Goal: Feedback & Contribution: Submit feedback/report problem

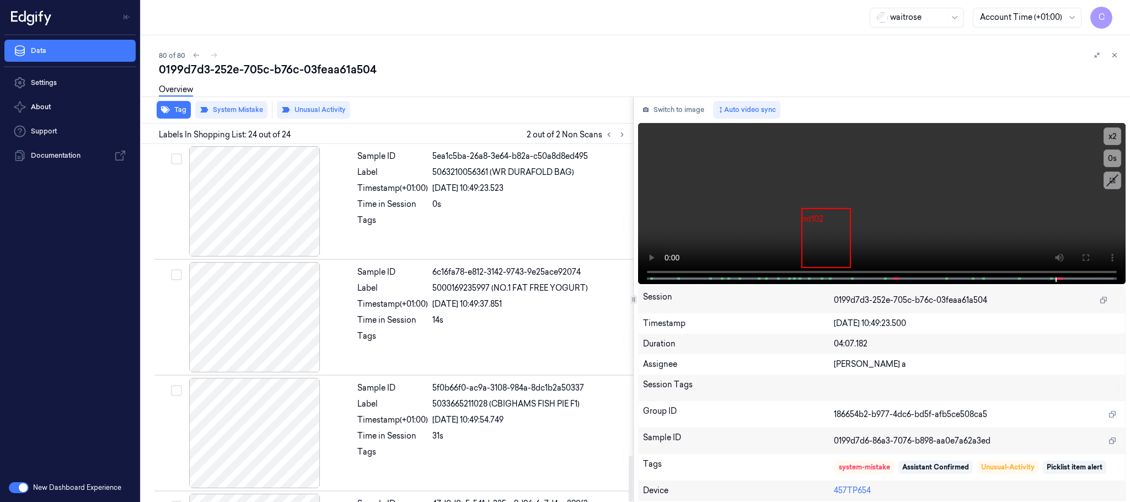
scroll to position [2438, 0]
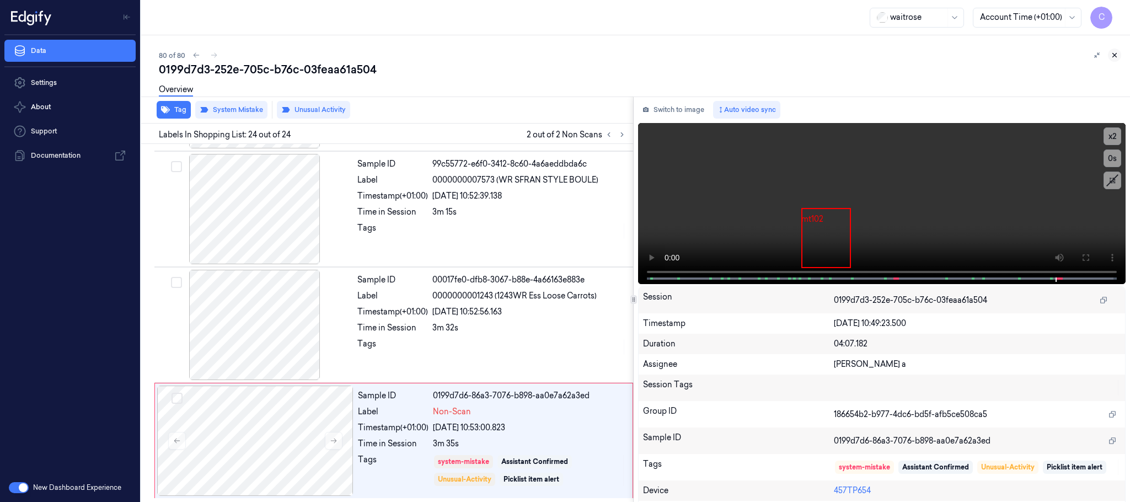
click at [1114, 55] on icon at bounding box center [1115, 56] width 4 height 4
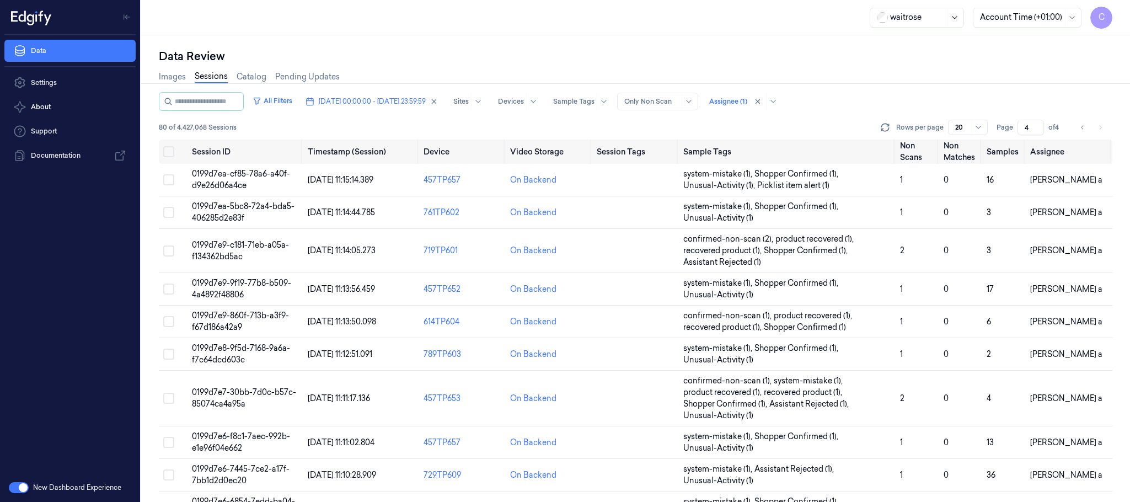
scroll to position [383, 0]
click at [425, 108] on button "[DATE] 00:00:00 - [DATE] 23:59:59" at bounding box center [371, 102] width 141 height 18
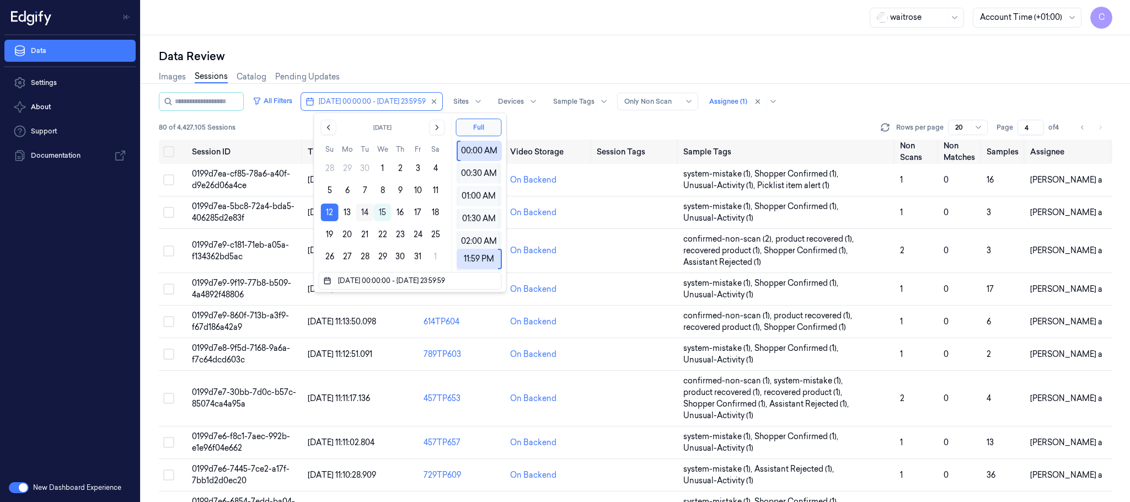
click at [366, 212] on button "14" at bounding box center [365, 213] width 18 height 18
type input "[DATE] 00:00:00 - [DATE] 23:59:59"
click at [504, 26] on div "waitrose Account Time (+01:00) C" at bounding box center [635, 17] width 989 height 35
type input "1"
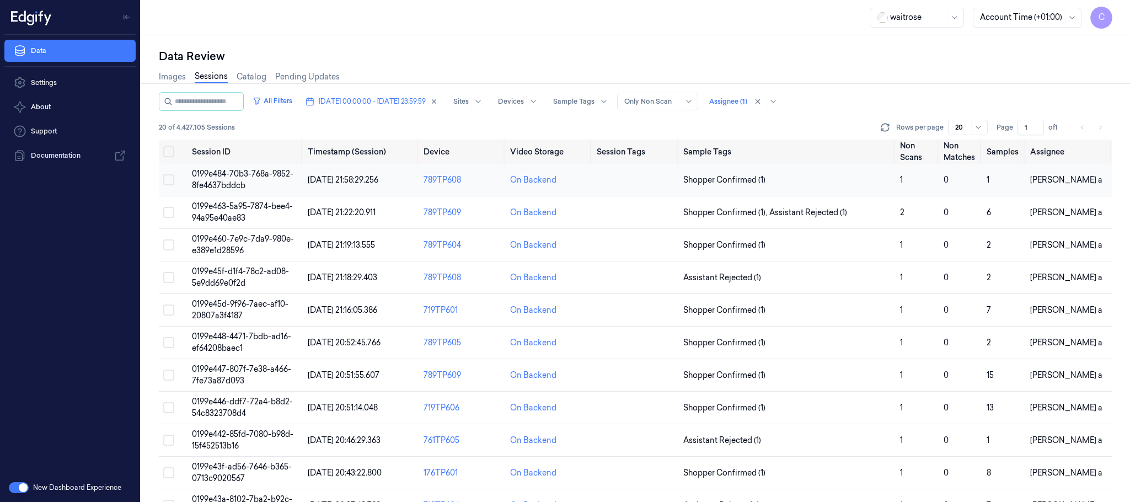
click at [252, 180] on td "0199e484-70b3-768a-9852-8fe4637bddcb" at bounding box center [246, 180] width 116 height 33
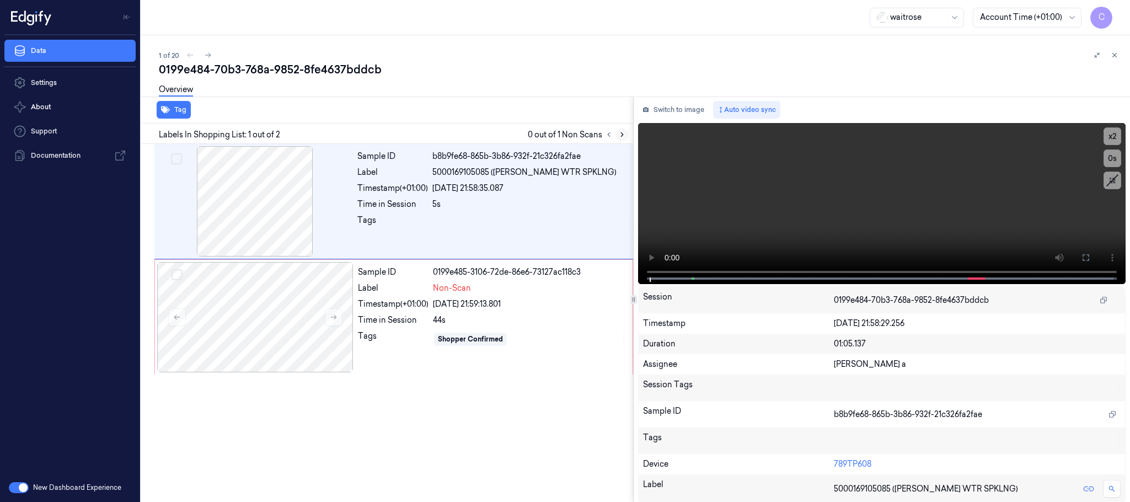
click at [618, 132] on icon at bounding box center [622, 135] width 8 height 8
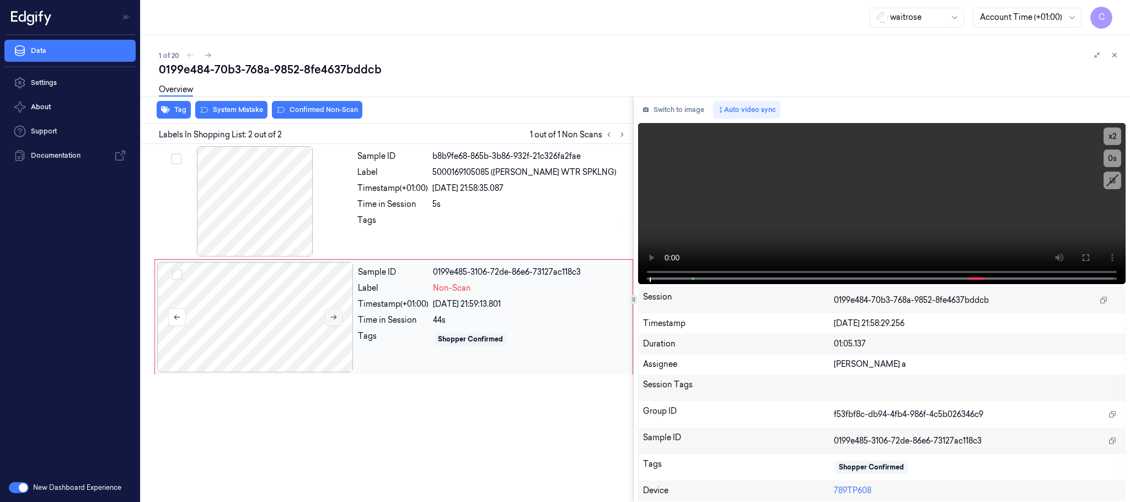
click at [331, 316] on icon at bounding box center [334, 317] width 8 height 8
click at [333, 314] on icon at bounding box center [334, 317] width 8 height 8
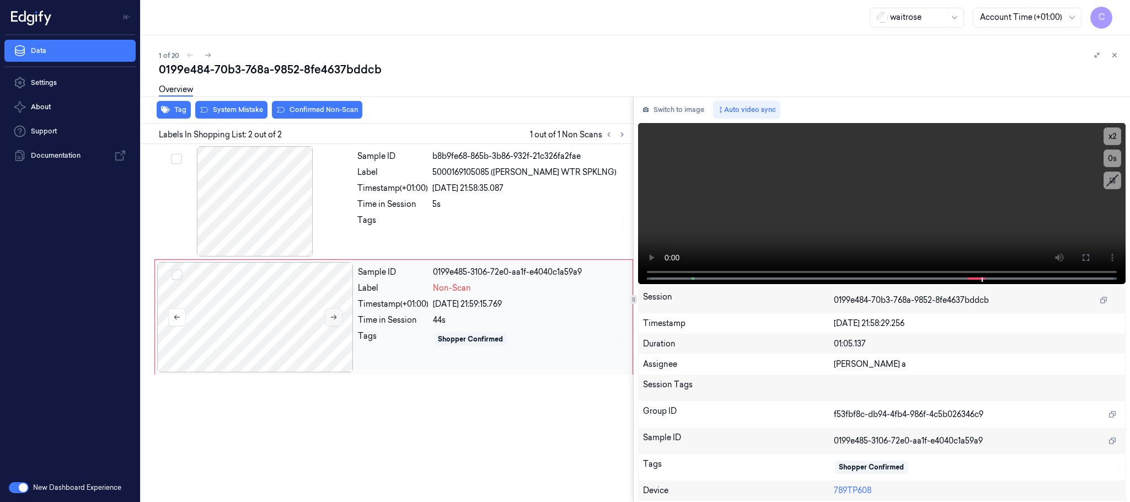
click at [333, 314] on icon at bounding box center [334, 317] width 8 height 8
click at [281, 242] on div at bounding box center [255, 201] width 196 height 110
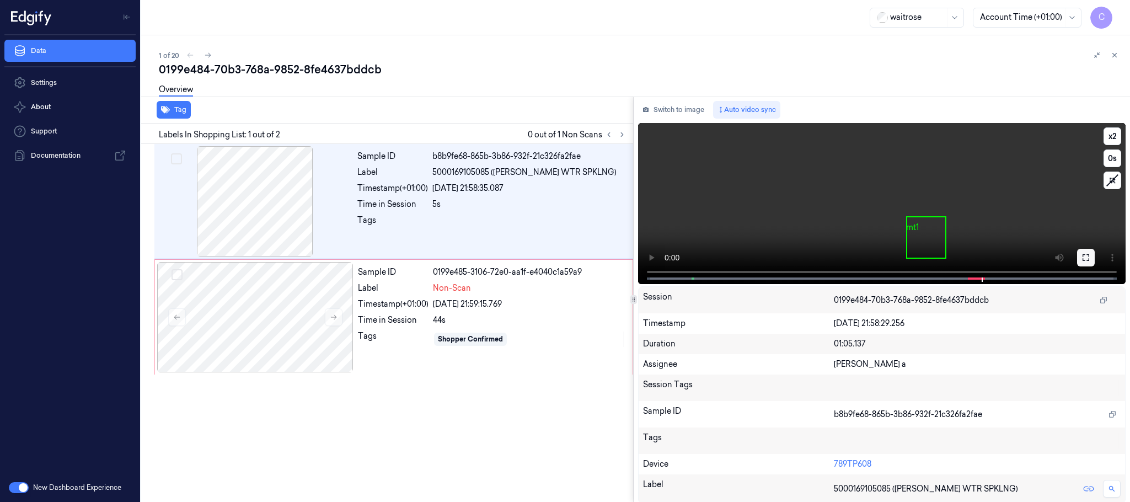
click at [1081, 252] on button at bounding box center [1086, 258] width 18 height 18
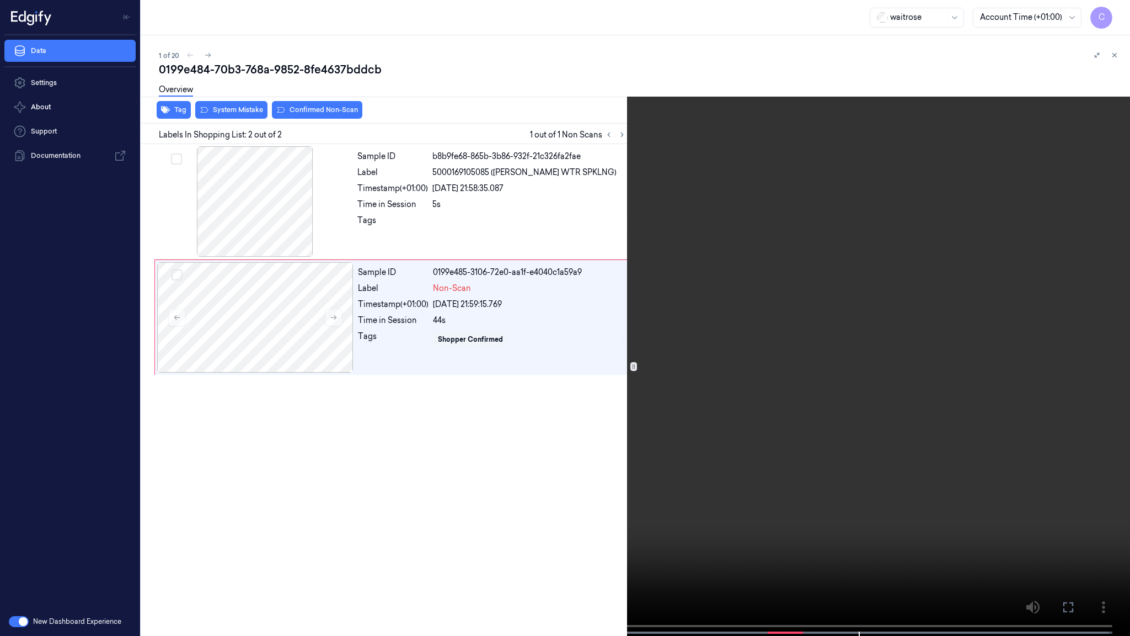
click at [679, 341] on video at bounding box center [565, 319] width 1130 height 638
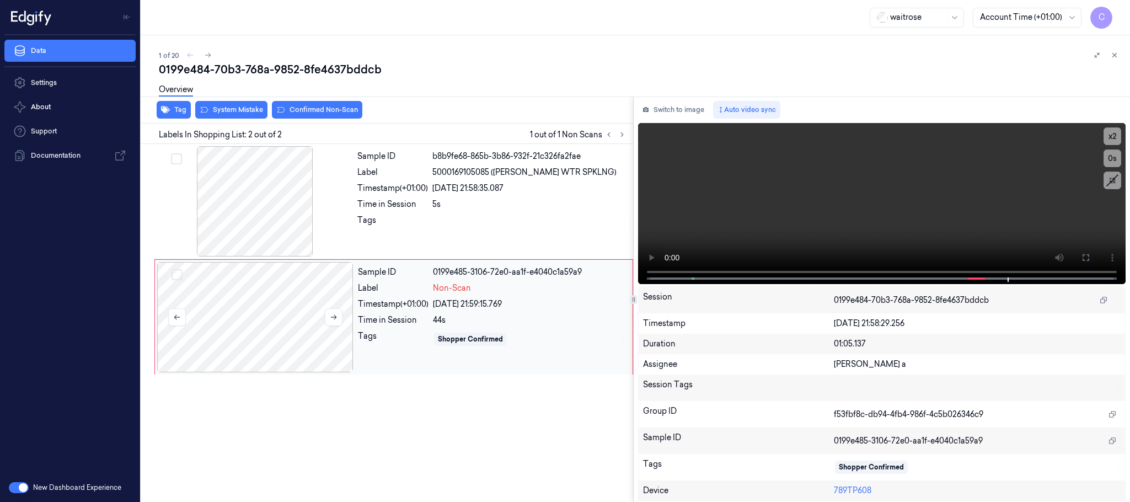
click at [279, 336] on div at bounding box center [255, 317] width 196 height 110
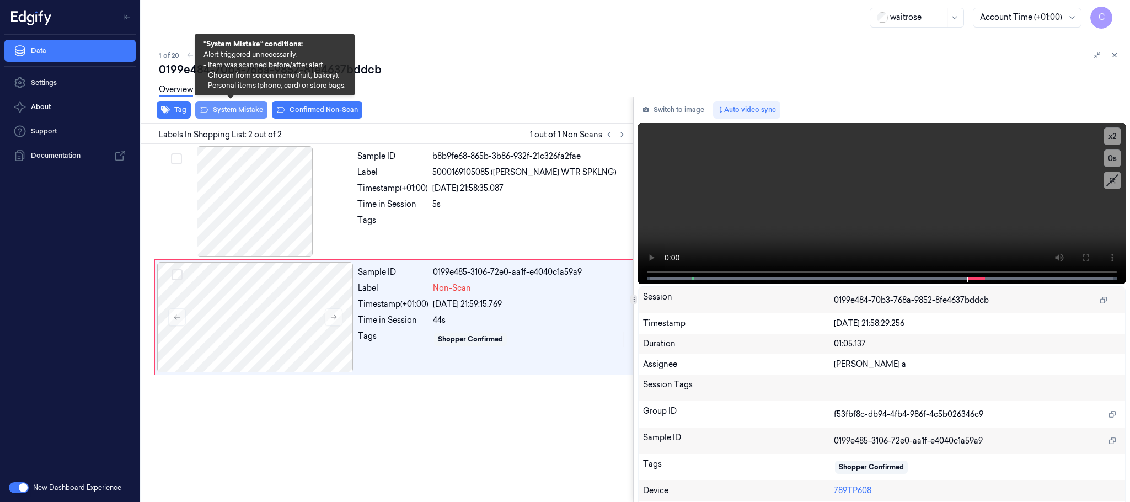
click at [238, 111] on button "System Mistake" at bounding box center [231, 110] width 72 height 18
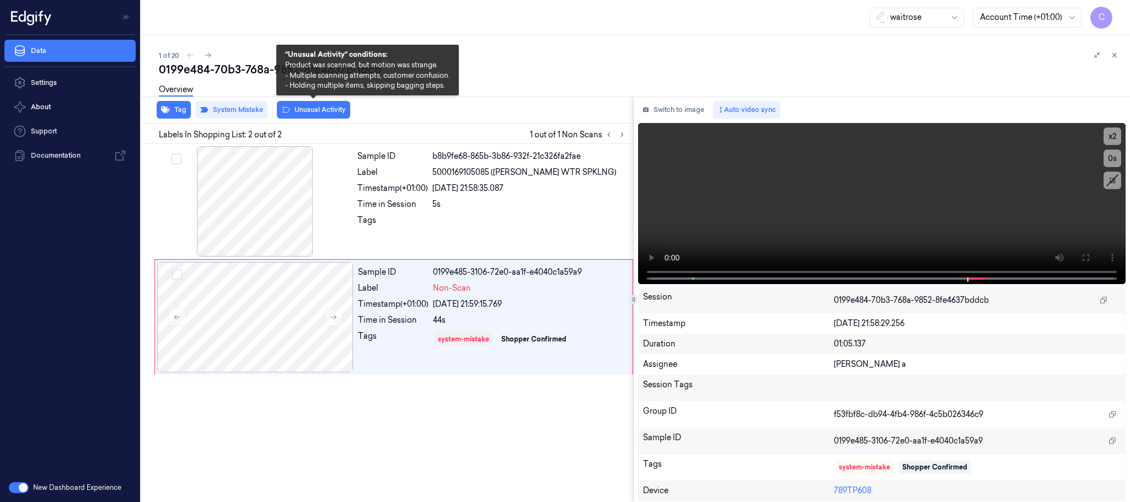
click at [323, 111] on button "Unusual Activity" at bounding box center [313, 110] width 73 height 18
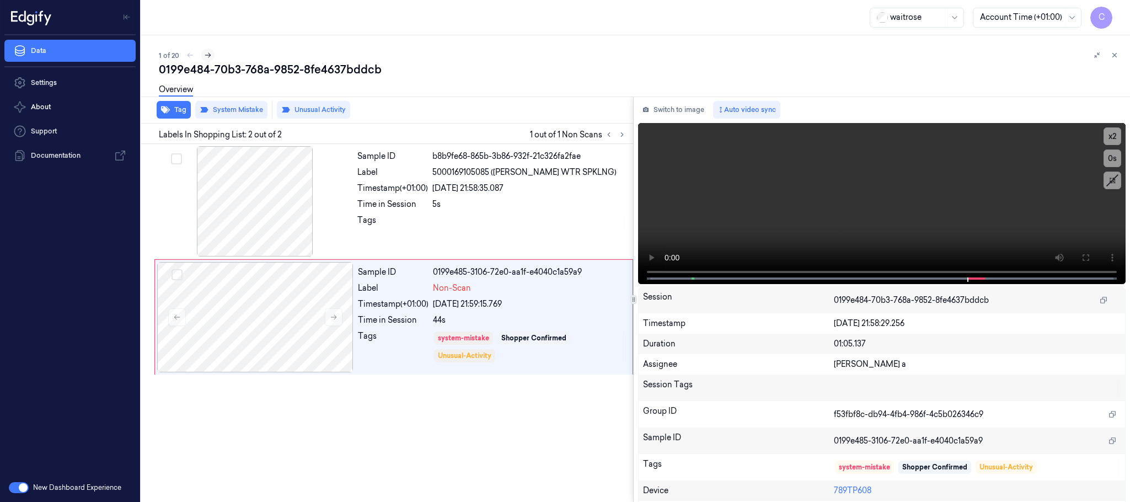
click at [209, 54] on icon at bounding box center [208, 55] width 8 height 8
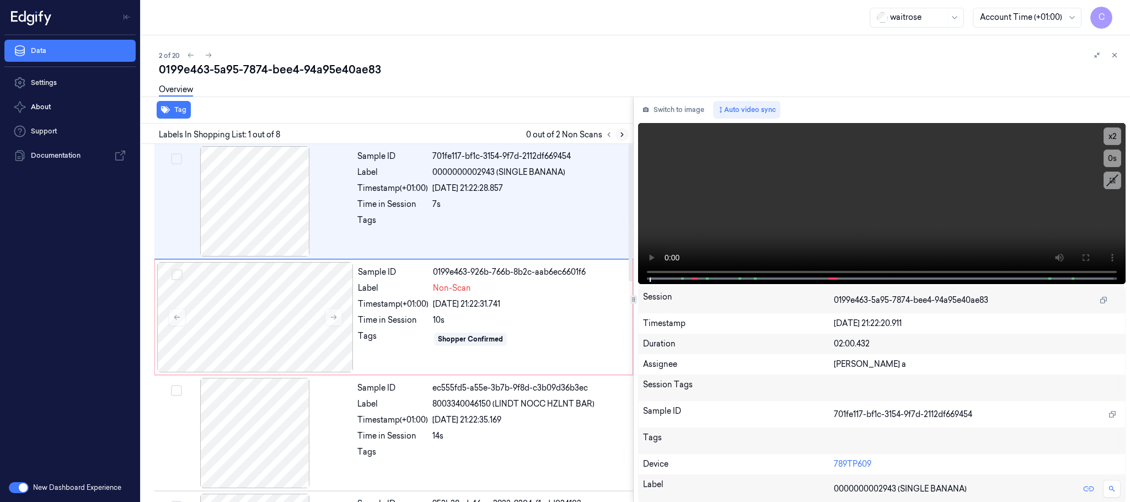
click at [621, 135] on icon at bounding box center [622, 135] width 8 height 8
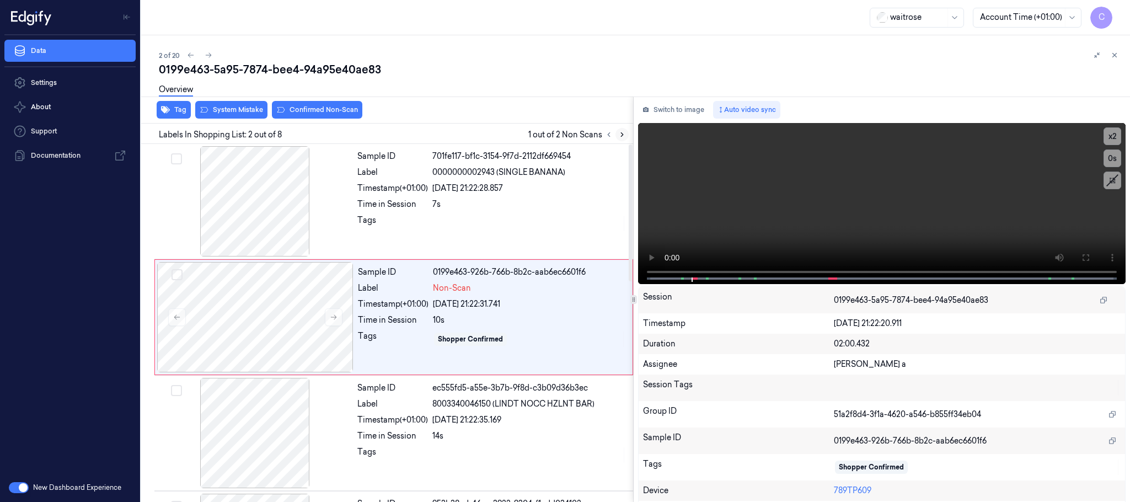
click at [626, 134] on icon at bounding box center [622, 135] width 8 height 8
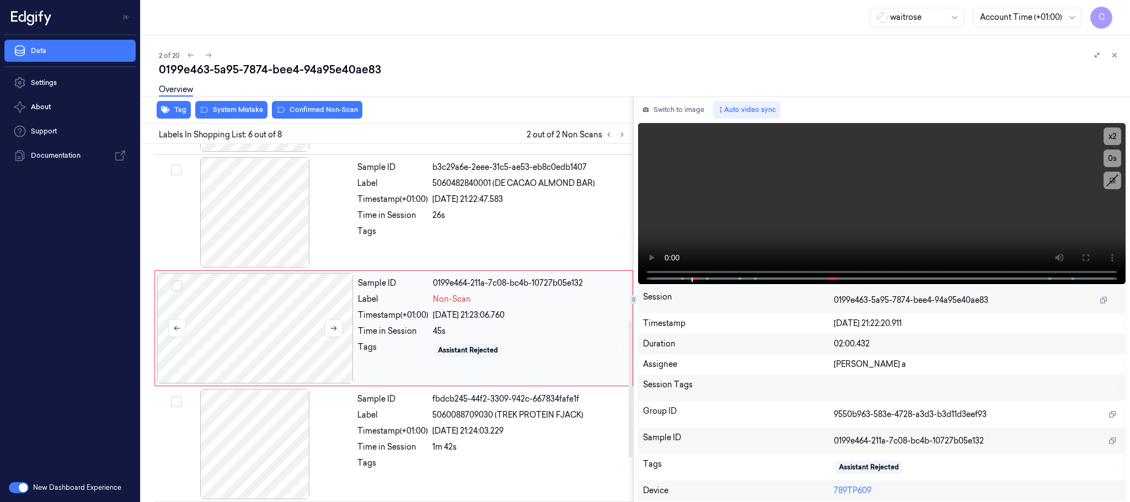
scroll to position [460, 0]
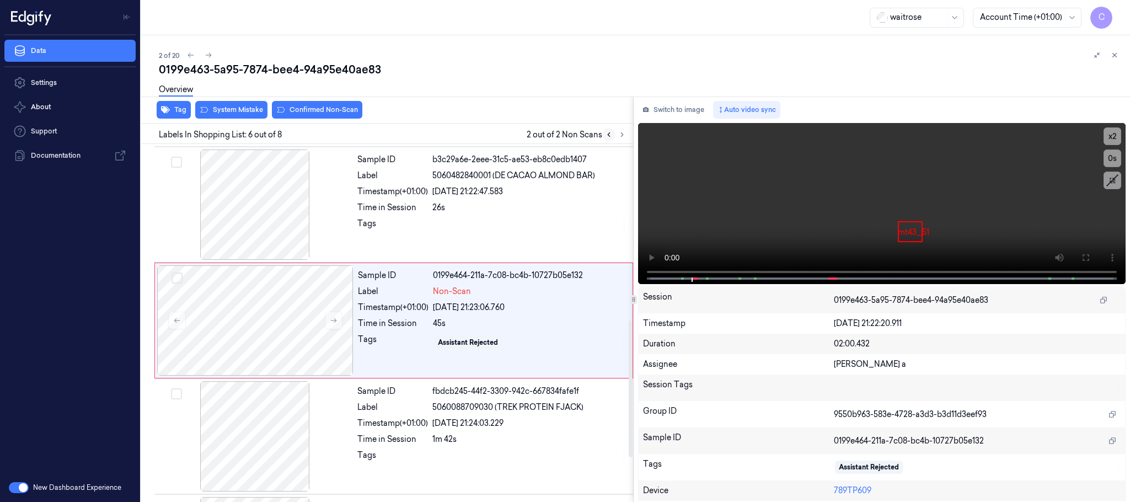
click at [607, 137] on icon at bounding box center [609, 135] width 8 height 8
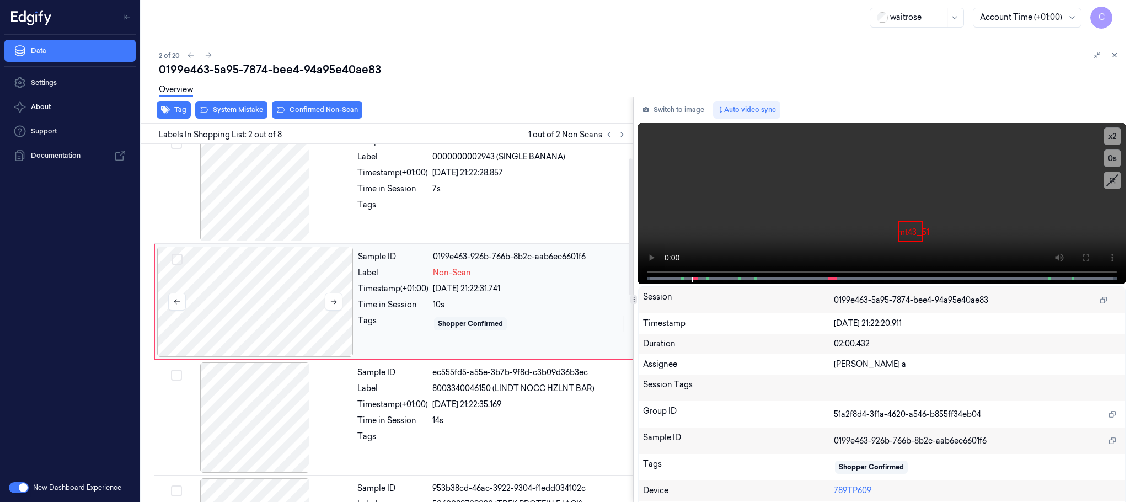
scroll to position [0, 0]
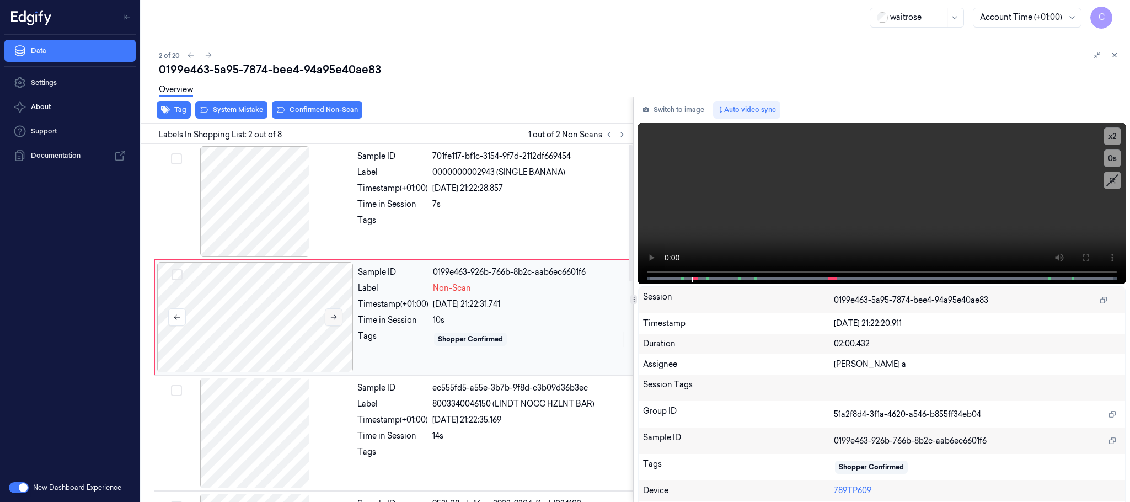
click at [332, 311] on button at bounding box center [334, 317] width 18 height 18
click at [336, 318] on icon at bounding box center [334, 317] width 6 height 5
click at [234, 217] on div at bounding box center [255, 201] width 196 height 110
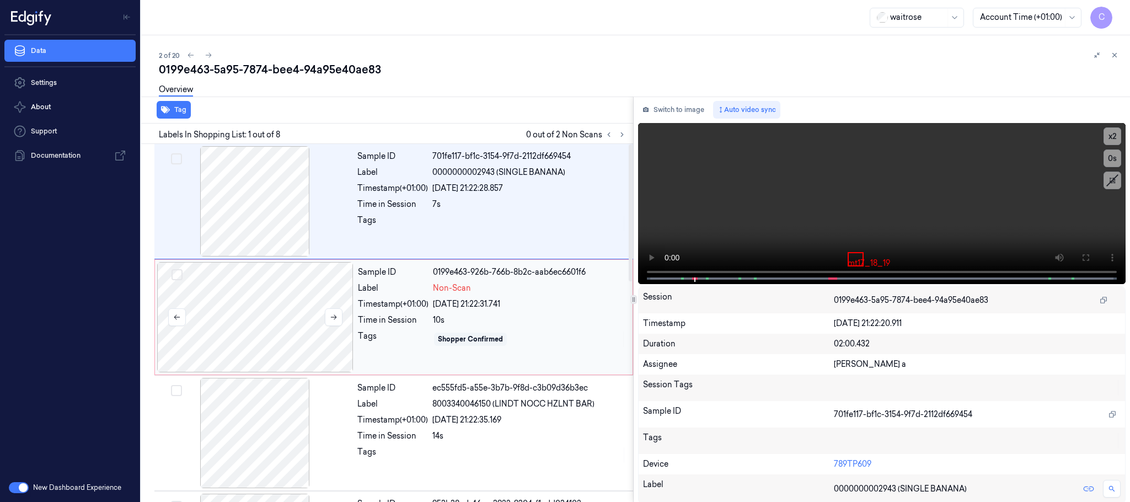
click at [280, 310] on div at bounding box center [255, 317] width 196 height 110
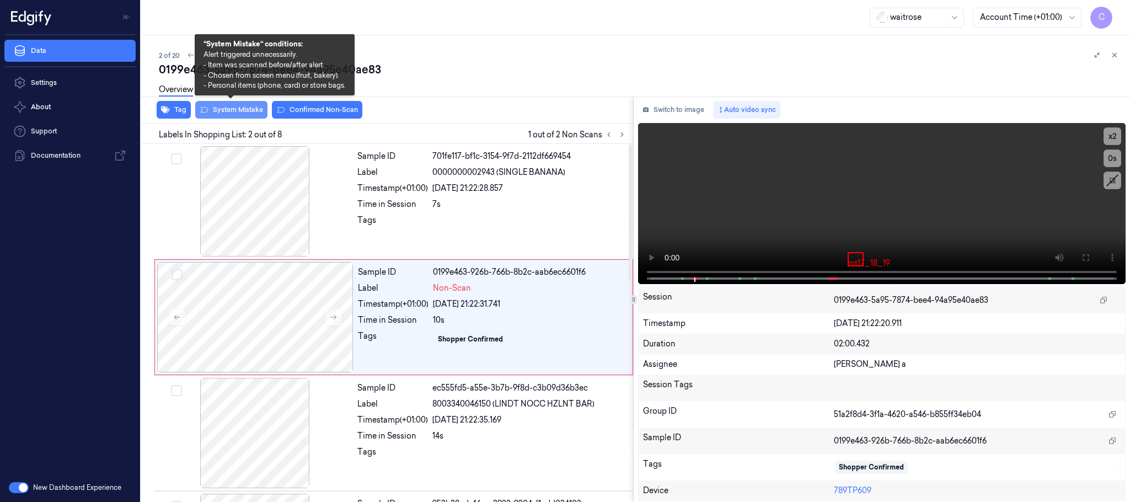
click at [239, 111] on button "System Mistake" at bounding box center [231, 110] width 72 height 18
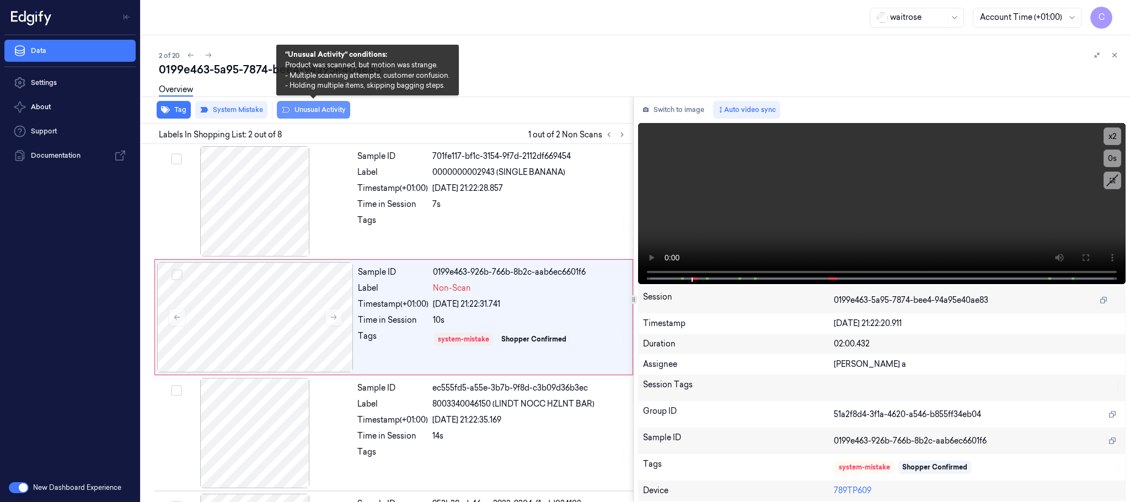
click at [328, 108] on button "Unusual Activity" at bounding box center [313, 110] width 73 height 18
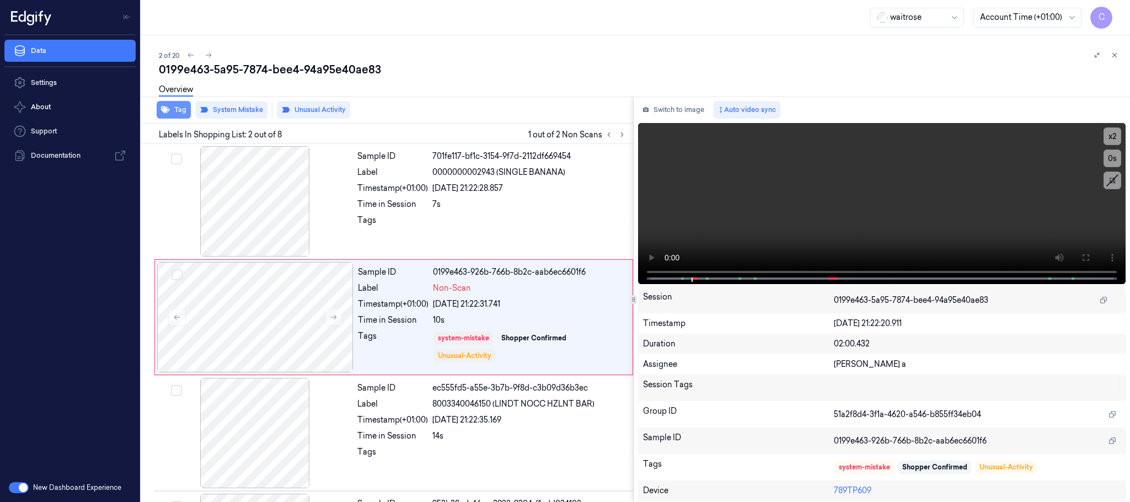
click at [174, 111] on button "Tag" at bounding box center [174, 110] width 34 height 18
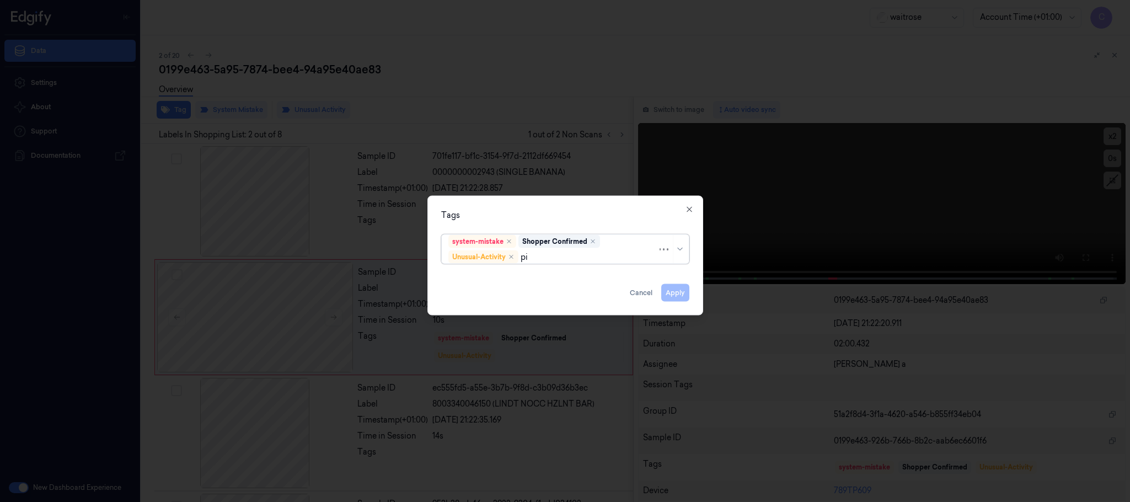
type input "pic"
click at [495, 277] on div "Picklist item alert" at bounding box center [479, 279] width 63 height 12
click at [545, 212] on div "Tags" at bounding box center [565, 216] width 248 height 12
click at [668, 288] on button "Apply" at bounding box center [675, 293] width 28 height 18
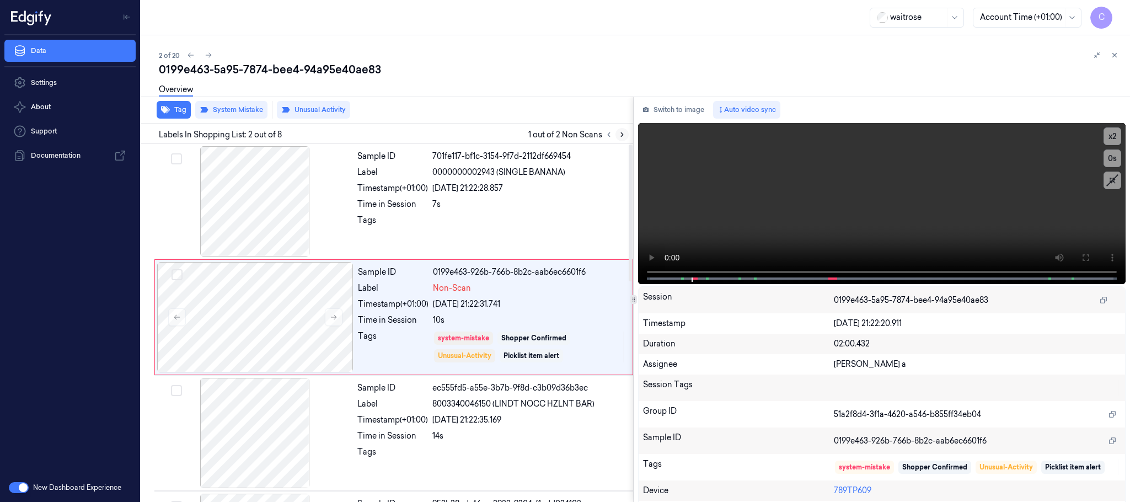
click at [621, 131] on icon at bounding box center [622, 135] width 8 height 8
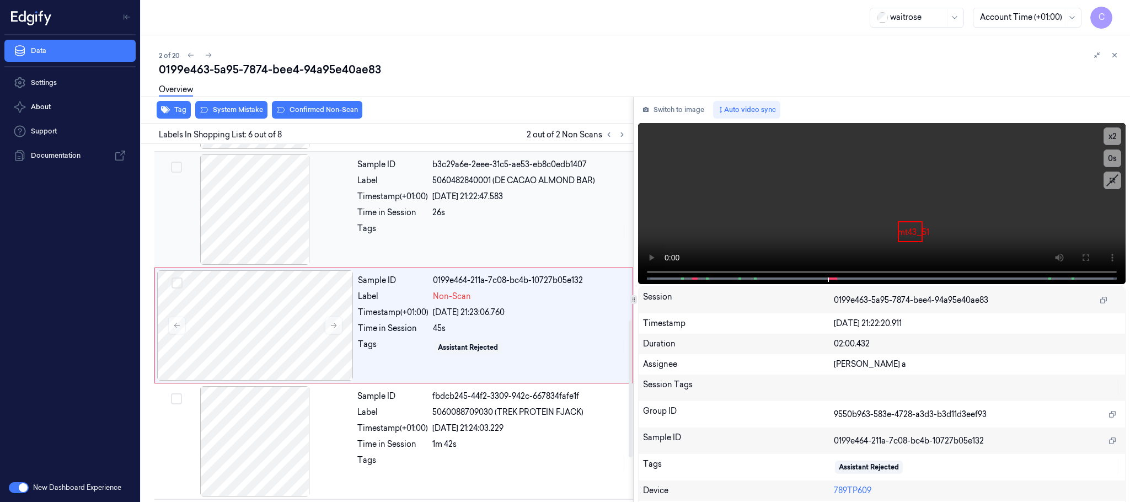
scroll to position [460, 0]
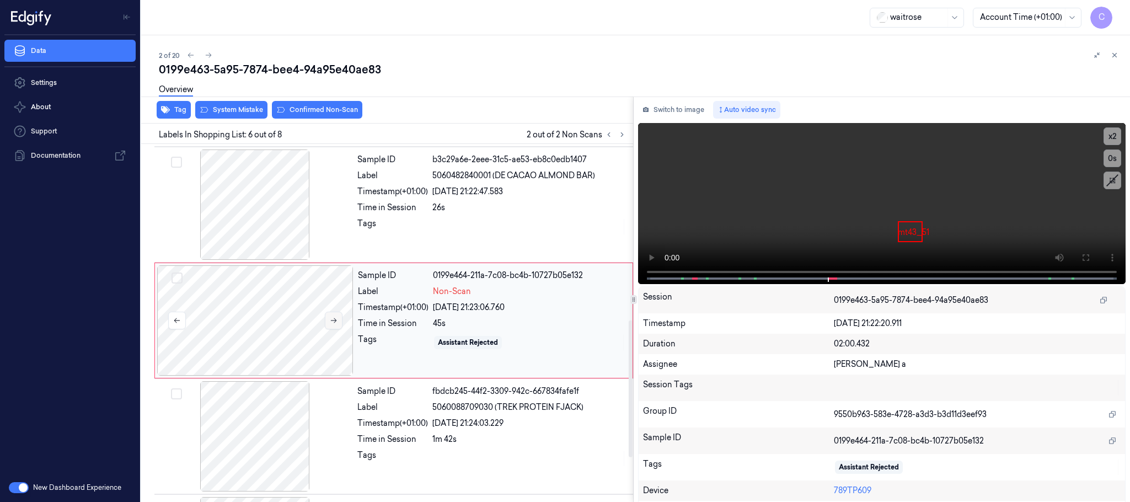
click at [331, 328] on button at bounding box center [334, 321] width 18 height 18
click at [331, 324] on icon at bounding box center [334, 321] width 8 height 8
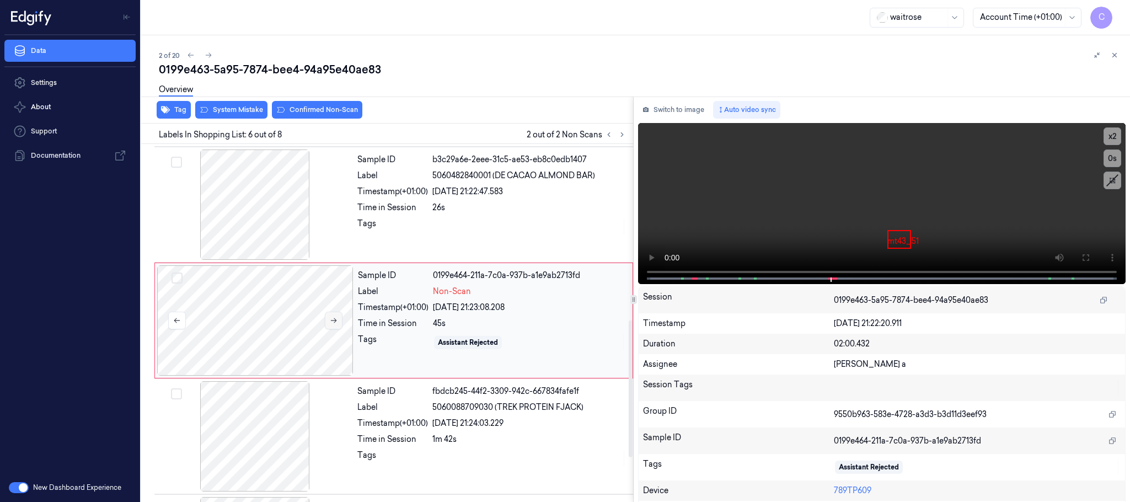
click at [331, 324] on icon at bounding box center [334, 321] width 8 height 8
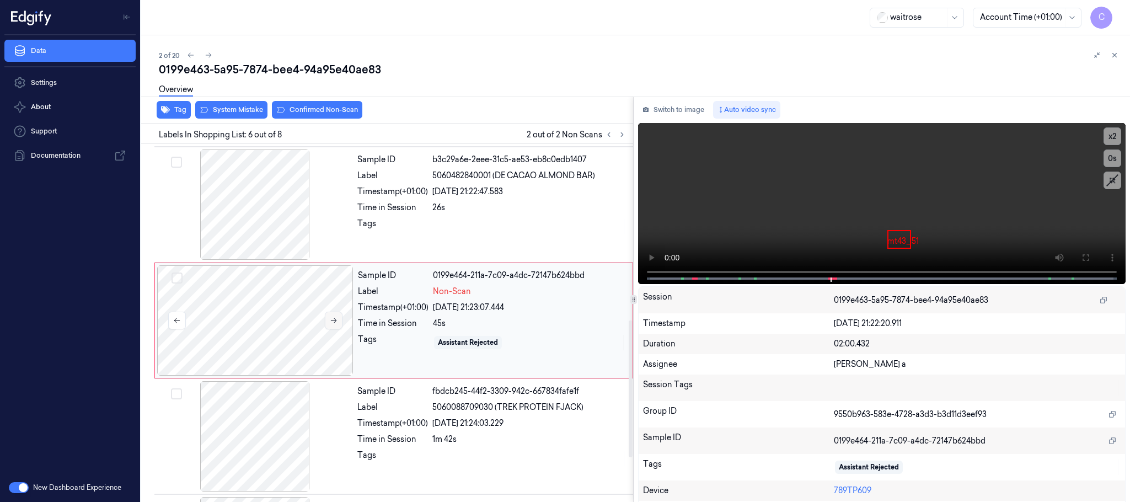
click at [331, 324] on icon at bounding box center [334, 321] width 8 height 8
click at [273, 202] on div at bounding box center [255, 204] width 196 height 110
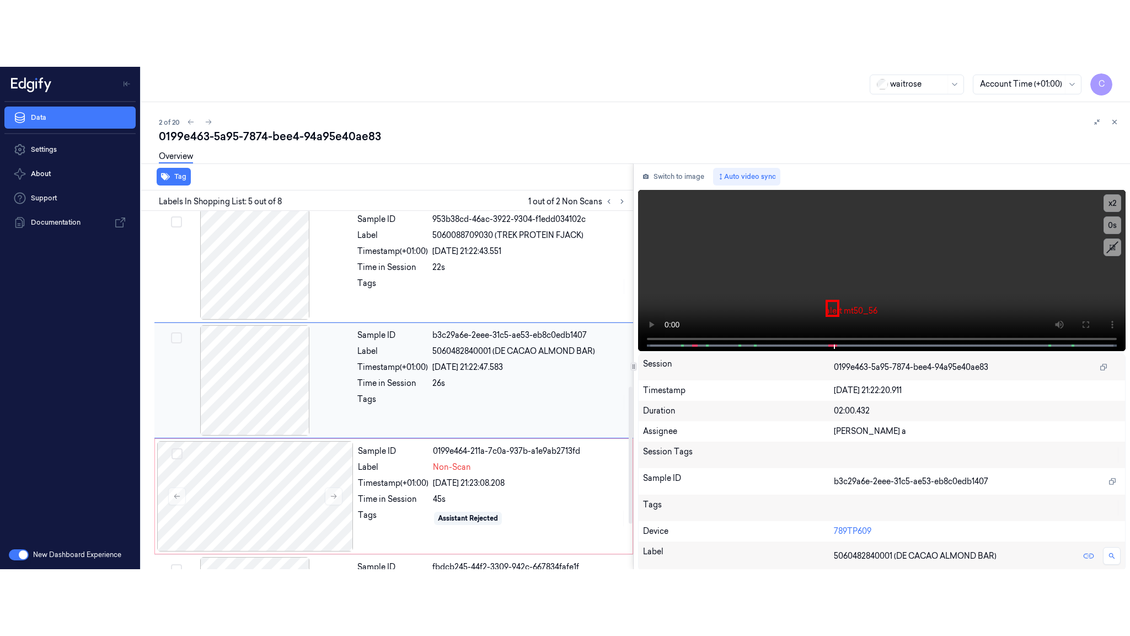
scroll to position [344, 0]
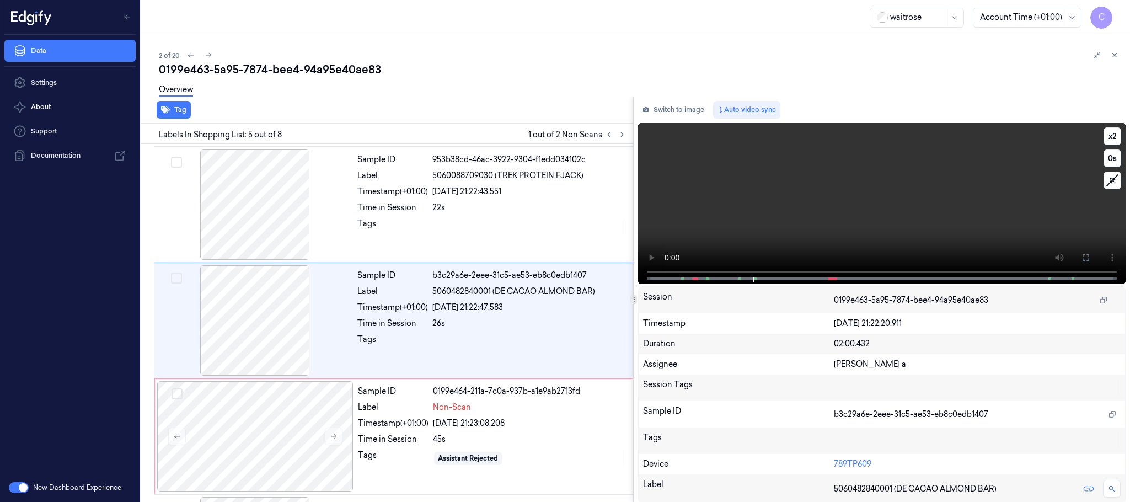
click at [1083, 257] on icon at bounding box center [1086, 257] width 7 height 7
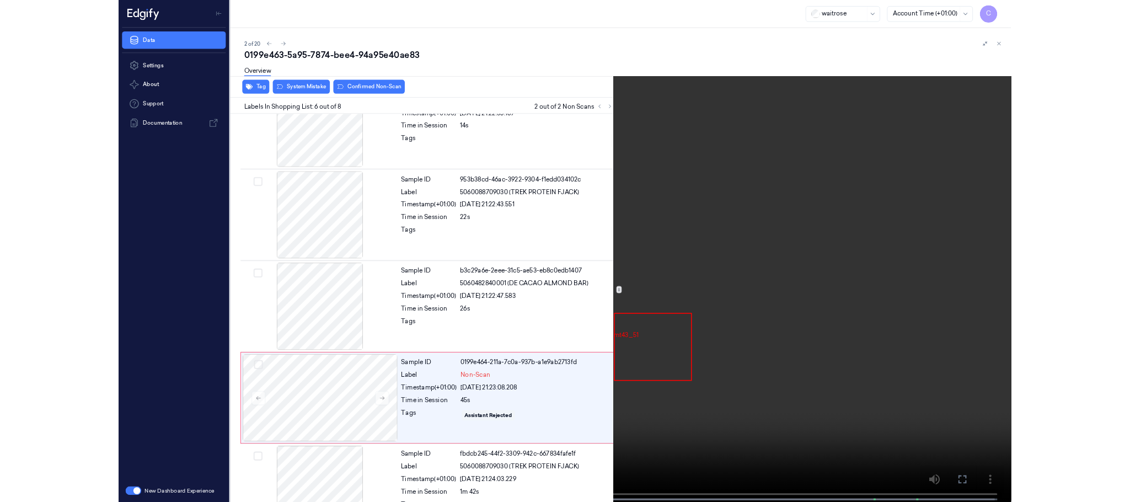
scroll to position [394, 0]
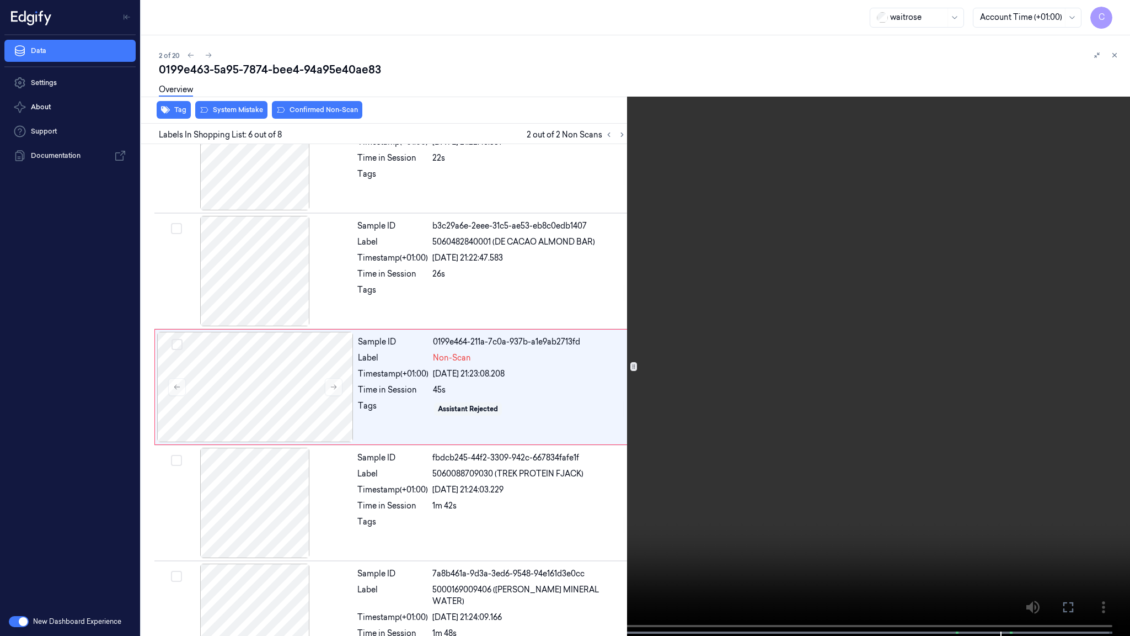
click at [535, 399] on video at bounding box center [565, 319] width 1130 height 638
click at [540, 339] on video at bounding box center [565, 319] width 1130 height 638
click at [492, 424] on video at bounding box center [565, 319] width 1130 height 638
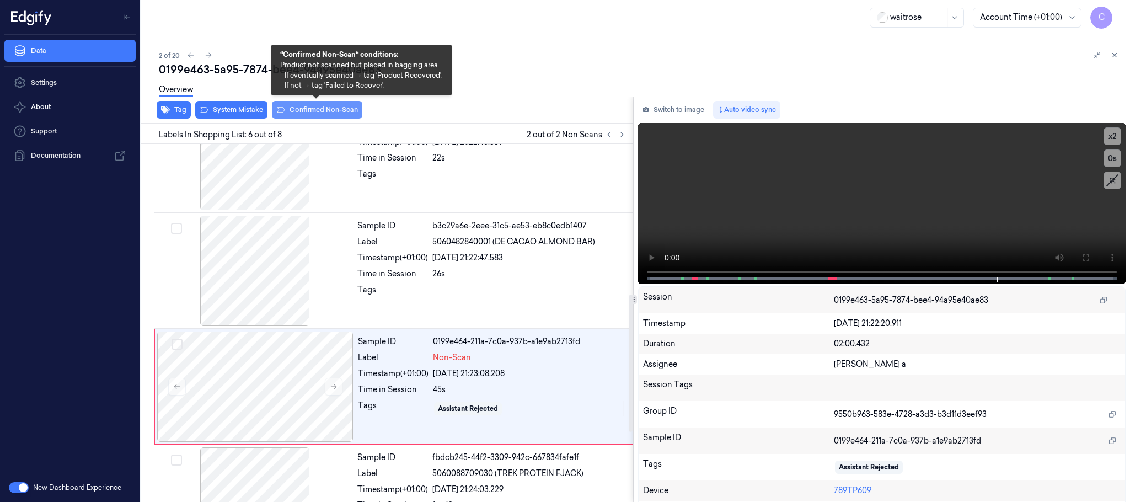
click at [309, 110] on button "Confirmed Non-Scan" at bounding box center [317, 110] width 90 height 18
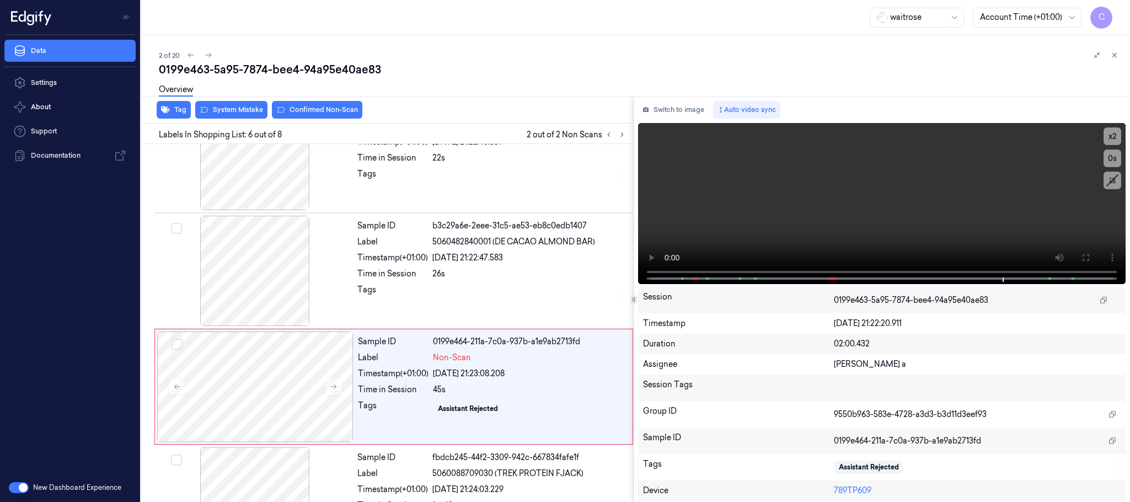
scroll to position [460, 0]
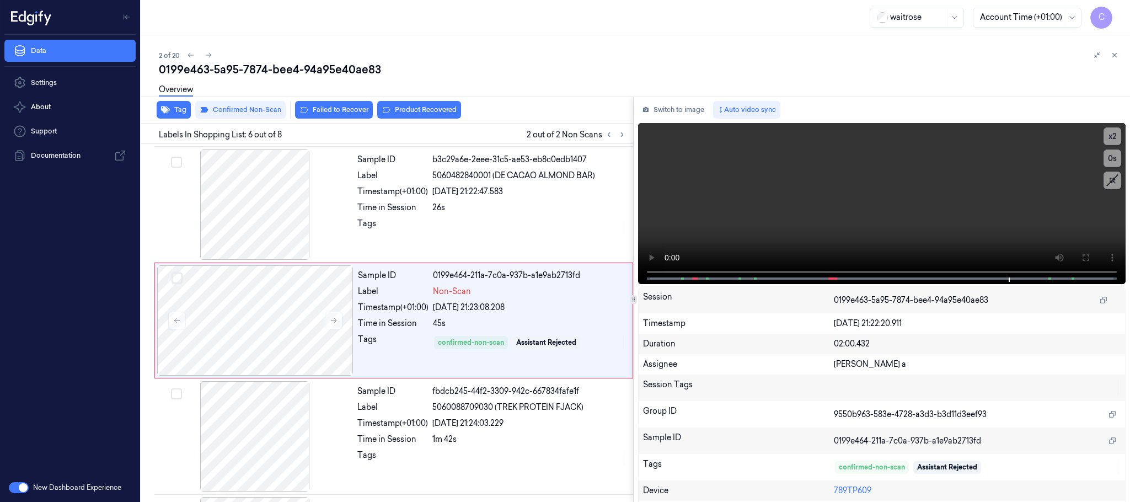
click at [448, 111] on button "Product Recovered" at bounding box center [419, 110] width 84 height 18
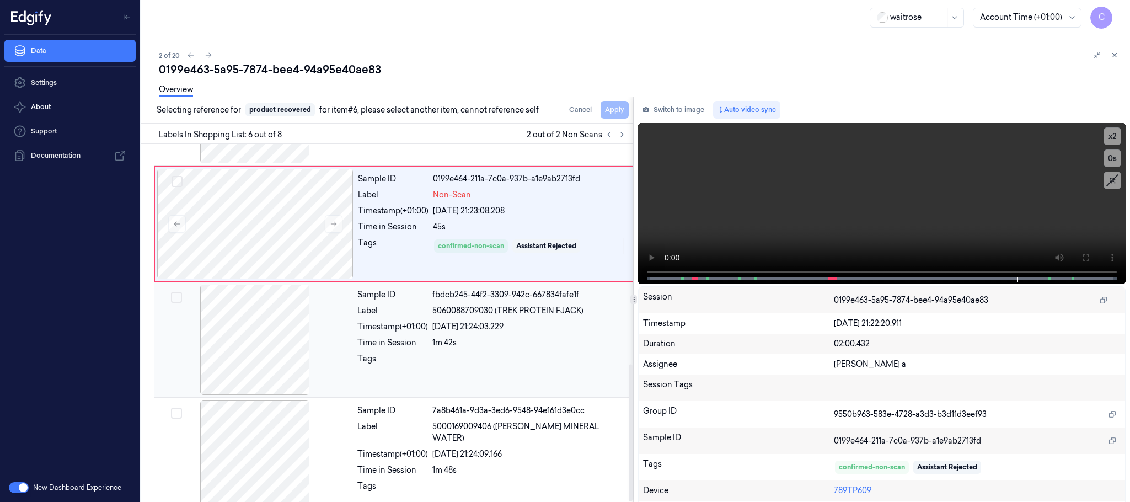
scroll to position [575, 0]
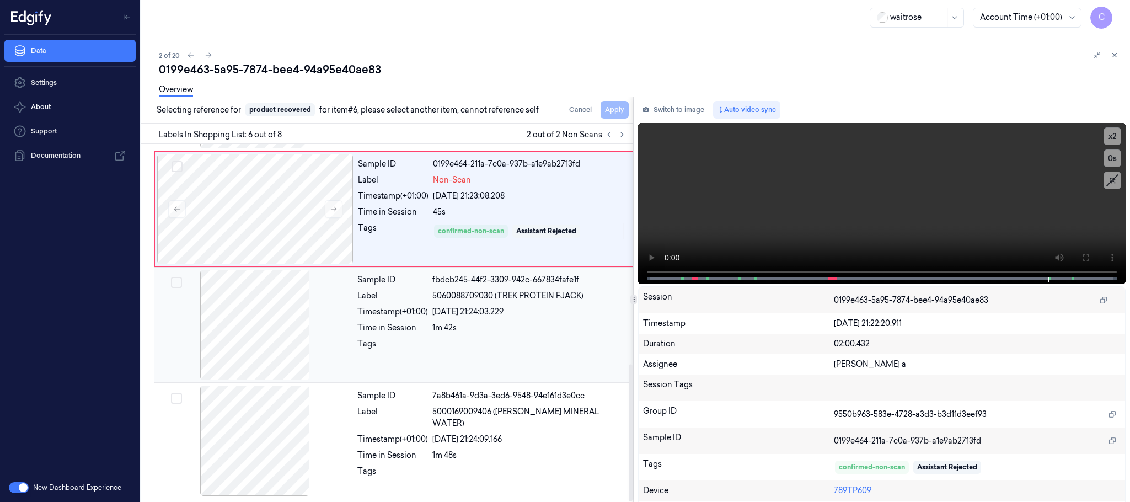
click at [260, 341] on div at bounding box center [255, 325] width 196 height 110
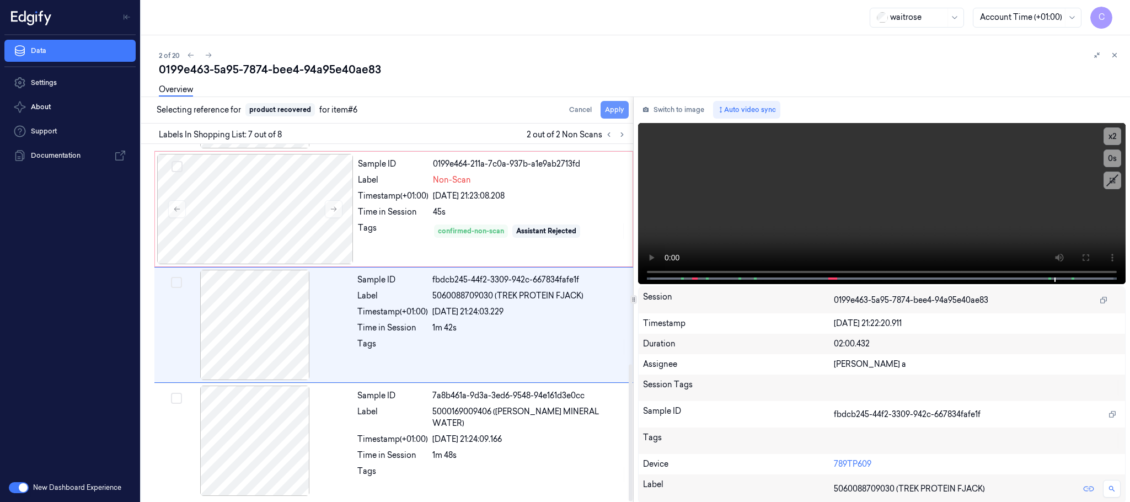
click at [617, 109] on button "Apply" at bounding box center [615, 110] width 28 height 18
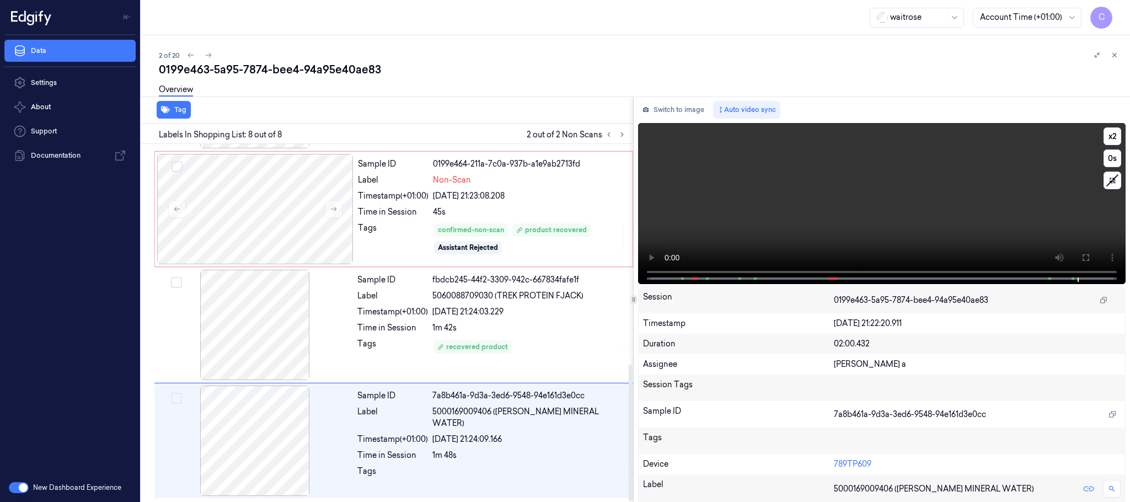
click at [779, 227] on video at bounding box center [882, 203] width 488 height 161
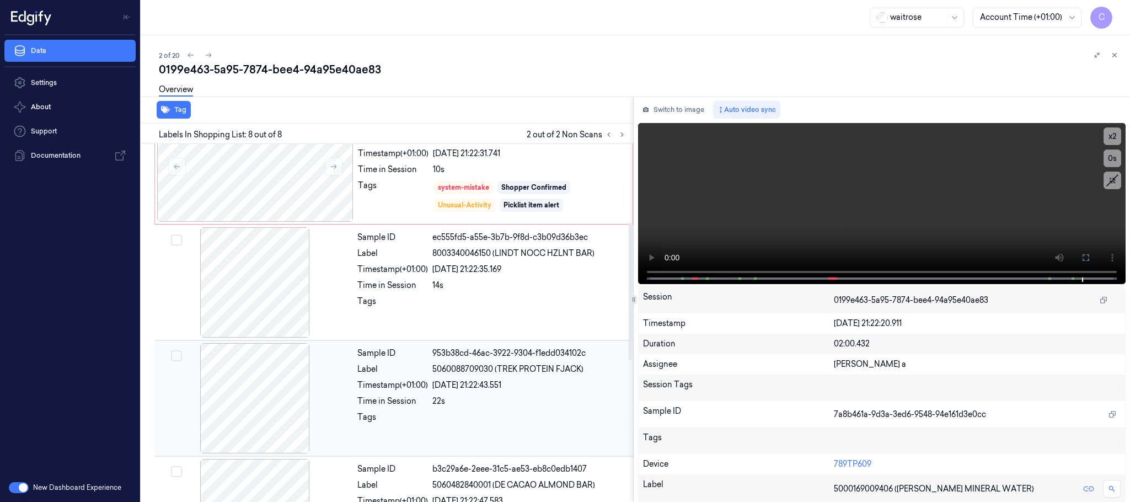
scroll to position [0, 0]
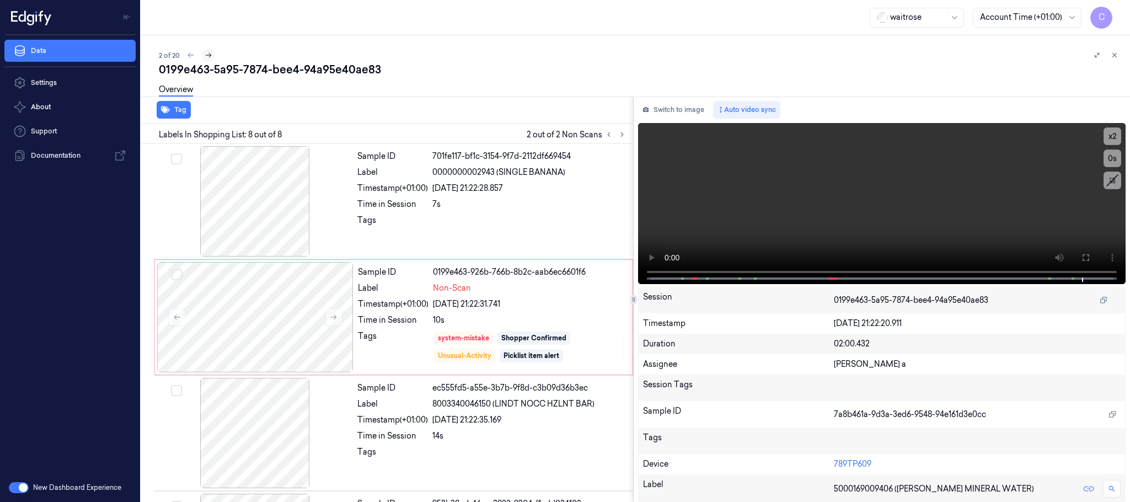
click at [209, 51] on icon at bounding box center [209, 55] width 8 height 8
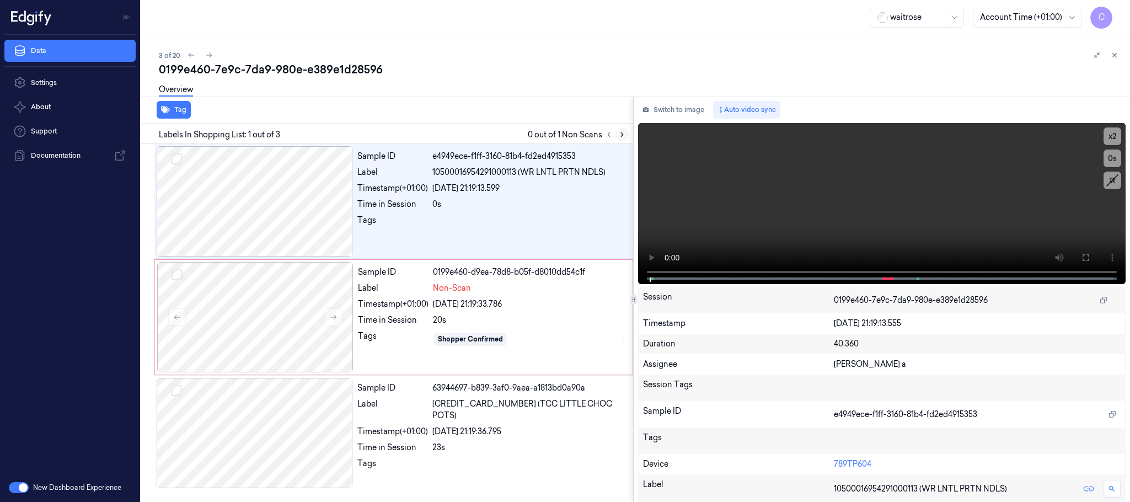
click at [619, 133] on icon at bounding box center [622, 135] width 8 height 8
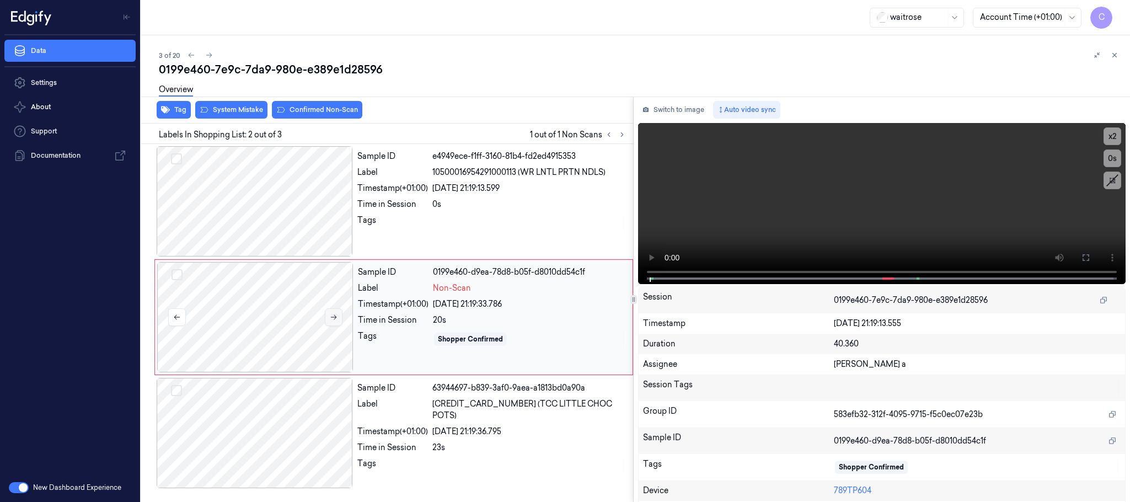
click at [338, 321] on button at bounding box center [334, 317] width 18 height 18
click at [334, 322] on button at bounding box center [334, 317] width 18 height 18
click at [285, 216] on div at bounding box center [255, 201] width 196 height 110
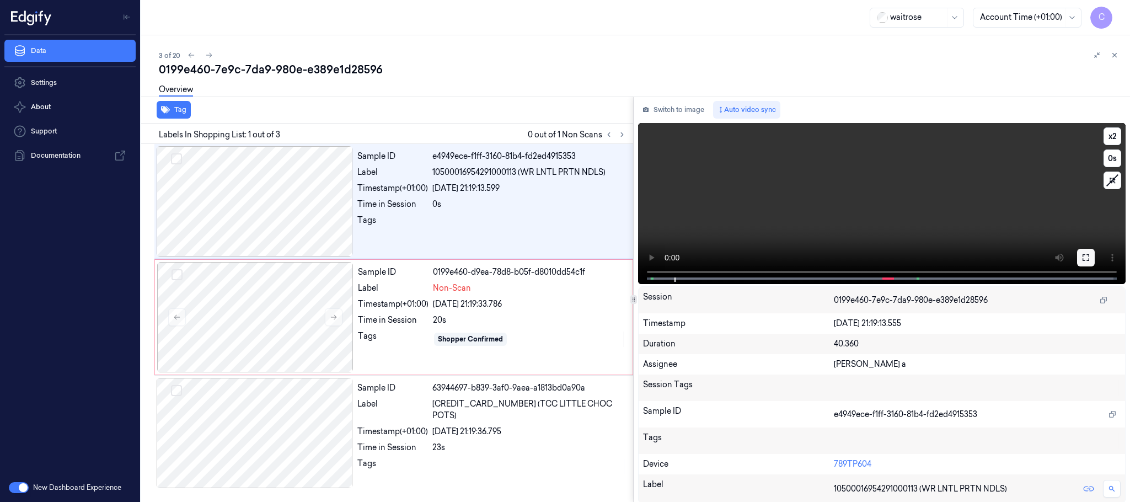
click at [1082, 253] on icon at bounding box center [1086, 257] width 9 height 9
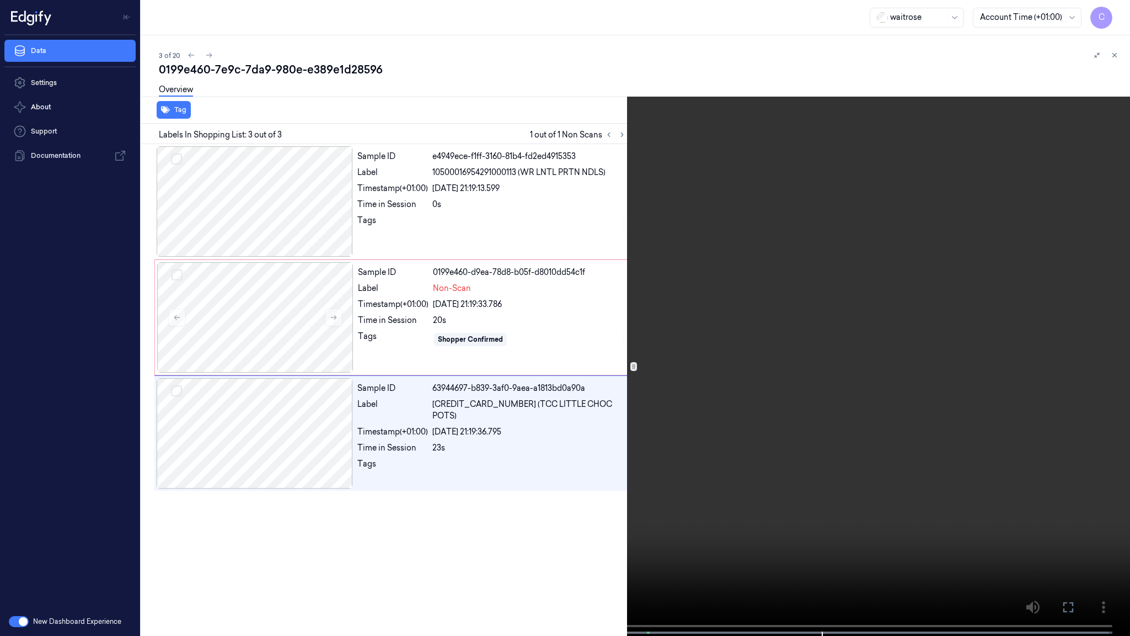
click at [572, 462] on video at bounding box center [565, 319] width 1130 height 638
click at [548, 361] on video at bounding box center [565, 319] width 1130 height 638
click at [571, 465] on video at bounding box center [565, 319] width 1130 height 638
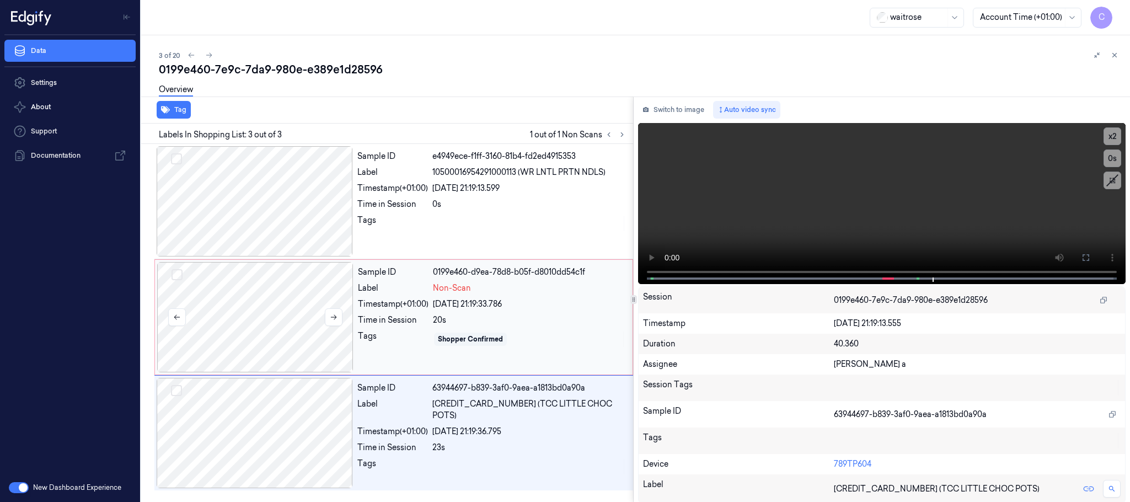
click at [305, 303] on div at bounding box center [255, 317] width 196 height 110
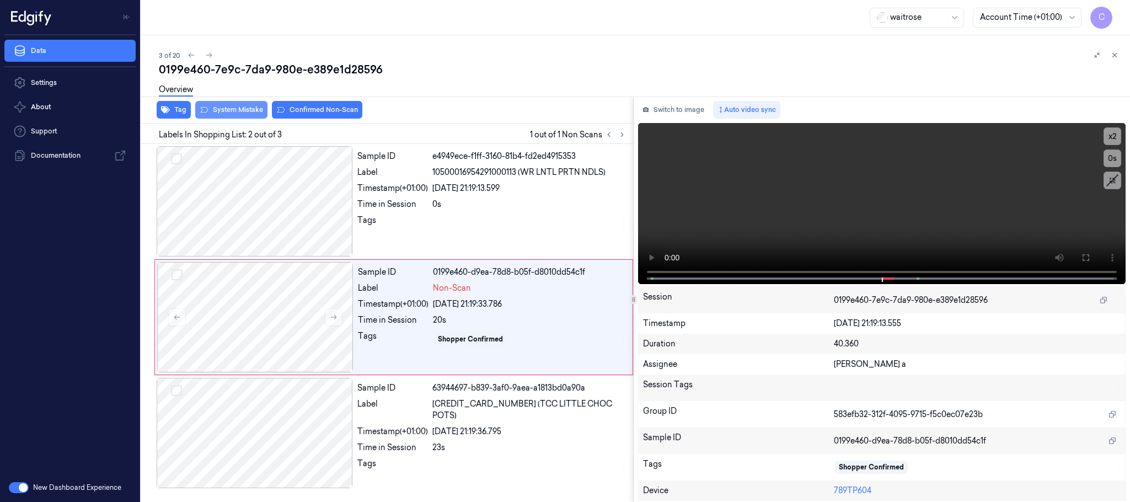
click at [244, 106] on button "System Mistake" at bounding box center [231, 110] width 72 height 18
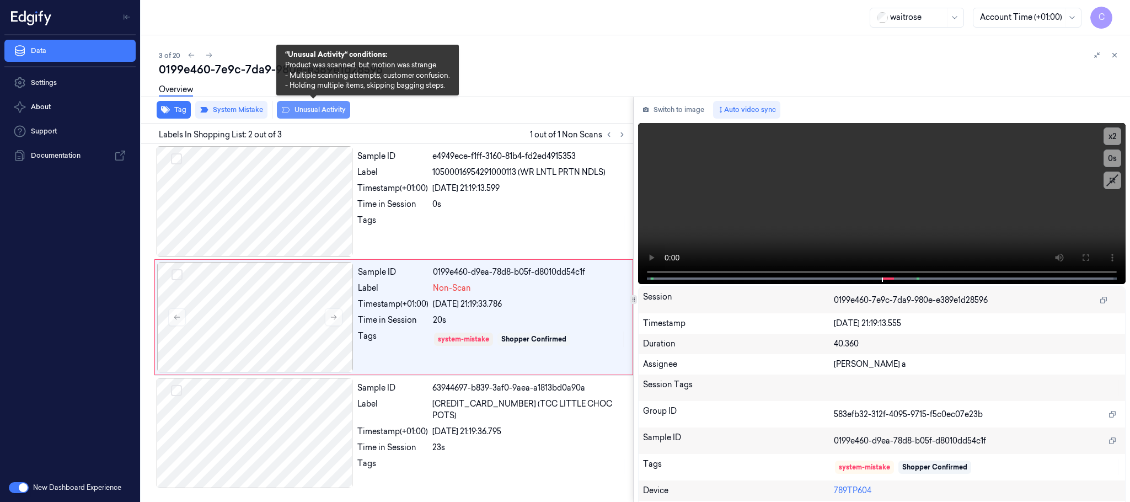
click at [323, 111] on button "Unusual Activity" at bounding box center [313, 110] width 73 height 18
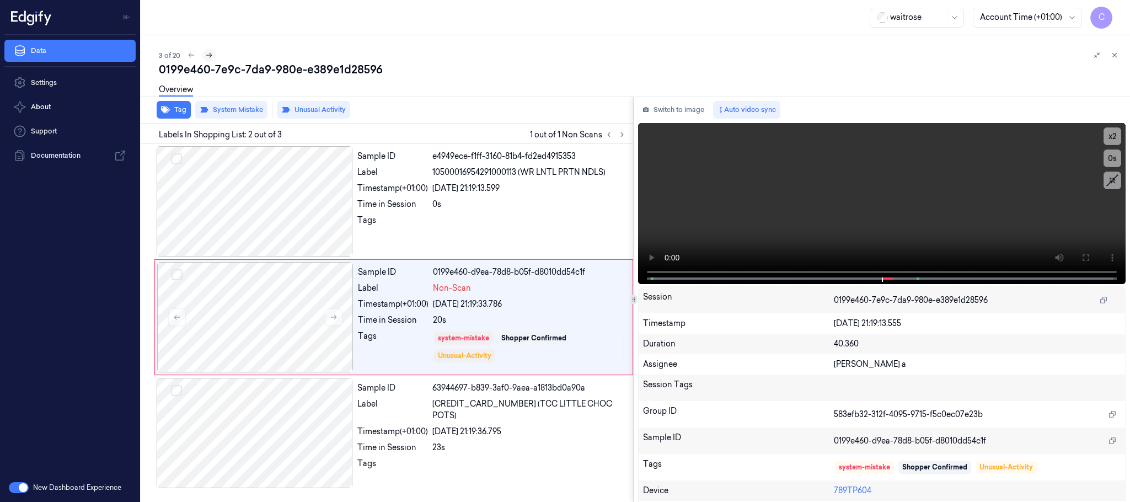
click at [207, 54] on icon at bounding box center [209, 55] width 8 height 8
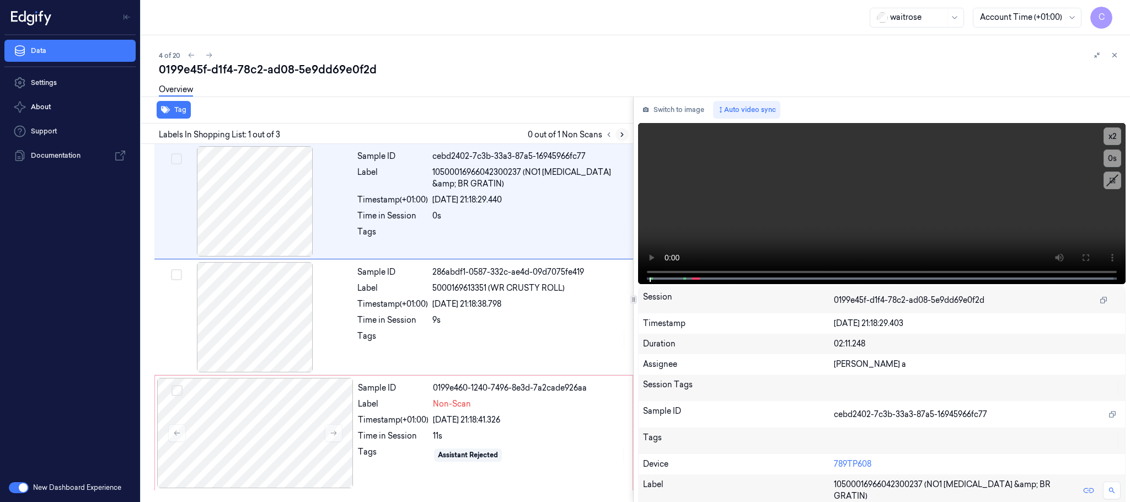
click at [618, 131] on icon at bounding box center [622, 135] width 8 height 8
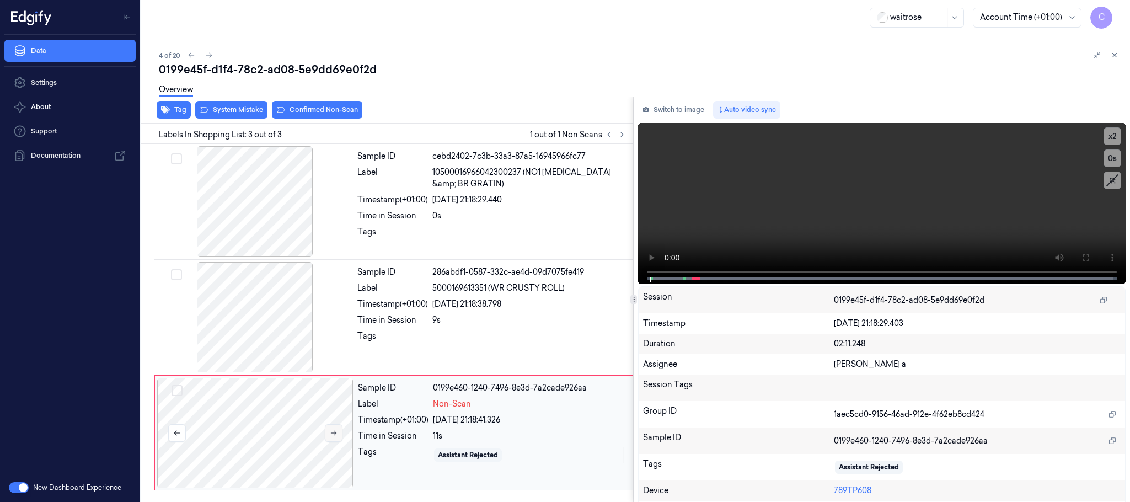
click at [333, 429] on button at bounding box center [334, 433] width 18 height 18
click at [332, 434] on icon at bounding box center [334, 433] width 6 height 5
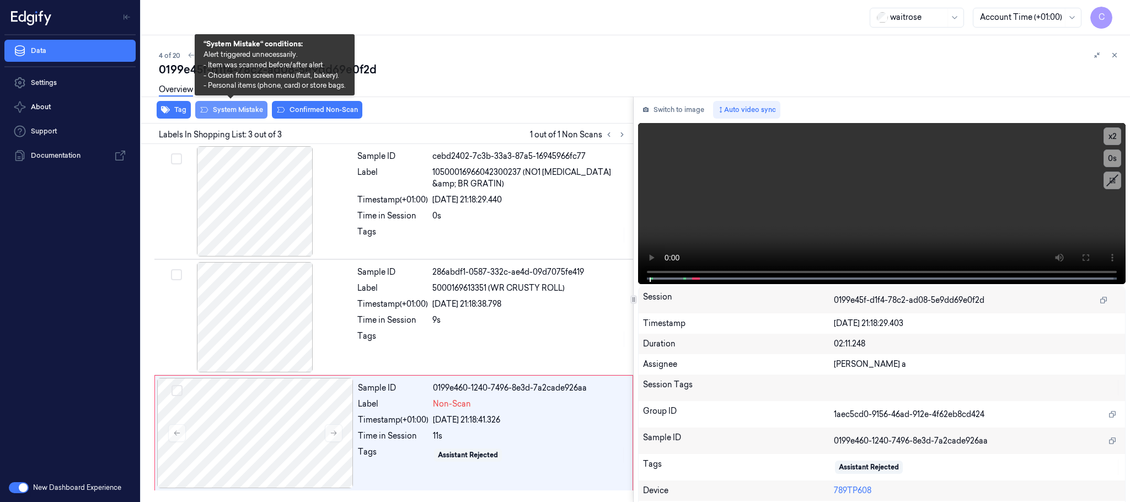
click at [227, 108] on button "System Mistake" at bounding box center [231, 110] width 72 height 18
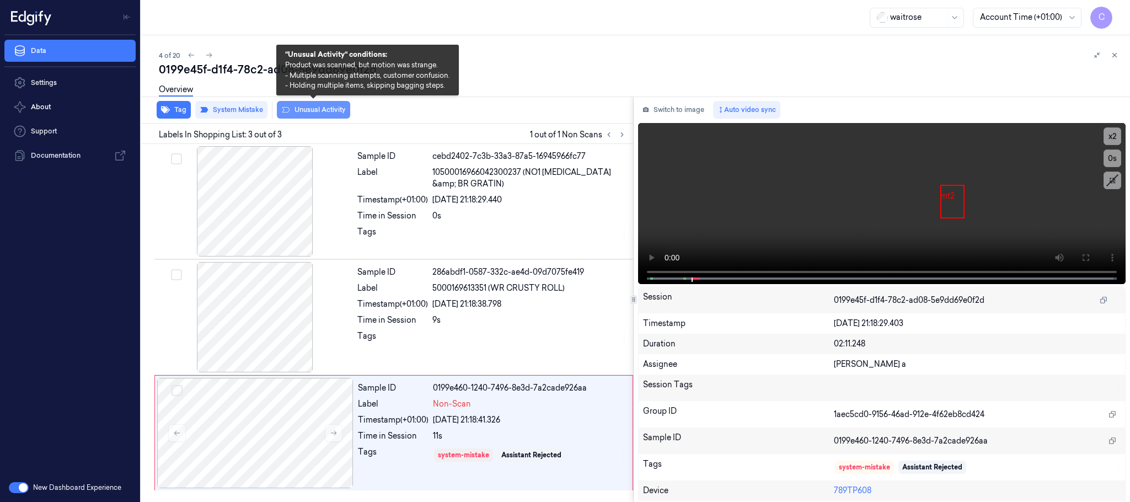
click at [292, 109] on button "Unusual Activity" at bounding box center [313, 110] width 73 height 18
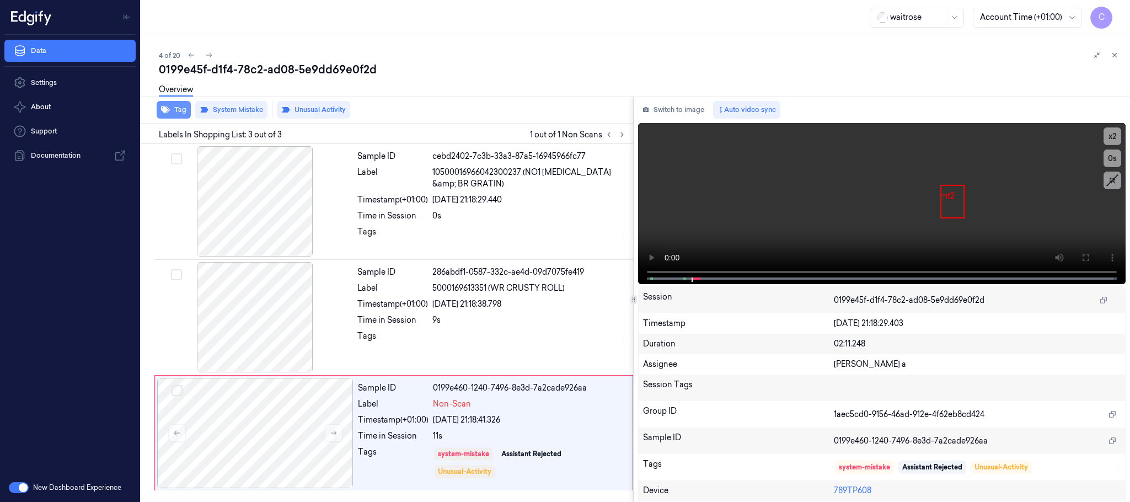
click at [184, 108] on button "Tag" at bounding box center [174, 110] width 34 height 18
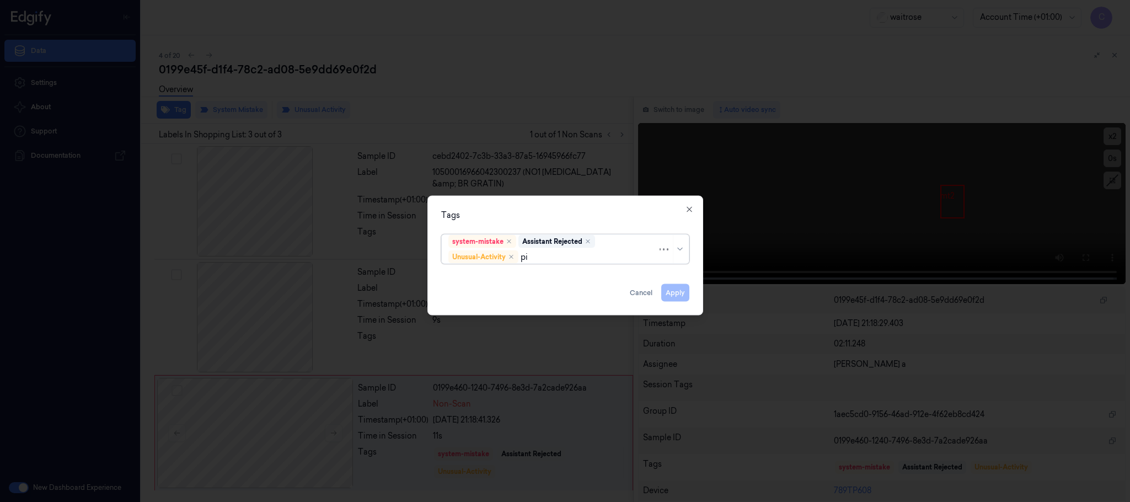
type input "pic"
click at [536, 273] on div "Picklist item alert" at bounding box center [564, 279] width 233 height 12
click at [578, 213] on div "Tags" at bounding box center [565, 216] width 248 height 12
click at [669, 295] on button "Apply" at bounding box center [675, 293] width 28 height 18
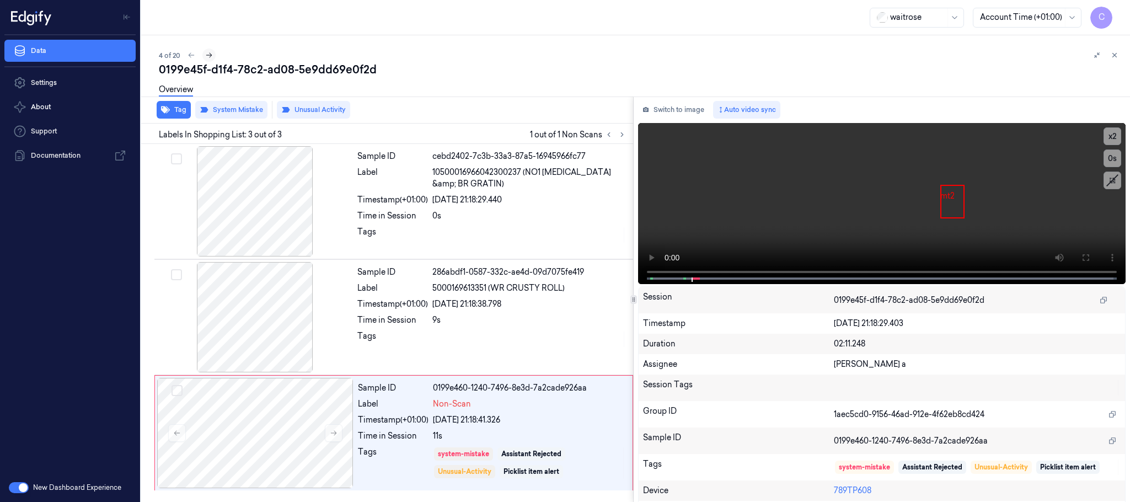
click at [209, 56] on icon at bounding box center [209, 55] width 8 height 8
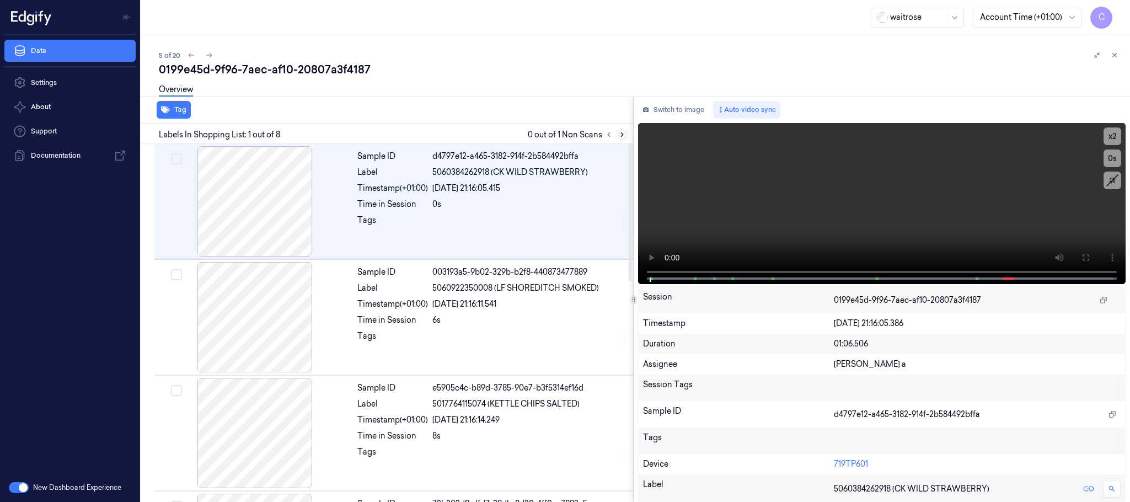
click at [621, 134] on icon at bounding box center [622, 135] width 8 height 8
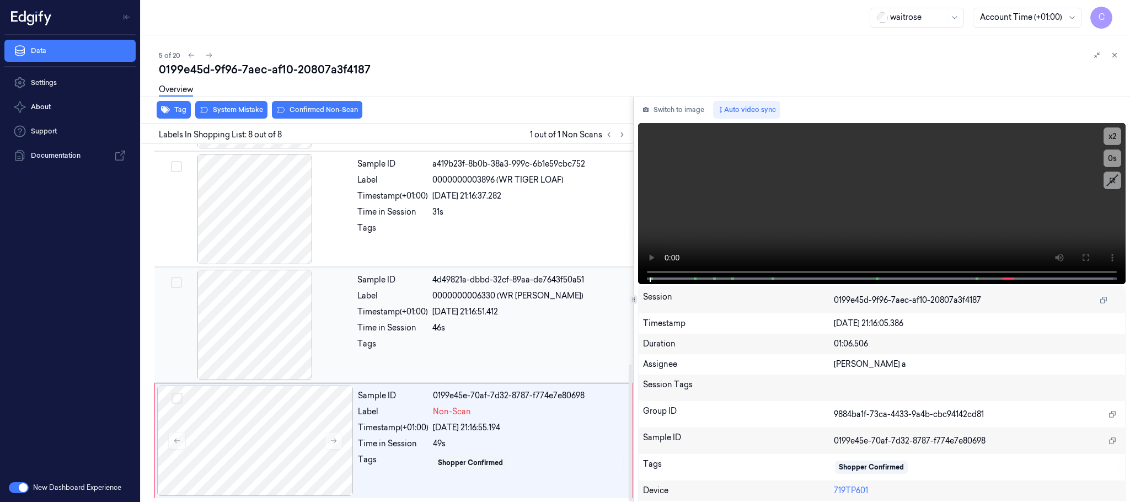
scroll to position [575, 0]
click at [336, 445] on button at bounding box center [334, 441] width 18 height 18
click at [336, 441] on icon at bounding box center [334, 441] width 6 height 5
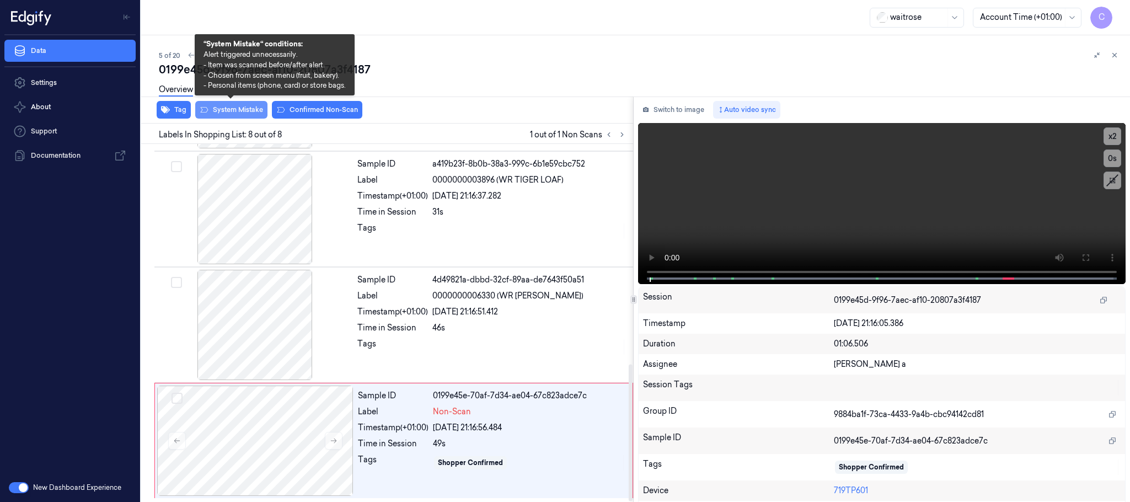
click at [239, 113] on button "System Mistake" at bounding box center [231, 110] width 72 height 18
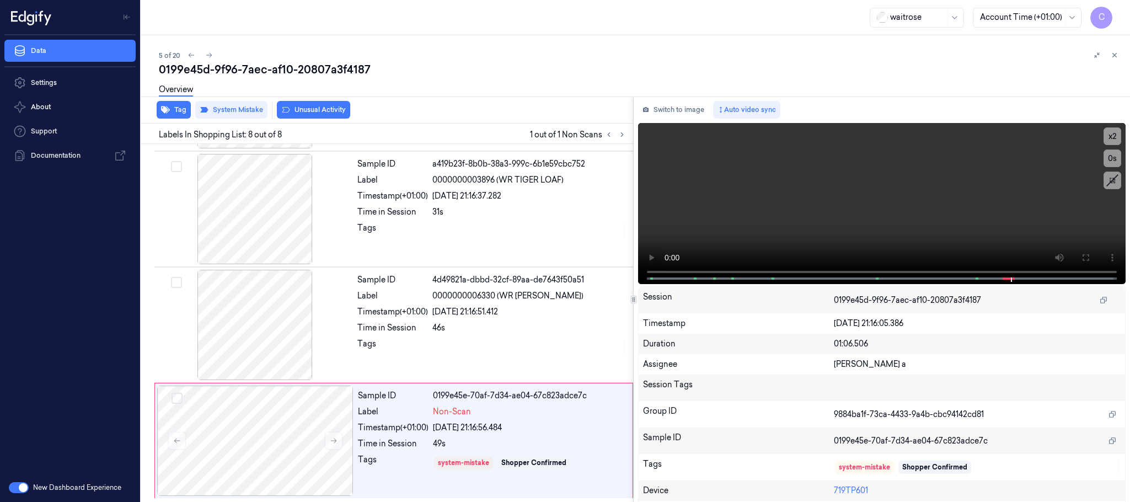
click at [308, 108] on button "Unusual Activity" at bounding box center [313, 110] width 73 height 18
click at [174, 110] on button "Tag" at bounding box center [174, 110] width 34 height 18
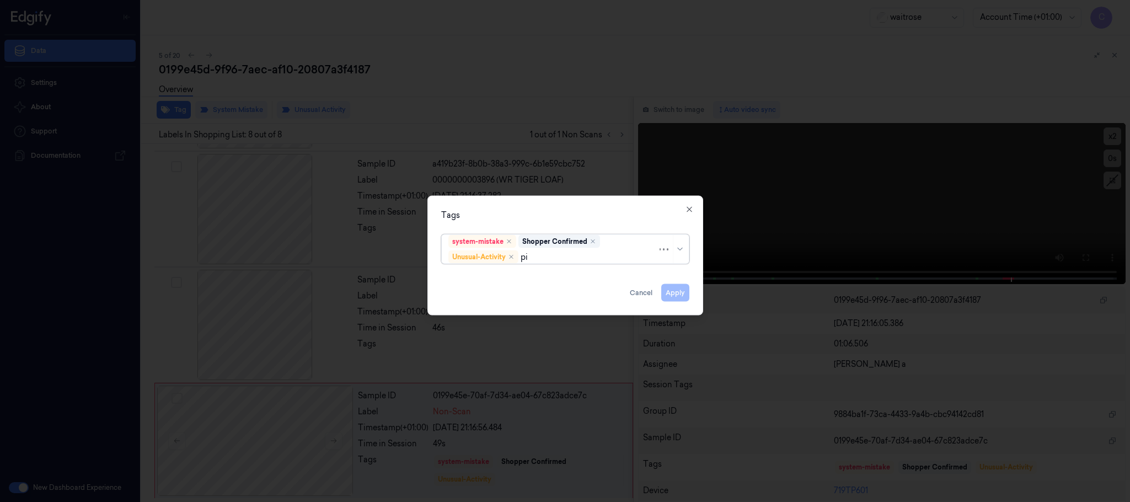
type input "pic"
click at [514, 281] on div "Picklist item alert" at bounding box center [564, 279] width 233 height 12
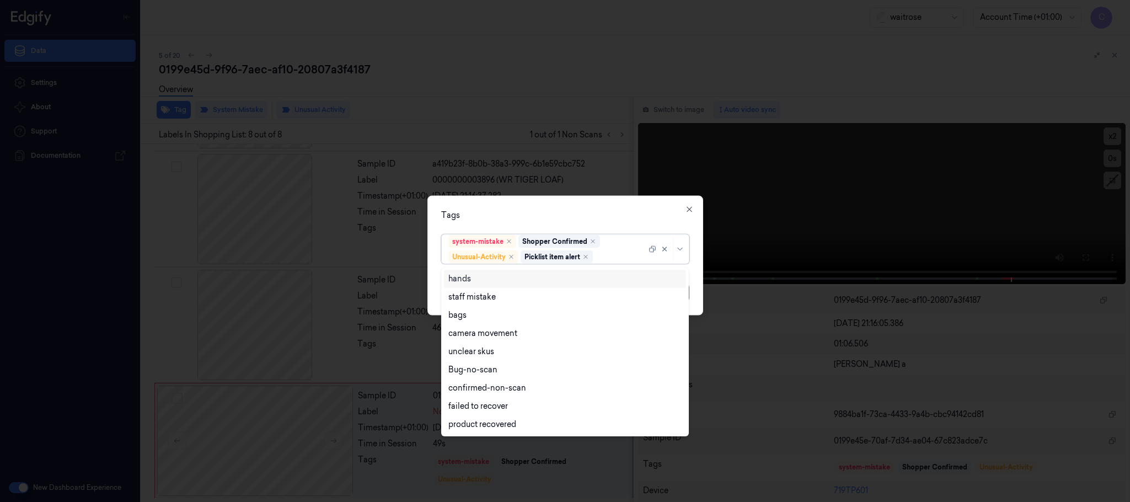
click at [550, 210] on div "Tags" at bounding box center [565, 216] width 248 height 12
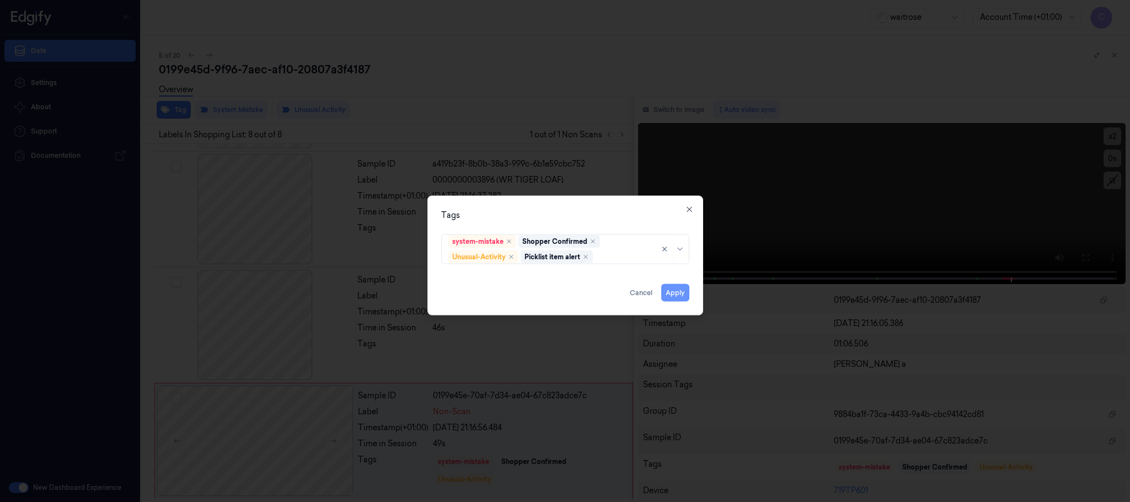
click at [682, 290] on button "Apply" at bounding box center [675, 293] width 28 height 18
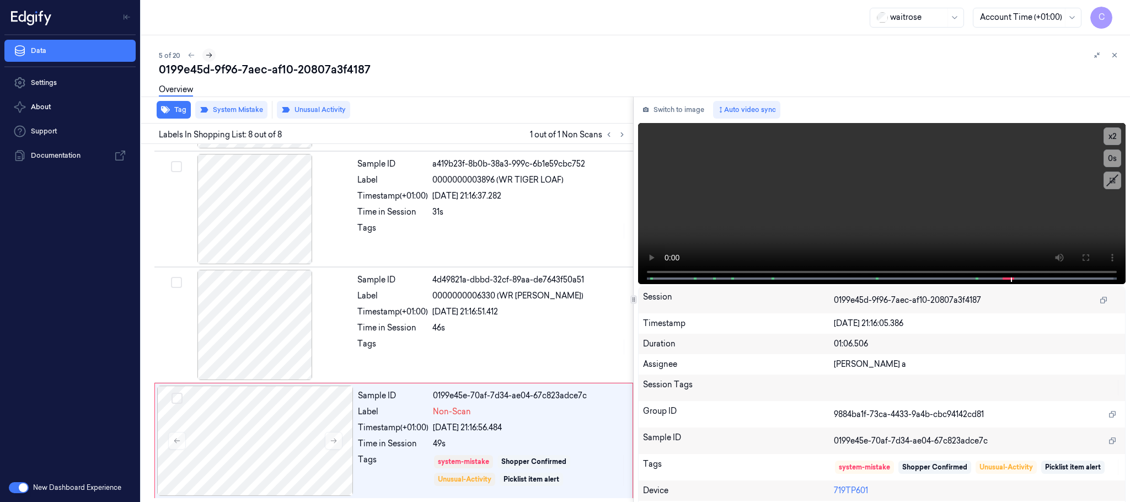
click at [206, 55] on icon at bounding box center [209, 55] width 8 height 8
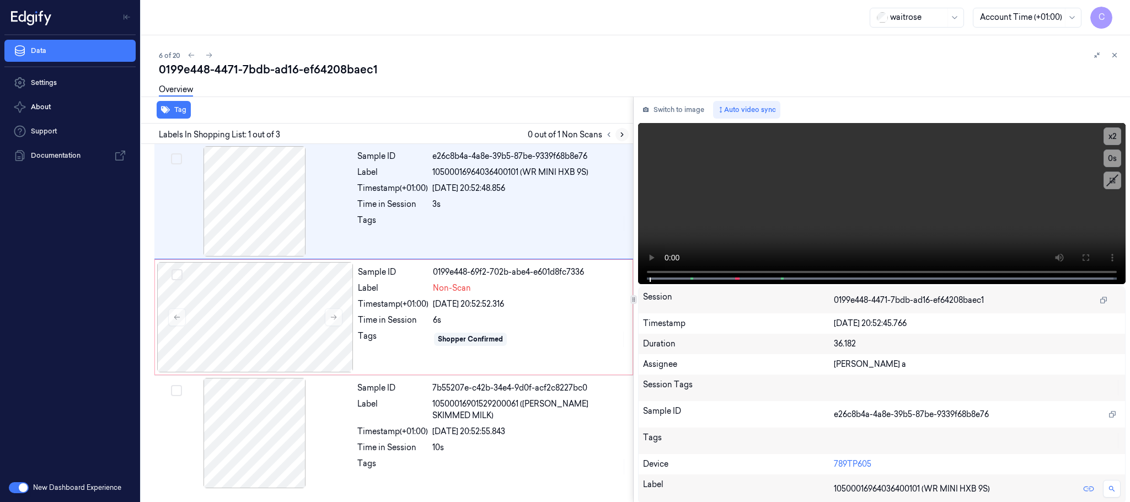
click at [621, 136] on icon at bounding box center [622, 135] width 8 height 8
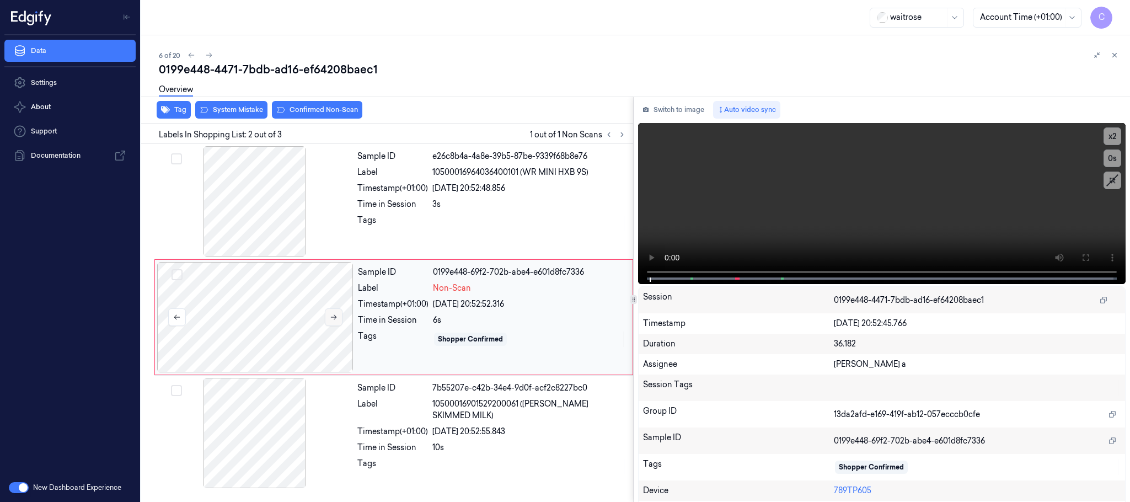
click at [338, 318] on button at bounding box center [334, 317] width 18 height 18
click at [333, 321] on icon at bounding box center [334, 317] width 8 height 8
click at [245, 204] on div at bounding box center [255, 201] width 196 height 110
click at [813, 190] on video at bounding box center [882, 203] width 488 height 161
click at [619, 131] on icon at bounding box center [622, 135] width 8 height 8
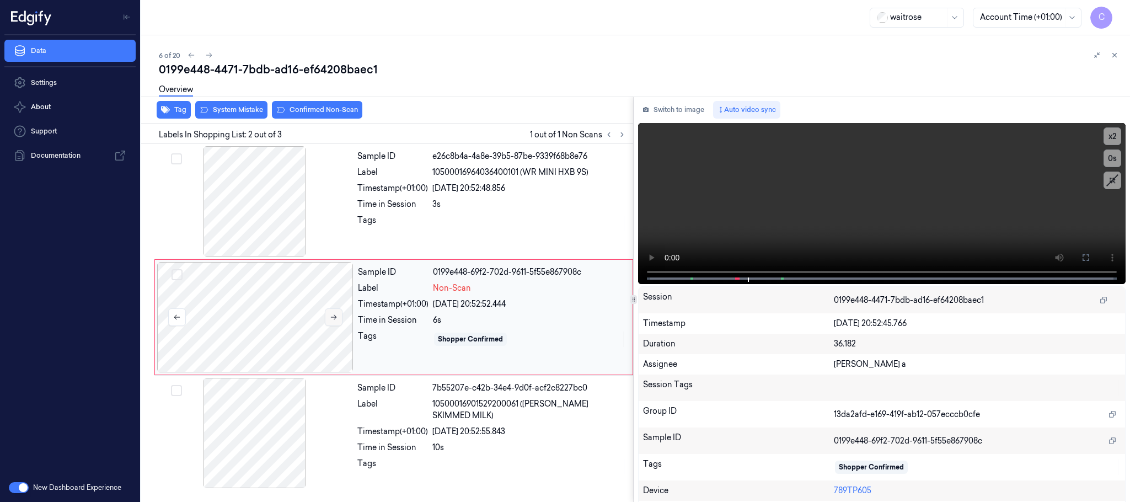
click at [333, 320] on icon at bounding box center [334, 317] width 8 height 8
click at [290, 235] on div at bounding box center [255, 201] width 196 height 110
click at [905, 197] on video at bounding box center [882, 203] width 488 height 161
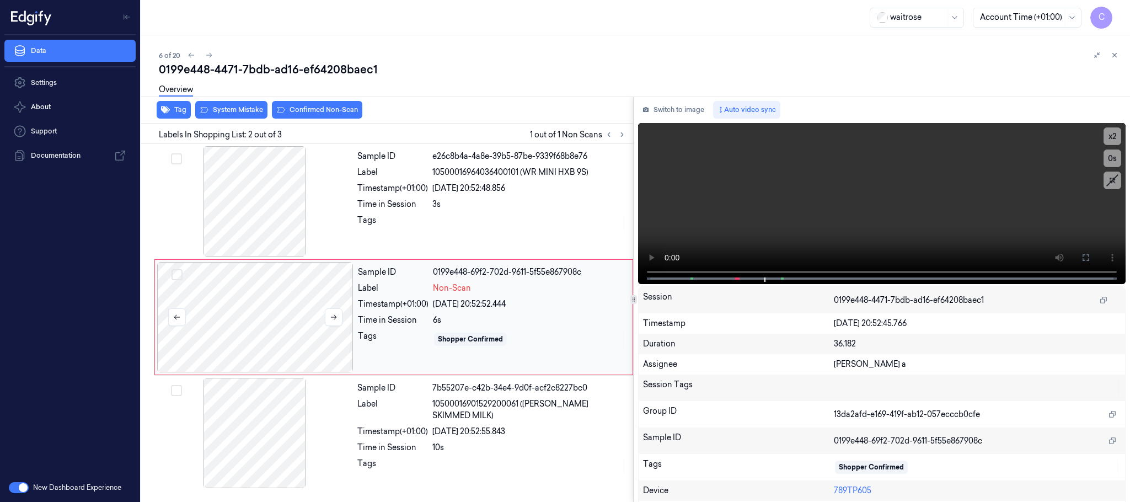
click at [300, 308] on div at bounding box center [255, 317] width 196 height 110
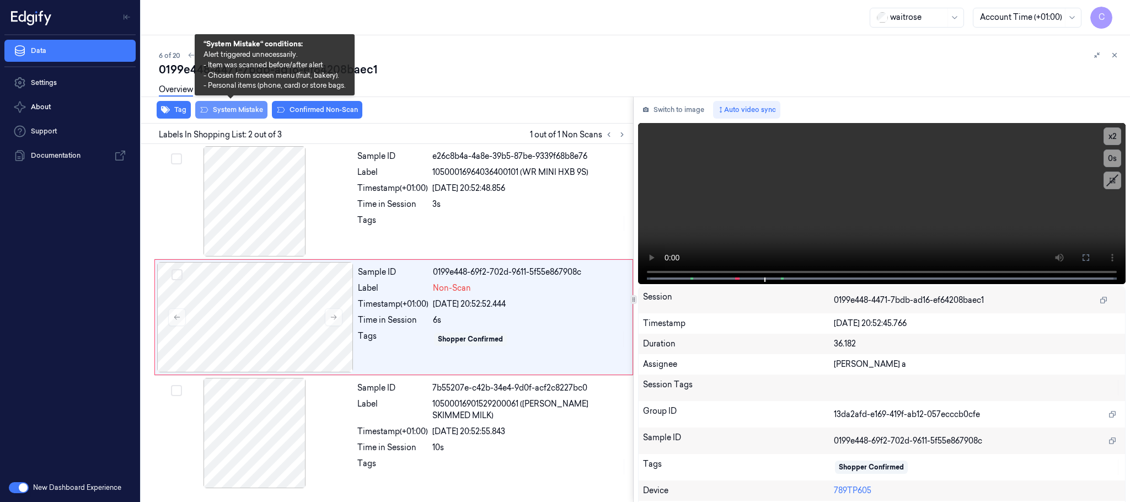
click at [227, 113] on button "System Mistake" at bounding box center [231, 110] width 72 height 18
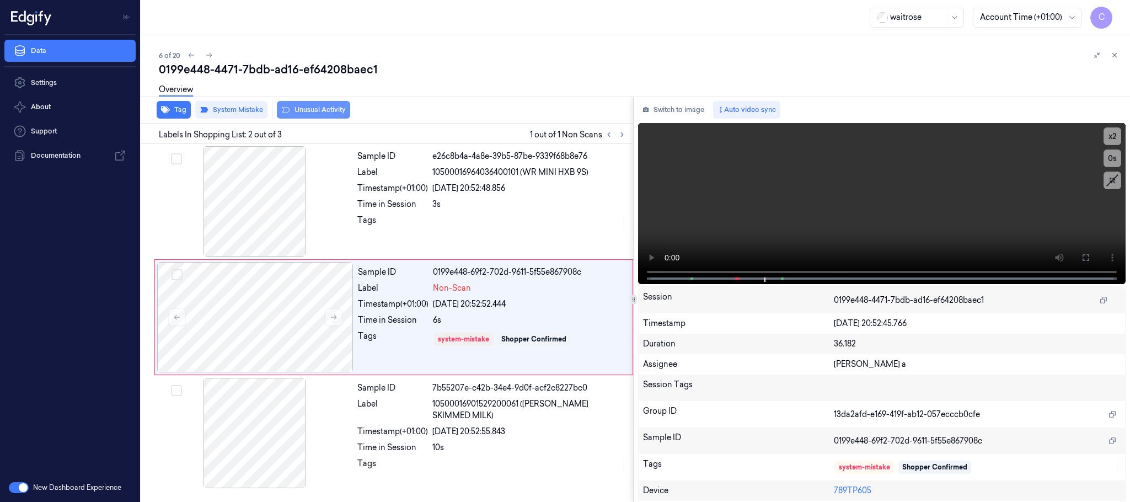
drag, startPoint x: 275, startPoint y: 111, endPoint x: 314, endPoint y: 110, distance: 39.2
click at [314, 110] on button "Unusual Activity" at bounding box center [313, 110] width 73 height 18
click at [167, 110] on icon "button" at bounding box center [165, 109] width 9 height 7
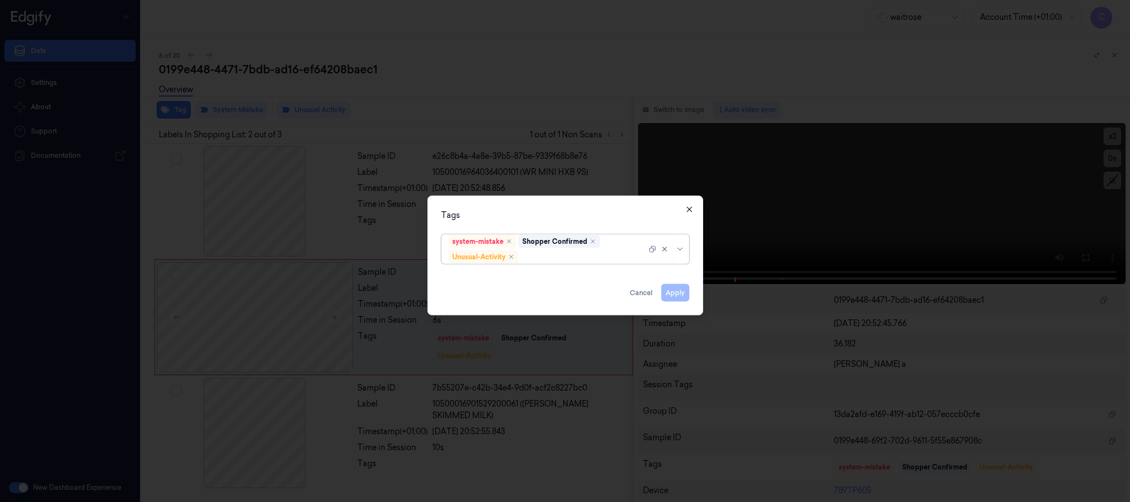
click at [689, 207] on icon "button" at bounding box center [689, 209] width 9 height 9
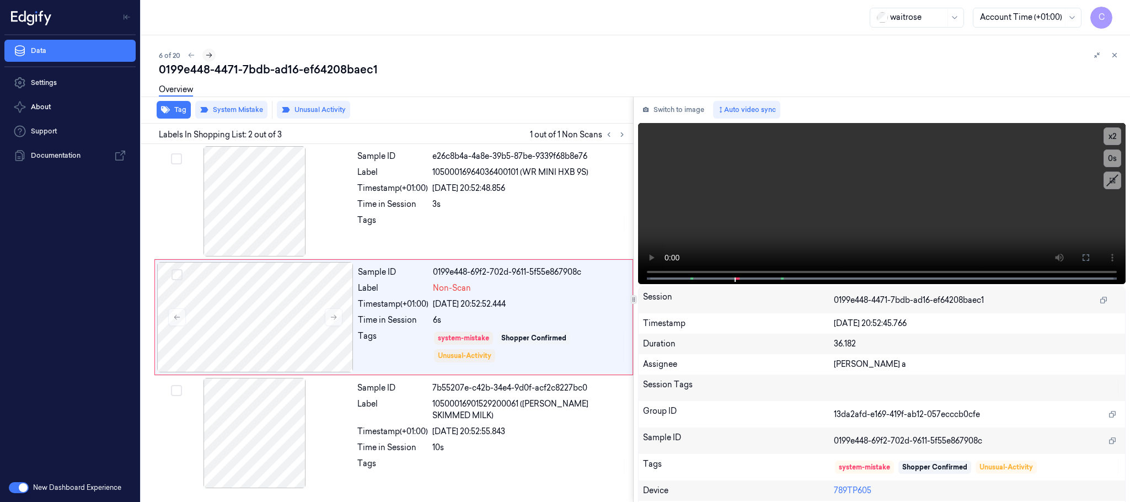
click at [212, 56] on icon at bounding box center [209, 55] width 8 height 8
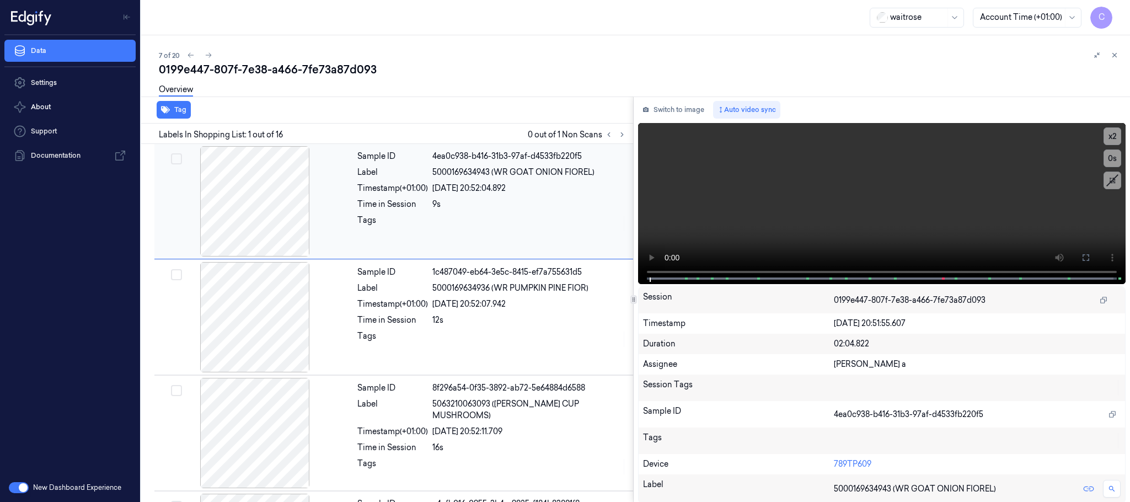
click at [619, 135] on icon at bounding box center [622, 135] width 8 height 8
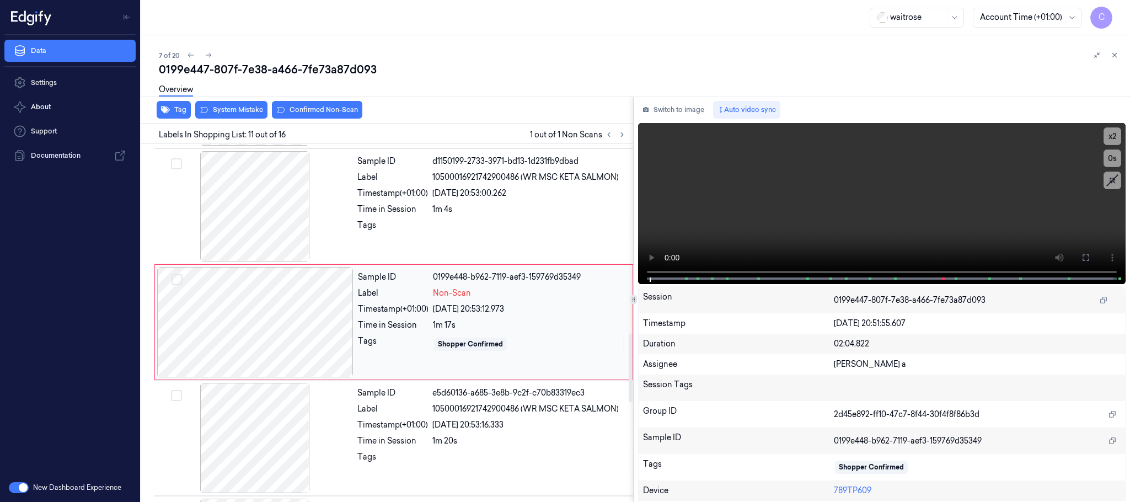
scroll to position [1042, 0]
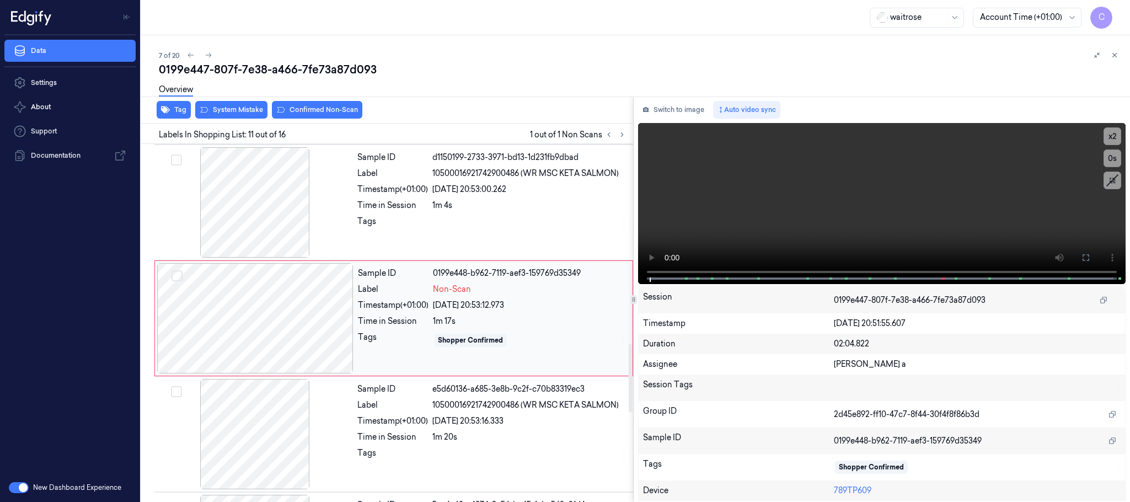
click at [330, 328] on div at bounding box center [255, 318] width 196 height 110
click at [250, 227] on div at bounding box center [255, 202] width 196 height 110
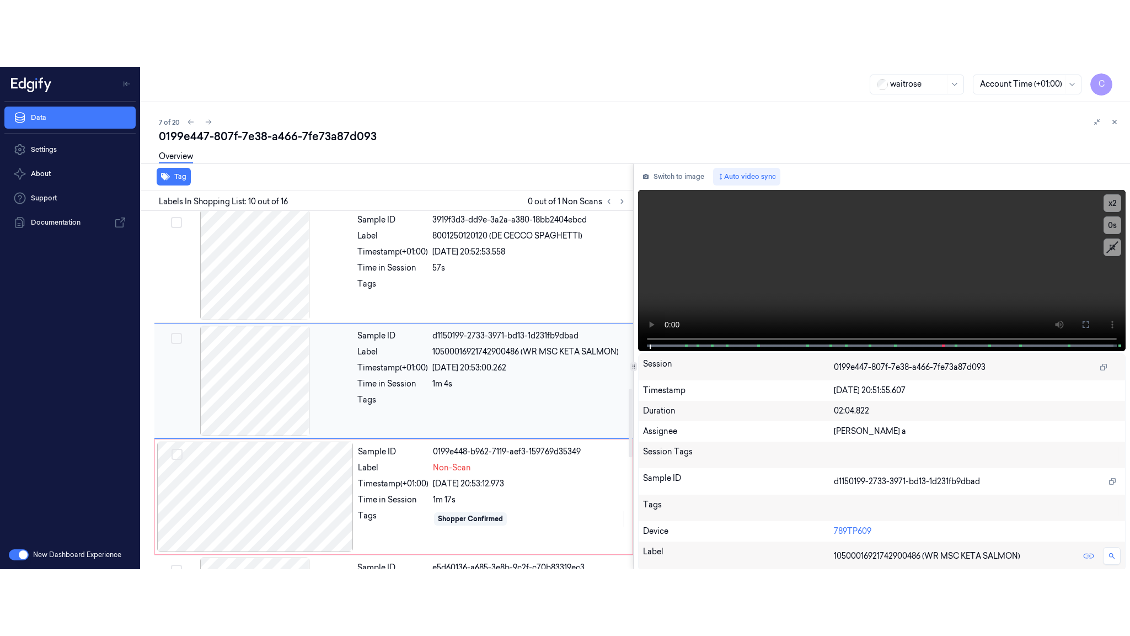
scroll to position [926, 0]
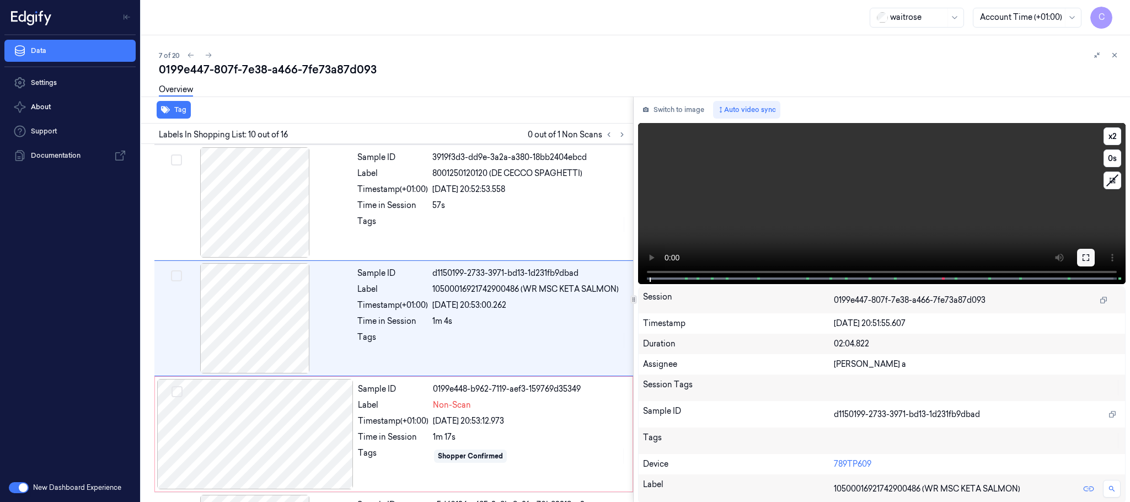
click at [1082, 255] on icon at bounding box center [1086, 257] width 9 height 9
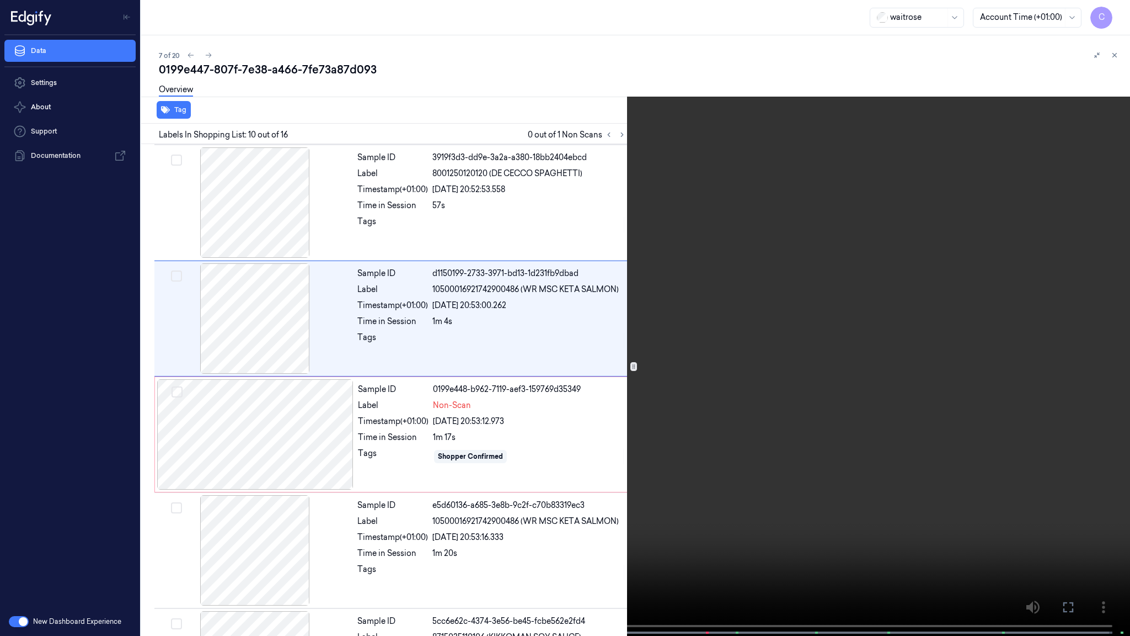
scroll to position [859, 0]
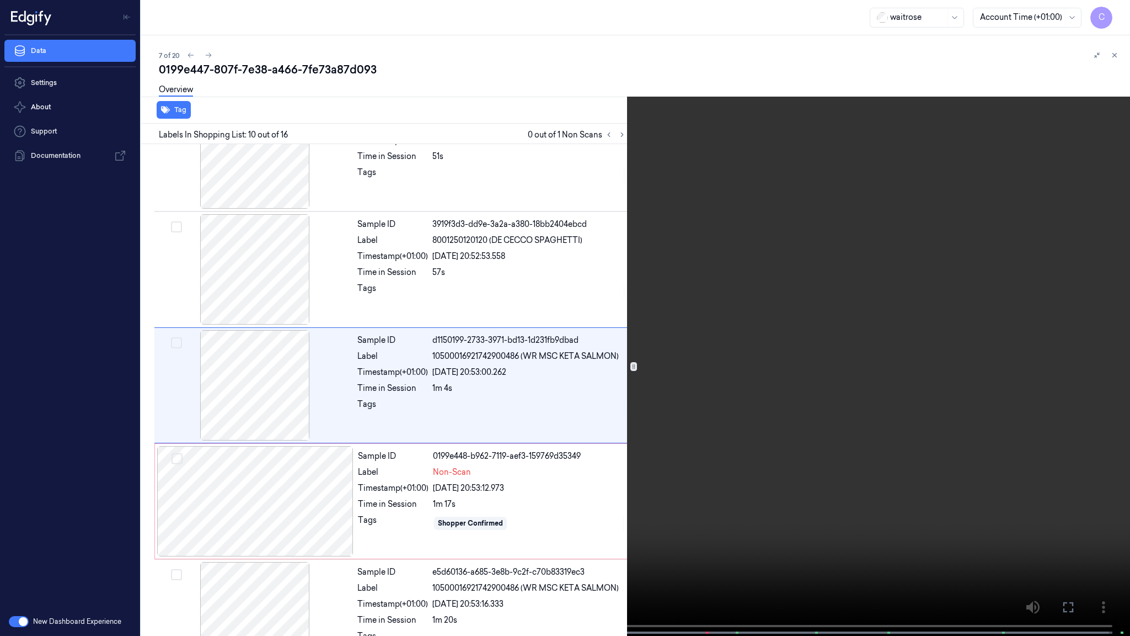
click at [520, 501] on video at bounding box center [565, 319] width 1130 height 638
click at [500, 323] on video at bounding box center [565, 319] width 1130 height 638
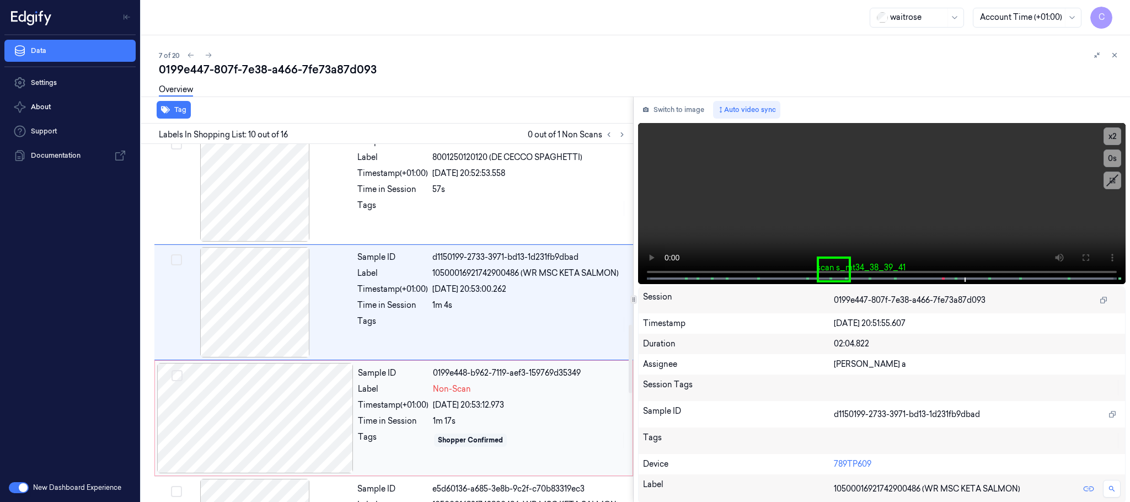
click at [296, 414] on div at bounding box center [255, 418] width 196 height 110
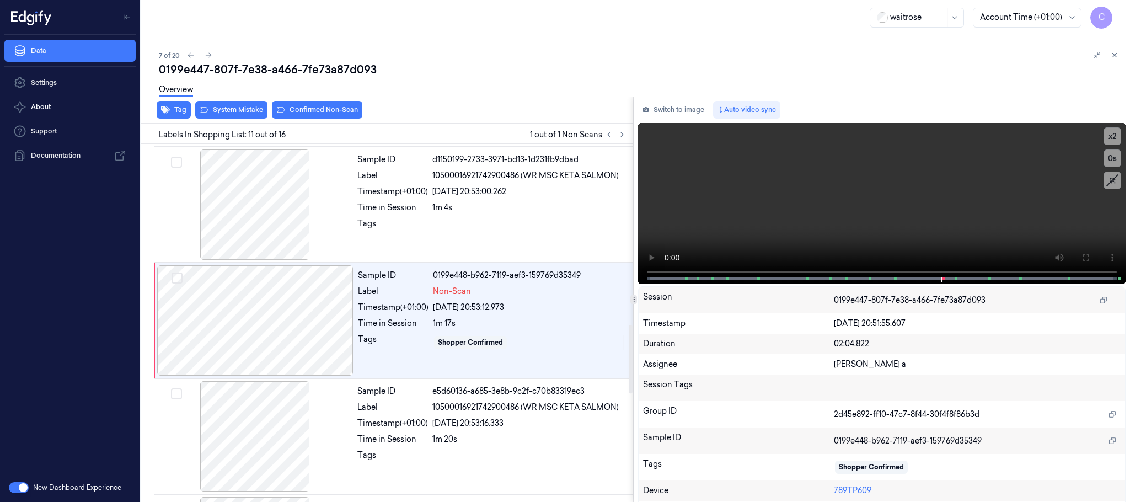
scroll to position [1042, 0]
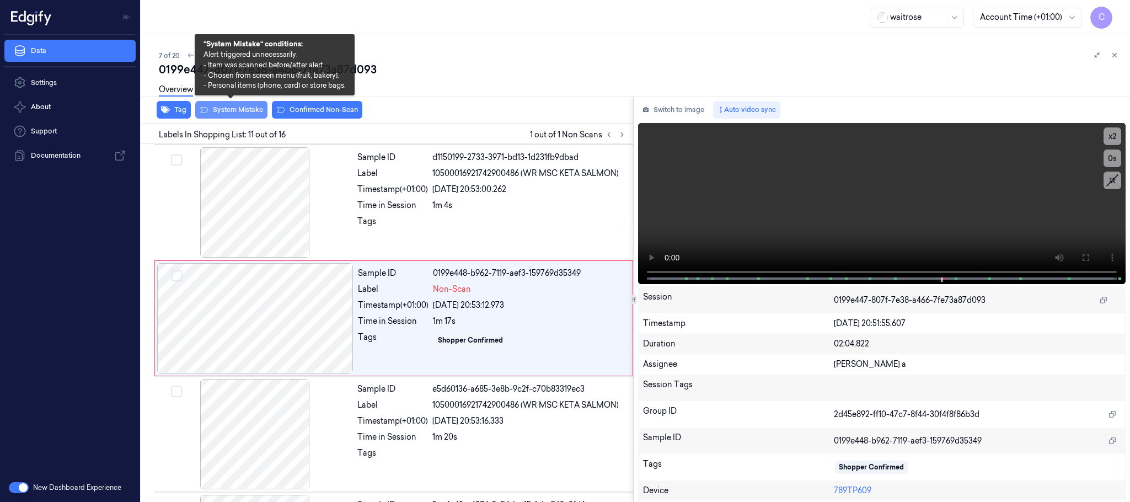
click at [240, 108] on button "System Mistake" at bounding box center [231, 110] width 72 height 18
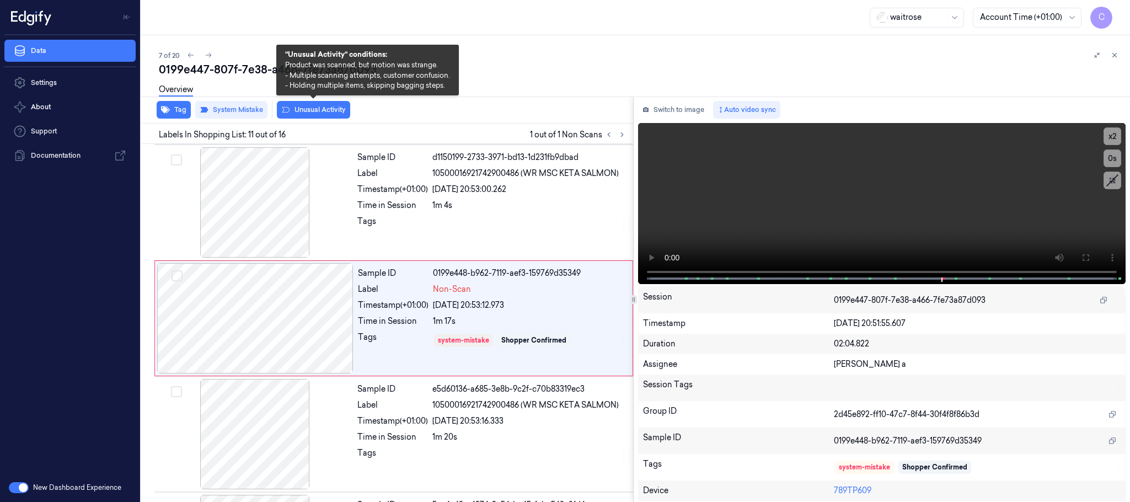
click at [290, 105] on icon at bounding box center [285, 109] width 9 height 9
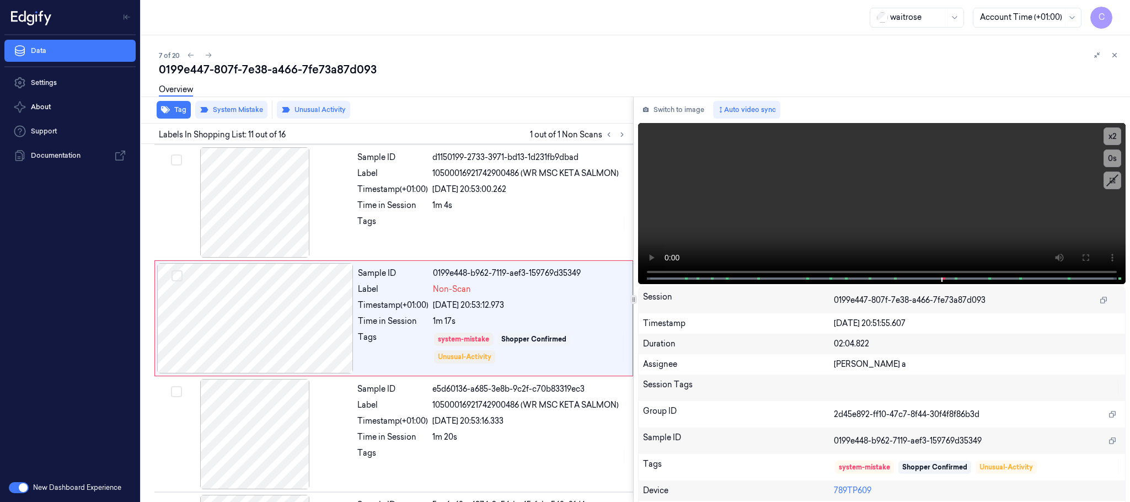
click at [207, 55] on icon at bounding box center [209, 55] width 8 height 8
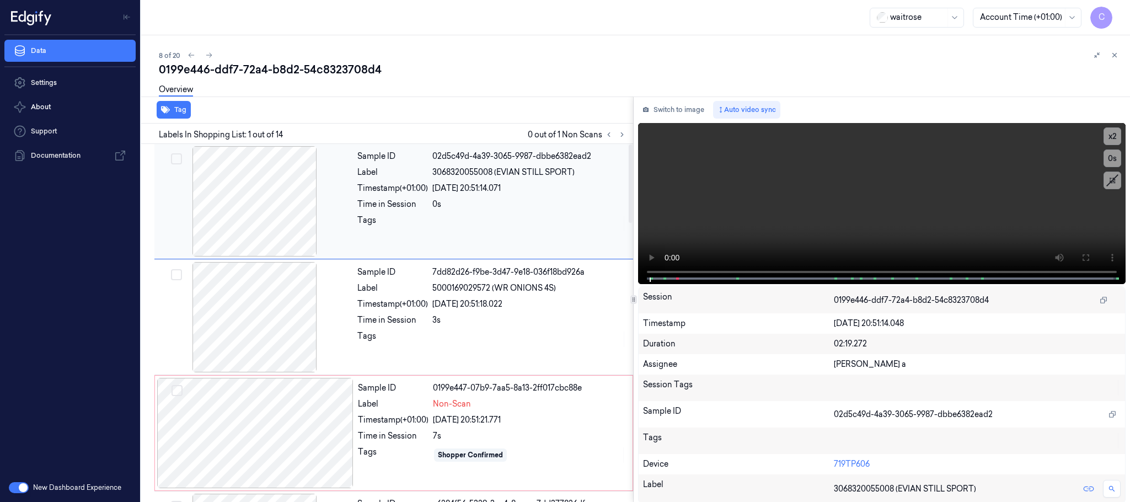
click at [624, 133] on icon at bounding box center [622, 135] width 8 height 8
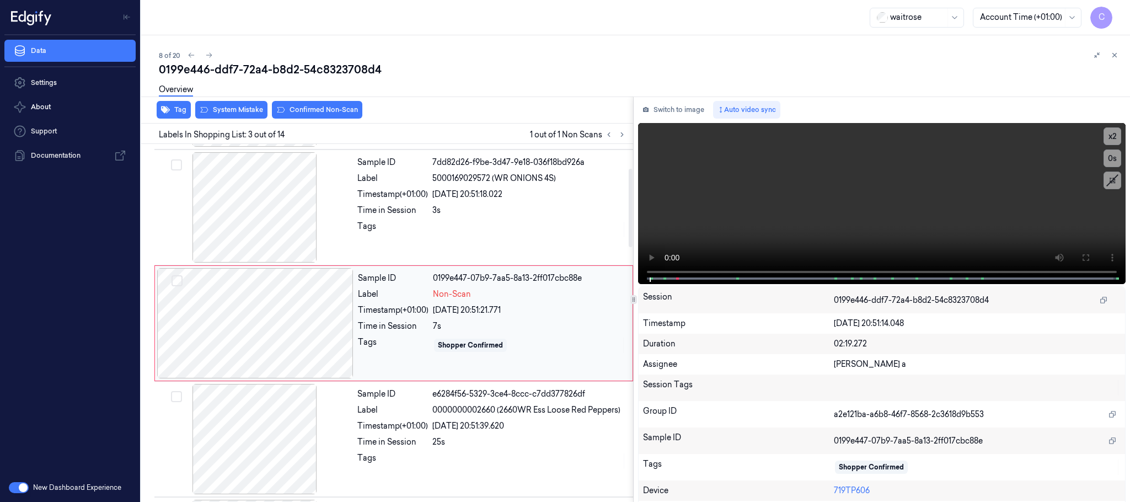
scroll to position [111, 0]
click at [341, 328] on div at bounding box center [255, 322] width 196 height 110
click at [270, 202] on div at bounding box center [255, 206] width 196 height 110
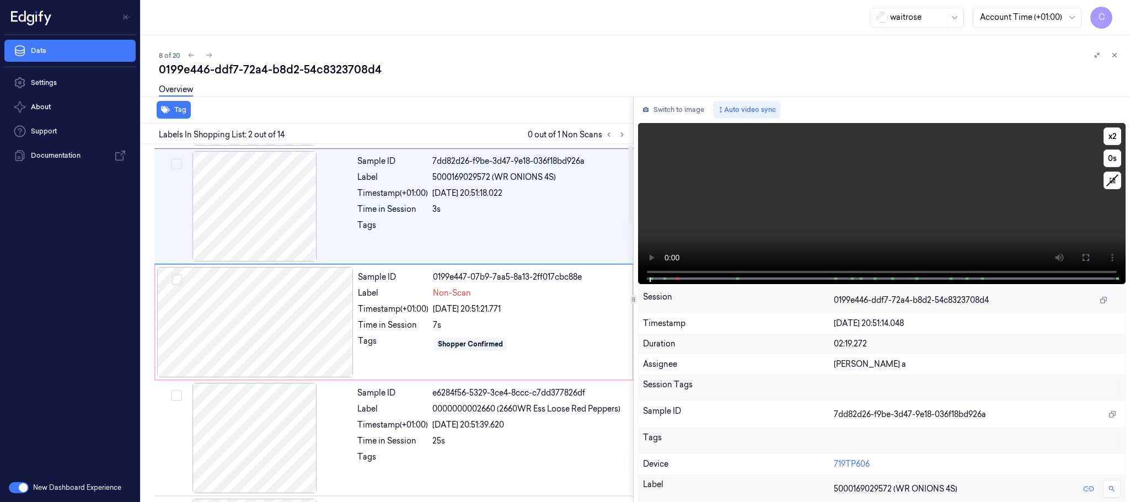
scroll to position [0, 0]
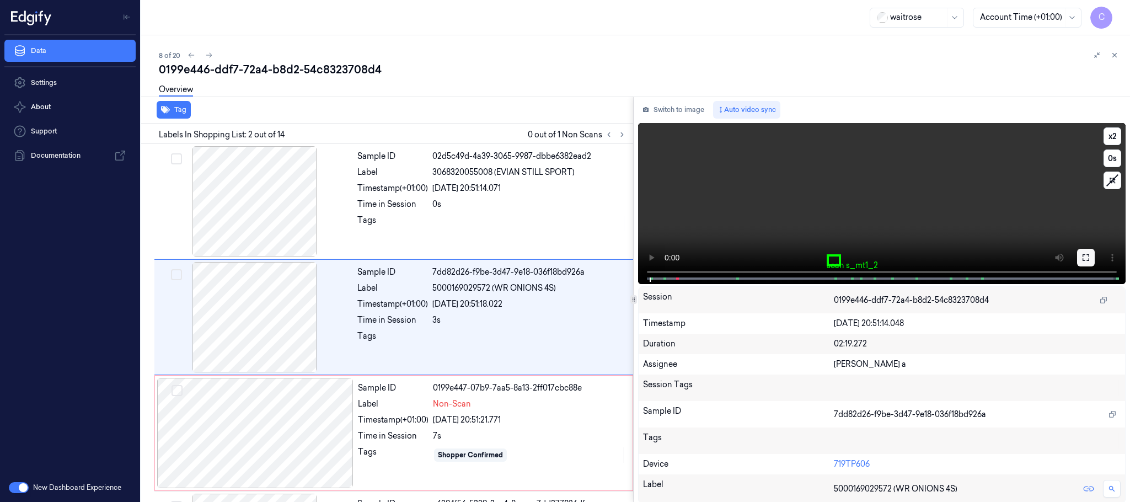
click at [1082, 260] on icon at bounding box center [1086, 257] width 9 height 9
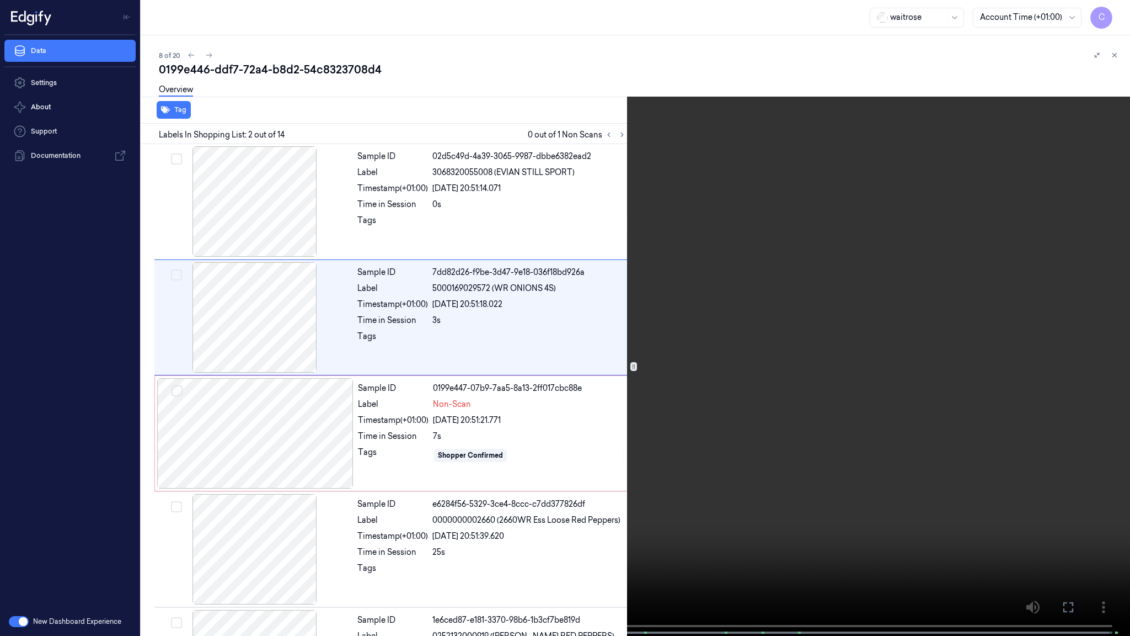
click at [496, 366] on video at bounding box center [565, 319] width 1130 height 638
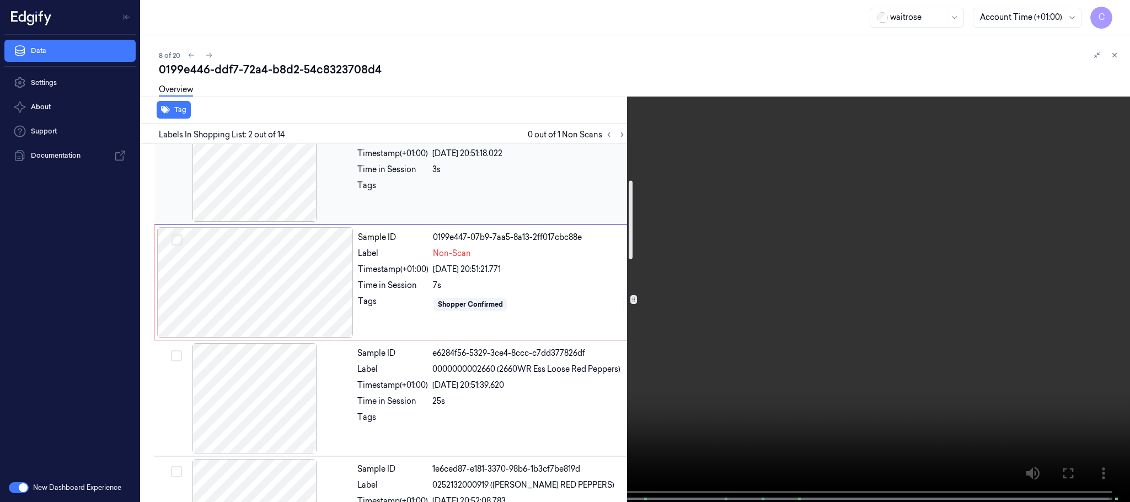
scroll to position [165, 0]
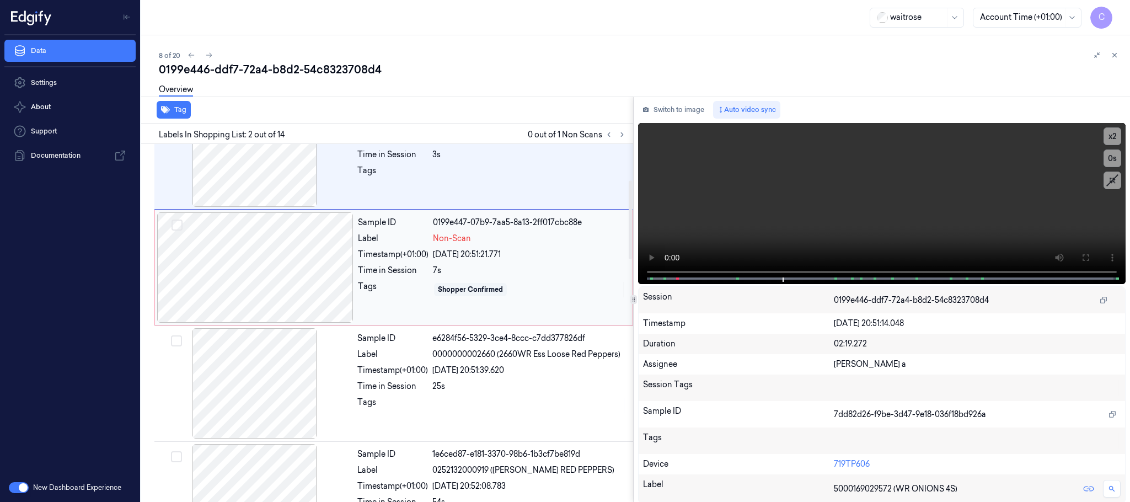
click at [245, 279] on div at bounding box center [255, 267] width 196 height 110
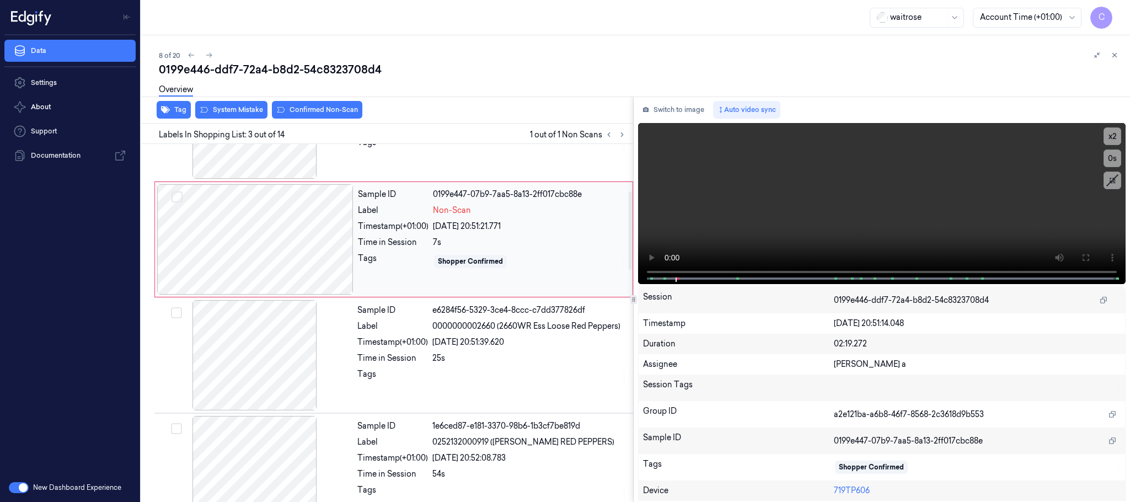
scroll to position [276, 0]
click at [278, 257] on div at bounding box center [255, 239] width 196 height 110
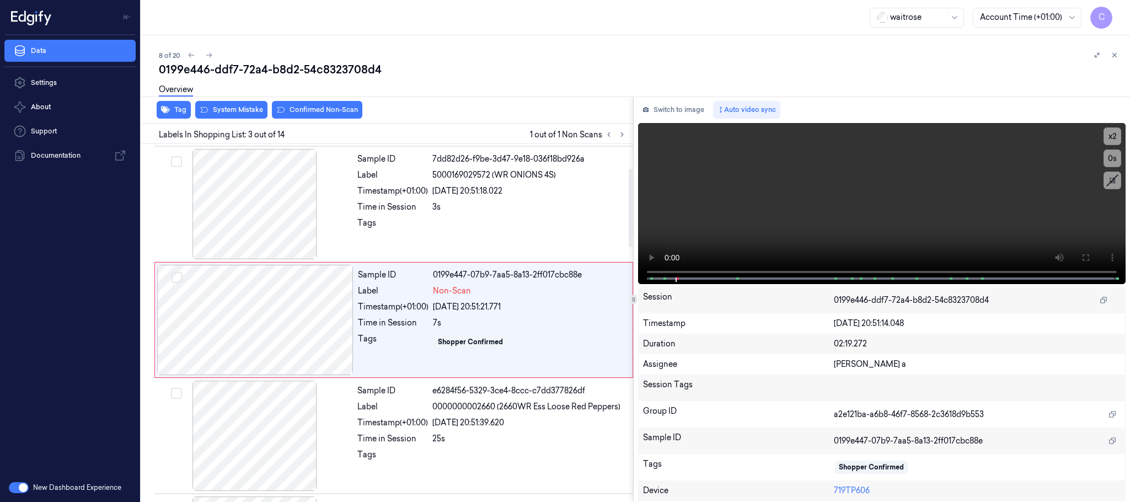
scroll to position [111, 0]
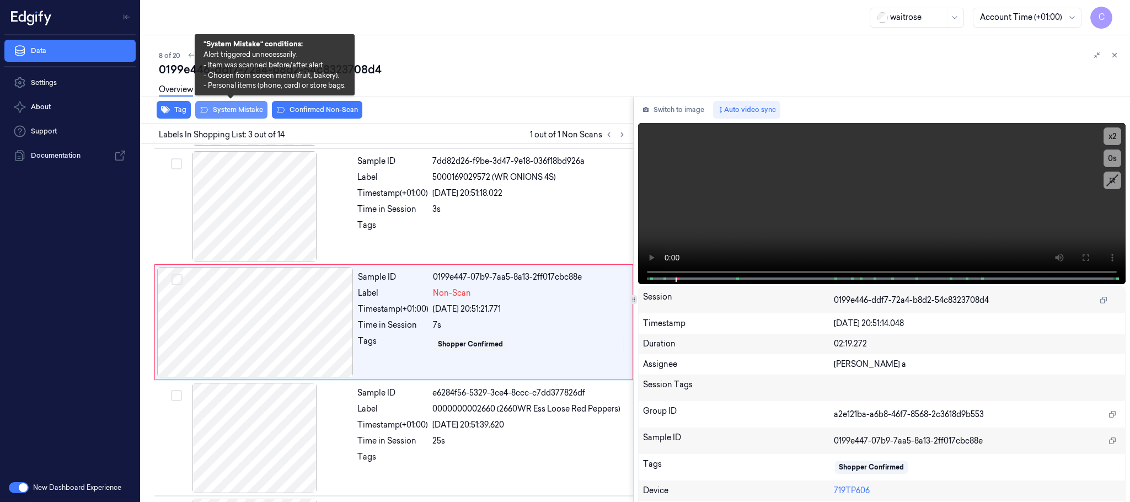
click at [224, 110] on button "System Mistake" at bounding box center [231, 110] width 72 height 18
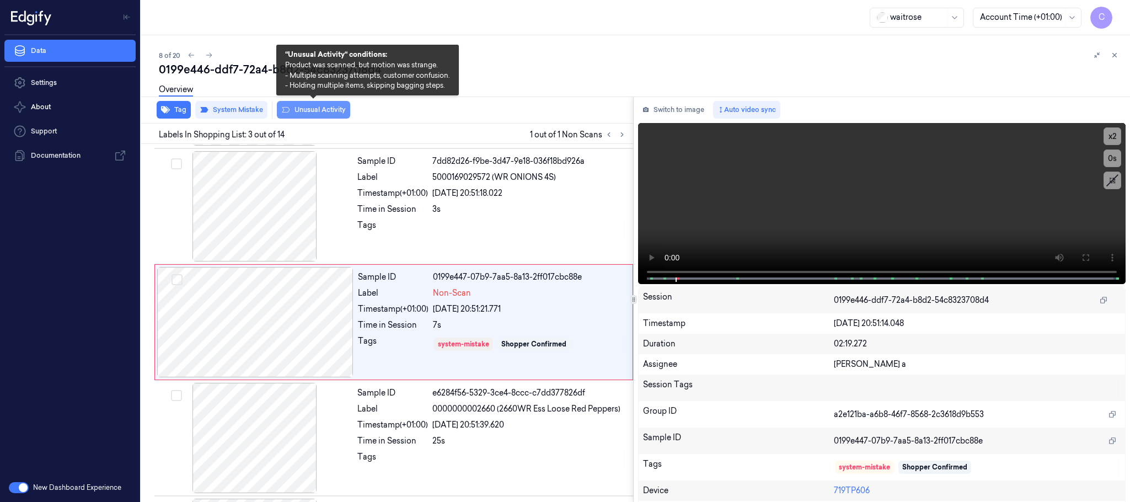
click at [303, 110] on button "Unusual Activity" at bounding box center [313, 110] width 73 height 18
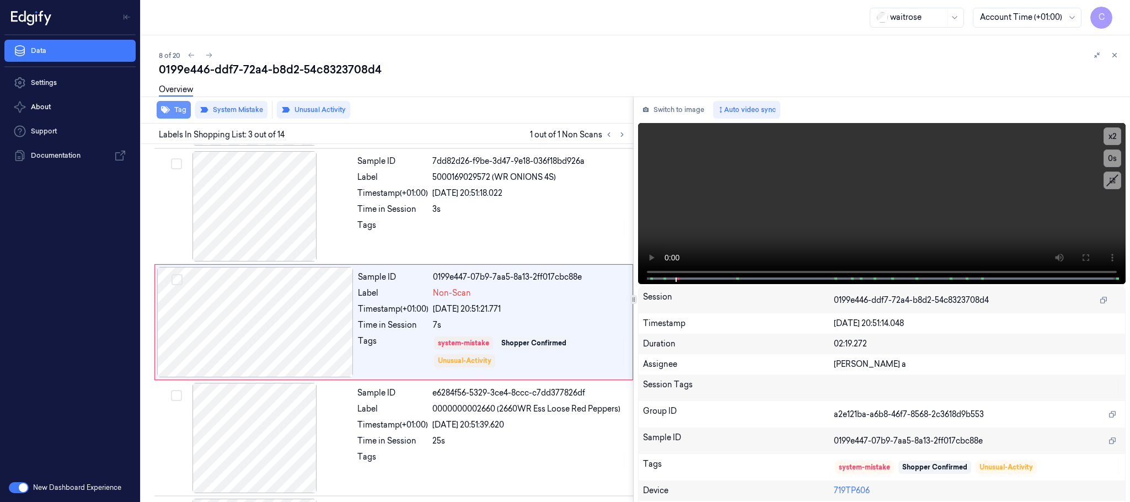
click at [171, 116] on button "Tag" at bounding box center [174, 110] width 34 height 18
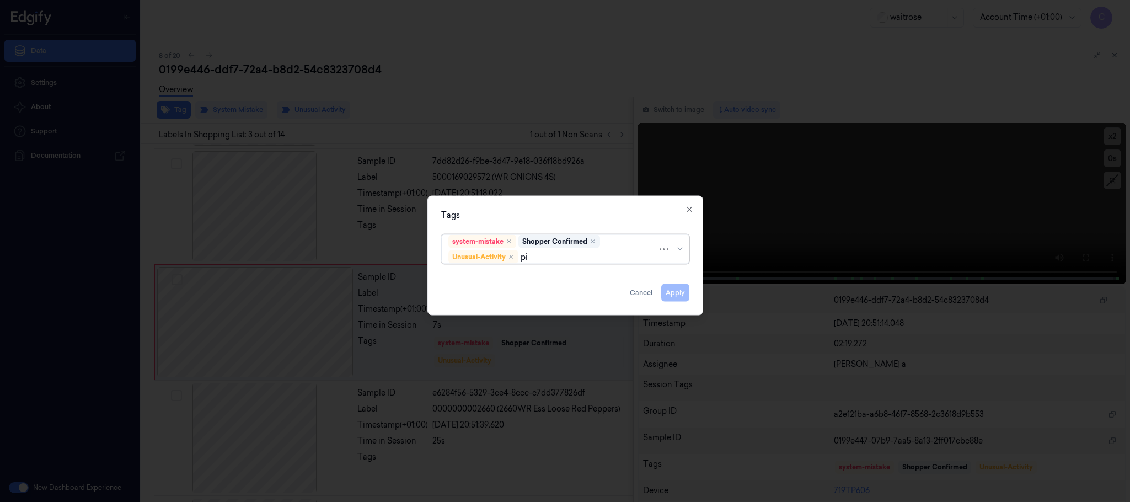
type input "pic"
click at [474, 288] on div "Picklist item alert" at bounding box center [565, 279] width 242 height 18
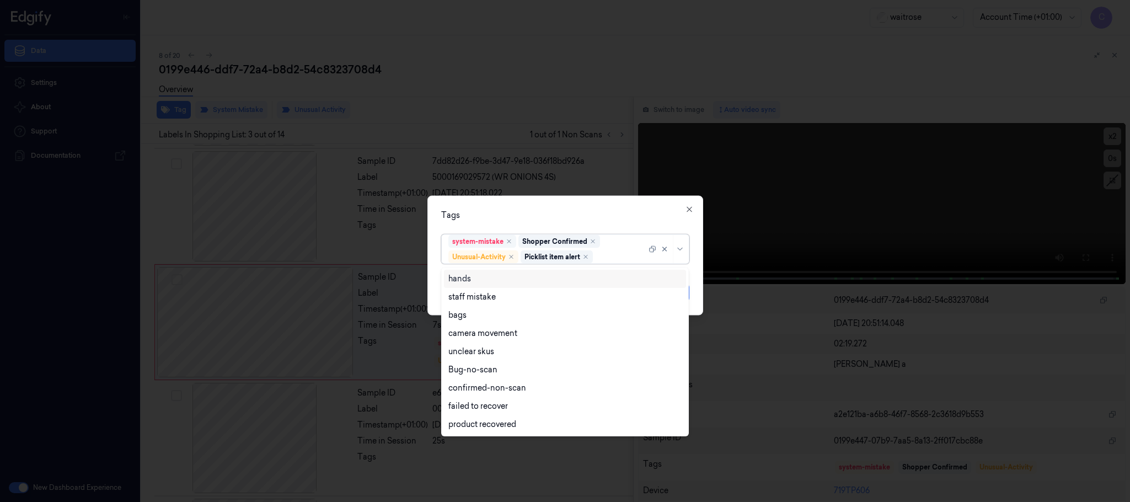
click at [504, 238] on div "system-mistake" at bounding box center [477, 242] width 51 height 10
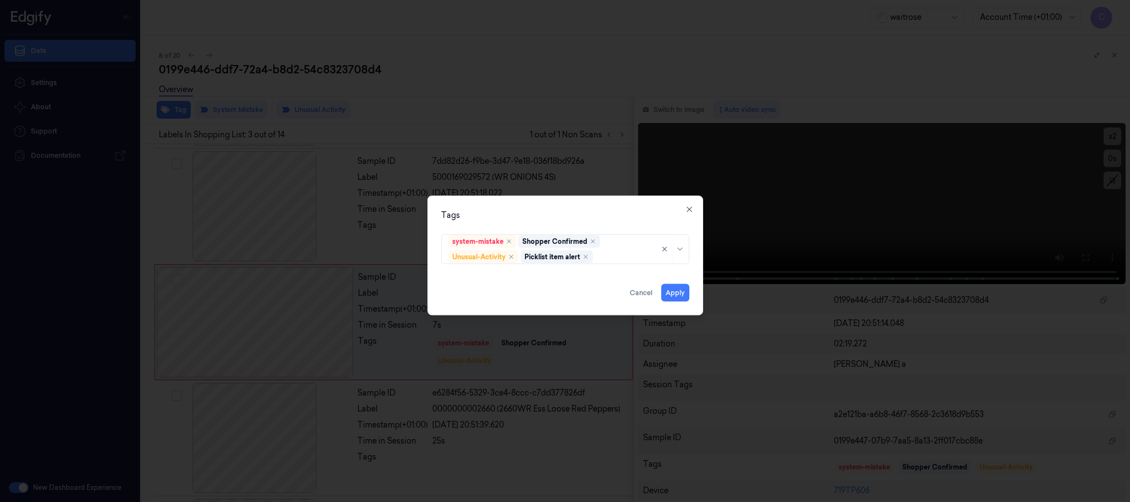
click at [521, 225] on div "Tags system-mistake Shopper Confirmed Unusual-Activity Picklist item alert Appl…" at bounding box center [566, 256] width 276 height 120
click at [676, 288] on button "Apply" at bounding box center [675, 293] width 28 height 18
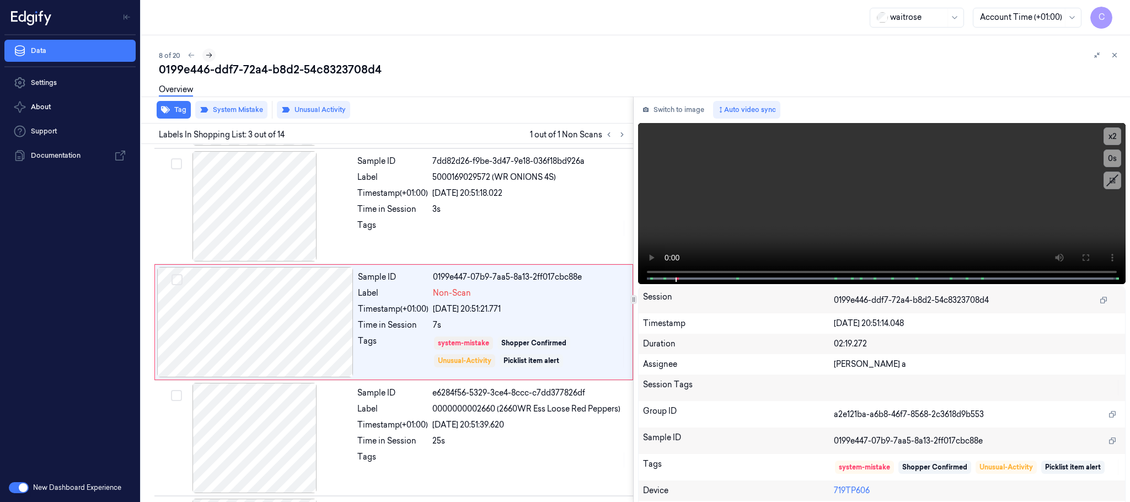
click at [210, 54] on icon at bounding box center [209, 55] width 6 height 5
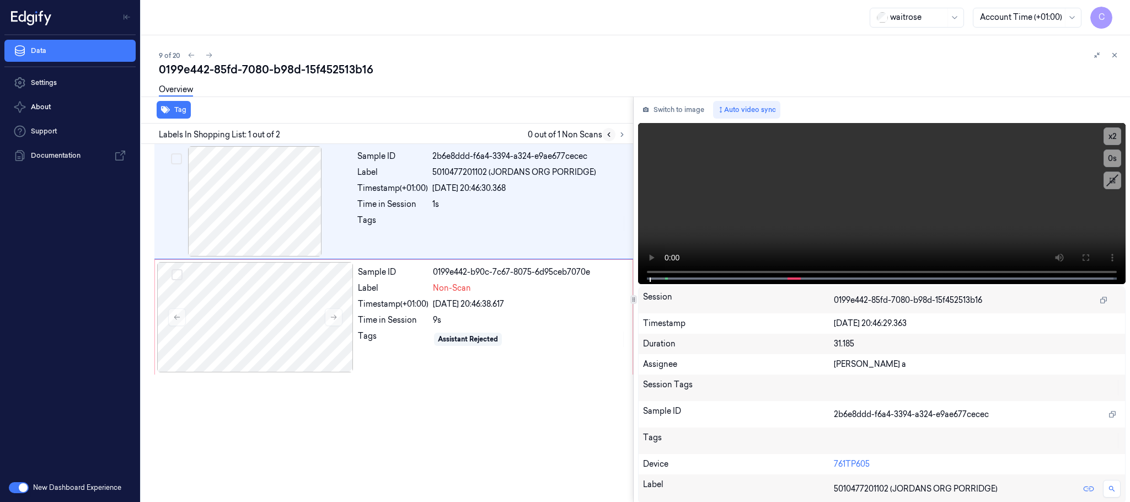
click at [619, 132] on icon at bounding box center [622, 135] width 8 height 8
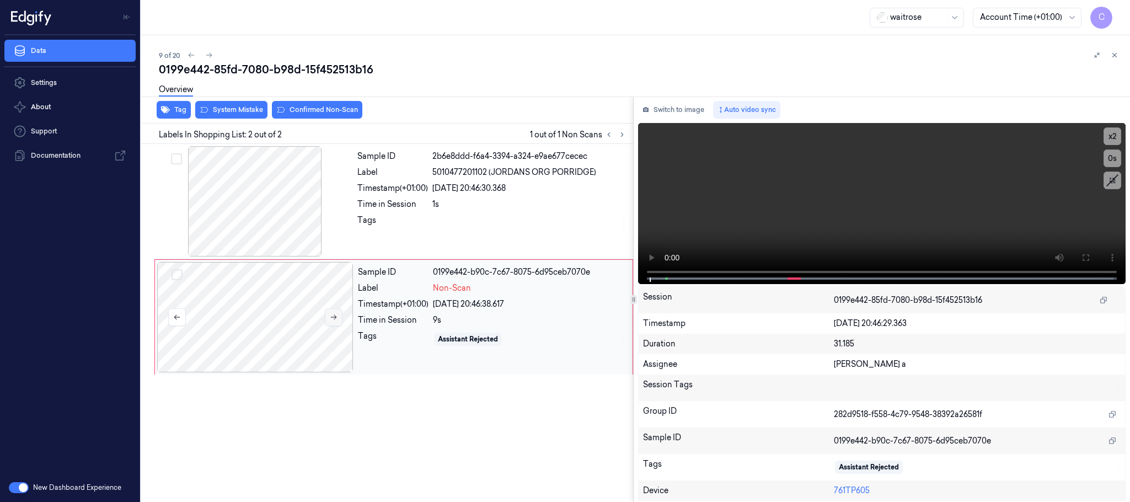
click at [338, 315] on button at bounding box center [334, 317] width 18 height 18
click at [333, 315] on icon at bounding box center [334, 317] width 8 height 8
drag, startPoint x: 293, startPoint y: 202, endPoint x: 307, endPoint y: 207, distance: 14.1
click at [293, 202] on div at bounding box center [255, 201] width 196 height 110
click at [864, 204] on video at bounding box center [882, 203] width 488 height 161
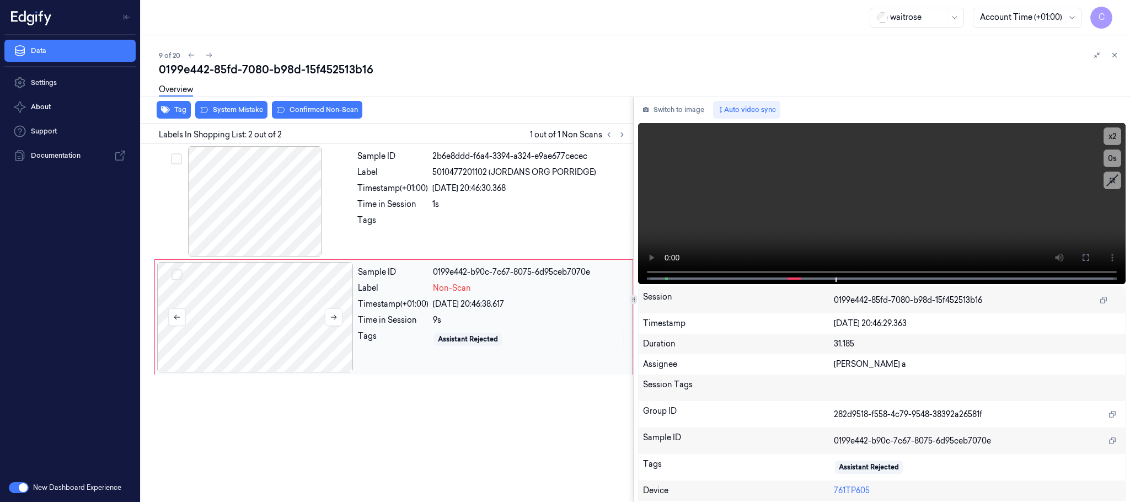
drag, startPoint x: 253, startPoint y: 312, endPoint x: 250, endPoint y: 291, distance: 20.7
click at [254, 312] on div at bounding box center [255, 317] width 196 height 110
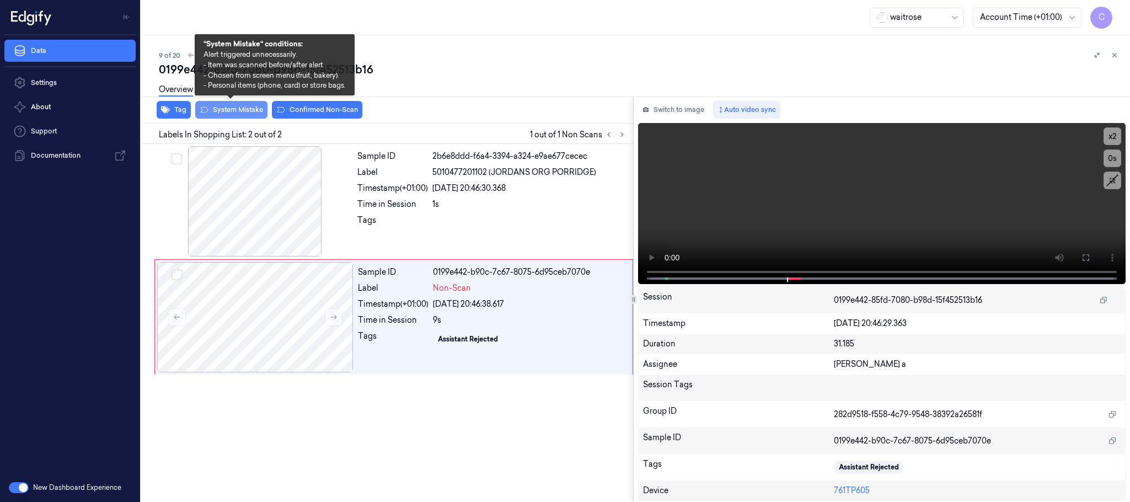
click at [222, 113] on button "System Mistake" at bounding box center [231, 110] width 72 height 18
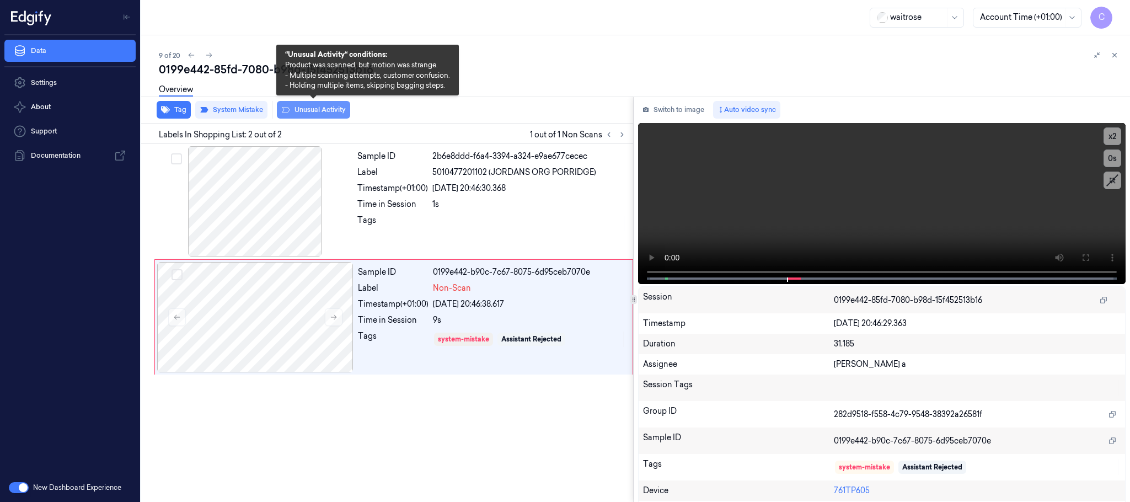
click at [323, 111] on button "Unusual Activity" at bounding box center [313, 110] width 73 height 18
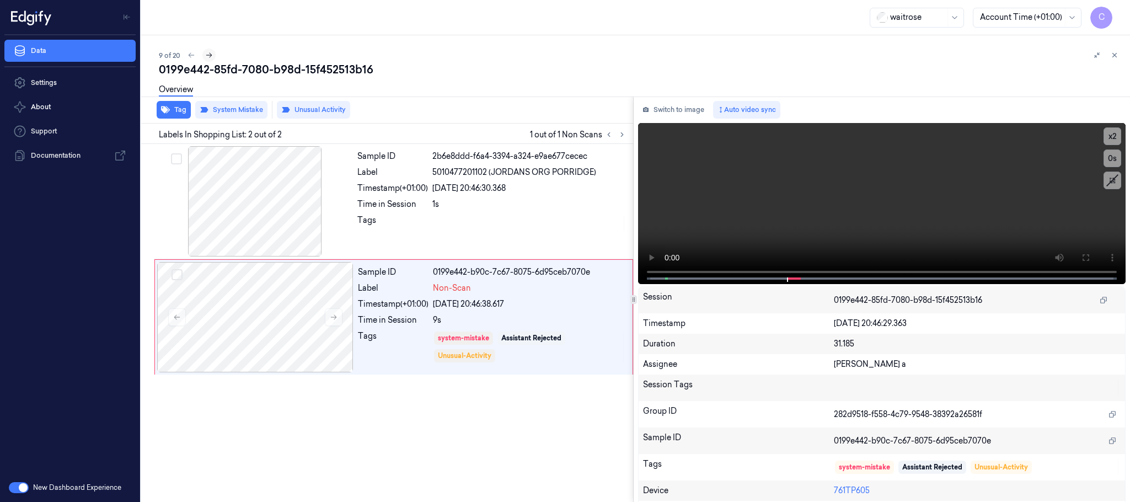
click at [210, 51] on icon at bounding box center [209, 55] width 8 height 8
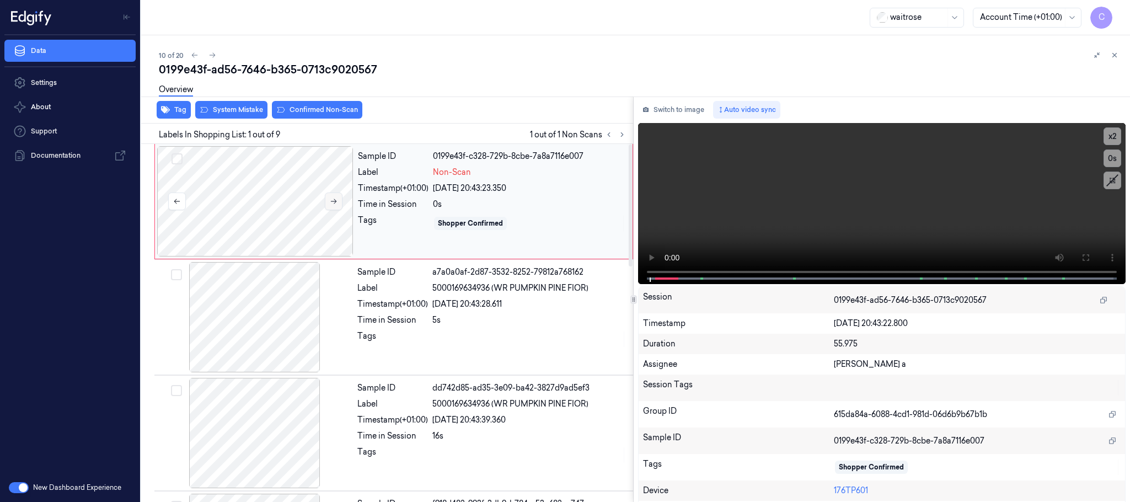
click at [328, 202] on button at bounding box center [334, 202] width 18 height 18
click at [334, 204] on icon at bounding box center [334, 201] width 6 height 5
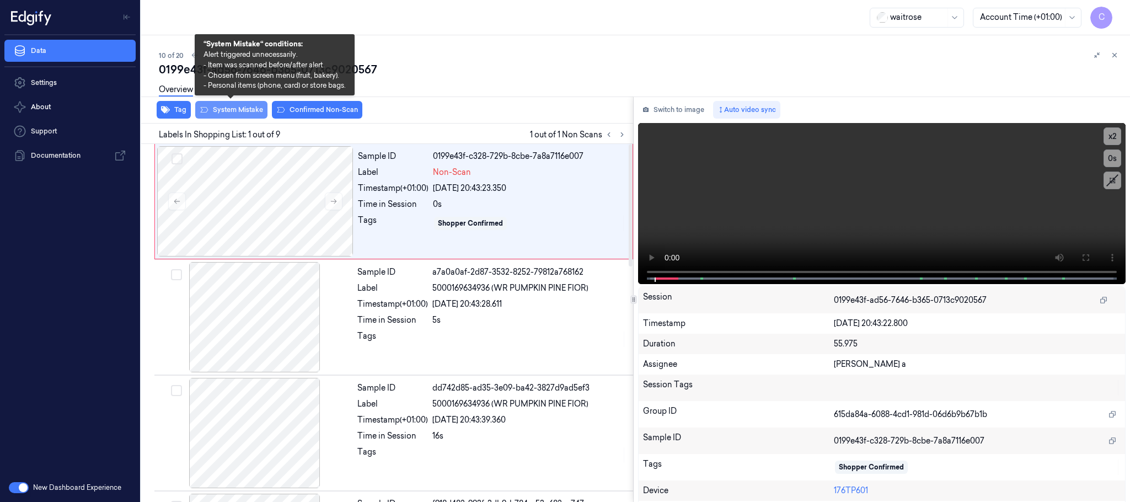
click at [239, 111] on button "System Mistake" at bounding box center [231, 110] width 72 height 18
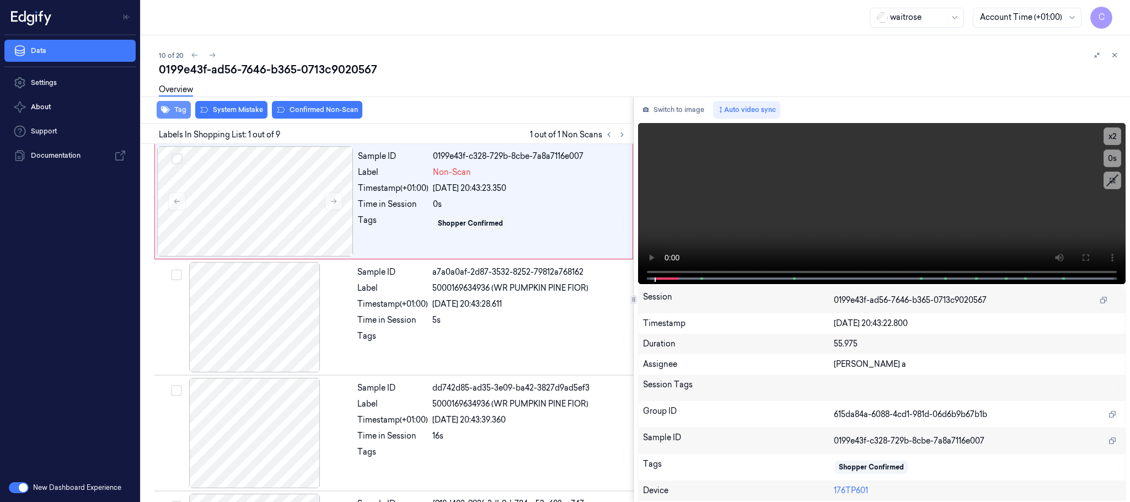
click at [169, 111] on icon "button" at bounding box center [165, 109] width 9 height 9
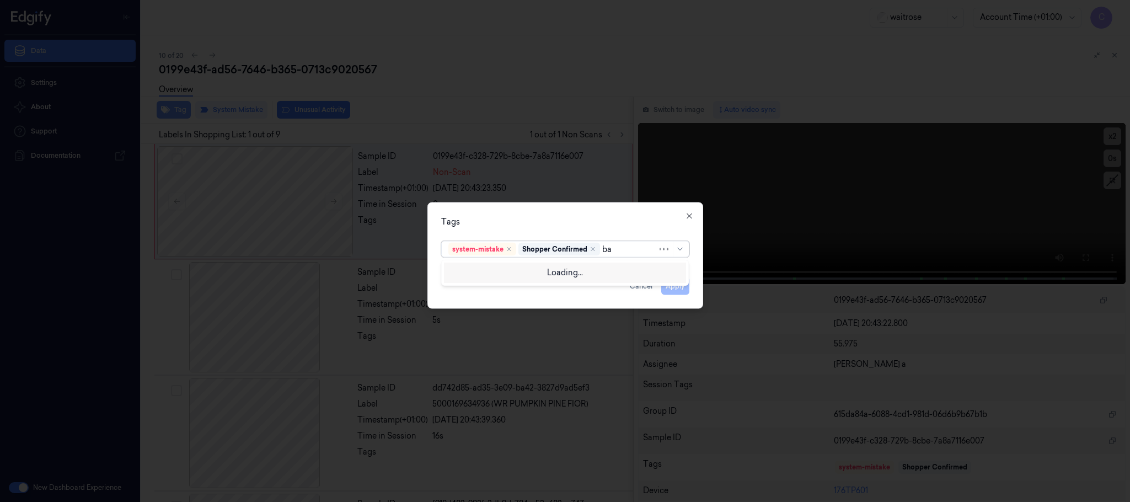
type input "bag"
click at [484, 274] on div "bags" at bounding box center [564, 272] width 233 height 12
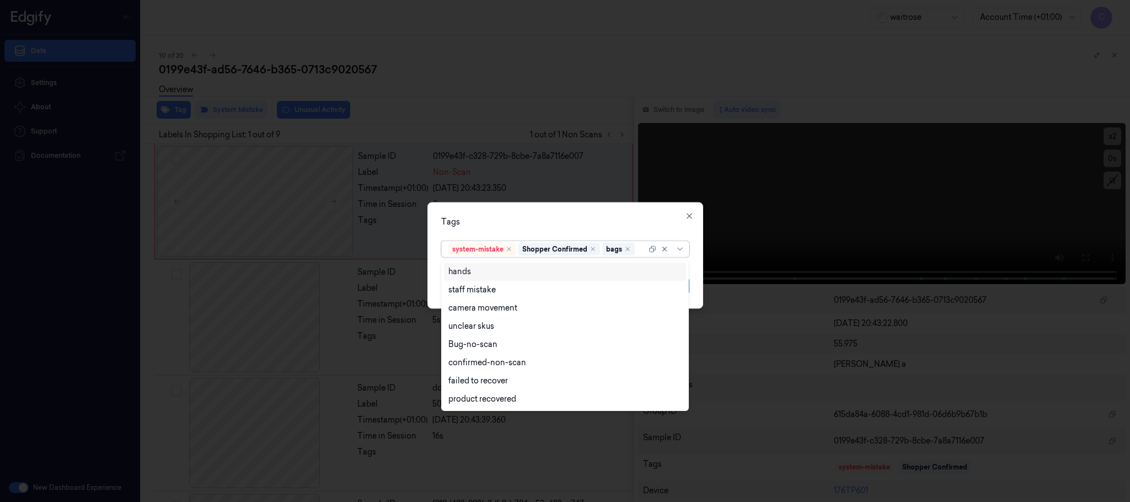
click at [537, 211] on div "Tags option bags, selected. 8 results available. Use Up and Down to choose opti…" at bounding box center [566, 255] width 276 height 106
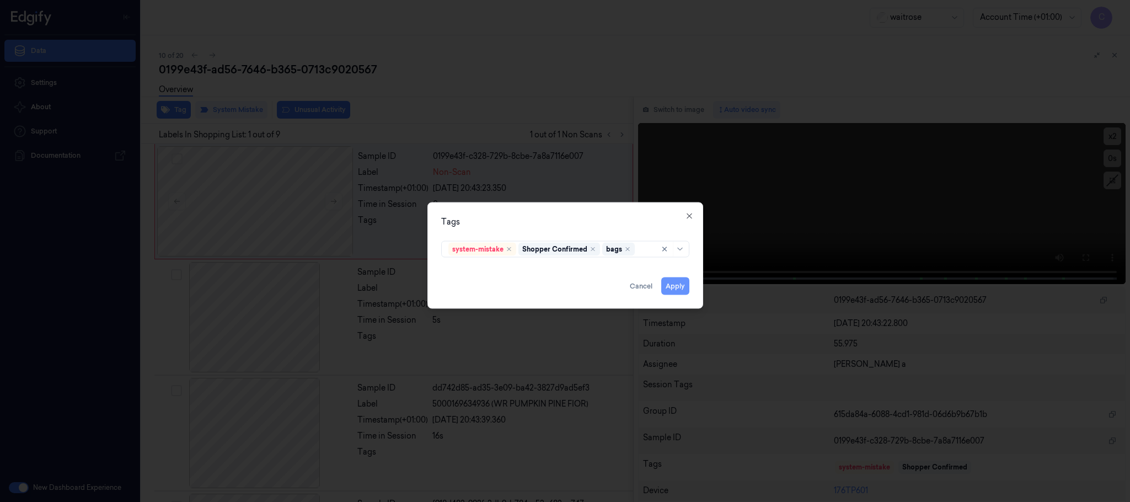
click at [672, 283] on button "Apply" at bounding box center [675, 286] width 28 height 18
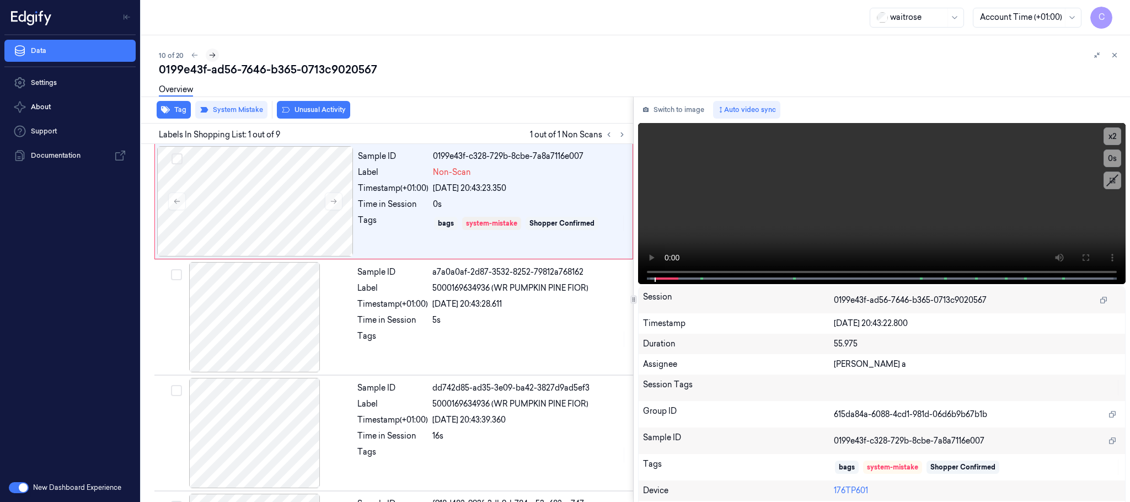
click at [211, 54] on icon at bounding box center [213, 55] width 8 height 8
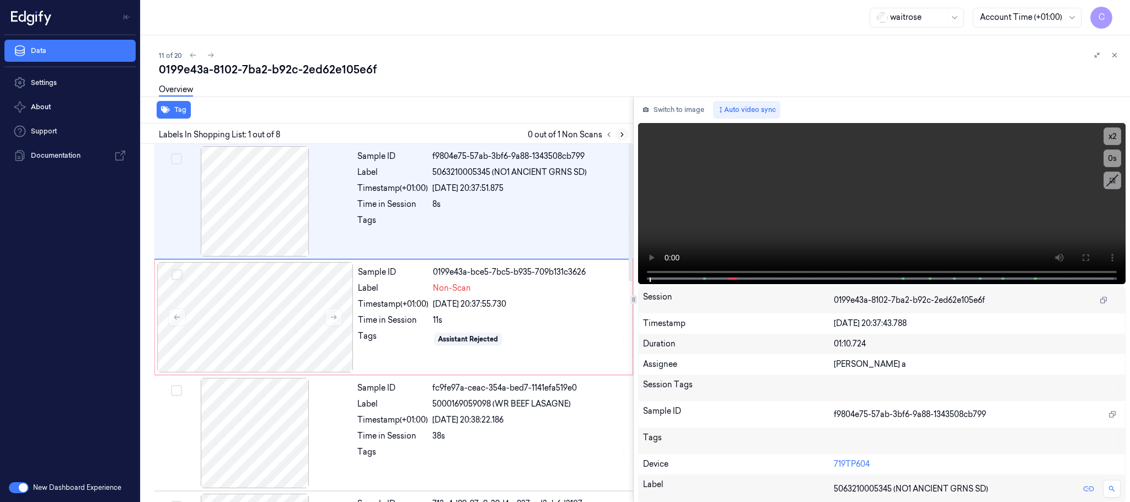
click at [620, 136] on icon at bounding box center [622, 135] width 8 height 8
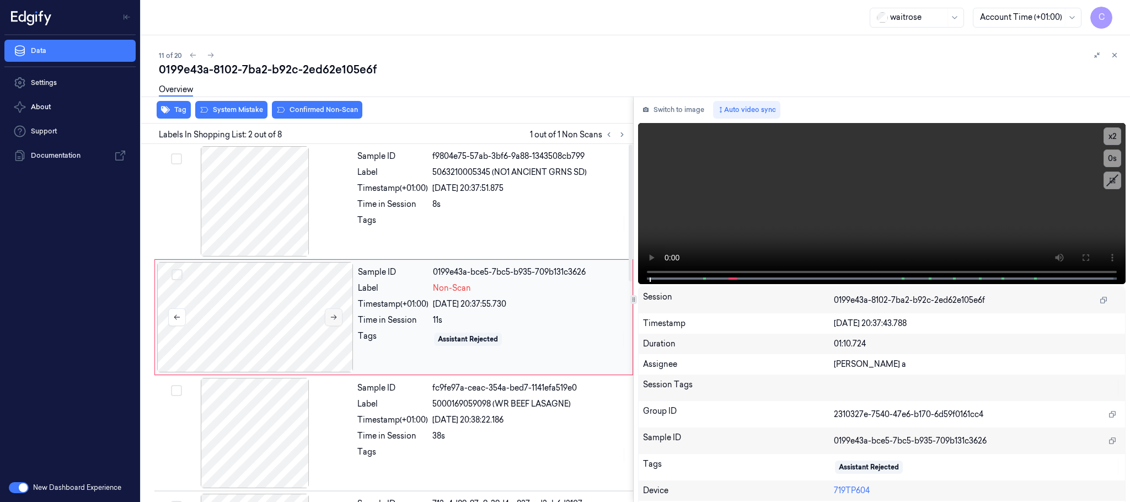
click at [336, 322] on button at bounding box center [334, 317] width 18 height 18
click at [331, 322] on button at bounding box center [334, 317] width 18 height 18
click at [332, 322] on button at bounding box center [334, 317] width 18 height 18
click at [327, 320] on button at bounding box center [334, 317] width 18 height 18
click at [328, 320] on button at bounding box center [334, 317] width 18 height 18
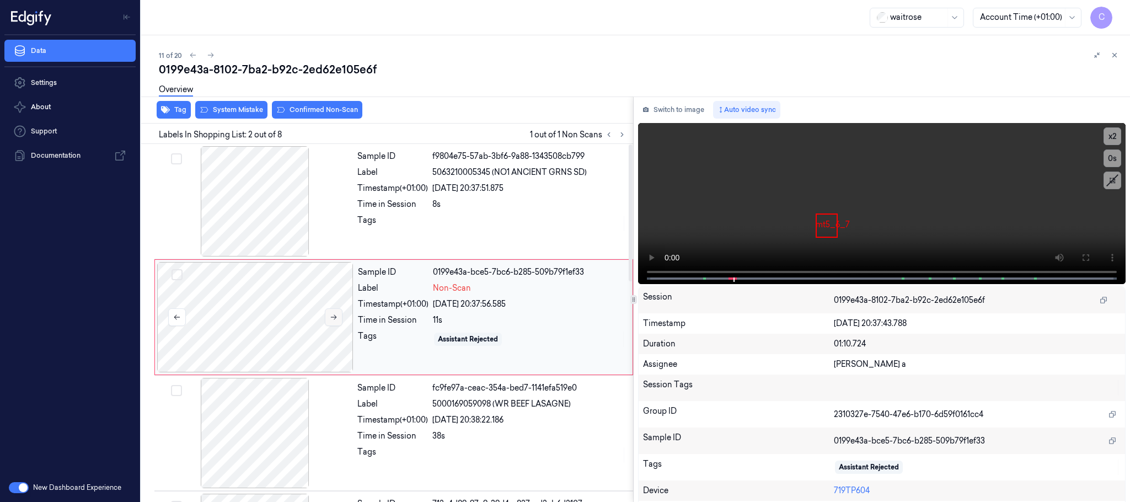
click at [328, 320] on button at bounding box center [334, 317] width 18 height 18
click at [337, 317] on icon at bounding box center [334, 317] width 8 height 8
click at [338, 317] on icon at bounding box center [334, 317] width 8 height 8
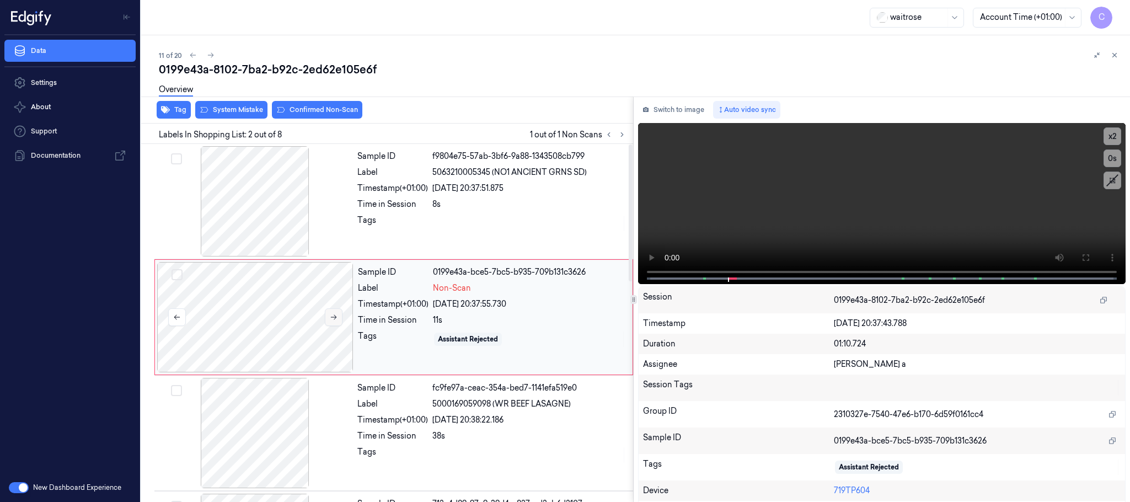
click at [338, 316] on icon at bounding box center [334, 317] width 8 height 8
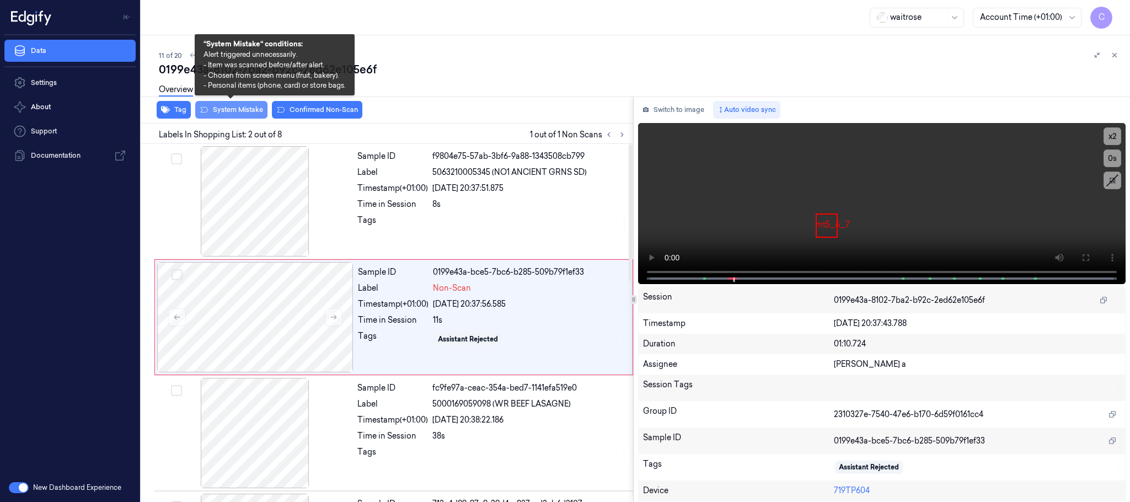
click at [239, 111] on button "System Mistake" at bounding box center [231, 110] width 72 height 18
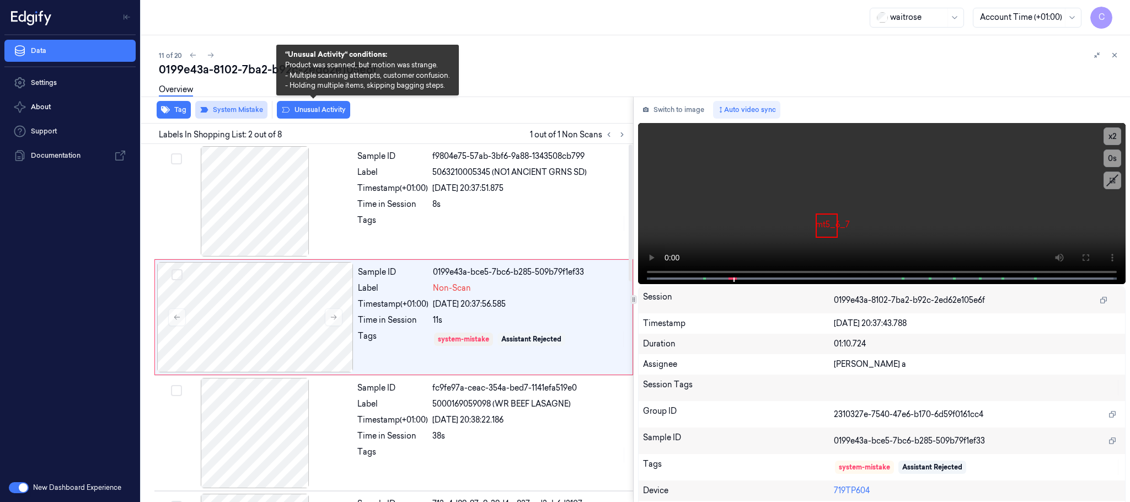
drag, startPoint x: 332, startPoint y: 110, endPoint x: 204, endPoint y: 110, distance: 127.4
click at [331, 109] on button "Unusual Activity" at bounding box center [313, 110] width 73 height 18
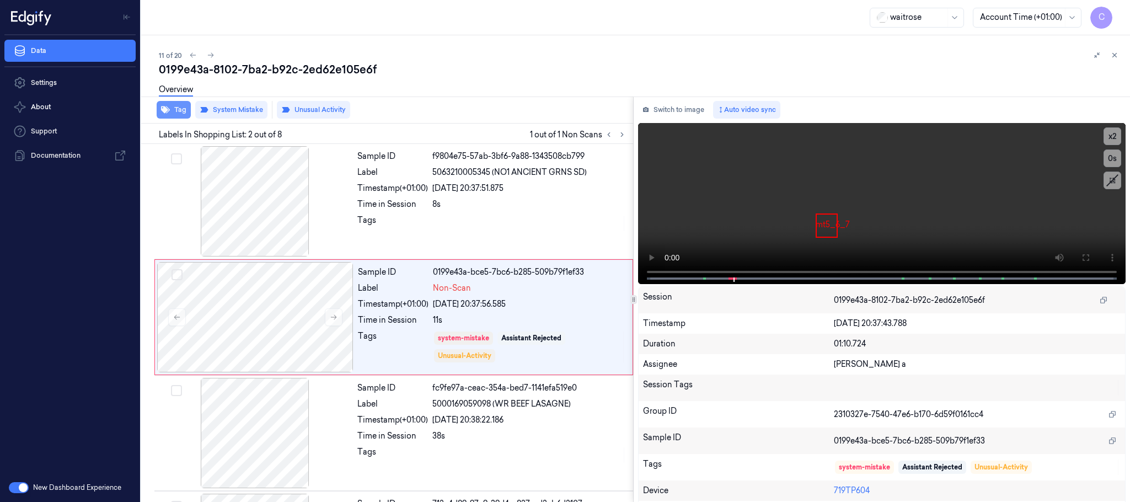
click at [169, 108] on icon "button" at bounding box center [165, 109] width 9 height 9
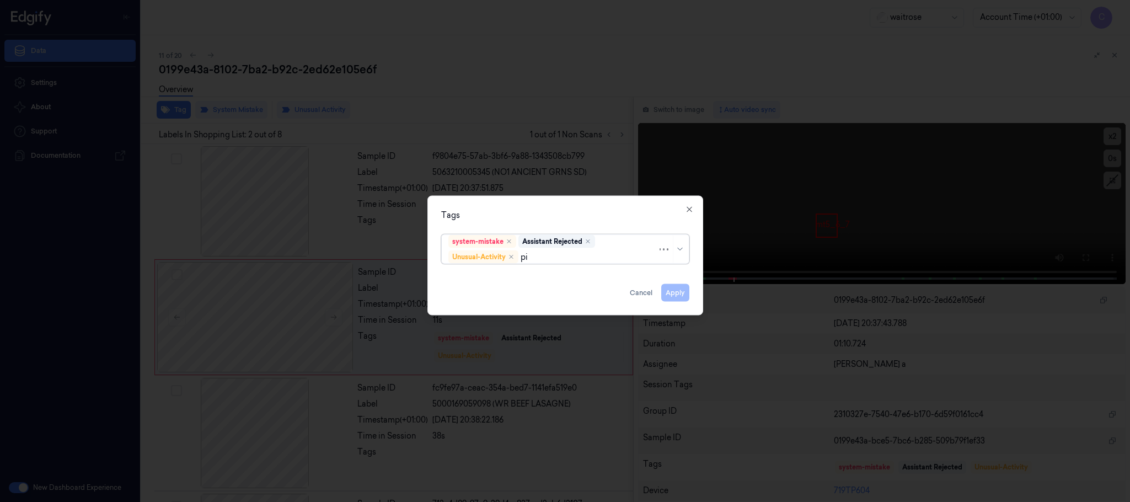
type input "pic"
click at [488, 277] on div "Picklist item alert" at bounding box center [479, 279] width 63 height 12
click at [526, 217] on div "Tags" at bounding box center [565, 216] width 248 height 12
click at [674, 292] on button "Apply" at bounding box center [675, 293] width 28 height 18
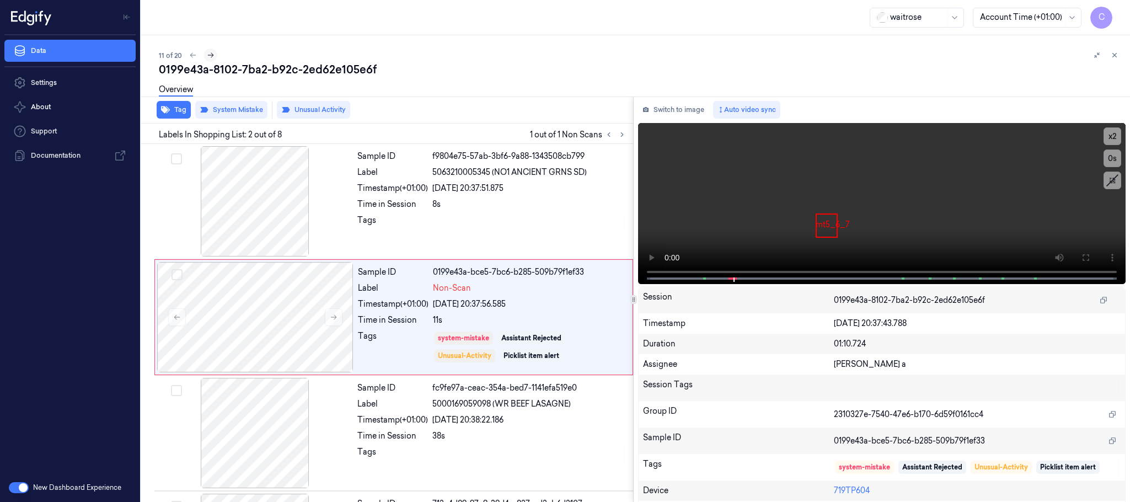
click at [210, 55] on icon at bounding box center [211, 55] width 8 height 8
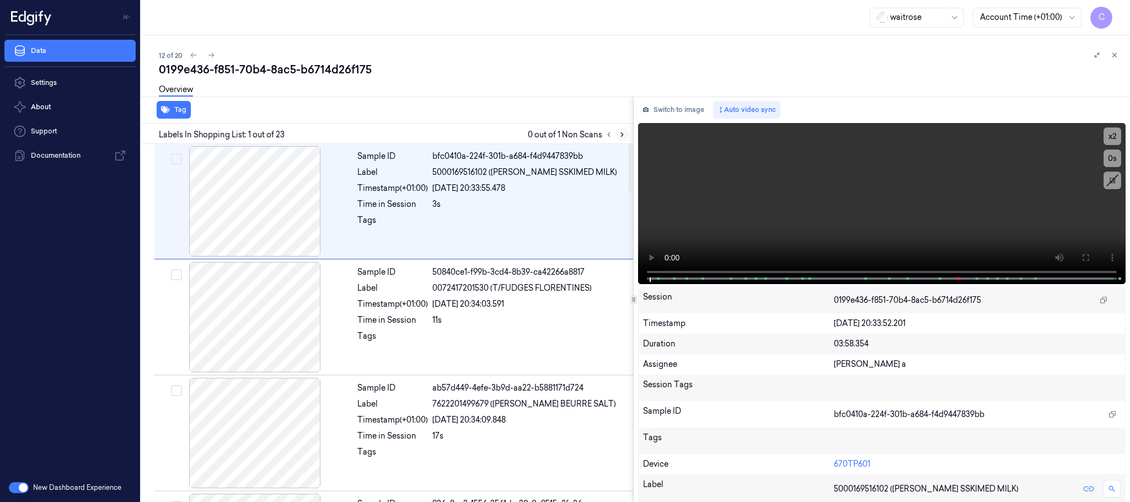
click at [621, 136] on icon at bounding box center [622, 135] width 2 height 4
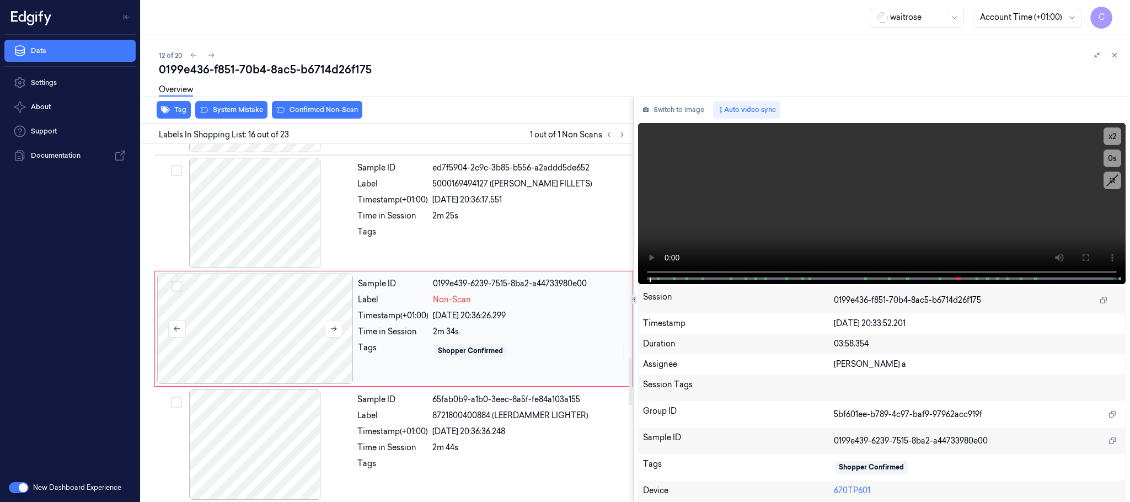
scroll to position [1624, 0]
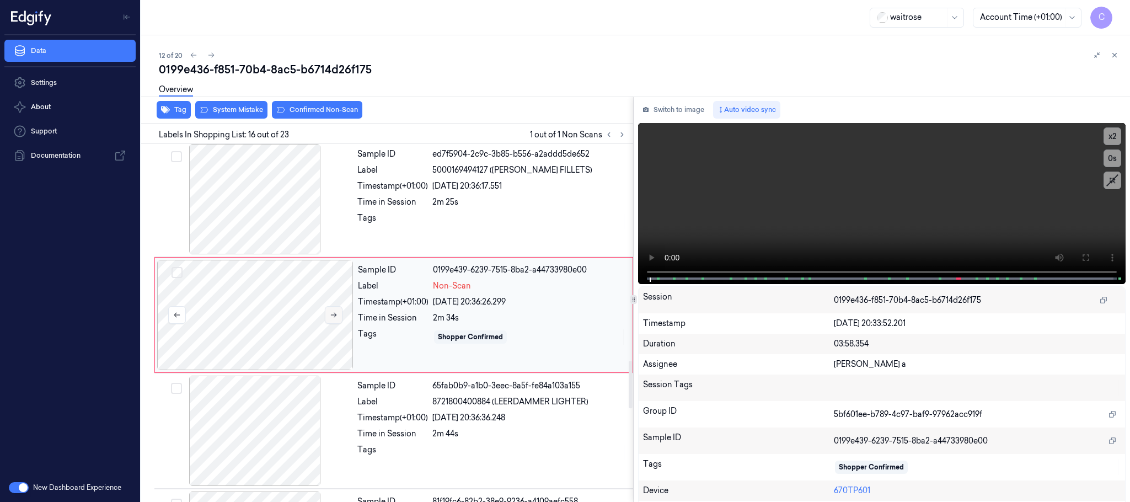
click at [330, 319] on icon at bounding box center [334, 315] width 8 height 8
click at [248, 197] on div at bounding box center [255, 199] width 196 height 110
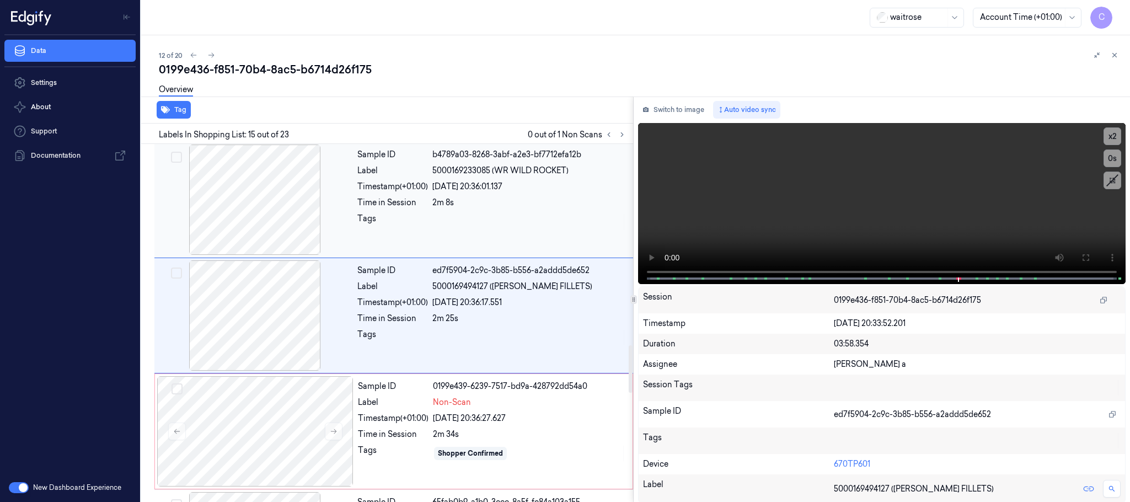
click at [259, 194] on div at bounding box center [255, 200] width 196 height 110
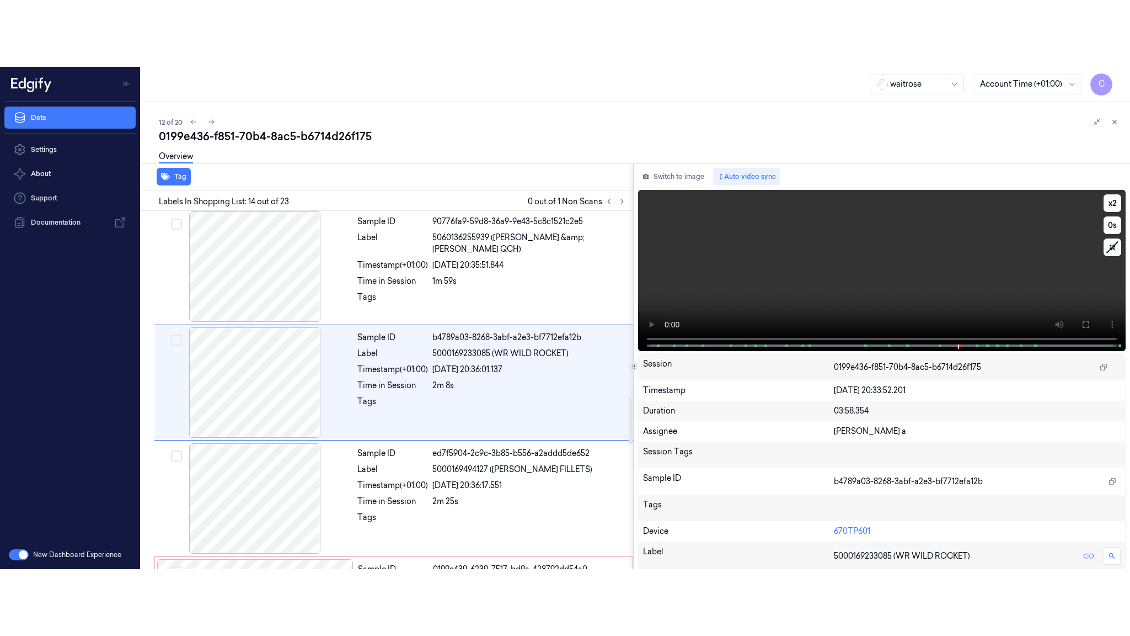
scroll to position [1391, 0]
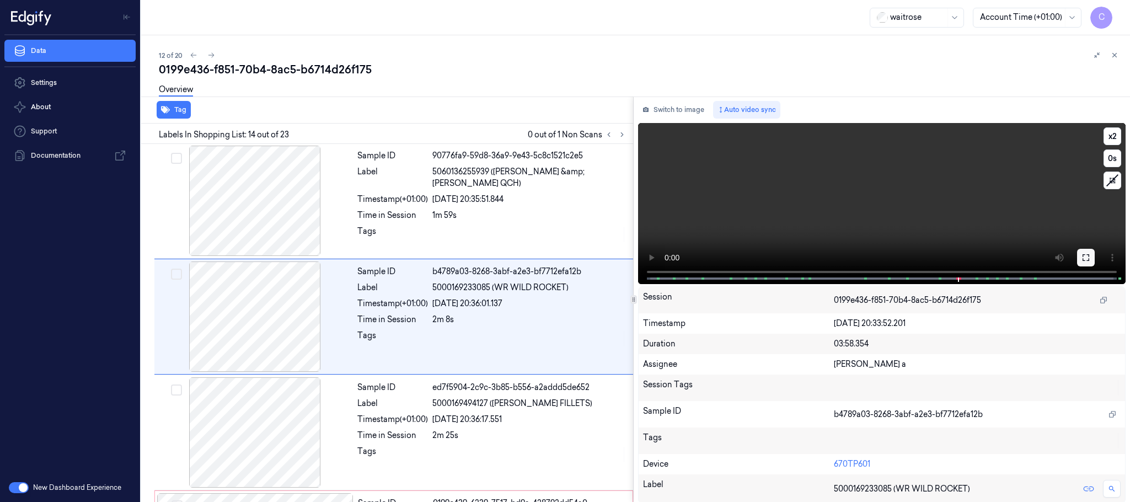
click at [1082, 253] on icon at bounding box center [1086, 257] width 9 height 9
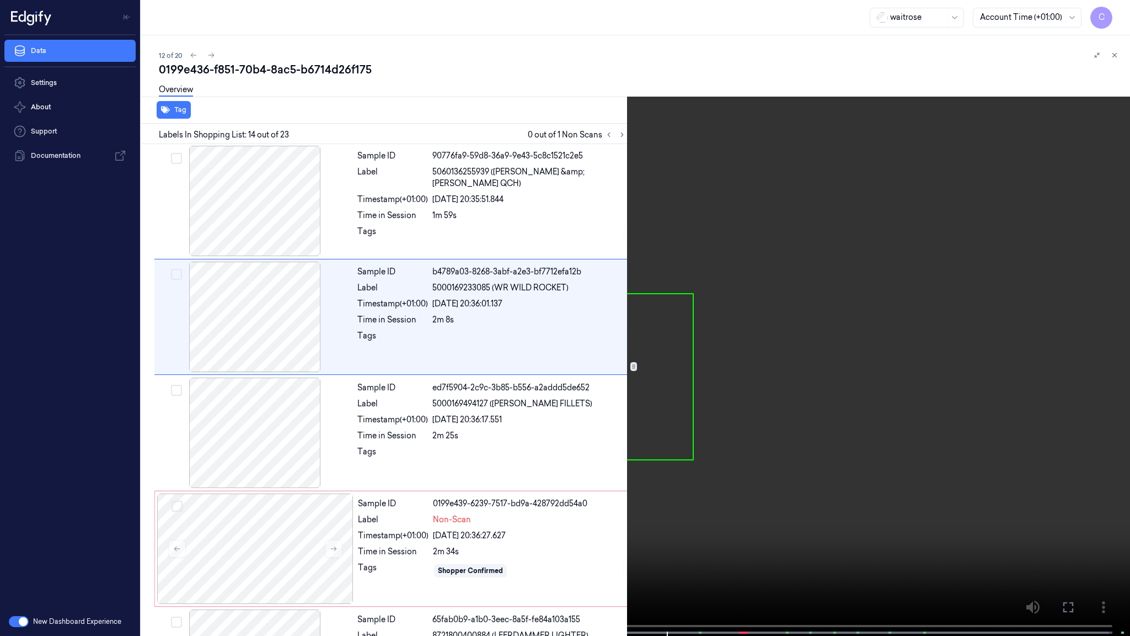
click at [419, 367] on video at bounding box center [565, 319] width 1130 height 638
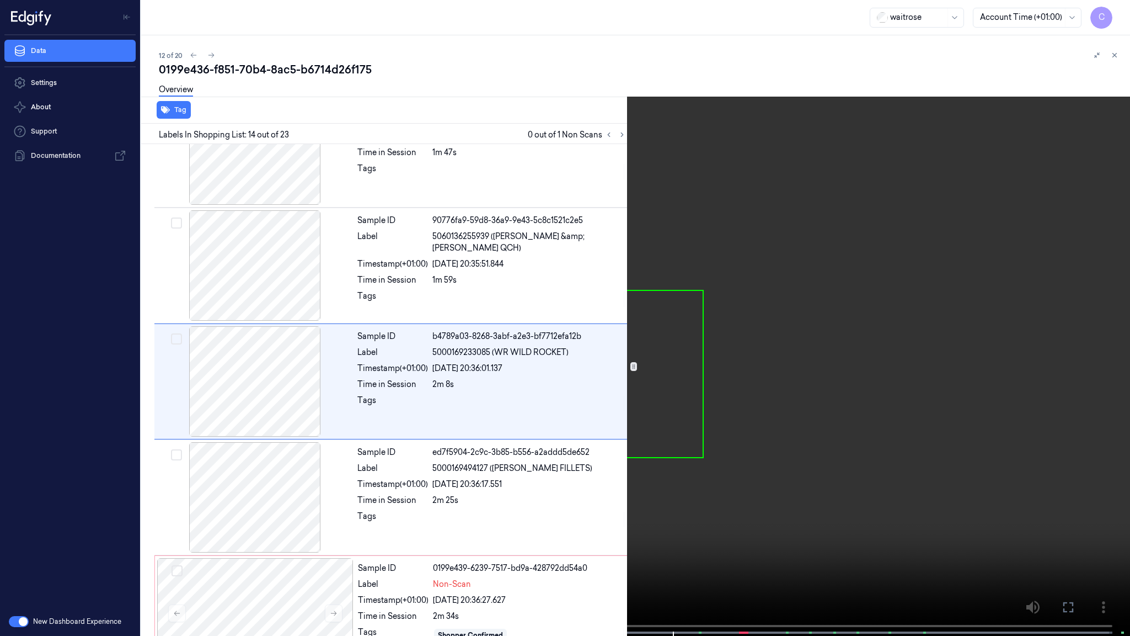
scroll to position [1325, 0]
click at [467, 362] on video at bounding box center [565, 319] width 1130 height 638
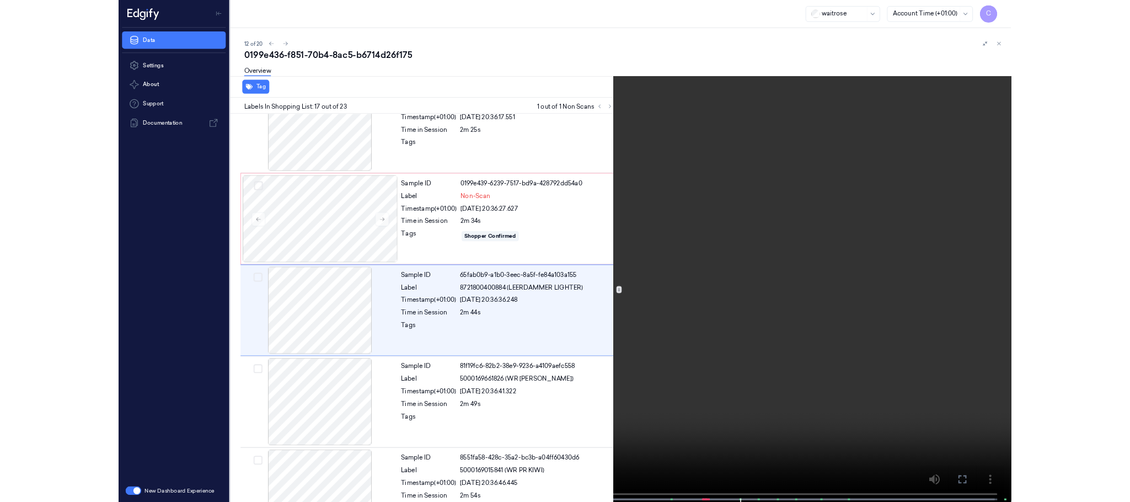
scroll to position [1674, 0]
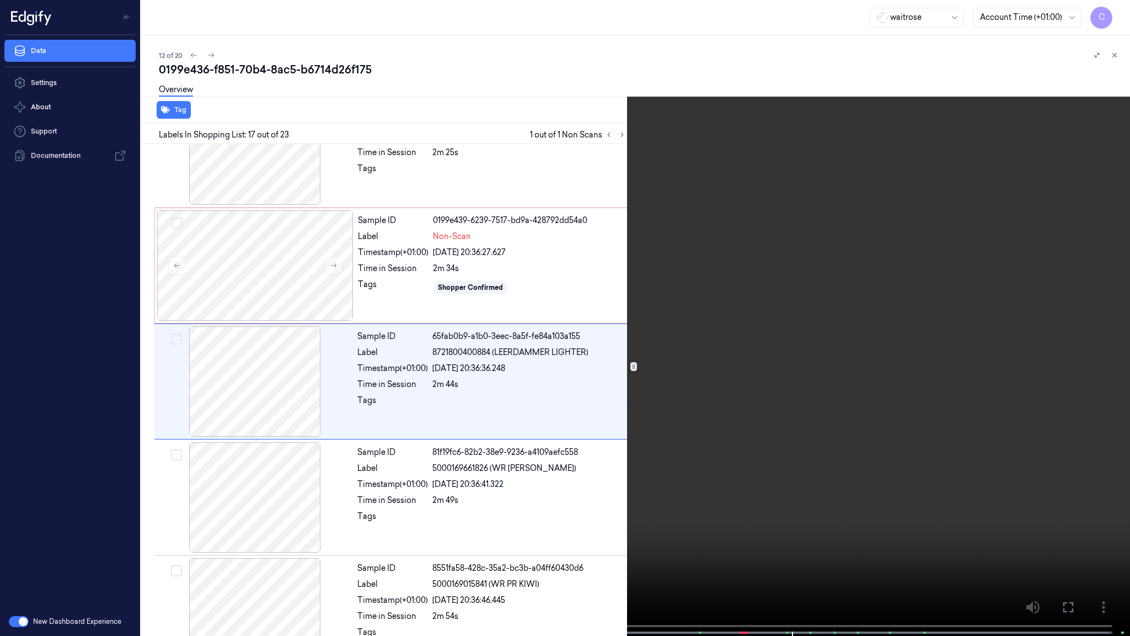
click at [453, 324] on video at bounding box center [565, 319] width 1130 height 638
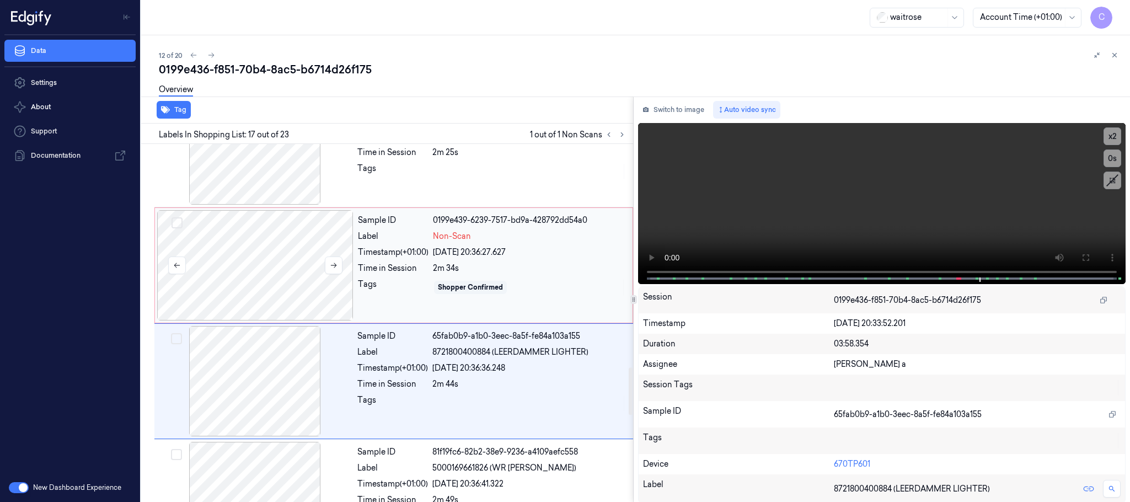
click at [262, 282] on div at bounding box center [255, 265] width 196 height 110
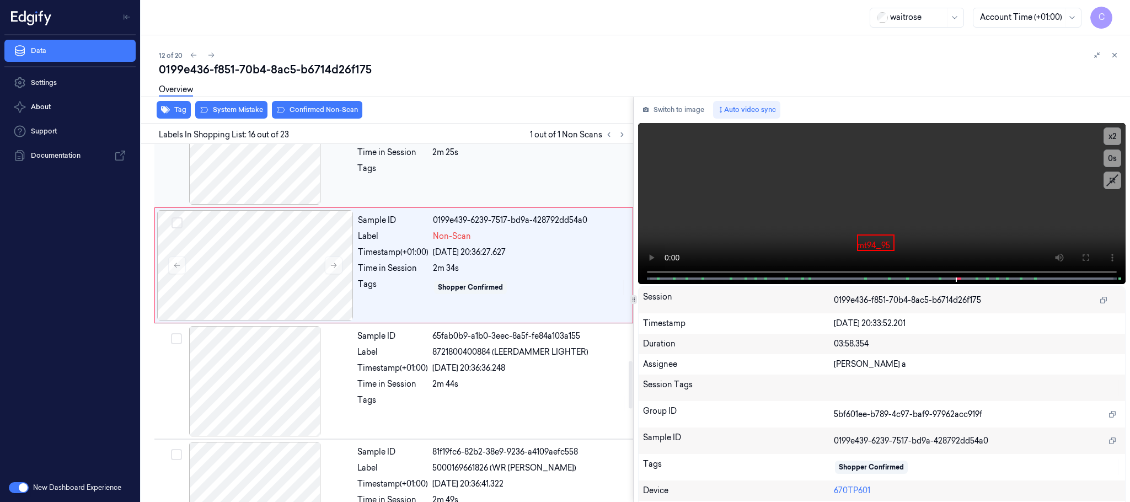
scroll to position [1624, 0]
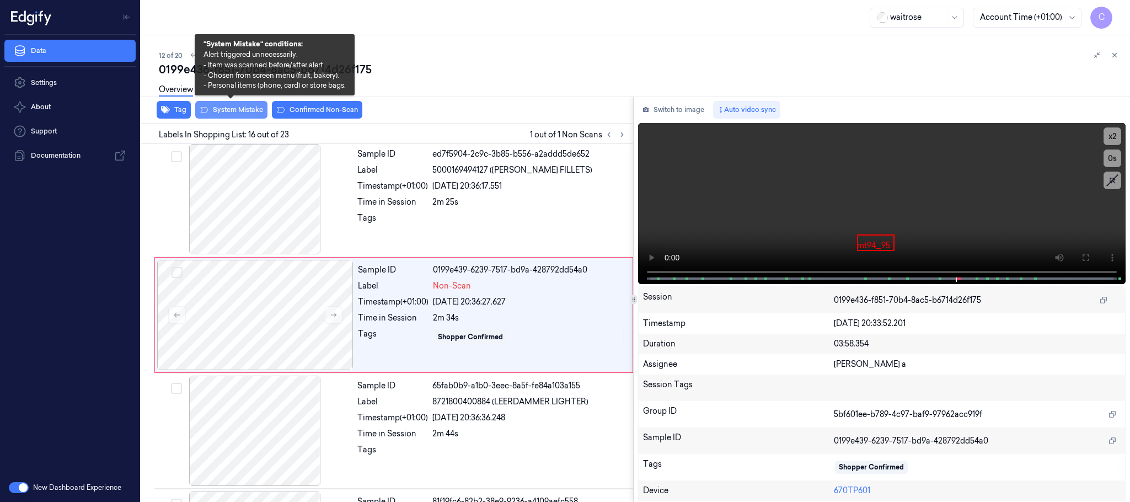
click at [247, 110] on button "System Mistake" at bounding box center [231, 110] width 72 height 18
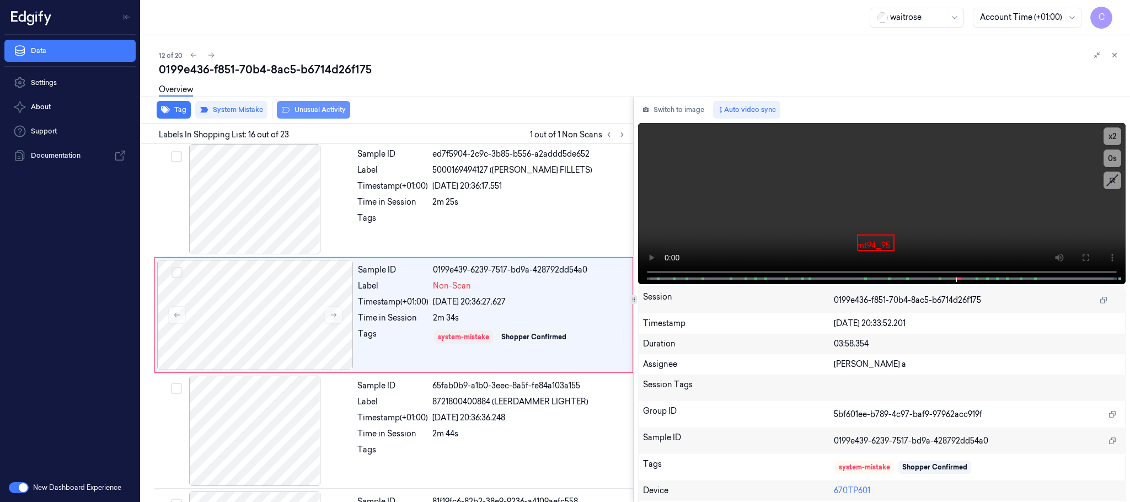
click at [319, 111] on button "Unusual Activity" at bounding box center [313, 110] width 73 height 18
click at [209, 58] on icon at bounding box center [211, 55] width 8 height 8
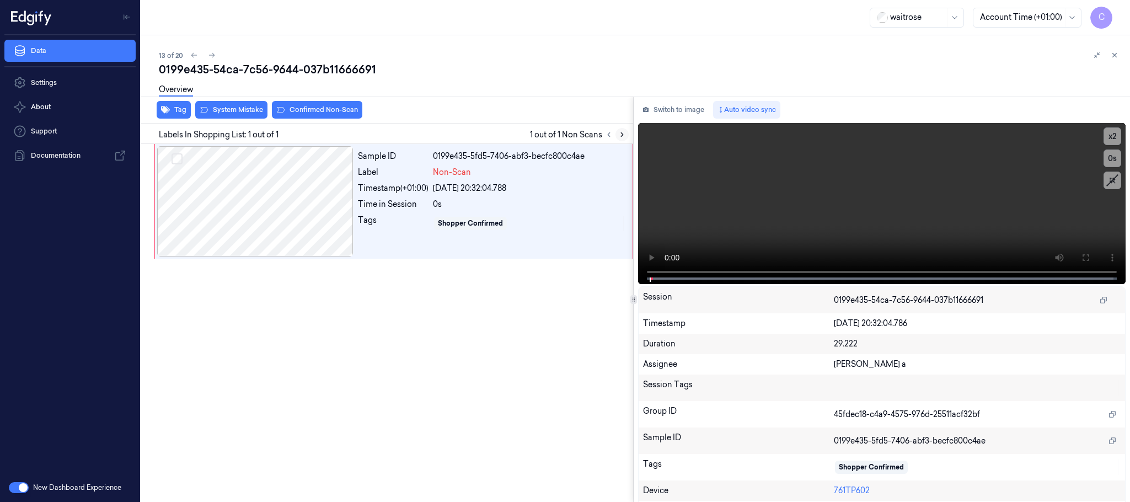
click at [617, 134] on button at bounding box center [622, 134] width 13 height 13
click at [330, 201] on div at bounding box center [255, 201] width 196 height 110
click at [300, 192] on div at bounding box center [255, 201] width 196 height 110
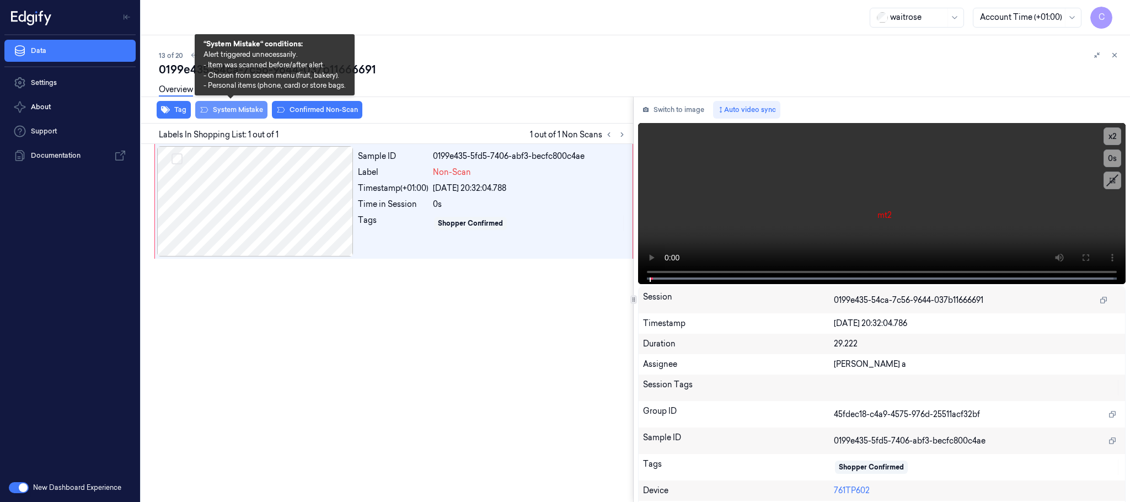
click at [229, 113] on button "System Mistake" at bounding box center [231, 110] width 72 height 18
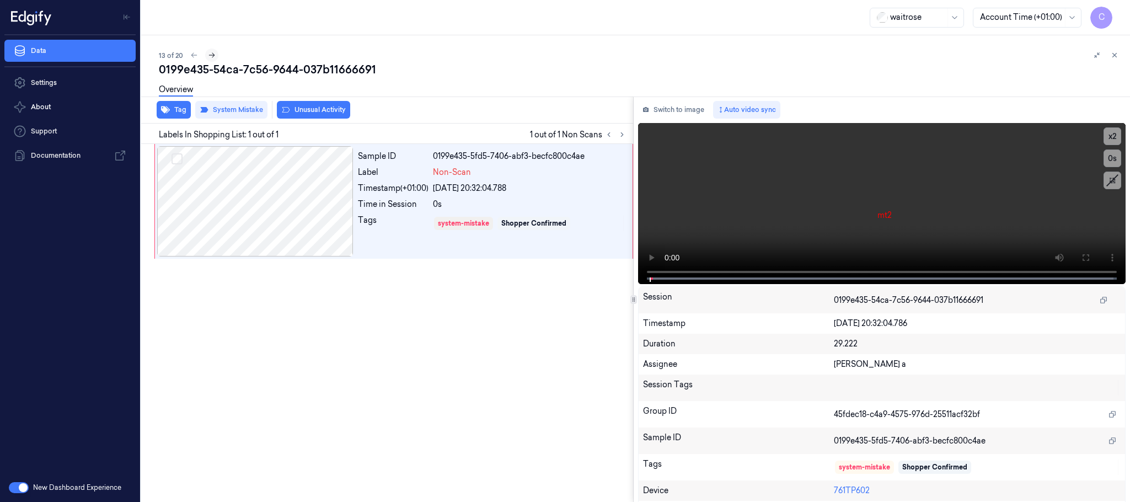
click at [209, 52] on icon at bounding box center [212, 55] width 8 height 8
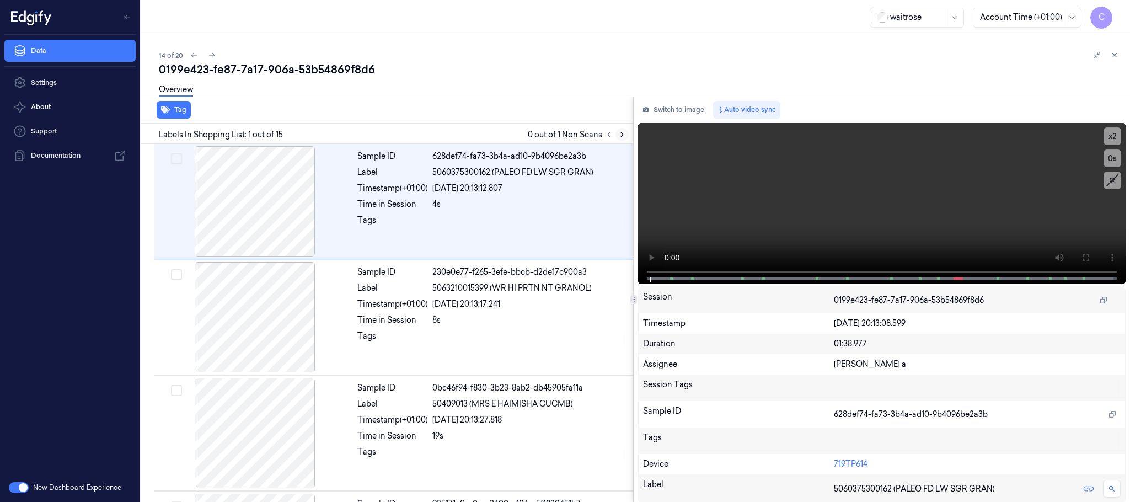
click at [621, 131] on icon at bounding box center [622, 135] width 8 height 8
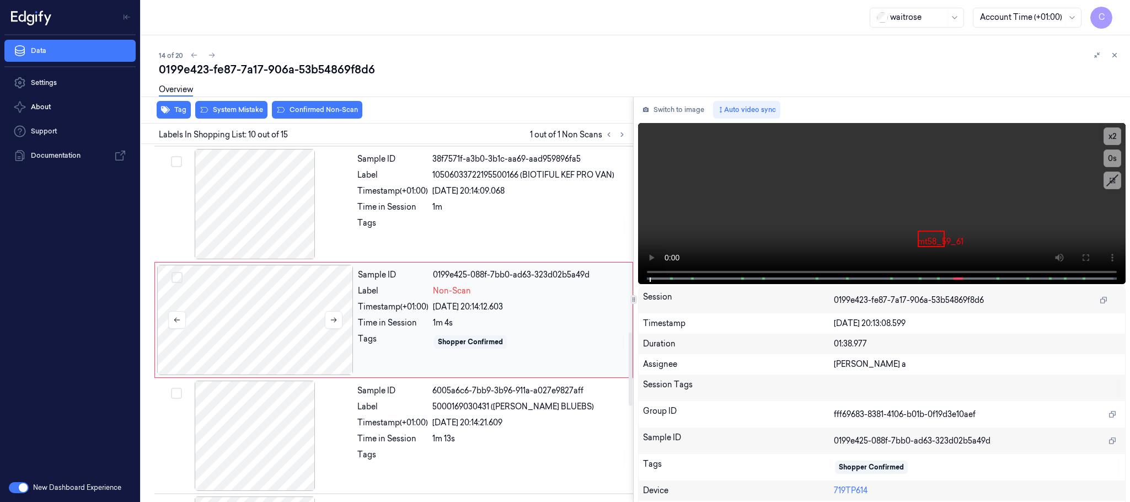
scroll to position [926, 0]
click at [330, 322] on icon at bounding box center [334, 318] width 8 height 8
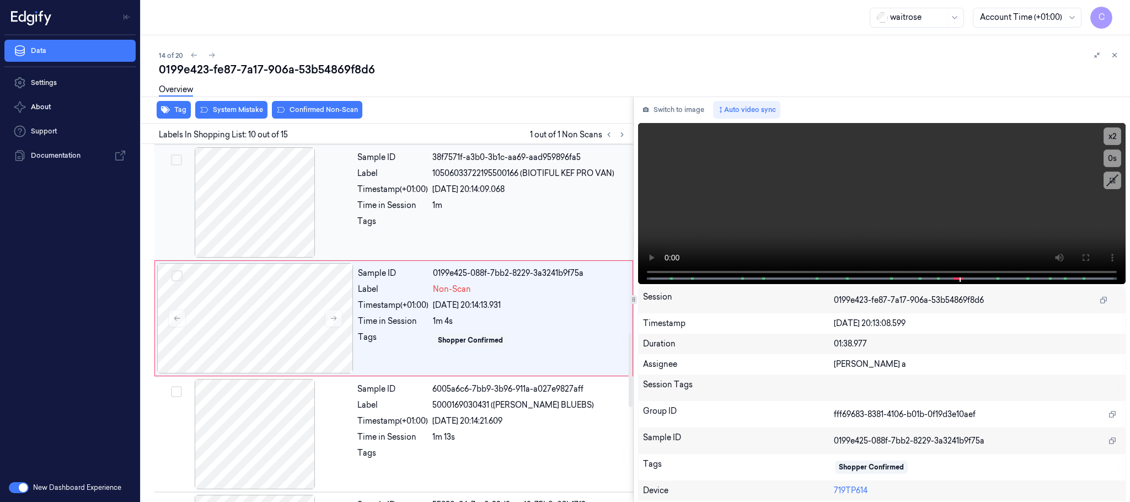
click at [236, 202] on div at bounding box center [255, 202] width 196 height 110
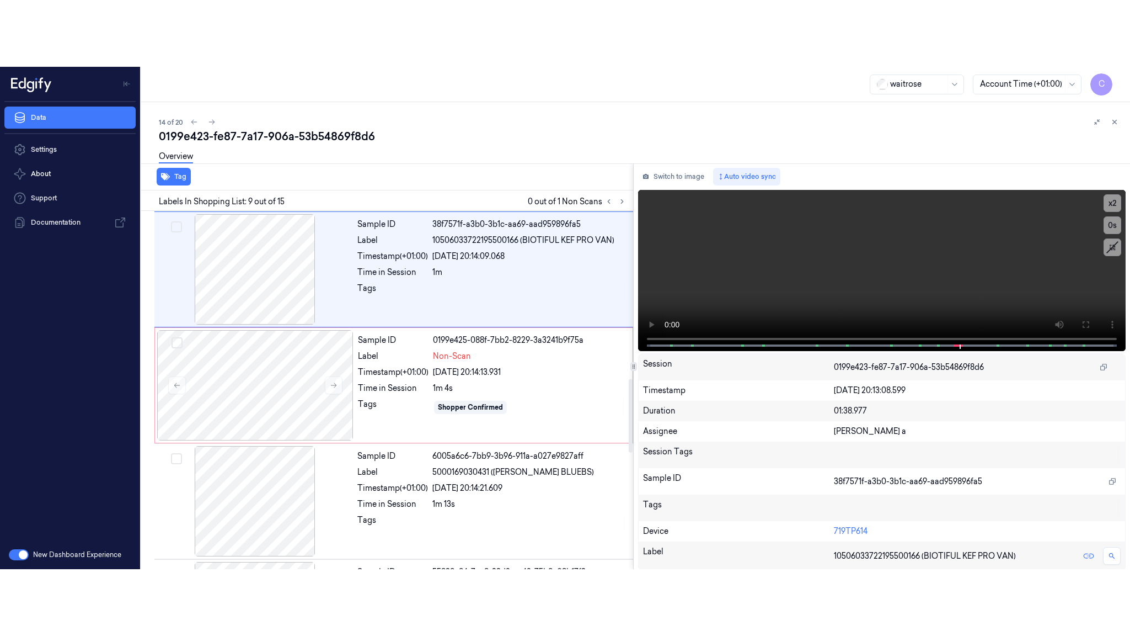
scroll to position [809, 0]
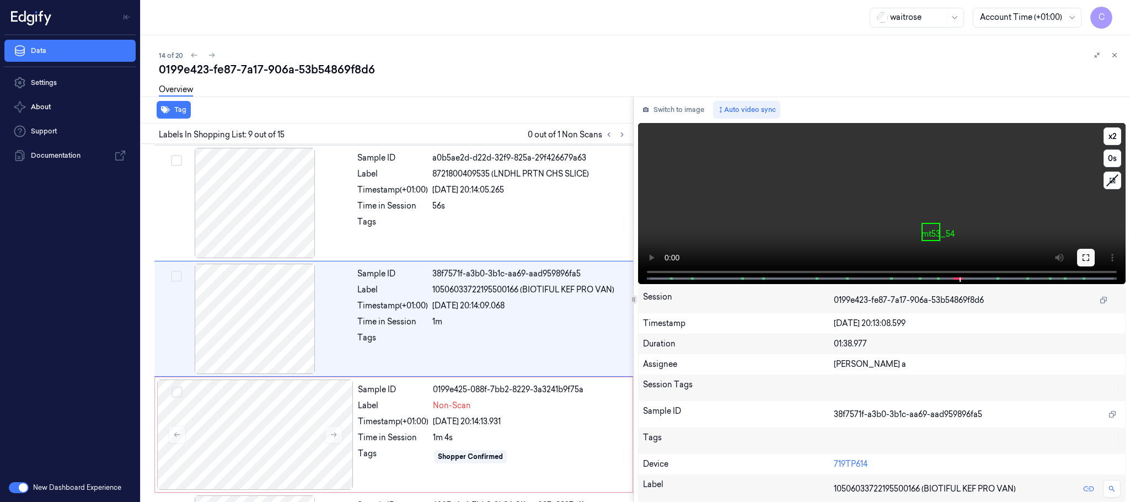
click at [1090, 260] on button at bounding box center [1086, 258] width 18 height 18
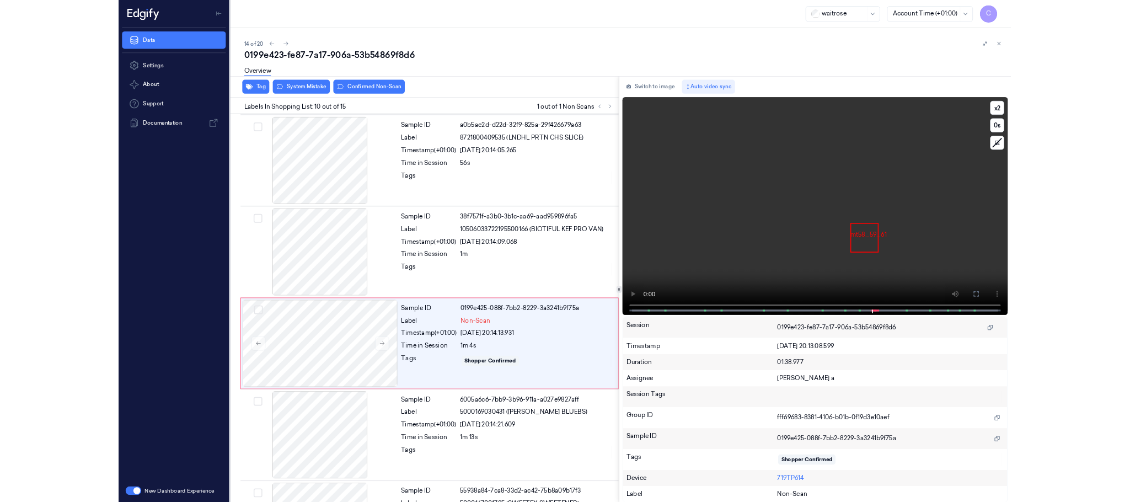
scroll to position [859, 0]
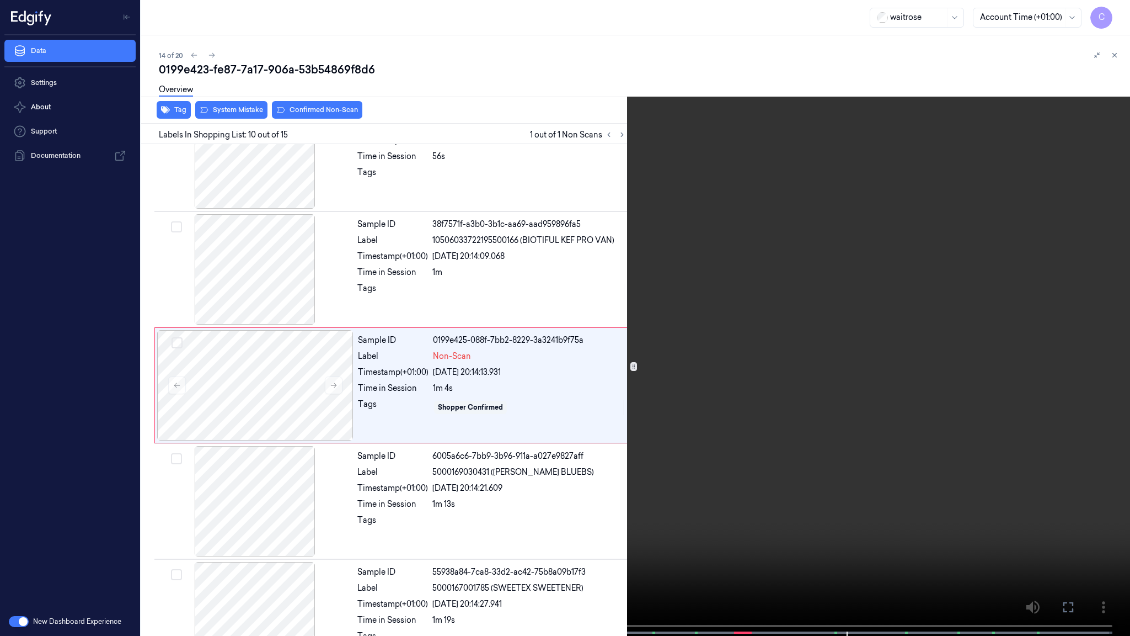
click at [578, 403] on video at bounding box center [565, 319] width 1130 height 638
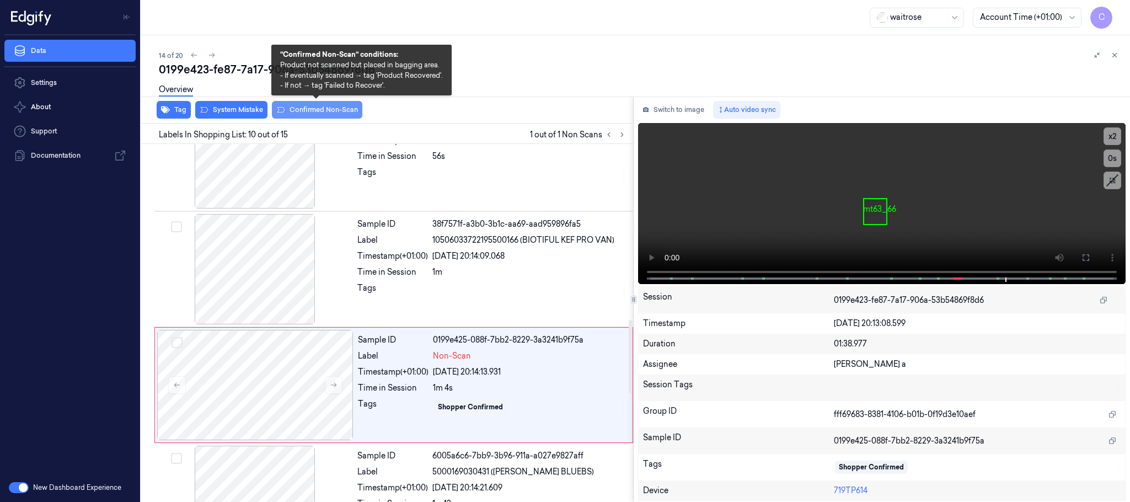
click at [306, 108] on button "Confirmed Non-Scan" at bounding box center [317, 110] width 90 height 18
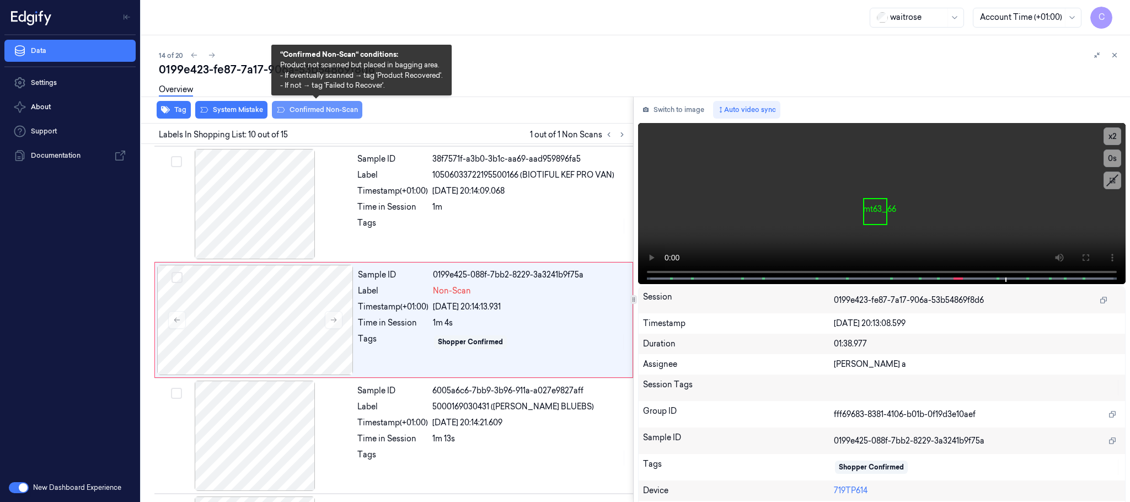
scroll to position [926, 0]
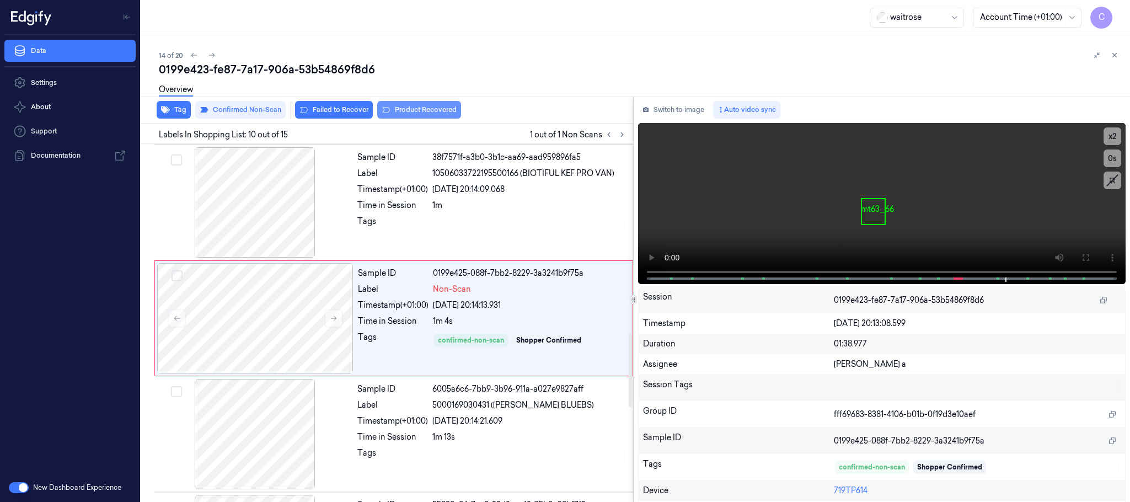
click at [416, 110] on button "Product Recovered" at bounding box center [419, 110] width 84 height 18
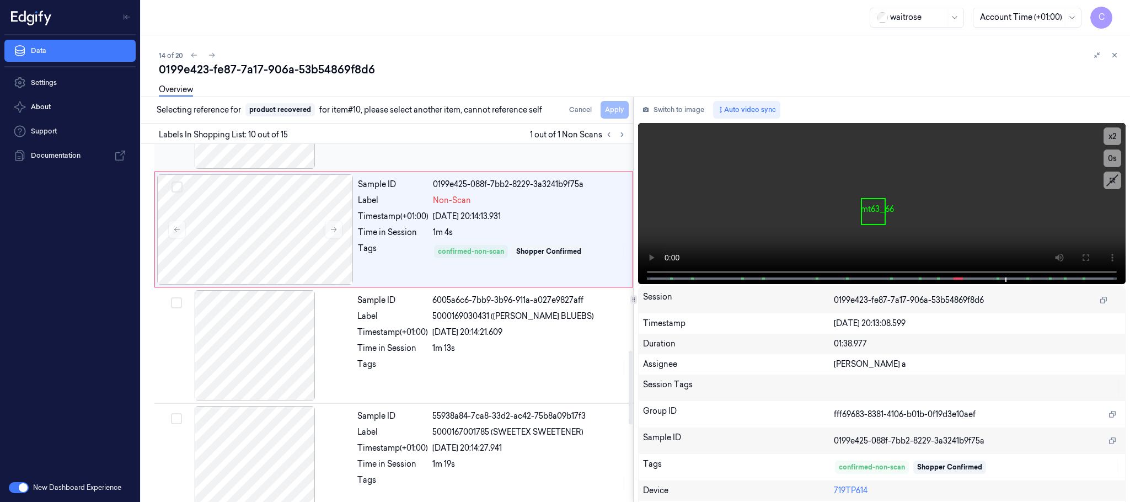
scroll to position [1091, 0]
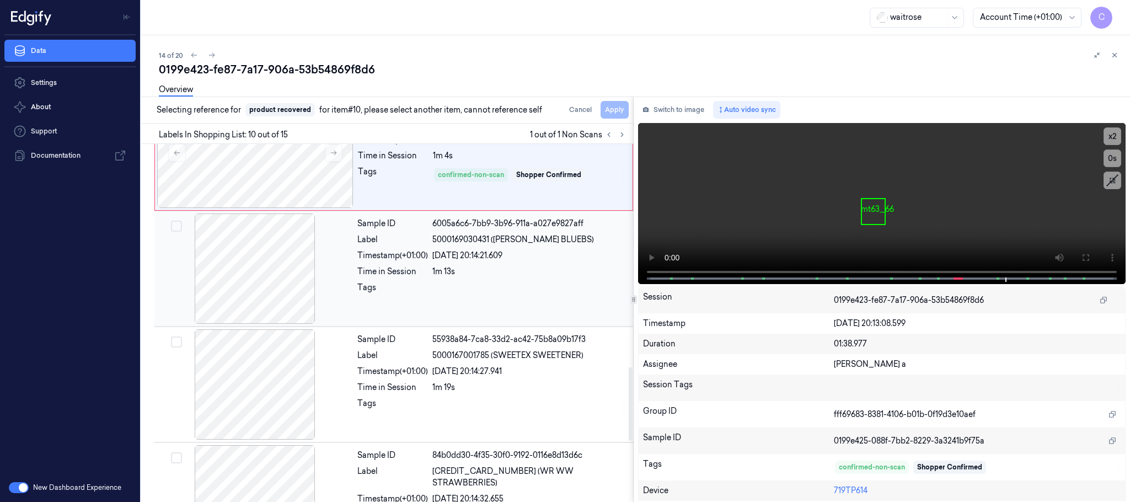
click at [257, 285] on div at bounding box center [255, 268] width 196 height 110
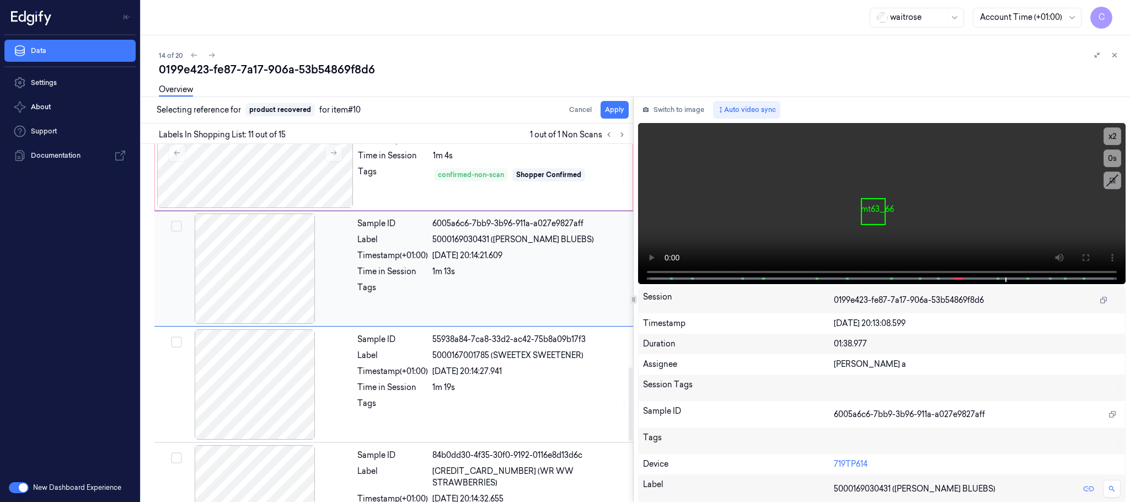
scroll to position [1042, 0]
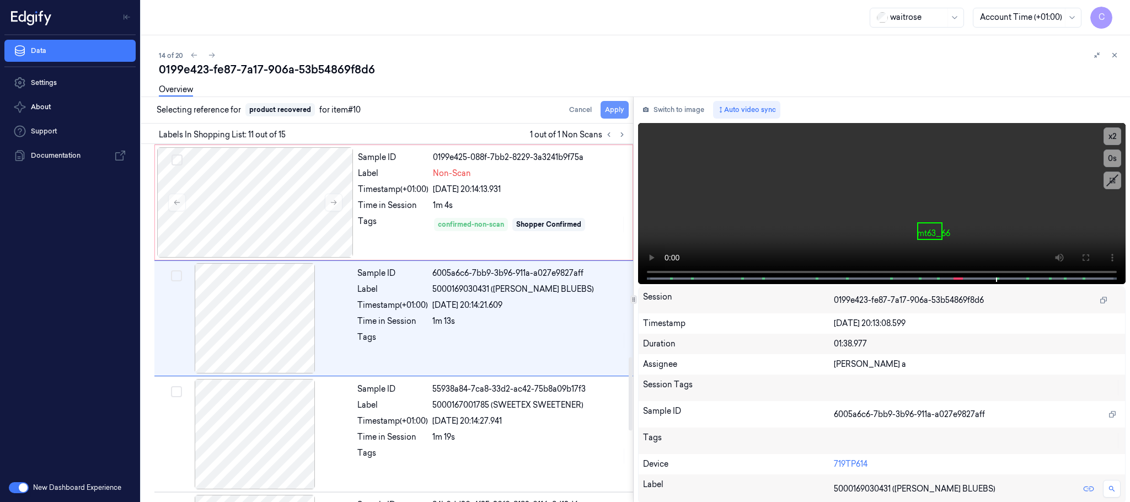
click at [618, 115] on button "Apply" at bounding box center [615, 110] width 28 height 18
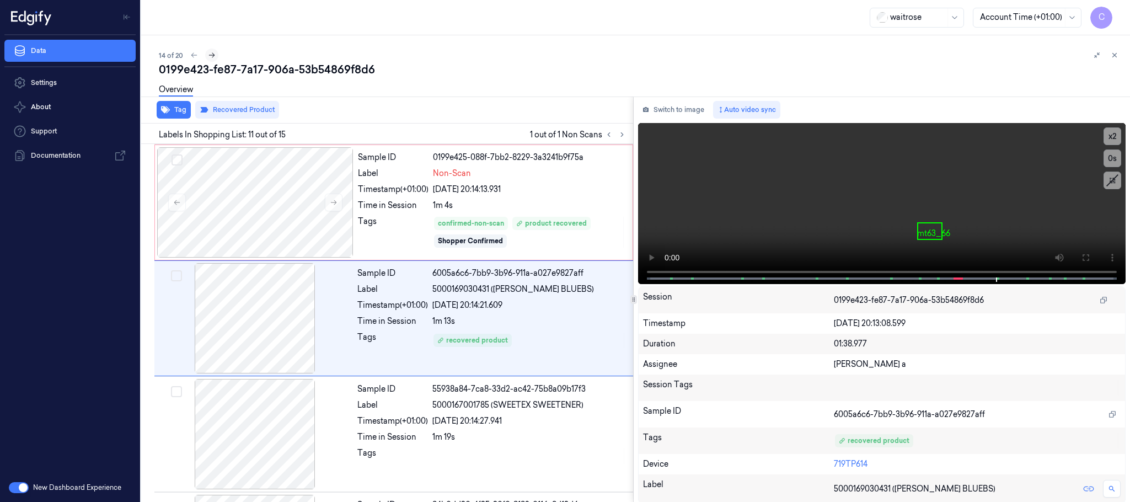
click at [213, 55] on icon at bounding box center [212, 55] width 6 height 5
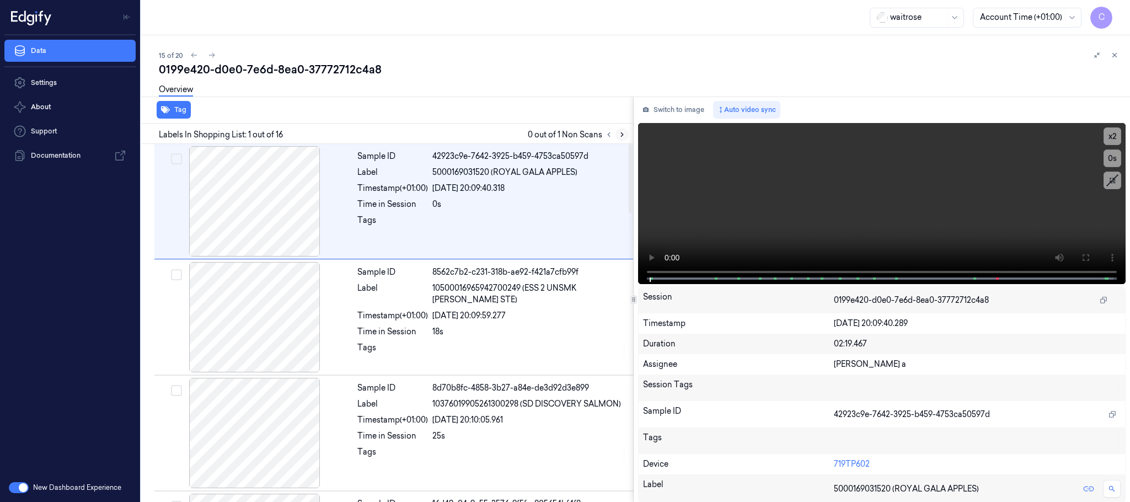
click at [621, 137] on icon at bounding box center [622, 135] width 8 height 8
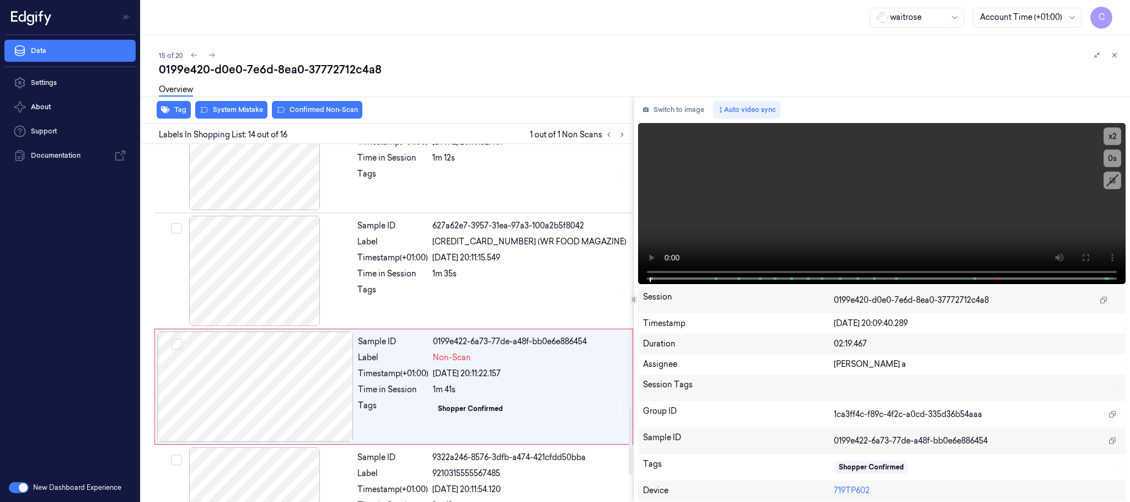
scroll to position [1391, 0]
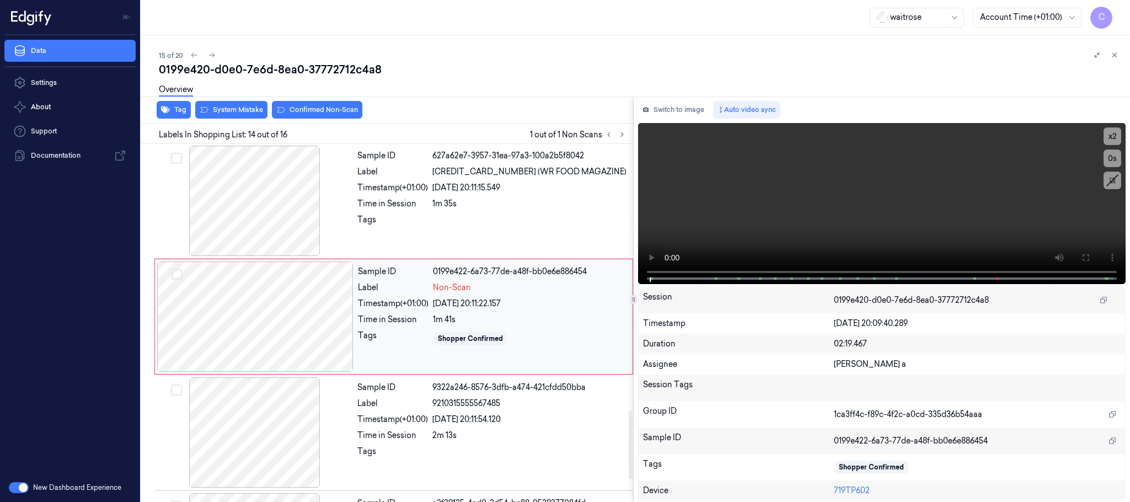
click at [337, 333] on div at bounding box center [255, 316] width 196 height 110
click at [310, 346] on div at bounding box center [255, 316] width 196 height 110
click at [230, 205] on div at bounding box center [255, 201] width 196 height 110
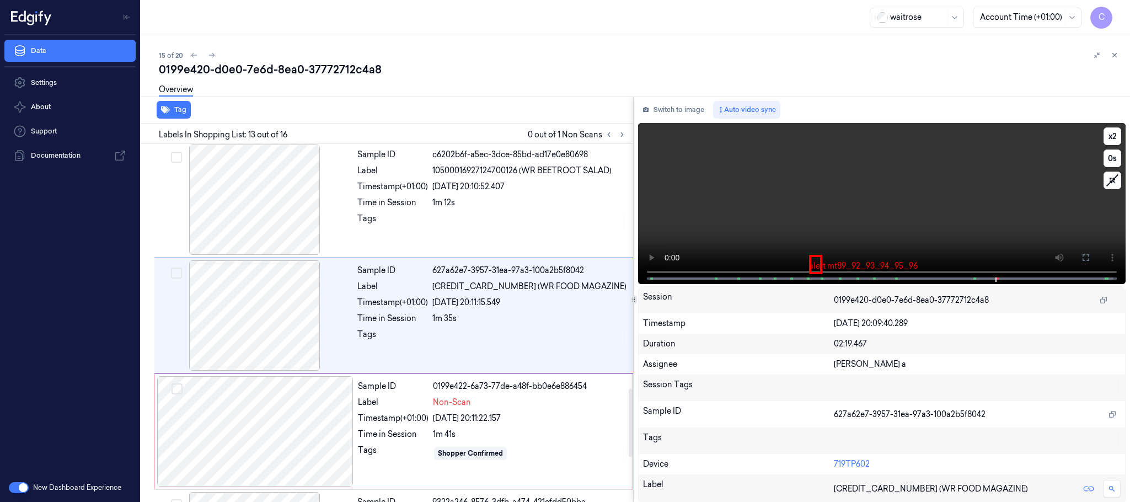
scroll to position [1275, 0]
click at [264, 228] on div at bounding box center [255, 201] width 196 height 110
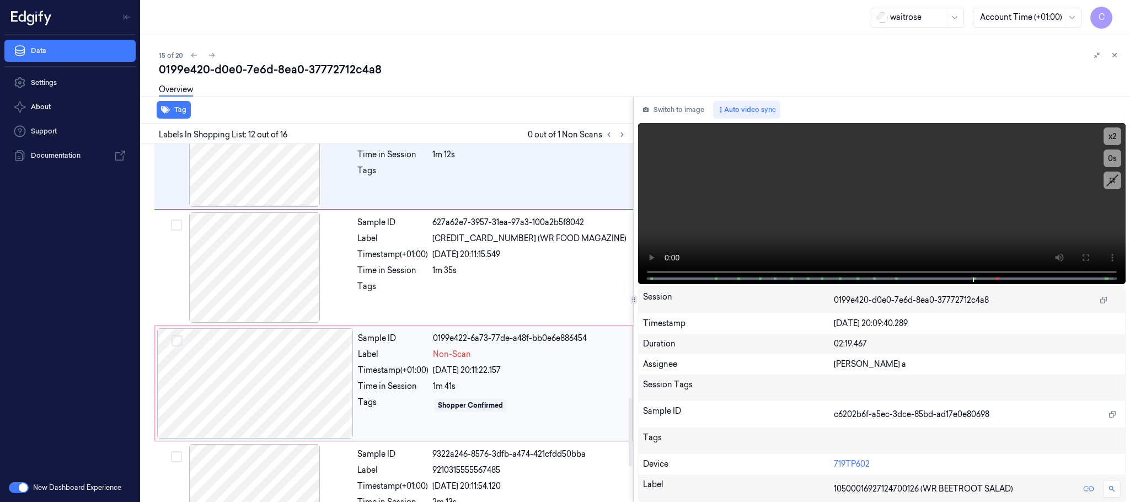
click at [252, 359] on div at bounding box center [255, 383] width 196 height 110
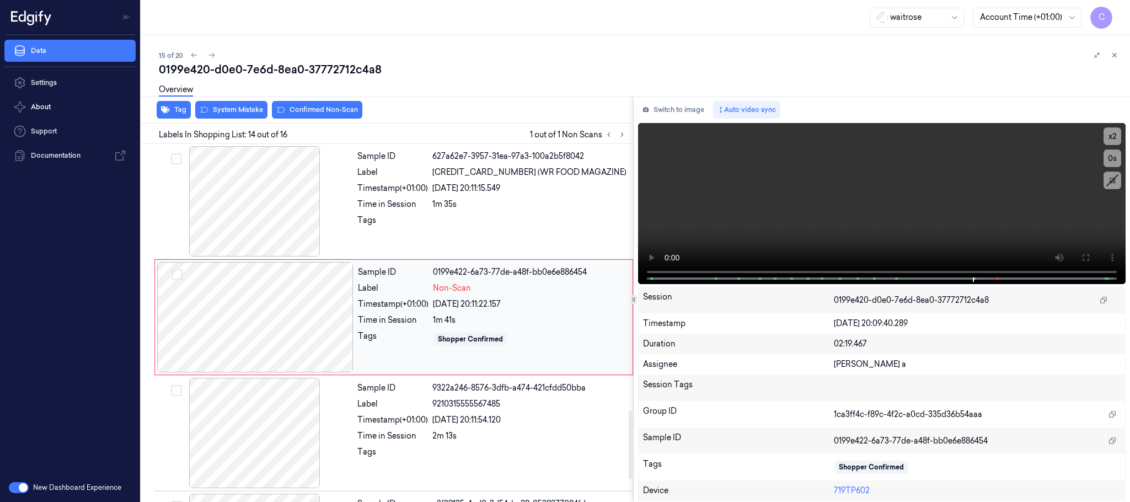
scroll to position [1391, 0]
click at [285, 318] on div at bounding box center [255, 316] width 196 height 110
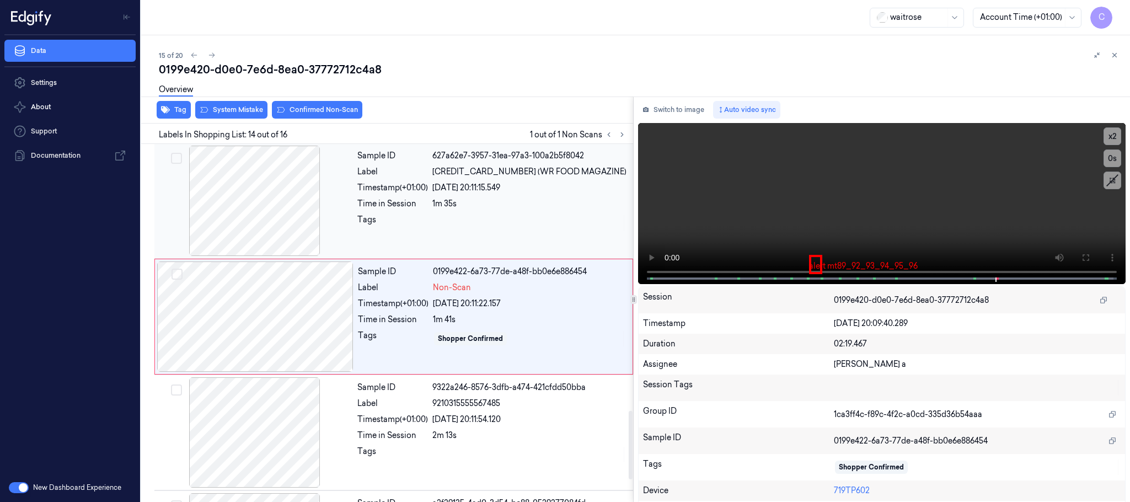
click at [290, 221] on div at bounding box center [255, 201] width 196 height 110
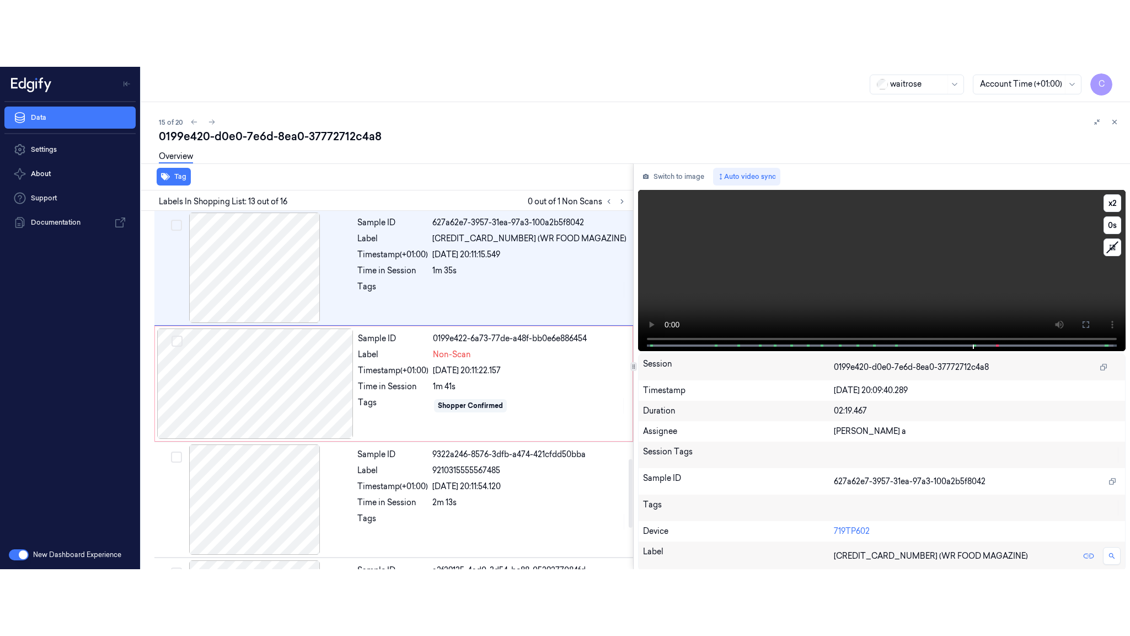
scroll to position [1275, 0]
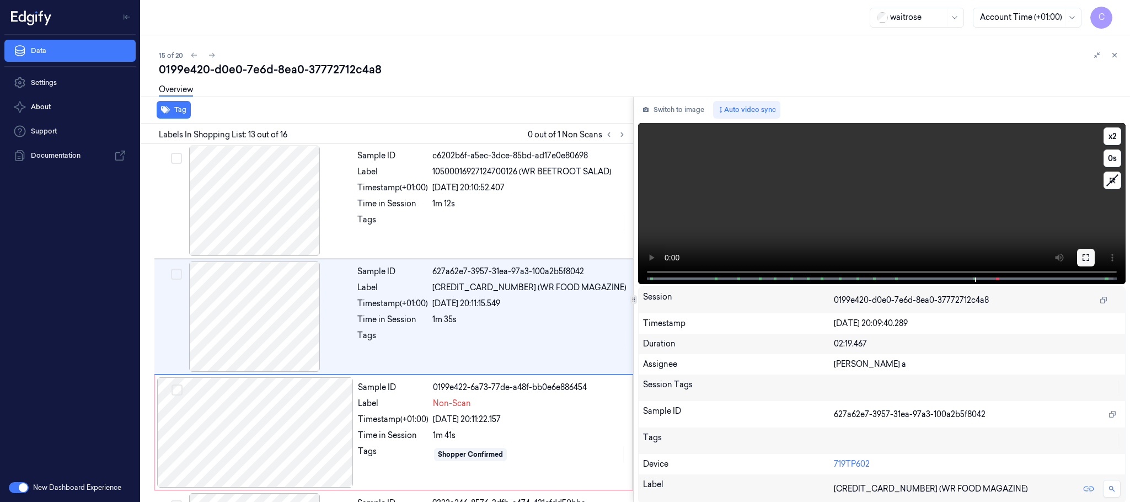
click at [1088, 259] on button at bounding box center [1086, 258] width 18 height 18
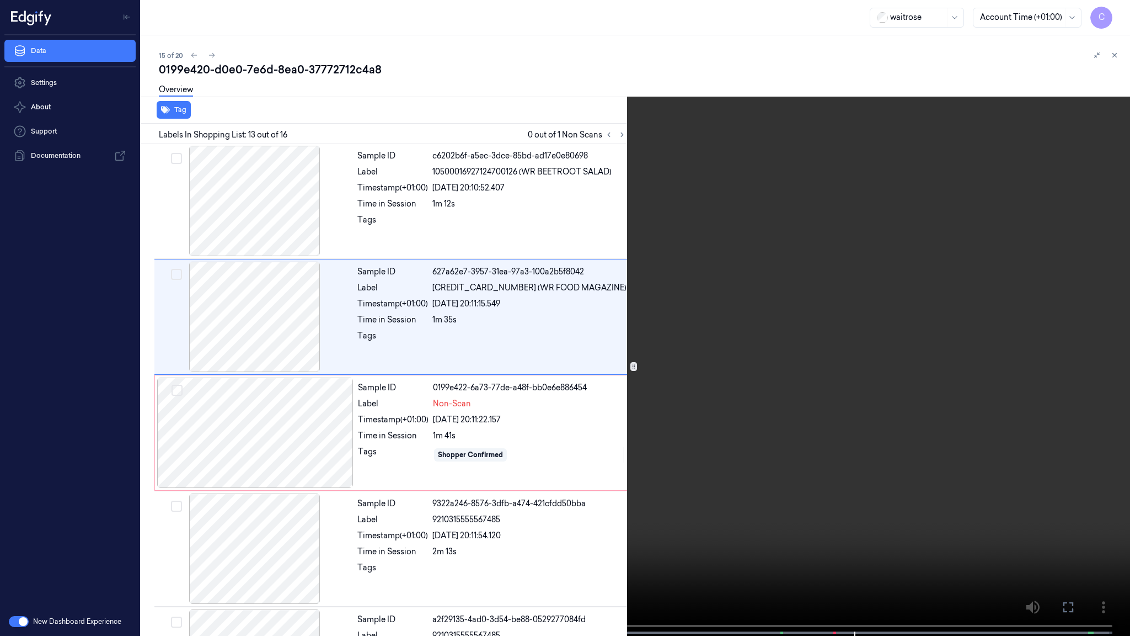
click at [581, 331] on video at bounding box center [565, 319] width 1130 height 638
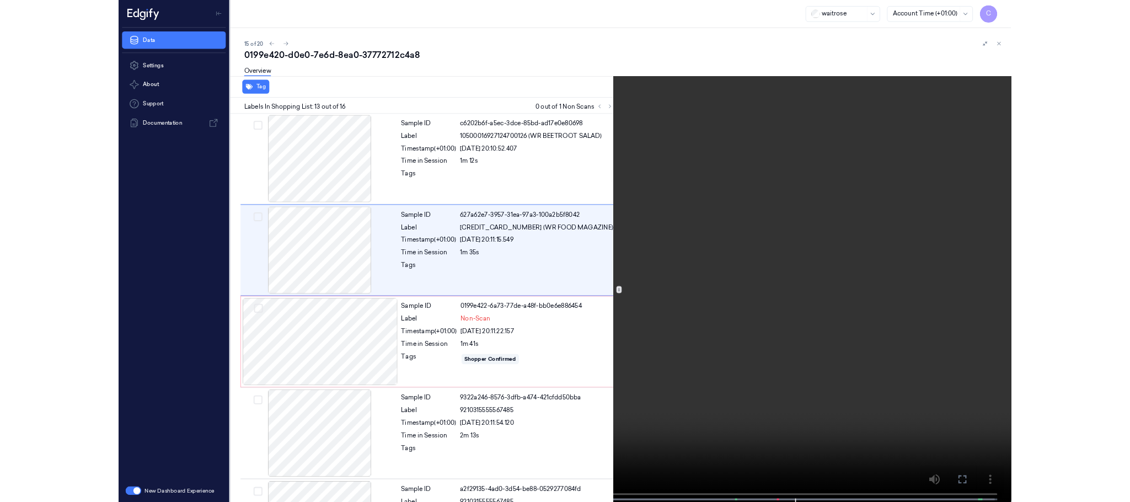
scroll to position [1208, 0]
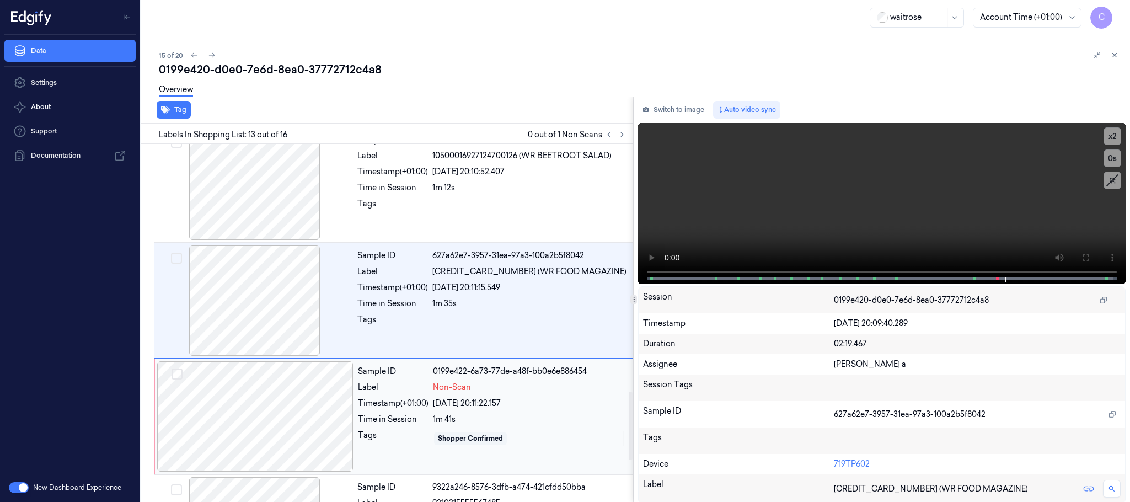
click at [263, 393] on div at bounding box center [255, 416] width 196 height 110
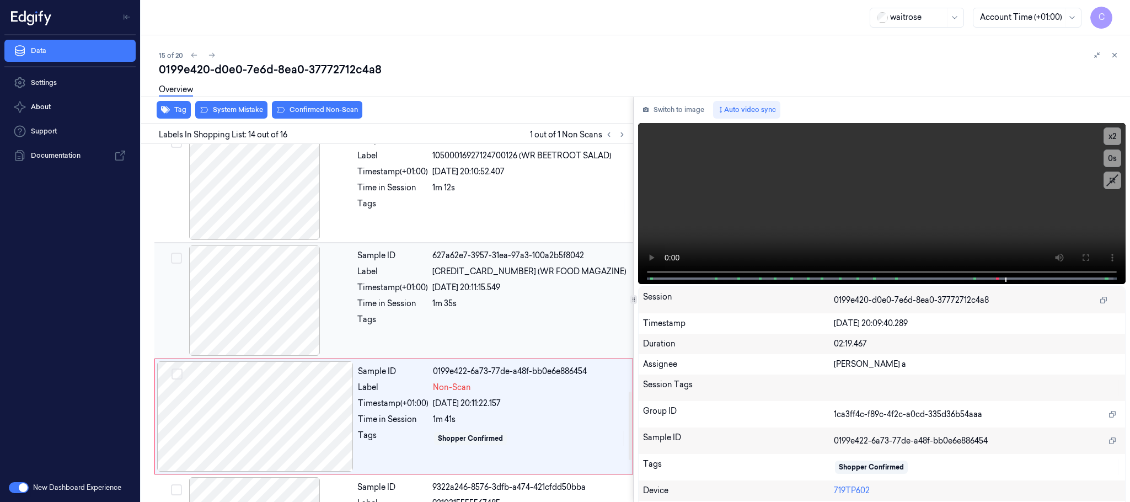
scroll to position [1391, 0]
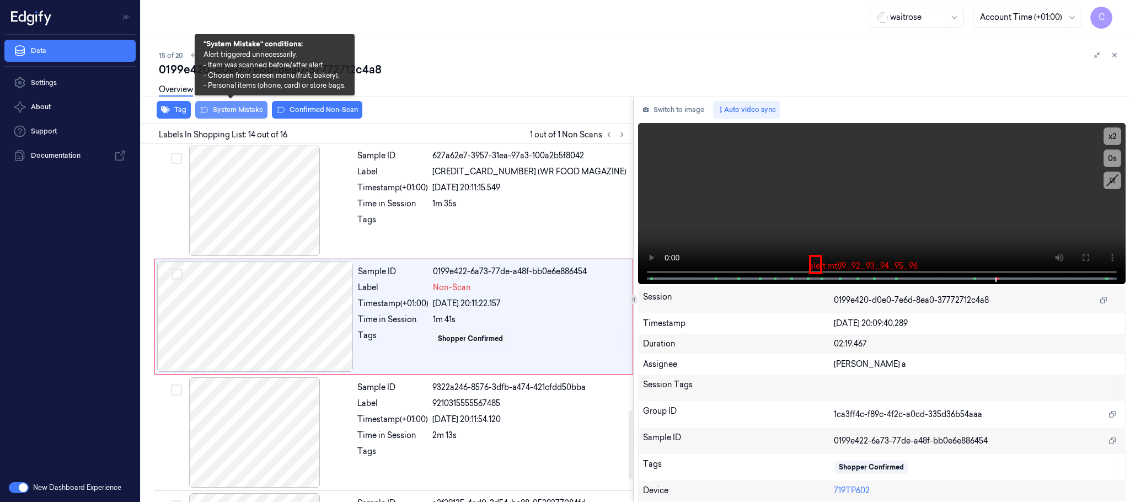
click at [245, 109] on button "System Mistake" at bounding box center [231, 110] width 72 height 18
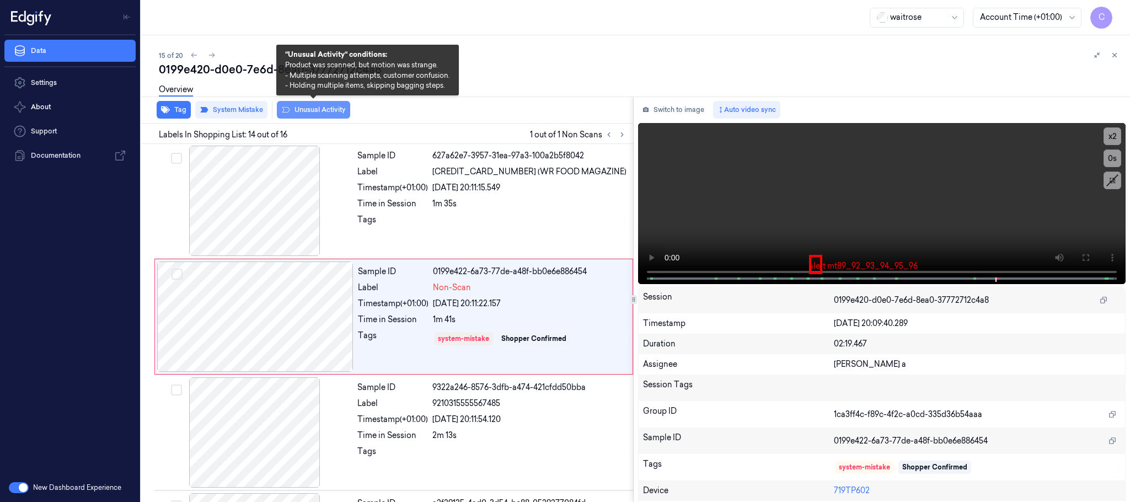
click at [300, 105] on button "Unusual Activity" at bounding box center [313, 110] width 73 height 18
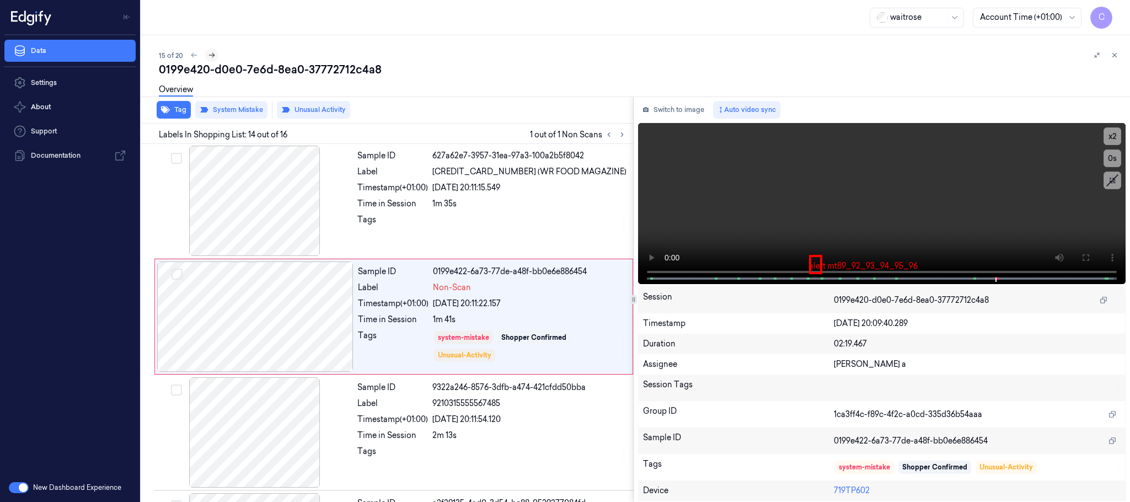
click at [213, 57] on icon at bounding box center [212, 55] width 8 height 8
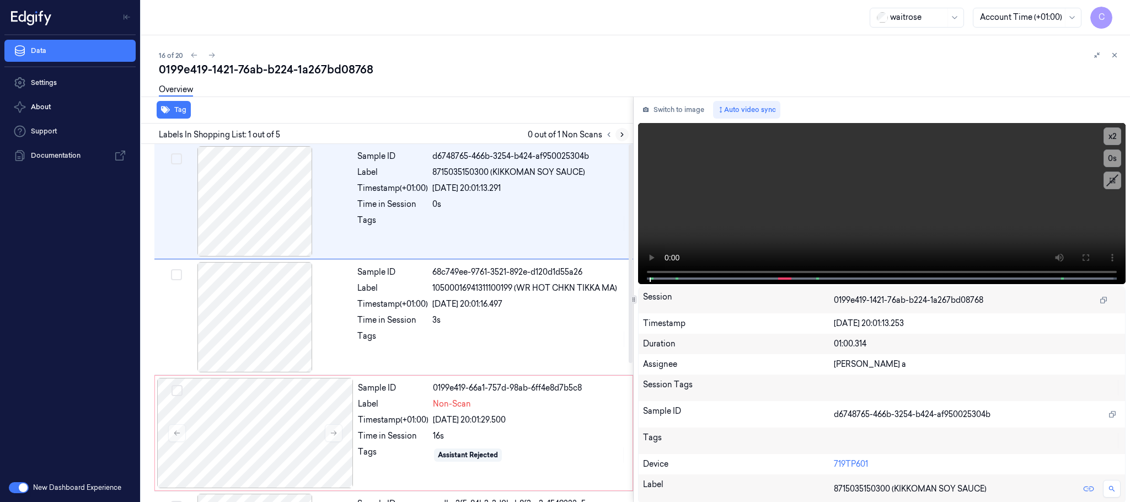
click at [618, 131] on icon at bounding box center [622, 135] width 8 height 8
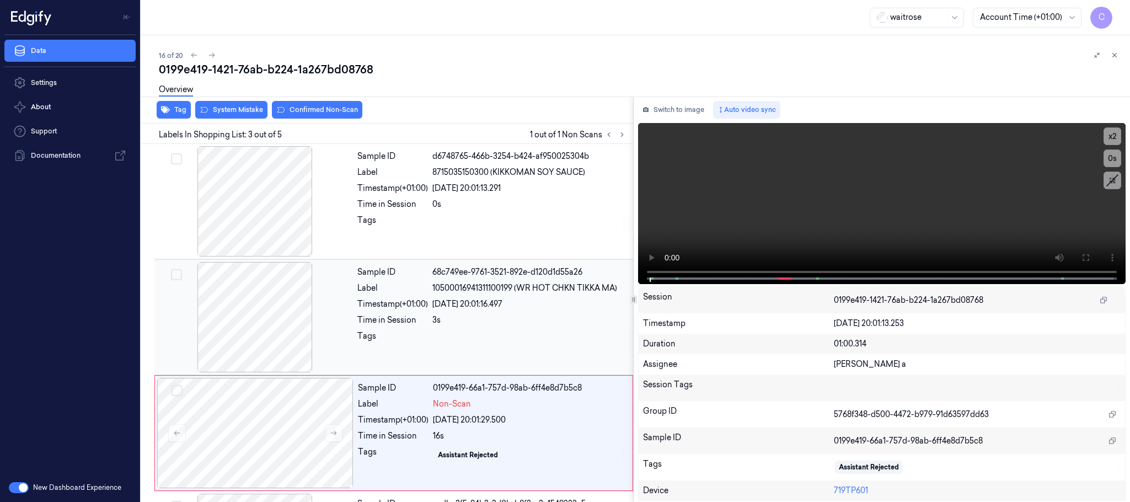
scroll to position [111, 0]
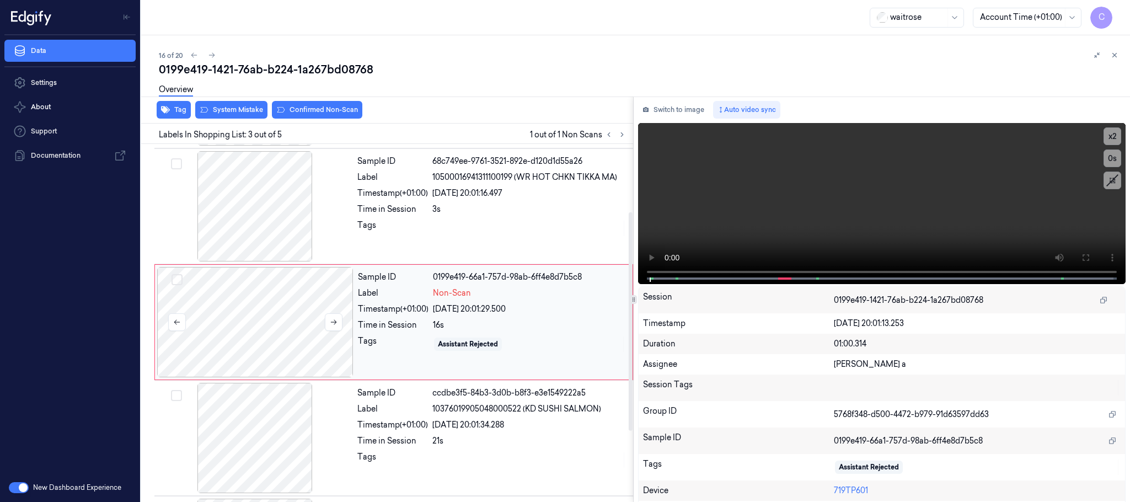
click at [344, 318] on div at bounding box center [255, 322] width 196 height 110
click at [333, 321] on icon at bounding box center [334, 322] width 8 height 8
click at [286, 218] on div at bounding box center [255, 206] width 196 height 110
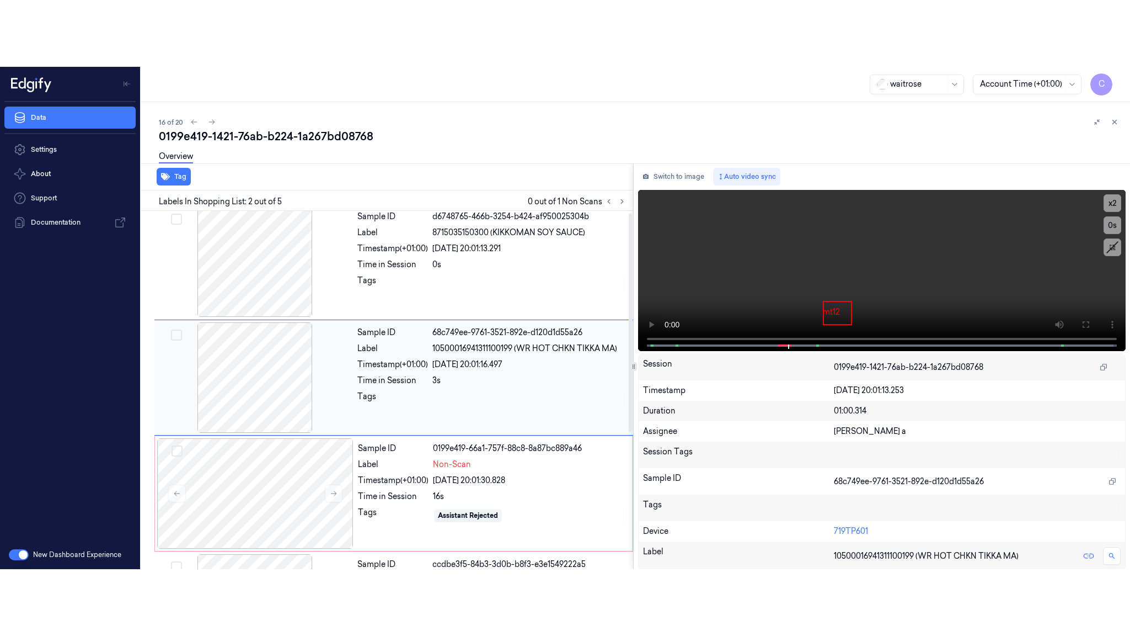
scroll to position [0, 0]
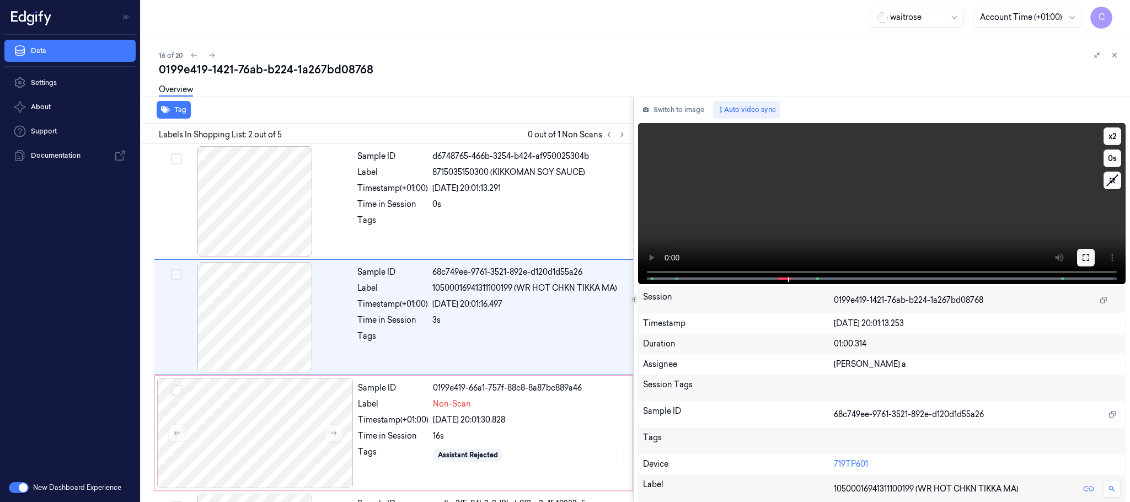
click at [1087, 260] on icon at bounding box center [1086, 257] width 9 height 9
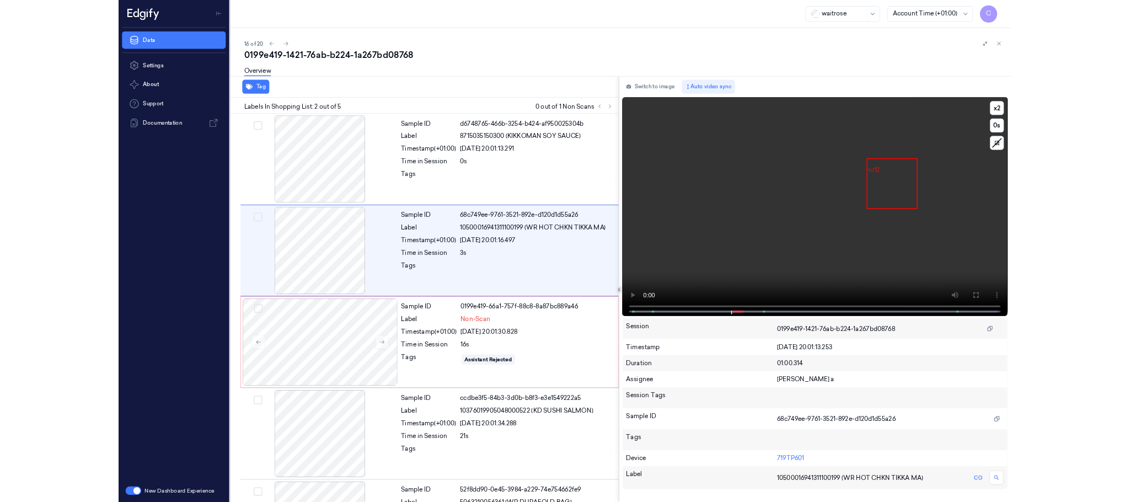
scroll to position [45, 0]
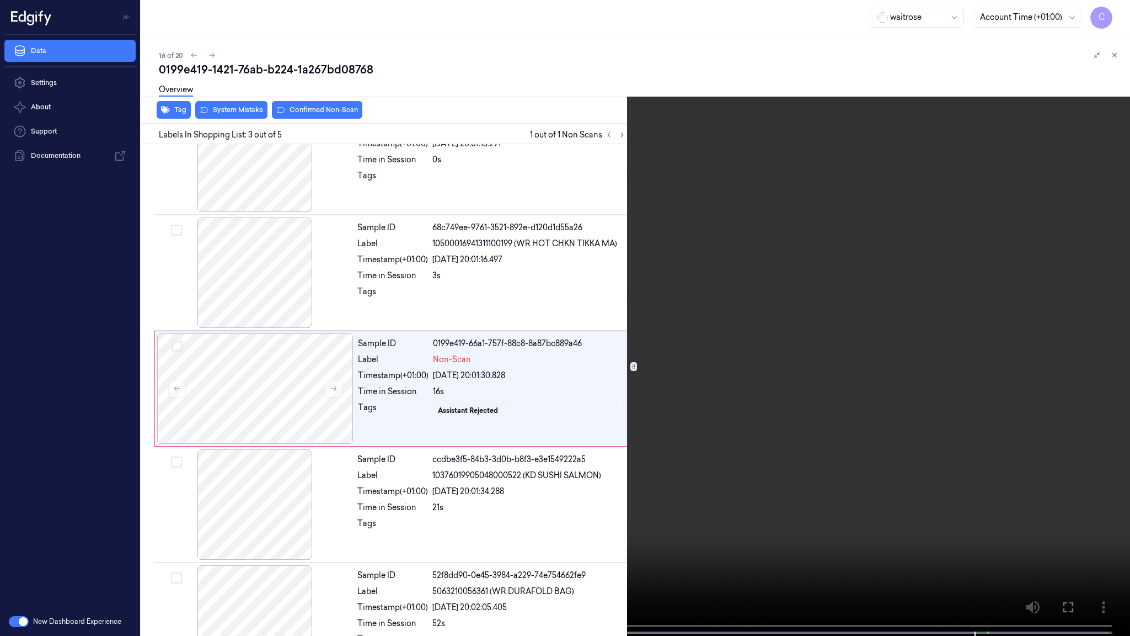
click at [555, 226] on video at bounding box center [565, 319] width 1130 height 638
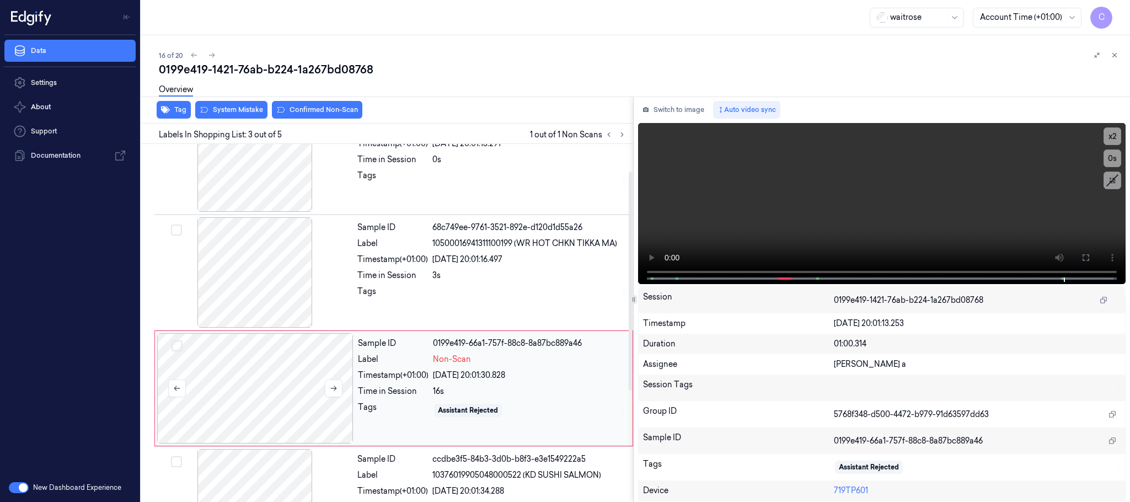
click at [270, 391] on div at bounding box center [255, 388] width 196 height 110
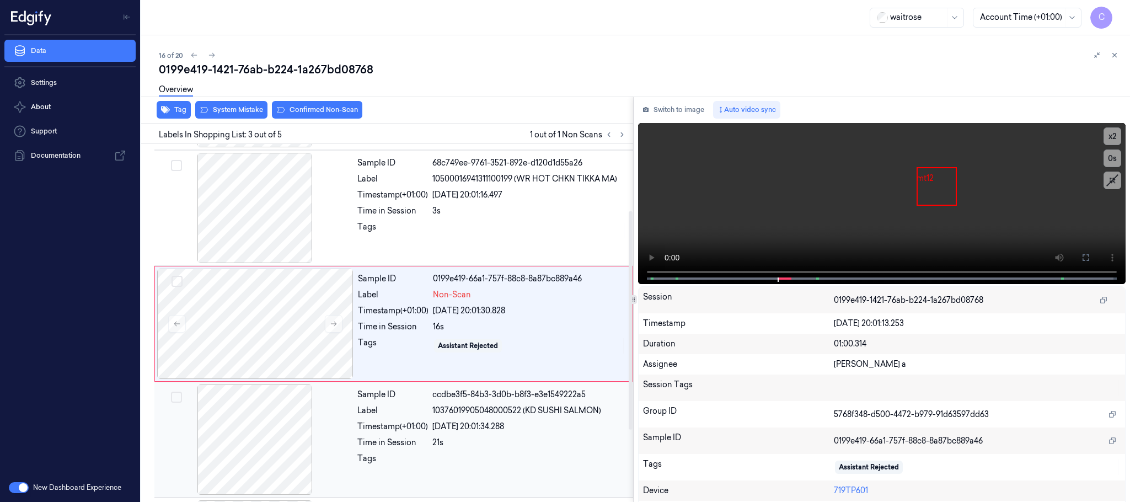
scroll to position [111, 0]
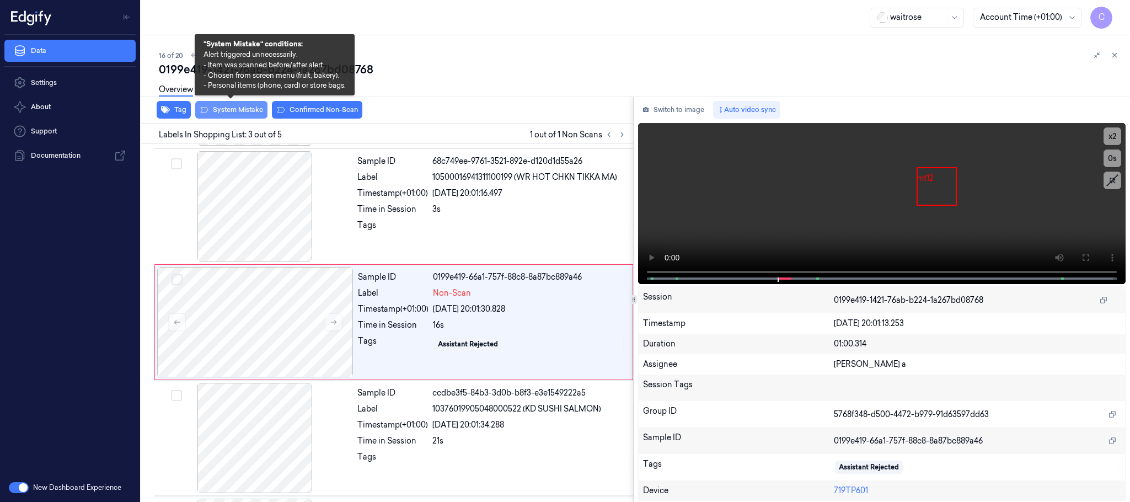
click at [229, 108] on button "System Mistake" at bounding box center [231, 110] width 72 height 18
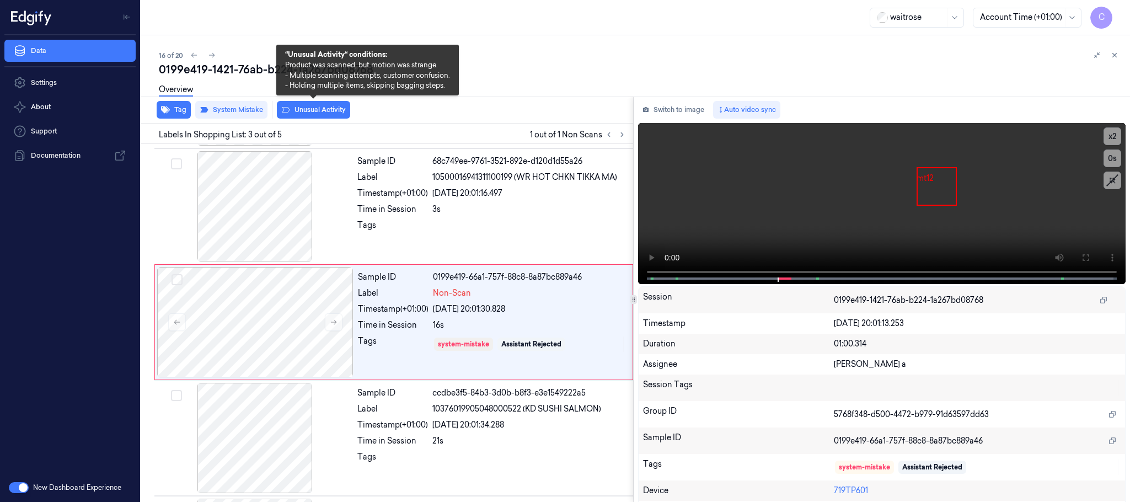
click at [325, 108] on button "Unusual Activity" at bounding box center [313, 110] width 73 height 18
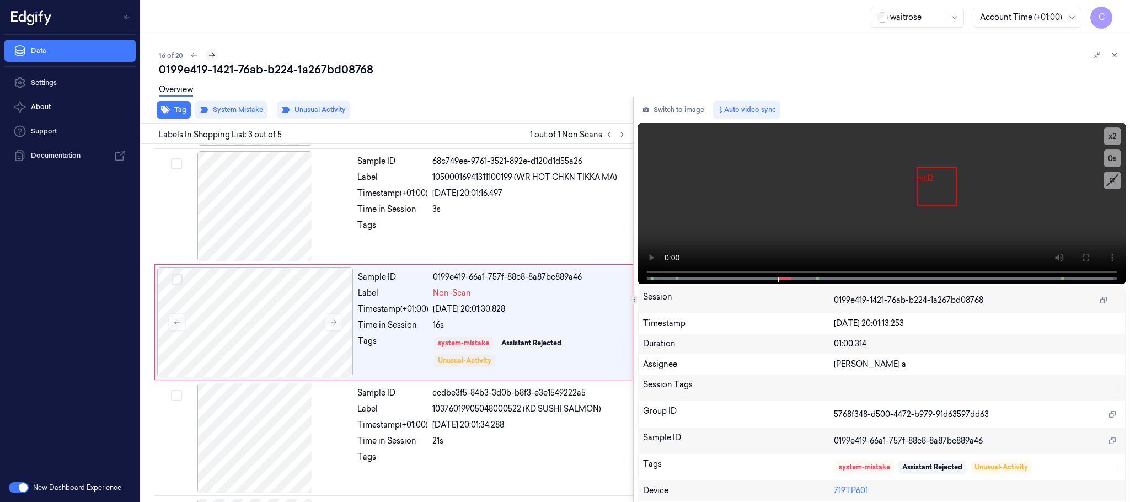
click at [209, 55] on icon at bounding box center [212, 55] width 8 height 8
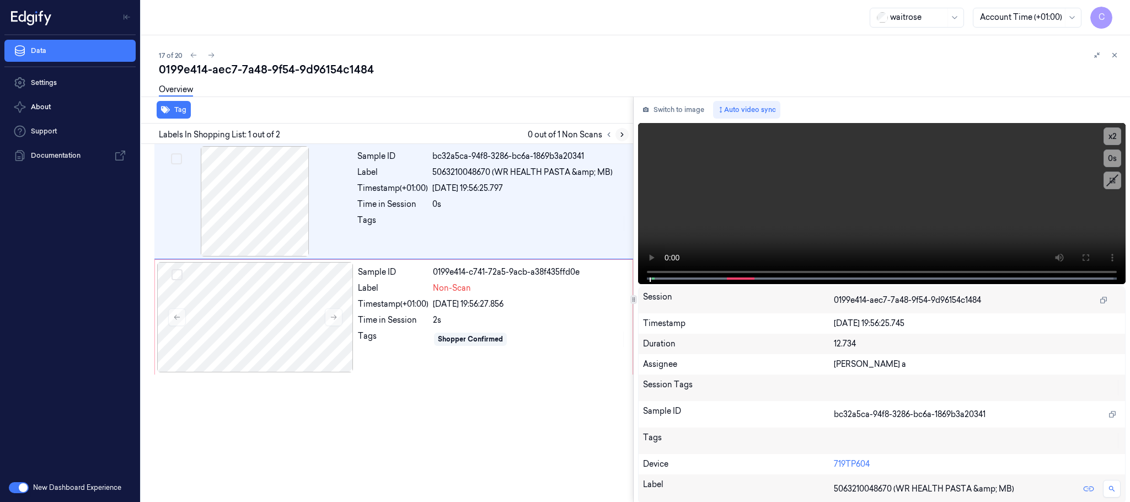
click at [623, 135] on icon at bounding box center [622, 135] width 2 height 4
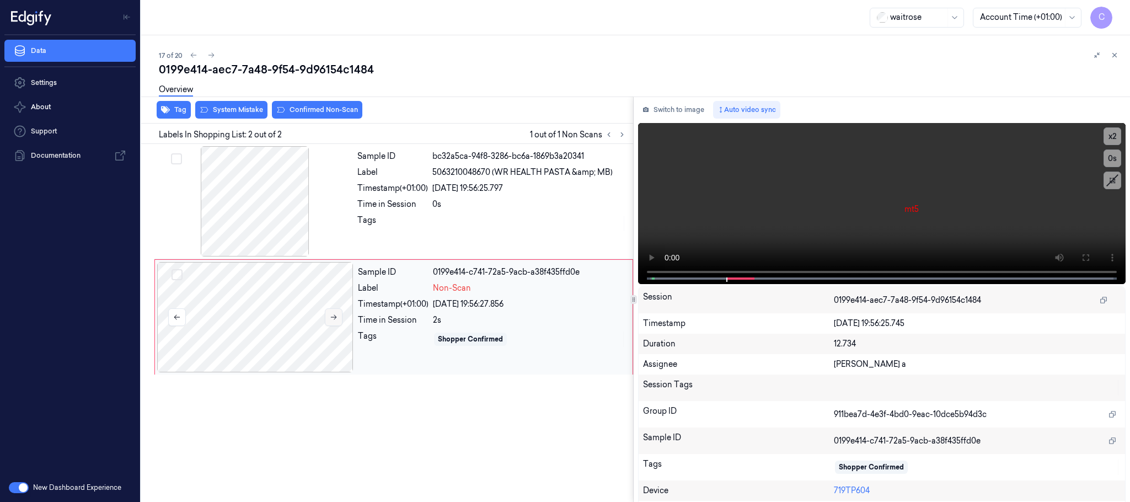
click at [336, 314] on icon at bounding box center [334, 317] width 8 height 8
click at [240, 186] on div at bounding box center [255, 201] width 196 height 110
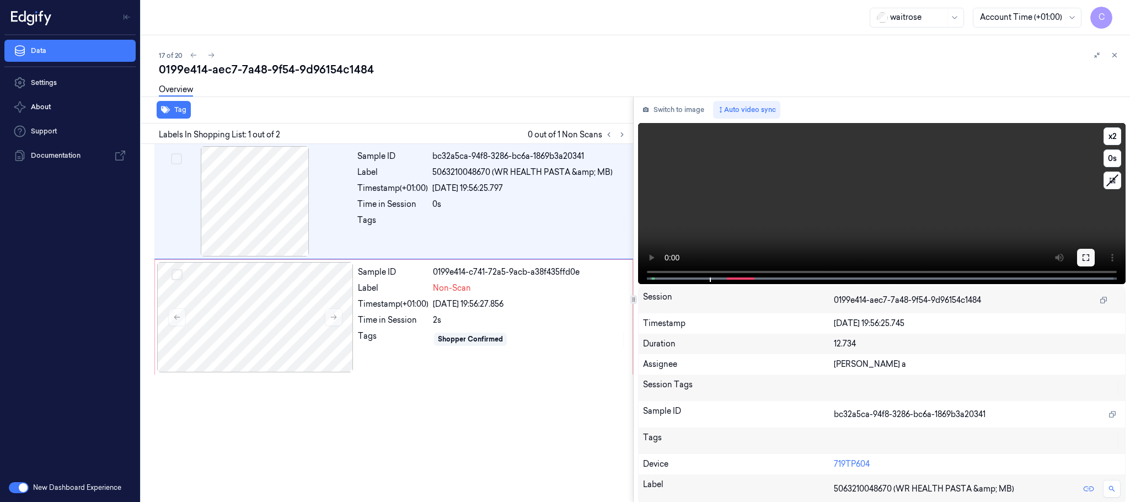
click at [1082, 257] on icon at bounding box center [1086, 257] width 9 height 9
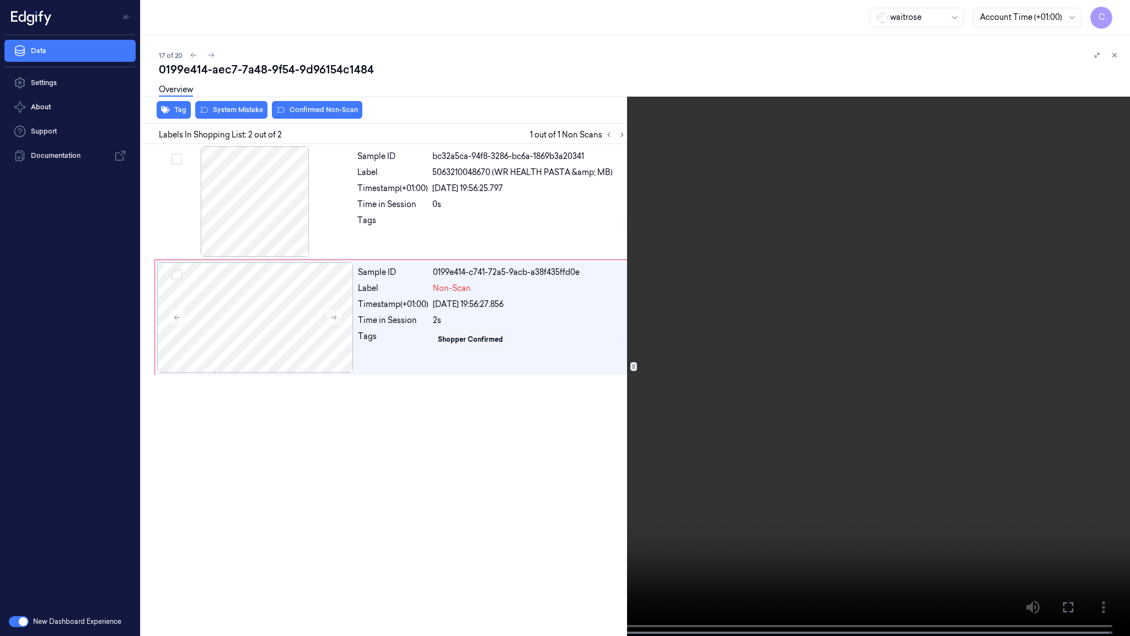
click at [502, 436] on video at bounding box center [565, 319] width 1130 height 638
click at [621, 320] on video at bounding box center [565, 319] width 1130 height 638
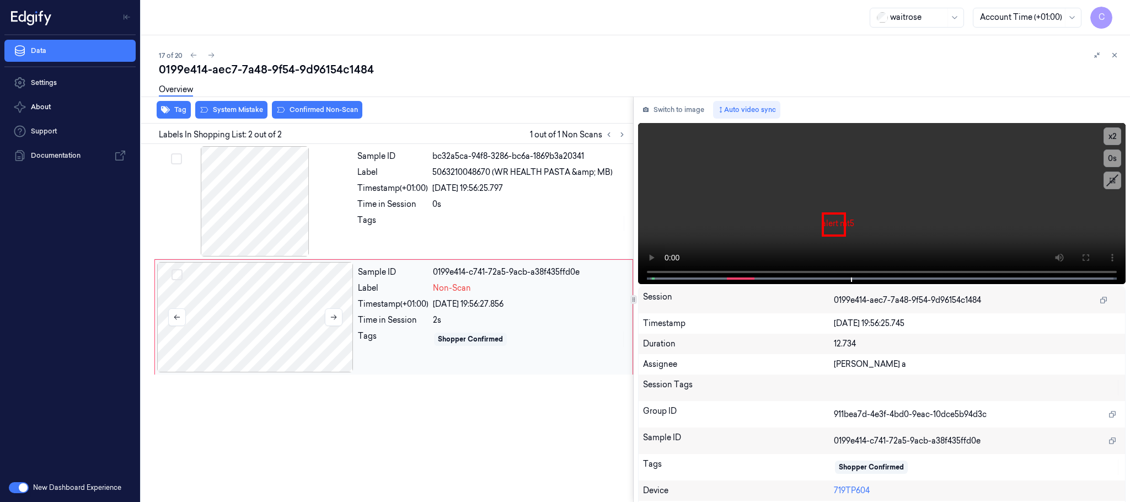
click at [262, 309] on div at bounding box center [255, 317] width 196 height 110
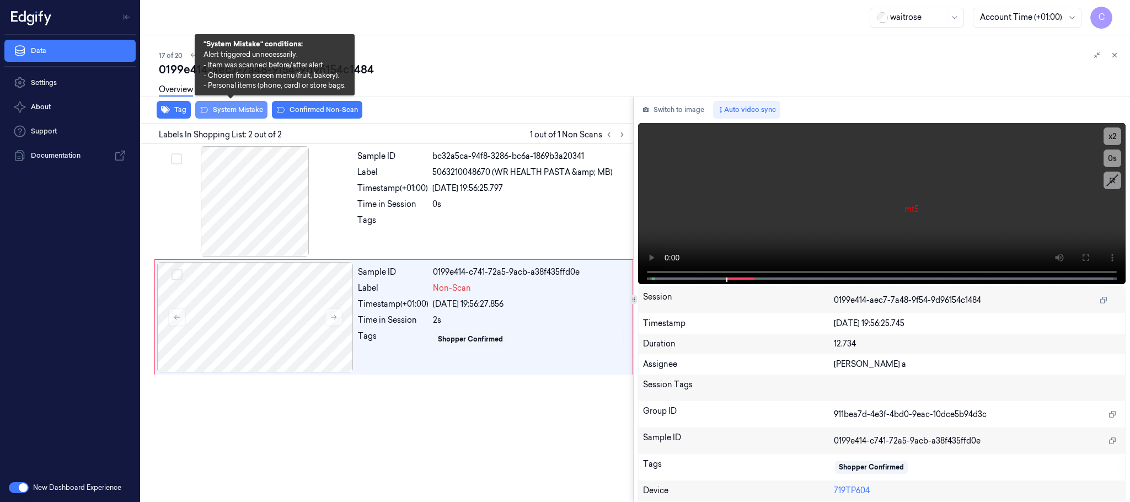
click at [234, 115] on button "System Mistake" at bounding box center [231, 110] width 72 height 18
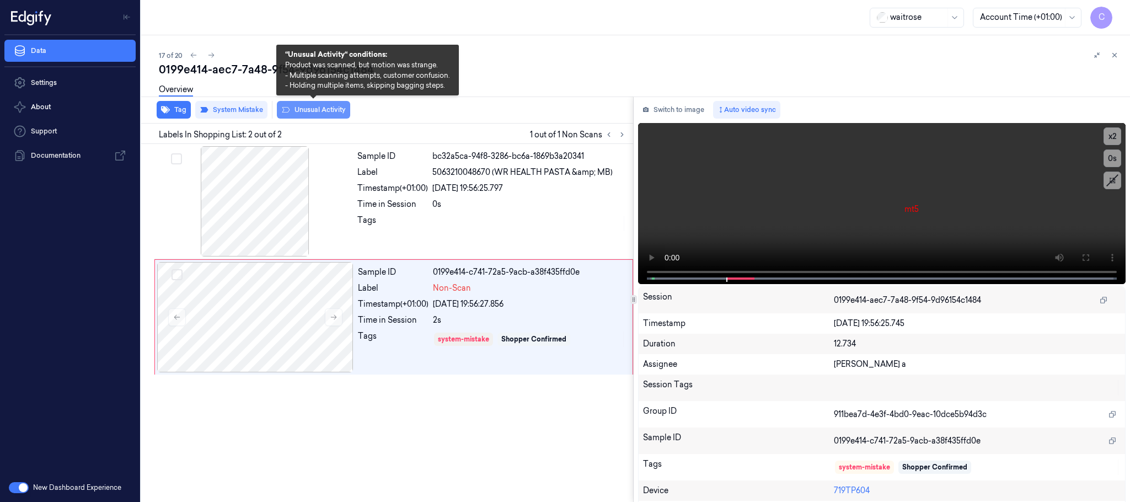
click at [329, 106] on button "Unusual Activity" at bounding box center [313, 110] width 73 height 18
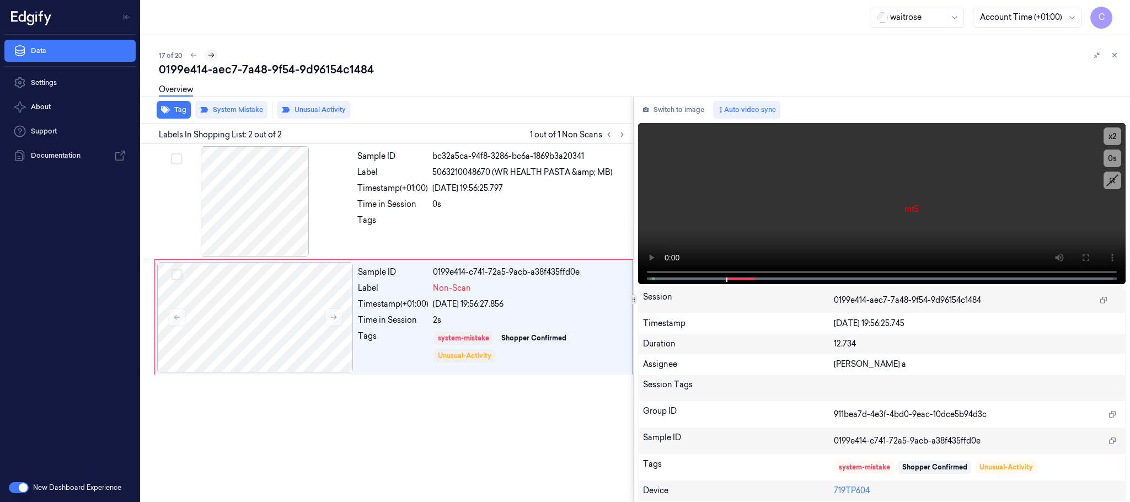
click at [209, 55] on icon at bounding box center [211, 55] width 8 height 8
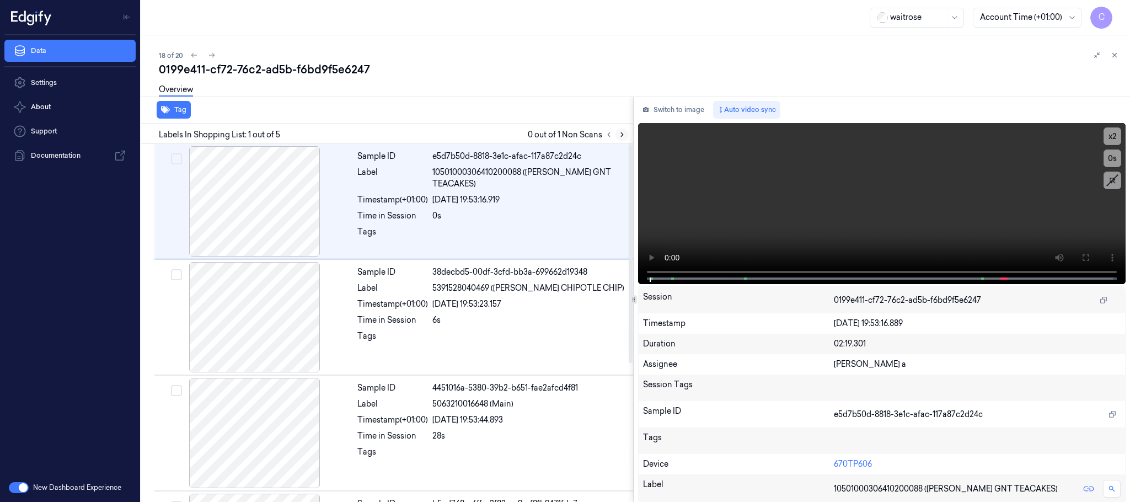
click at [622, 136] on icon at bounding box center [622, 135] width 2 height 4
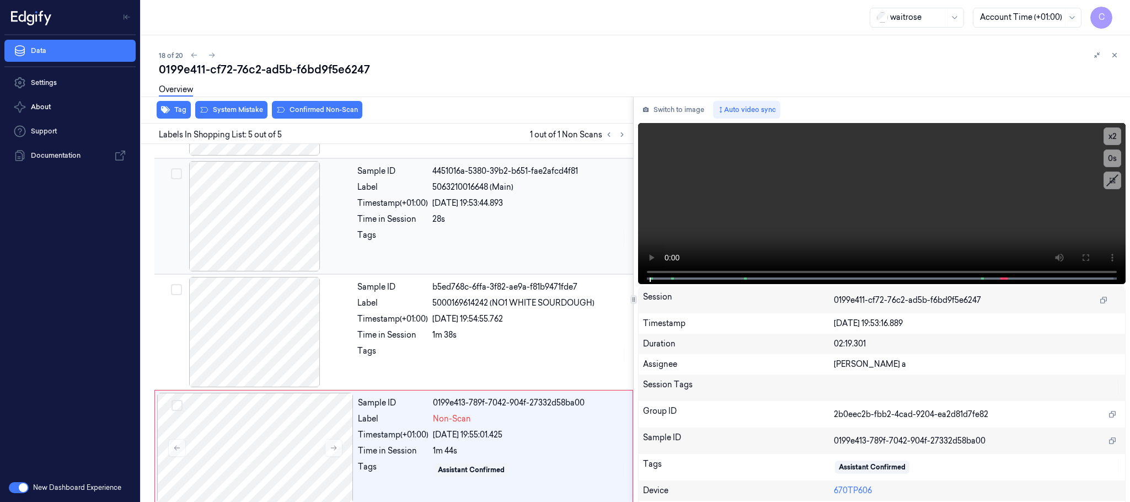
scroll to position [227, 0]
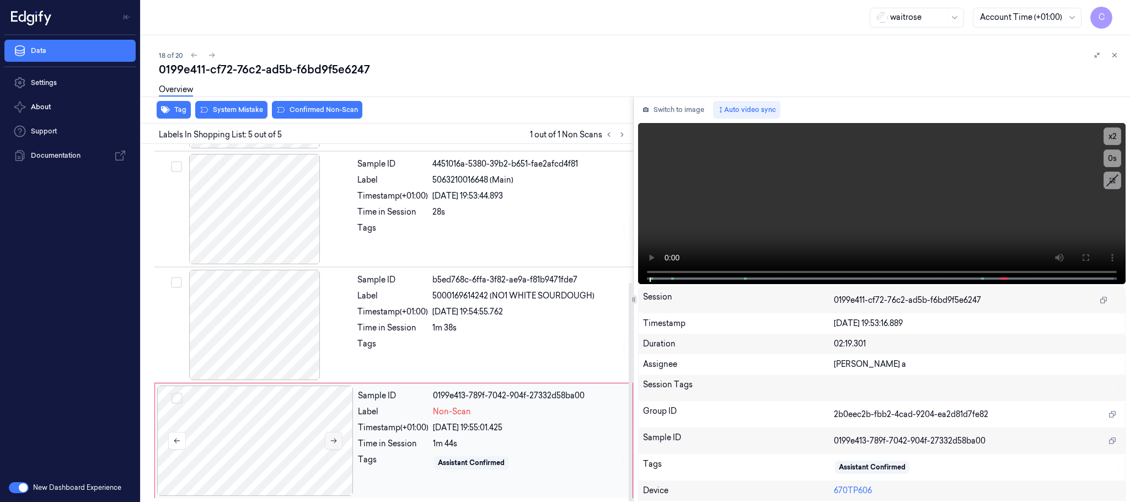
click at [337, 441] on icon at bounding box center [334, 441] width 8 height 8
click at [336, 442] on icon at bounding box center [334, 441] width 8 height 8
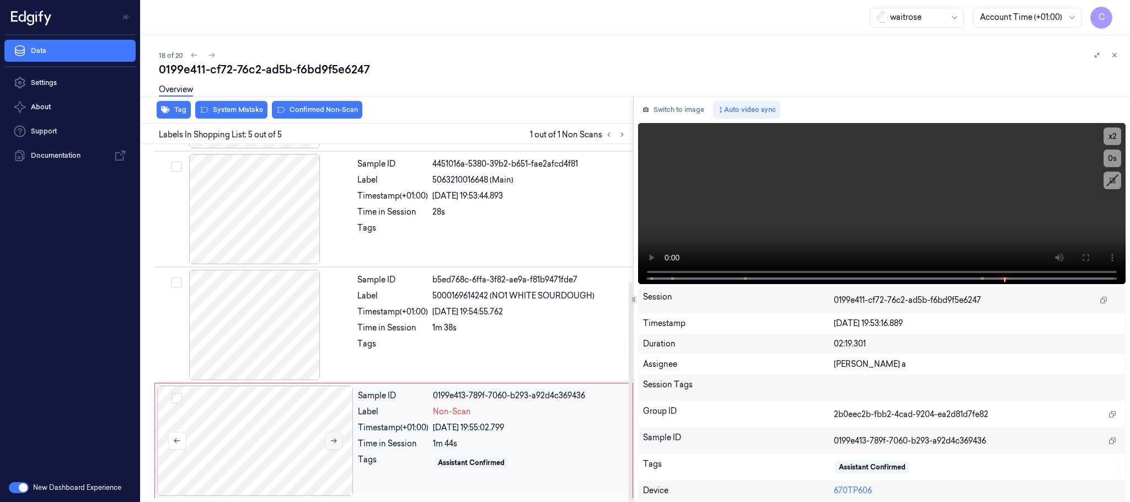
click at [333, 442] on icon at bounding box center [334, 441] width 8 height 8
click at [263, 343] on div at bounding box center [255, 325] width 196 height 110
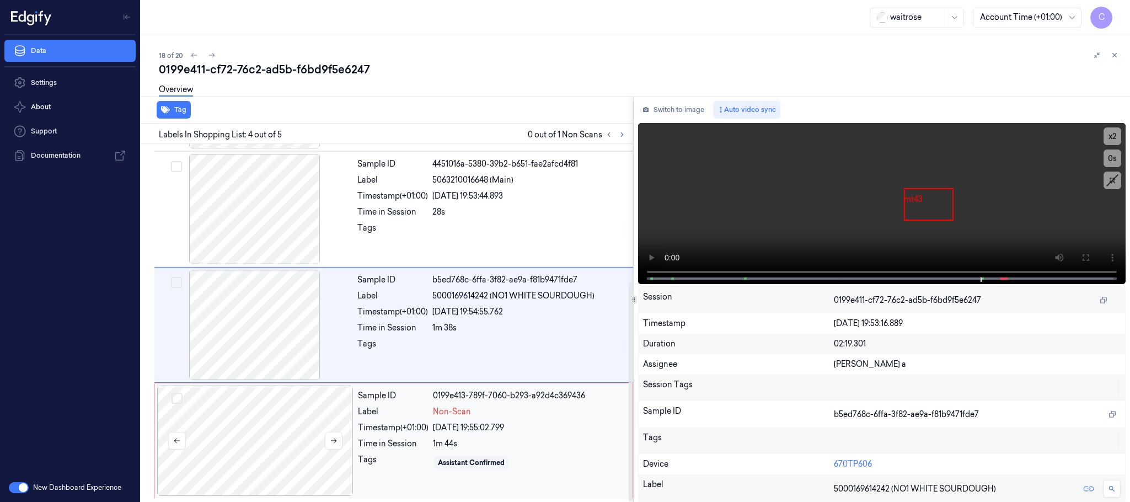
click at [265, 446] on div at bounding box center [255, 441] width 196 height 110
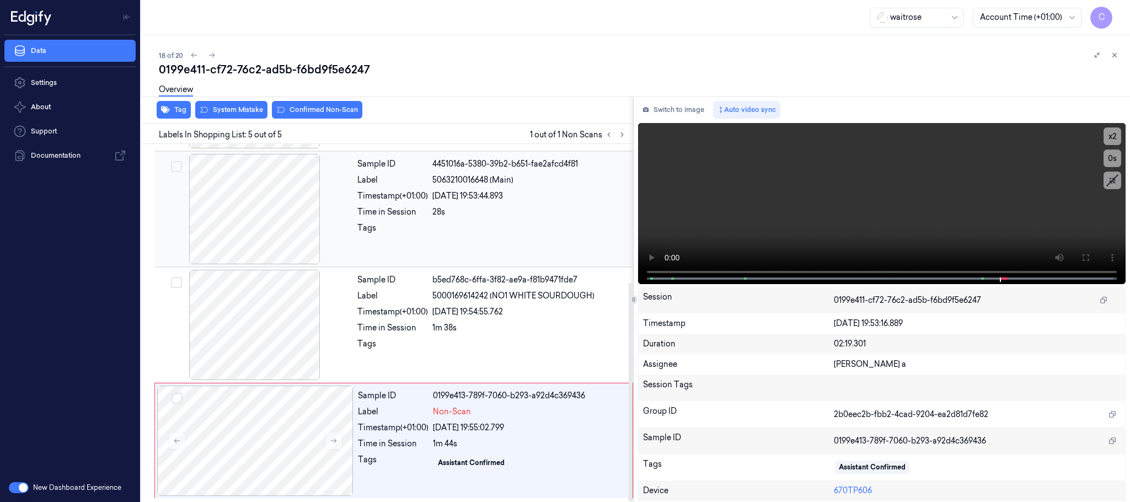
click at [281, 235] on div at bounding box center [255, 209] width 196 height 110
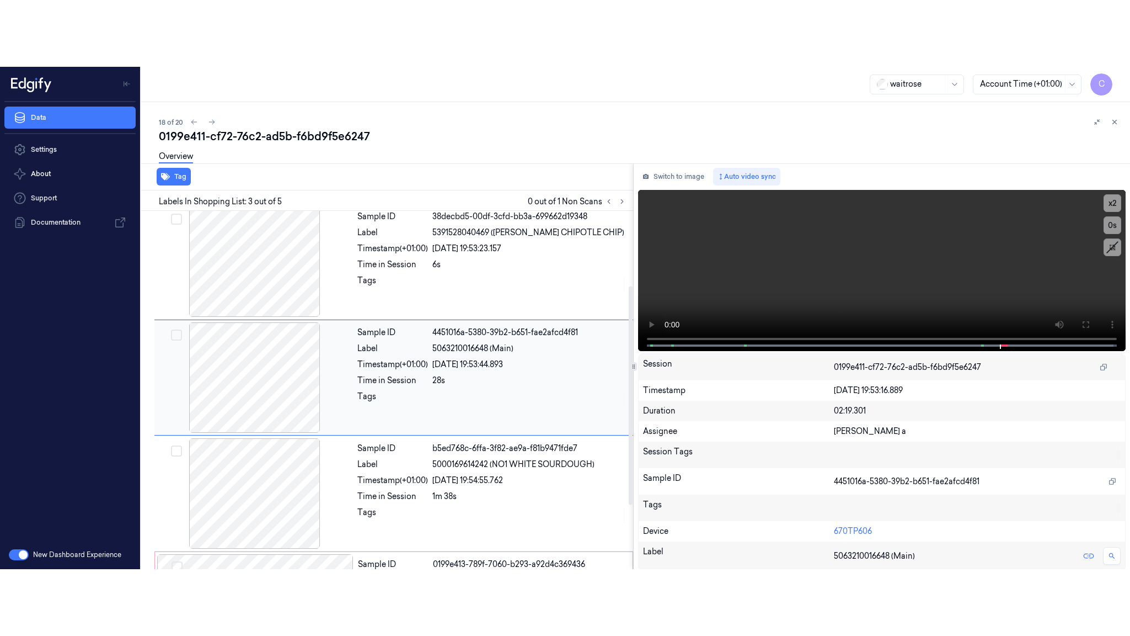
scroll to position [111, 0]
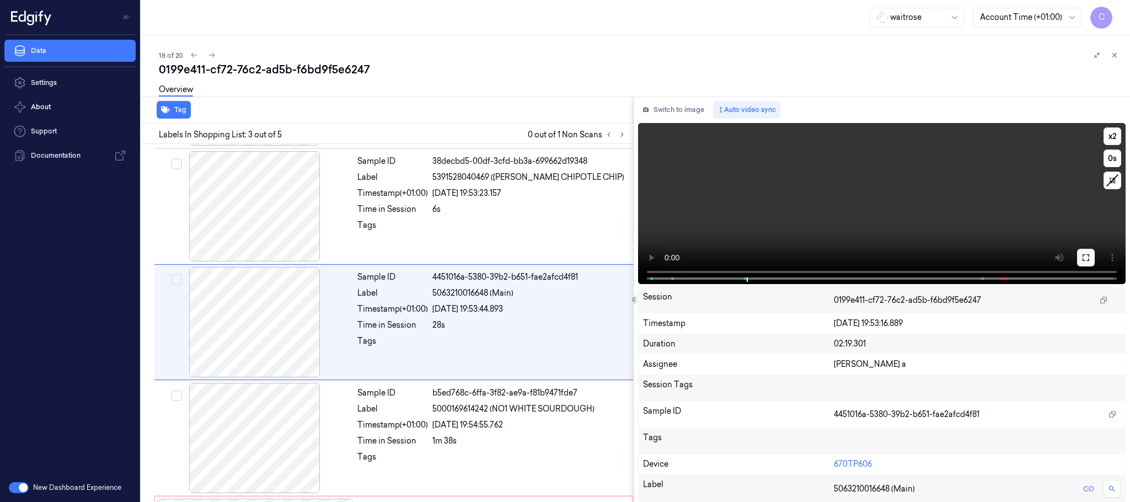
click at [1084, 260] on icon at bounding box center [1086, 257] width 9 height 9
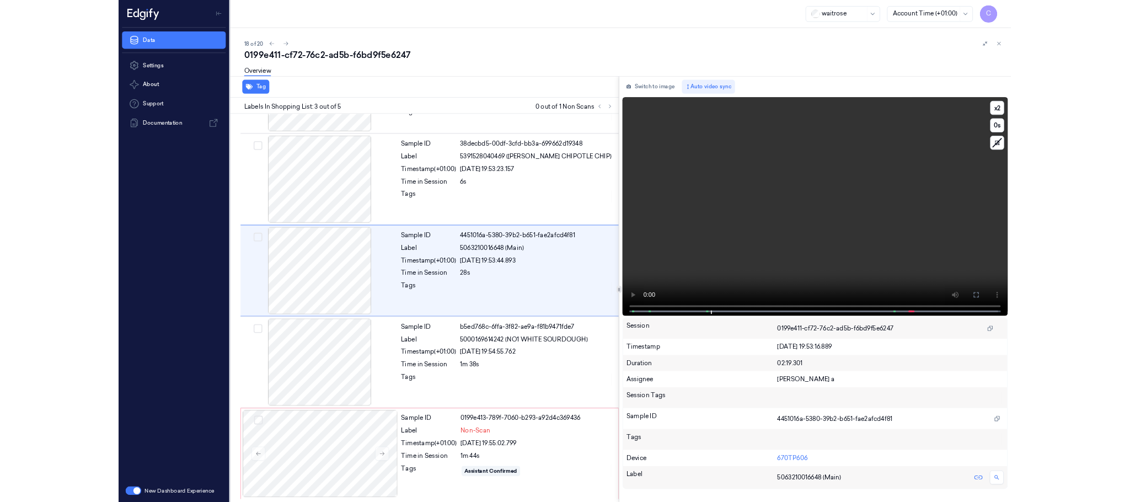
scroll to position [93, 0]
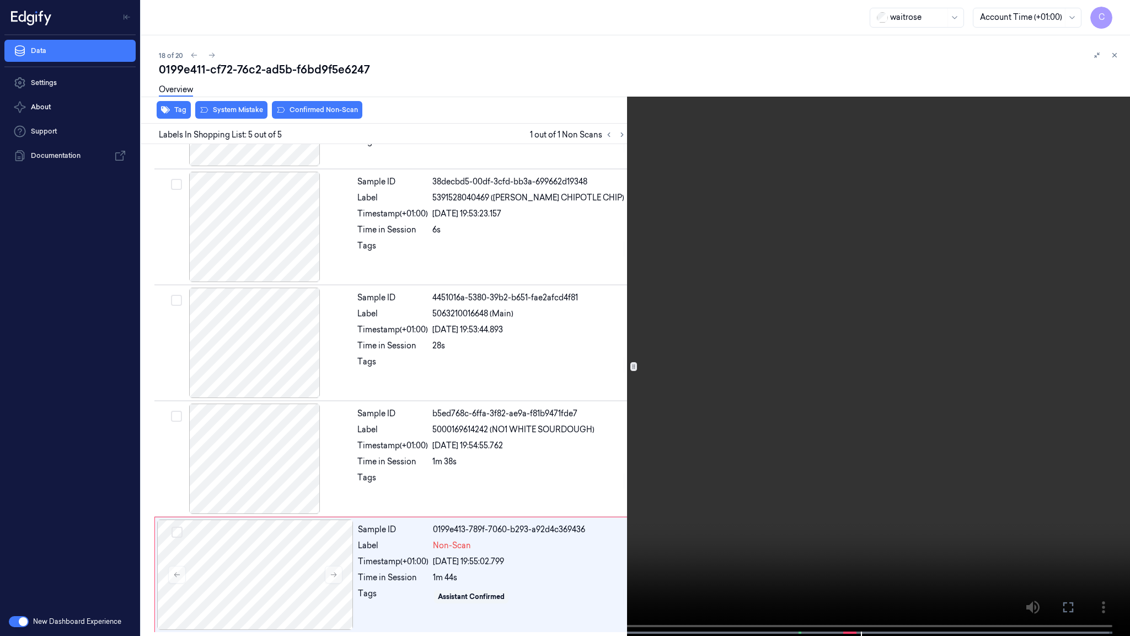
click at [612, 449] on video at bounding box center [565, 319] width 1130 height 638
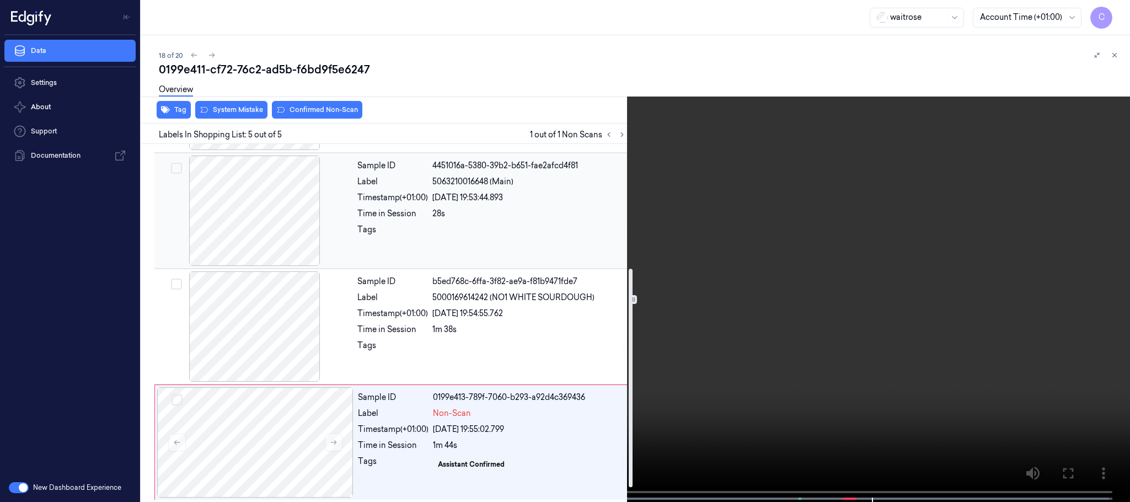
scroll to position [227, 0]
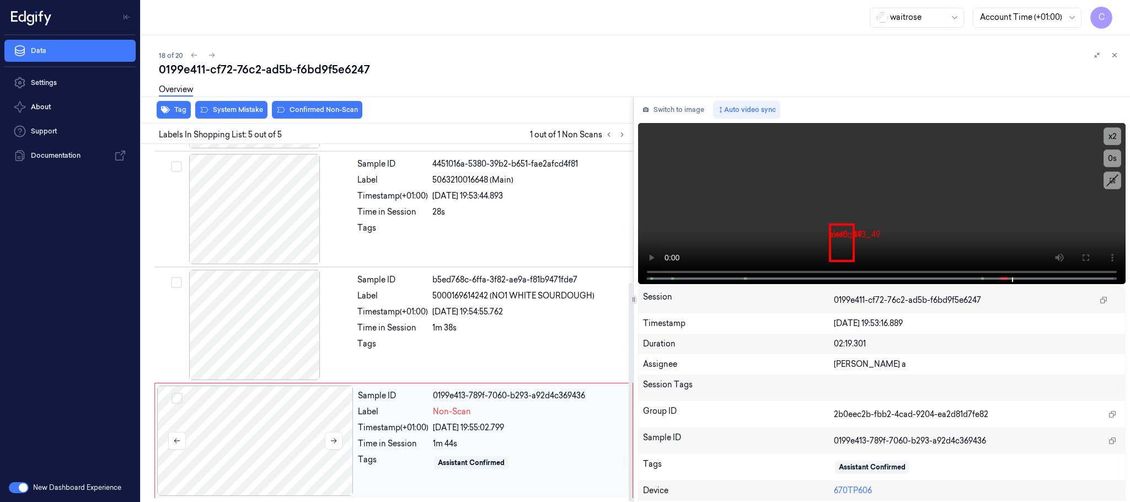
click at [297, 421] on div at bounding box center [255, 441] width 196 height 110
click at [275, 445] on div at bounding box center [255, 441] width 196 height 110
click at [237, 106] on button "System Mistake" at bounding box center [231, 110] width 72 height 18
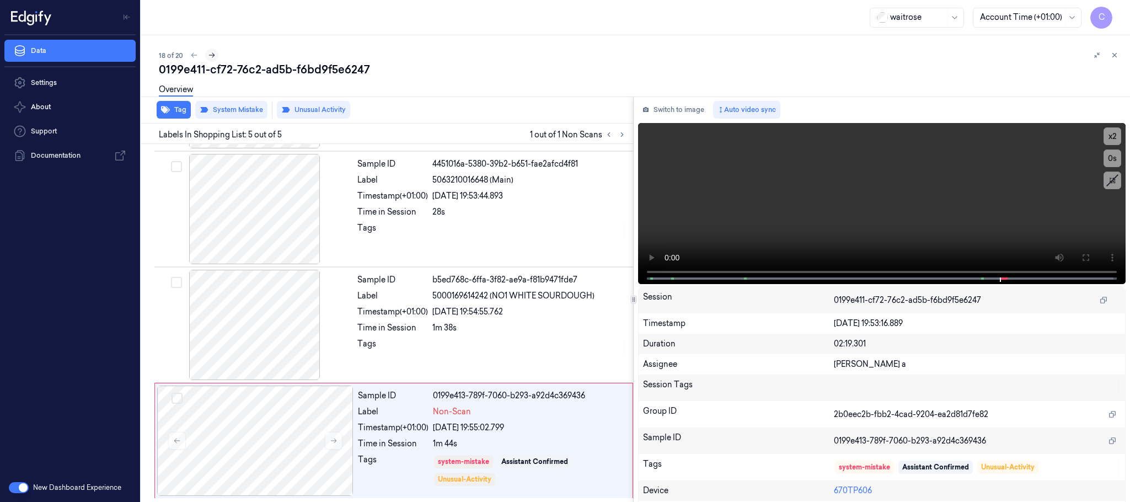
click at [213, 55] on icon at bounding box center [212, 55] width 6 height 5
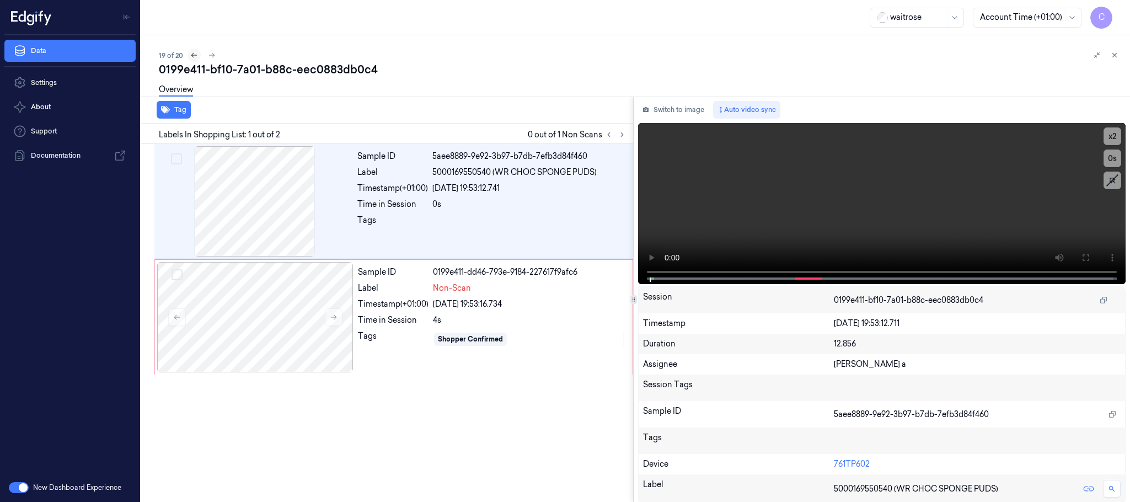
click at [188, 55] on button at bounding box center [194, 55] width 13 height 13
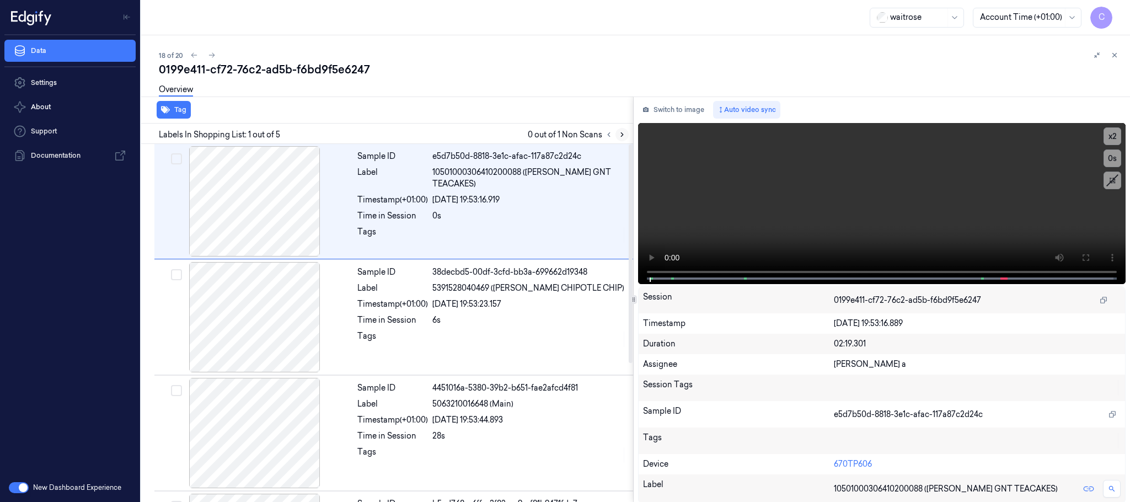
click at [616, 135] on button at bounding box center [622, 134] width 13 height 13
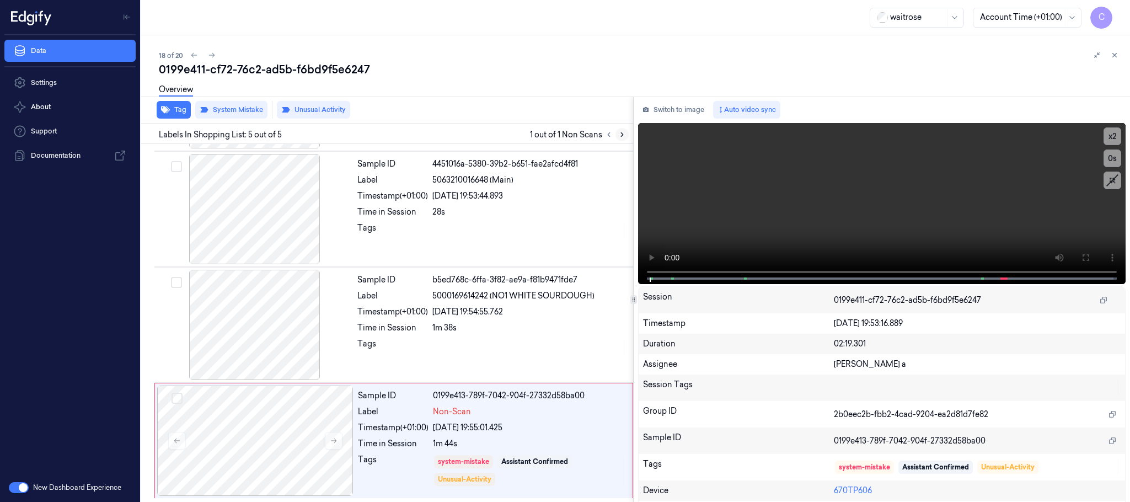
scroll to position [227, 0]
click at [213, 51] on icon at bounding box center [212, 55] width 8 height 8
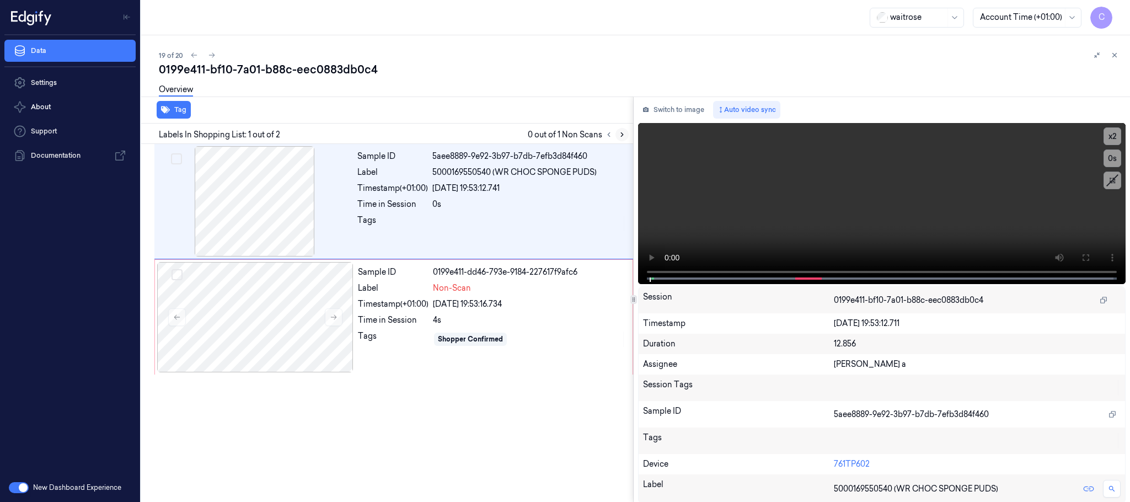
click at [618, 133] on icon at bounding box center [622, 135] width 8 height 8
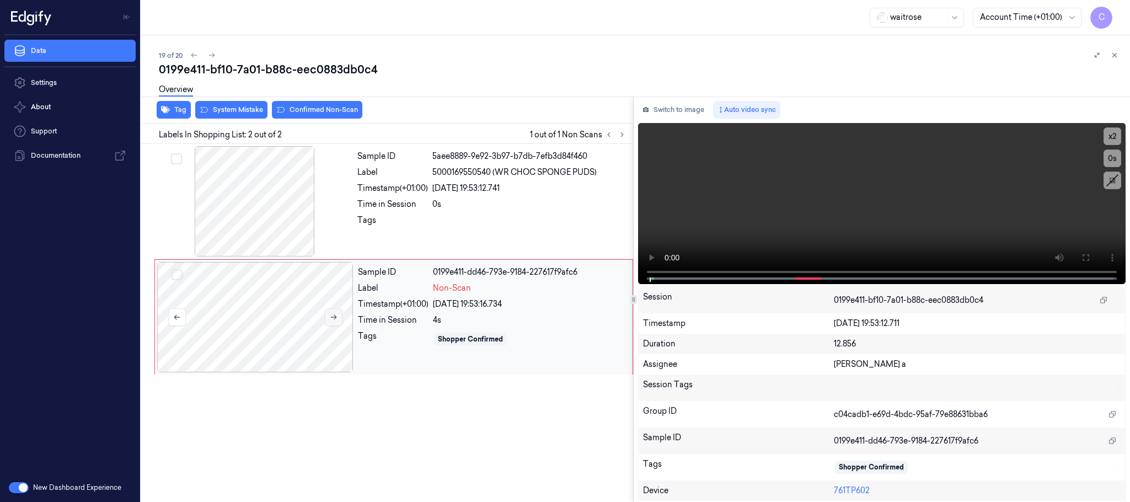
click at [331, 318] on icon at bounding box center [334, 317] width 8 height 8
click at [332, 316] on icon at bounding box center [334, 317] width 8 height 8
click at [333, 317] on icon at bounding box center [334, 317] width 8 height 8
click at [332, 316] on icon at bounding box center [334, 317] width 8 height 8
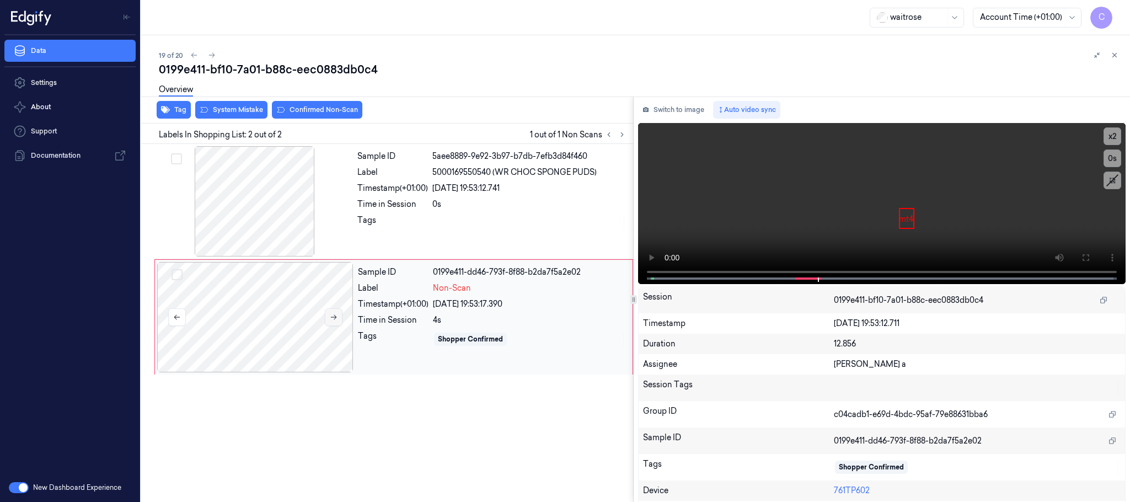
click at [332, 316] on icon at bounding box center [334, 317] width 8 height 8
click at [290, 215] on div at bounding box center [255, 201] width 196 height 110
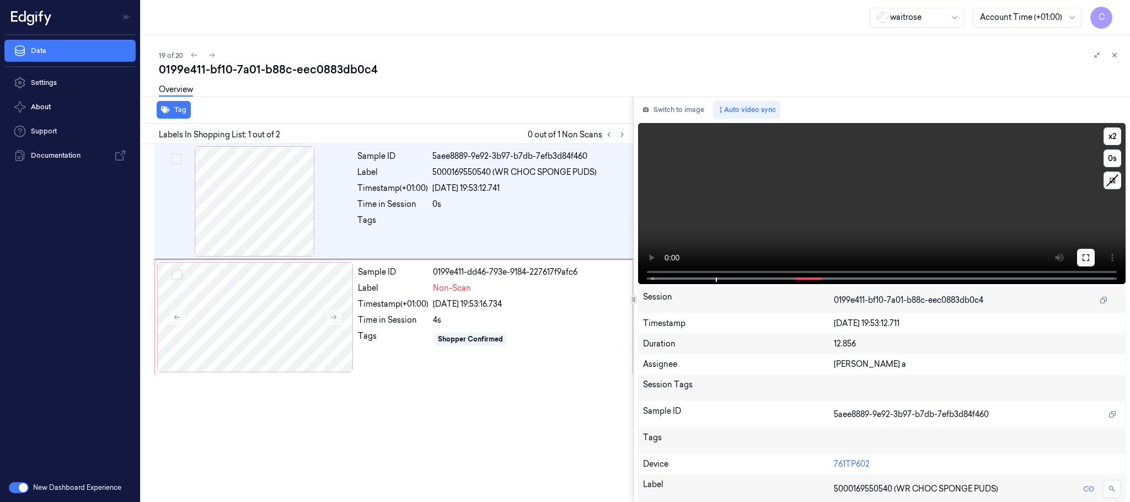
click at [1085, 262] on button at bounding box center [1086, 258] width 18 height 18
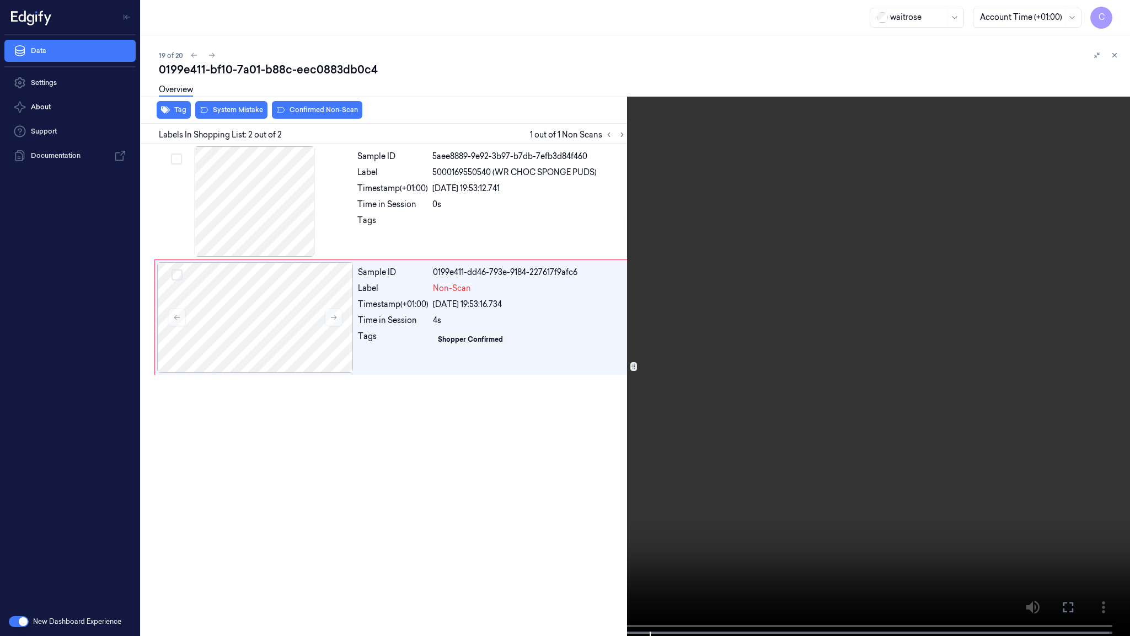
click at [802, 444] on video at bounding box center [565, 319] width 1130 height 638
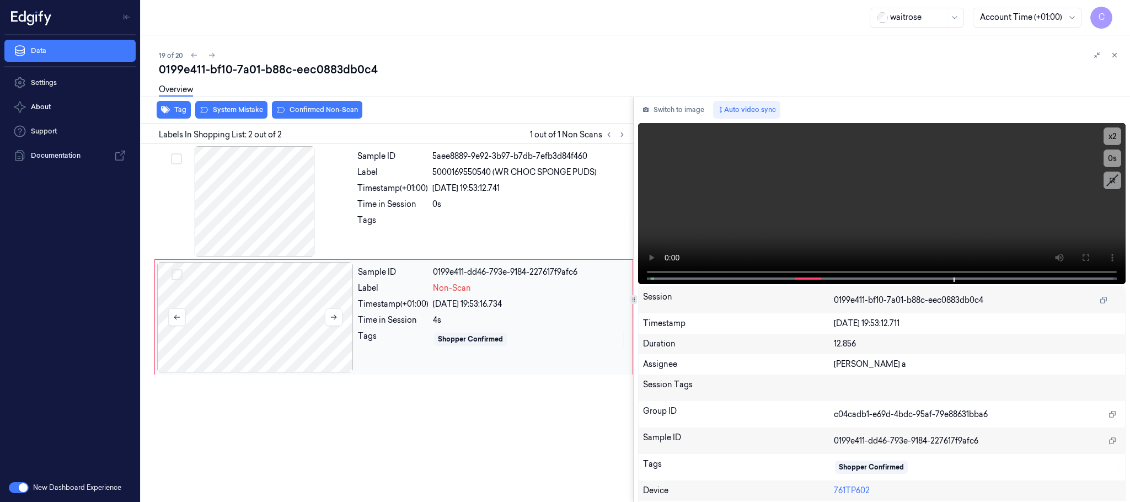
click at [270, 308] on div at bounding box center [255, 317] width 196 height 110
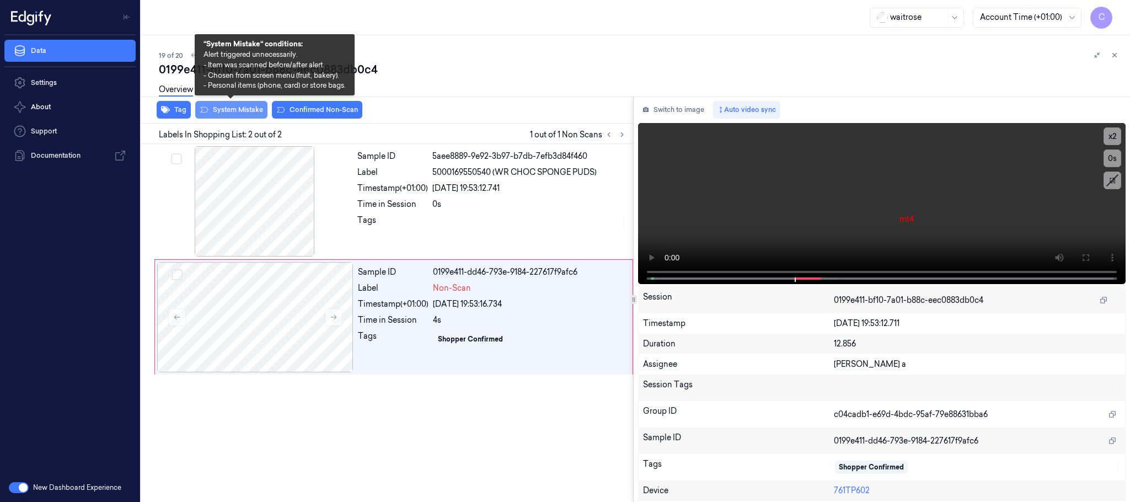
click at [237, 111] on button "System Mistake" at bounding box center [231, 110] width 72 height 18
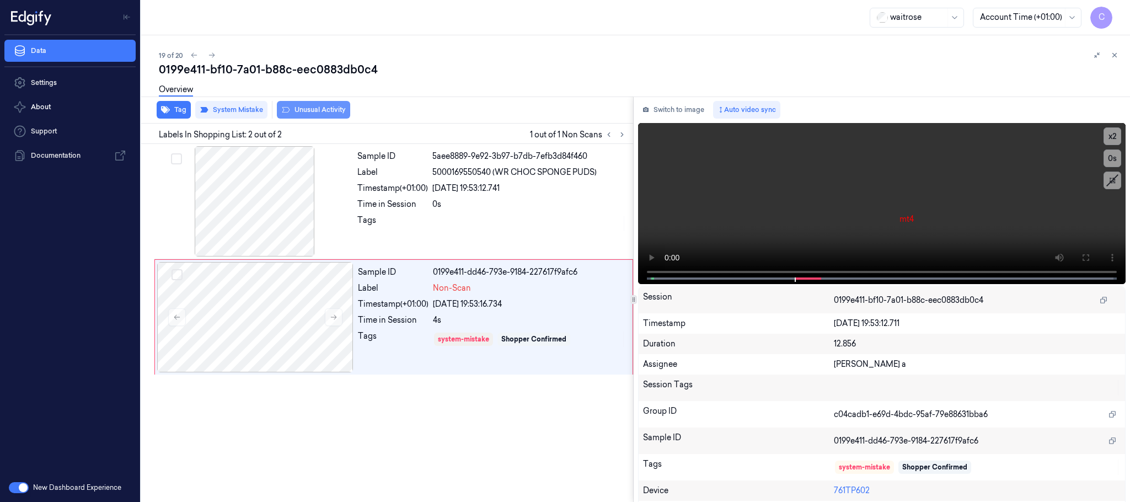
click at [301, 106] on button "Unusual Activity" at bounding box center [313, 110] width 73 height 18
click at [210, 50] on button at bounding box center [211, 55] width 13 height 13
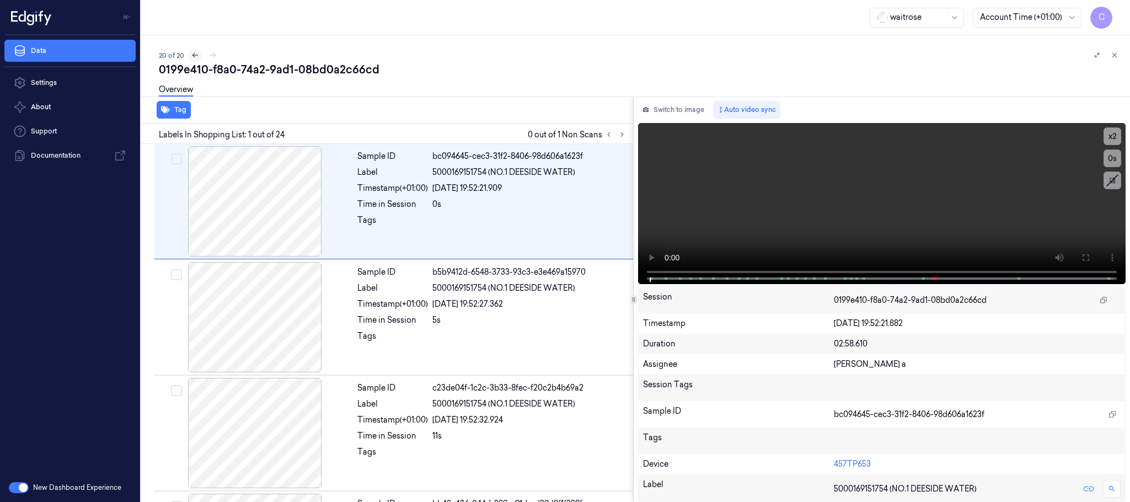
click at [194, 54] on icon at bounding box center [196, 55] width 6 height 5
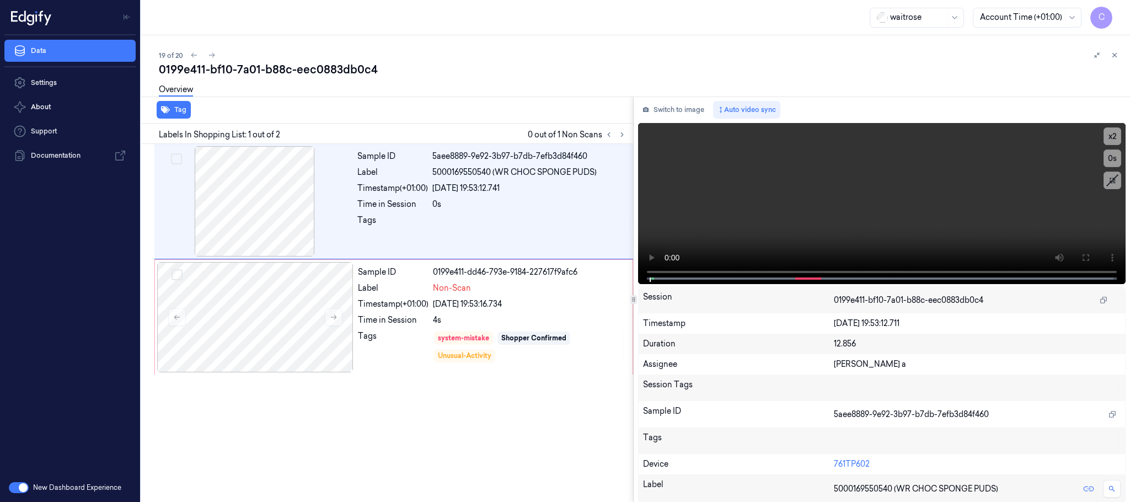
click at [211, 62] on div "0199e411-bf10-7a01-b88c-eec0883db0c4" at bounding box center [640, 69] width 963 height 15
click at [210, 53] on icon at bounding box center [212, 55] width 8 height 8
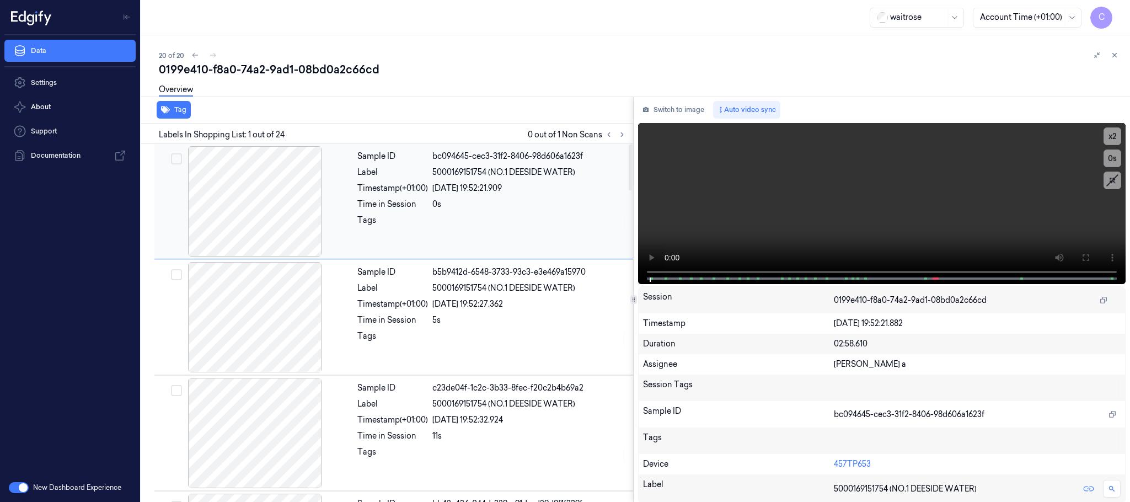
drag, startPoint x: 619, startPoint y: 136, endPoint x: 611, endPoint y: 151, distance: 16.8
click at [620, 135] on icon at bounding box center [622, 135] width 8 height 8
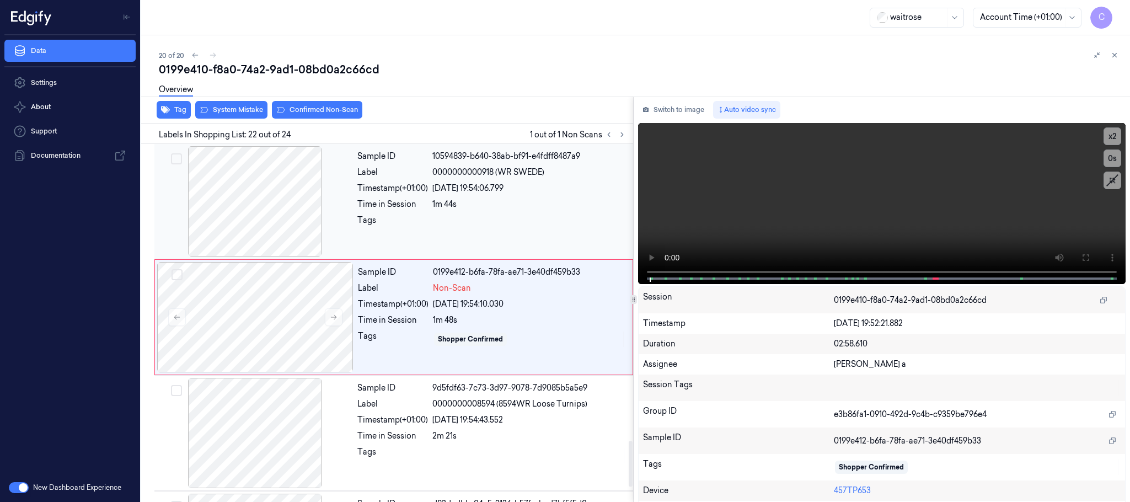
scroll to position [2322, 0]
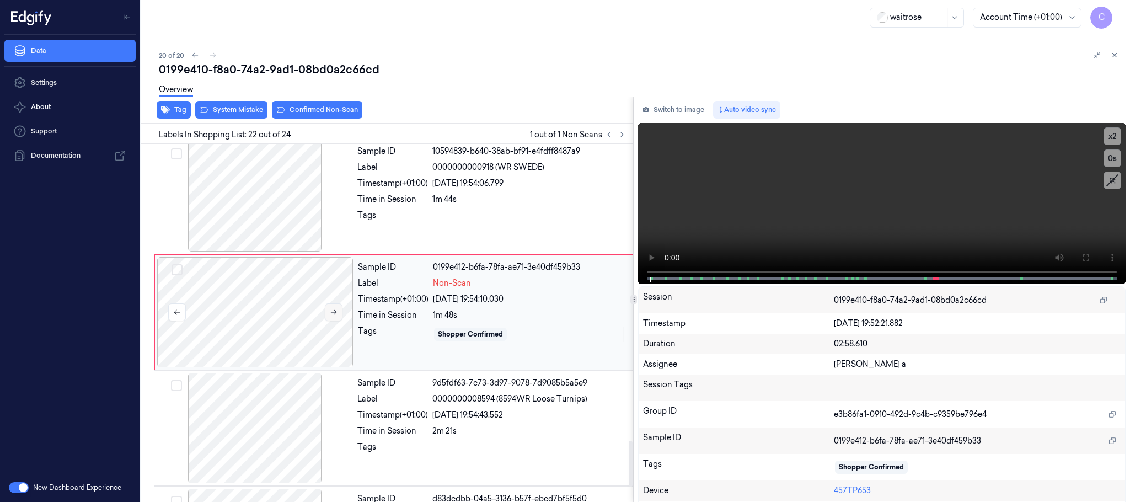
click at [332, 321] on button at bounding box center [334, 312] width 18 height 18
click at [333, 316] on icon at bounding box center [334, 312] width 8 height 8
click at [334, 316] on icon at bounding box center [334, 312] width 8 height 8
click at [278, 235] on div at bounding box center [255, 196] width 196 height 110
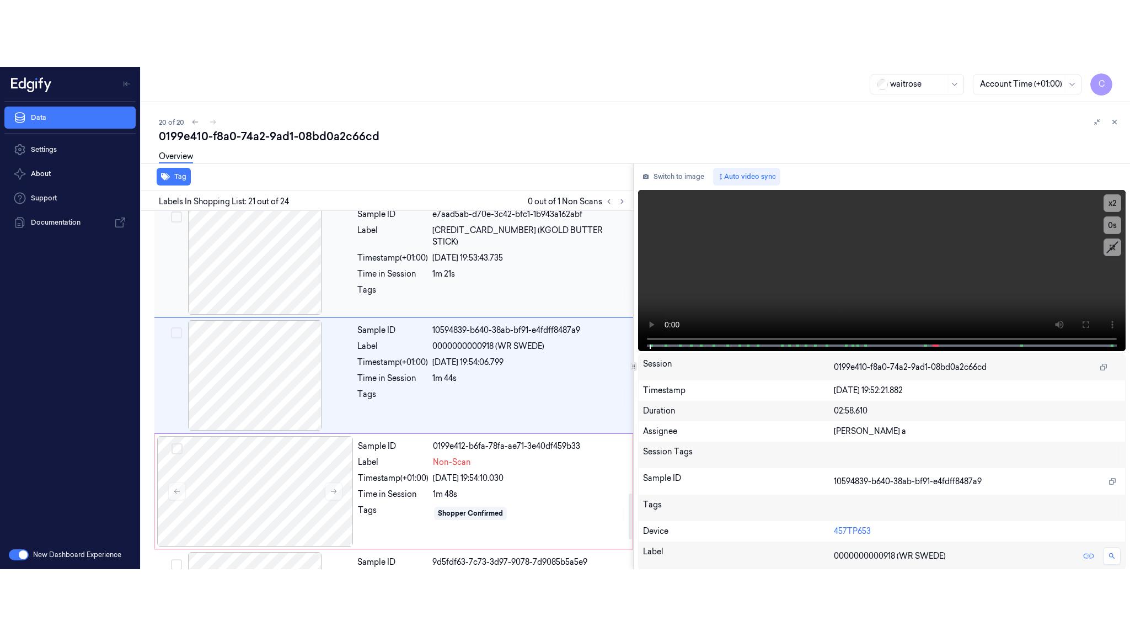
scroll to position [2206, 0]
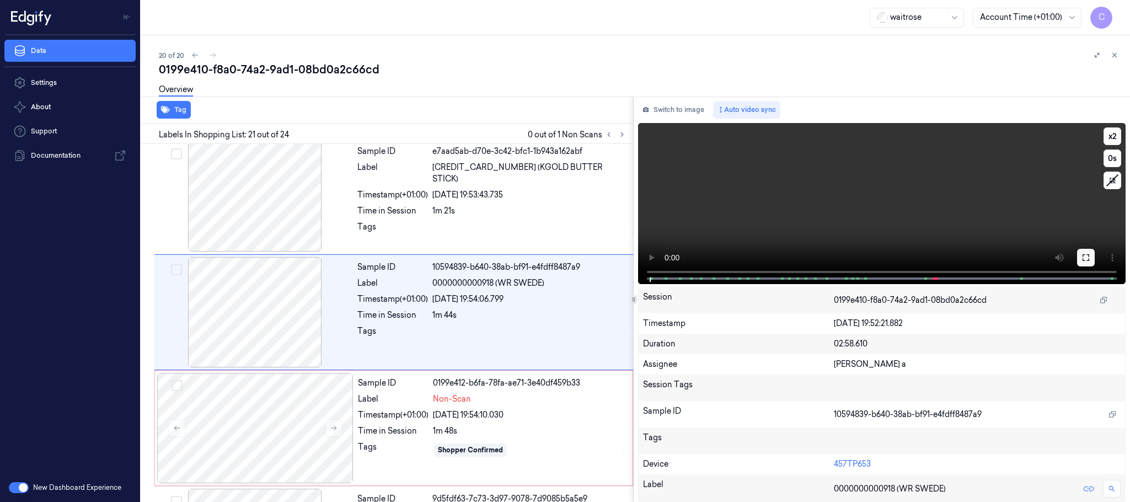
click at [1082, 259] on icon at bounding box center [1086, 257] width 9 height 9
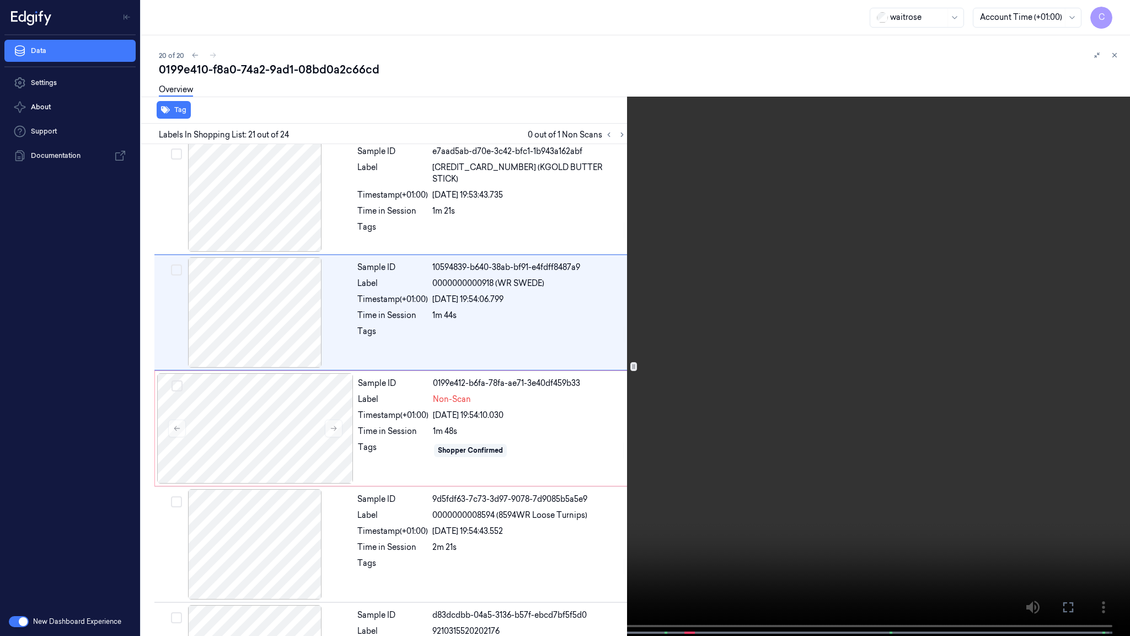
click at [659, 388] on video at bounding box center [565, 319] width 1130 height 638
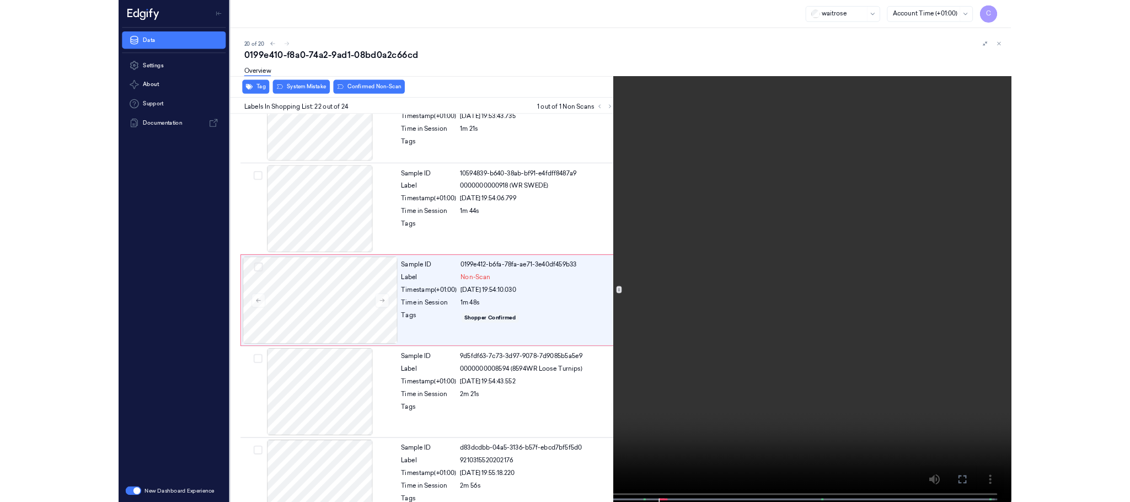
scroll to position [2256, 0]
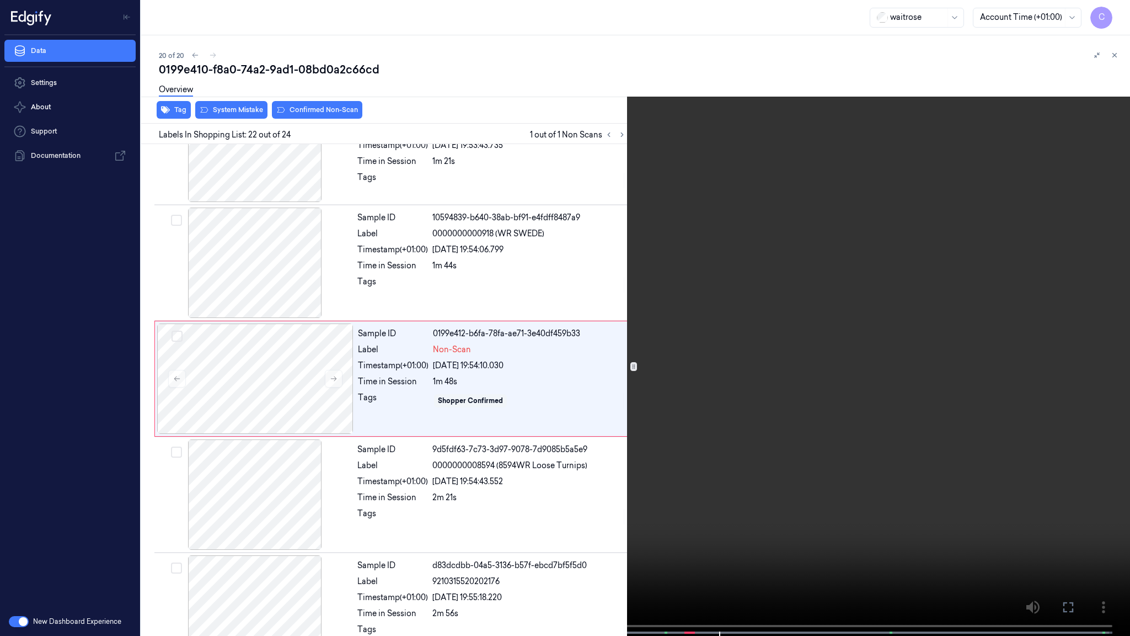
click at [558, 335] on video at bounding box center [565, 319] width 1130 height 638
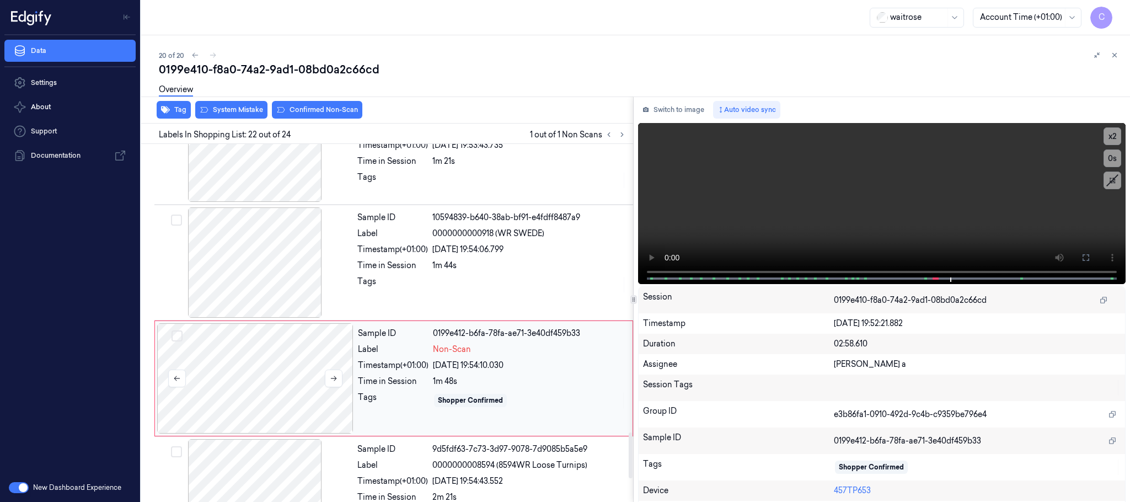
click at [234, 382] on div at bounding box center [255, 378] width 196 height 110
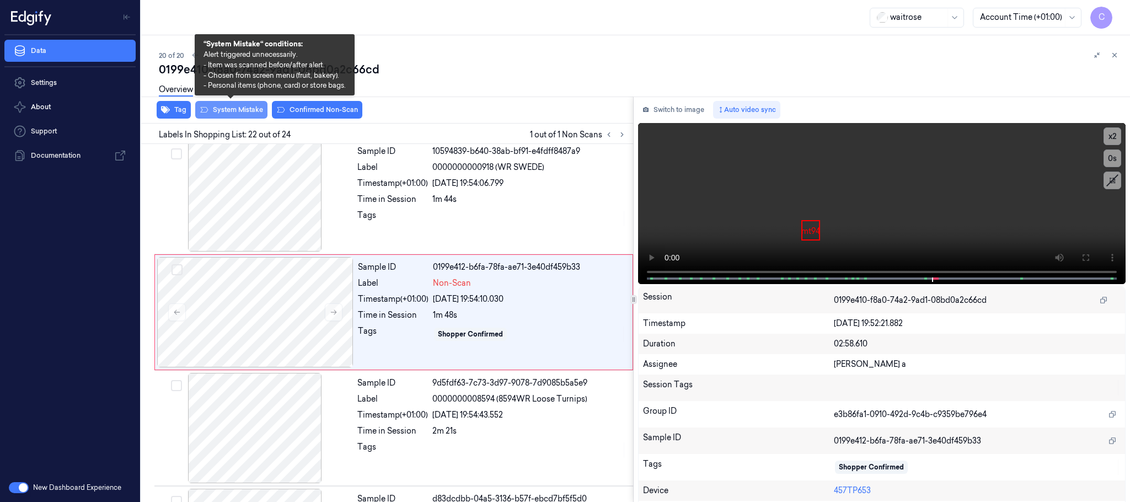
click at [245, 114] on button "System Mistake" at bounding box center [231, 110] width 72 height 18
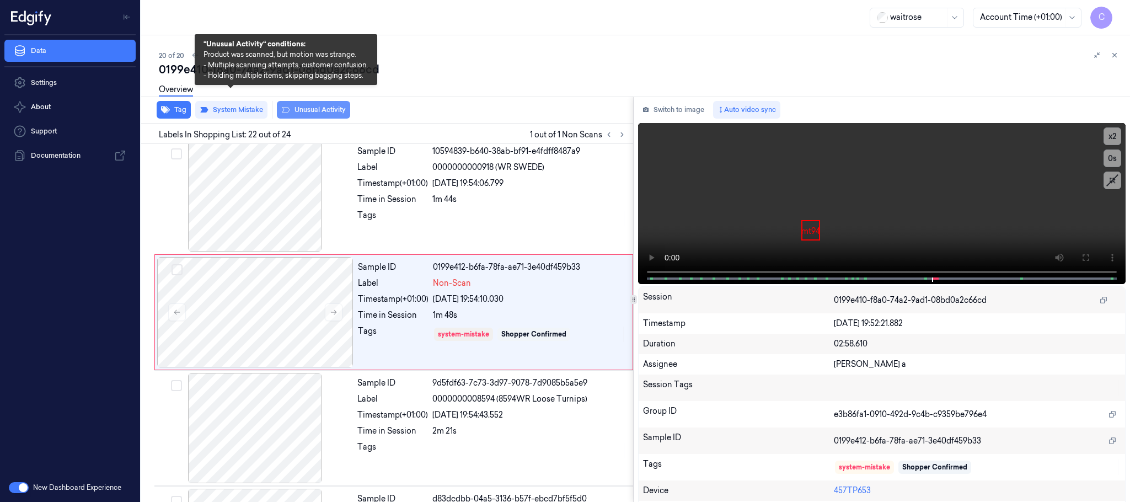
click at [313, 111] on button "Unusual Activity" at bounding box center [313, 110] width 73 height 18
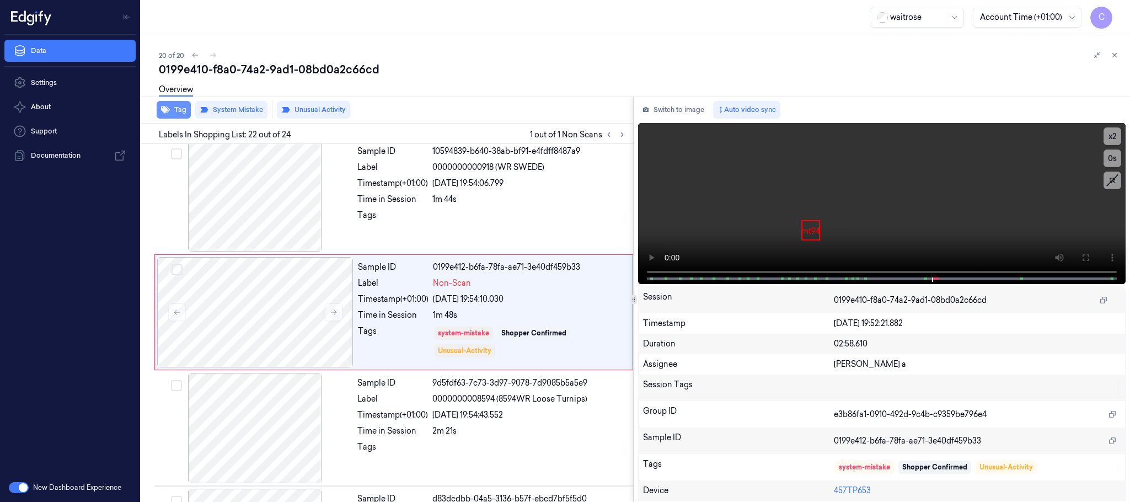
click at [184, 110] on button "Tag" at bounding box center [174, 110] width 34 height 18
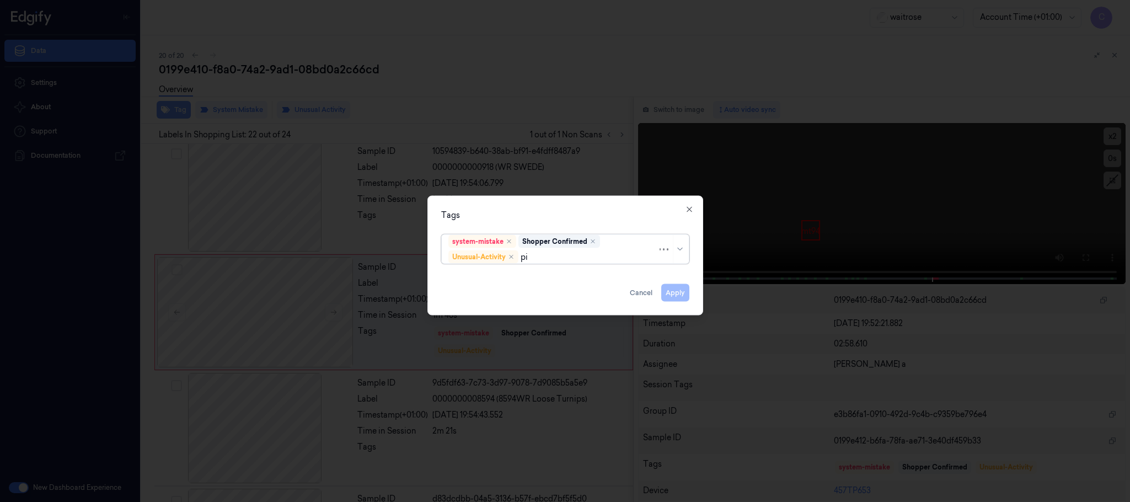
type input "pic"
click at [485, 280] on div "Picklist item alert" at bounding box center [479, 279] width 63 height 12
click at [533, 194] on div at bounding box center [565, 251] width 1130 height 502
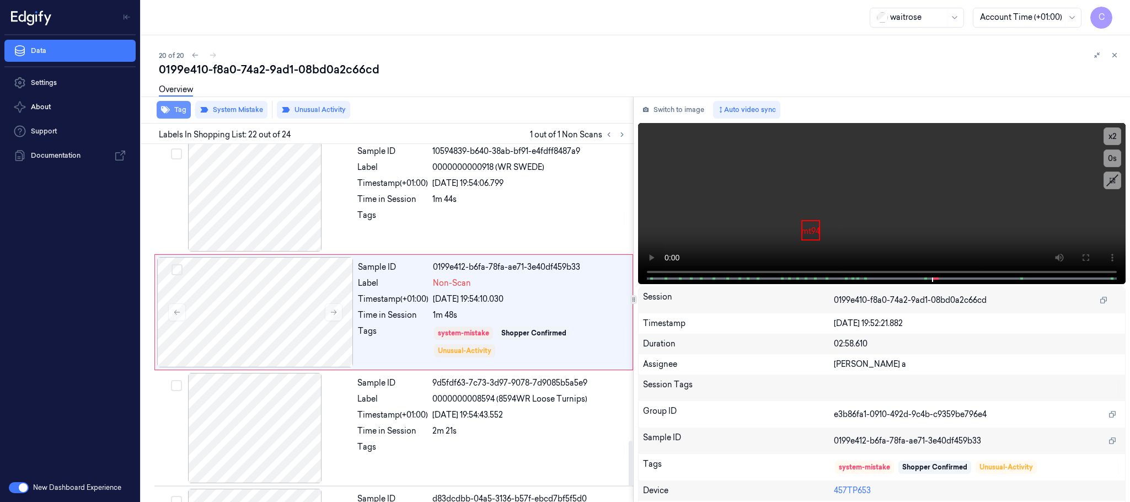
click at [182, 111] on button "Tag" at bounding box center [174, 110] width 34 height 18
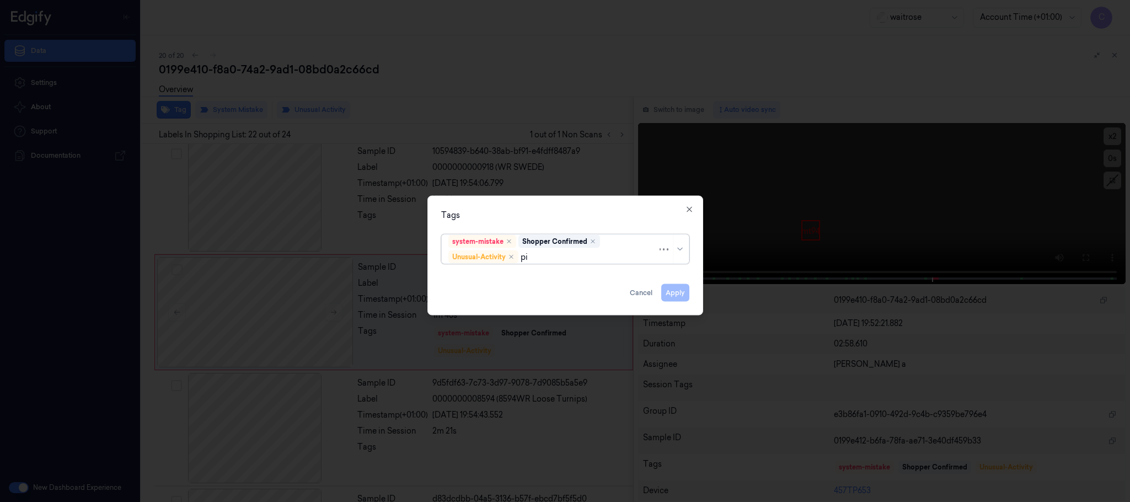
type input "pic"
click at [553, 281] on div "Picklist item alert" at bounding box center [564, 279] width 233 height 12
click at [580, 202] on div "Tags option Picklist item alert, selected. Use Up and Down to choose options, p…" at bounding box center [566, 256] width 276 height 120
click at [677, 290] on button "Apply" at bounding box center [675, 293] width 28 height 18
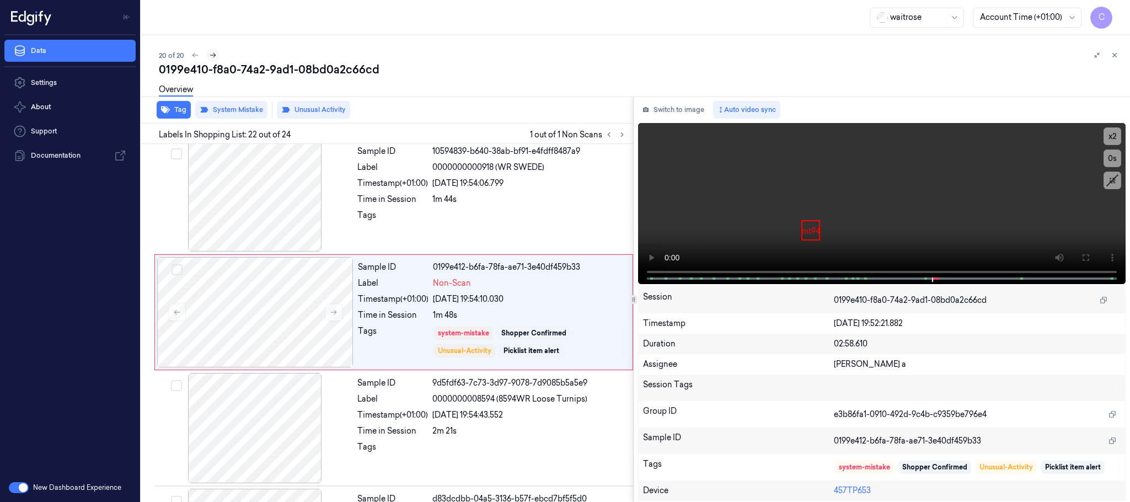
click at [211, 52] on icon at bounding box center [213, 55] width 8 height 8
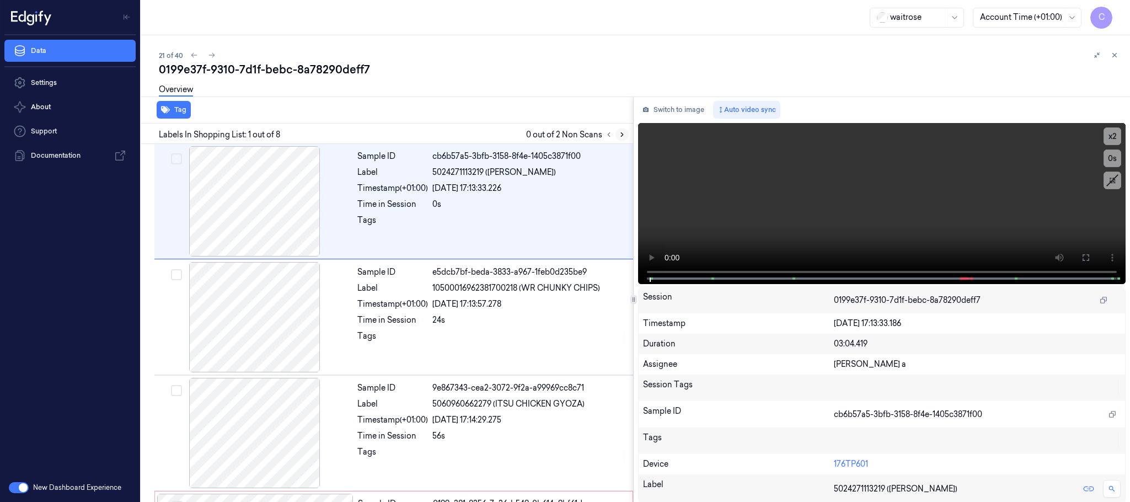
click at [619, 136] on icon at bounding box center [622, 135] width 8 height 8
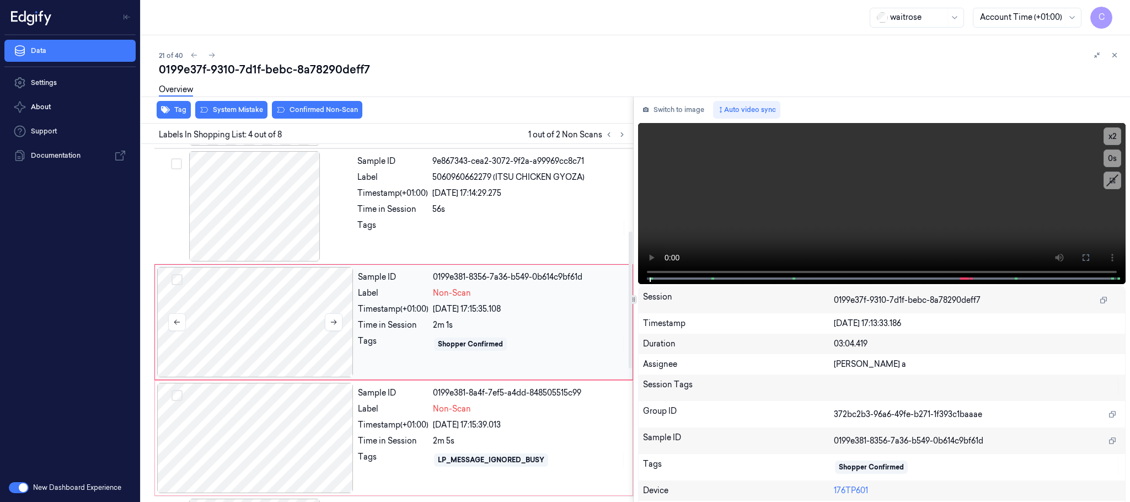
scroll to position [227, 0]
click at [337, 328] on button at bounding box center [334, 322] width 18 height 18
click at [336, 325] on icon at bounding box center [334, 322] width 8 height 8
click at [335, 322] on icon at bounding box center [334, 321] width 6 height 5
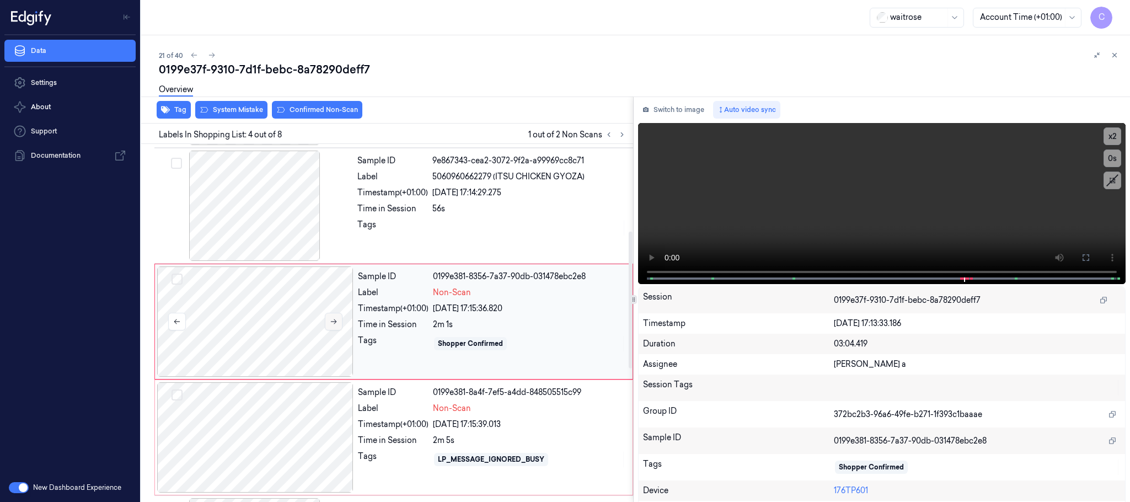
click at [335, 322] on icon at bounding box center [334, 321] width 6 height 5
click at [277, 219] on div at bounding box center [255, 206] width 196 height 110
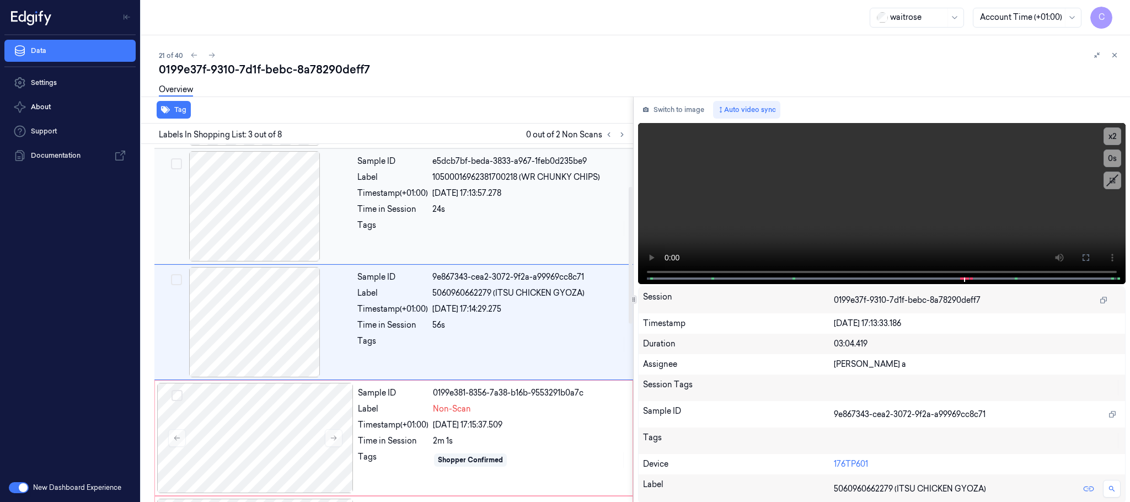
click at [220, 174] on div at bounding box center [255, 206] width 196 height 110
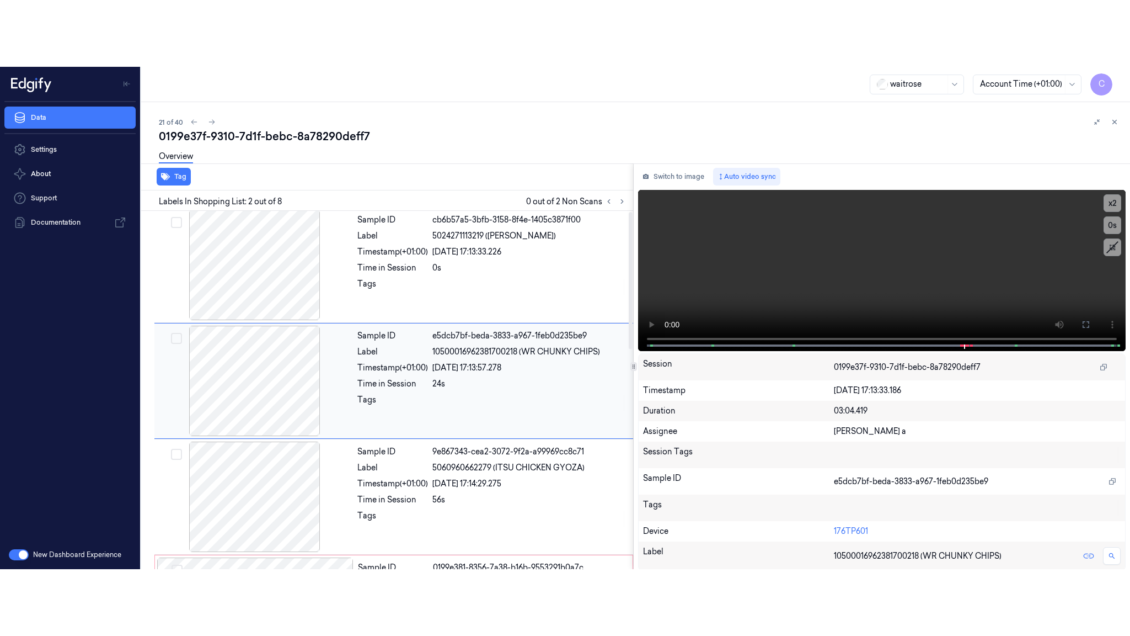
scroll to position [0, 0]
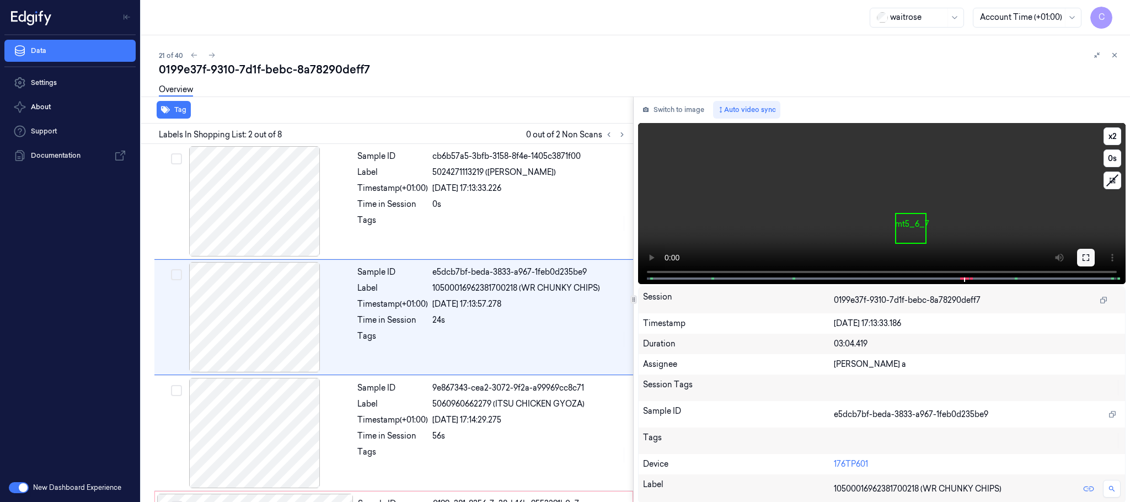
click at [1086, 257] on icon at bounding box center [1086, 257] width 9 height 9
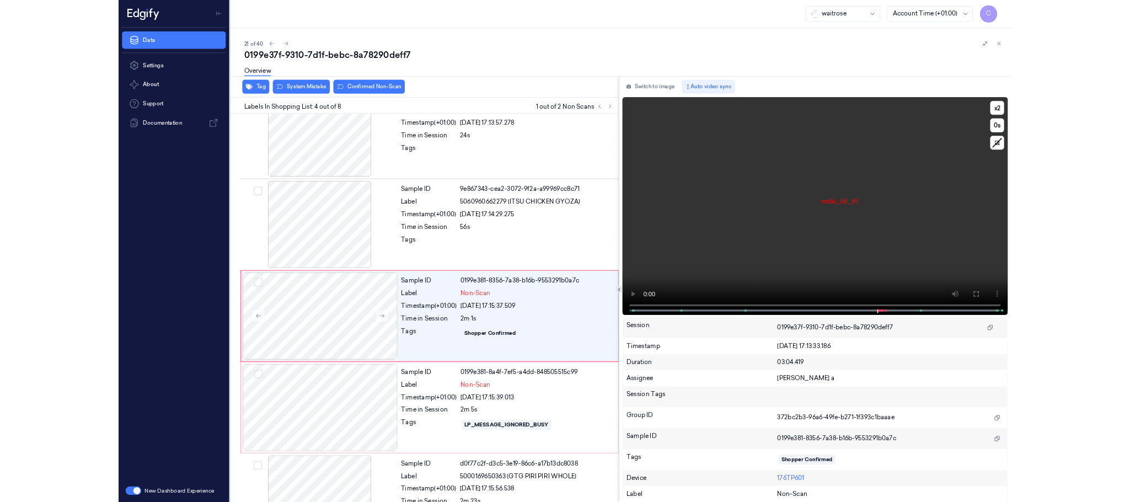
scroll to position [161, 0]
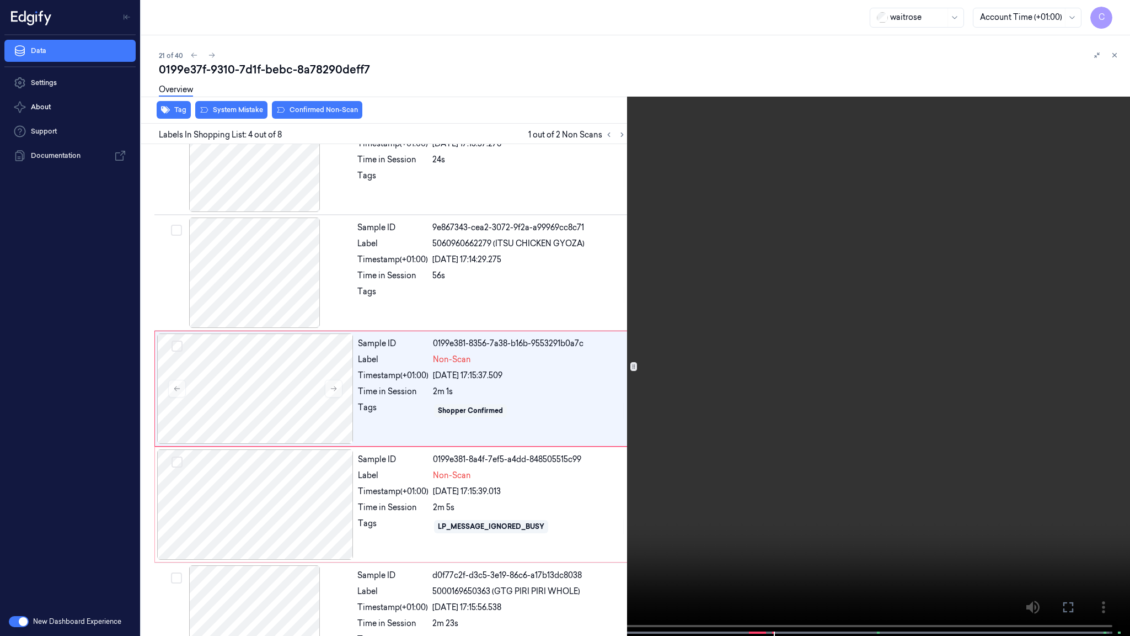
click at [495, 436] on video at bounding box center [565, 319] width 1130 height 638
click at [479, 384] on video at bounding box center [565, 319] width 1130 height 638
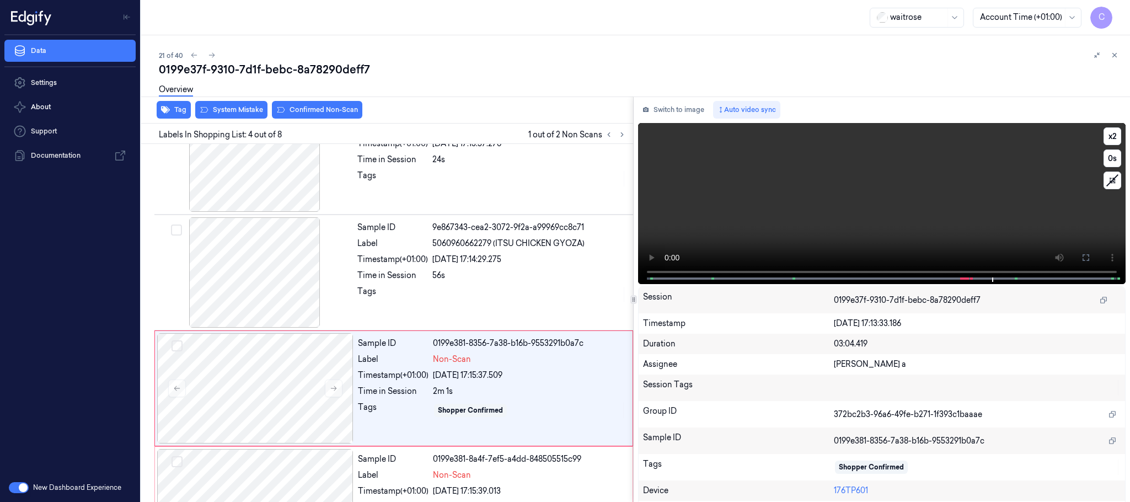
click at [799, 202] on video at bounding box center [882, 203] width 488 height 161
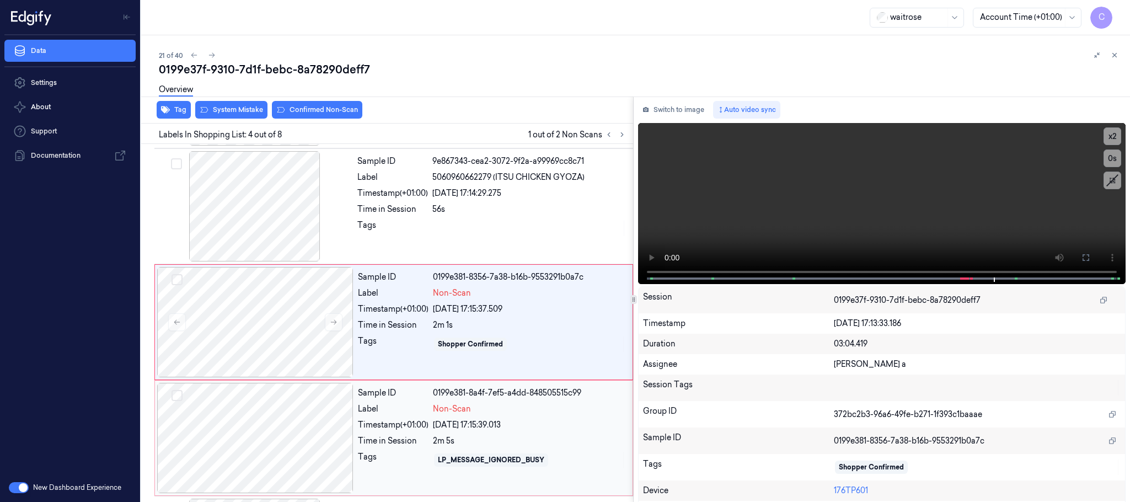
scroll to position [227, 0]
click at [253, 317] on div at bounding box center [255, 321] width 196 height 110
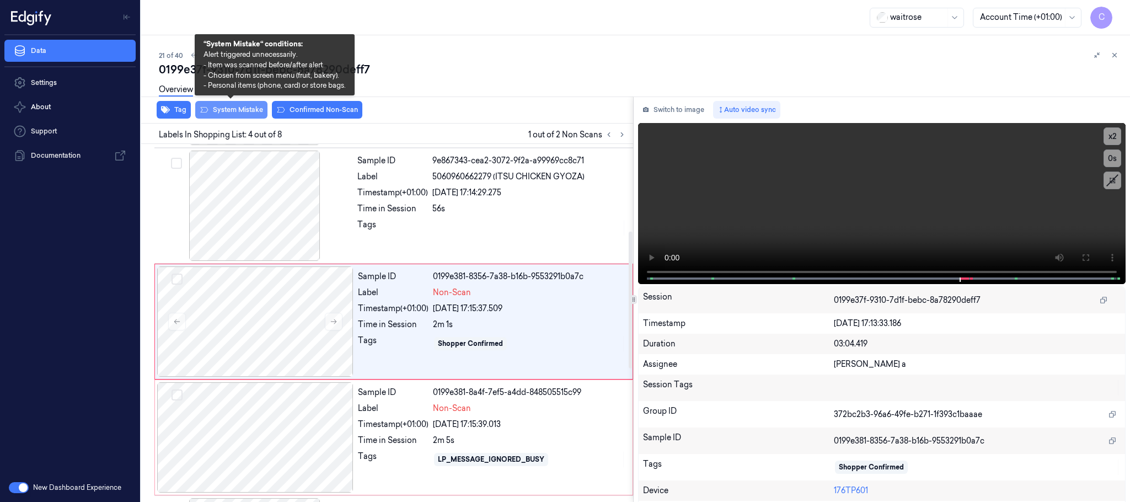
click at [253, 108] on button "System Mistake" at bounding box center [231, 110] width 72 height 18
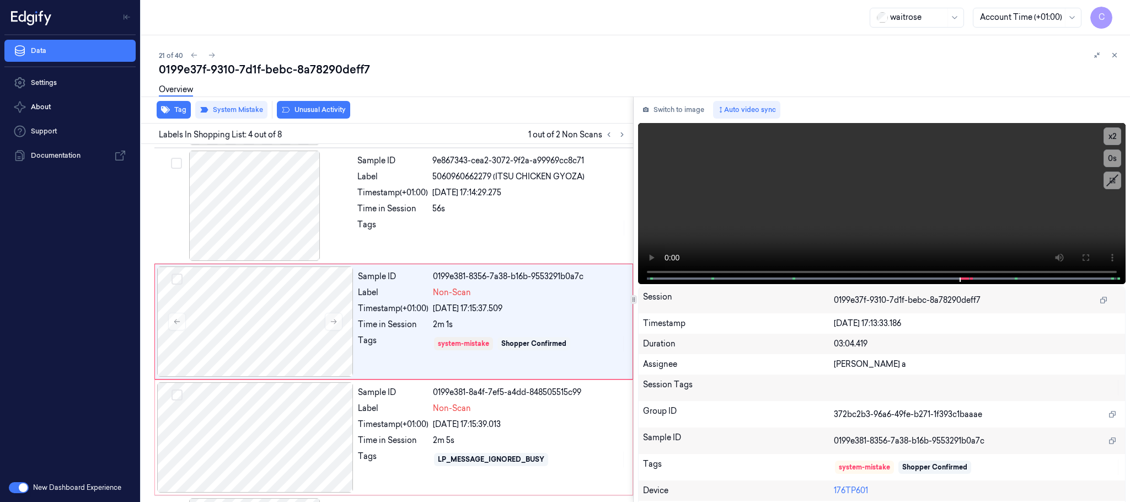
click at [325, 115] on button "Unusual Activity" at bounding box center [313, 110] width 73 height 18
click at [236, 436] on div at bounding box center [255, 437] width 196 height 110
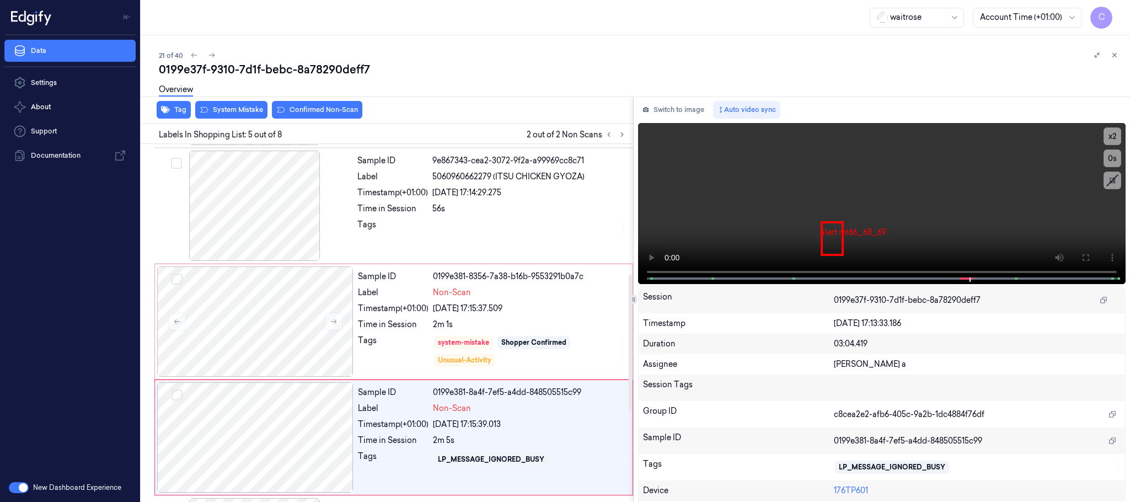
scroll to position [344, 0]
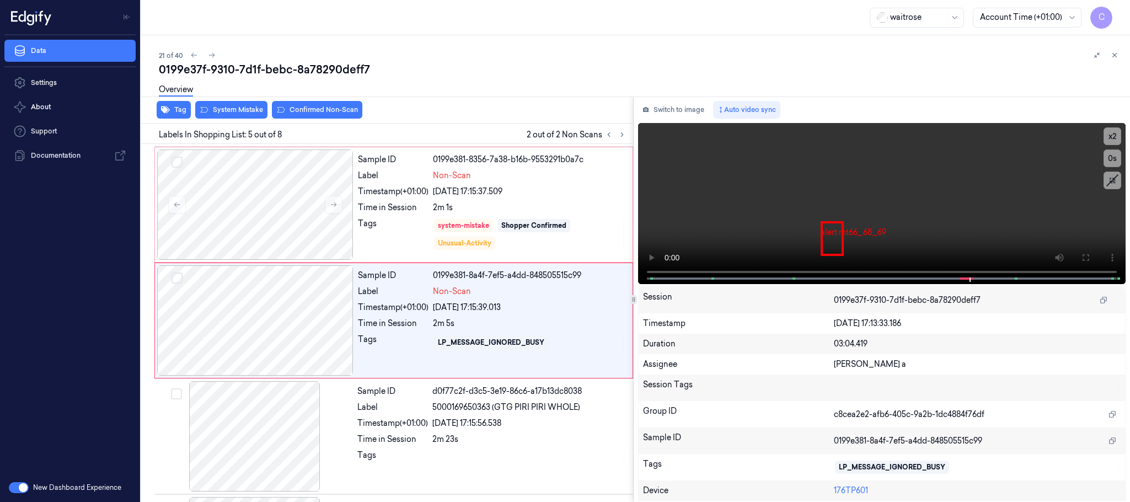
click at [224, 104] on div "Overview" at bounding box center [640, 91] width 963 height 28
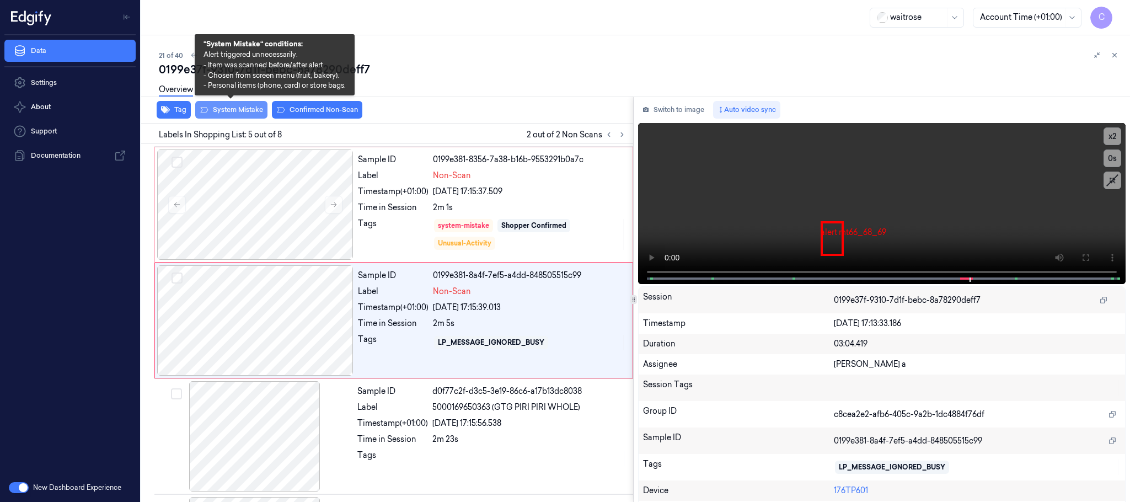
click at [236, 108] on button "System Mistake" at bounding box center [231, 110] width 72 height 18
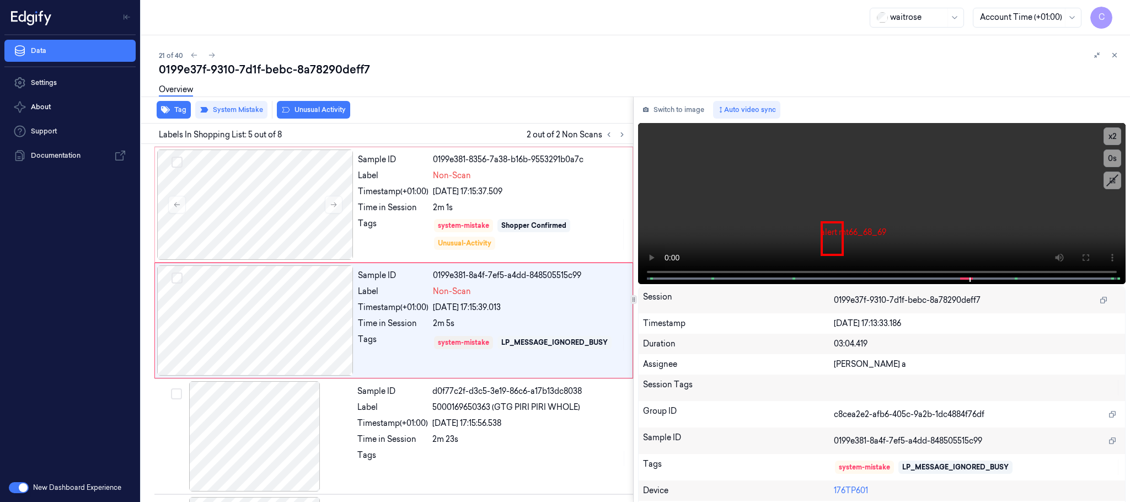
click at [317, 113] on button "Unusual Activity" at bounding box center [313, 110] width 73 height 18
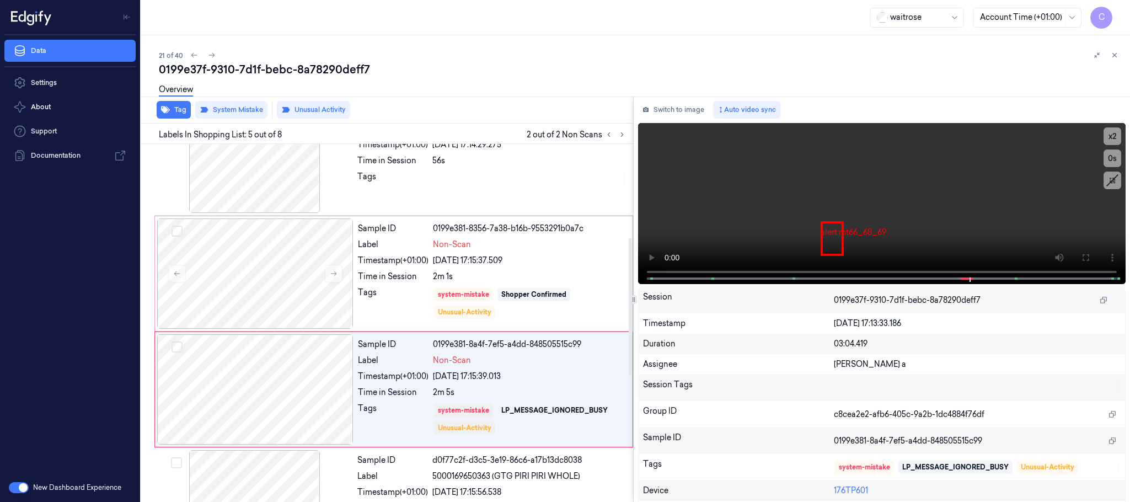
scroll to position [245, 0]
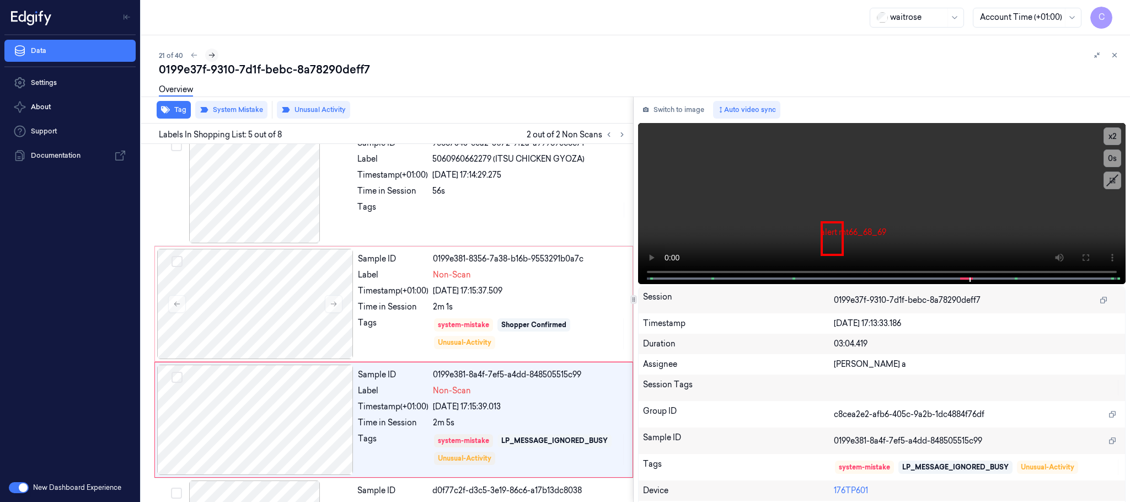
click at [212, 54] on icon at bounding box center [212, 55] width 8 height 8
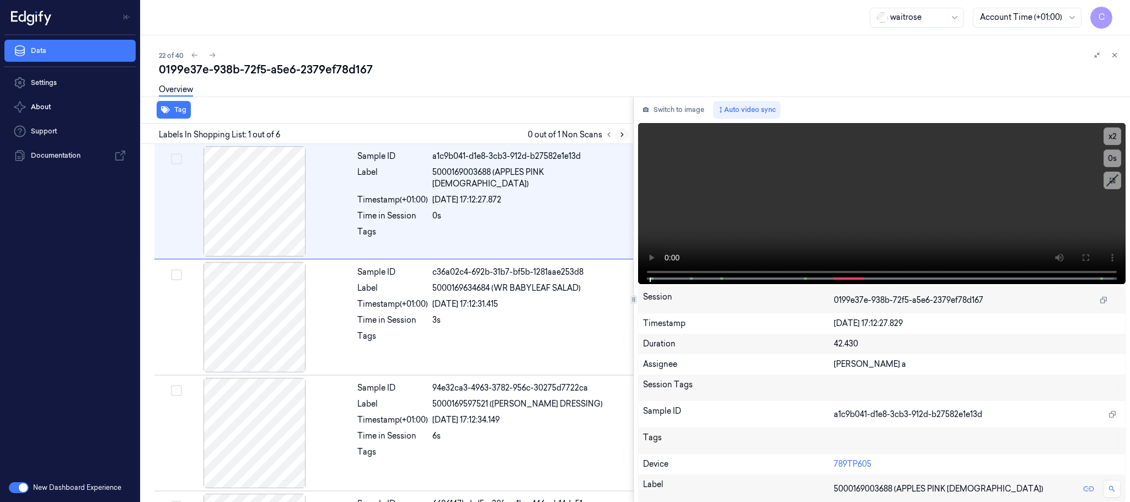
click at [622, 134] on icon at bounding box center [622, 135] width 8 height 8
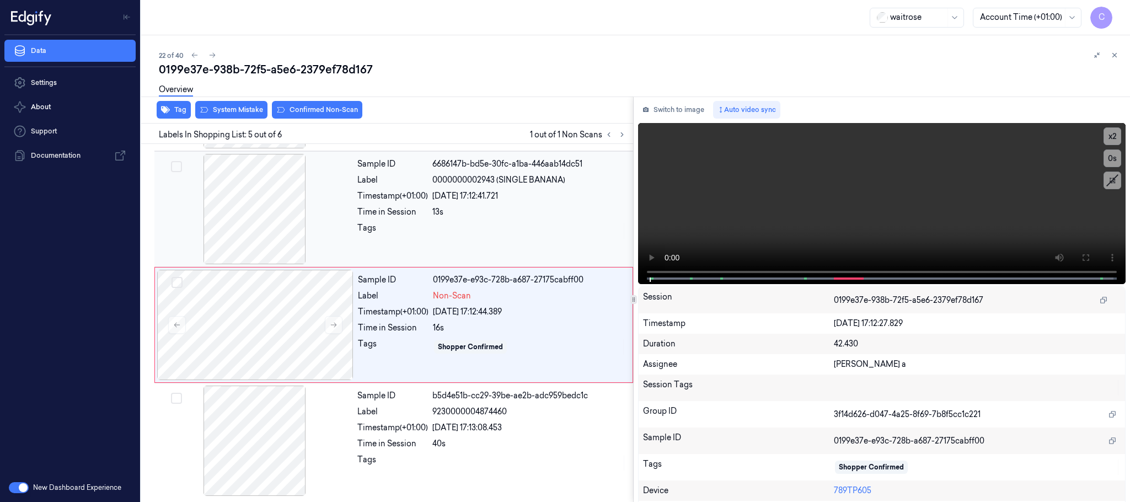
scroll to position [343, 0]
click at [333, 330] on button at bounding box center [334, 325] width 18 height 18
click at [333, 326] on icon at bounding box center [334, 325] width 8 height 8
click at [242, 215] on div at bounding box center [255, 209] width 196 height 110
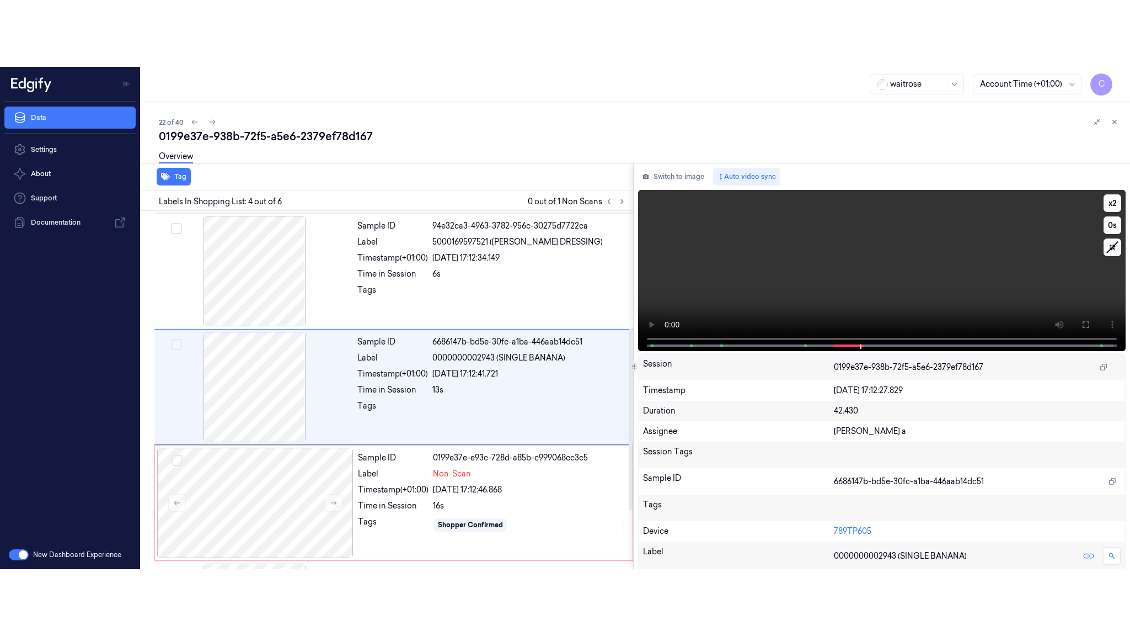
scroll to position [227, 0]
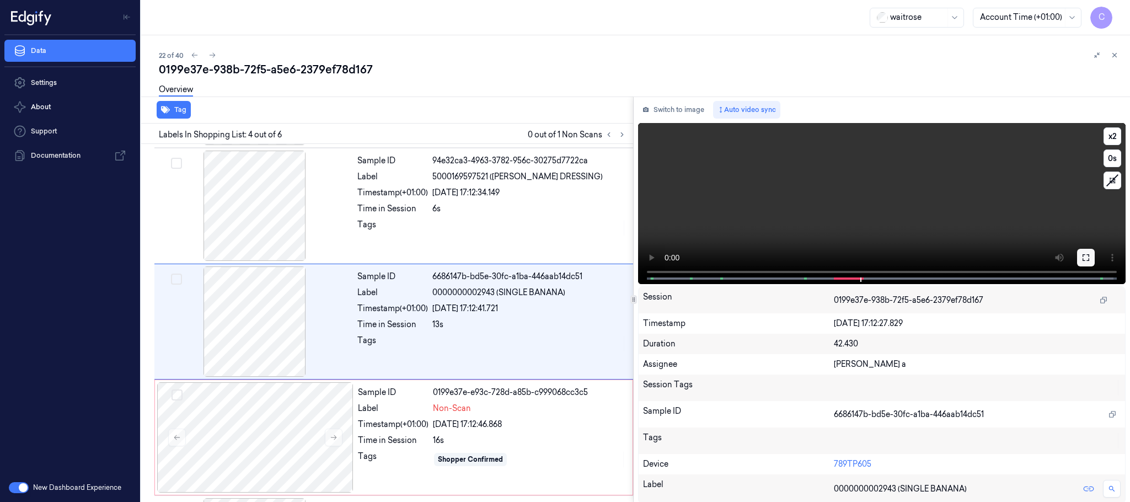
click at [1082, 254] on icon at bounding box center [1086, 257] width 9 height 9
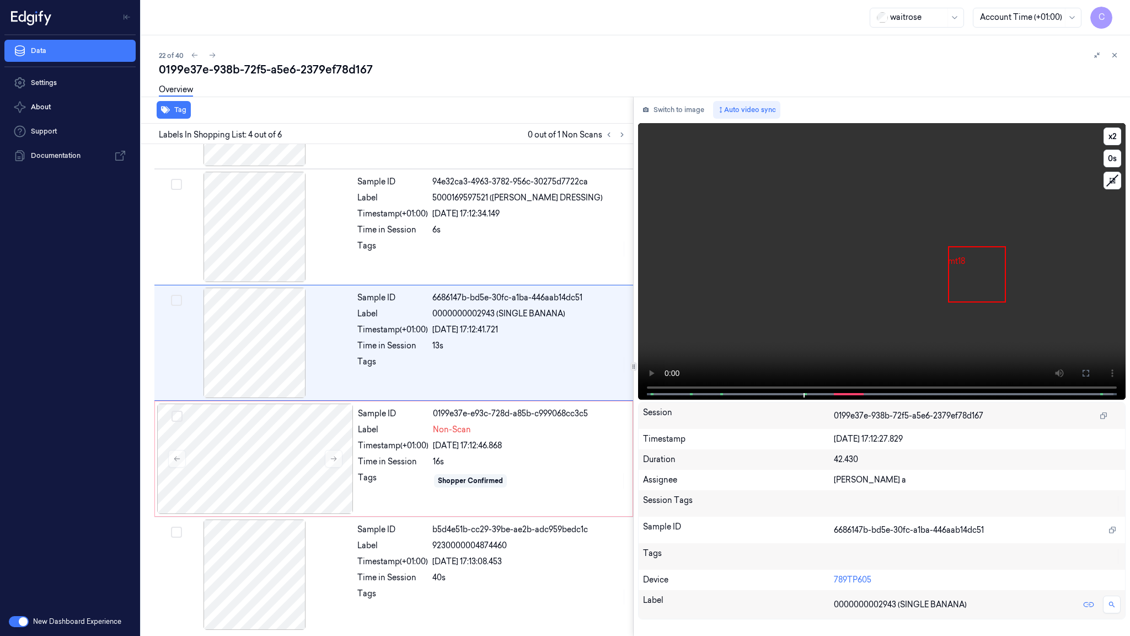
scroll to position [161, 0]
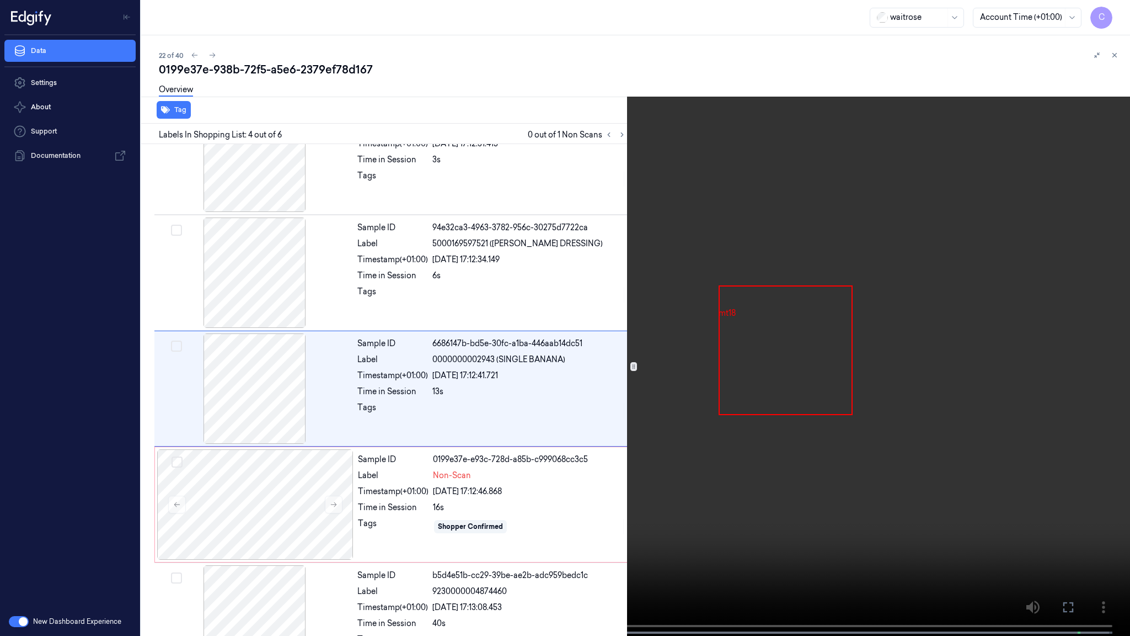
click at [483, 312] on video at bounding box center [565, 319] width 1130 height 638
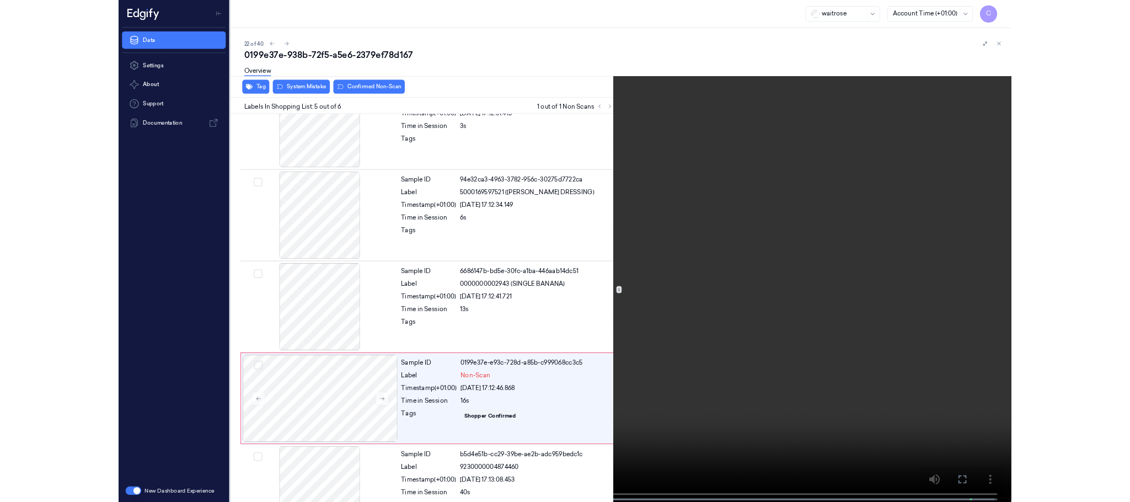
scroll to position [209, 0]
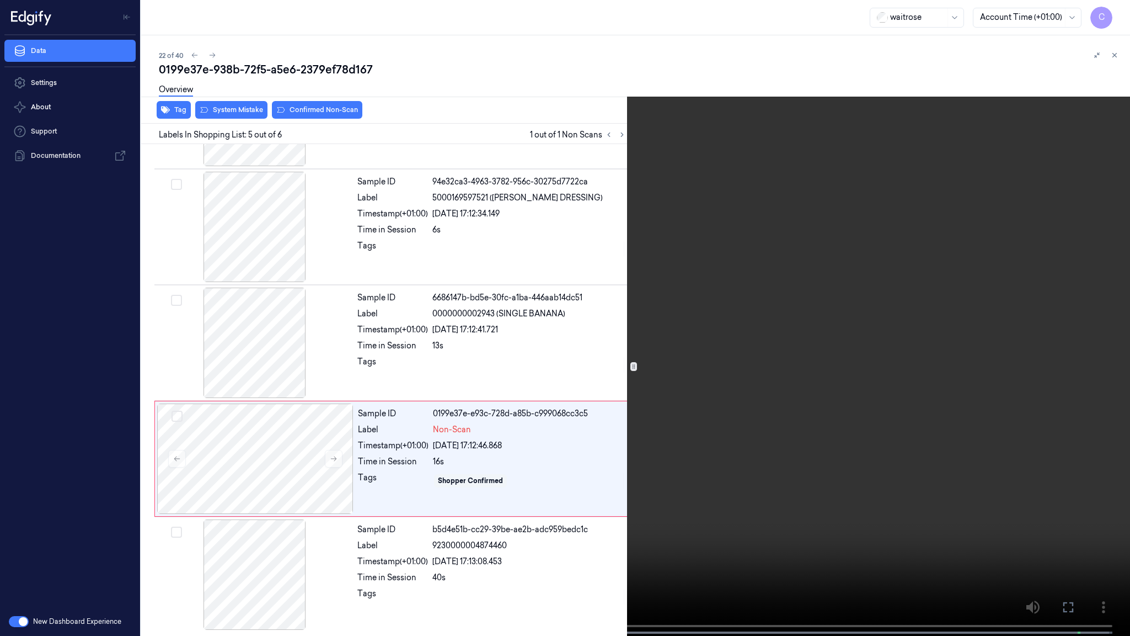
click at [694, 328] on video at bounding box center [565, 319] width 1130 height 638
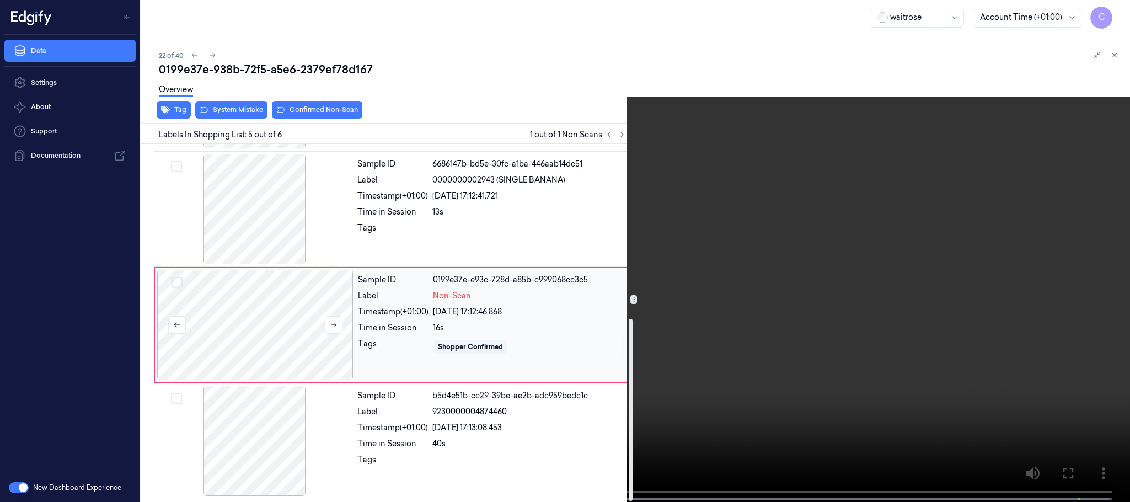
scroll to position [343, 0]
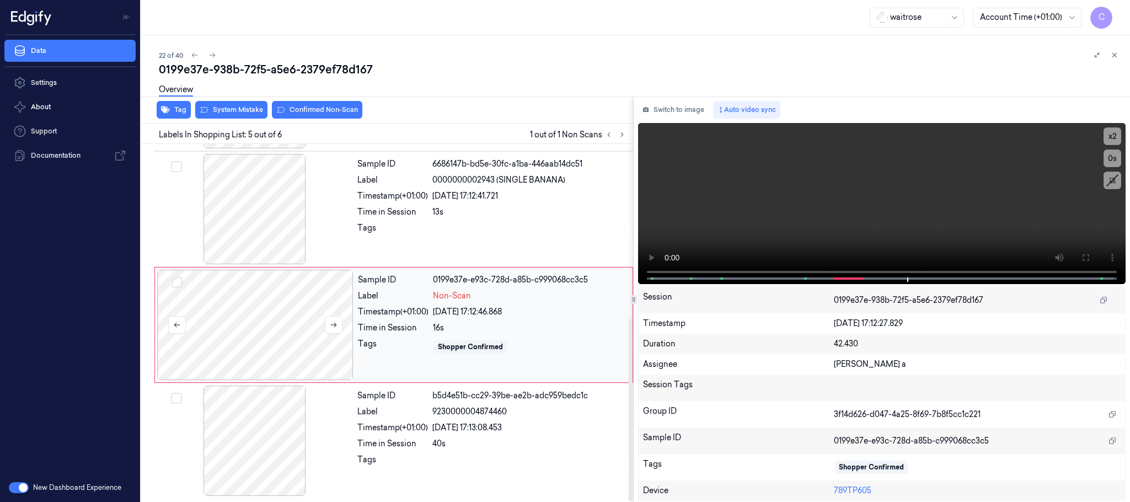
click at [257, 329] on div at bounding box center [255, 325] width 196 height 110
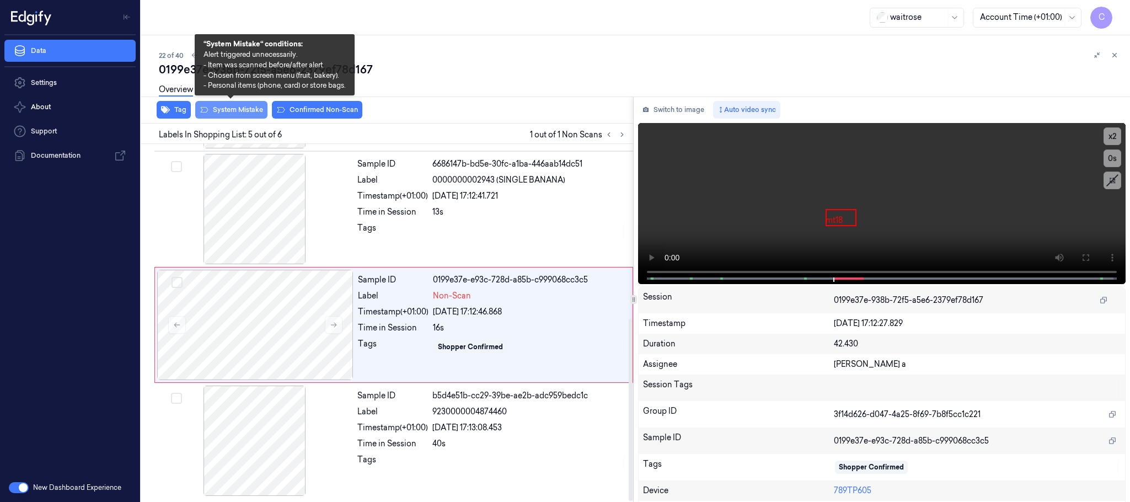
click at [239, 111] on button "System Mistake" at bounding box center [231, 110] width 72 height 18
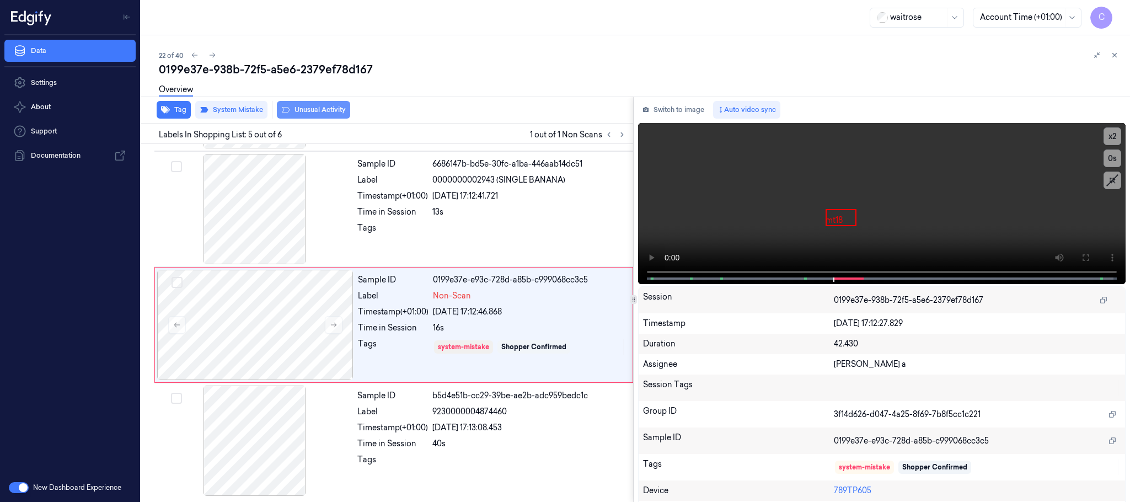
click at [318, 113] on button "Unusual Activity" at bounding box center [313, 110] width 73 height 18
click at [172, 106] on button "Tag" at bounding box center [174, 110] width 34 height 18
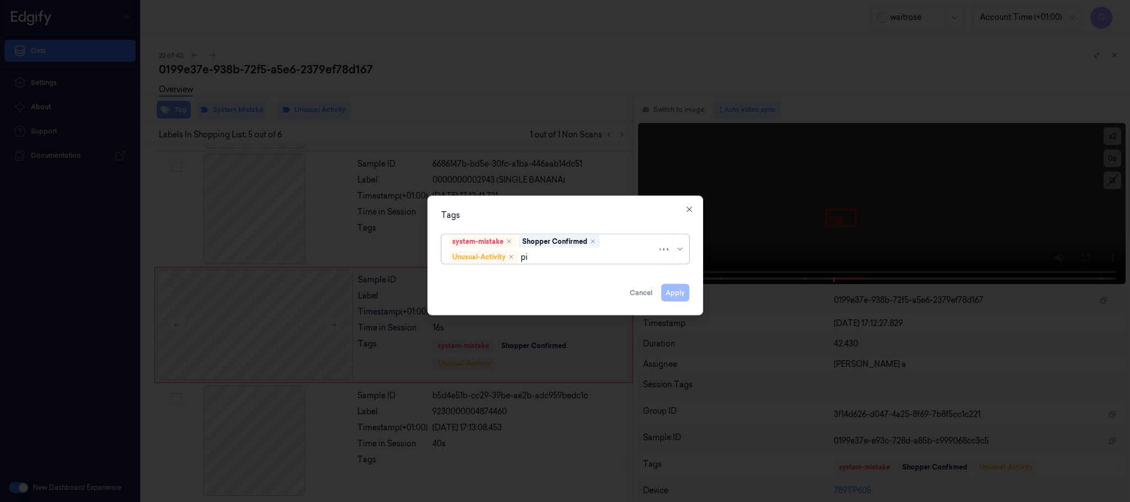
type input "pic"
click at [461, 277] on div "Picklist item alert" at bounding box center [479, 279] width 63 height 12
click at [522, 196] on div "Tags option Picklist item alert, selected. 0 results available. Use Up and Down…" at bounding box center [566, 256] width 276 height 120
click at [671, 293] on button "Apply" at bounding box center [675, 293] width 28 height 18
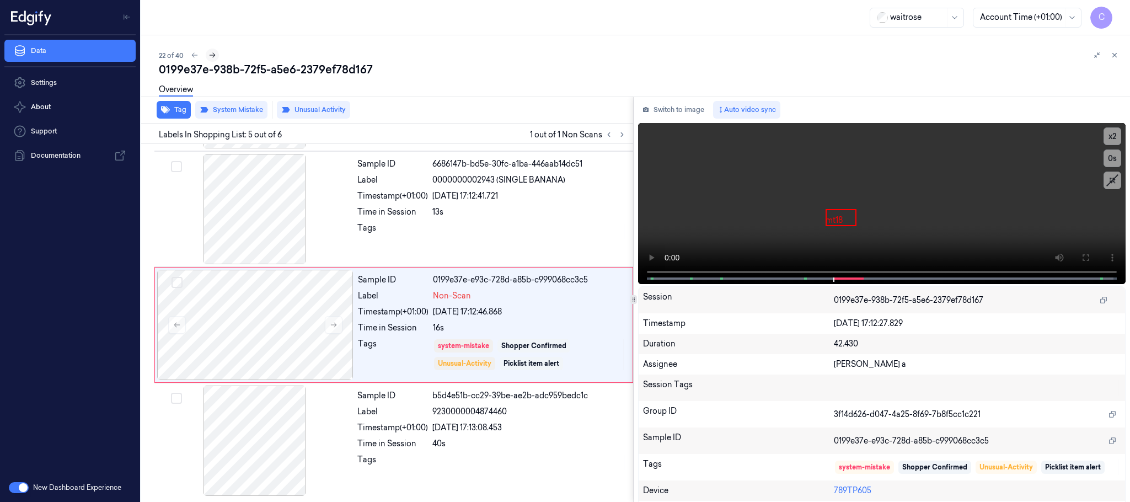
click at [210, 55] on icon at bounding box center [213, 55] width 8 height 8
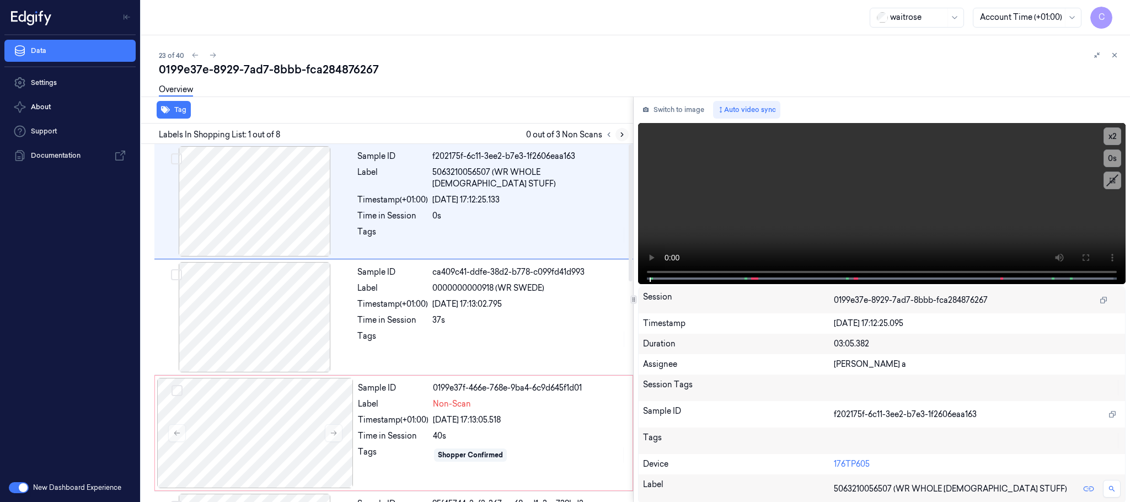
click at [624, 132] on icon at bounding box center [622, 135] width 8 height 8
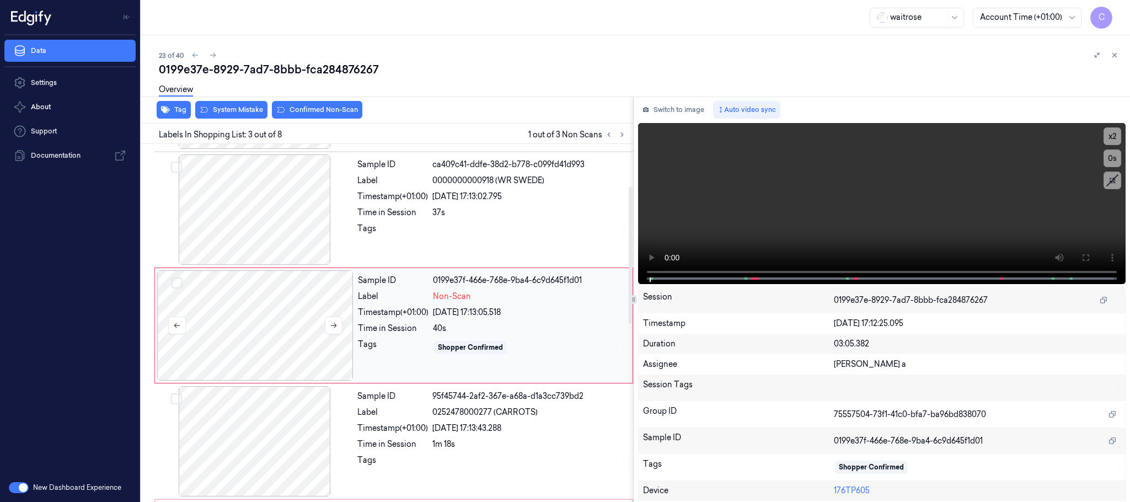
scroll to position [111, 0]
click at [338, 324] on button at bounding box center [334, 322] width 18 height 18
click at [336, 325] on icon at bounding box center [334, 322] width 8 height 8
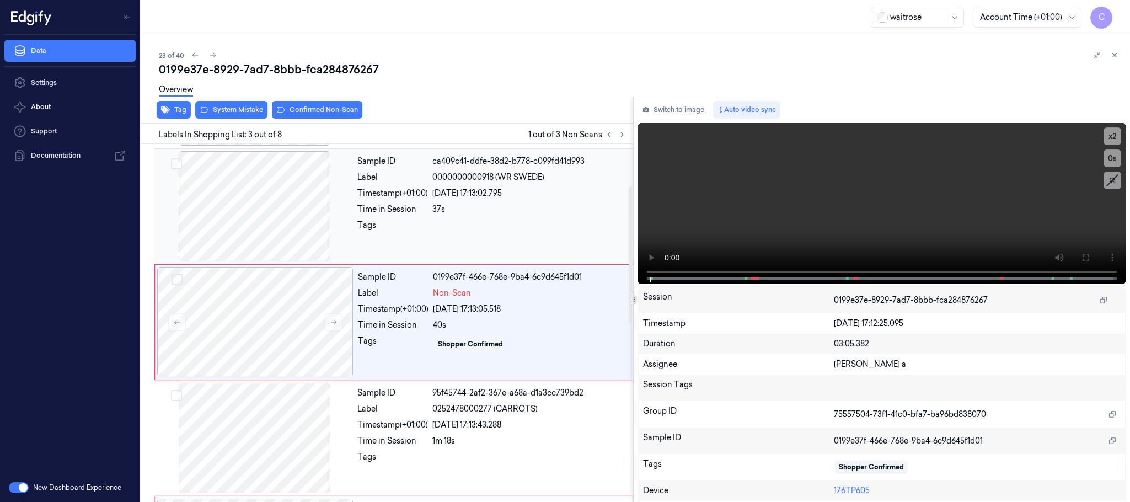
click at [249, 212] on div at bounding box center [255, 206] width 196 height 110
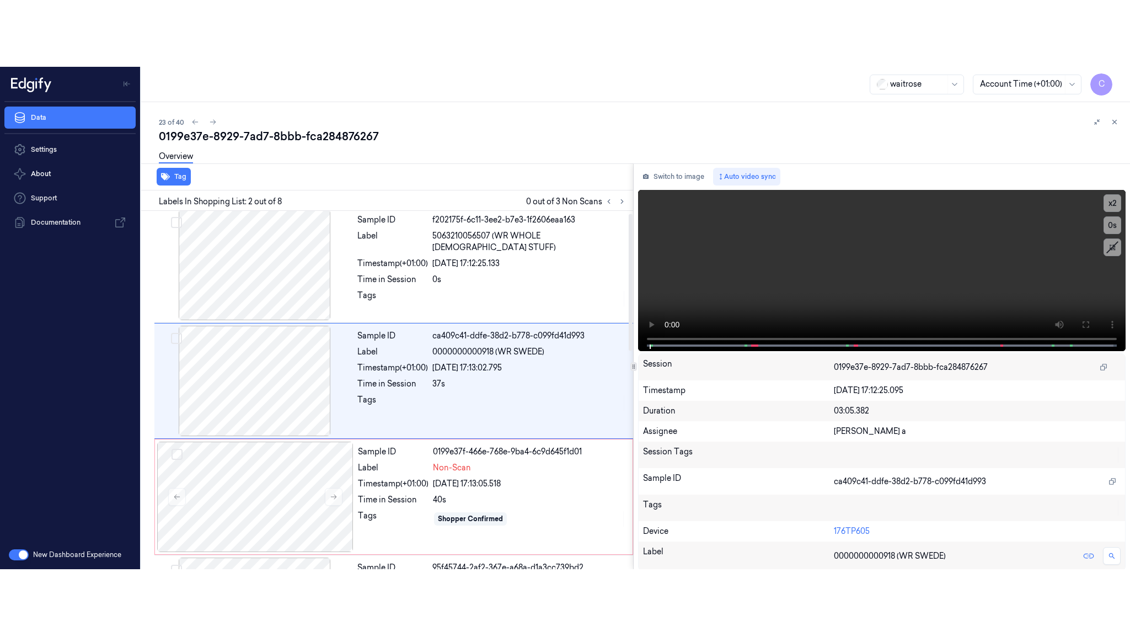
scroll to position [0, 0]
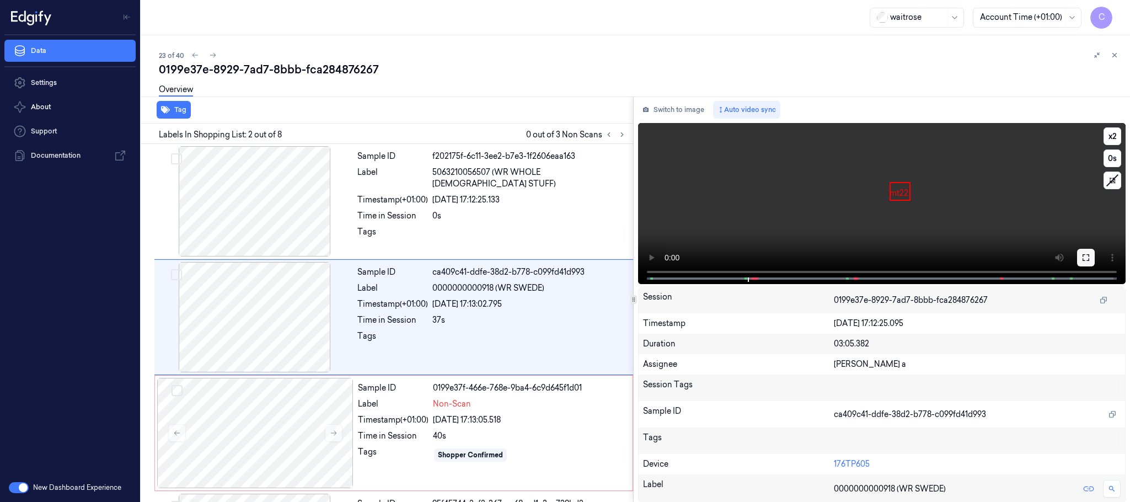
click at [1089, 252] on button at bounding box center [1086, 258] width 18 height 18
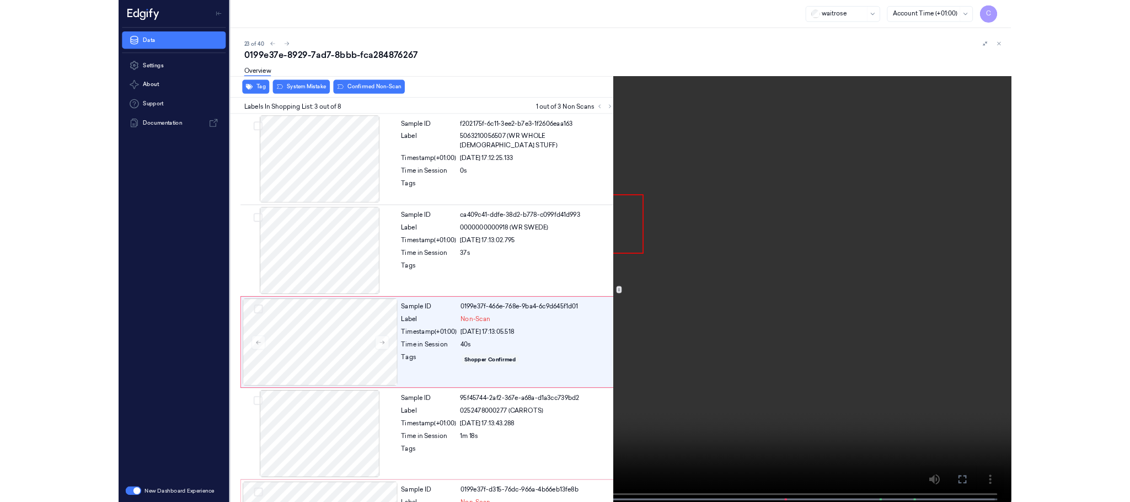
scroll to position [45, 0]
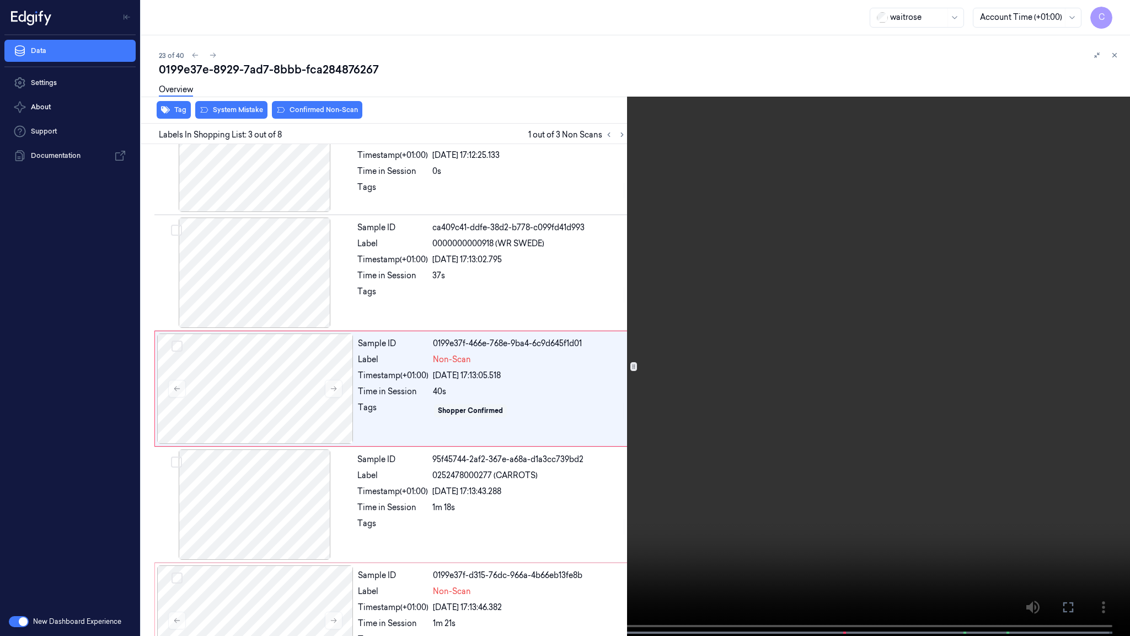
click at [477, 387] on video at bounding box center [565, 319] width 1130 height 638
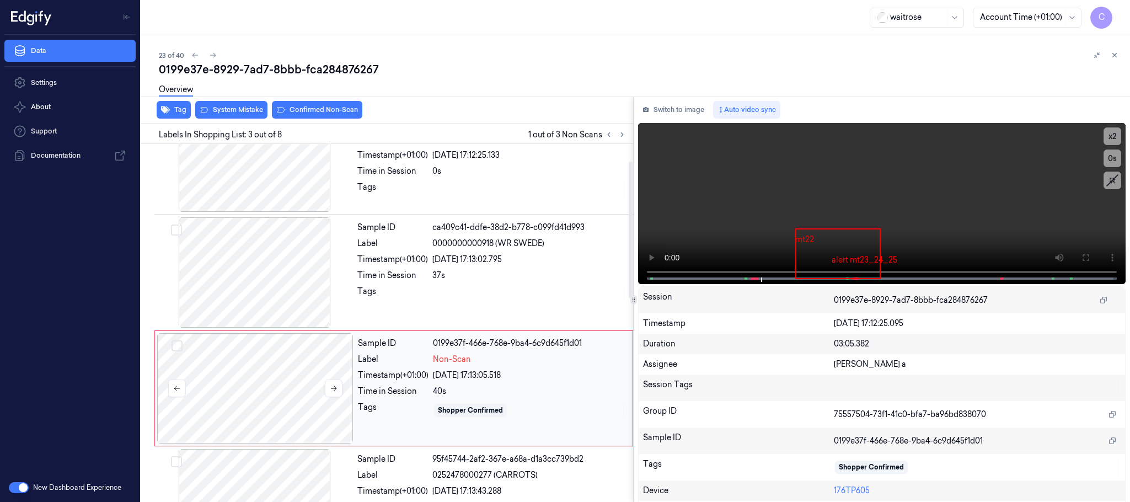
click at [284, 399] on div at bounding box center [255, 388] width 196 height 110
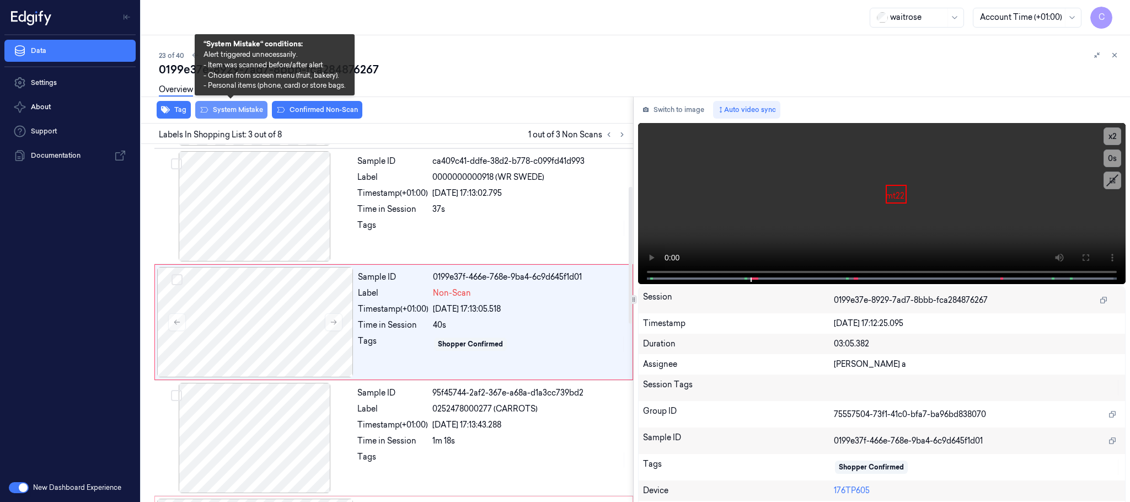
click at [247, 114] on button "System Mistake" at bounding box center [231, 110] width 72 height 18
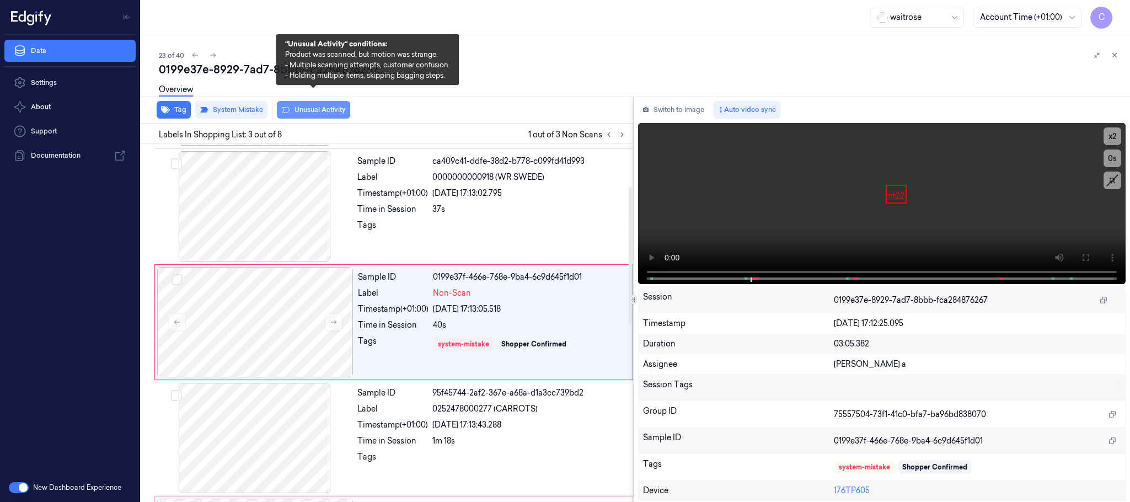
click at [320, 111] on button "Unusual Activity" at bounding box center [313, 110] width 73 height 18
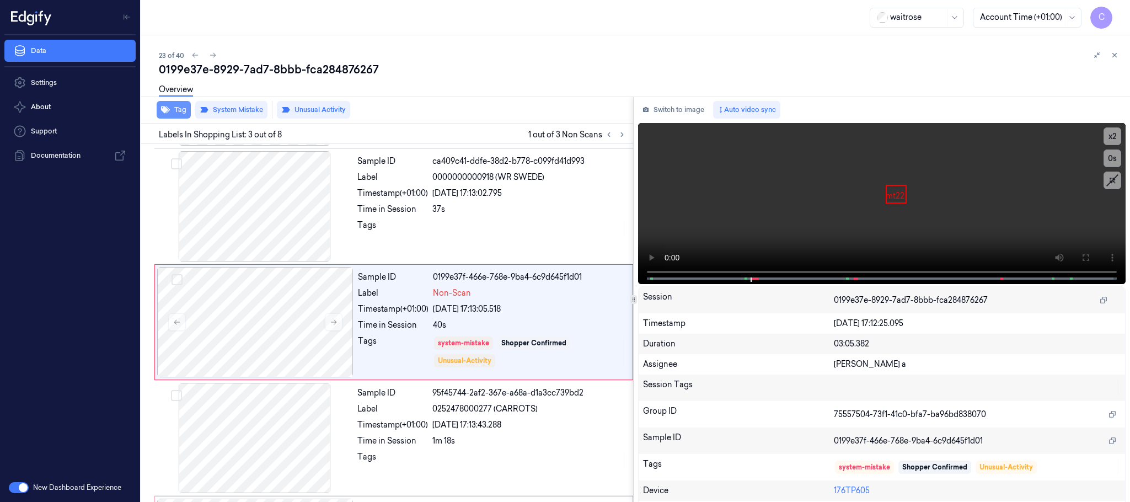
click at [179, 111] on button "Tag" at bounding box center [174, 110] width 34 height 18
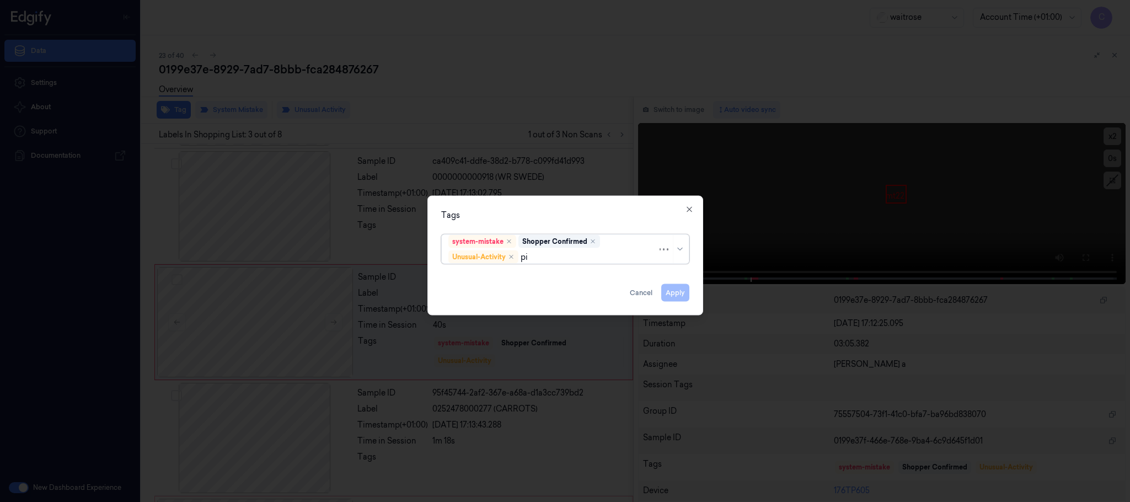
type input "pic"
click at [515, 278] on div "Picklist item alert" at bounding box center [564, 279] width 233 height 12
click at [586, 210] on div "Tags" at bounding box center [565, 216] width 248 height 12
click at [672, 293] on button "Apply" at bounding box center [675, 293] width 28 height 18
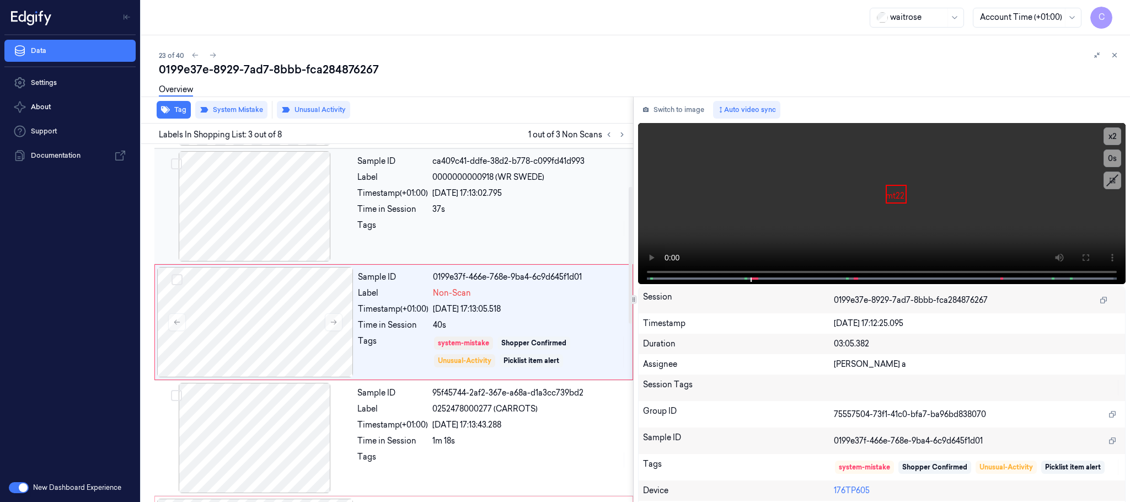
click at [265, 207] on div at bounding box center [255, 206] width 196 height 110
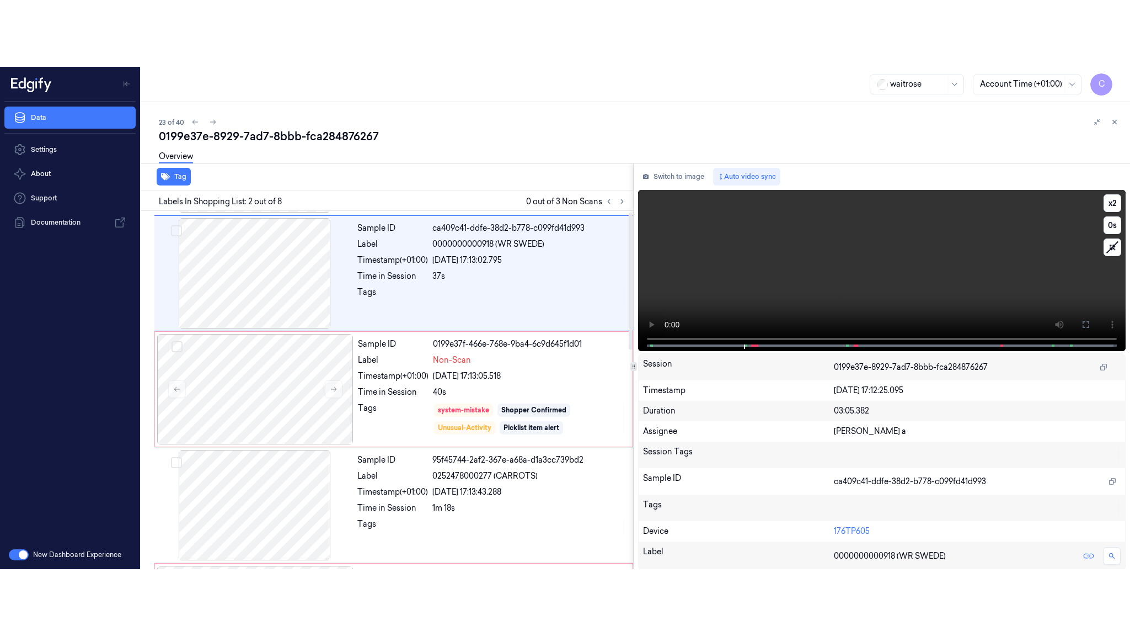
scroll to position [0, 0]
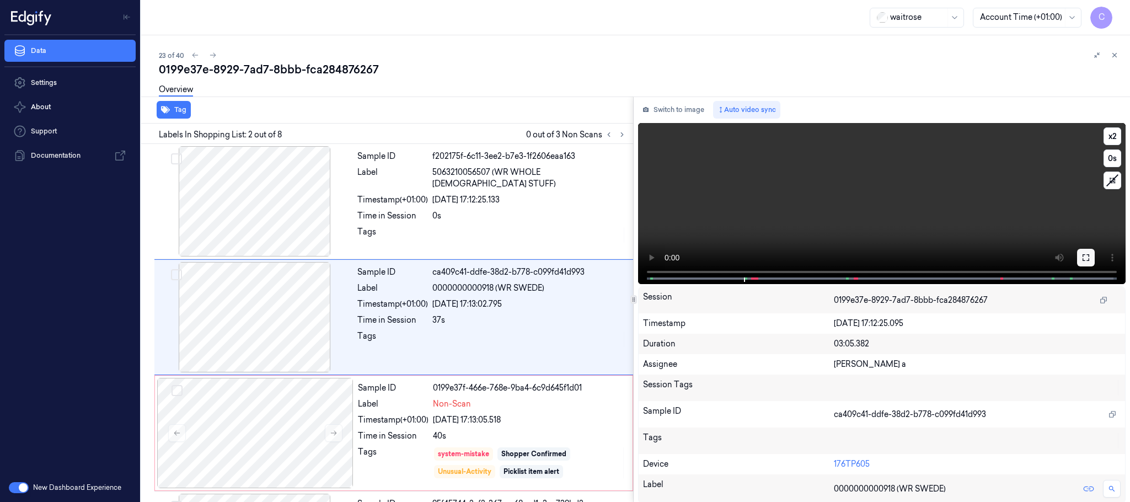
click at [1086, 257] on icon at bounding box center [1086, 257] width 9 height 9
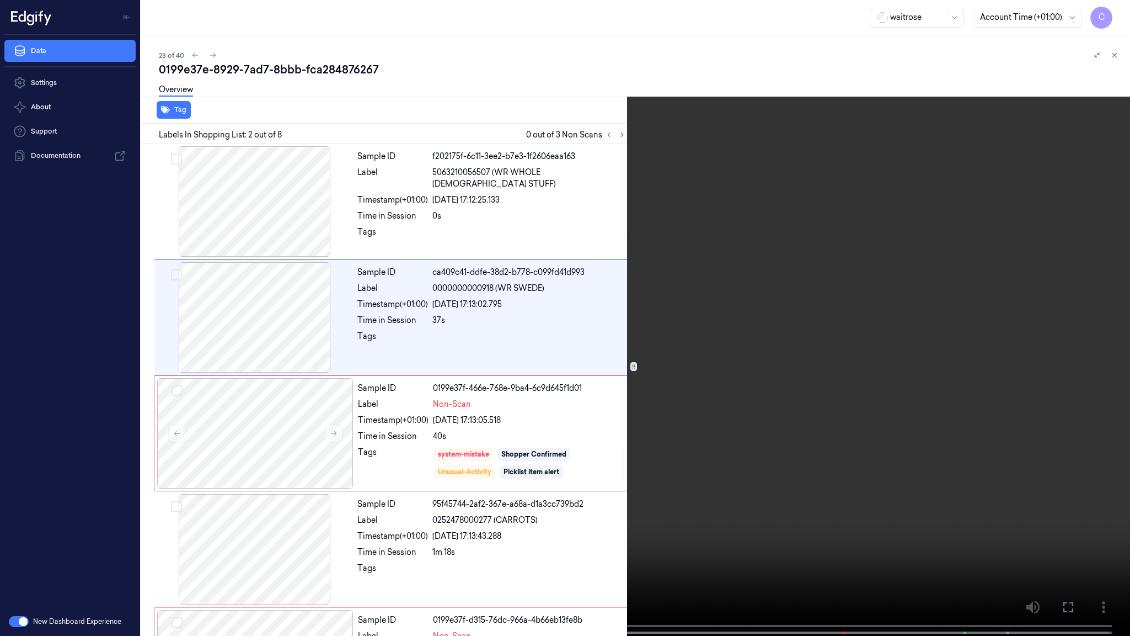
click at [751, 361] on video at bounding box center [565, 319] width 1130 height 638
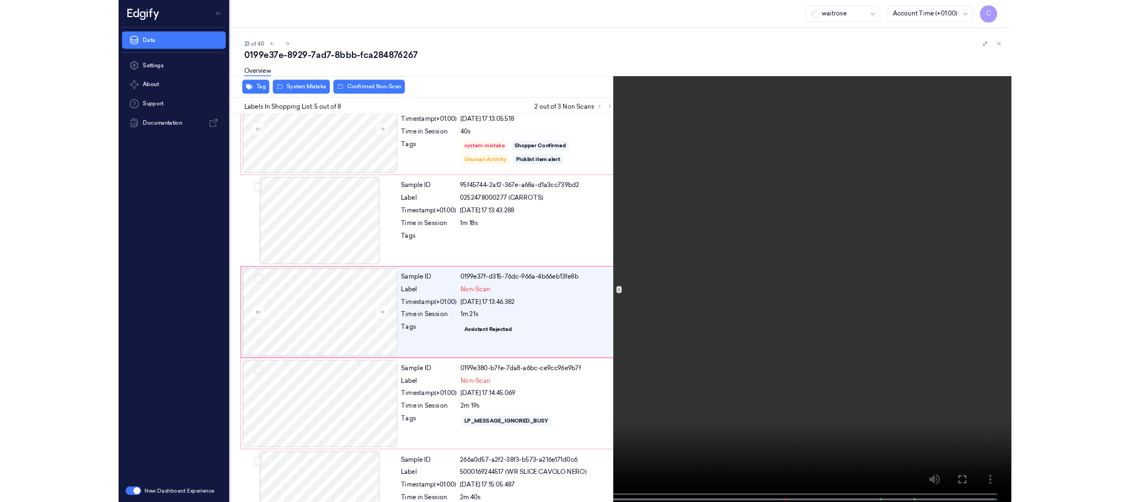
scroll to position [277, 0]
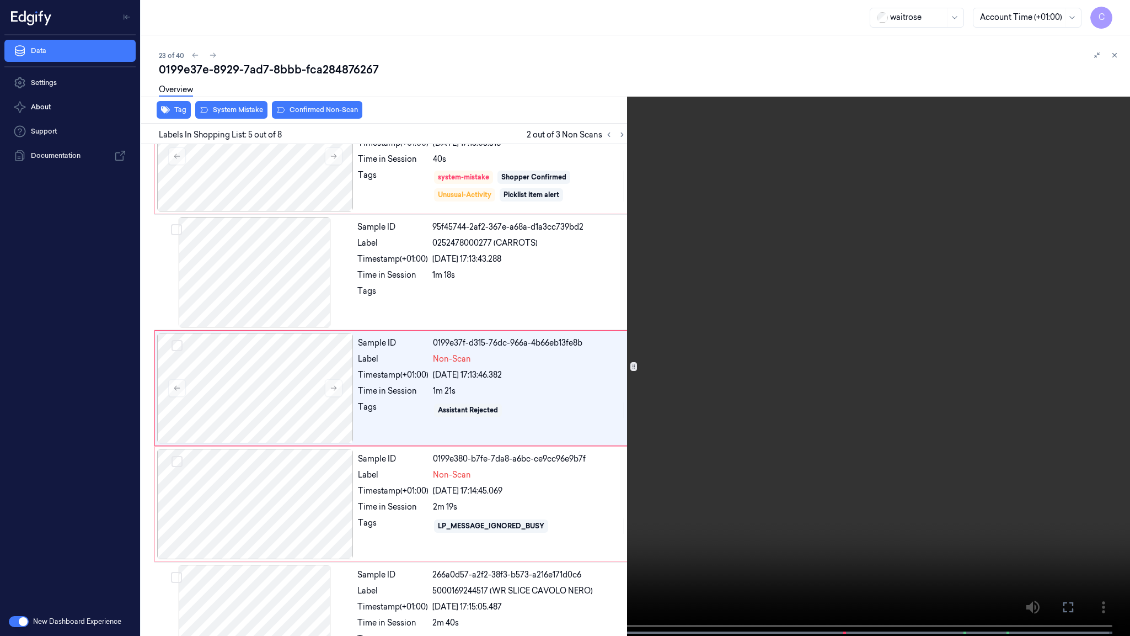
click at [527, 386] on video at bounding box center [565, 319] width 1130 height 638
click at [642, 467] on video at bounding box center [565, 319] width 1130 height 638
click at [621, 328] on video at bounding box center [565, 319] width 1130 height 638
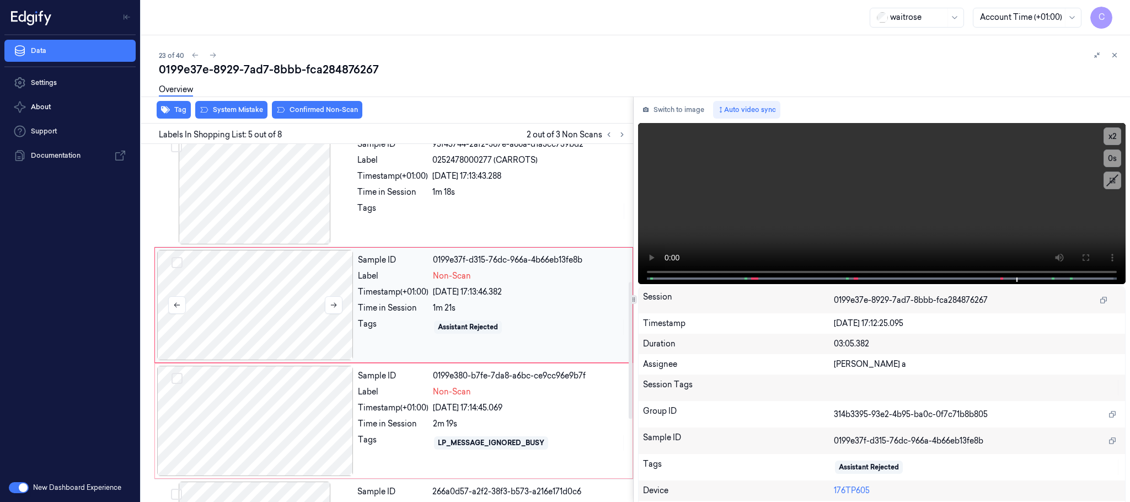
click at [292, 305] on div at bounding box center [255, 305] width 196 height 110
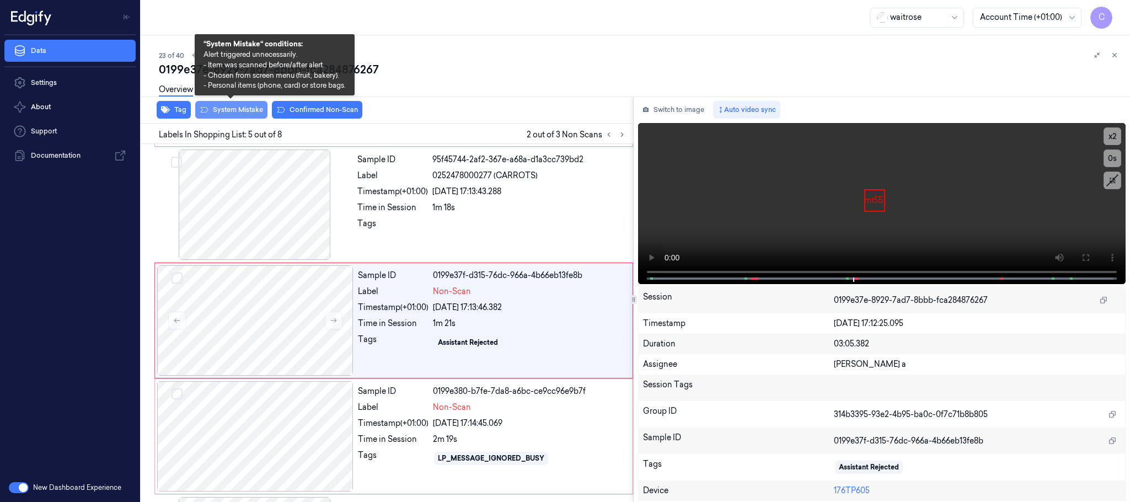
click at [229, 108] on button "System Mistake" at bounding box center [231, 110] width 72 height 18
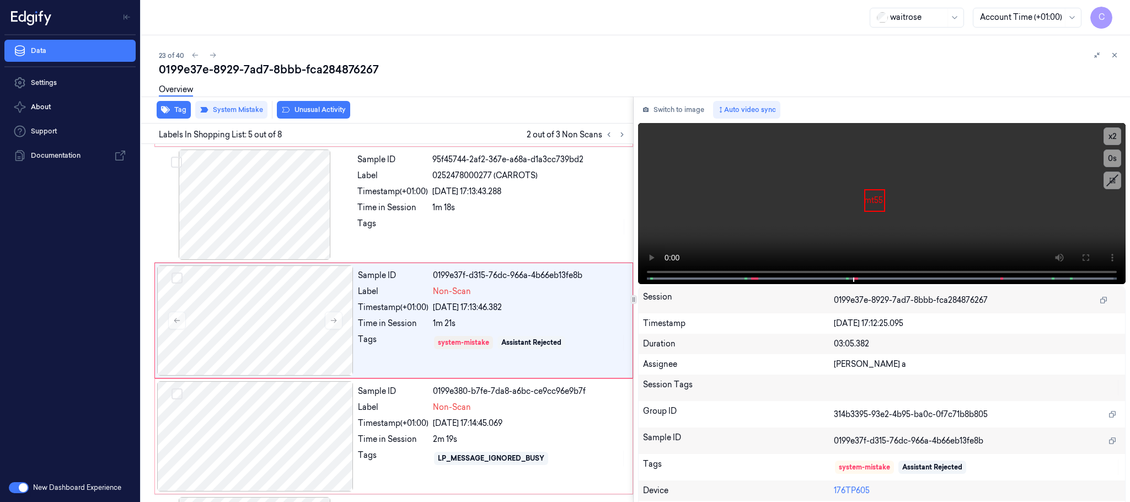
click at [329, 110] on button "Unusual Activity" at bounding box center [313, 110] width 73 height 18
click at [218, 429] on div at bounding box center [255, 436] width 196 height 110
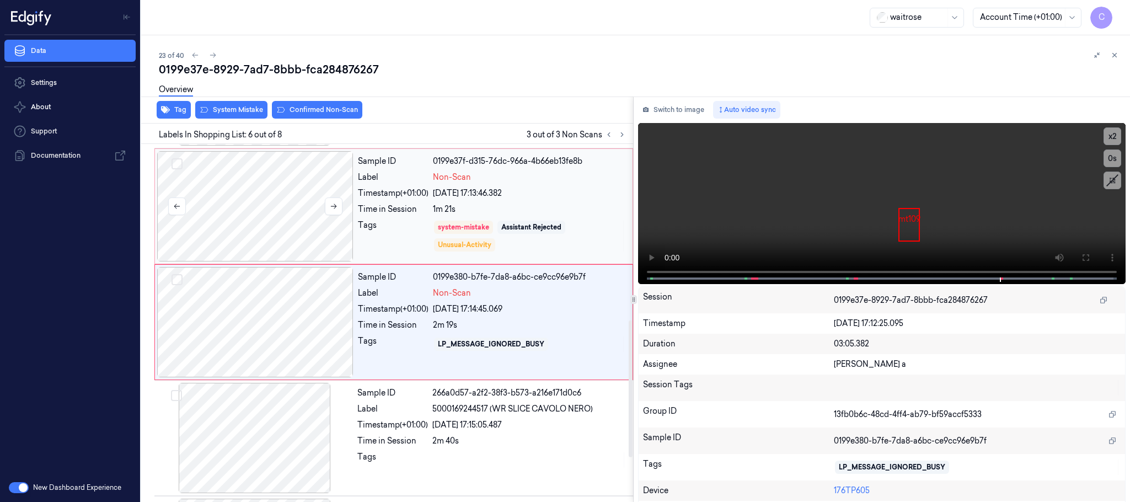
scroll to position [460, 0]
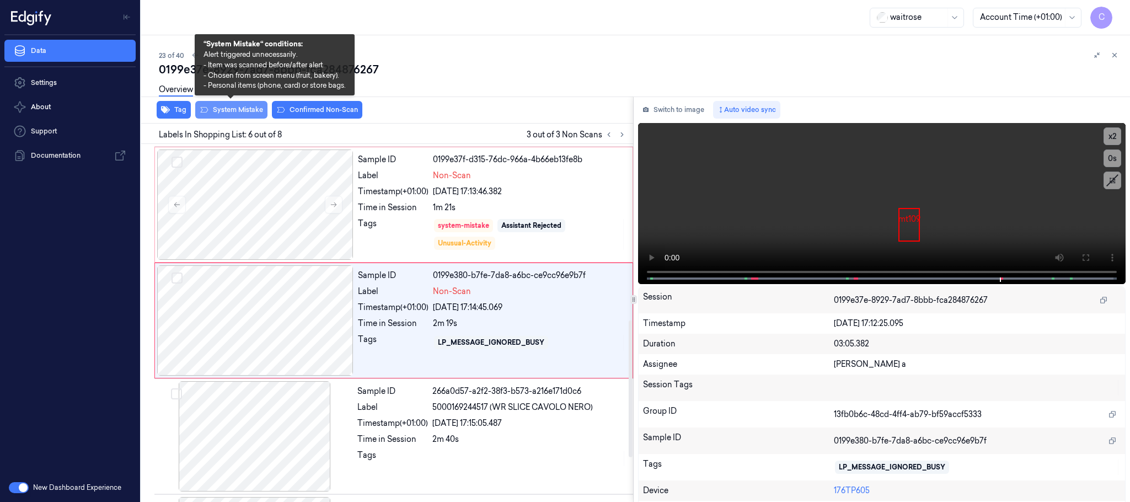
click at [227, 108] on button "System Mistake" at bounding box center [231, 110] width 72 height 18
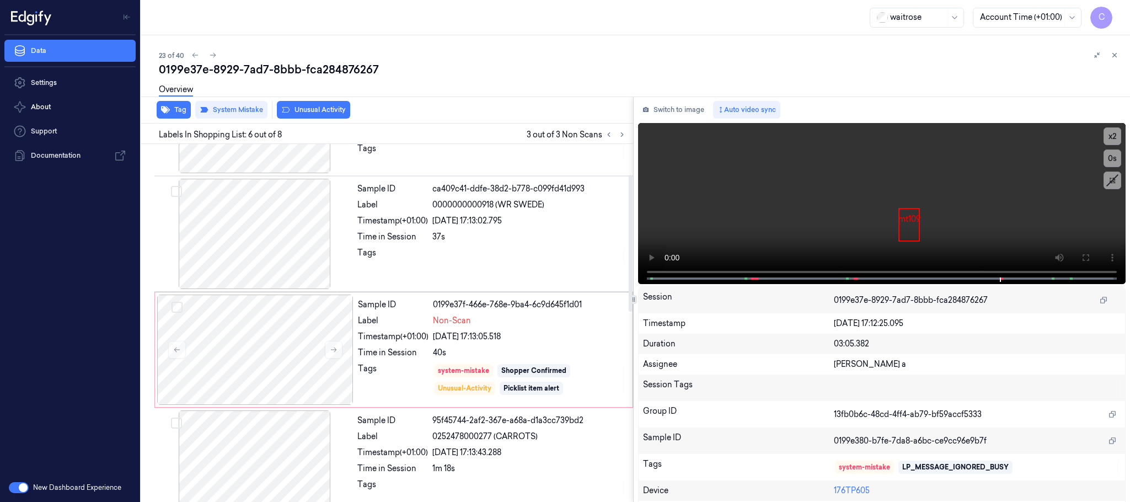
scroll to position [78, 0]
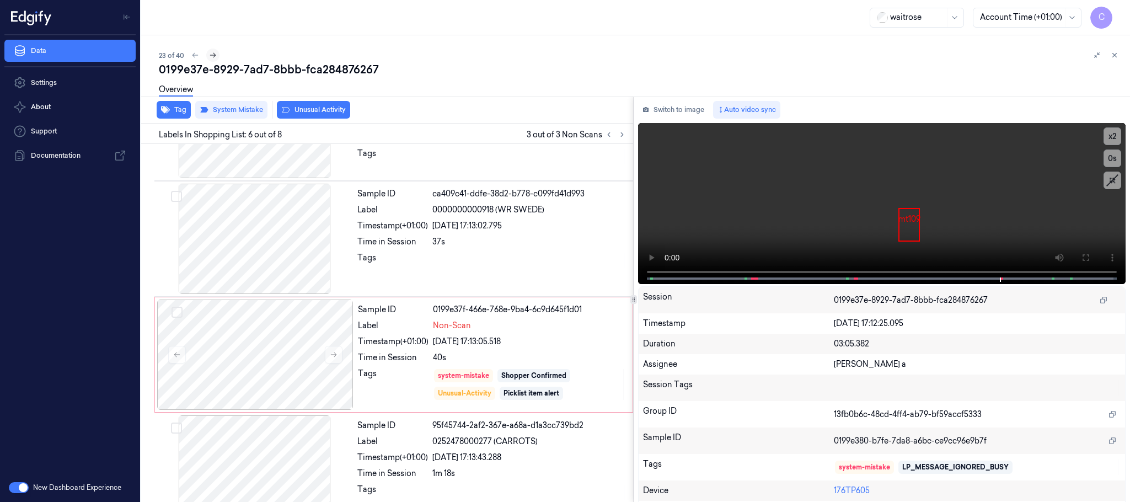
click at [216, 56] on icon at bounding box center [213, 55] width 8 height 8
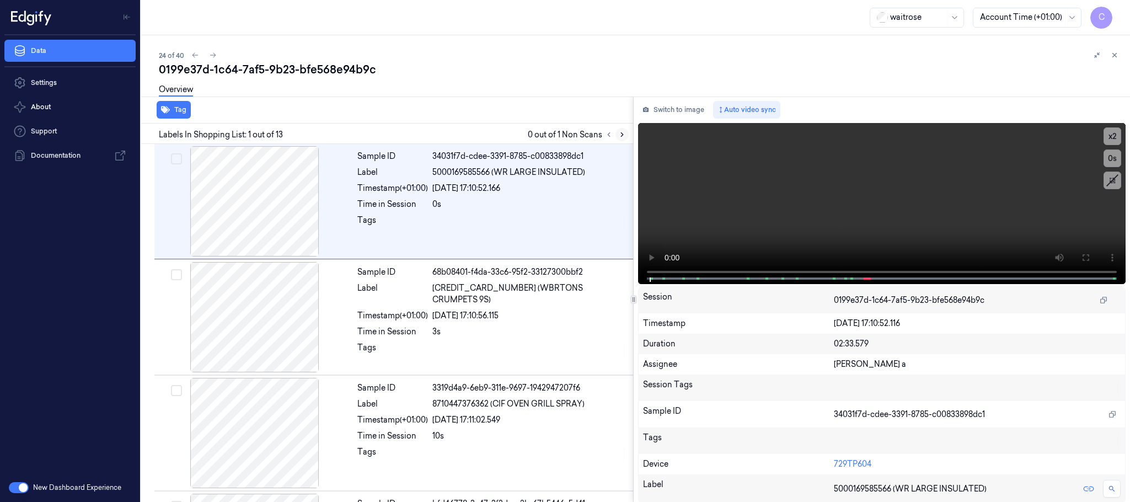
click at [617, 136] on button at bounding box center [622, 134] width 13 height 13
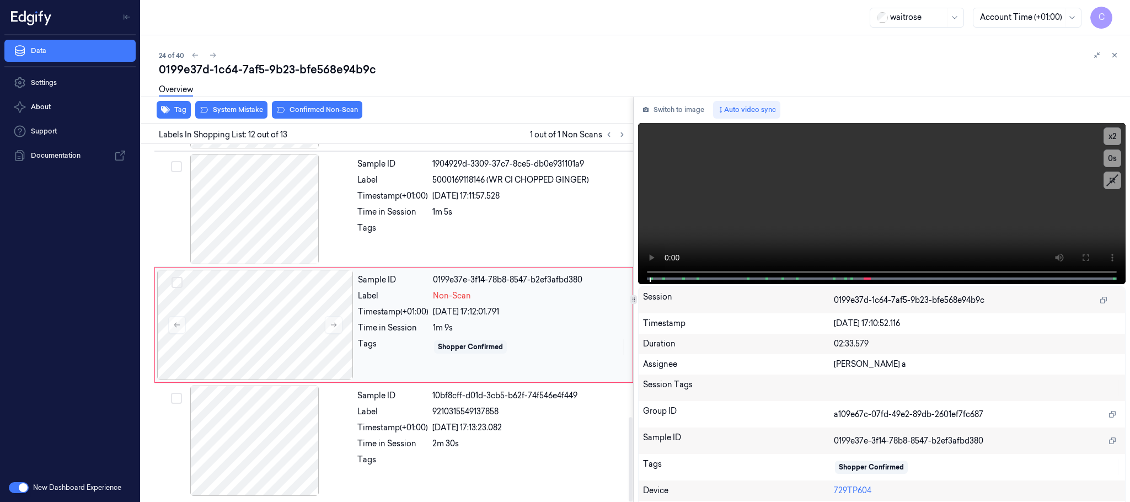
scroll to position [1157, 0]
click at [339, 327] on button at bounding box center [334, 325] width 18 height 18
click at [332, 324] on icon at bounding box center [334, 325] width 8 height 8
click at [254, 199] on div at bounding box center [255, 209] width 196 height 110
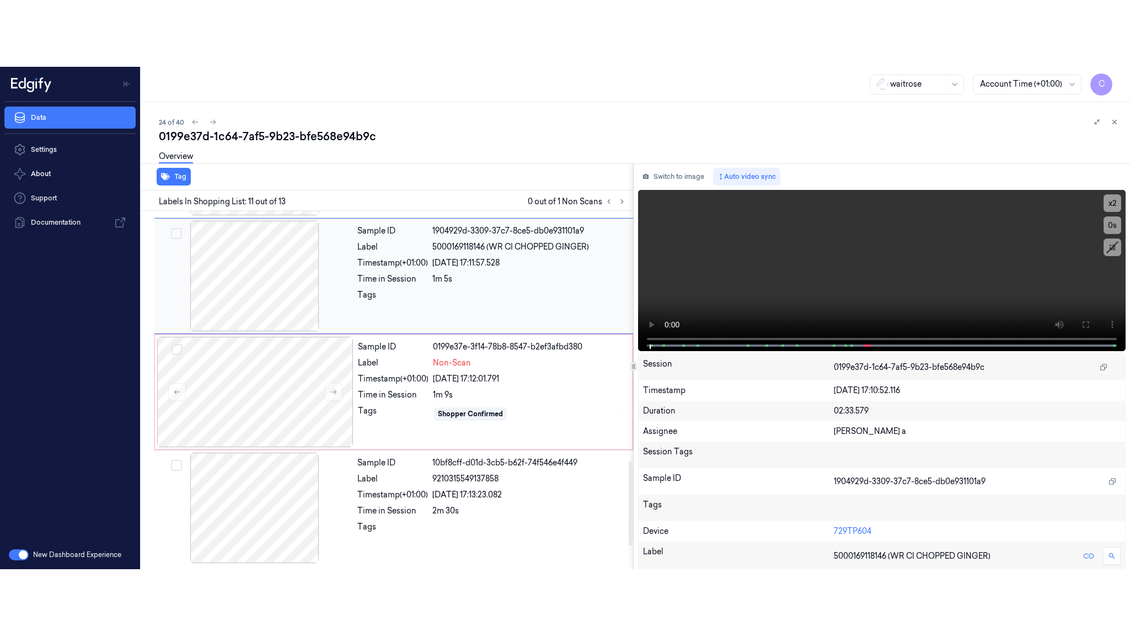
scroll to position [1042, 0]
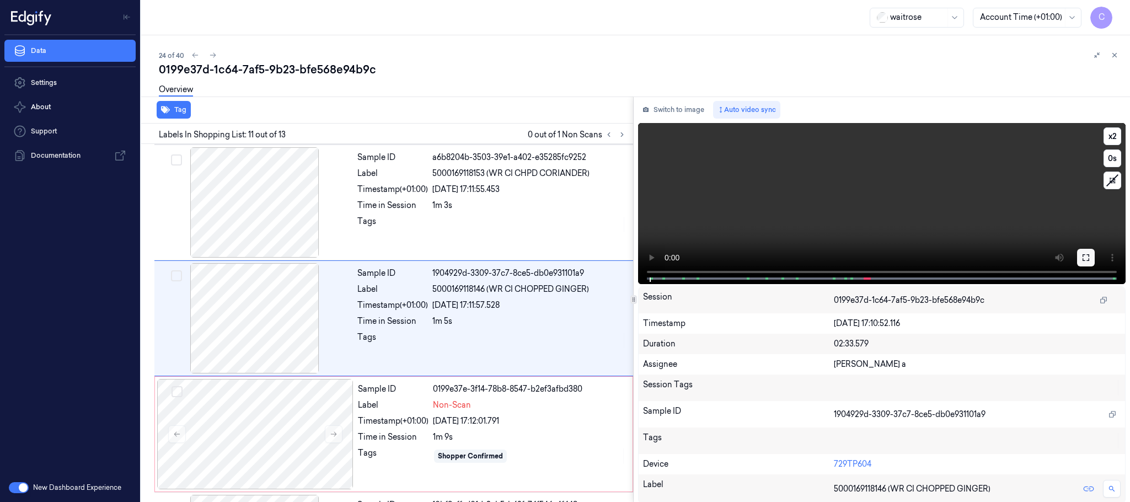
click at [1077, 257] on button at bounding box center [1086, 258] width 18 height 18
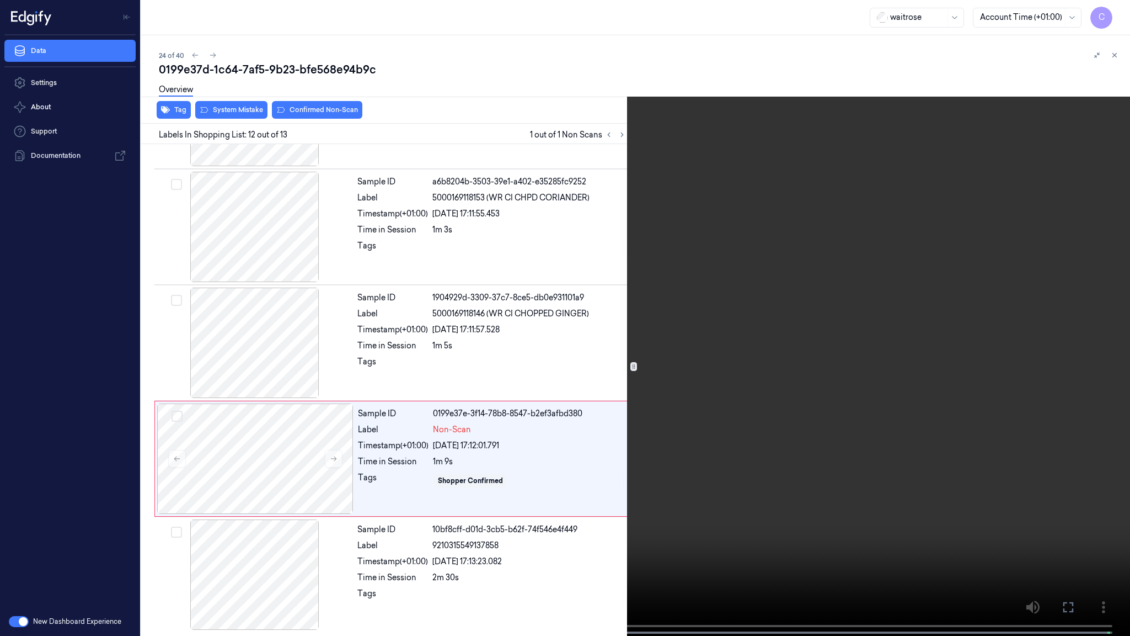
click at [562, 492] on video at bounding box center [565, 319] width 1130 height 638
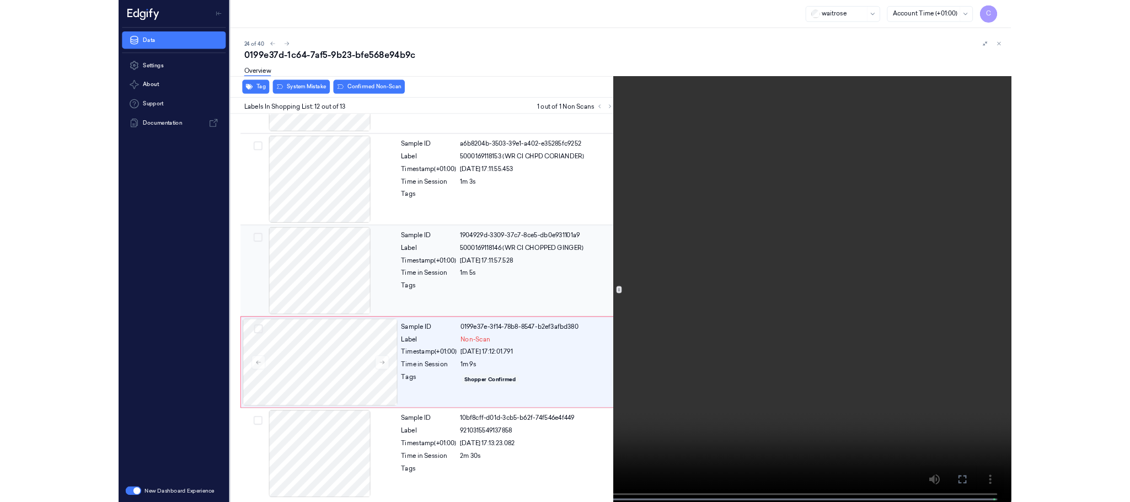
scroll to position [1042, 0]
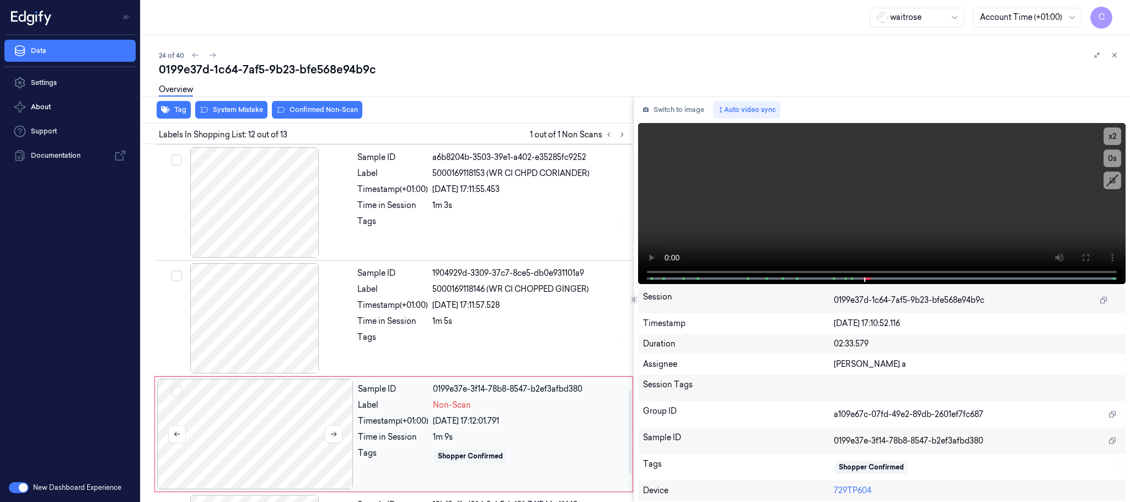
click at [279, 456] on div at bounding box center [255, 434] width 196 height 110
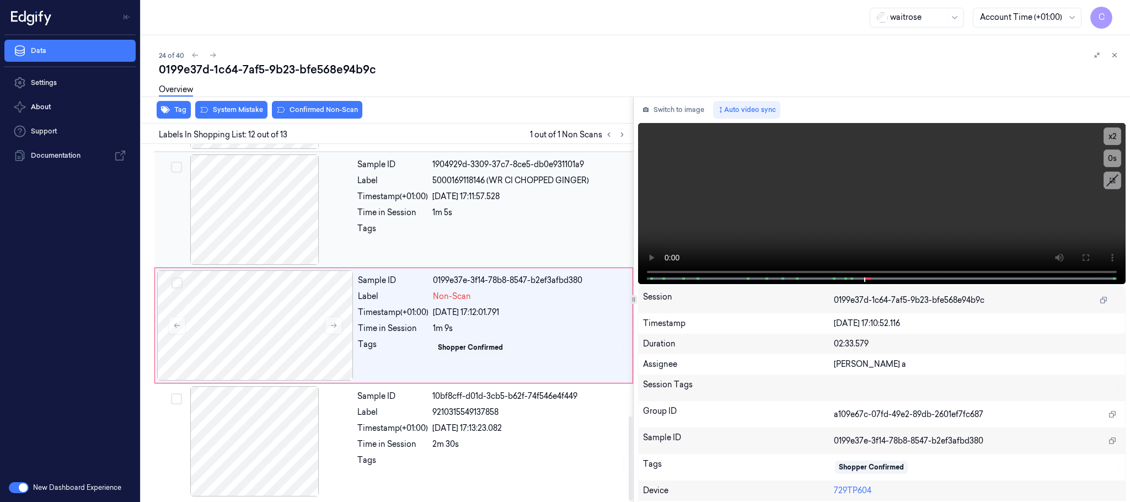
scroll to position [1157, 0]
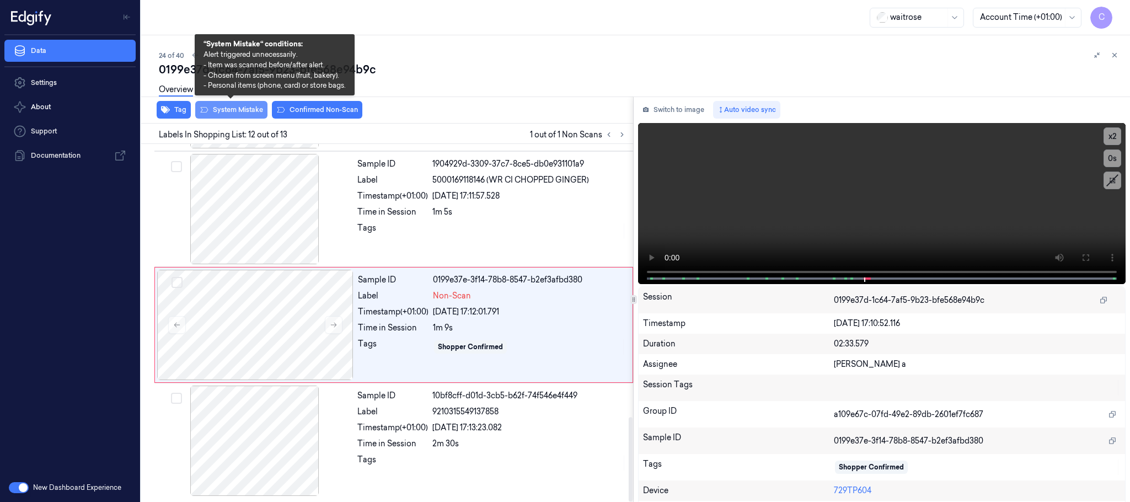
click at [249, 106] on button "System Mistake" at bounding box center [231, 110] width 72 height 18
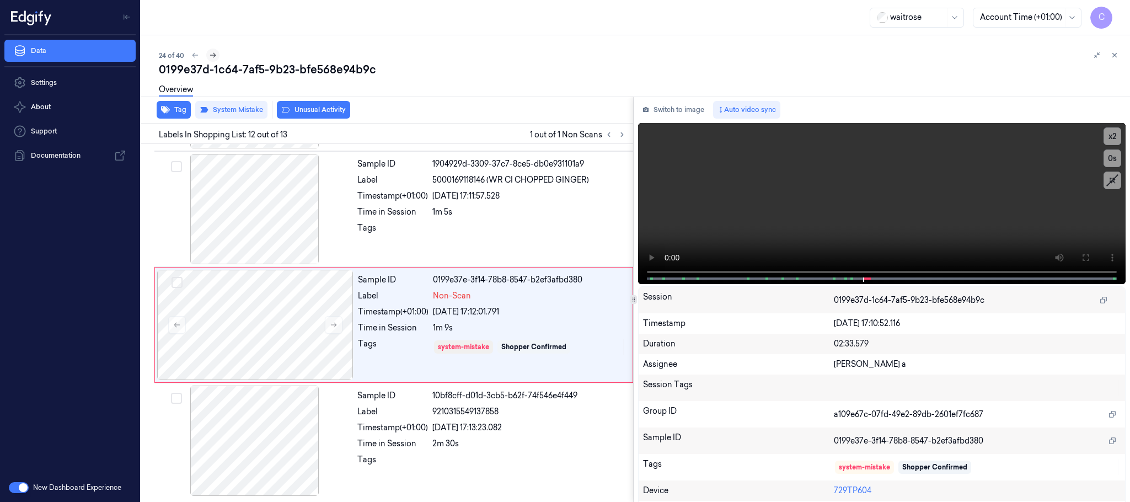
click at [216, 51] on icon at bounding box center [213, 55] width 8 height 8
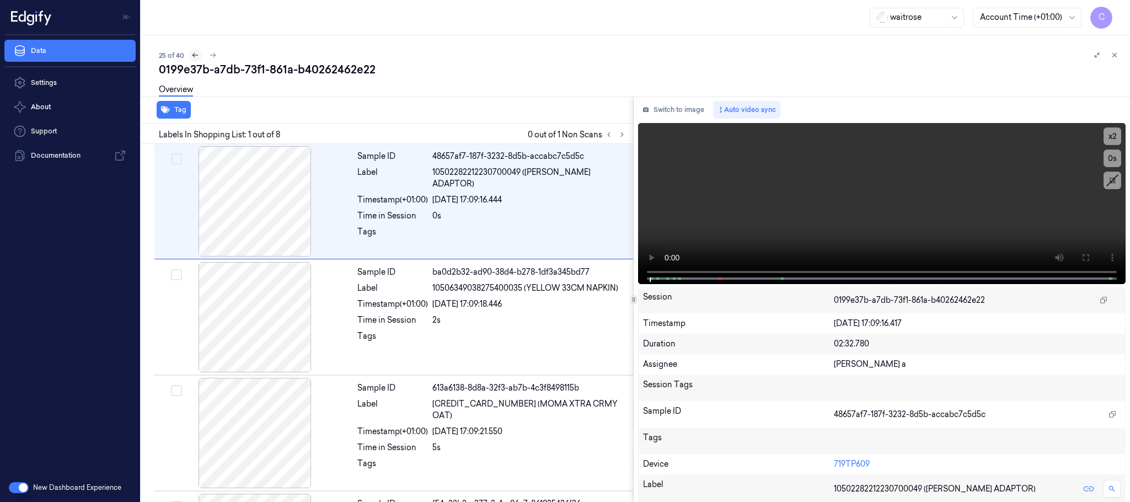
click at [196, 54] on icon at bounding box center [195, 55] width 8 height 8
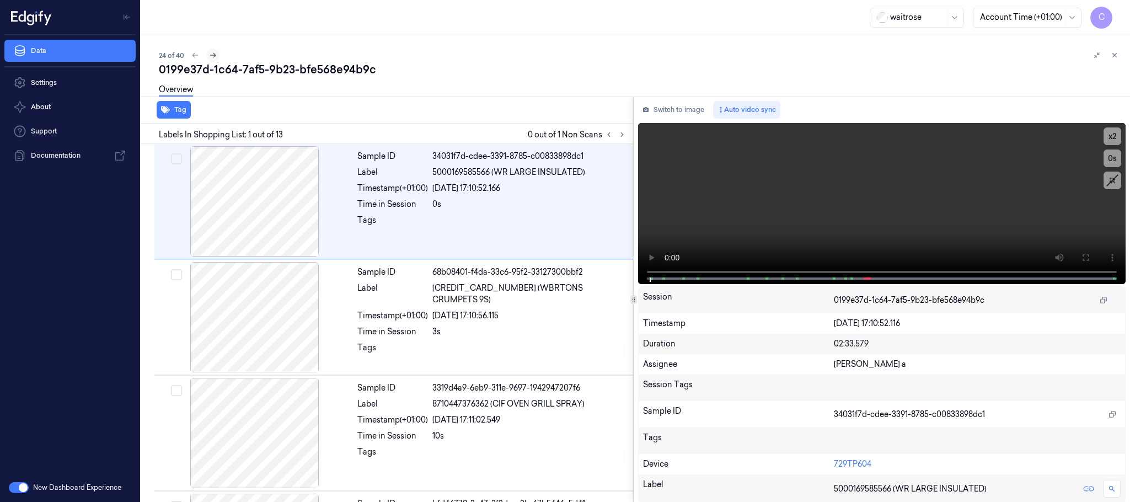
click at [215, 54] on icon at bounding box center [213, 55] width 8 height 8
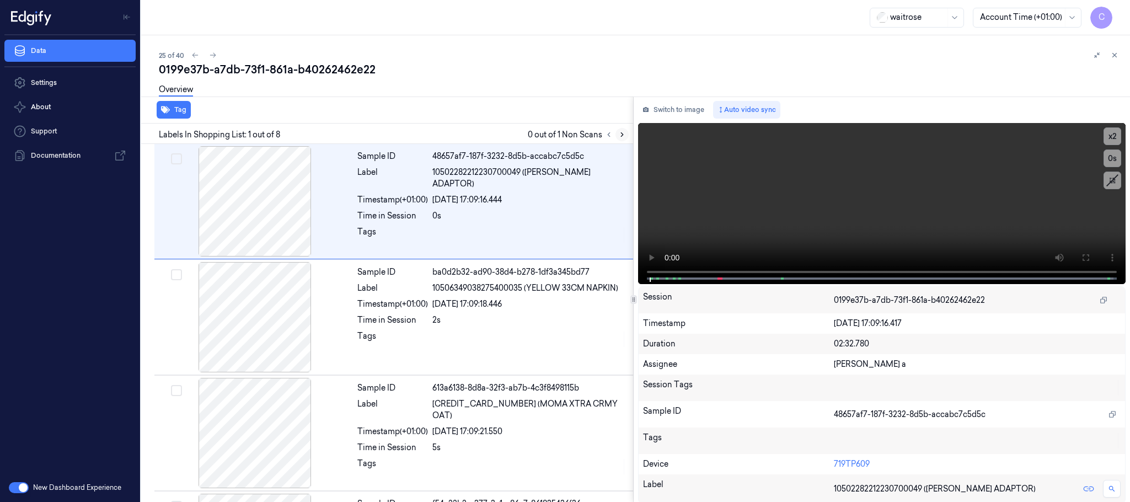
click at [623, 131] on icon at bounding box center [622, 135] width 8 height 8
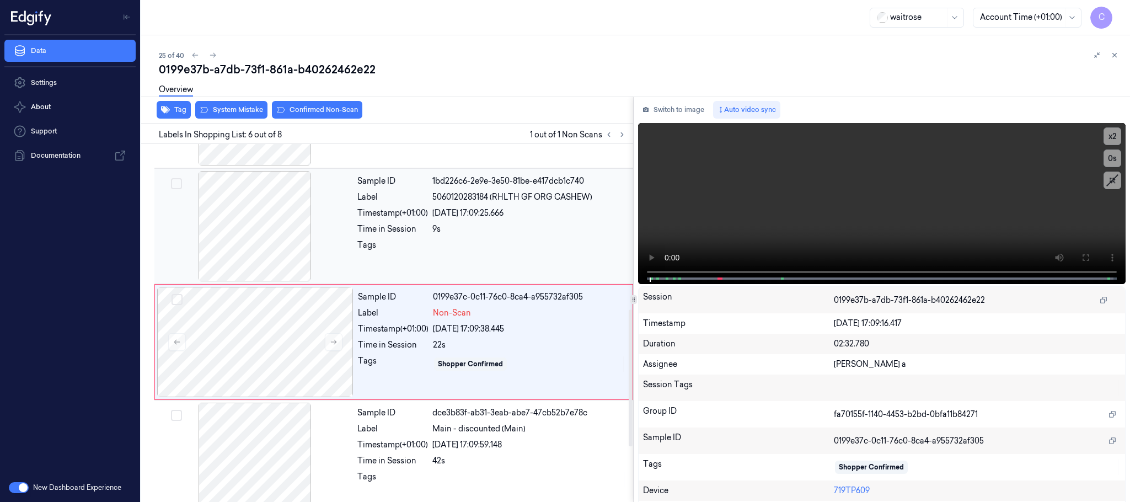
scroll to position [460, 0]
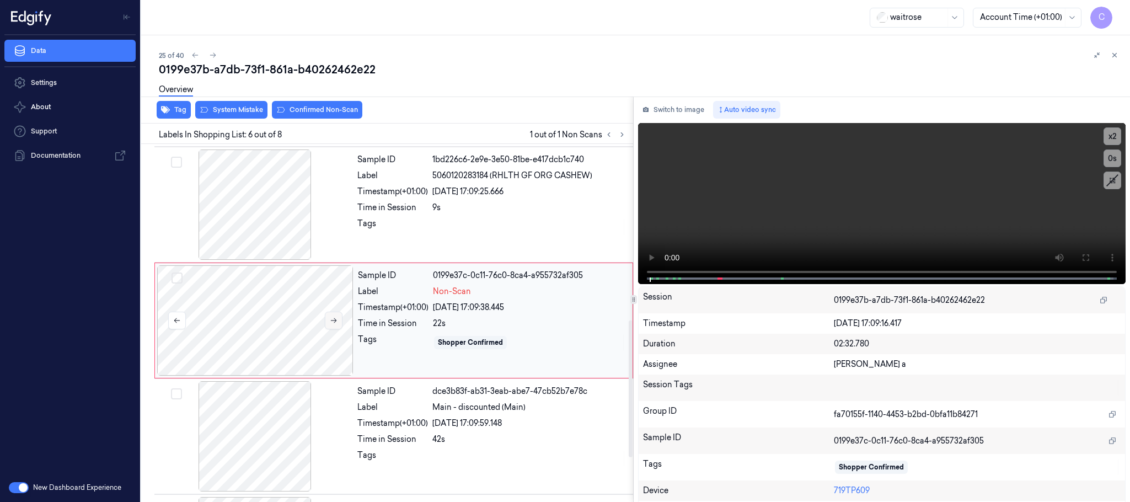
click at [330, 324] on button at bounding box center [334, 321] width 18 height 18
click at [332, 324] on icon at bounding box center [334, 321] width 8 height 8
click at [242, 212] on div at bounding box center [255, 204] width 196 height 110
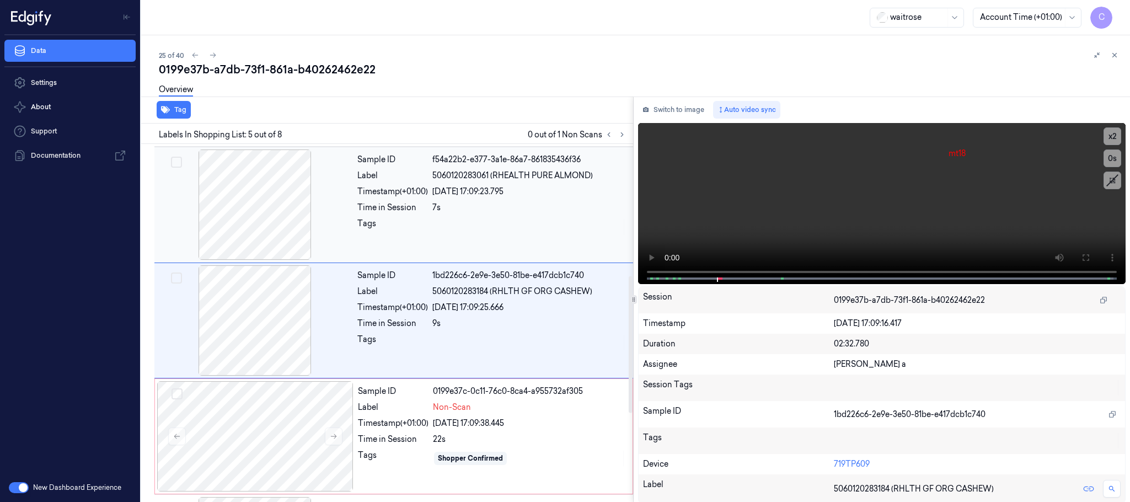
click at [271, 205] on div at bounding box center [255, 204] width 196 height 110
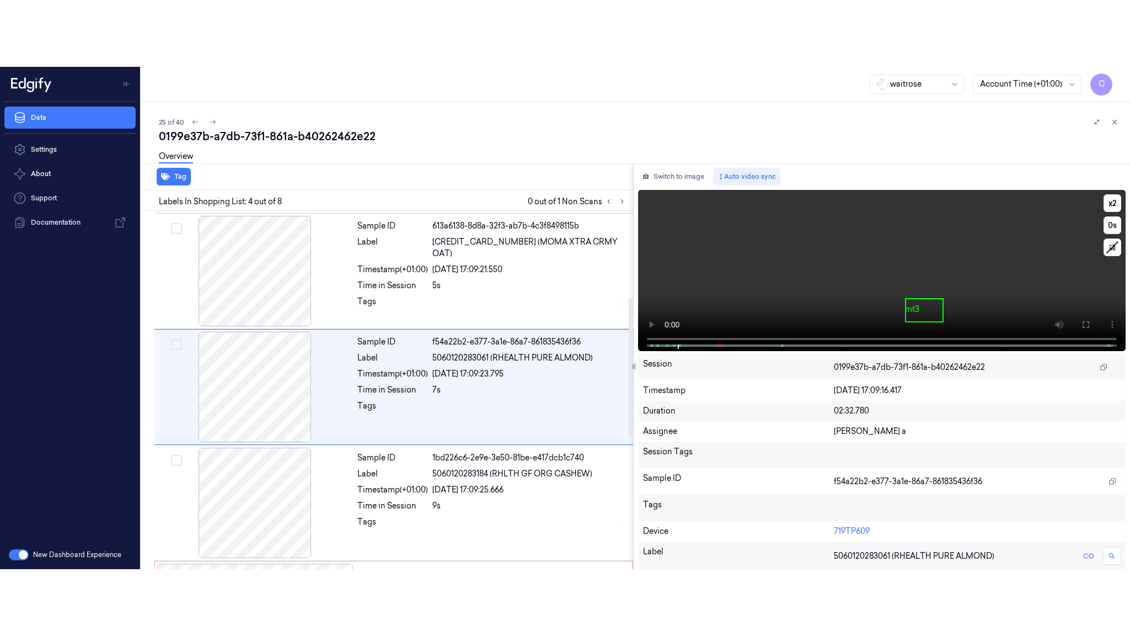
scroll to position [227, 0]
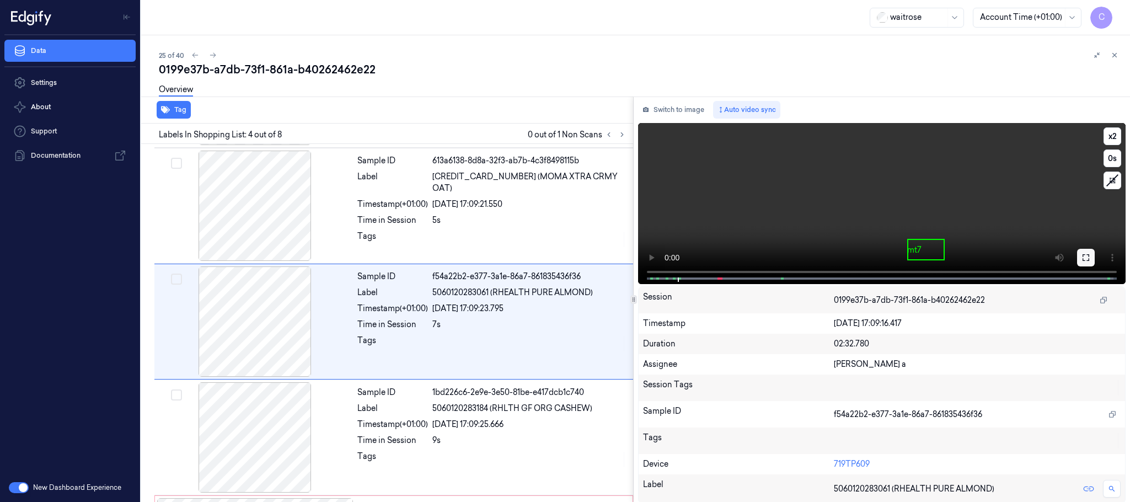
click at [1089, 261] on button at bounding box center [1086, 258] width 18 height 18
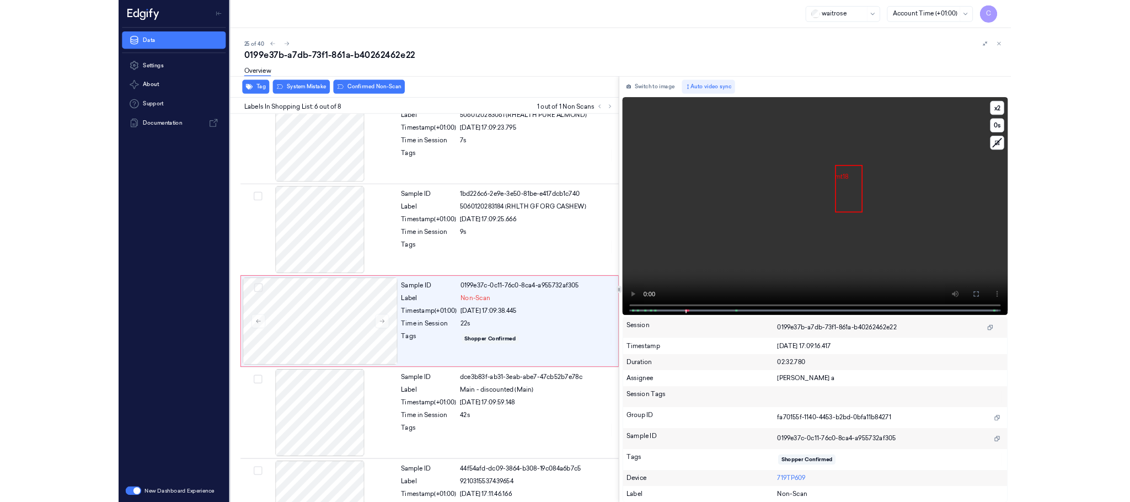
scroll to position [394, 0]
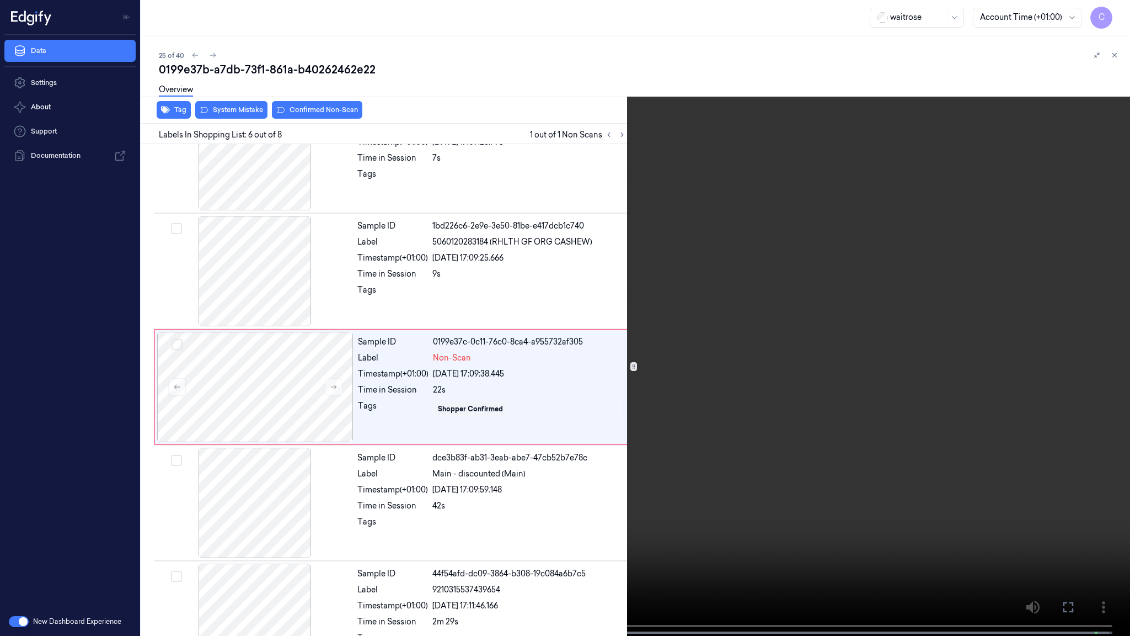
click at [559, 343] on video at bounding box center [565, 319] width 1130 height 638
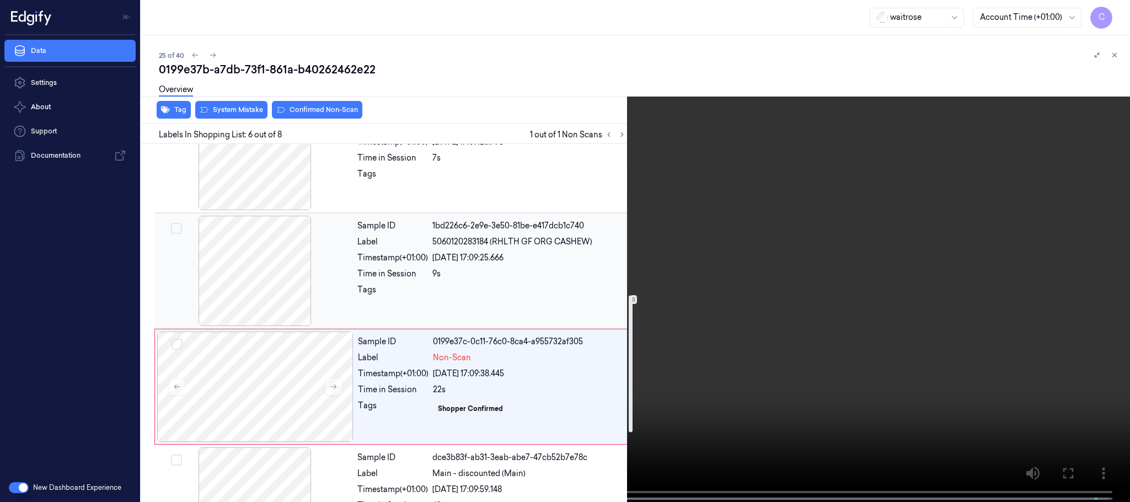
scroll to position [477, 0]
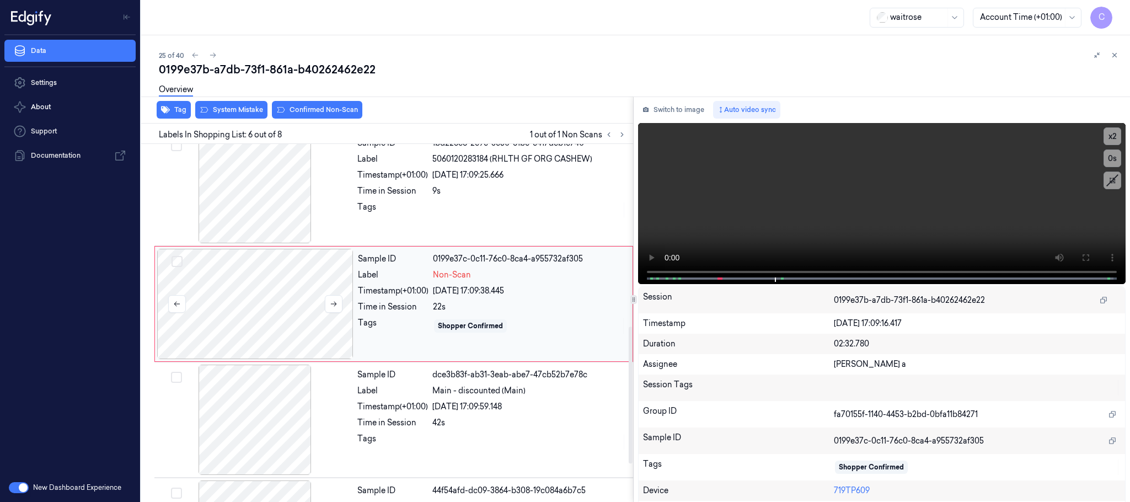
click at [220, 280] on div at bounding box center [255, 304] width 196 height 110
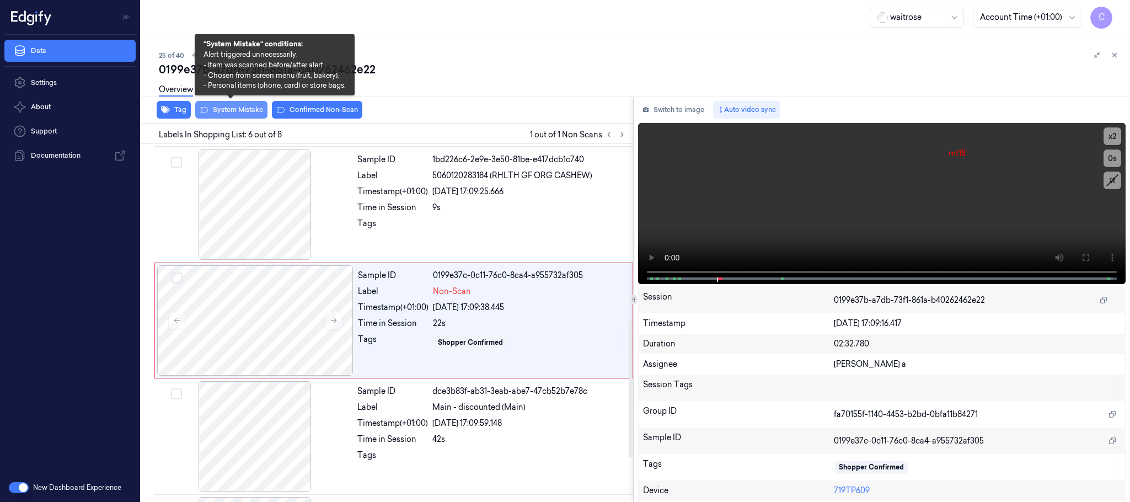
click at [234, 111] on button "System Mistake" at bounding box center [231, 110] width 72 height 18
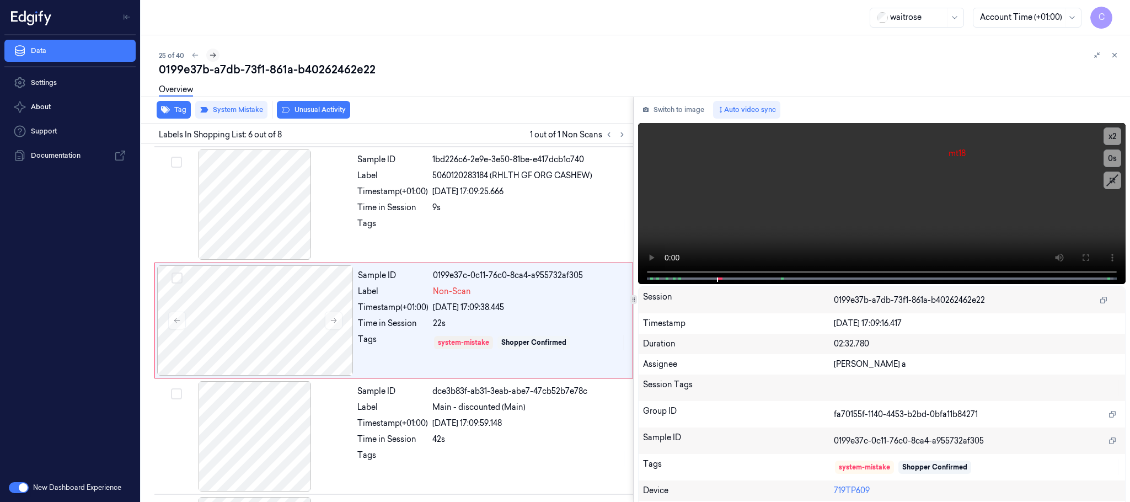
click at [213, 53] on icon at bounding box center [213, 55] width 8 height 8
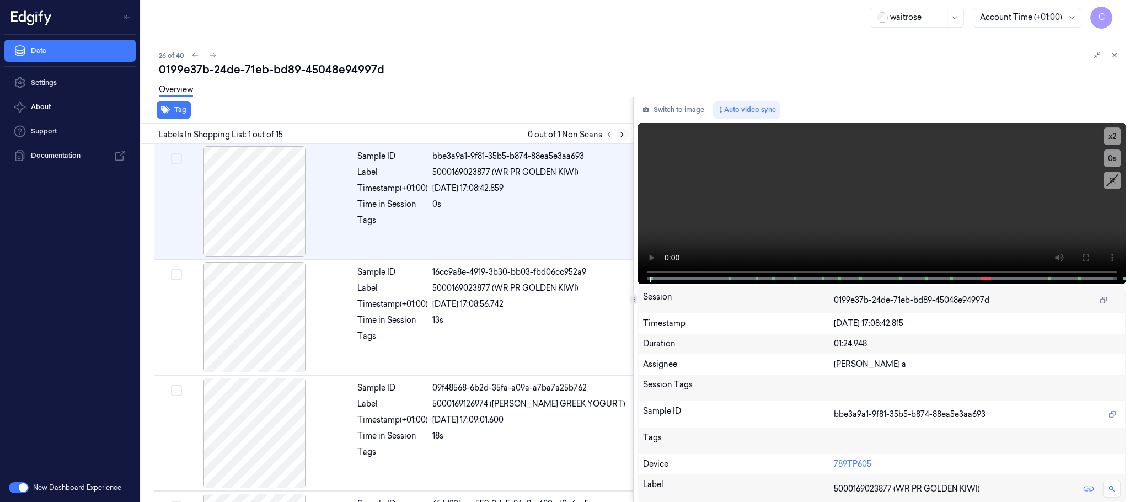
click at [621, 136] on icon at bounding box center [622, 135] width 2 height 4
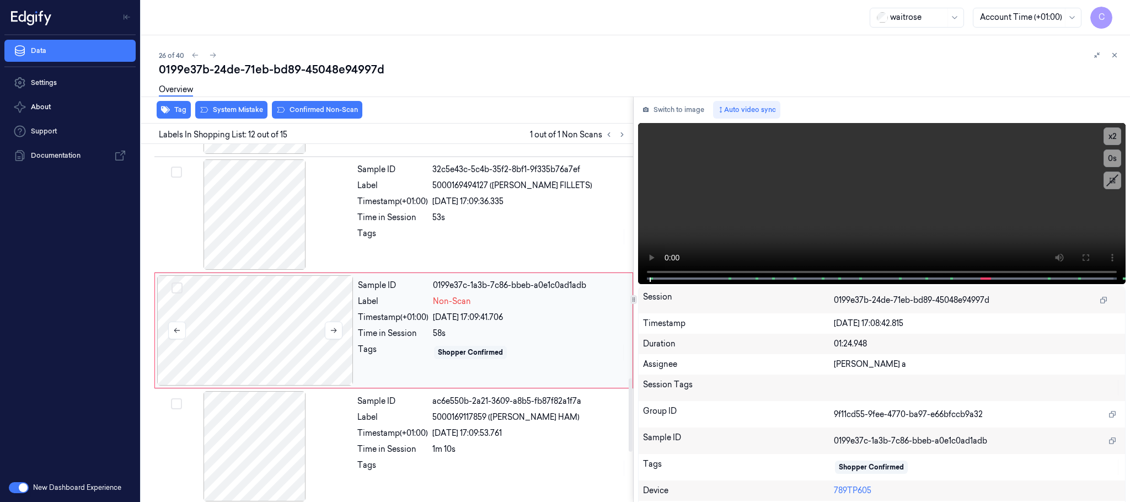
scroll to position [1158, 0]
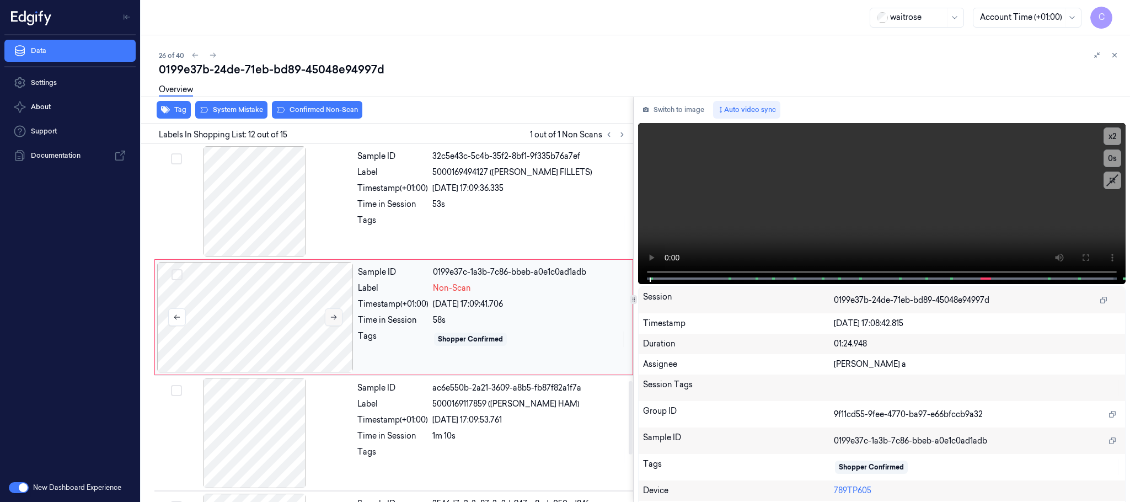
click at [330, 321] on icon at bounding box center [334, 317] width 8 height 8
click at [245, 204] on div at bounding box center [255, 201] width 196 height 110
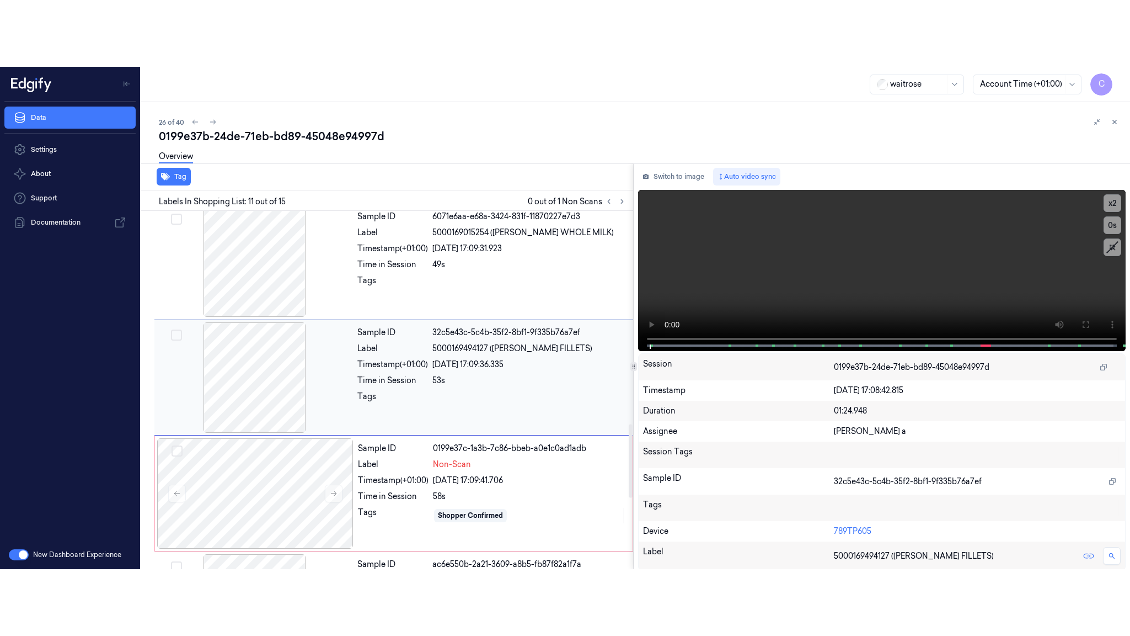
scroll to position [1042, 0]
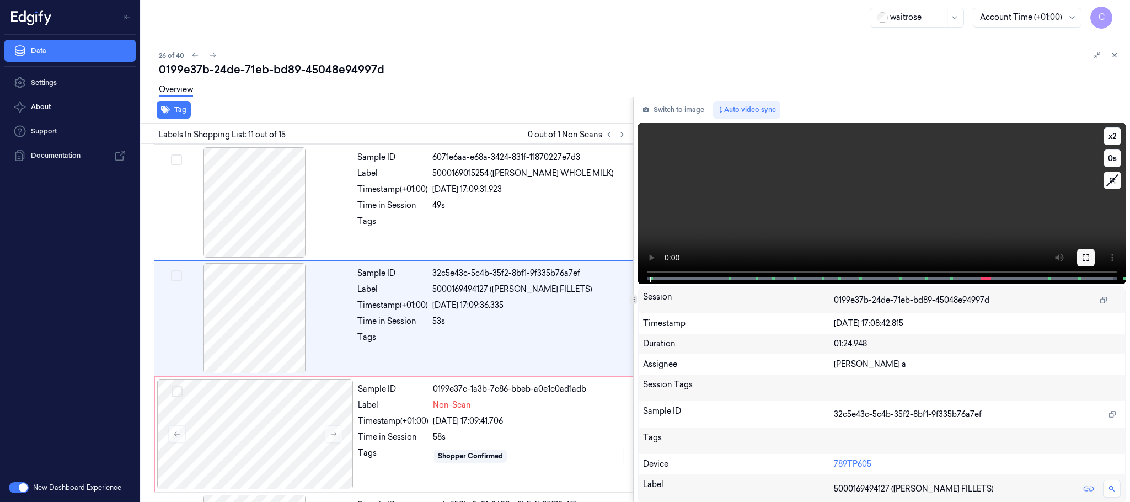
click at [1078, 249] on button at bounding box center [1086, 258] width 18 height 18
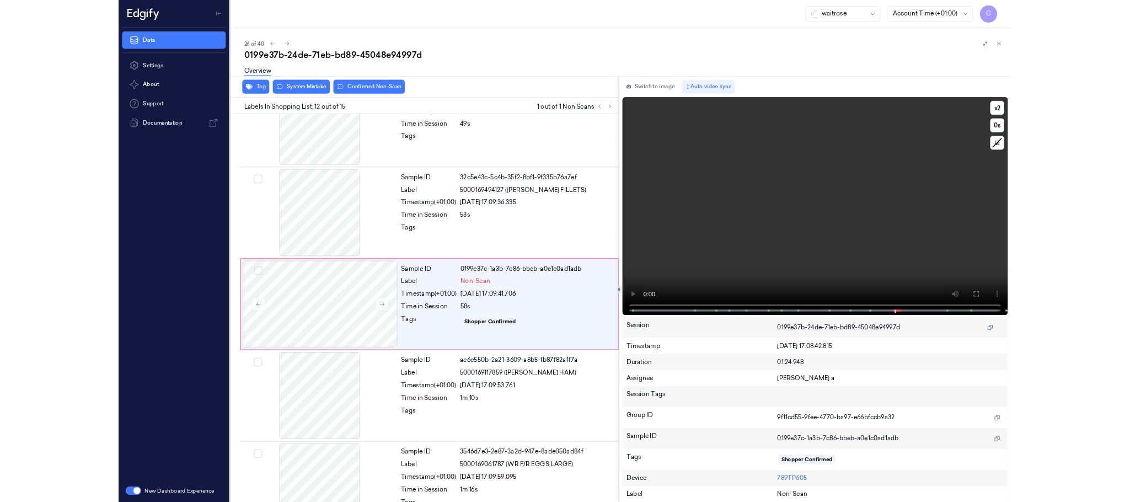
scroll to position [1092, 0]
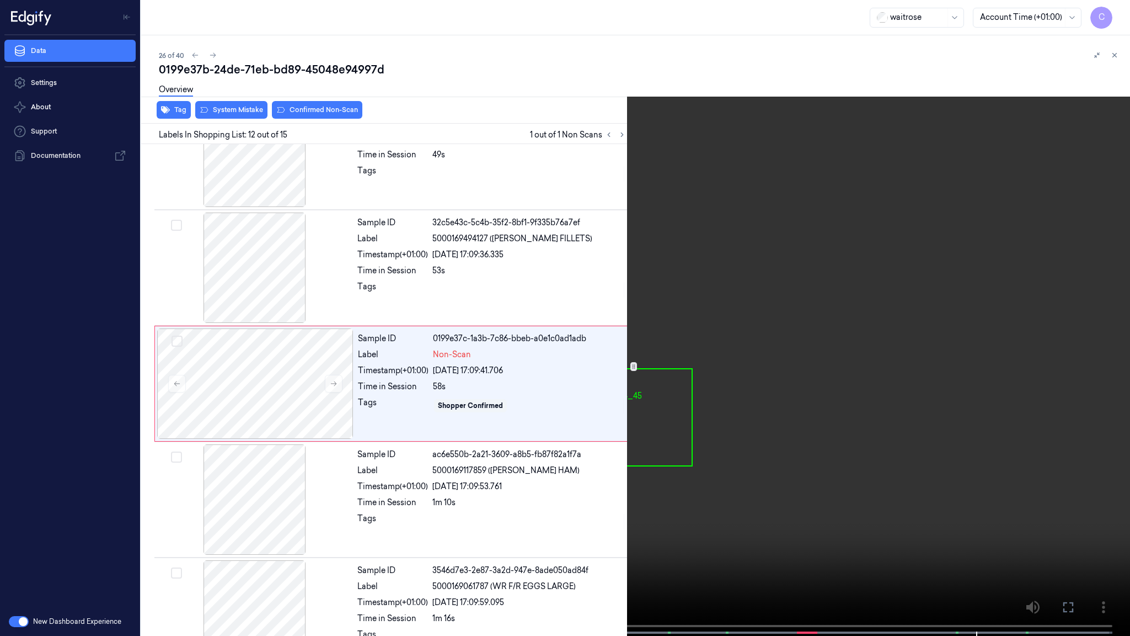
click at [684, 458] on video at bounding box center [565, 319] width 1130 height 638
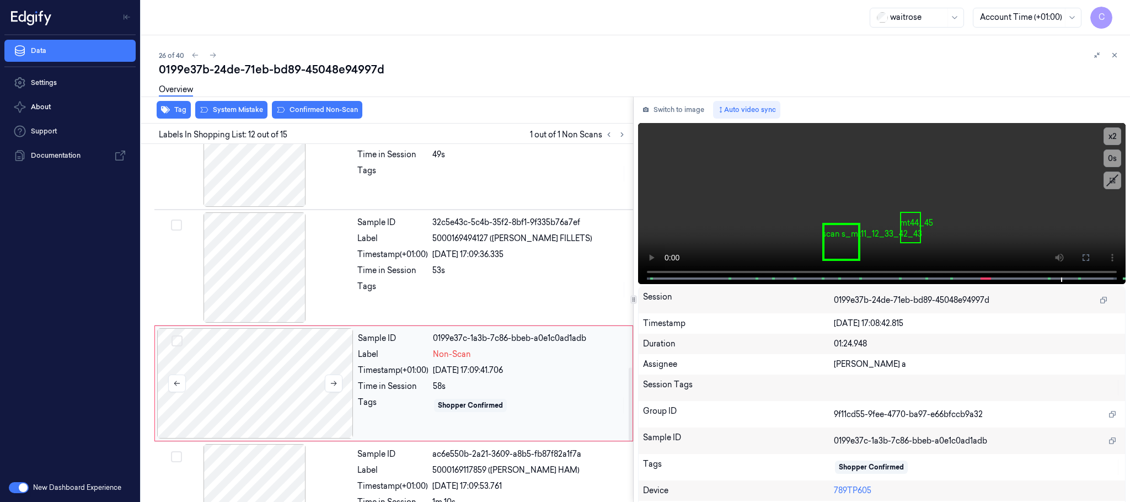
click at [273, 362] on div at bounding box center [255, 383] width 196 height 110
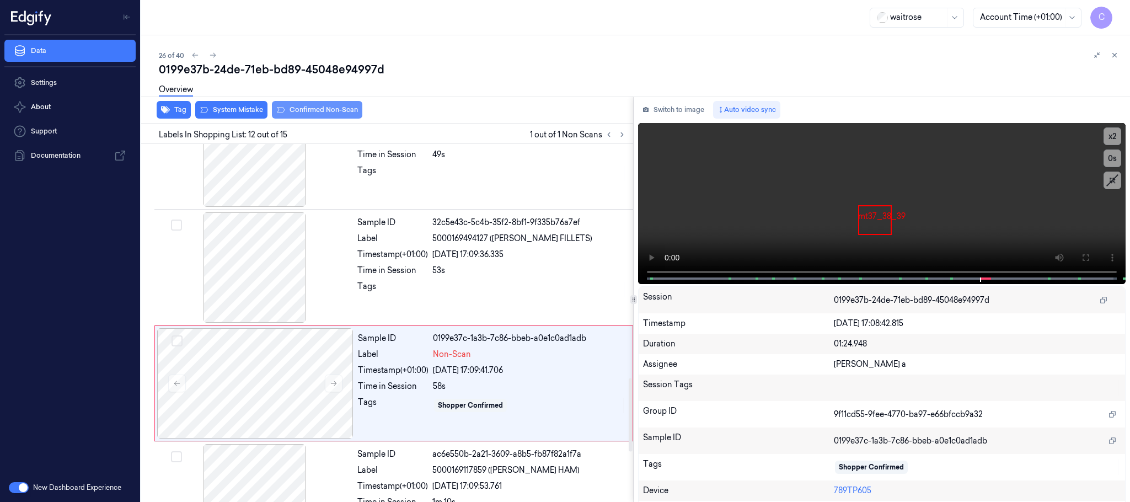
scroll to position [1158, 0]
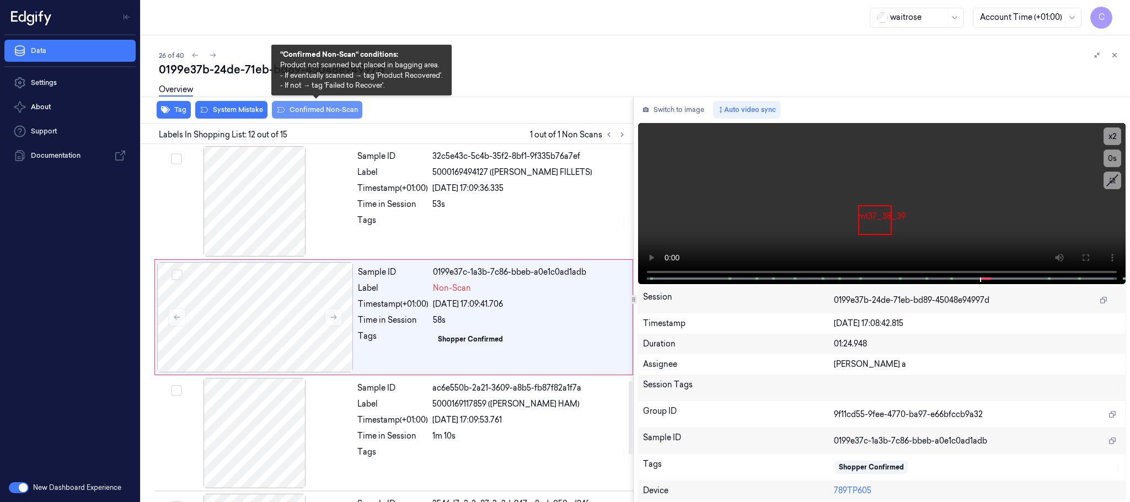
click at [338, 109] on button "Confirmed Non-Scan" at bounding box center [317, 110] width 90 height 18
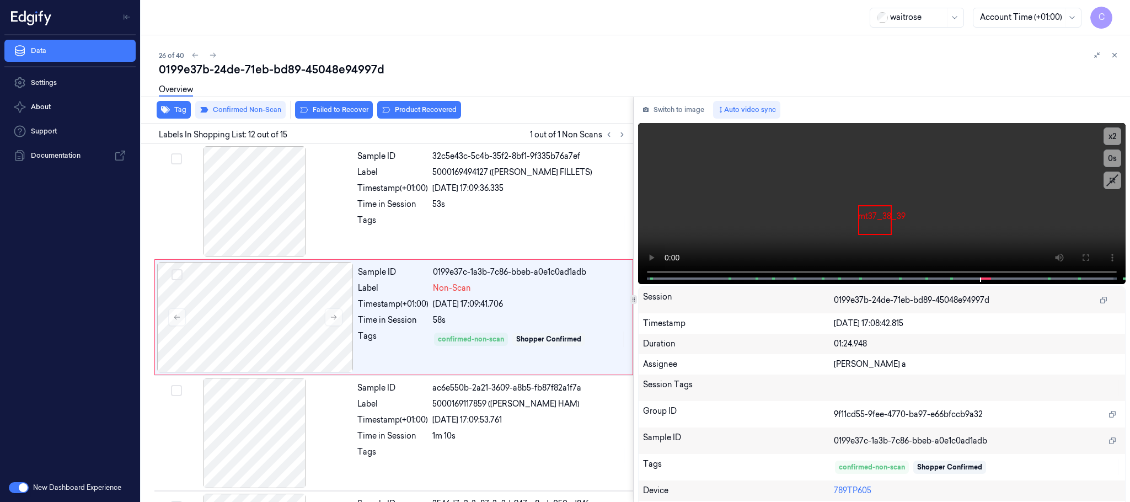
click at [416, 111] on button "Product Recovered" at bounding box center [419, 110] width 84 height 18
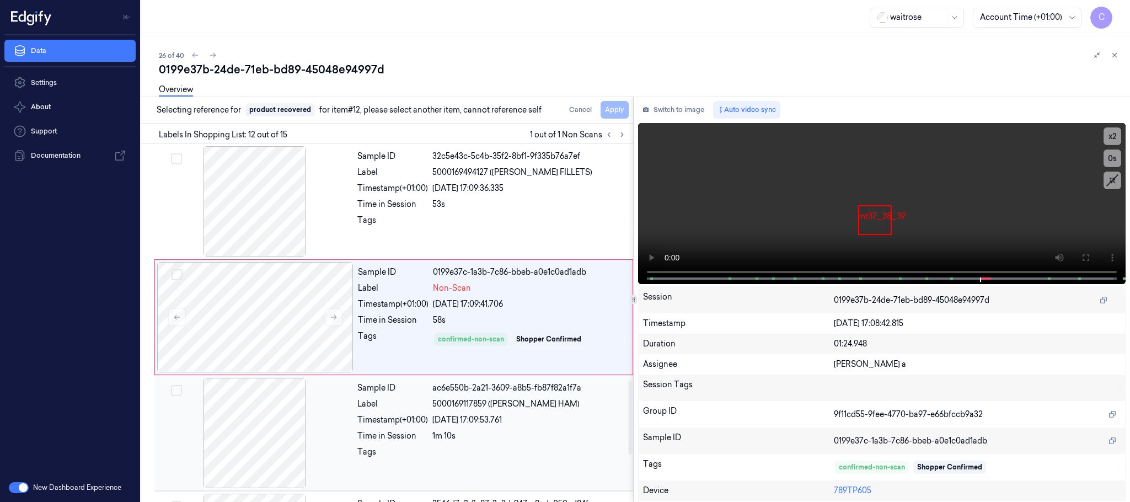
click at [265, 419] on div at bounding box center [255, 433] width 196 height 110
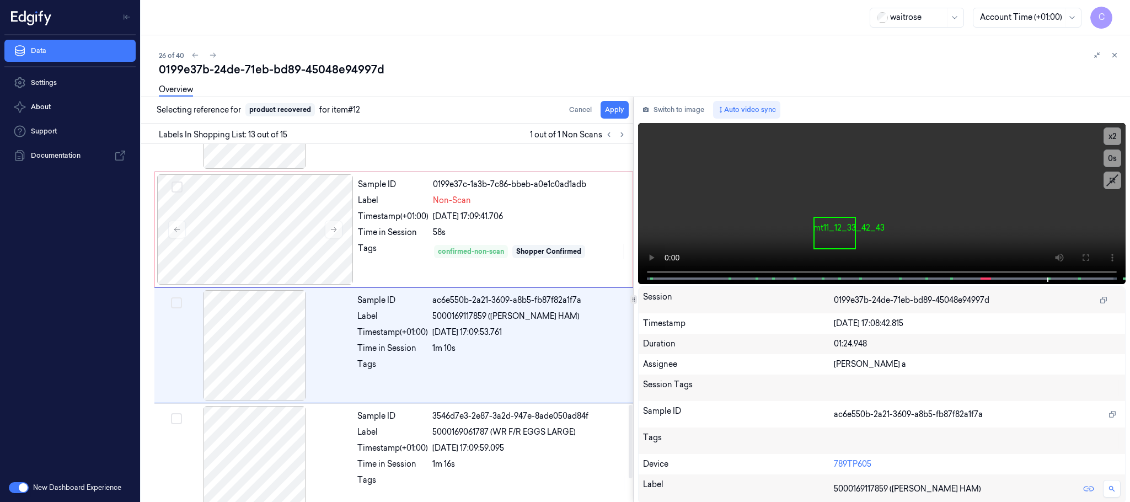
scroll to position [1275, 0]
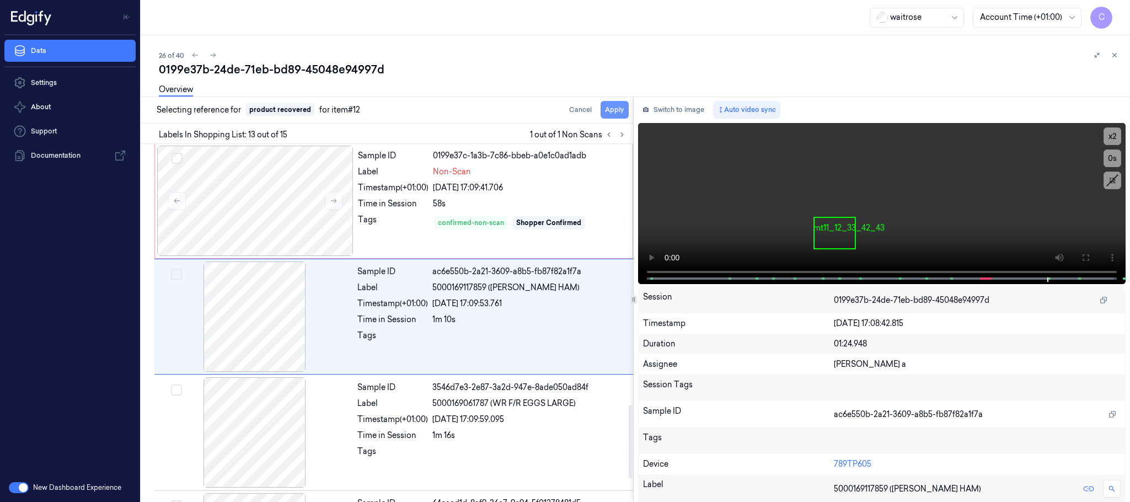
click at [613, 113] on button "Apply" at bounding box center [615, 110] width 28 height 18
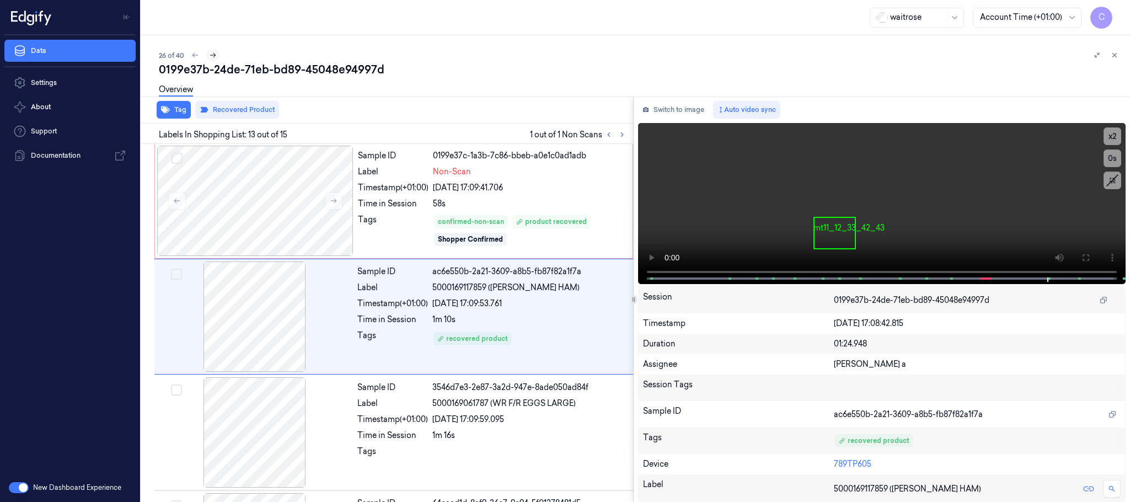
click at [210, 54] on icon at bounding box center [213, 55] width 8 height 8
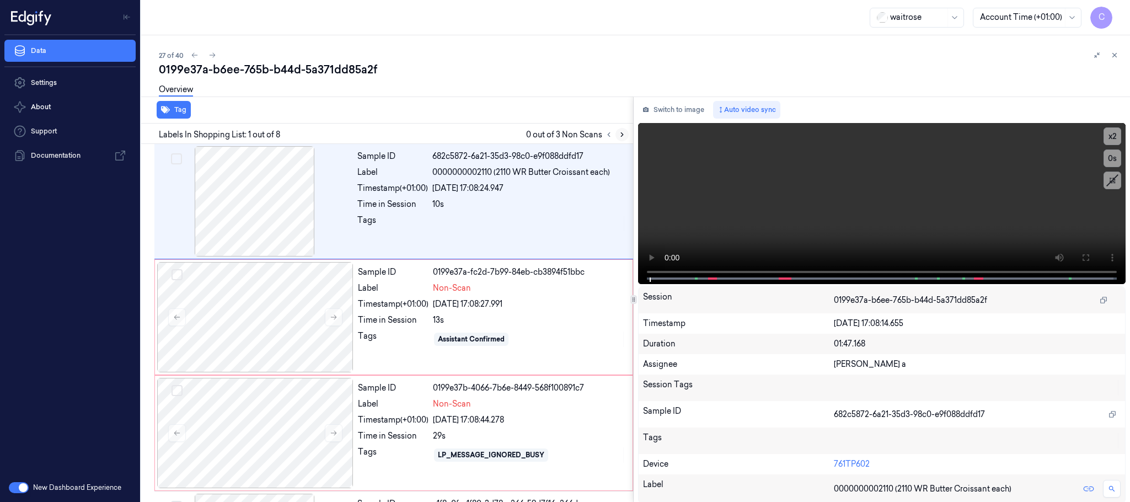
click at [620, 135] on icon at bounding box center [622, 135] width 8 height 8
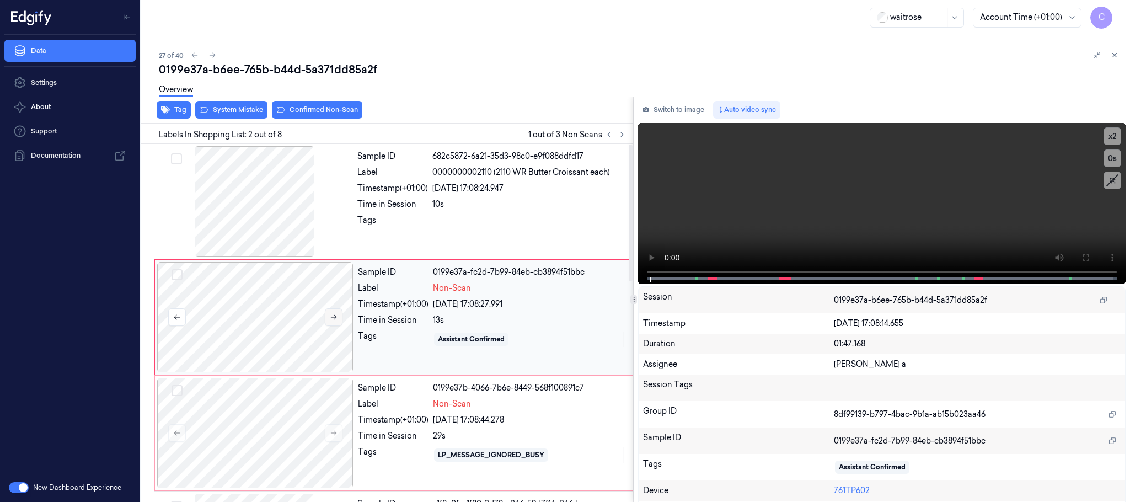
click at [337, 309] on button at bounding box center [334, 317] width 18 height 18
click at [332, 314] on icon at bounding box center [334, 317] width 8 height 8
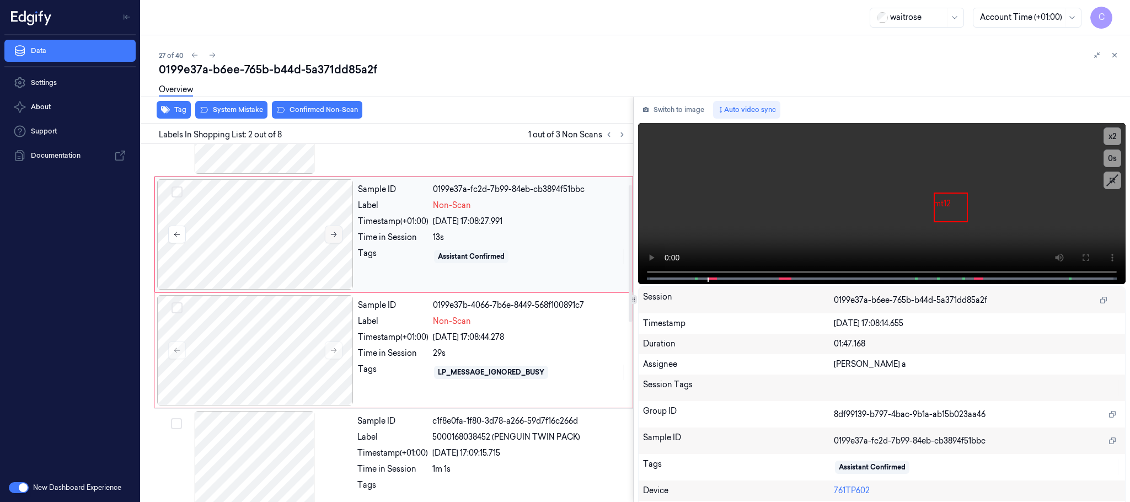
scroll to position [165, 0]
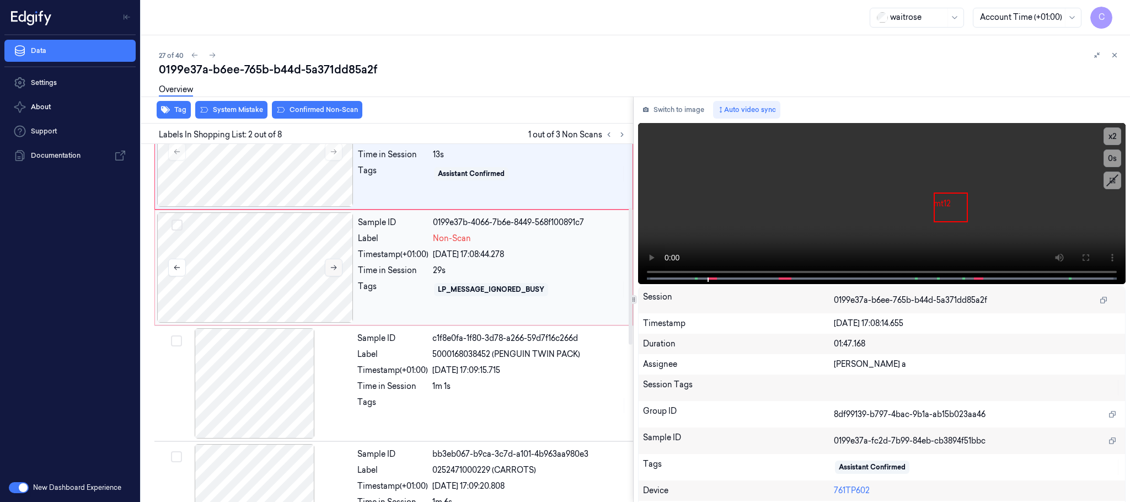
click at [338, 271] on button at bounding box center [334, 268] width 18 height 18
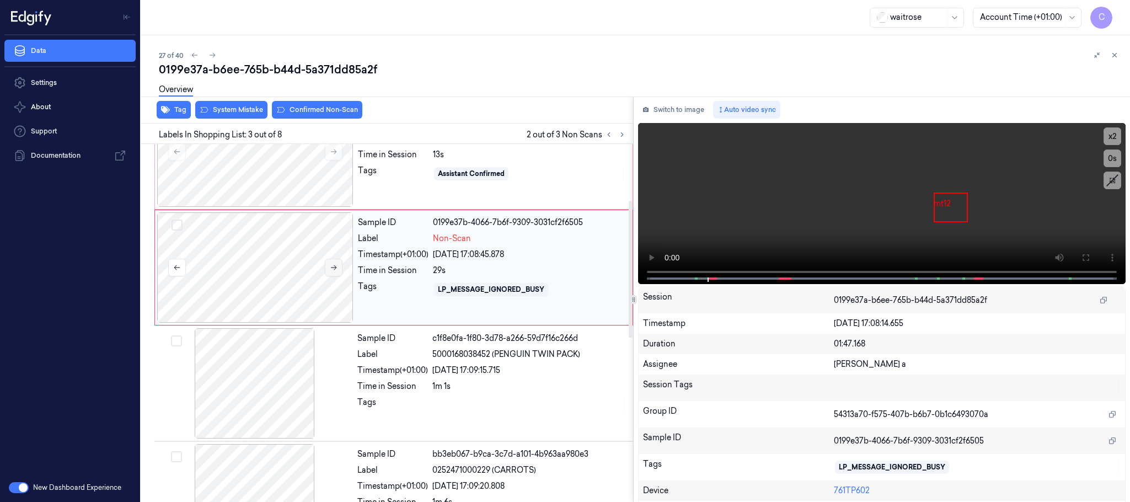
scroll to position [111, 0]
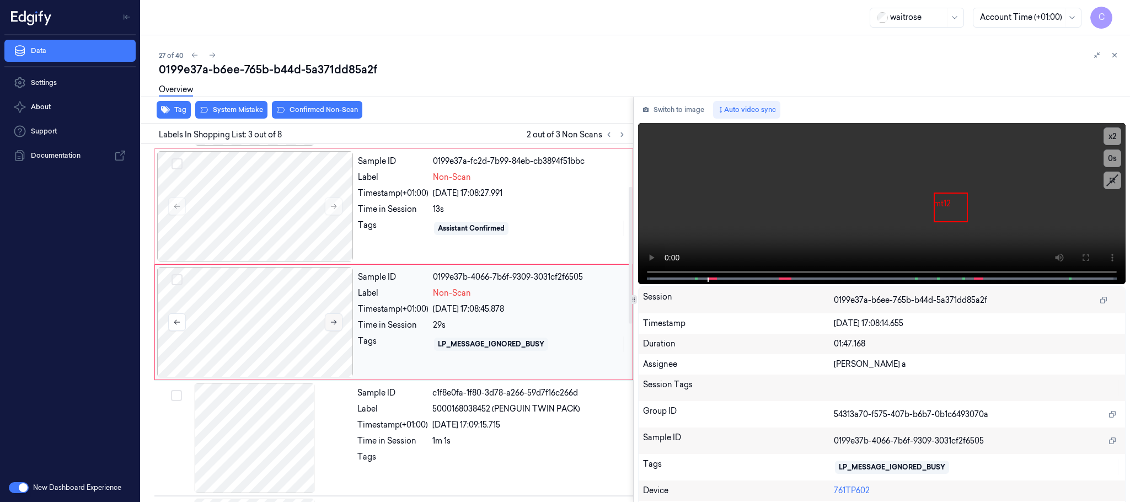
click at [333, 326] on icon at bounding box center [334, 322] width 8 height 8
click at [337, 324] on icon at bounding box center [334, 322] width 8 height 8
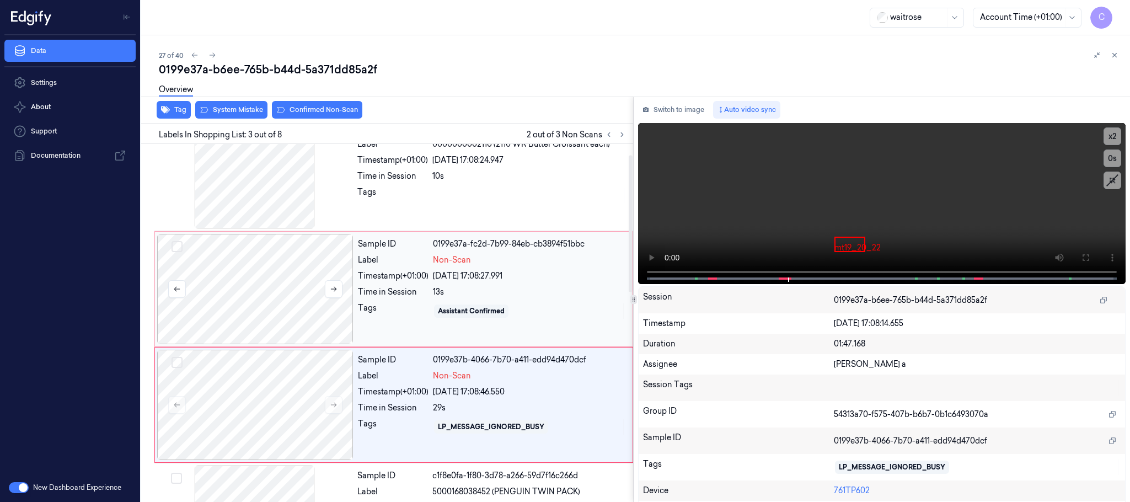
click at [265, 276] on div at bounding box center [255, 289] width 196 height 110
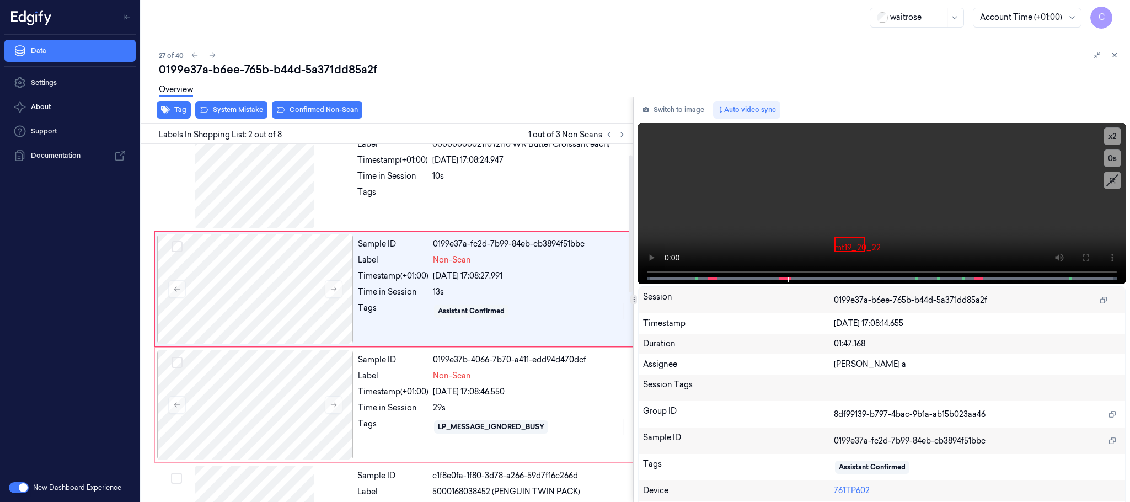
scroll to position [0, 0]
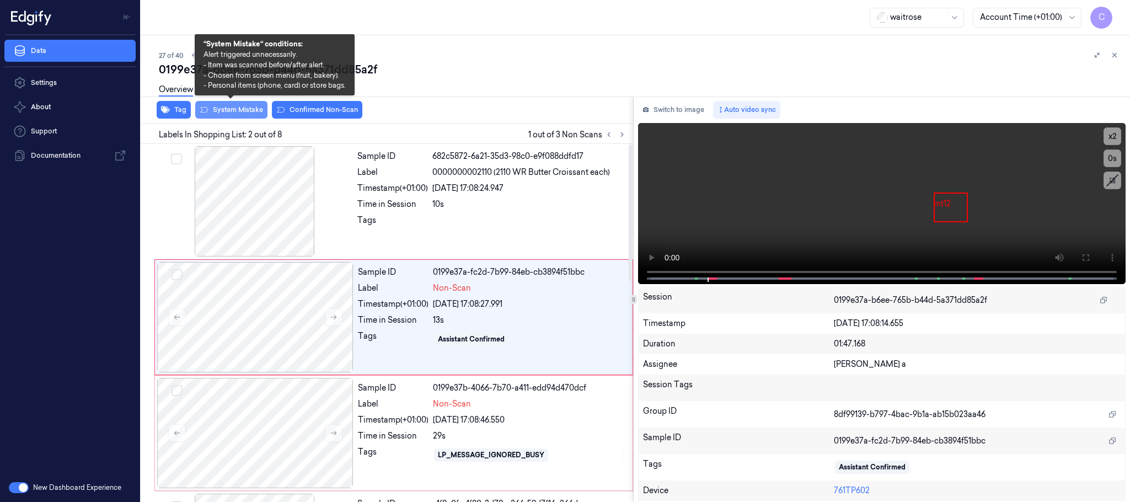
click at [245, 111] on button "System Mistake" at bounding box center [231, 110] width 72 height 18
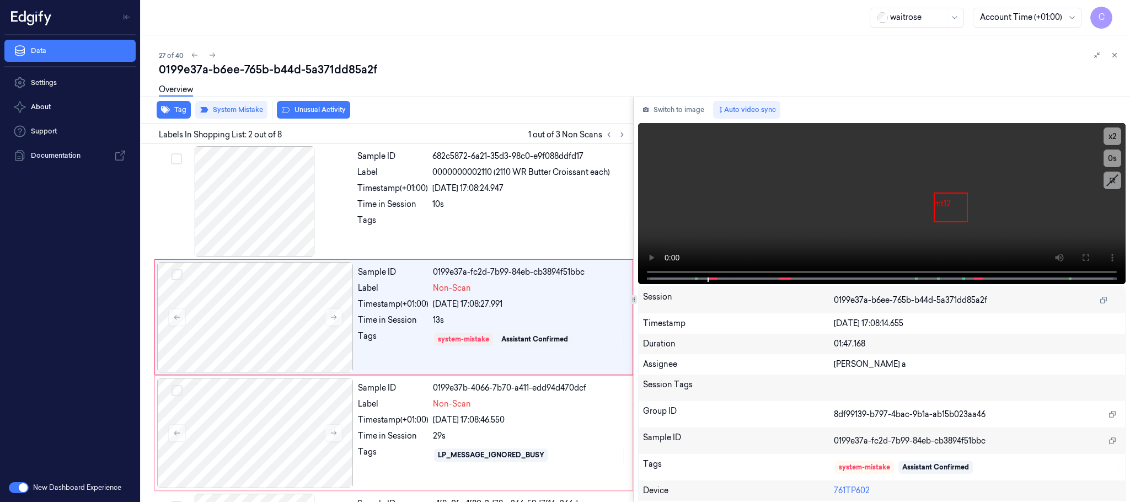
click at [307, 113] on button "Unusual Activity" at bounding box center [313, 110] width 73 height 18
click at [179, 111] on button "Tag" at bounding box center [174, 110] width 34 height 18
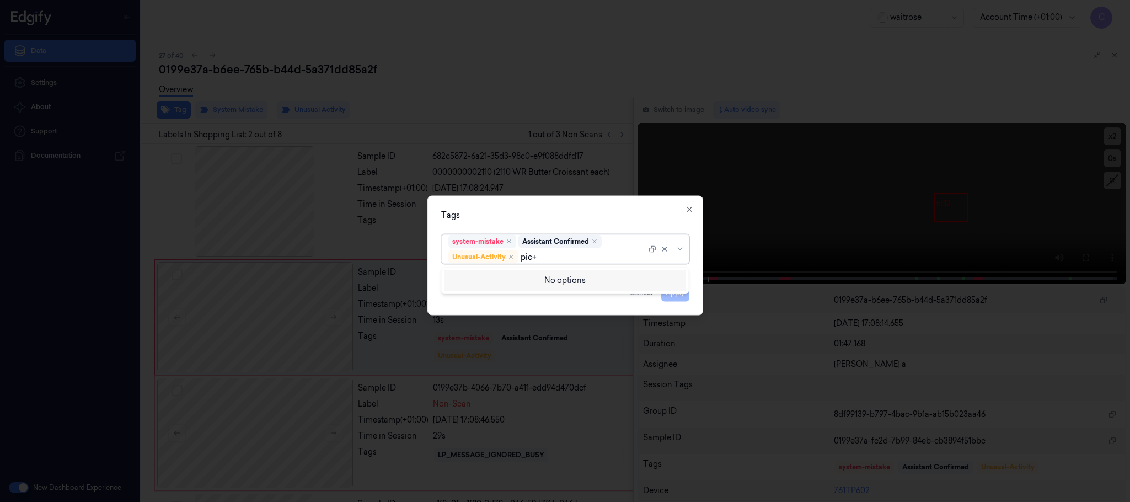
type input "pic"
click at [490, 285] on div "Picklist item alert" at bounding box center [565, 279] width 242 height 18
click at [541, 220] on div "Tags" at bounding box center [565, 216] width 248 height 12
click at [682, 295] on button "Apply" at bounding box center [675, 293] width 28 height 18
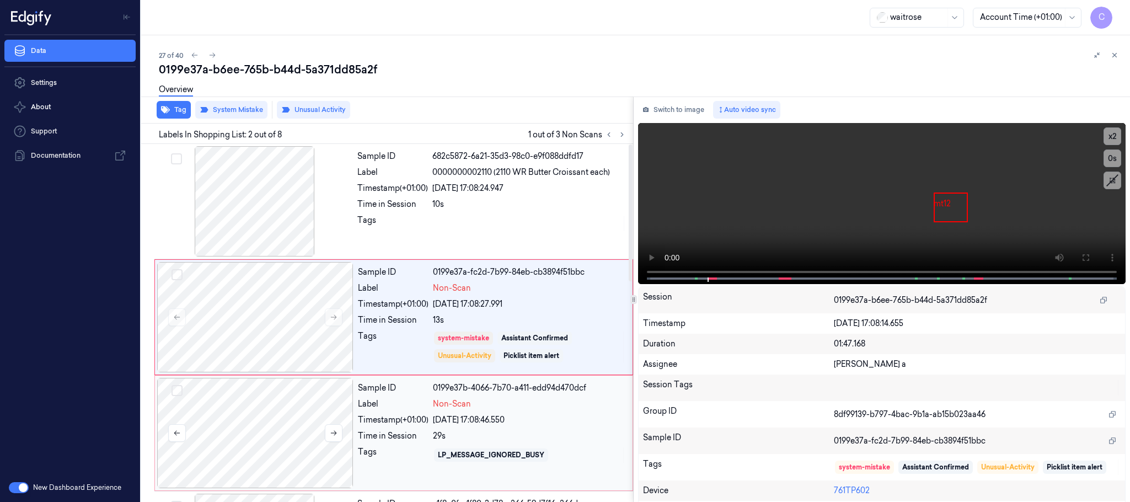
click at [242, 418] on div at bounding box center [255, 433] width 196 height 110
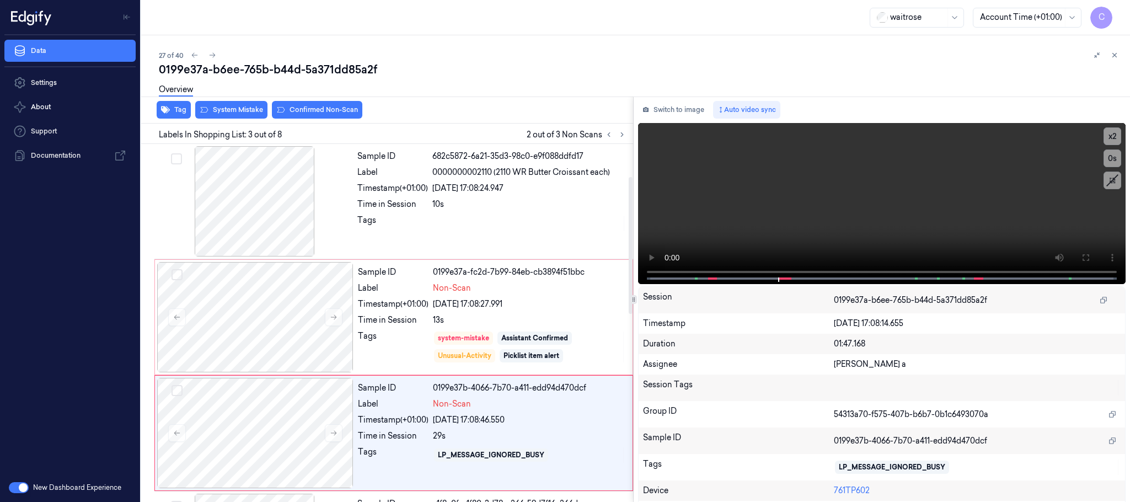
scroll to position [111, 0]
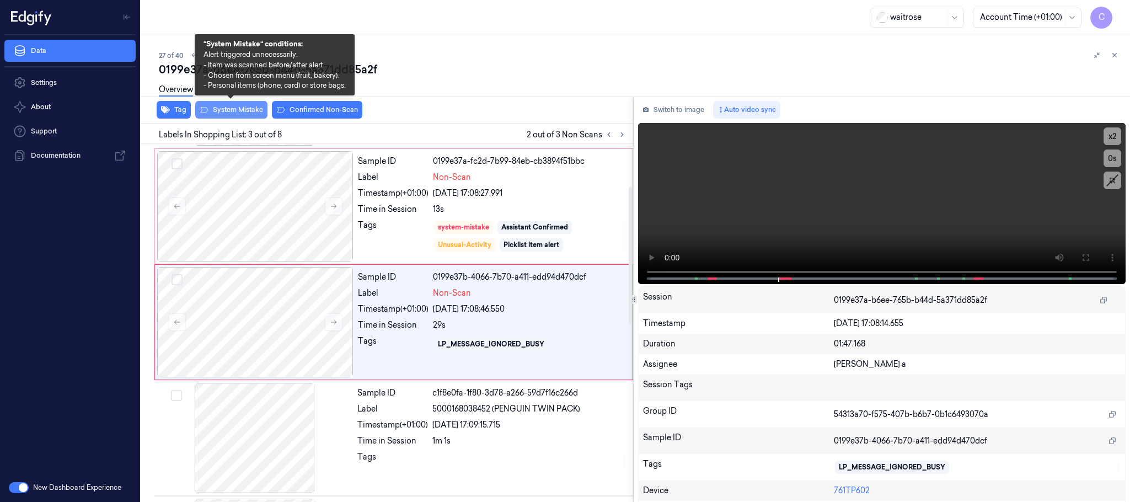
click at [242, 114] on button "System Mistake" at bounding box center [231, 110] width 72 height 18
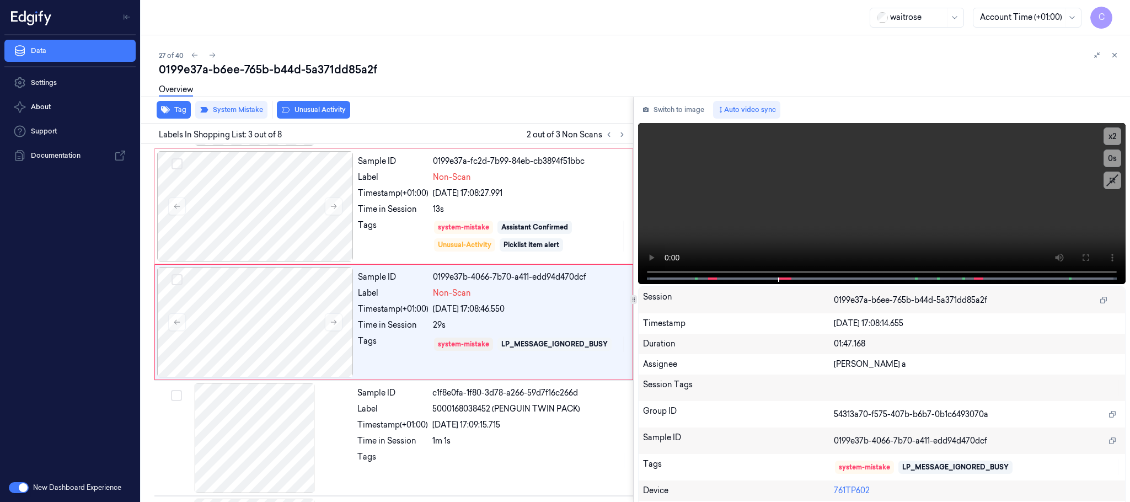
click at [298, 111] on button "Unusual Activity" at bounding box center [313, 110] width 73 height 18
click at [177, 115] on button "Tag" at bounding box center [174, 110] width 34 height 18
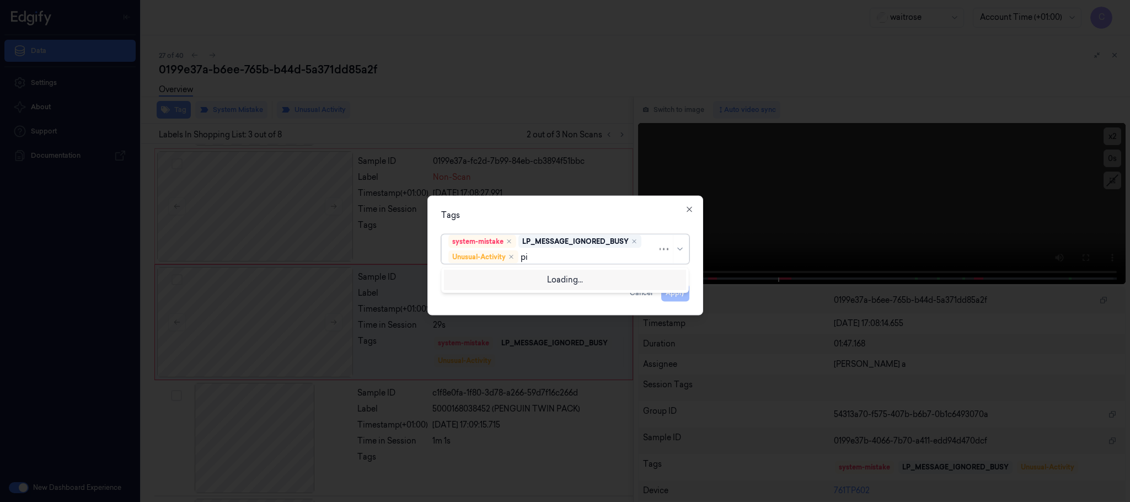
type input "pic"
click at [483, 281] on div "Picklist item alert" at bounding box center [479, 279] width 63 height 12
click at [533, 226] on div "Tags 1 result available for search term pic. Use Up and Down to choose options,…" at bounding box center [566, 256] width 276 height 120
click at [671, 290] on button "Apply" at bounding box center [675, 293] width 28 height 18
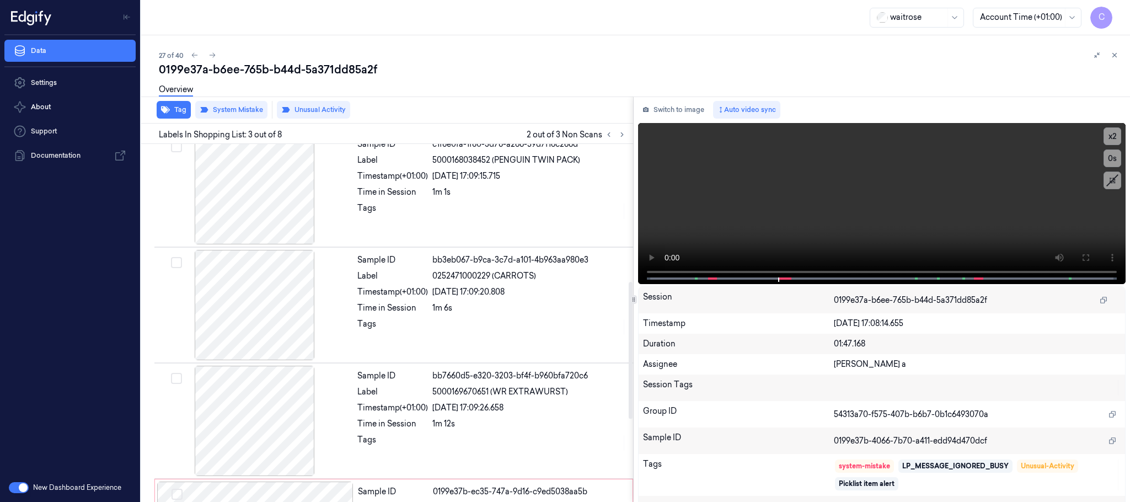
scroll to position [575, 0]
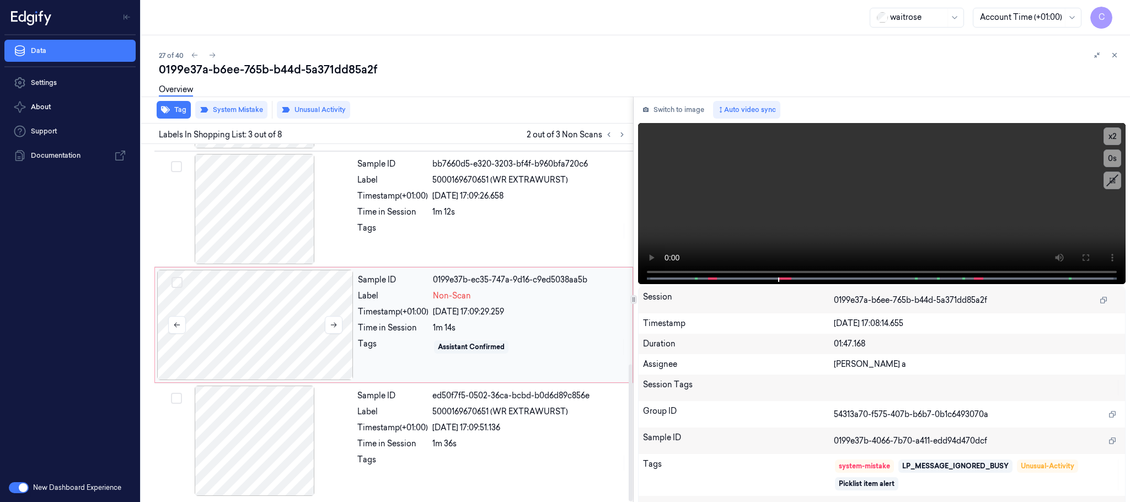
click at [243, 343] on div at bounding box center [255, 325] width 196 height 110
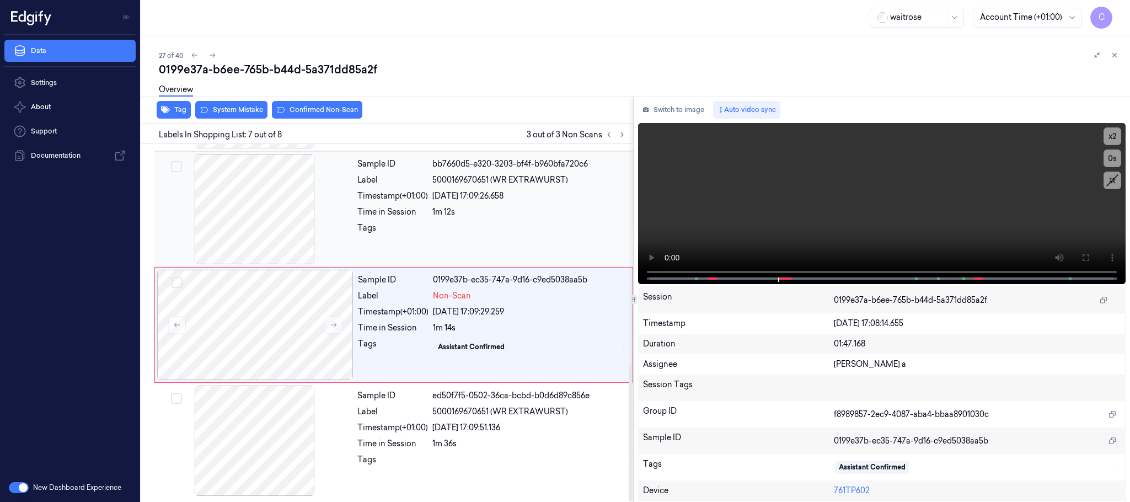
click at [267, 231] on div at bounding box center [255, 209] width 196 height 110
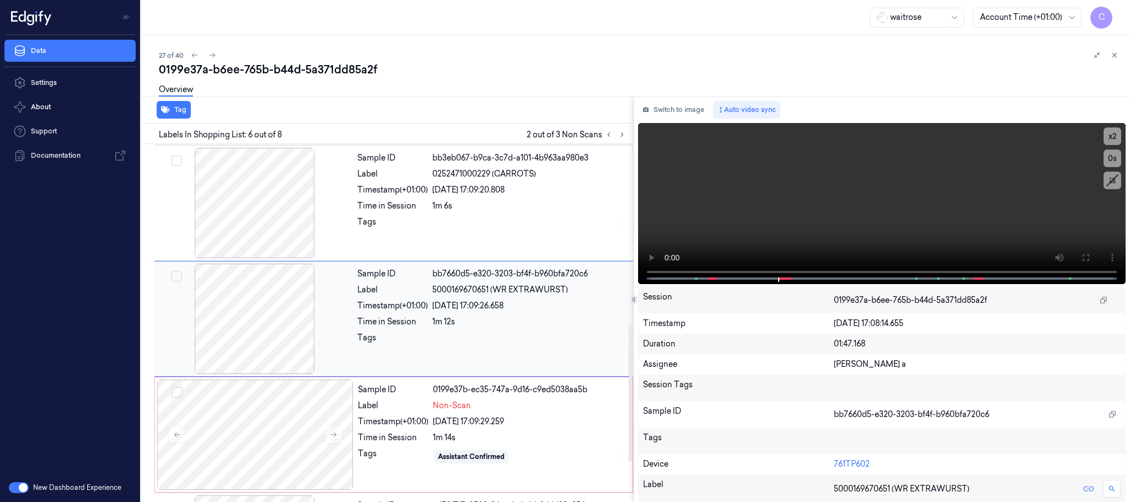
scroll to position [460, 0]
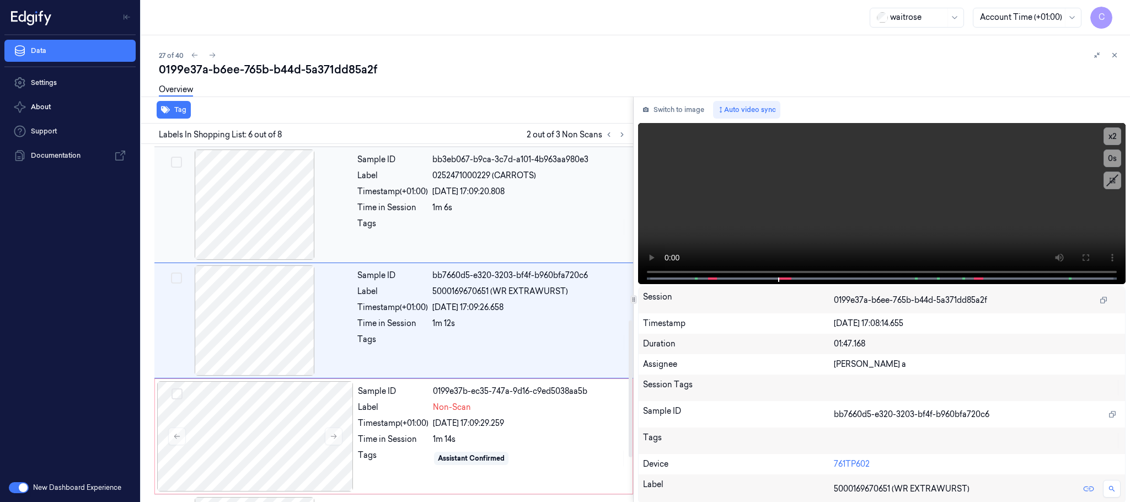
click at [230, 217] on div at bounding box center [255, 204] width 196 height 110
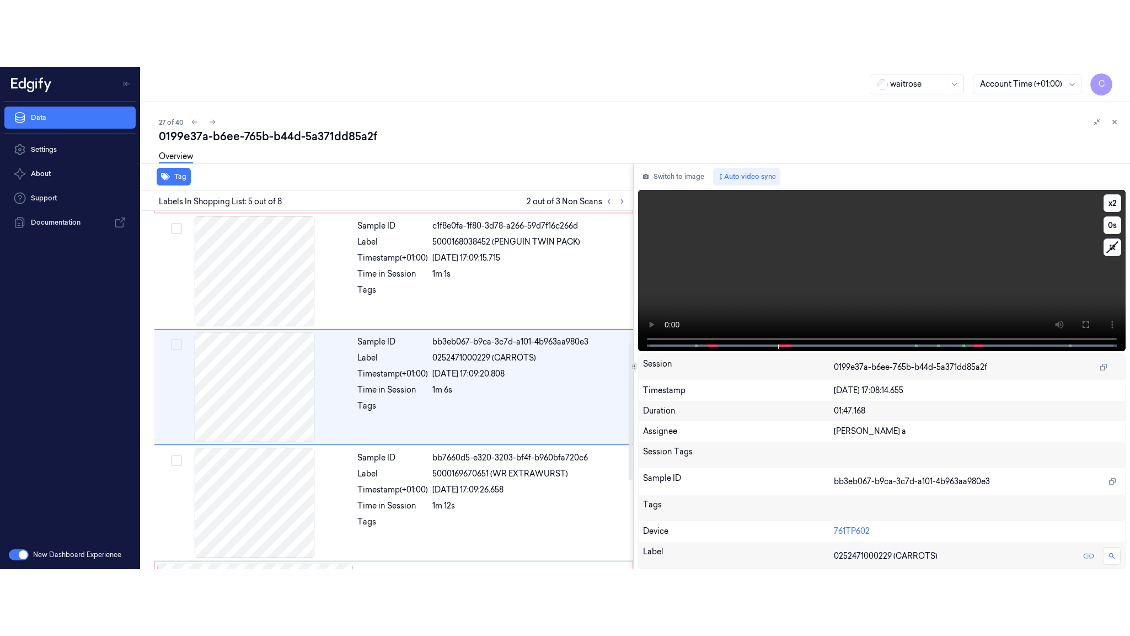
scroll to position [344, 0]
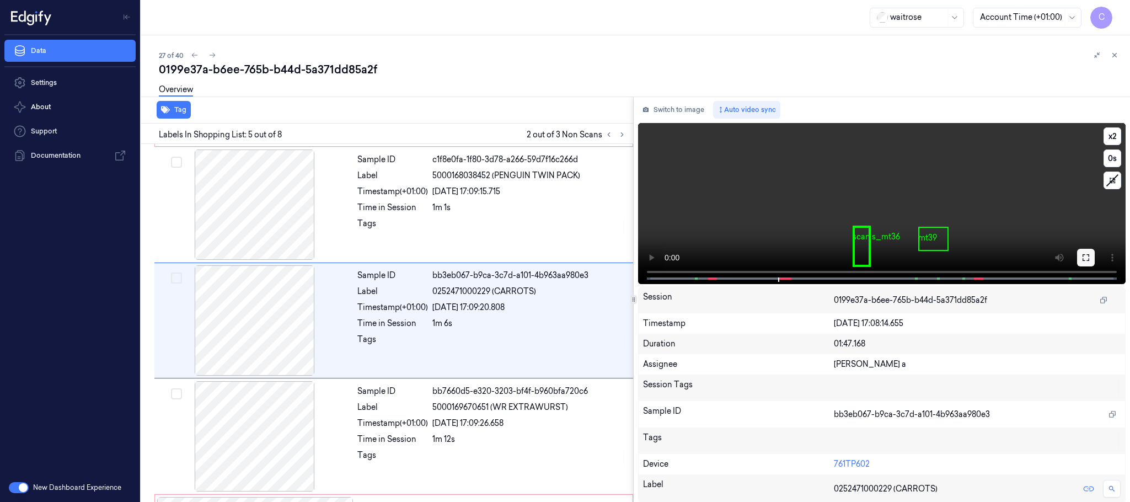
click at [1077, 257] on button at bounding box center [1086, 258] width 18 height 18
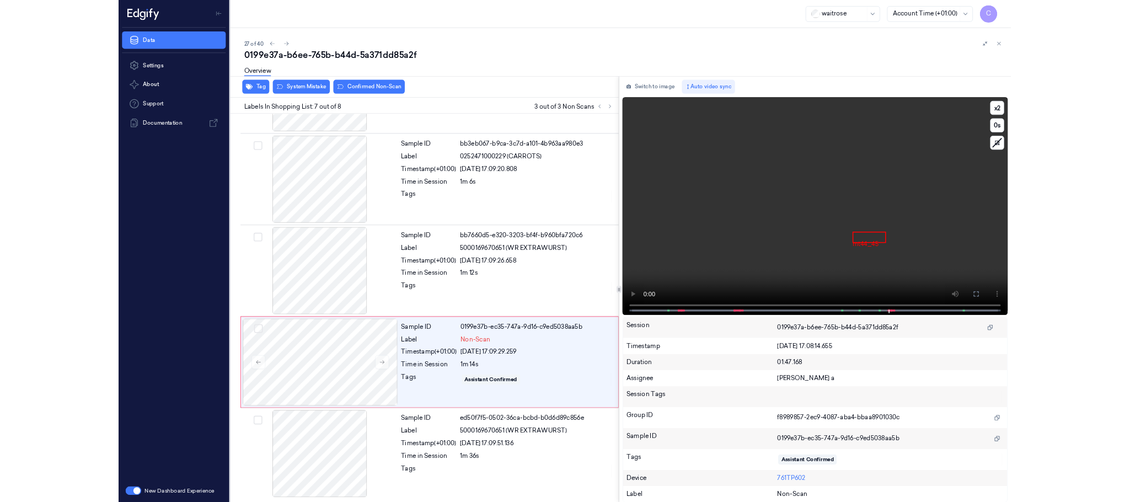
scroll to position [442, 0]
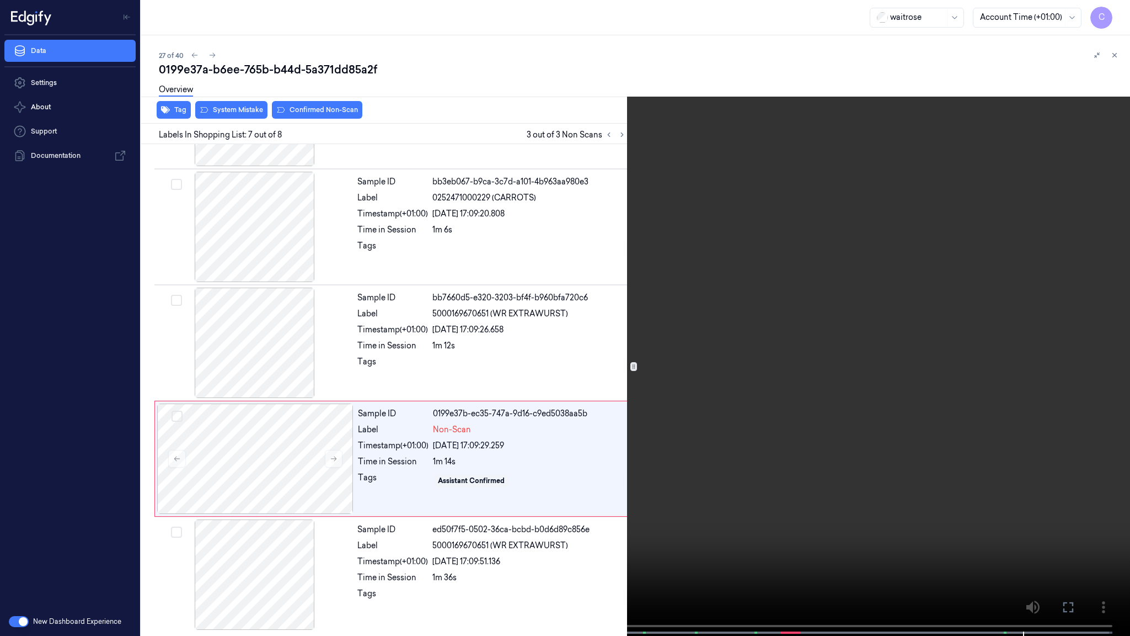
click at [553, 427] on video at bounding box center [565, 319] width 1130 height 638
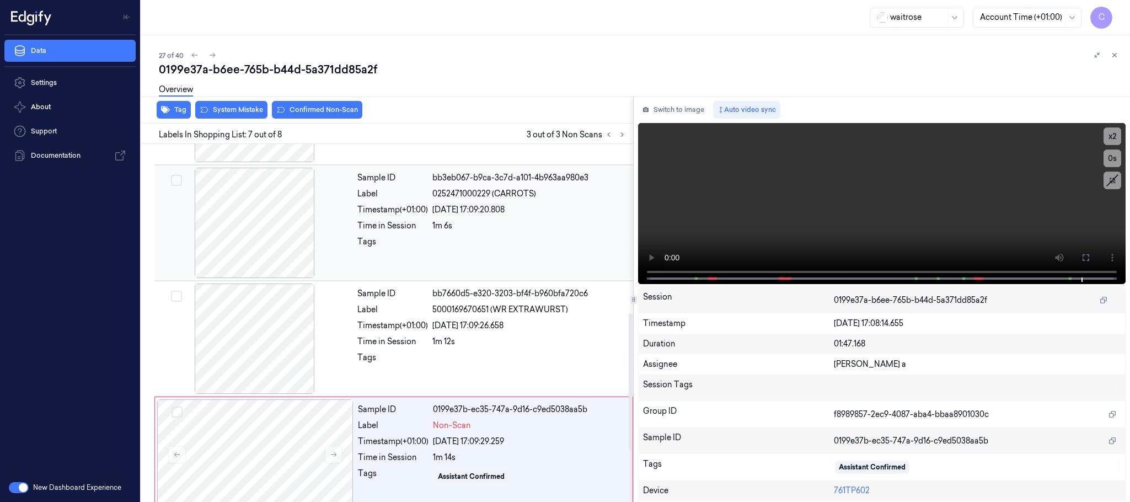
drag, startPoint x: 285, startPoint y: 445, endPoint x: 255, endPoint y: 176, distance: 270.8
click at [284, 442] on div at bounding box center [255, 454] width 196 height 110
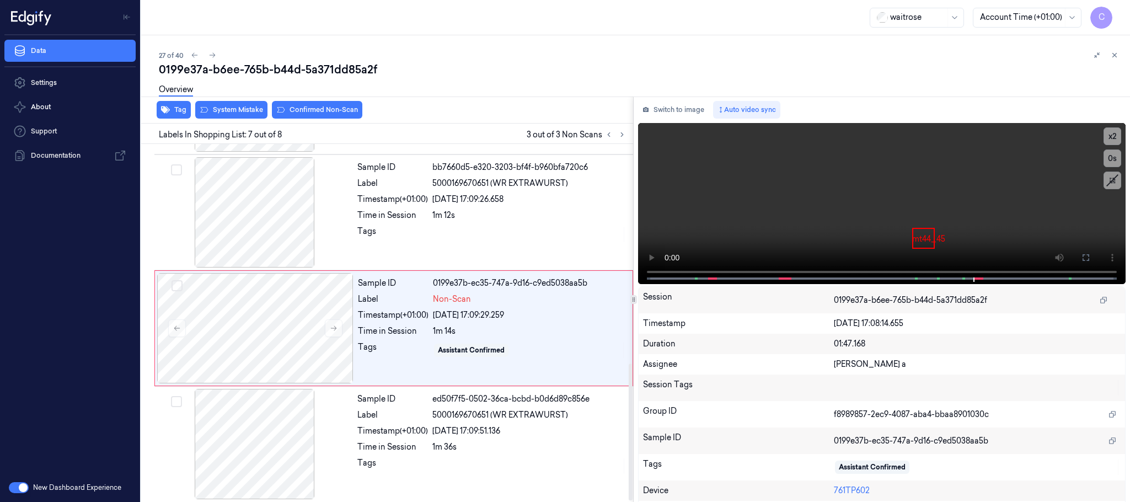
scroll to position [575, 0]
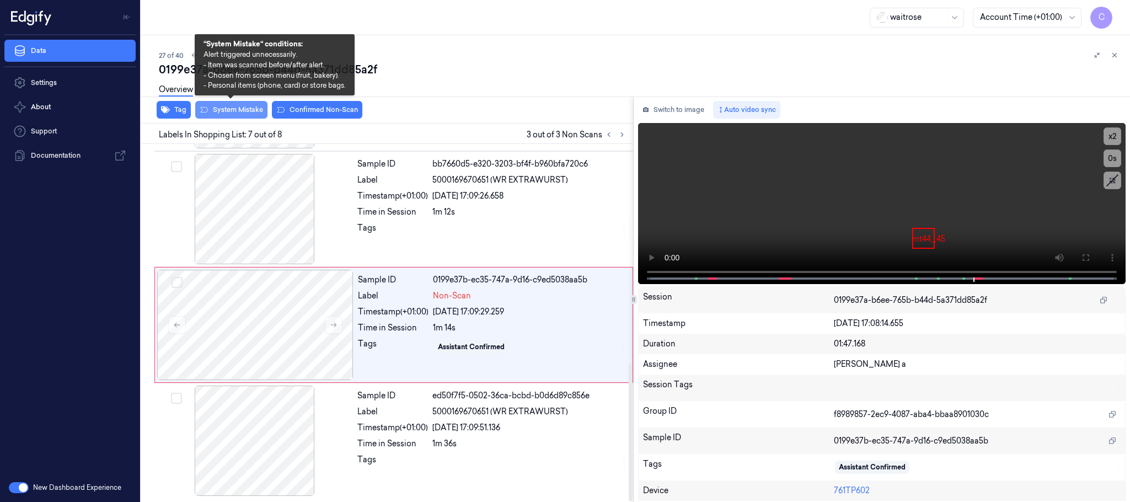
click at [252, 109] on button "System Mistake" at bounding box center [231, 110] width 72 height 18
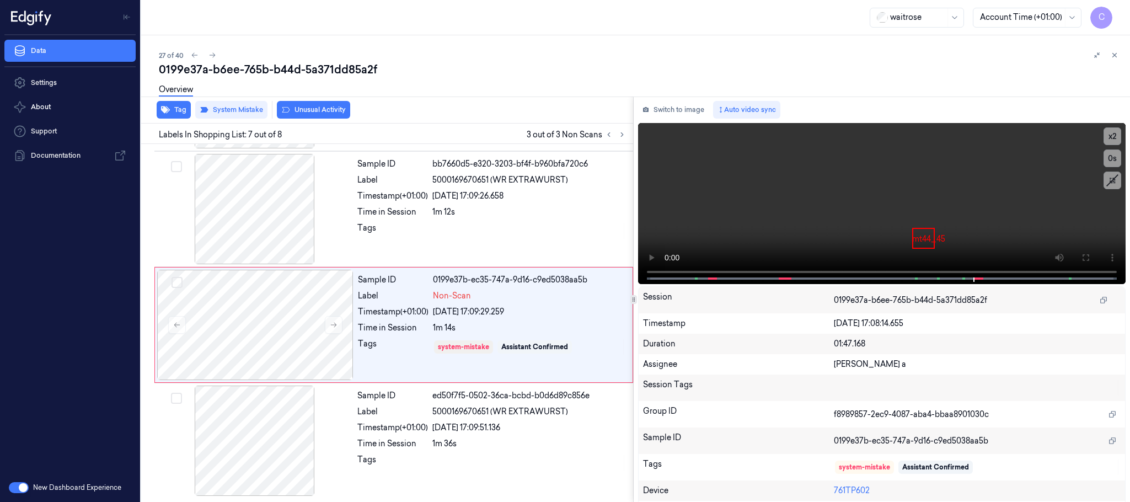
click at [309, 108] on button "Unusual Activity" at bounding box center [313, 110] width 73 height 18
click at [213, 55] on icon at bounding box center [213, 55] width 8 height 8
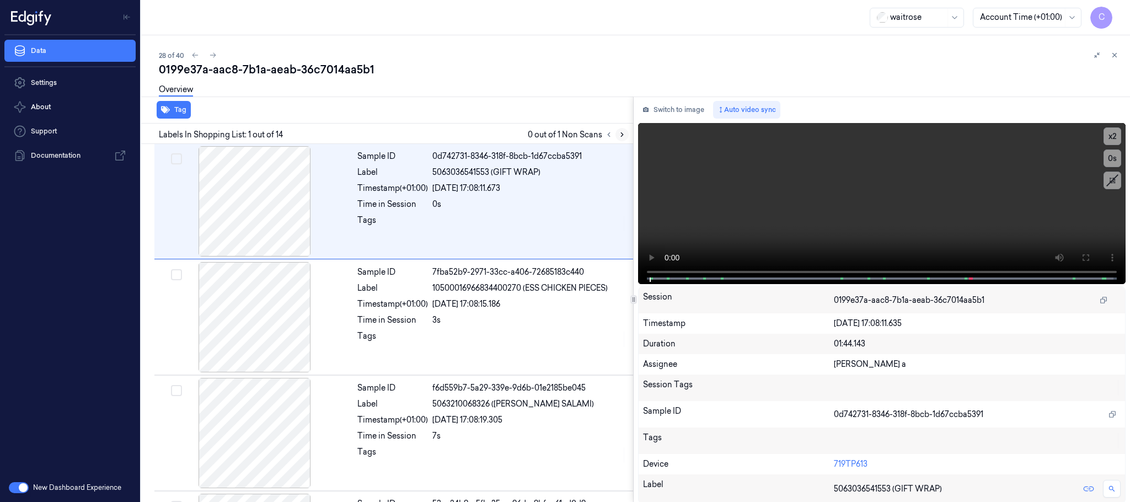
click at [621, 135] on icon at bounding box center [622, 135] width 8 height 8
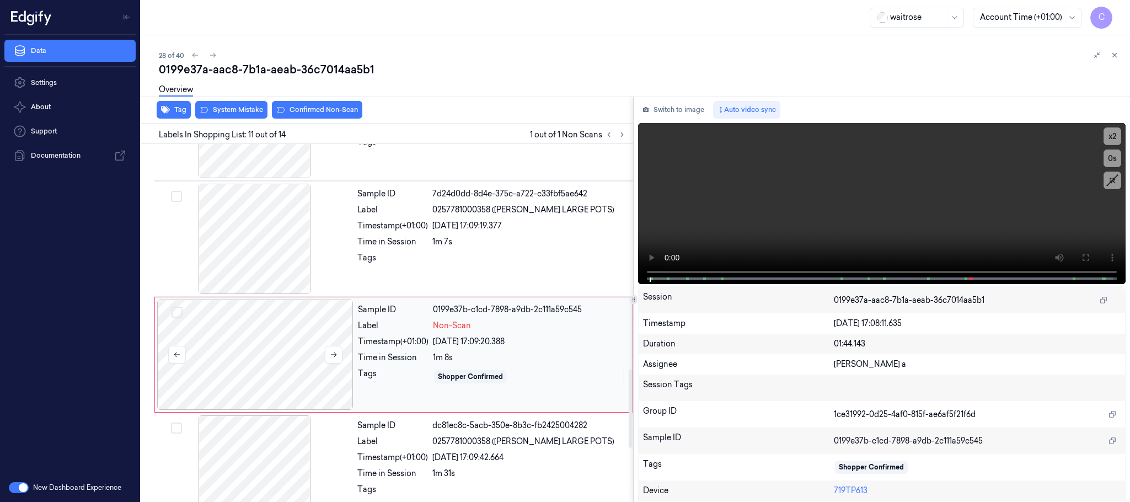
scroll to position [1042, 0]
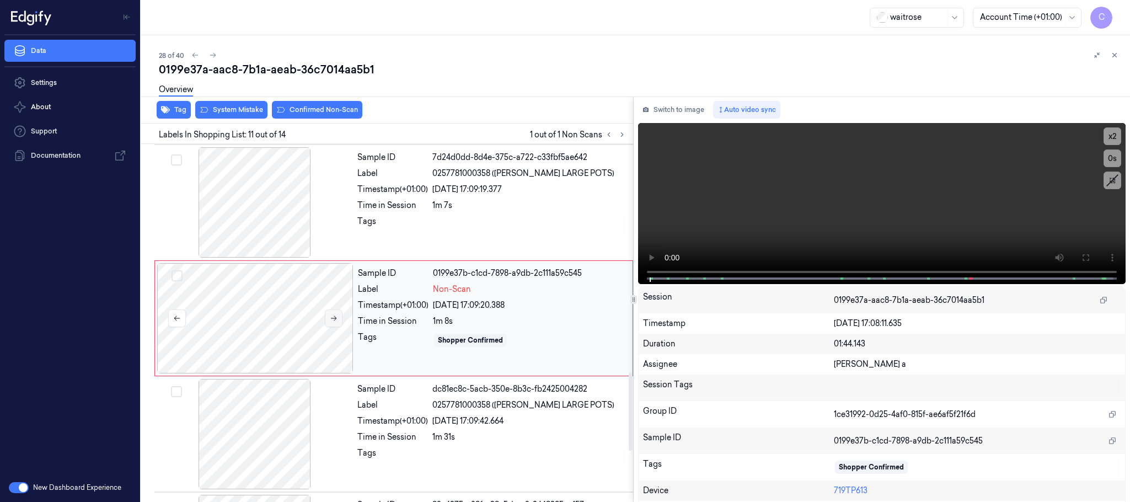
click at [333, 322] on icon at bounding box center [334, 318] width 8 height 8
click at [330, 317] on button at bounding box center [334, 318] width 18 height 18
click at [331, 318] on button at bounding box center [334, 318] width 18 height 18
click at [330, 322] on icon at bounding box center [334, 318] width 8 height 8
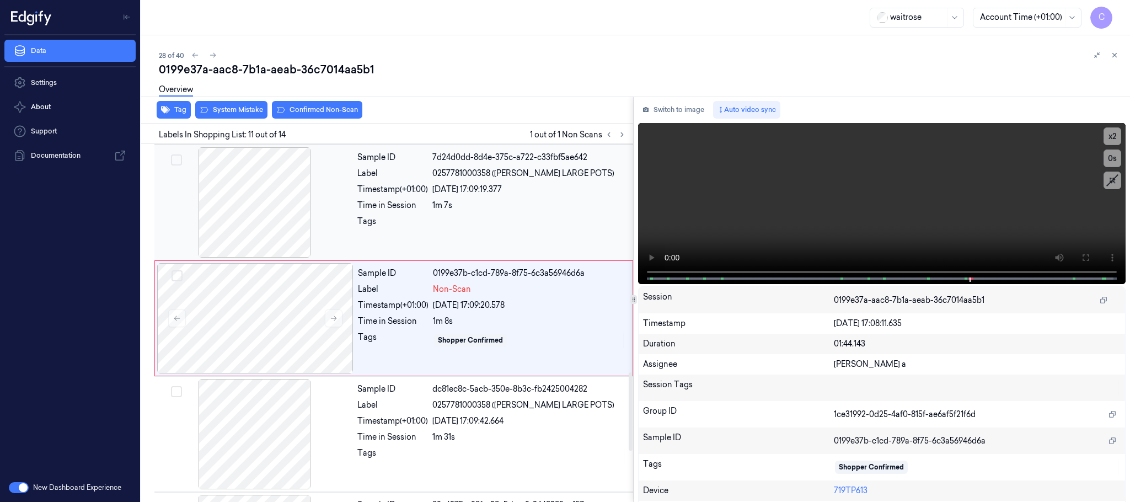
click at [258, 217] on div at bounding box center [255, 202] width 196 height 110
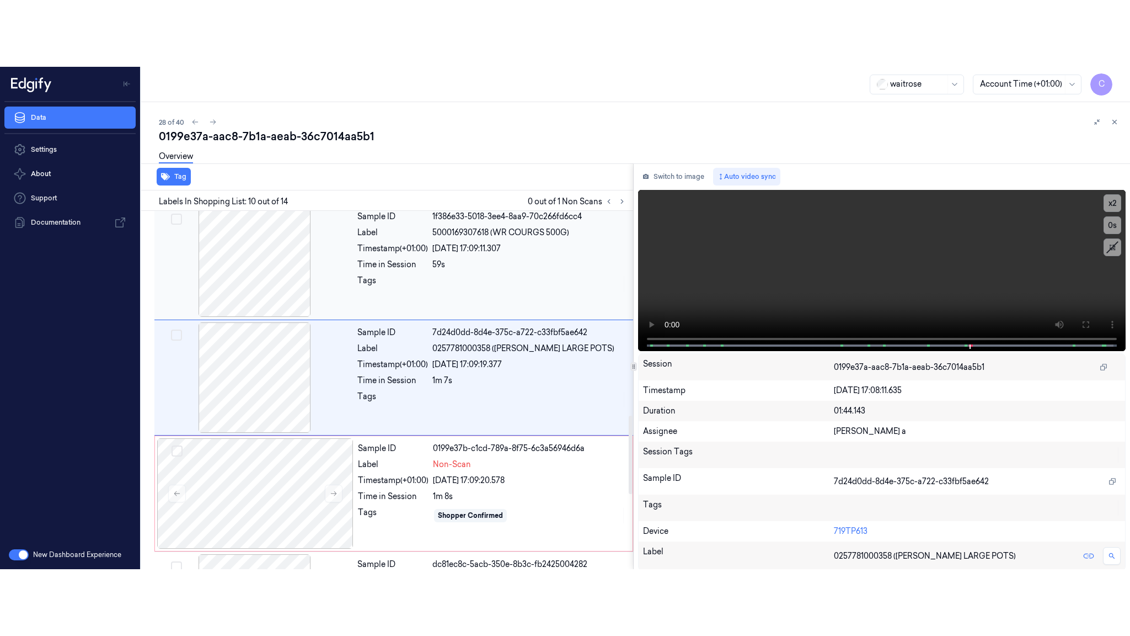
scroll to position [926, 0]
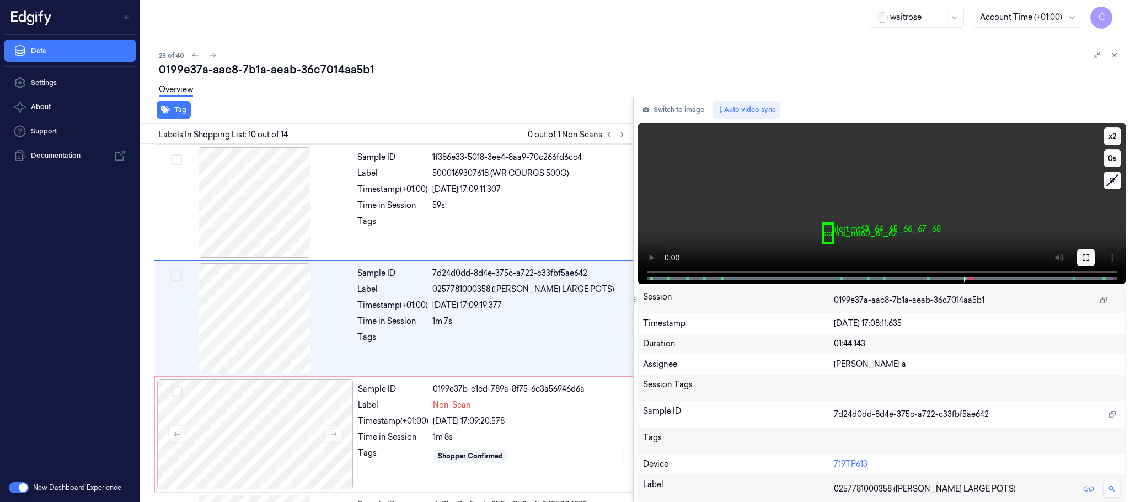
click at [1077, 257] on button at bounding box center [1086, 258] width 18 height 18
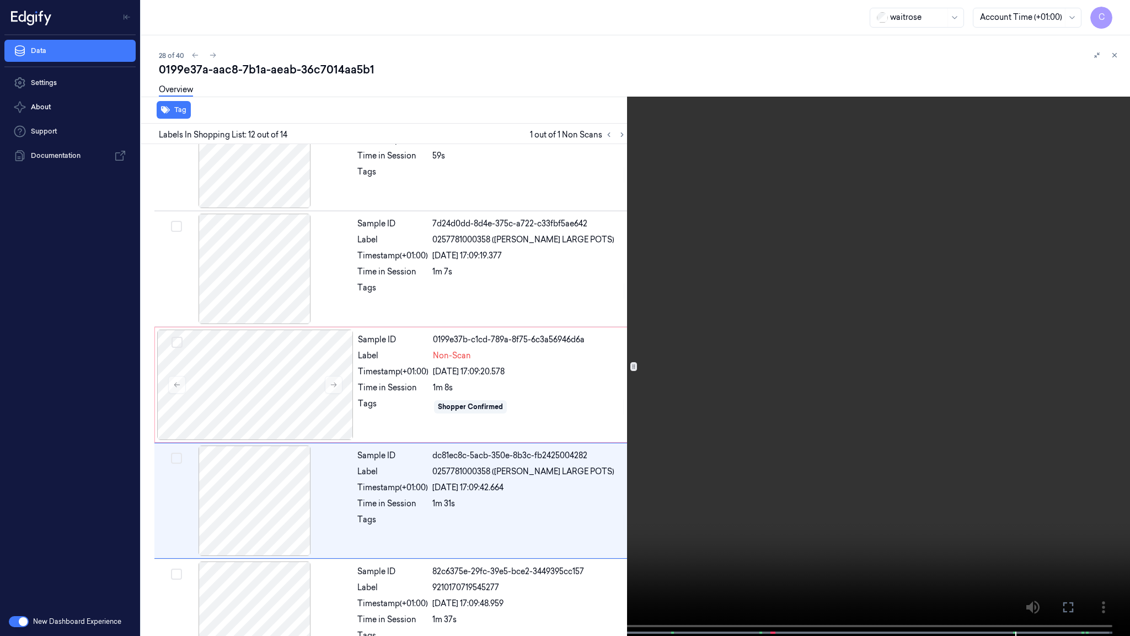
scroll to position [1092, 0]
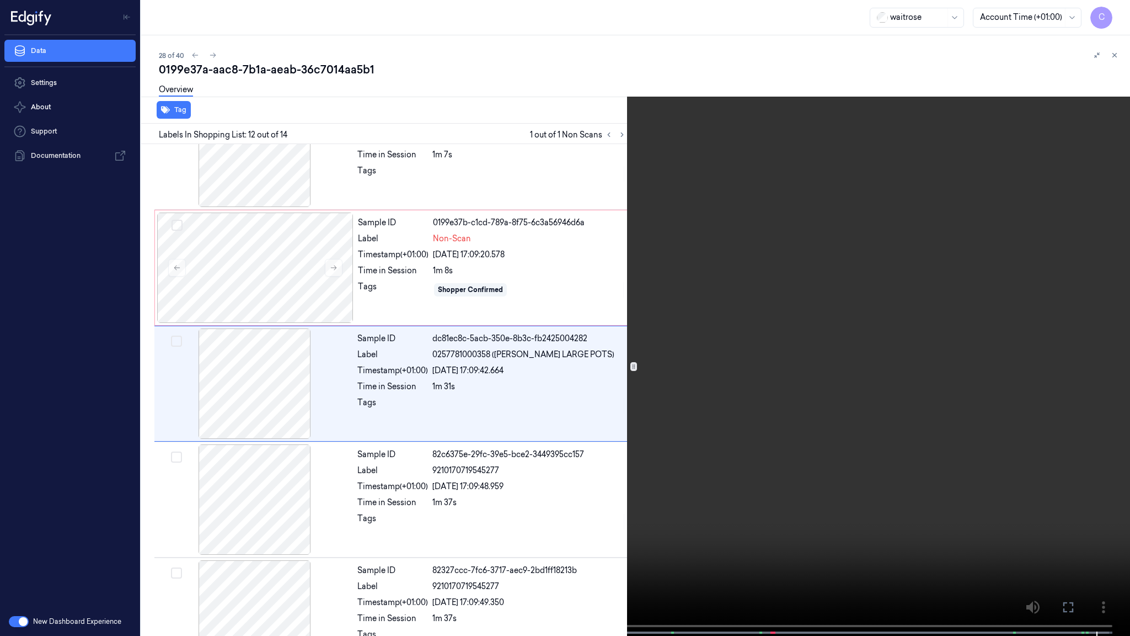
click at [600, 463] on video at bounding box center [565, 319] width 1130 height 638
click at [762, 477] on video at bounding box center [565, 319] width 1130 height 638
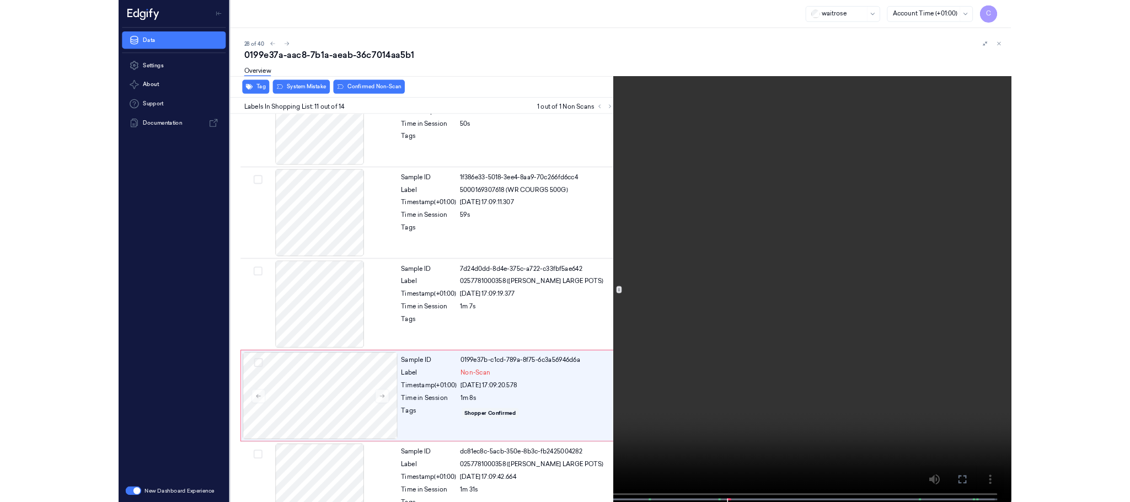
scroll to position [975, 0]
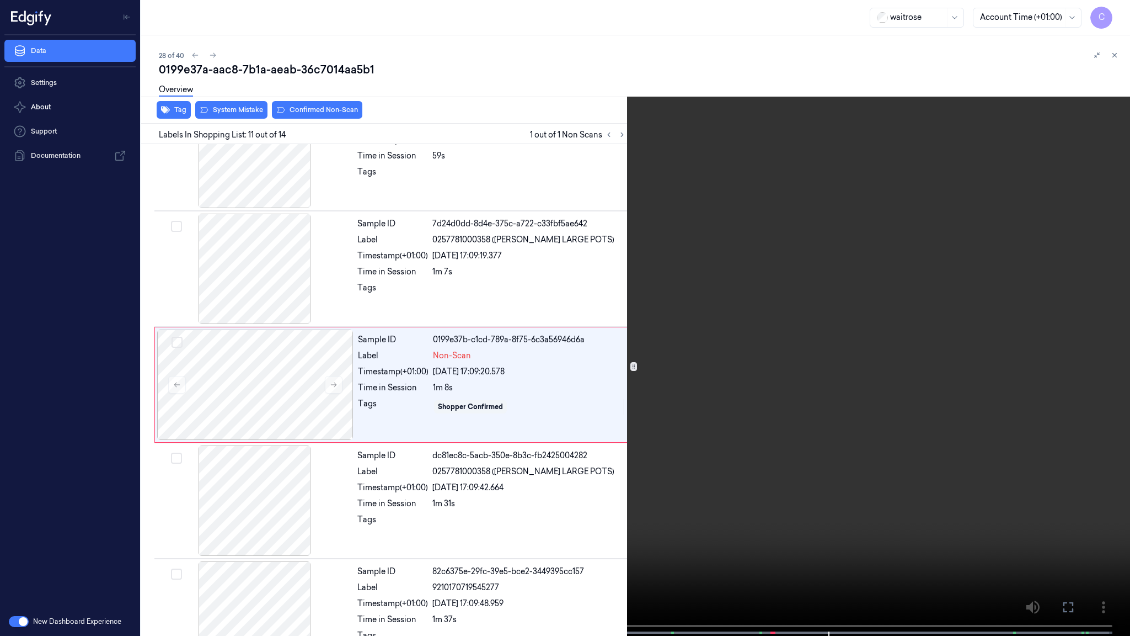
click at [428, 435] on video at bounding box center [565, 319] width 1130 height 638
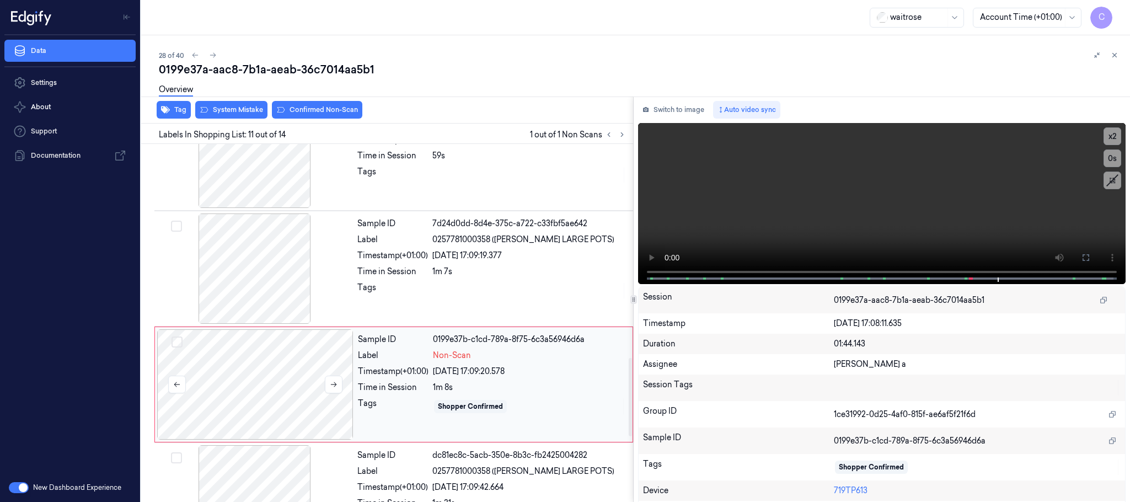
click at [224, 392] on div at bounding box center [255, 384] width 196 height 110
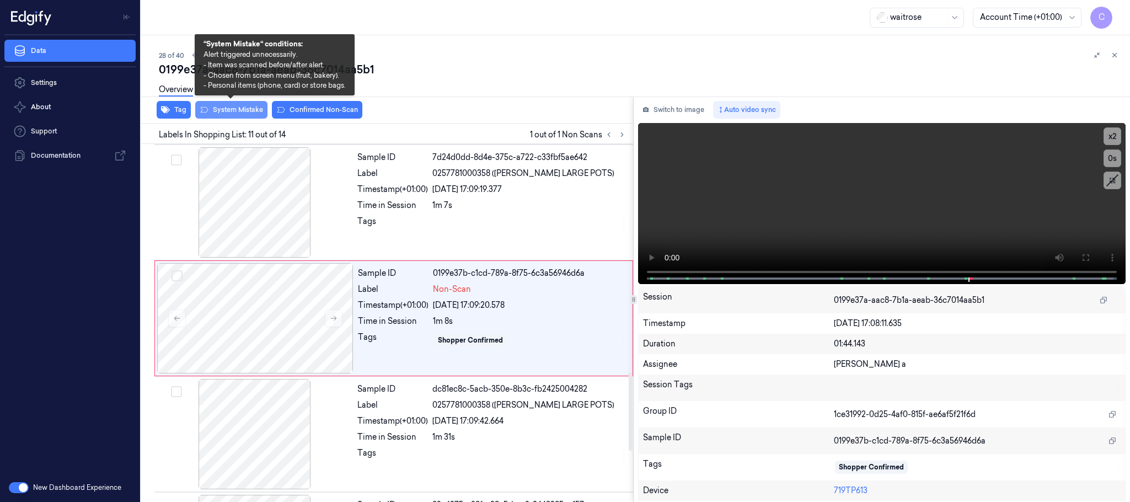
click at [230, 110] on button "System Mistake" at bounding box center [231, 110] width 72 height 18
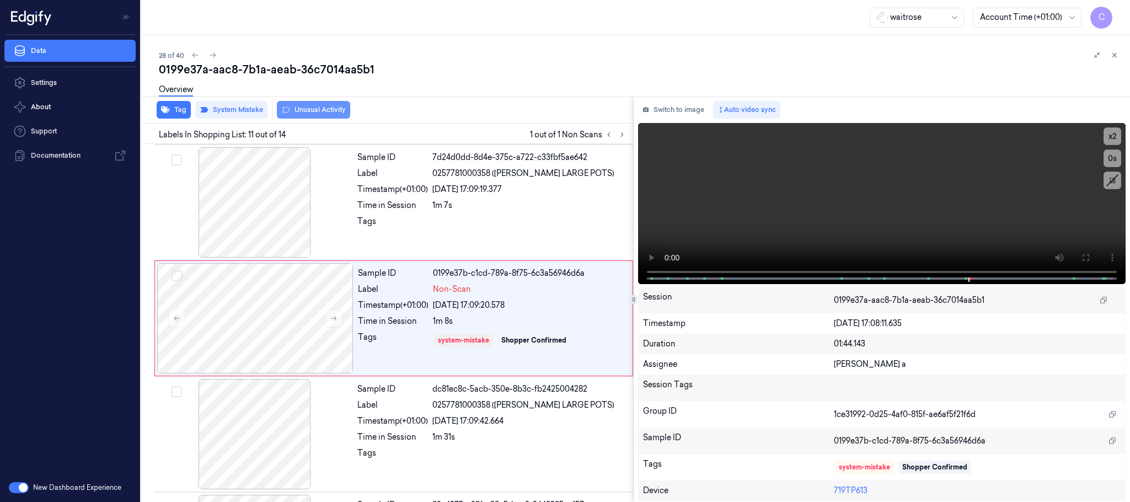
click at [288, 113] on icon at bounding box center [285, 109] width 9 height 9
click at [217, 55] on button at bounding box center [212, 55] width 13 height 13
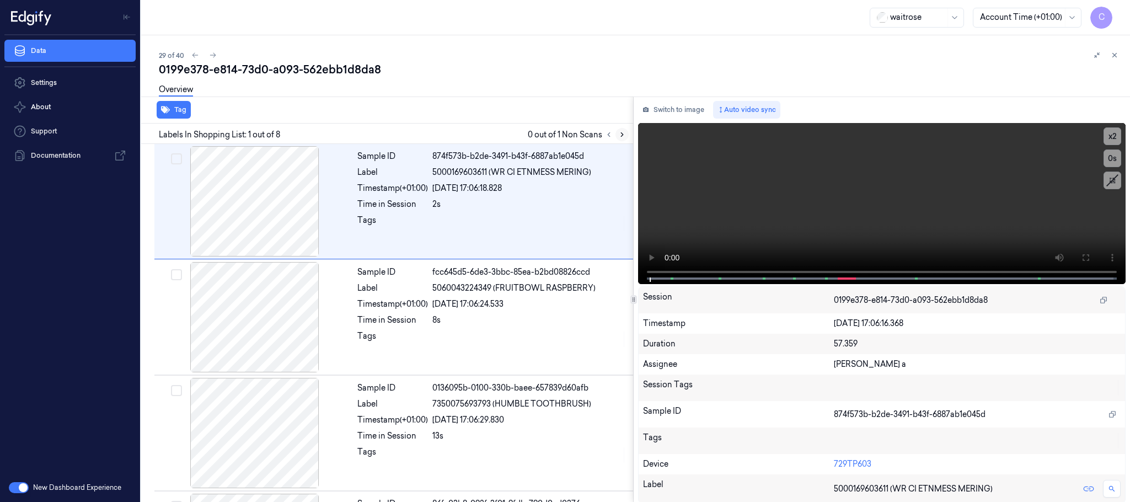
click at [621, 133] on icon at bounding box center [622, 135] width 2 height 4
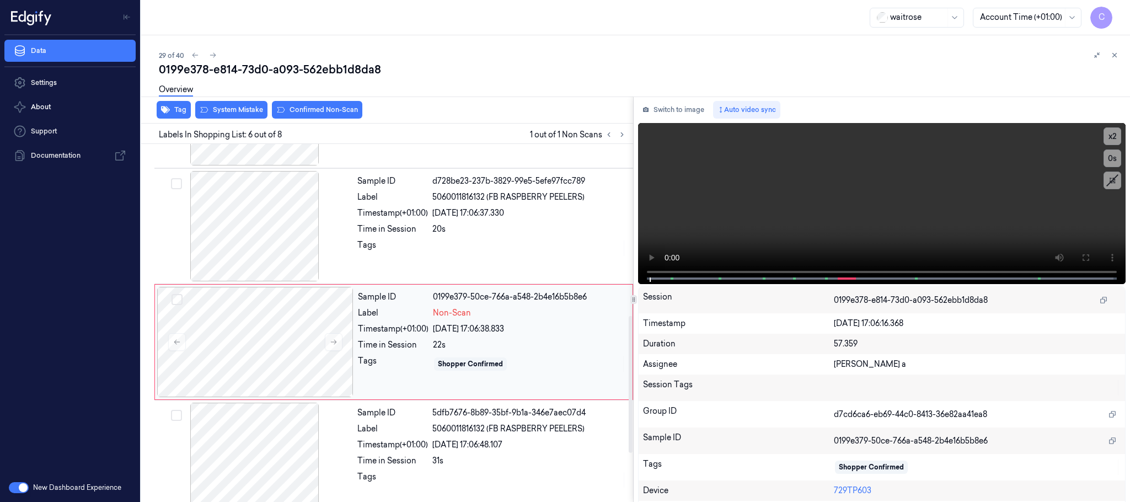
scroll to position [460, 0]
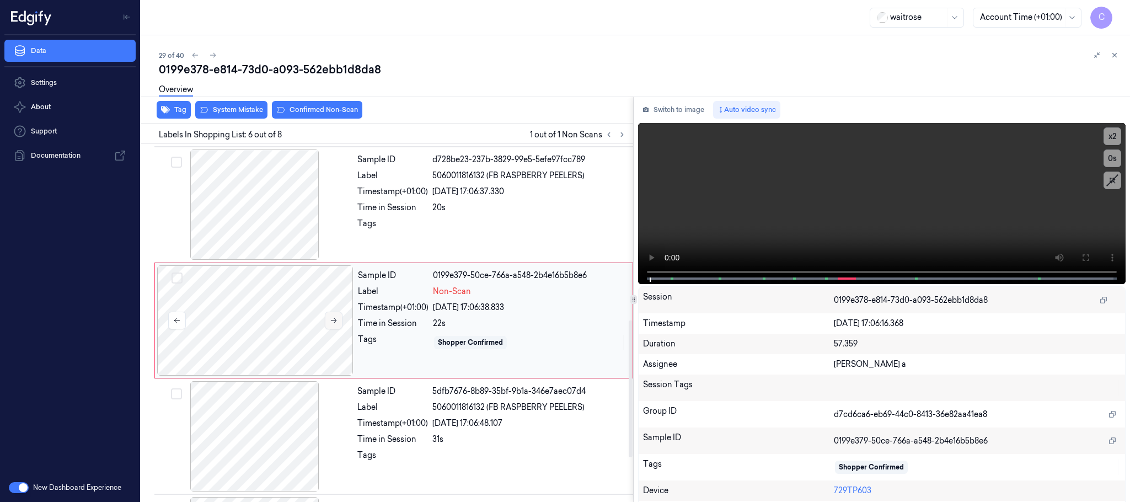
click at [332, 322] on icon at bounding box center [334, 321] width 8 height 8
click at [270, 215] on div at bounding box center [255, 204] width 196 height 110
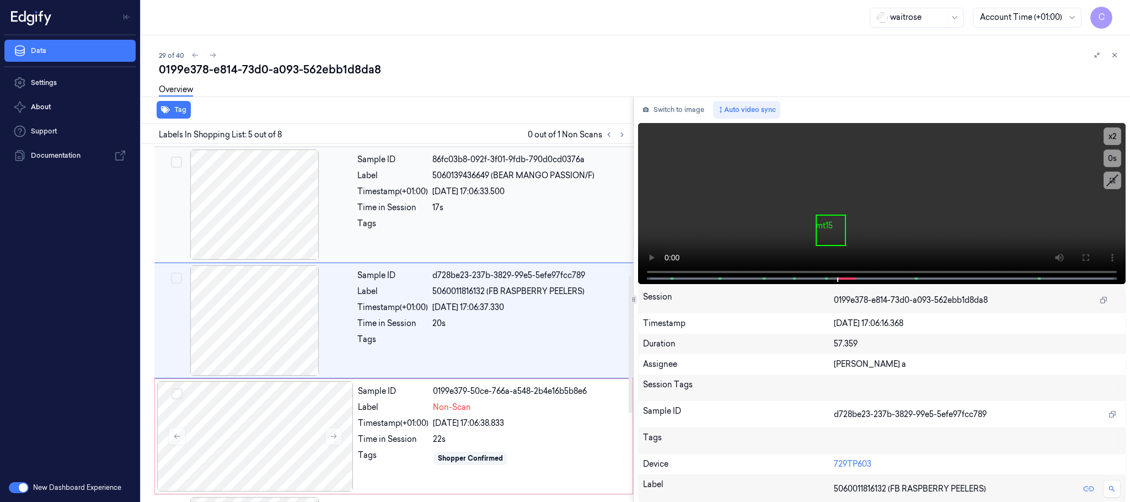
click at [249, 227] on div at bounding box center [255, 204] width 196 height 110
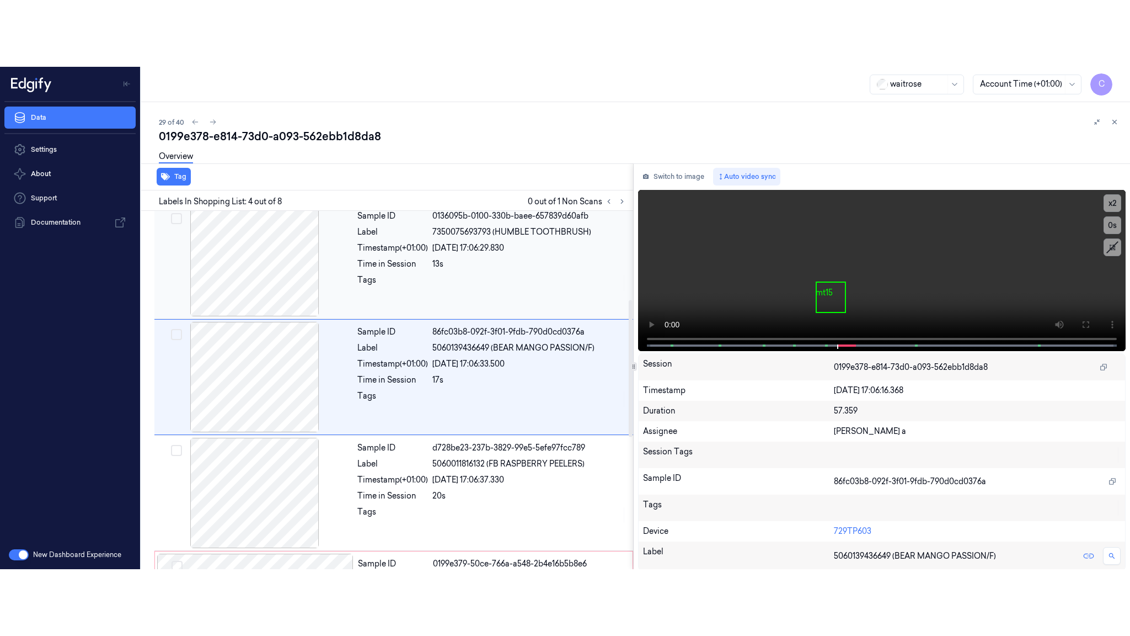
scroll to position [227, 0]
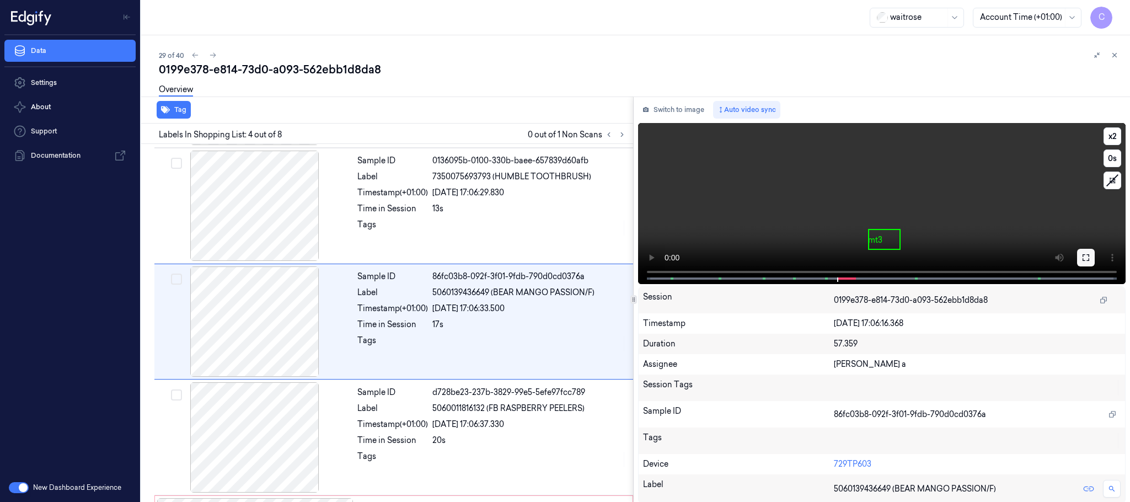
click at [1082, 253] on icon at bounding box center [1086, 257] width 9 height 9
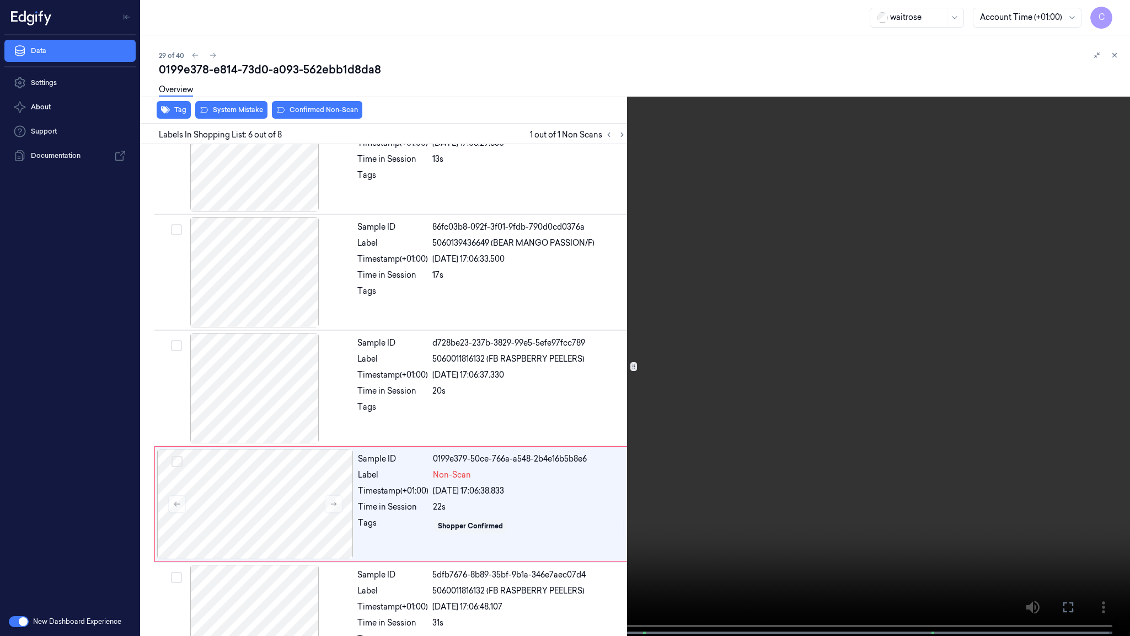
scroll to position [394, 0]
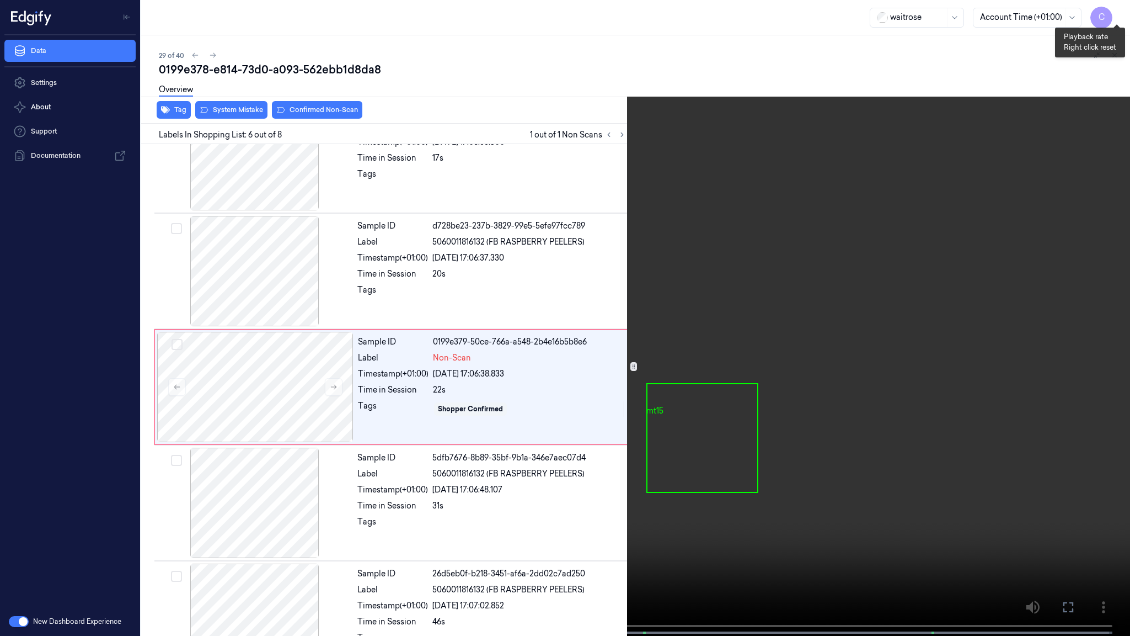
click at [1112, 10] on button "x 2" at bounding box center [1117, 13] width 18 height 18
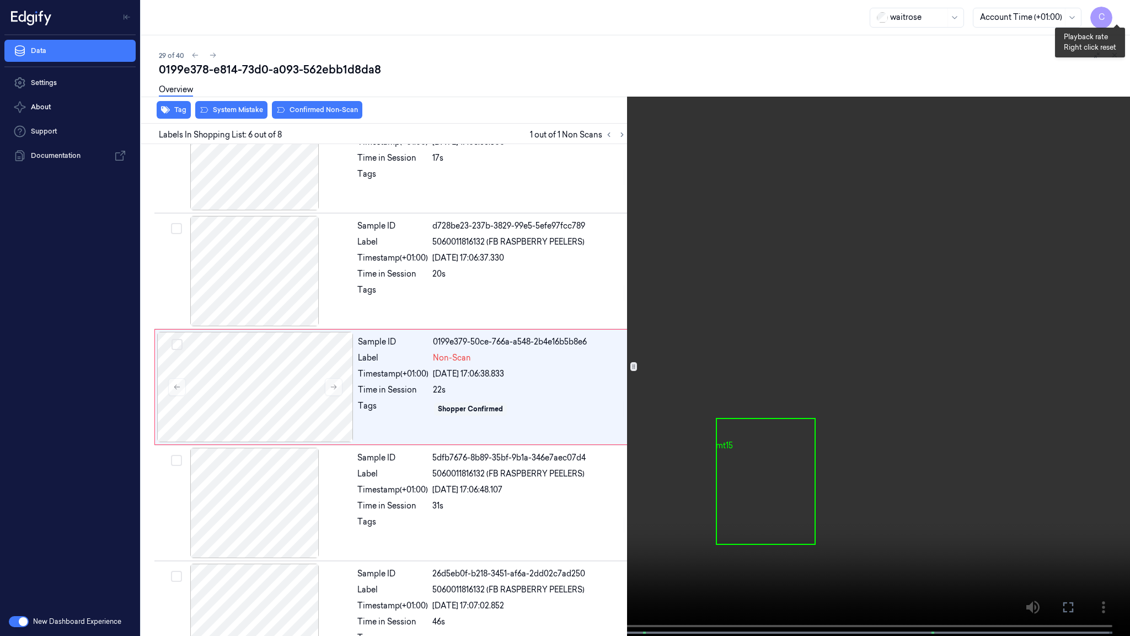
click at [1112, 10] on button "x 4" at bounding box center [1117, 13] width 18 height 18
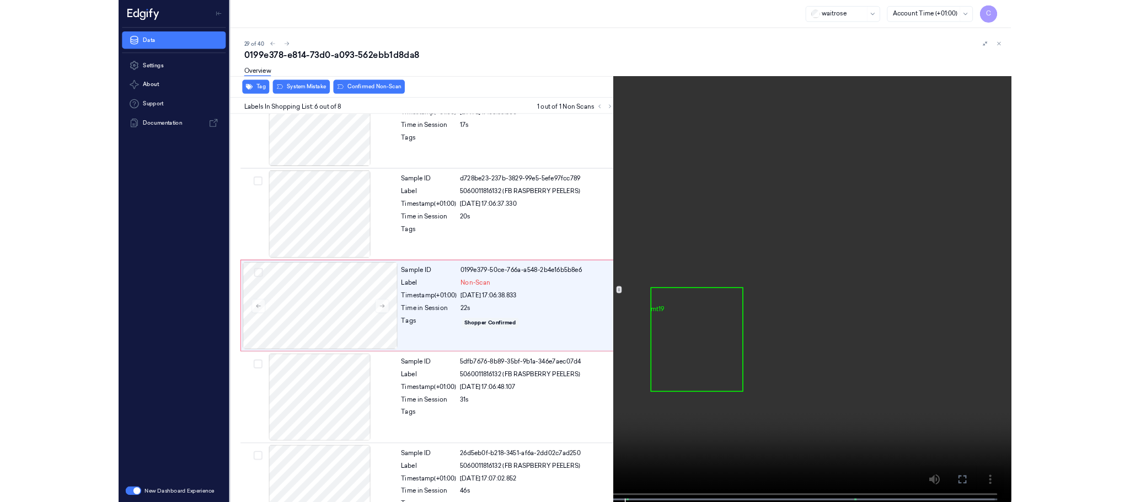
scroll to position [442, 0]
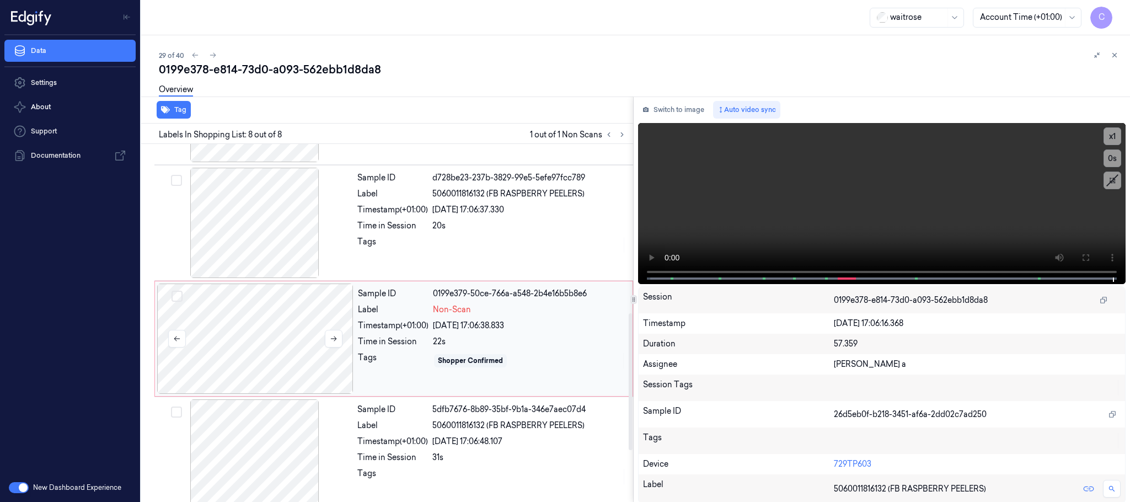
click at [261, 348] on div at bounding box center [255, 339] width 196 height 110
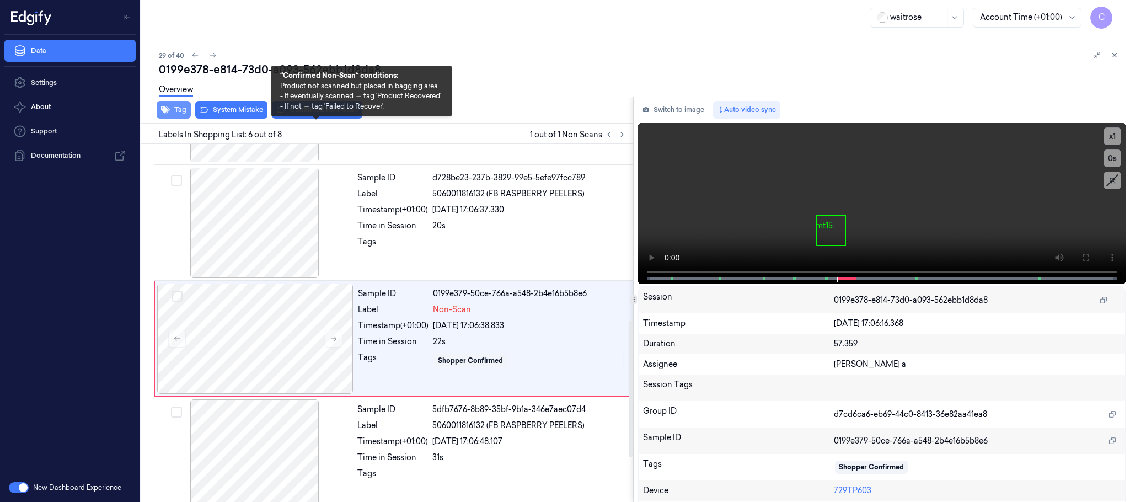
scroll to position [460, 0]
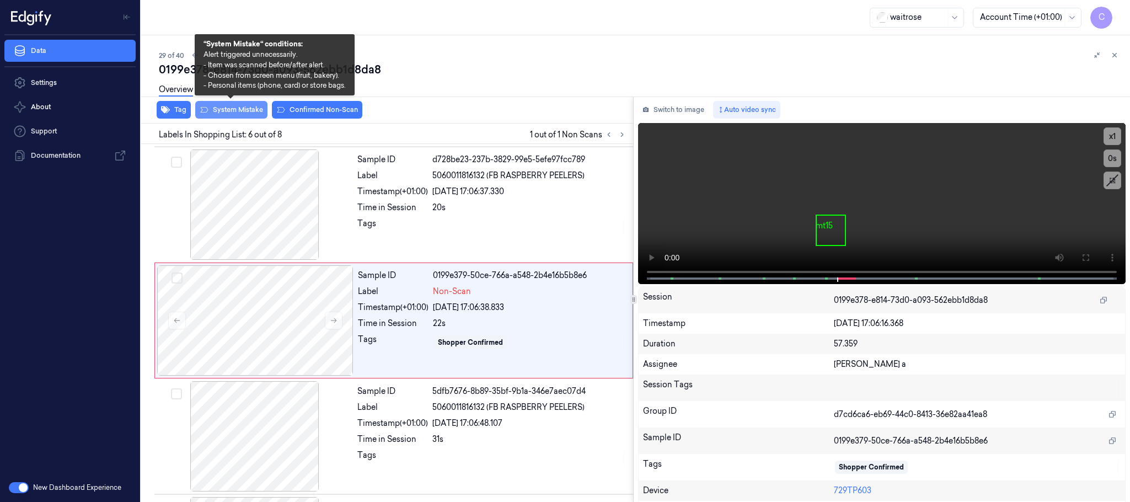
click at [226, 111] on button "System Mistake" at bounding box center [231, 110] width 72 height 18
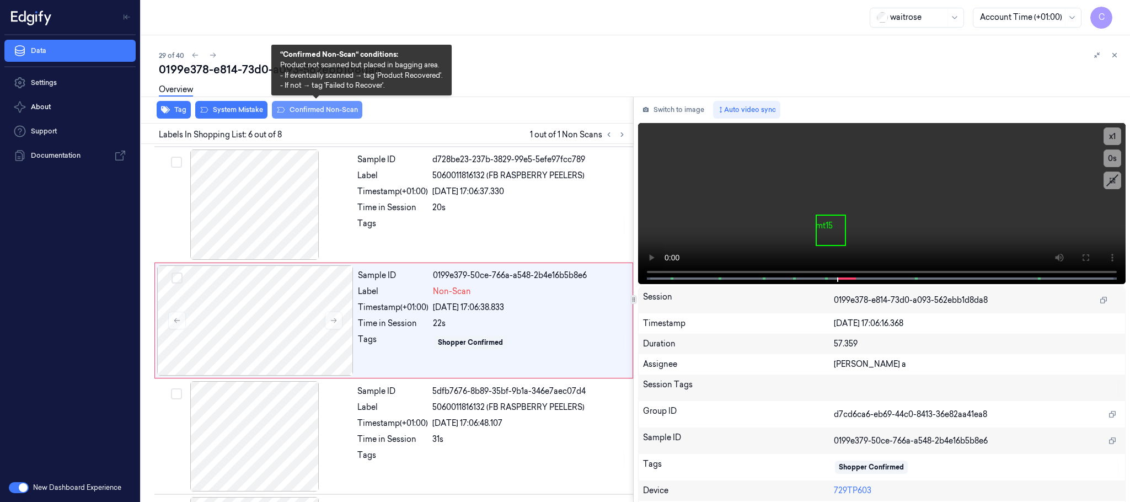
click at [318, 109] on button "Confirmed Non-Scan" at bounding box center [317, 110] width 90 height 18
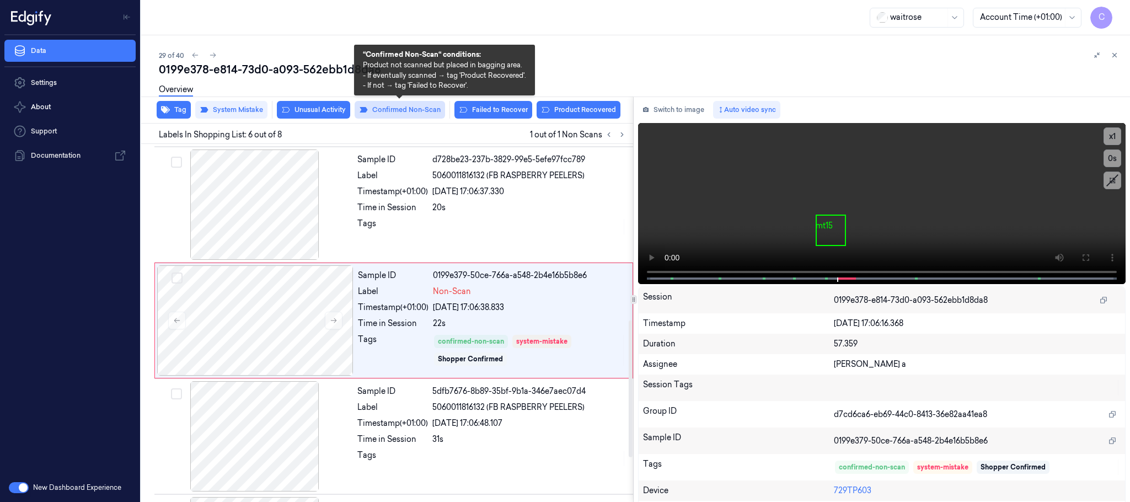
click at [414, 113] on button "Confirmed Non-Scan" at bounding box center [400, 110] width 90 height 18
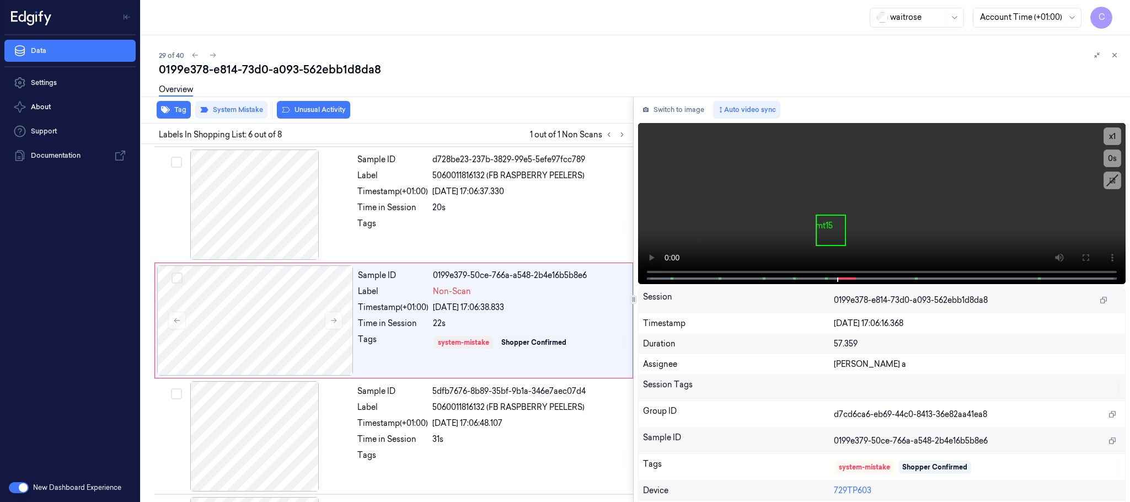
click at [325, 115] on button "Unusual Activity" at bounding box center [313, 110] width 73 height 18
click at [215, 53] on icon at bounding box center [213, 55] width 8 height 8
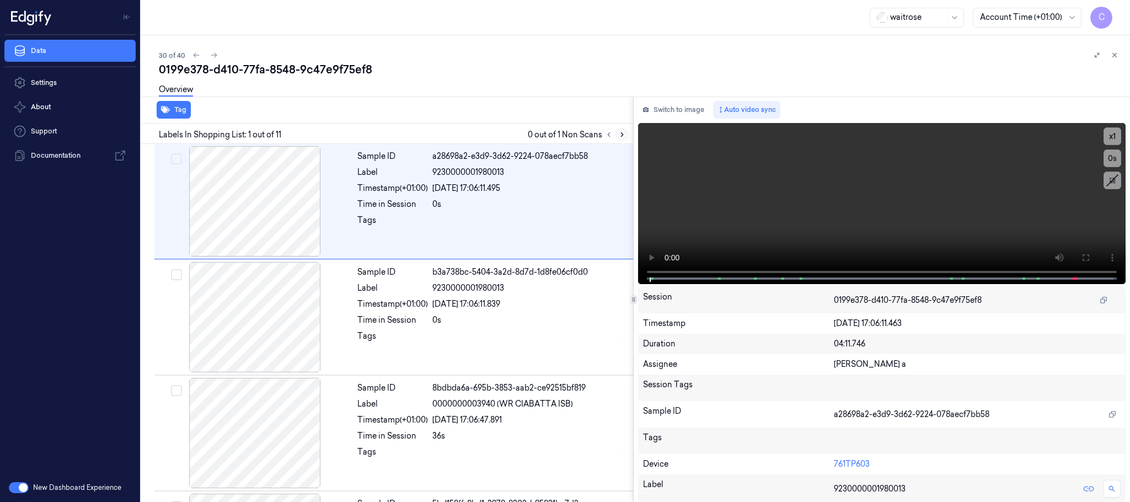
click at [621, 137] on icon at bounding box center [622, 135] width 8 height 8
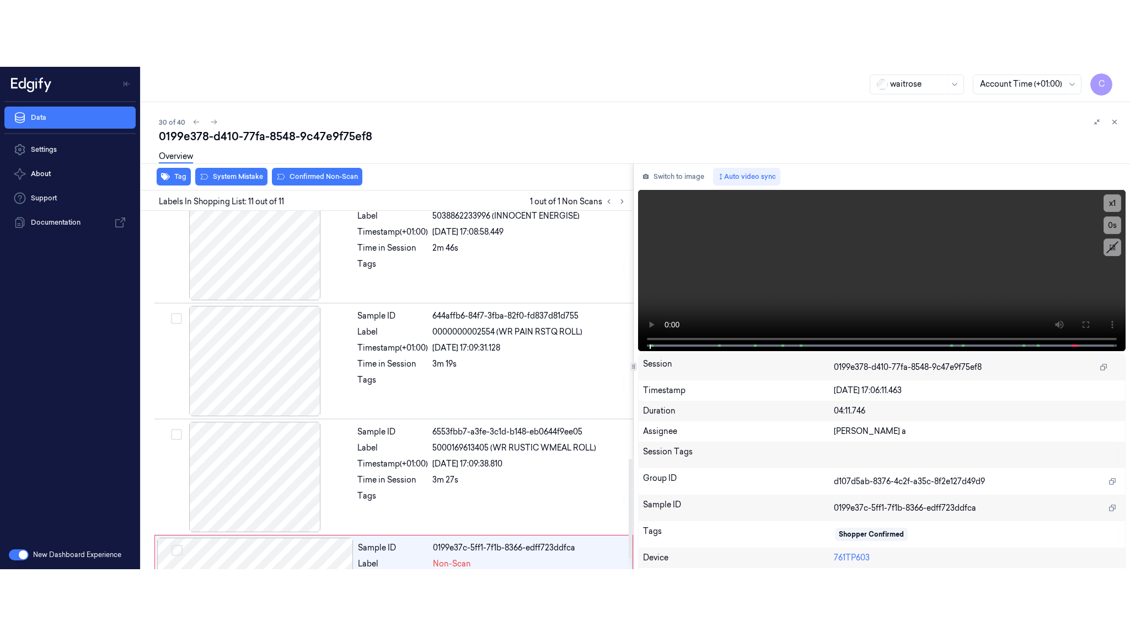
scroll to position [924, 0]
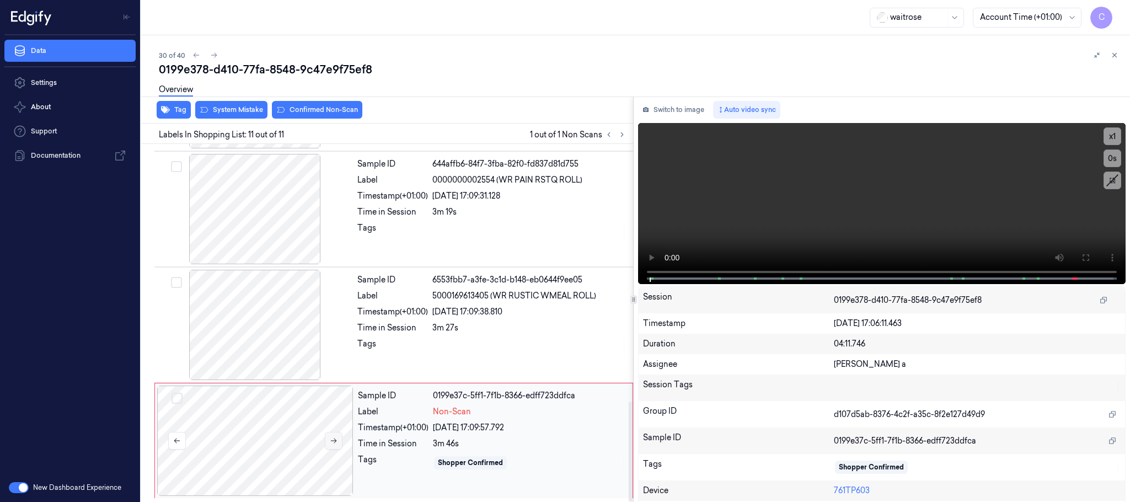
click at [333, 442] on icon at bounding box center [334, 441] width 8 height 8
click at [293, 343] on div at bounding box center [255, 325] width 196 height 110
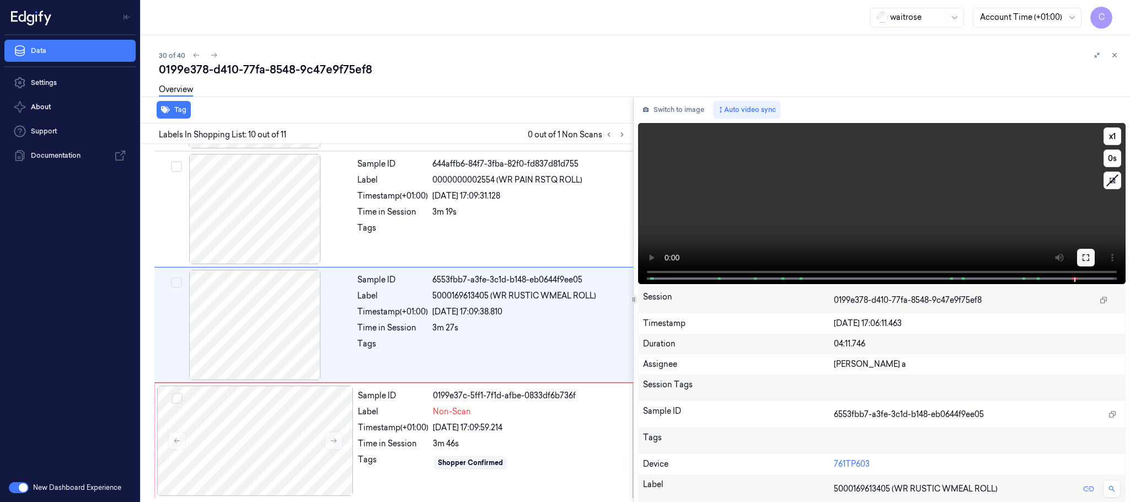
click at [1091, 254] on button at bounding box center [1086, 258] width 18 height 18
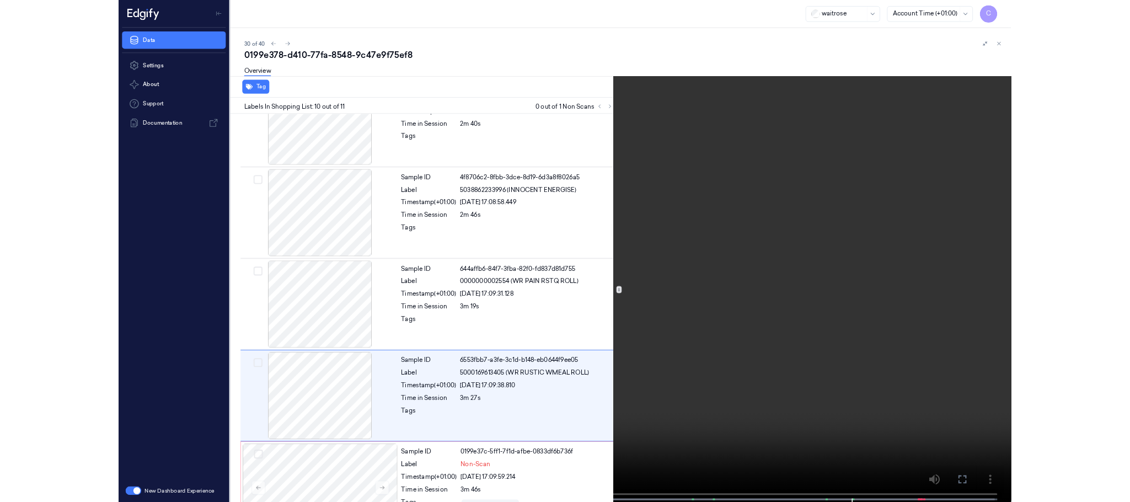
scroll to position [791, 0]
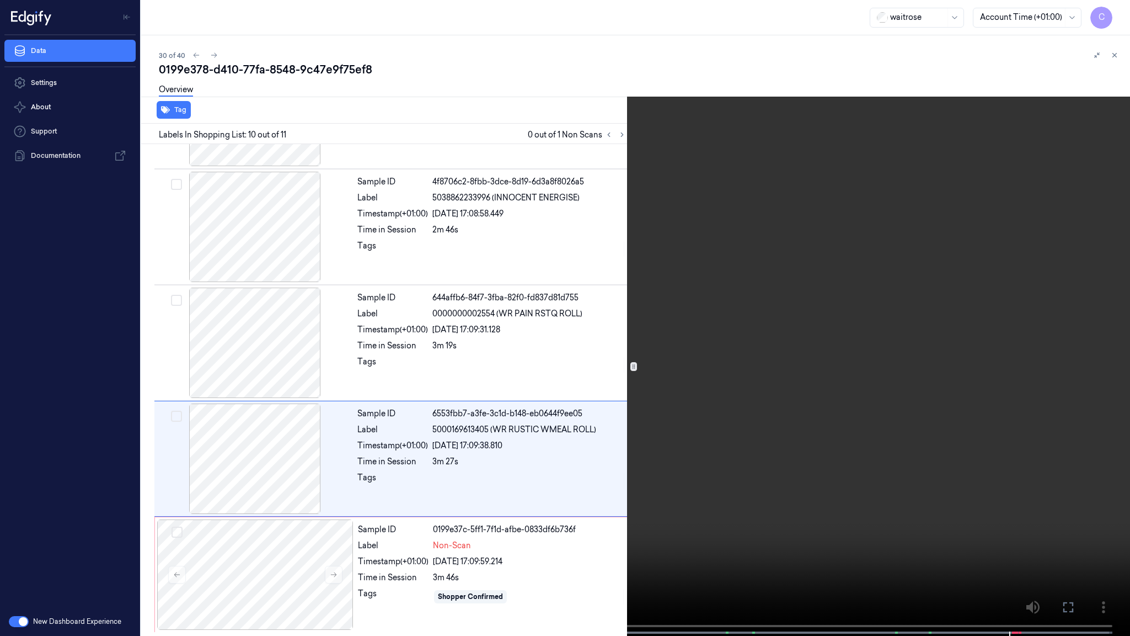
click at [654, 357] on video at bounding box center [565, 319] width 1130 height 638
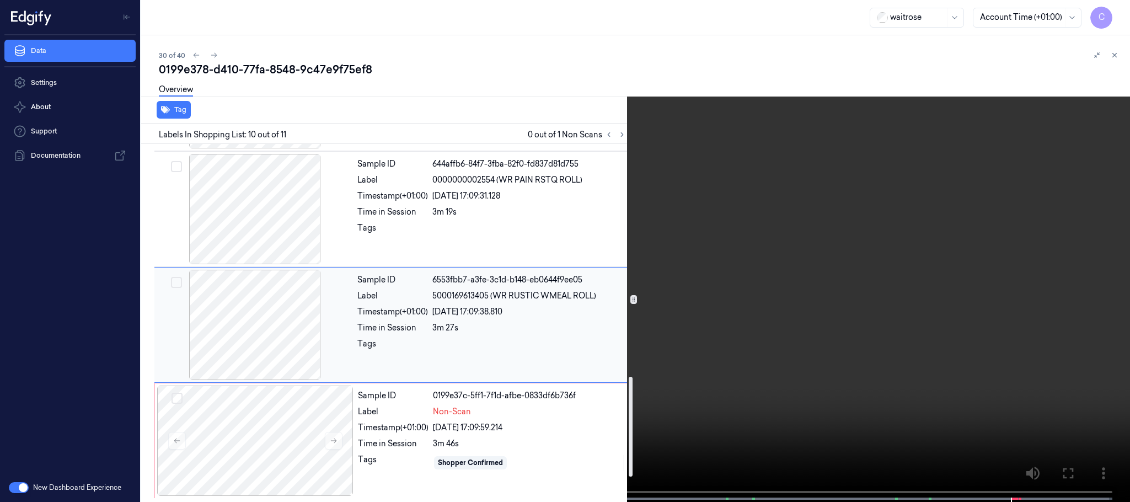
scroll to position [924, 0]
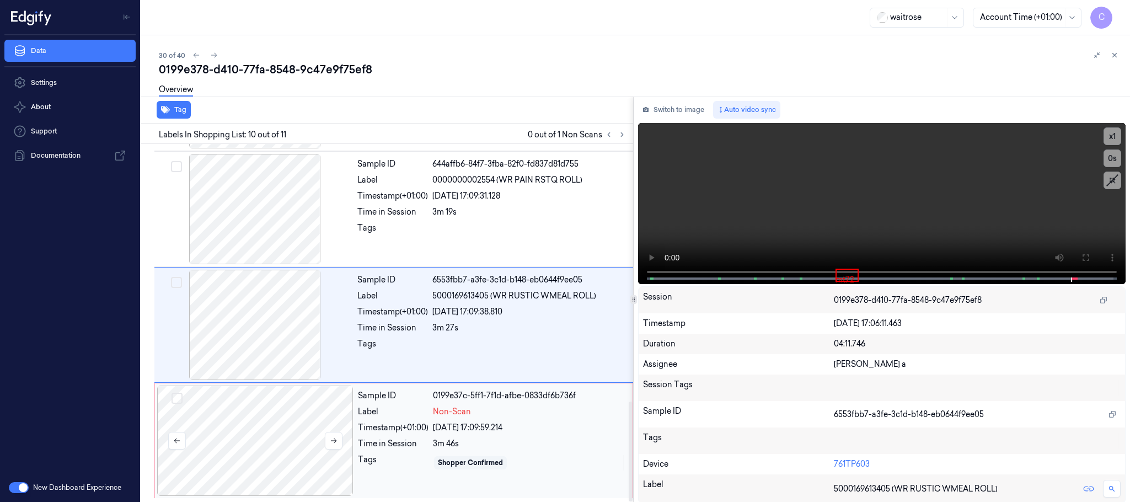
click at [247, 431] on div at bounding box center [255, 441] width 196 height 110
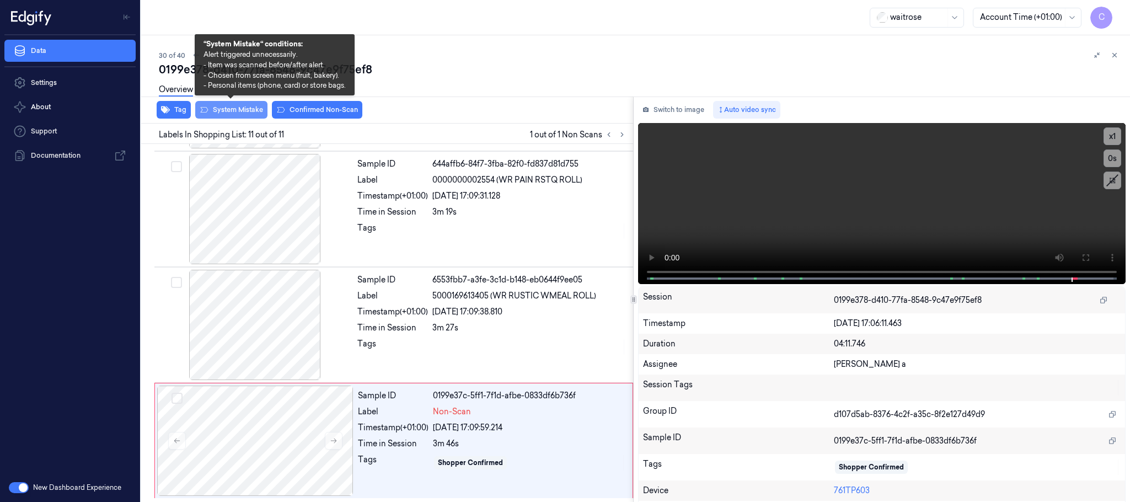
click at [226, 113] on button "System Mistake" at bounding box center [231, 110] width 72 height 18
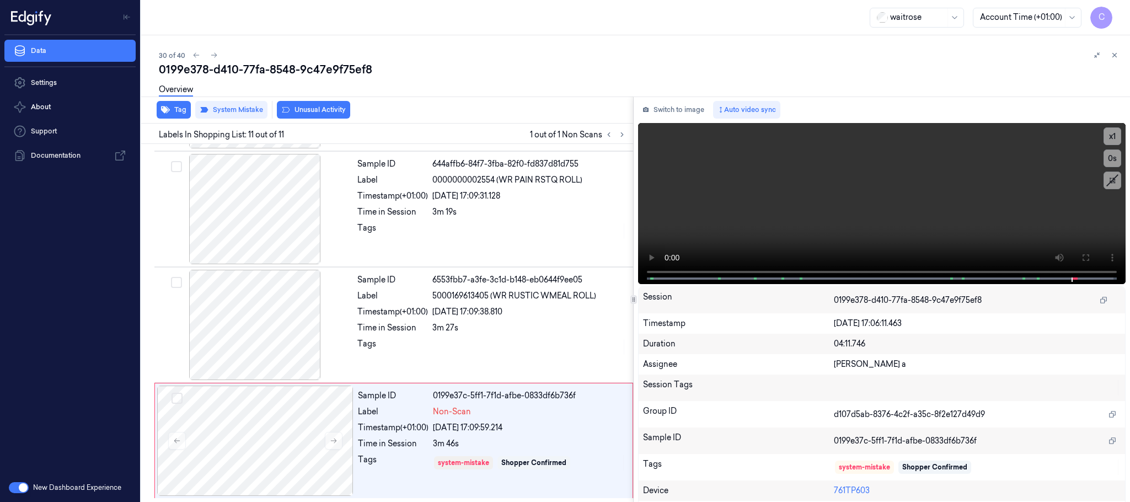
click at [292, 113] on button "Unusual Activity" at bounding box center [313, 110] width 73 height 18
click at [182, 109] on button "Tag" at bounding box center [174, 110] width 34 height 18
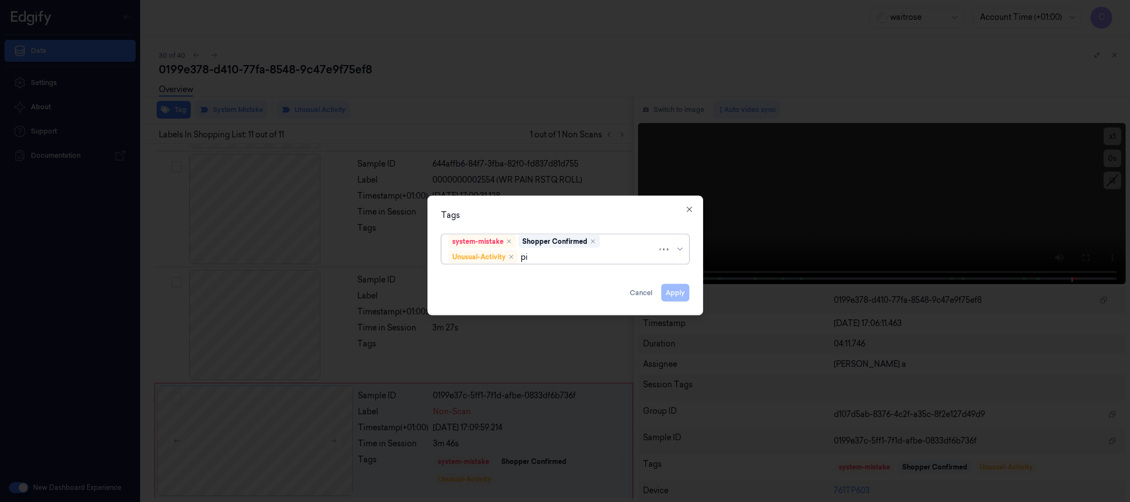
type input "pic"
click at [471, 275] on div "Loading..." at bounding box center [565, 280] width 242 height 20
click at [471, 275] on div "Picklist item alert" at bounding box center [479, 279] width 63 height 12
click at [509, 207] on div "Tags option Picklist item alert, selected. Use Up and Down to choose options, p…" at bounding box center [566, 256] width 276 height 120
click at [670, 290] on button "Apply" at bounding box center [675, 293] width 28 height 18
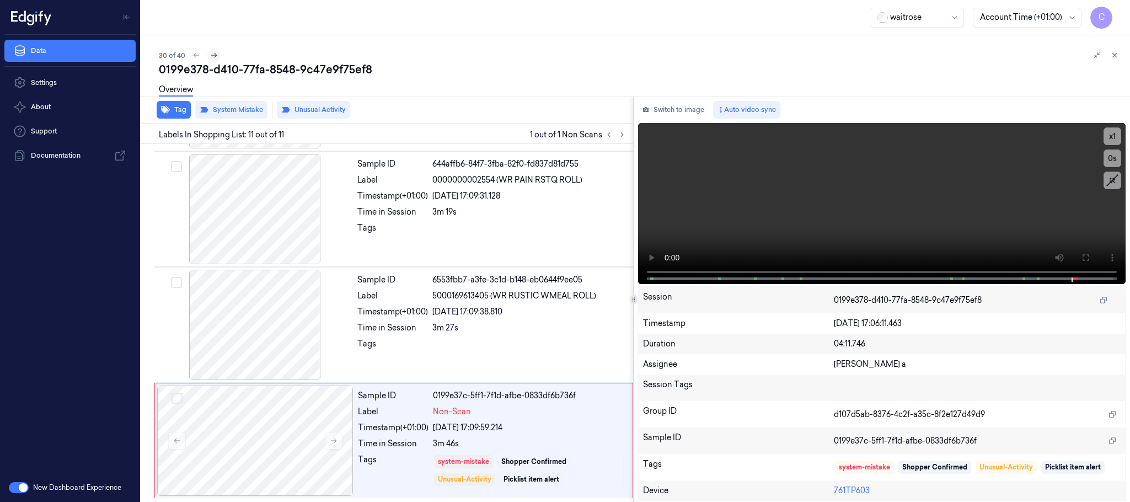
click at [214, 53] on icon at bounding box center [214, 55] width 8 height 8
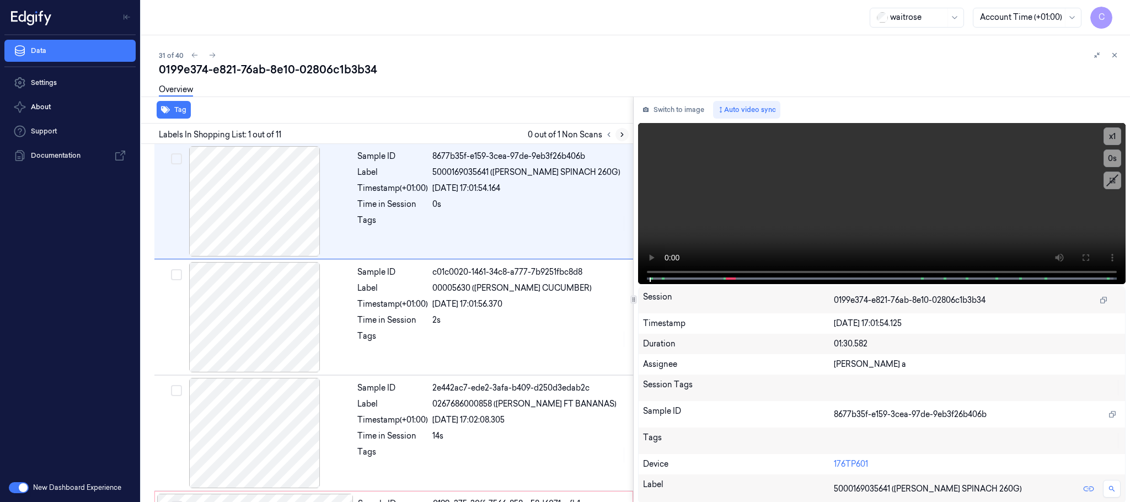
click at [619, 136] on icon at bounding box center [622, 135] width 8 height 8
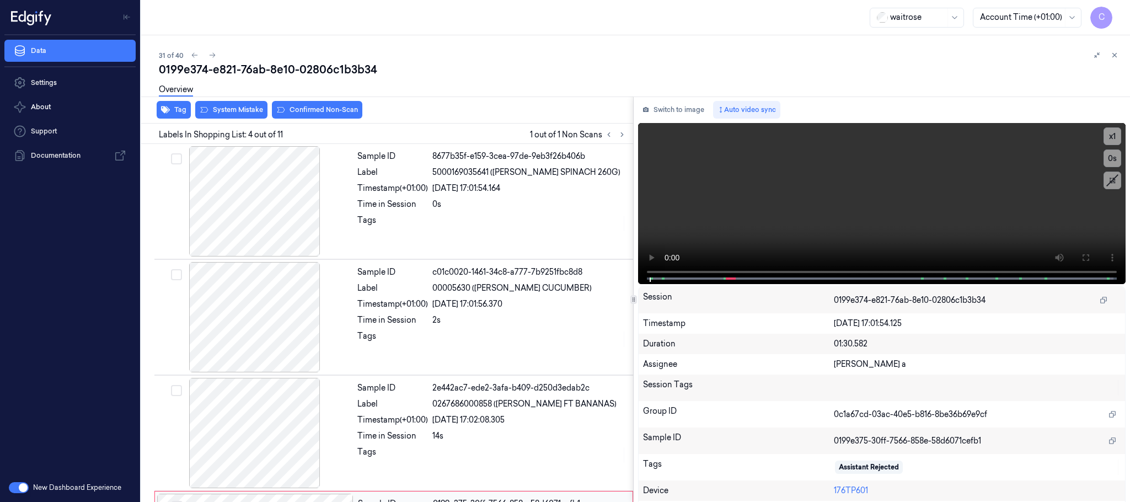
scroll to position [227, 0]
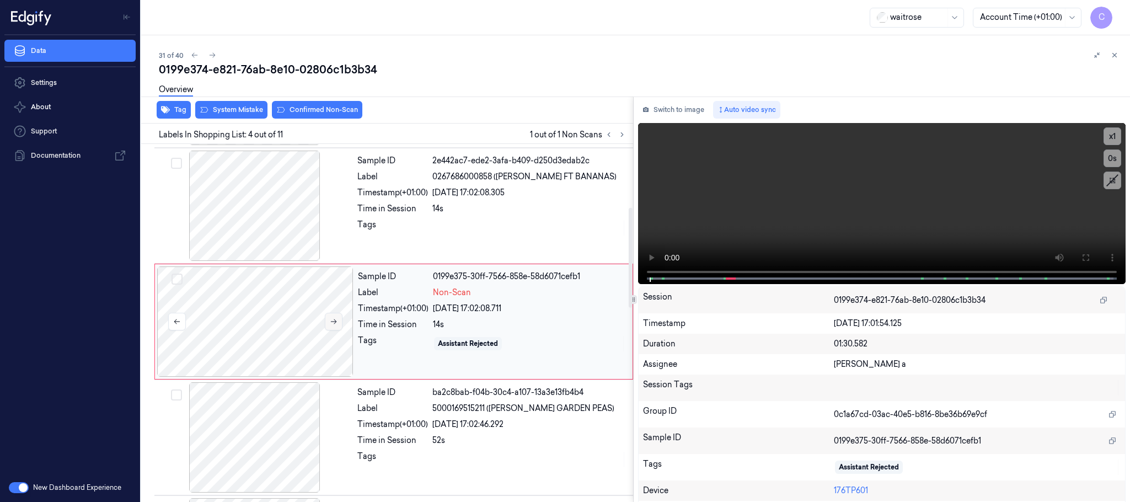
click at [328, 326] on button at bounding box center [334, 322] width 18 height 18
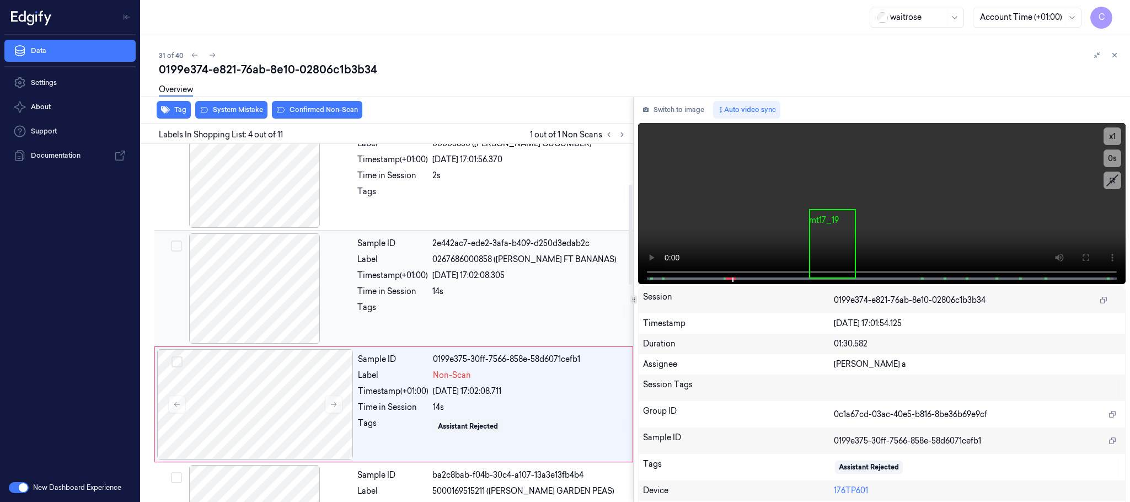
click at [292, 290] on div at bounding box center [255, 288] width 196 height 110
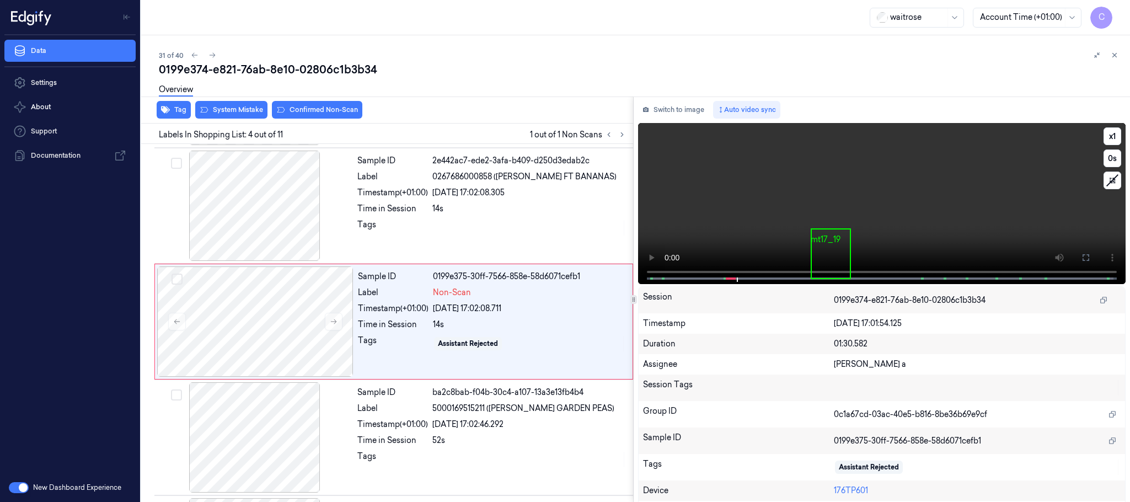
click at [872, 228] on video at bounding box center [882, 203] width 488 height 161
click at [259, 333] on div at bounding box center [255, 321] width 196 height 110
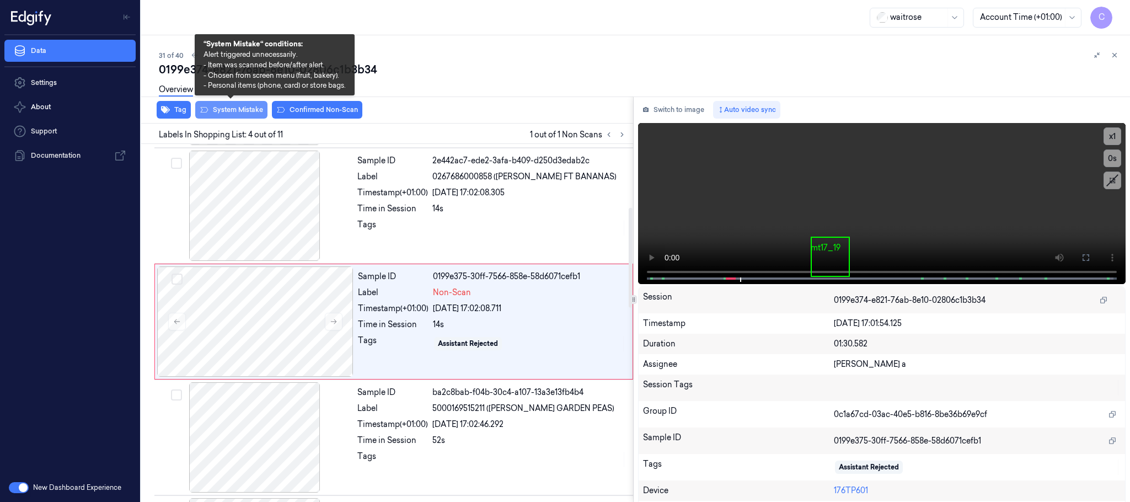
click at [247, 109] on button "System Mistake" at bounding box center [231, 110] width 72 height 18
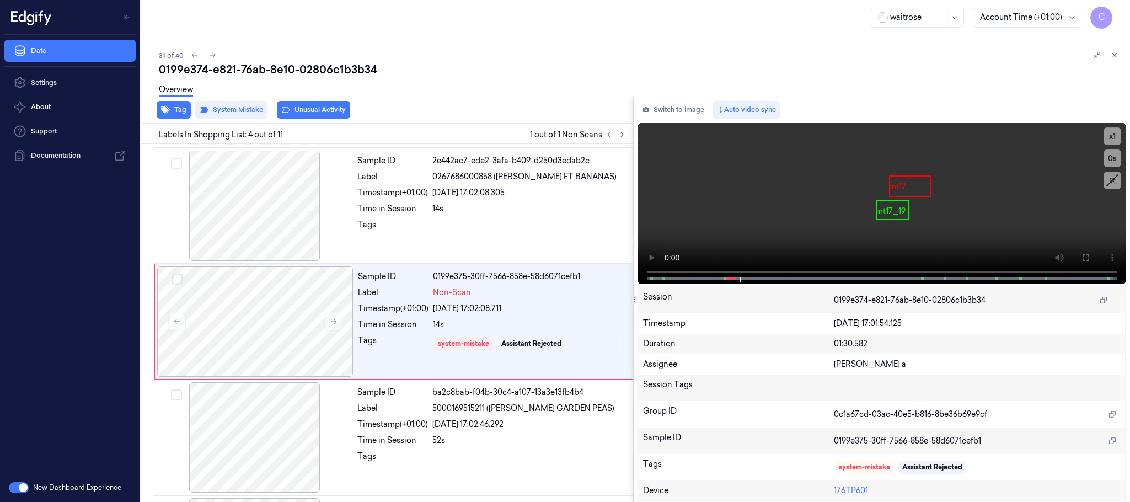
click at [328, 111] on button "Unusual Activity" at bounding box center [313, 110] width 73 height 18
click at [214, 57] on icon at bounding box center [213, 55] width 8 height 8
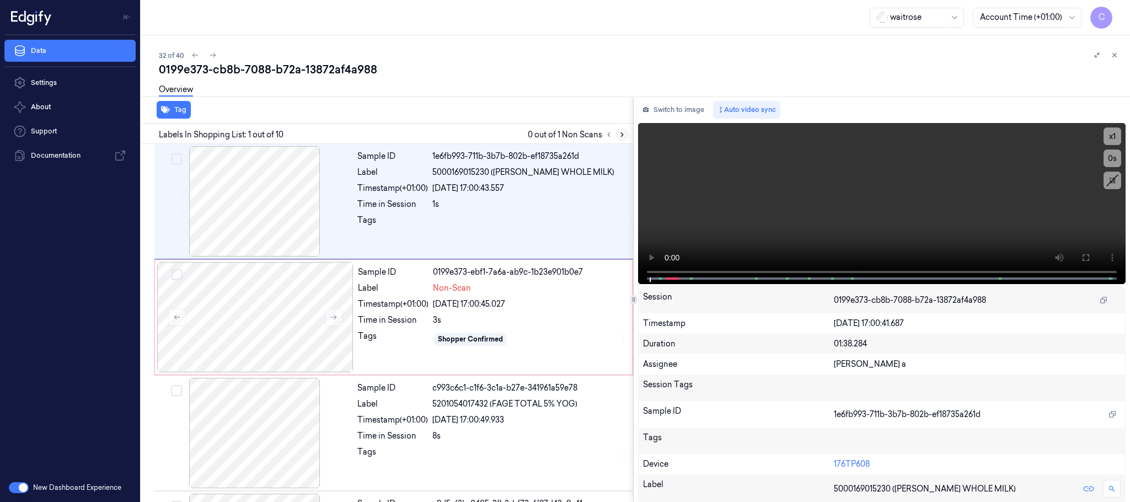
click at [624, 131] on icon at bounding box center [622, 135] width 8 height 8
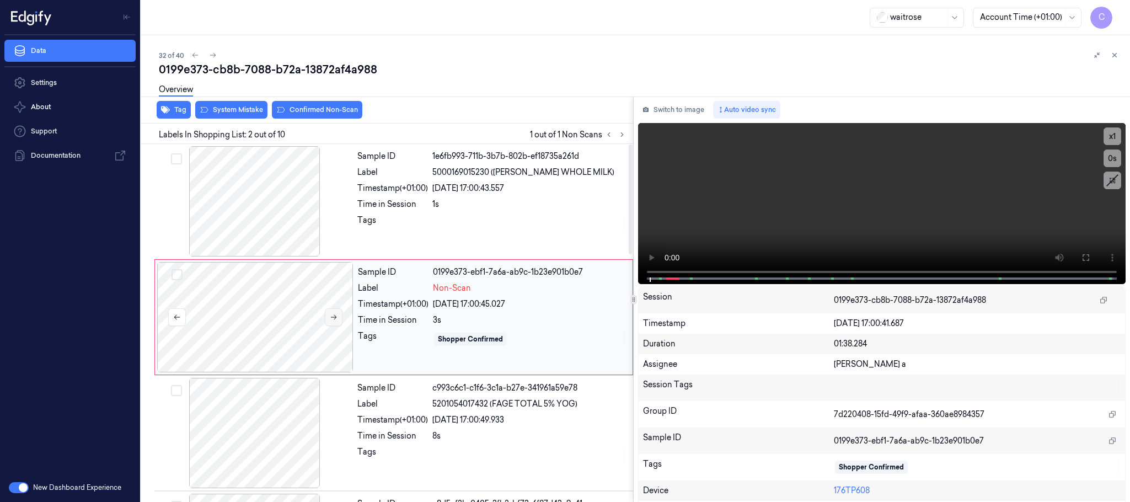
click at [335, 315] on icon at bounding box center [334, 317] width 8 height 8
click at [623, 136] on icon at bounding box center [622, 135] width 8 height 8
click at [338, 317] on button at bounding box center [334, 317] width 18 height 18
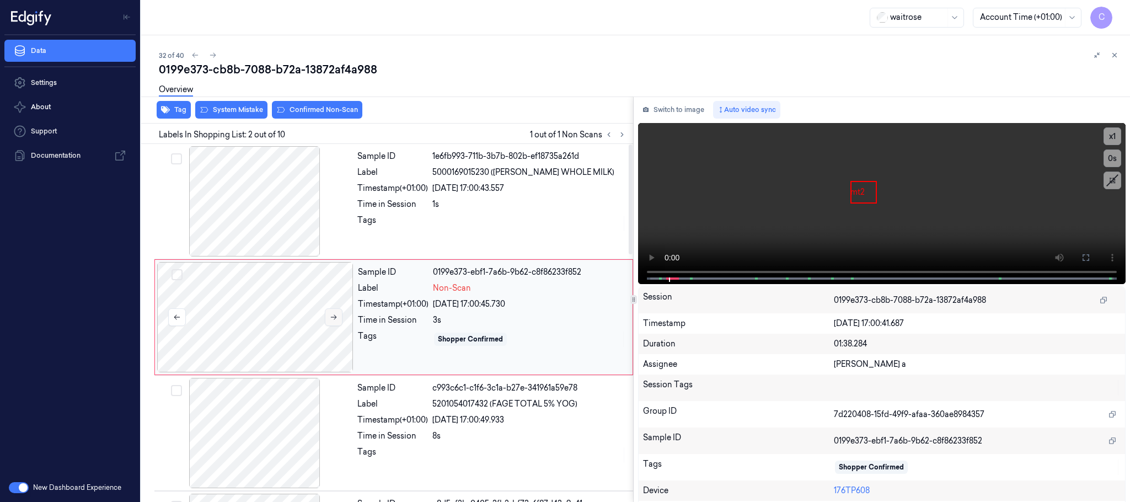
click at [338, 317] on button at bounding box center [334, 317] width 18 height 18
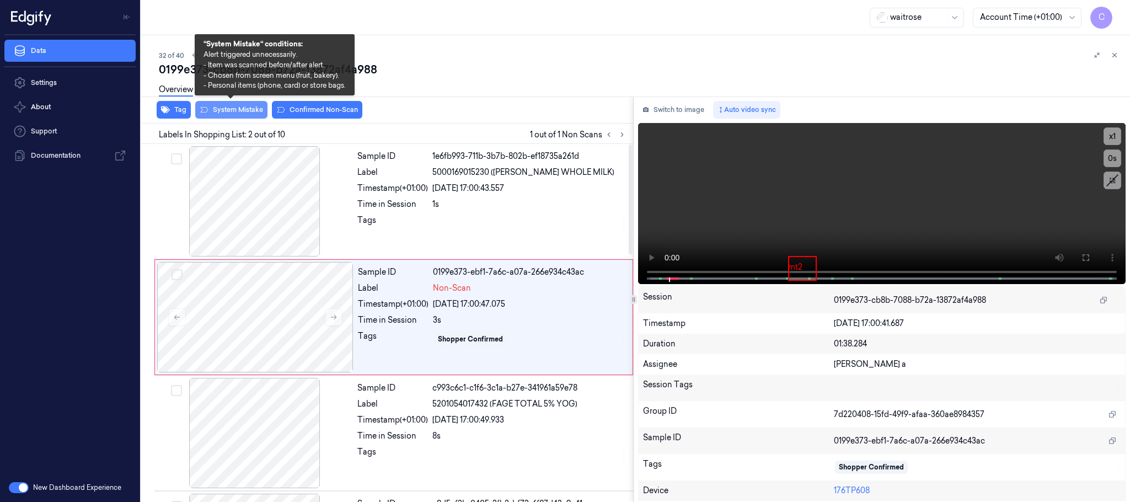
click at [247, 109] on button "System Mistake" at bounding box center [231, 110] width 72 height 18
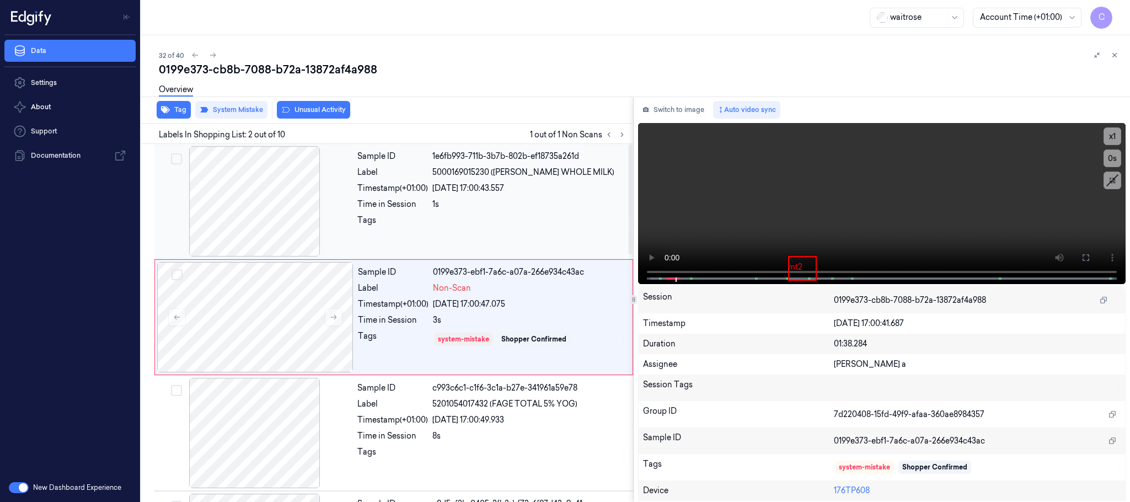
click at [263, 212] on div at bounding box center [255, 201] width 196 height 110
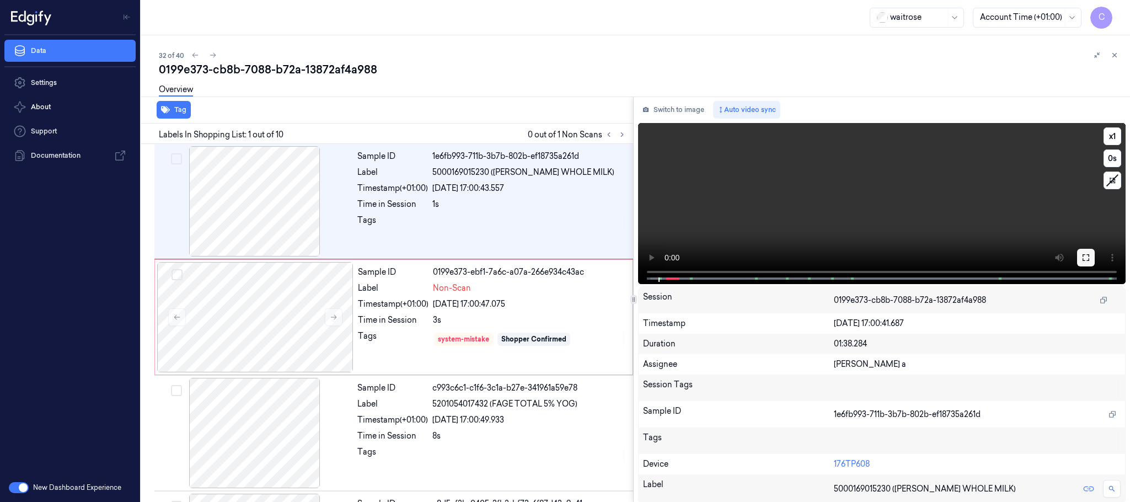
click at [1082, 254] on icon at bounding box center [1086, 257] width 9 height 9
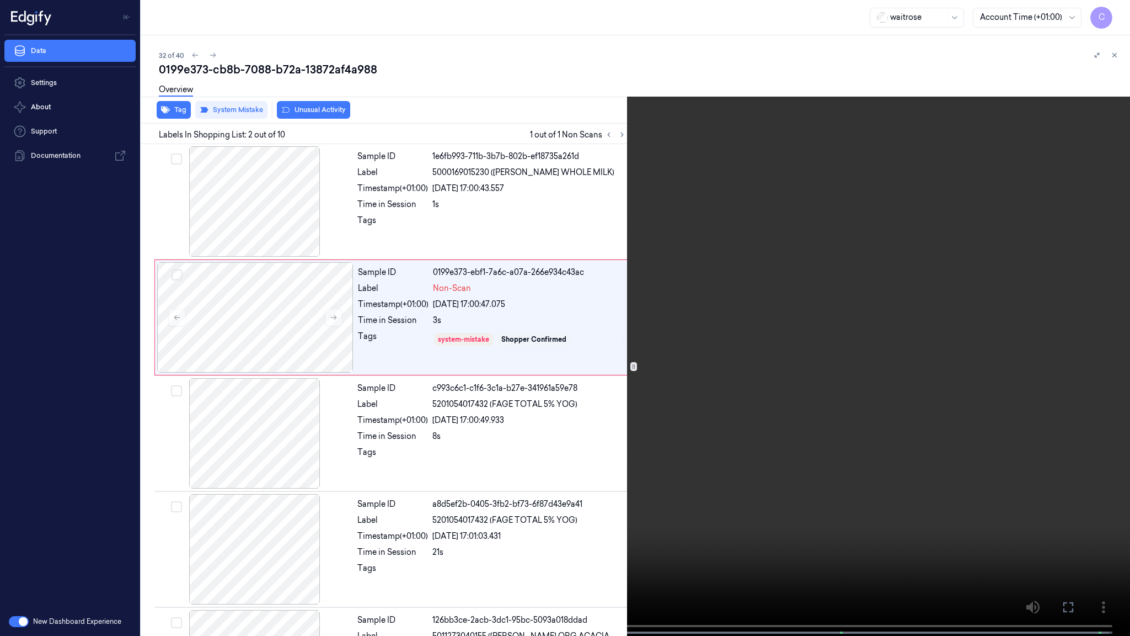
click at [540, 322] on video at bounding box center [565, 319] width 1130 height 638
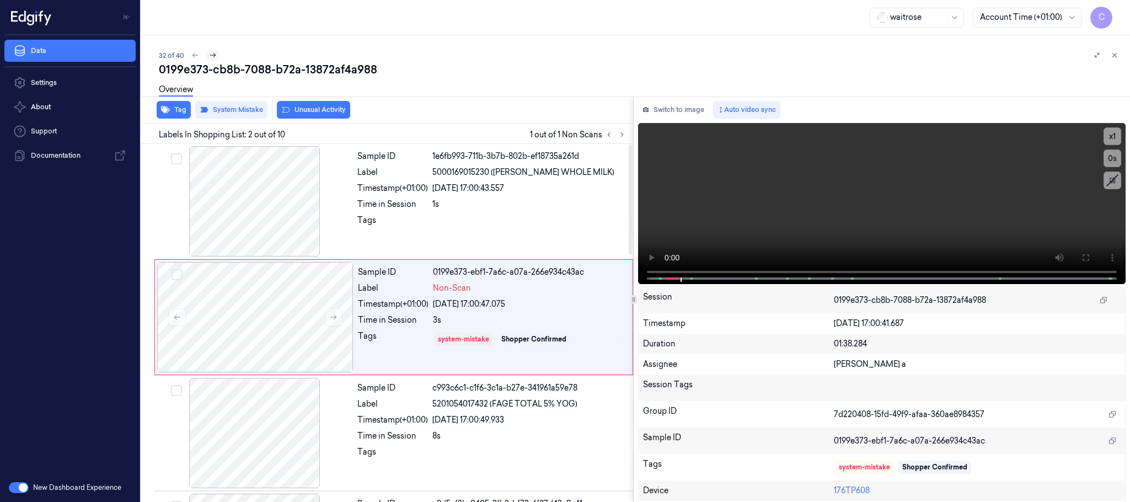
click at [214, 54] on icon at bounding box center [213, 55] width 8 height 8
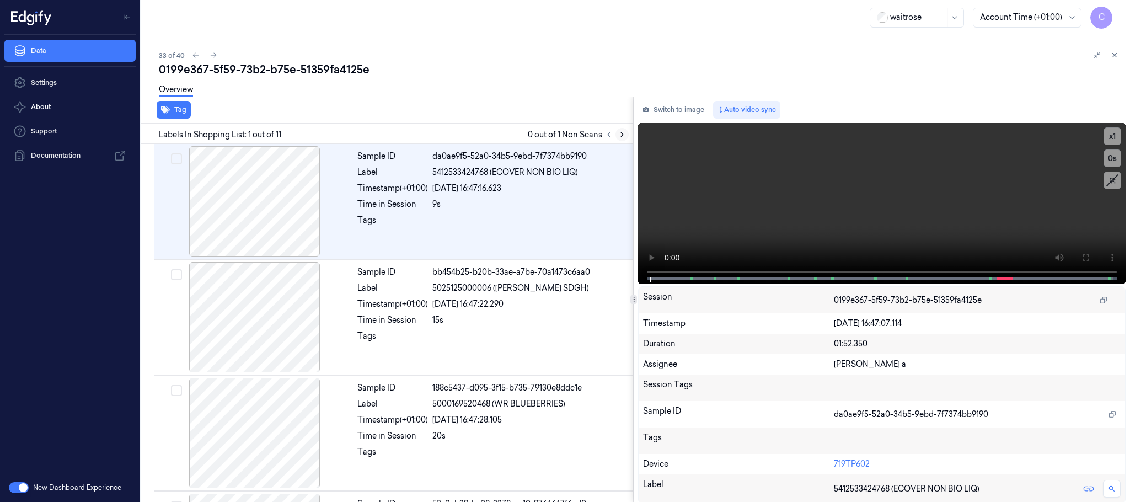
click at [621, 131] on icon at bounding box center [622, 135] width 8 height 8
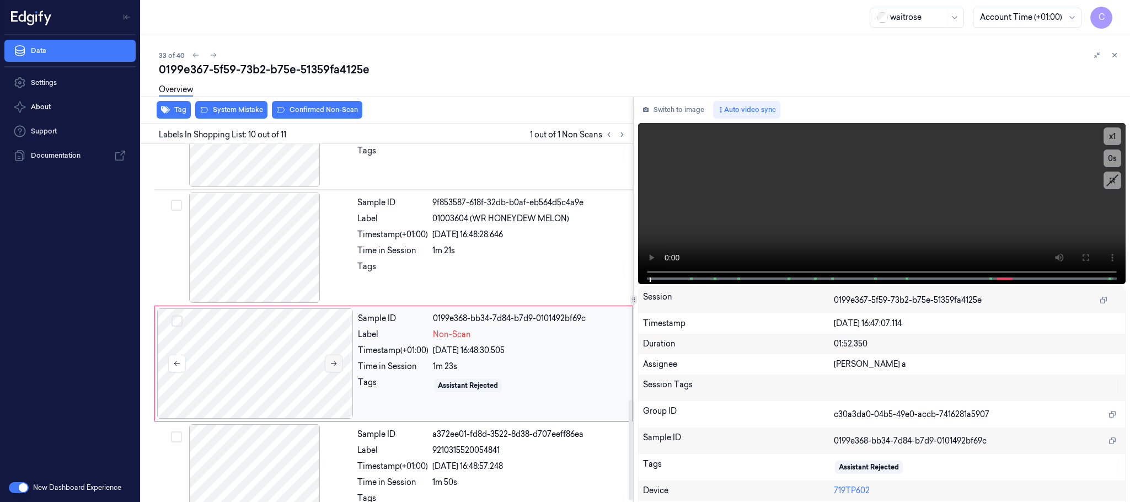
scroll to position [924, 0]
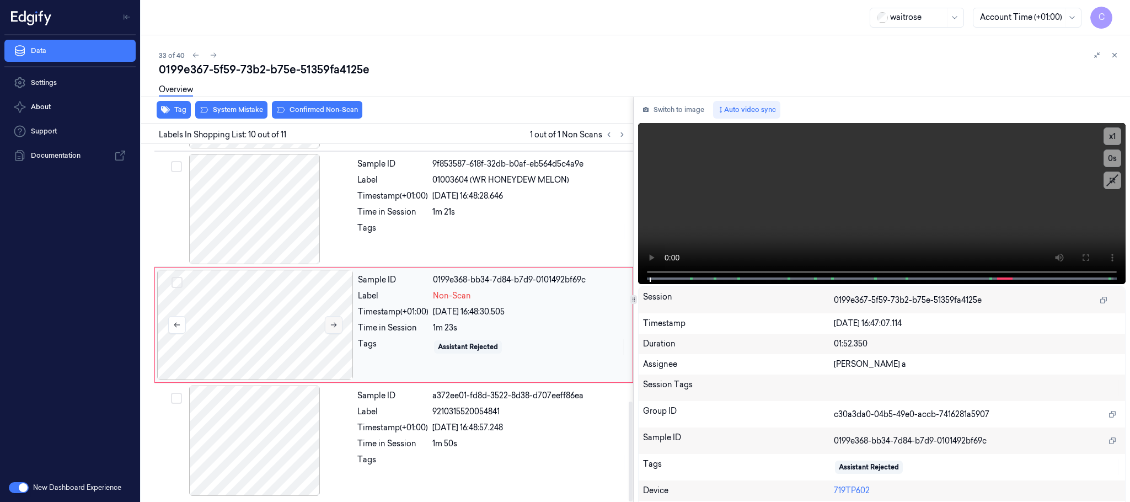
click at [338, 322] on button at bounding box center [334, 325] width 18 height 18
click at [336, 322] on icon at bounding box center [334, 325] width 8 height 8
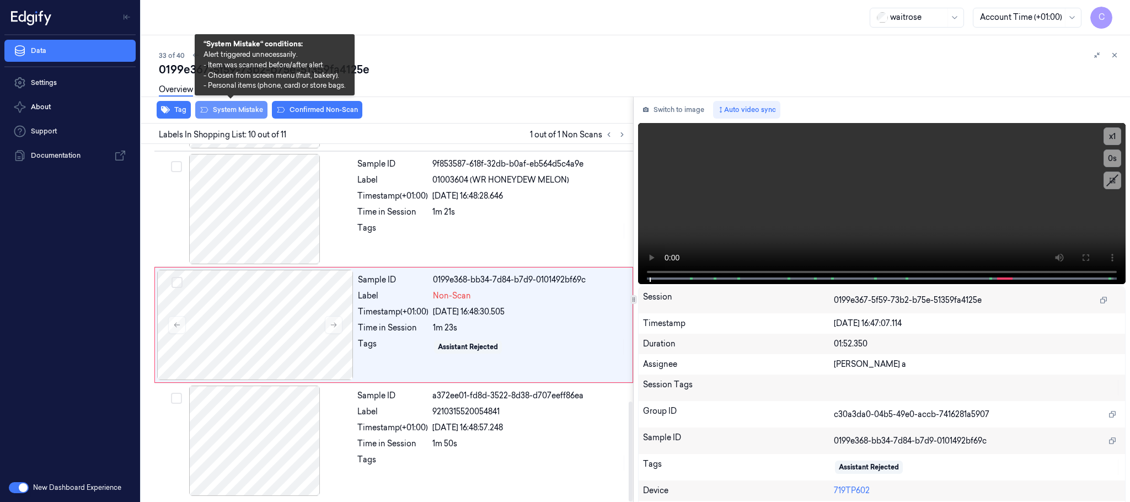
click at [232, 111] on button "System Mistake" at bounding box center [231, 110] width 72 height 18
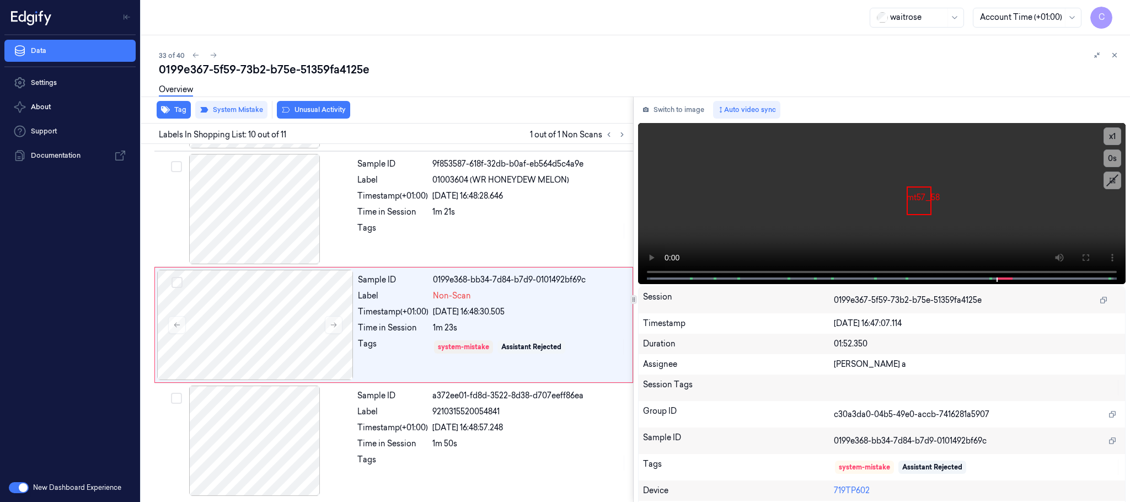
click at [330, 113] on button "Unusual Activity" at bounding box center [313, 110] width 73 height 18
click at [176, 111] on button "Tag" at bounding box center [174, 110] width 34 height 18
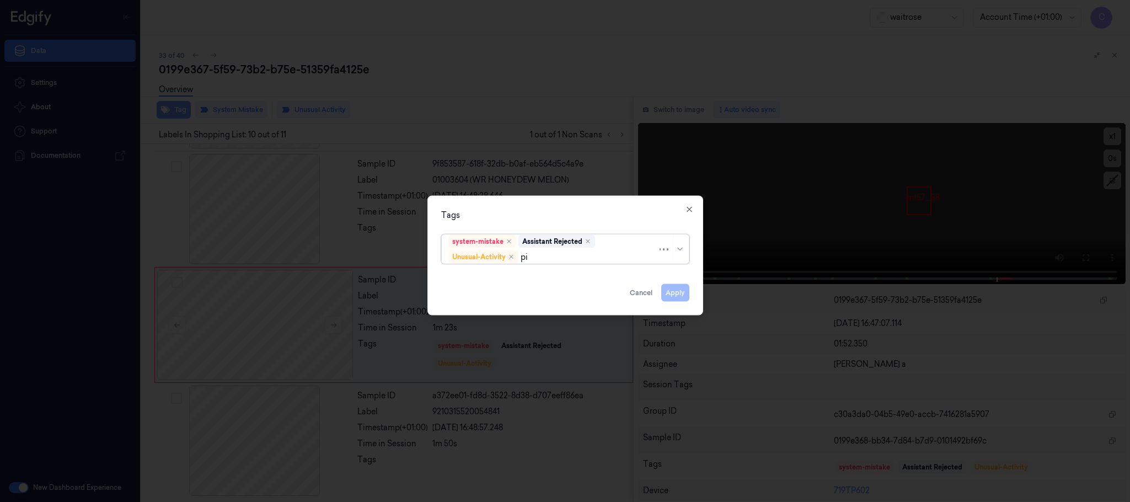
type input "pic"
click at [467, 279] on div "Picklist item alert" at bounding box center [479, 279] width 63 height 12
click at [530, 215] on div "Tags" at bounding box center [565, 216] width 248 height 12
click at [679, 300] on button "Apply" at bounding box center [675, 293] width 28 height 18
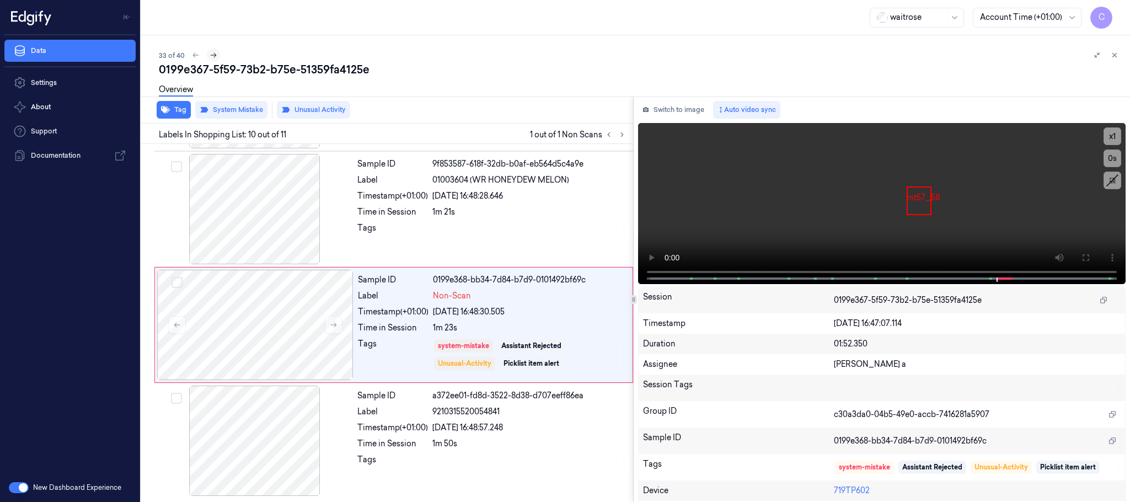
click at [212, 55] on icon at bounding box center [214, 55] width 8 height 8
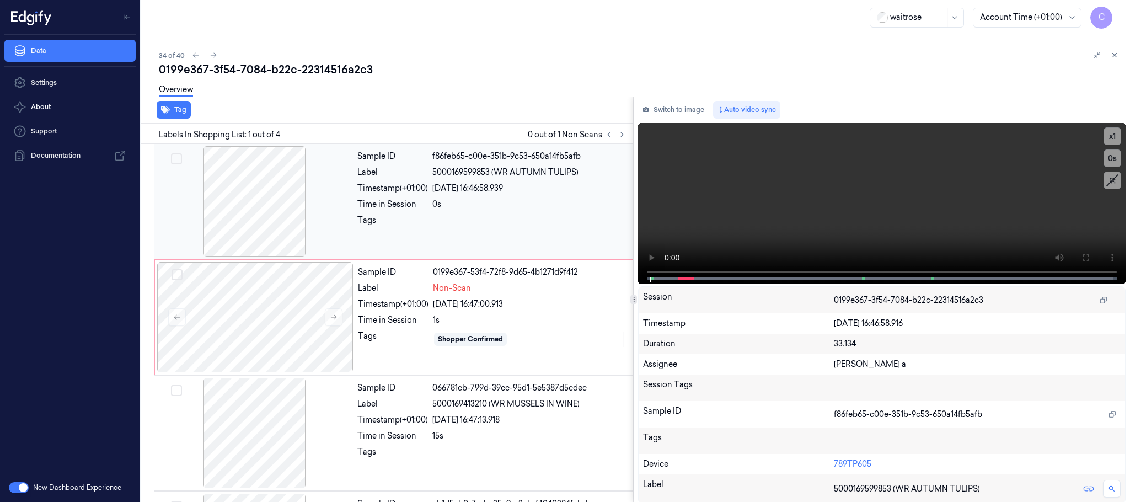
click at [620, 135] on icon at bounding box center [622, 135] width 8 height 8
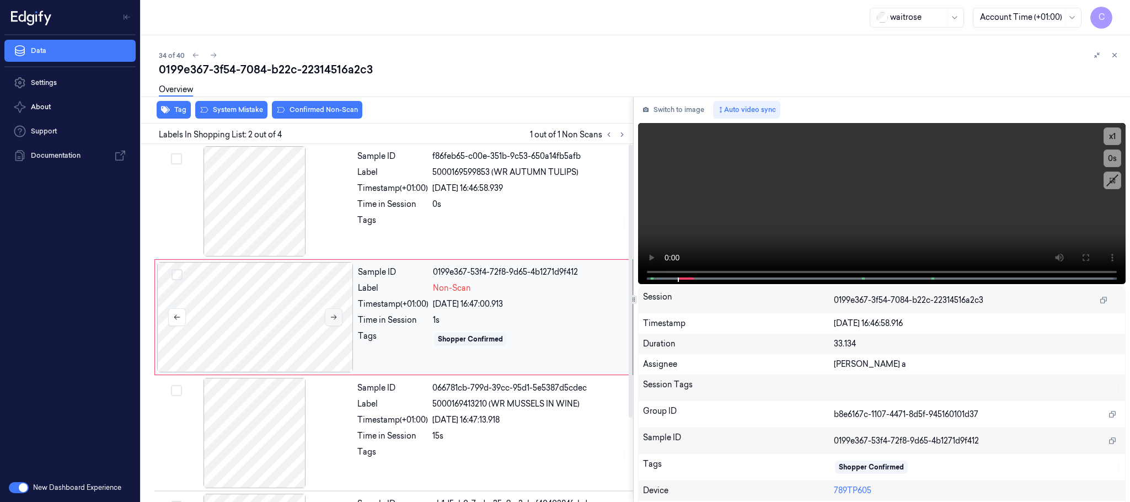
click at [333, 317] on icon at bounding box center [334, 317] width 8 height 8
click at [333, 316] on icon at bounding box center [334, 317] width 8 height 8
click at [257, 205] on div at bounding box center [255, 201] width 196 height 110
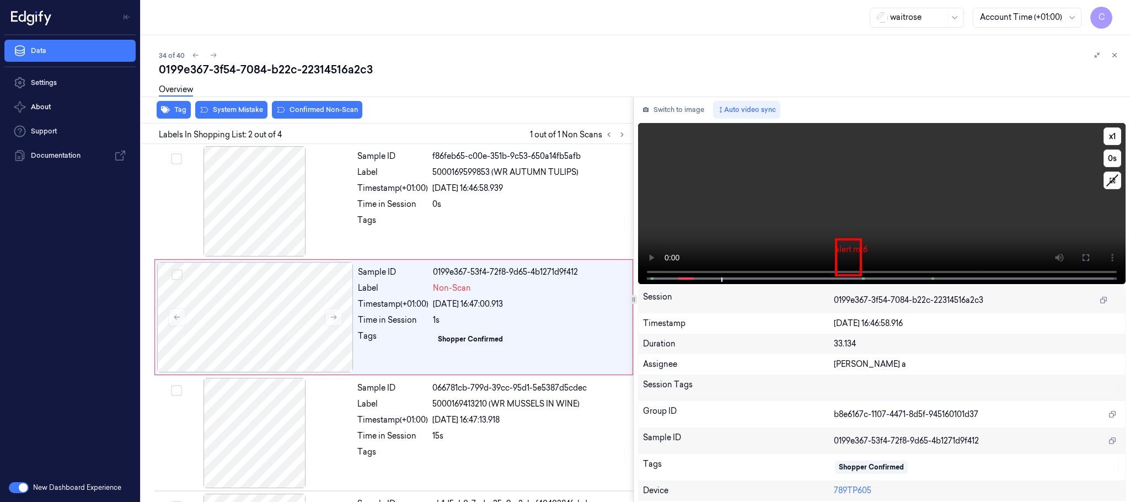
click at [854, 209] on video at bounding box center [882, 203] width 488 height 161
click at [253, 312] on div at bounding box center [255, 317] width 196 height 110
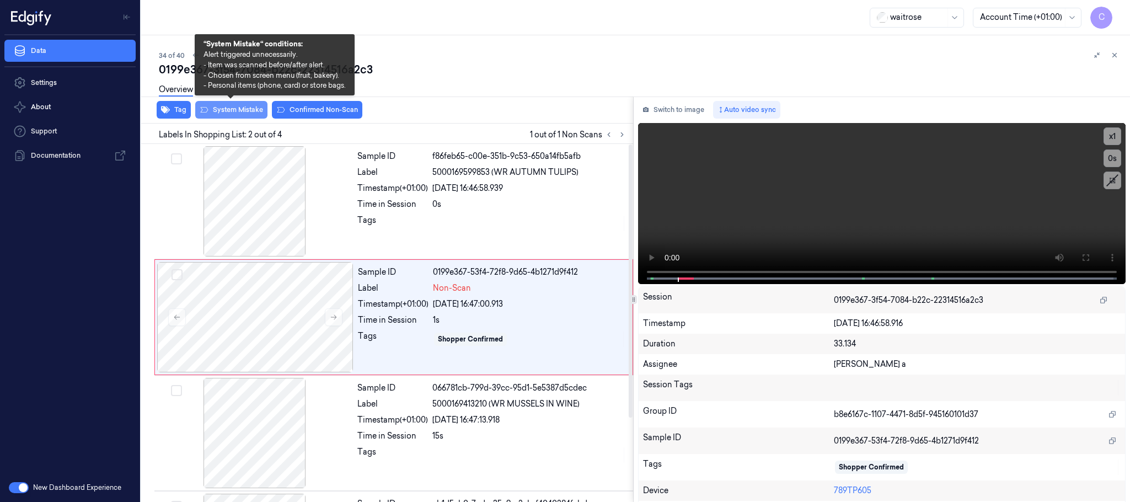
click at [249, 113] on button "System Mistake" at bounding box center [231, 110] width 72 height 18
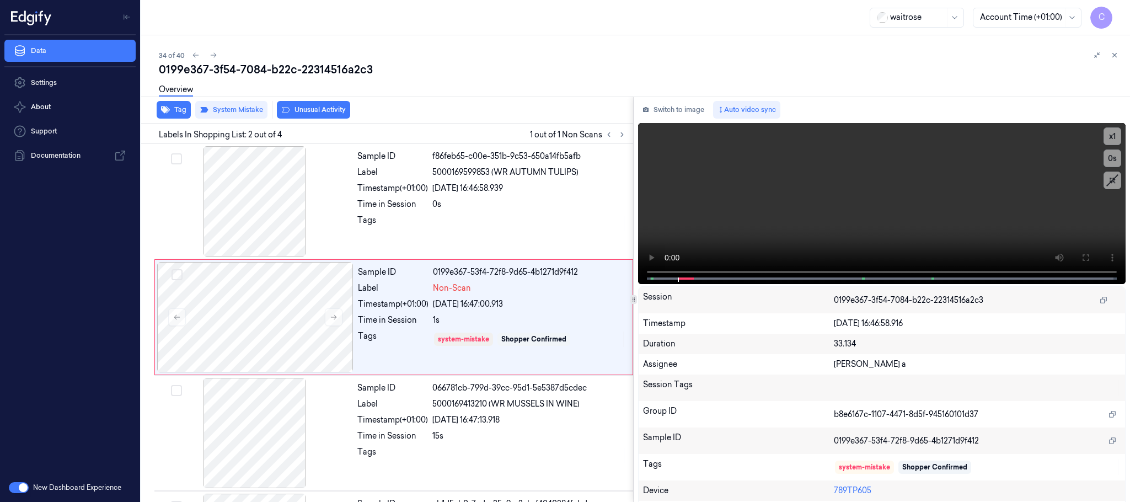
click at [312, 109] on button "Unusual Activity" at bounding box center [313, 110] width 73 height 18
click at [213, 55] on icon at bounding box center [214, 55] width 8 height 8
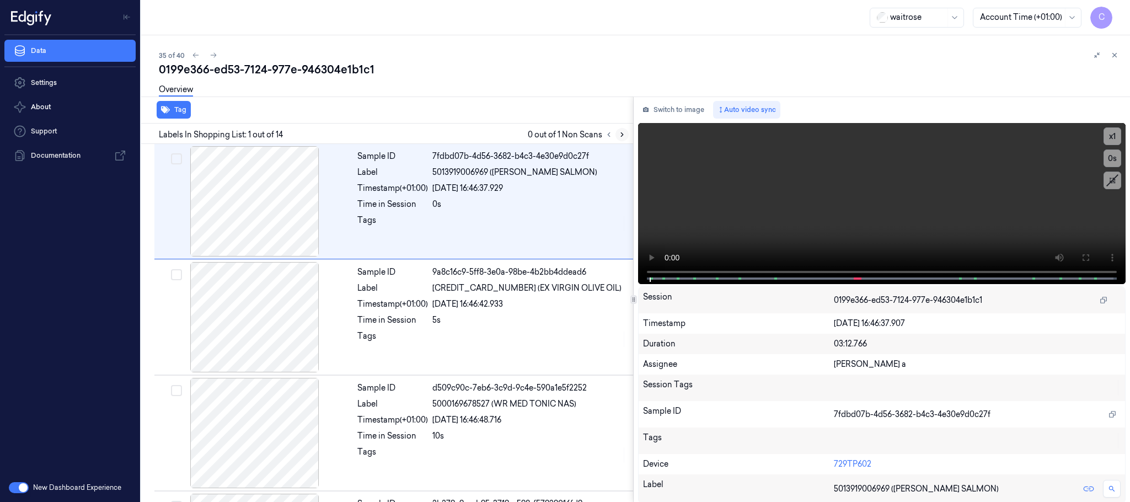
click at [621, 129] on button at bounding box center [622, 134] width 13 height 13
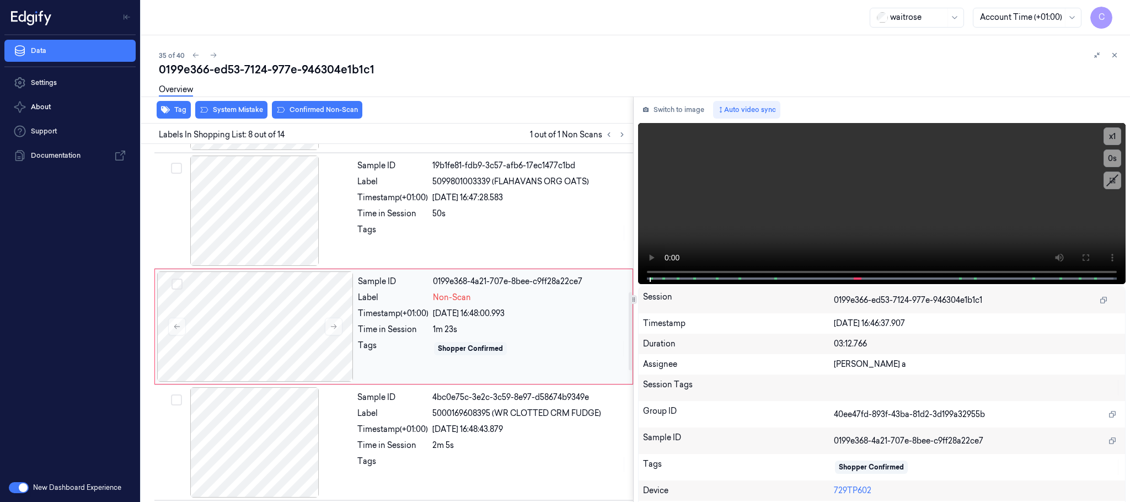
scroll to position [692, 0]
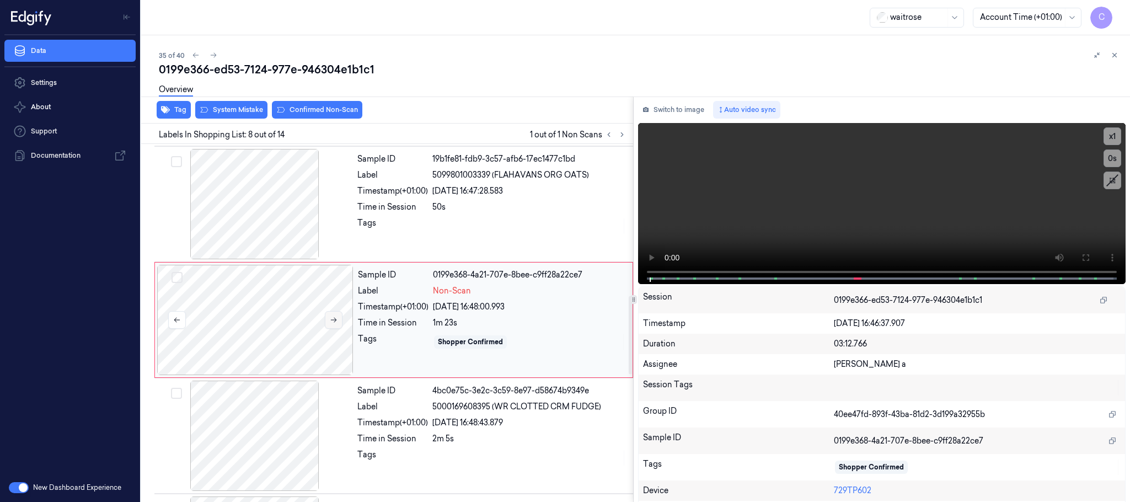
click at [338, 322] on icon at bounding box center [334, 320] width 8 height 8
click at [333, 323] on icon at bounding box center [334, 320] width 8 height 8
click at [243, 202] on div at bounding box center [255, 204] width 196 height 110
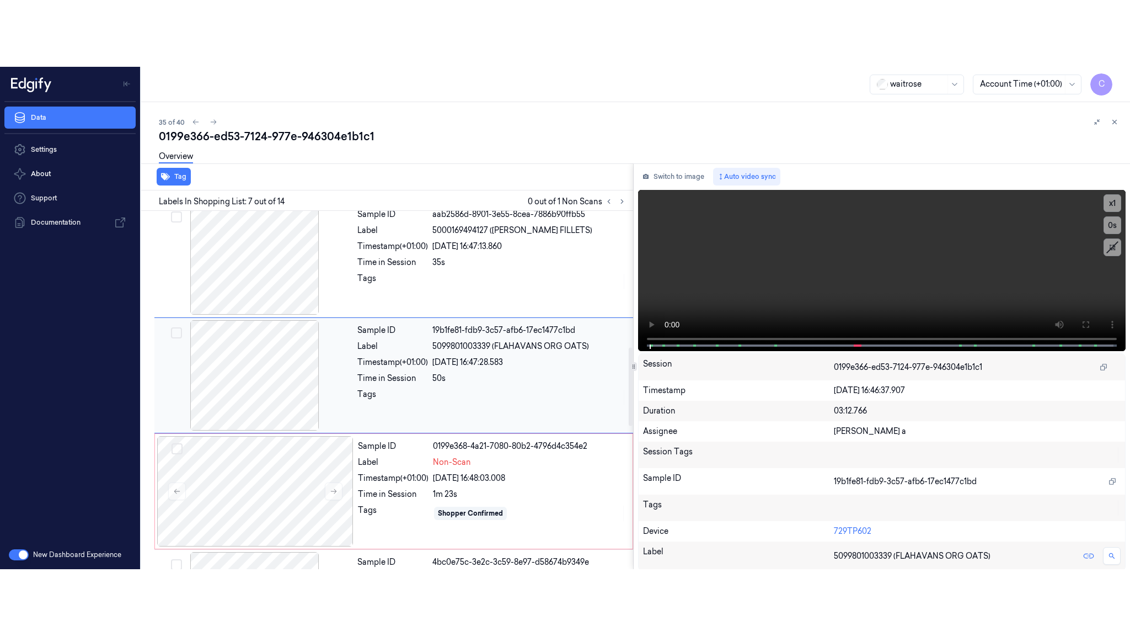
scroll to position [576, 0]
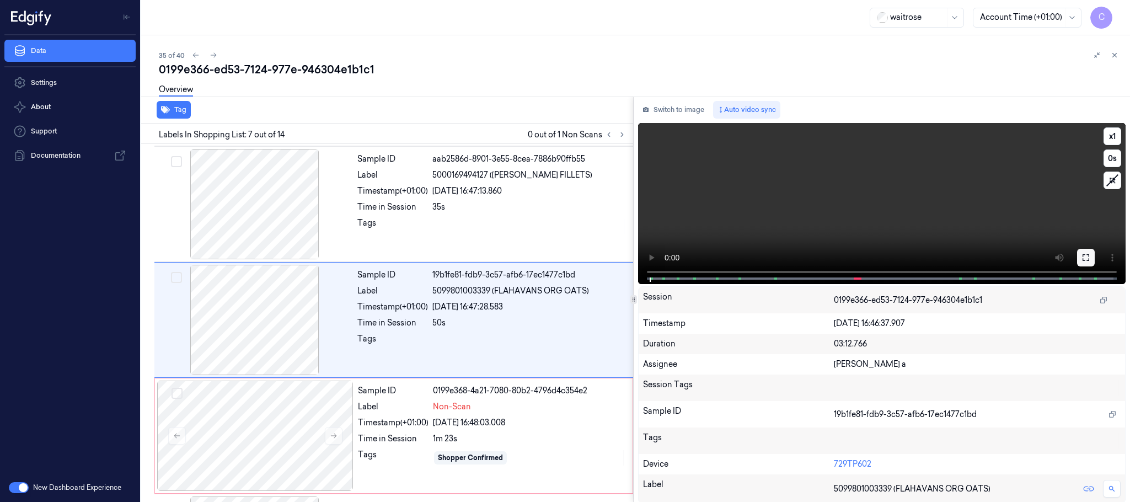
click at [1083, 253] on icon at bounding box center [1086, 257] width 9 height 9
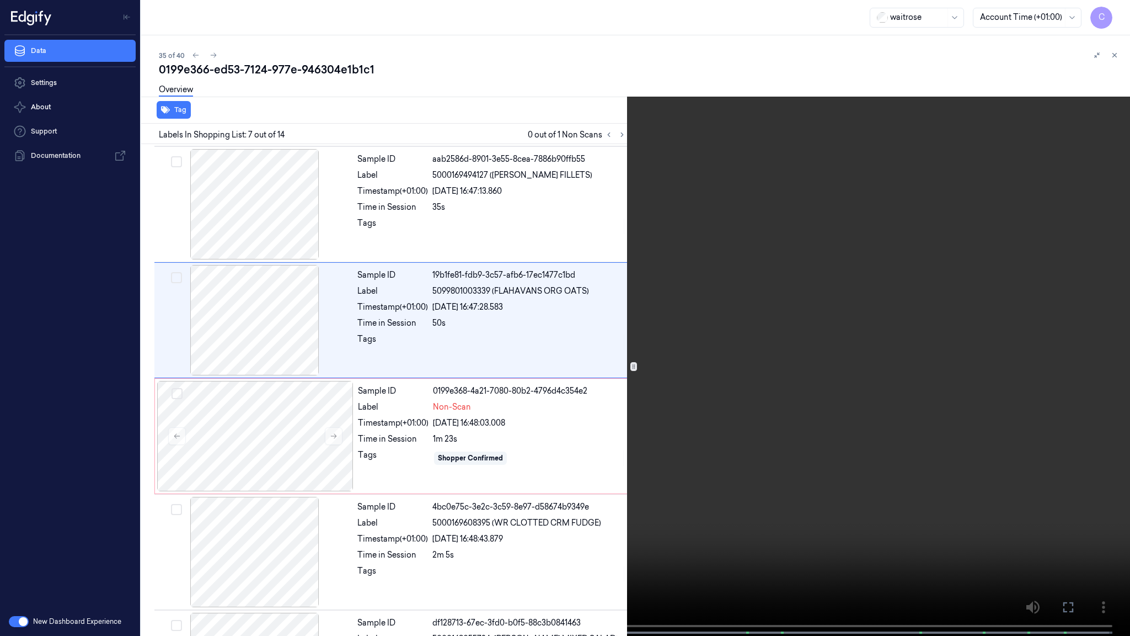
click at [535, 357] on video at bounding box center [565, 319] width 1130 height 638
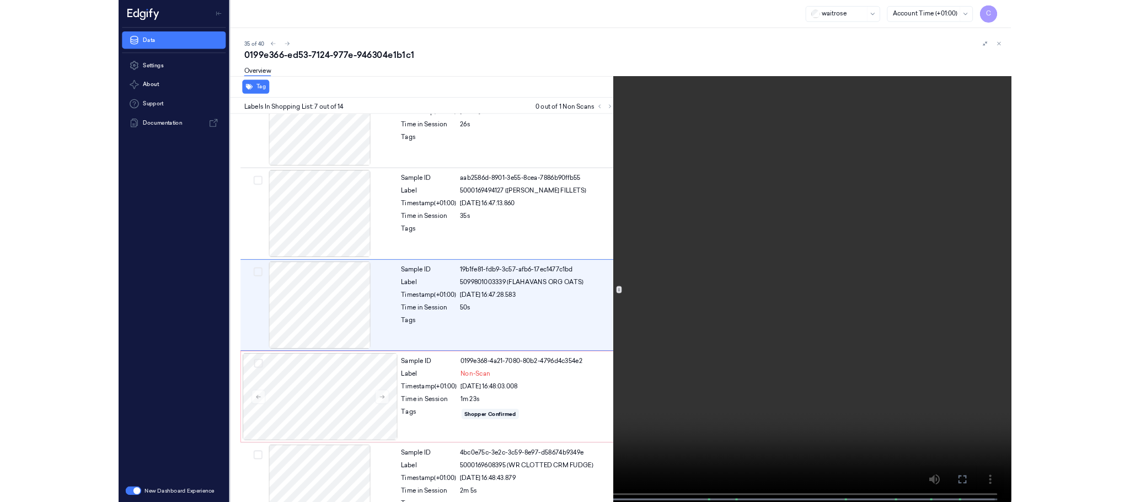
scroll to position [510, 0]
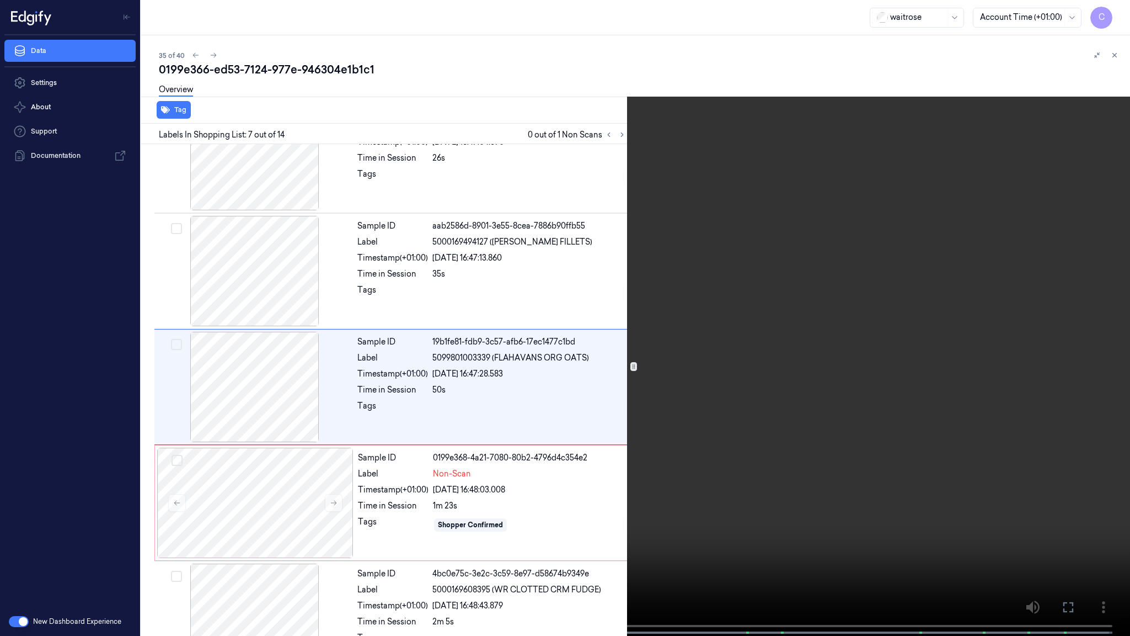
click at [535, 357] on video at bounding box center [565, 319] width 1130 height 638
click at [544, 399] on video at bounding box center [565, 319] width 1130 height 638
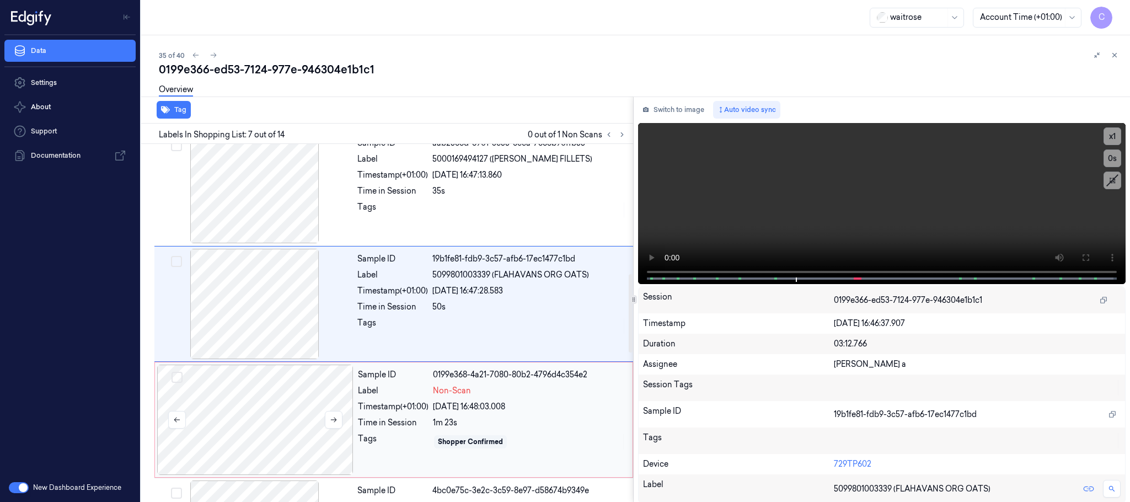
click at [248, 397] on div at bounding box center [255, 420] width 196 height 110
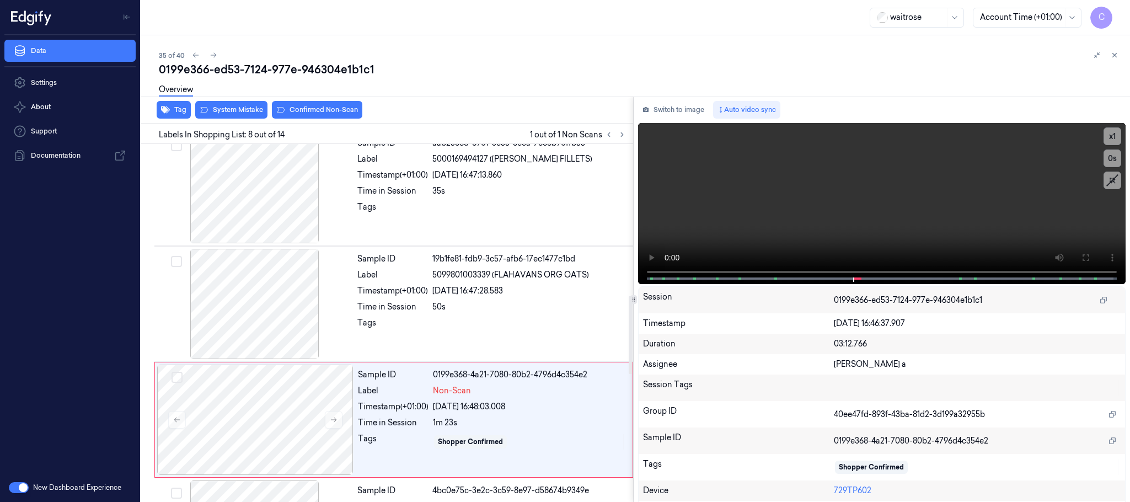
scroll to position [692, 0]
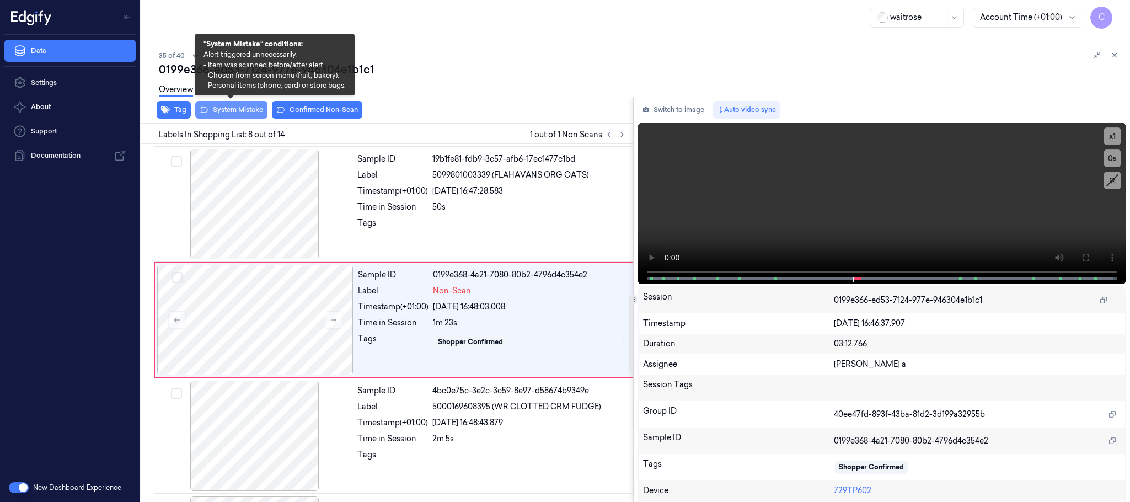
click at [241, 108] on button "System Mistake" at bounding box center [231, 110] width 72 height 18
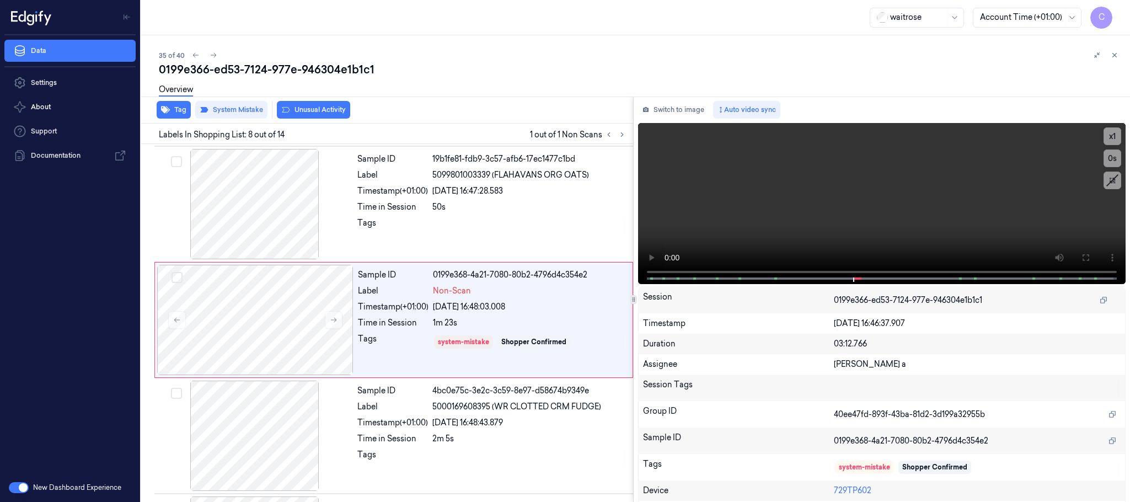
click at [324, 108] on button "Unusual Activity" at bounding box center [313, 110] width 73 height 18
click at [214, 53] on icon at bounding box center [214, 55] width 8 height 8
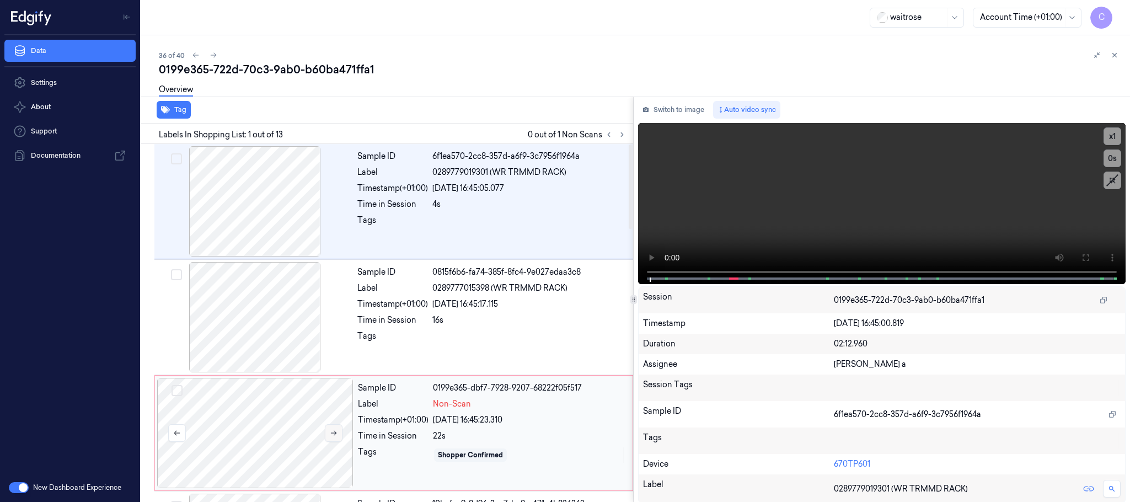
click at [336, 432] on icon at bounding box center [334, 433] width 8 height 8
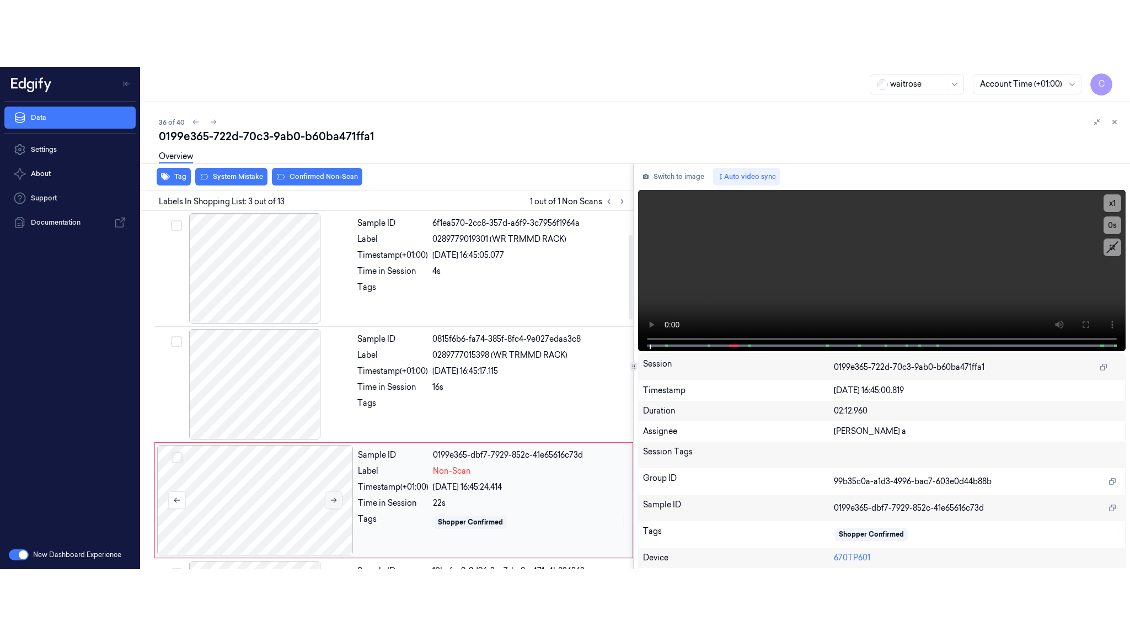
scroll to position [111, 0]
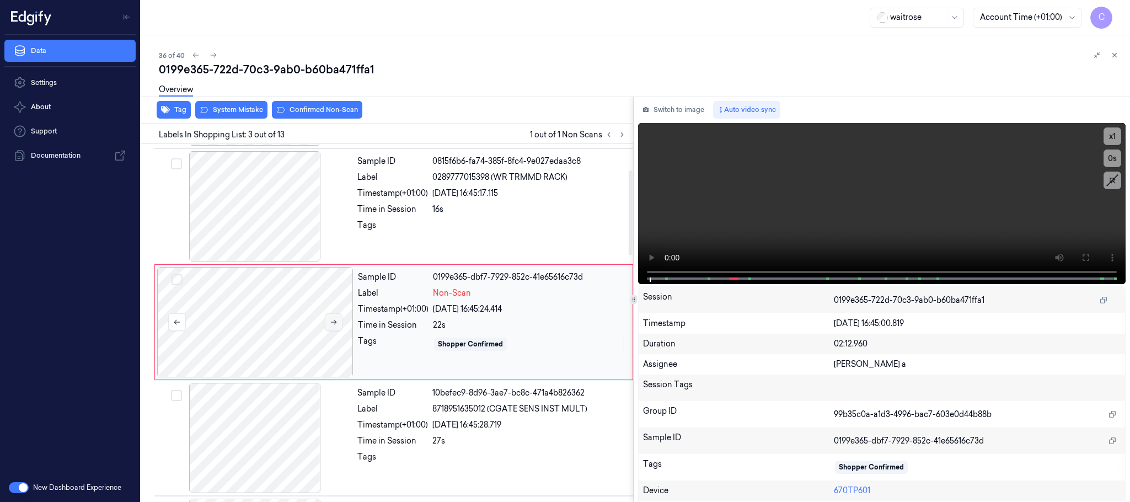
click at [335, 331] on button at bounding box center [334, 322] width 18 height 18
click at [334, 321] on icon at bounding box center [334, 322] width 8 height 8
click at [1082, 253] on icon at bounding box center [1086, 257] width 9 height 9
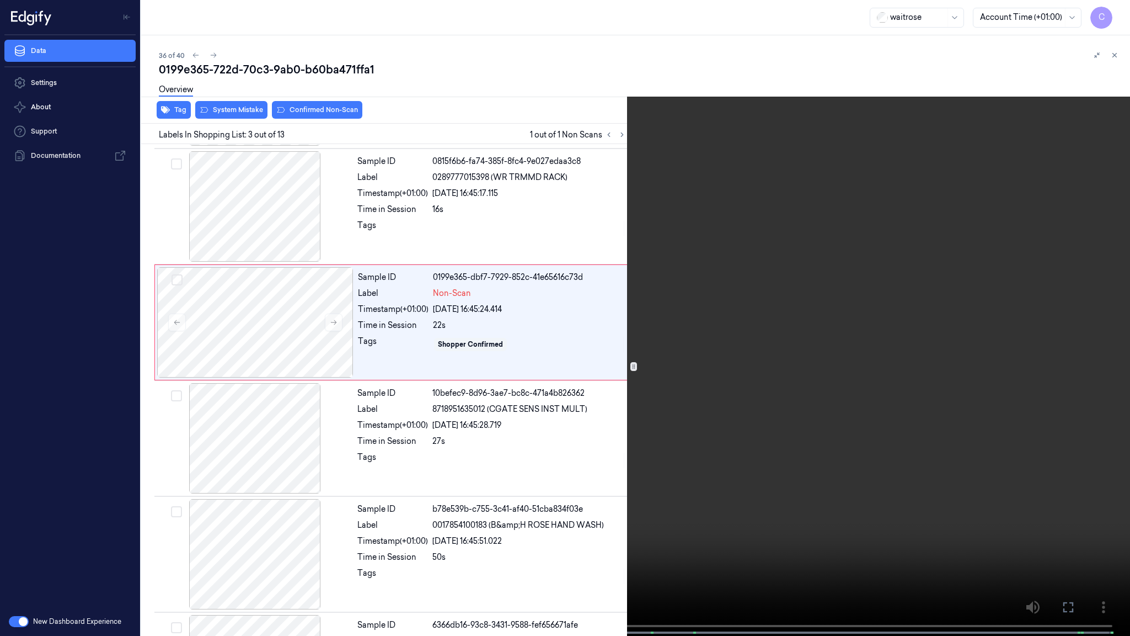
click at [759, 353] on video at bounding box center [565, 319] width 1130 height 638
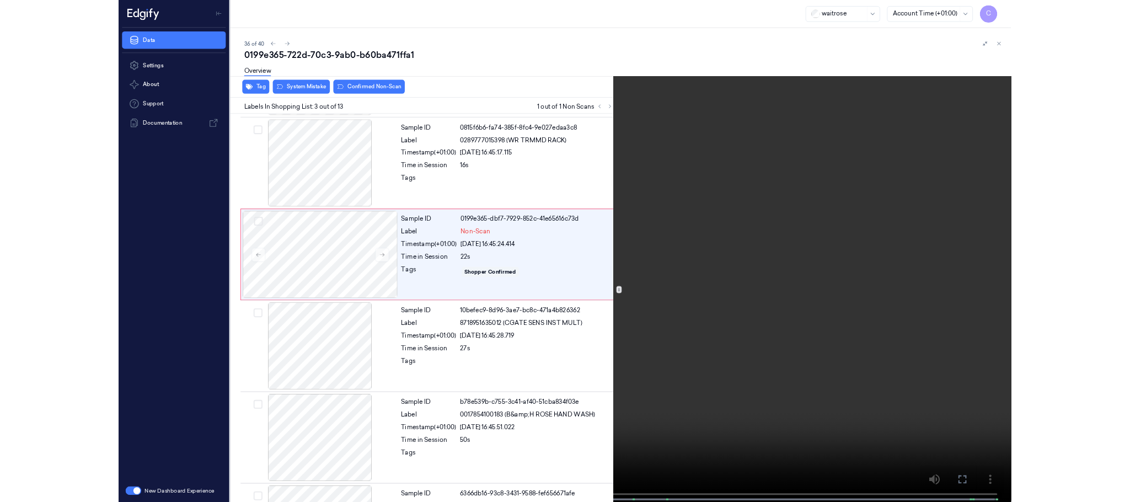
scroll to position [45, 0]
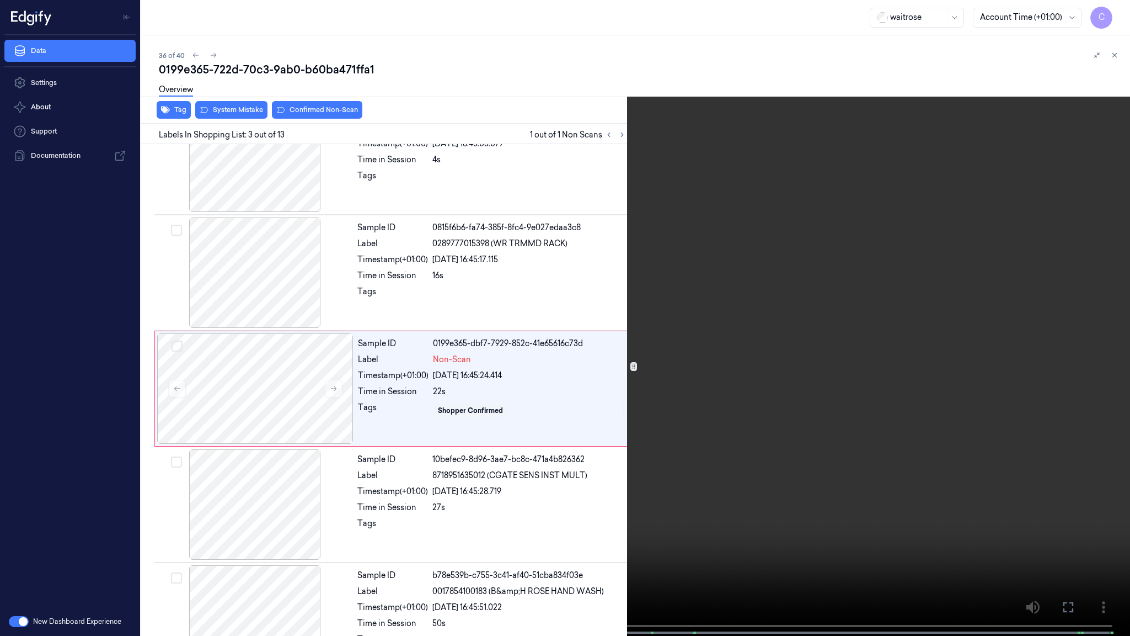
click at [591, 348] on video at bounding box center [565, 319] width 1130 height 638
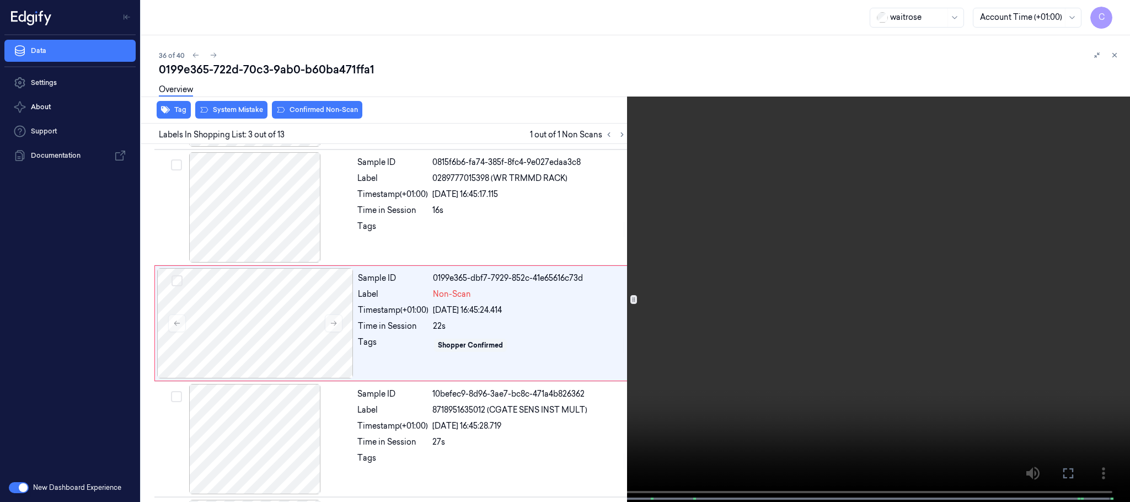
scroll to position [111, 0]
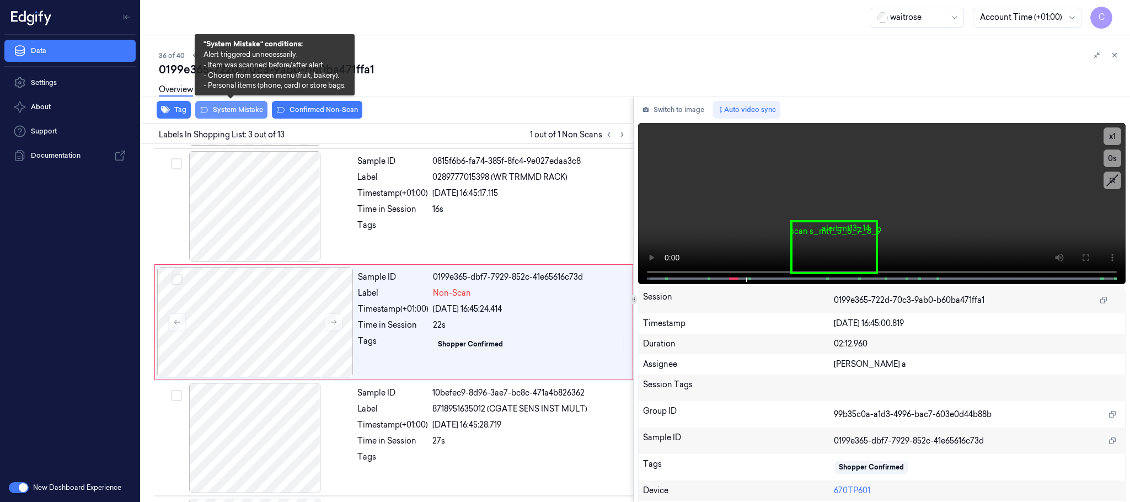
click at [217, 106] on button "System Mistake" at bounding box center [231, 110] width 72 height 18
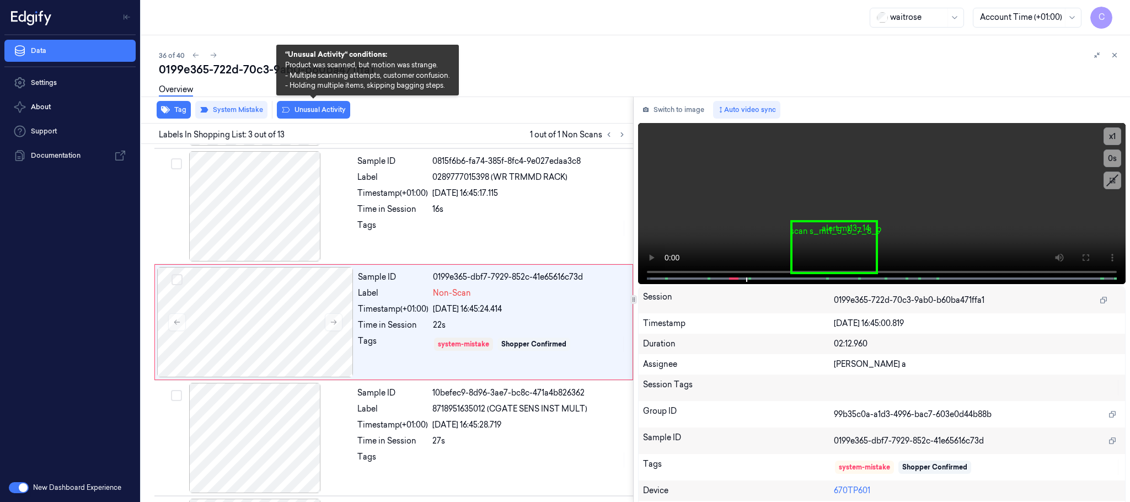
click at [318, 113] on button "Unusual Activity" at bounding box center [313, 110] width 73 height 18
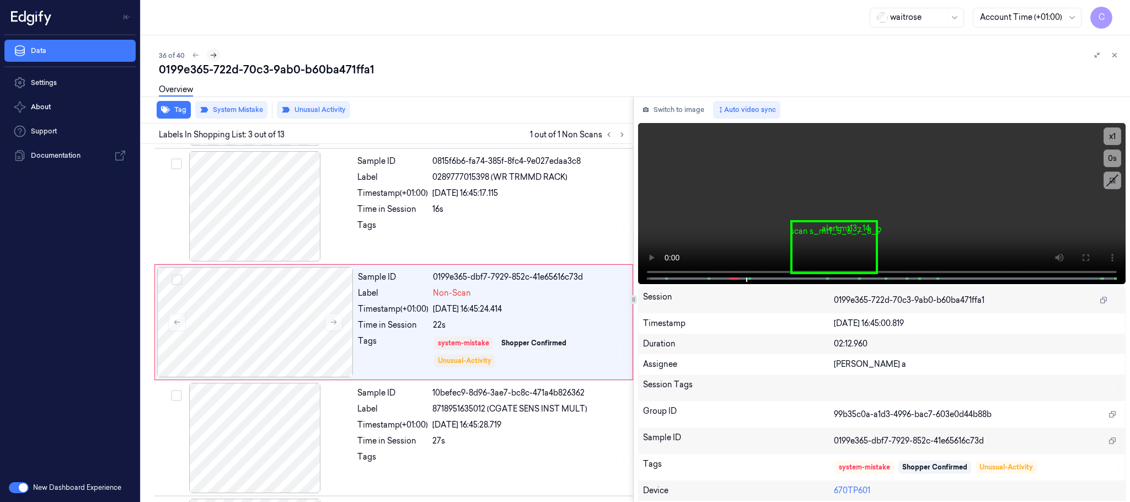
click at [212, 54] on icon at bounding box center [214, 55] width 8 height 8
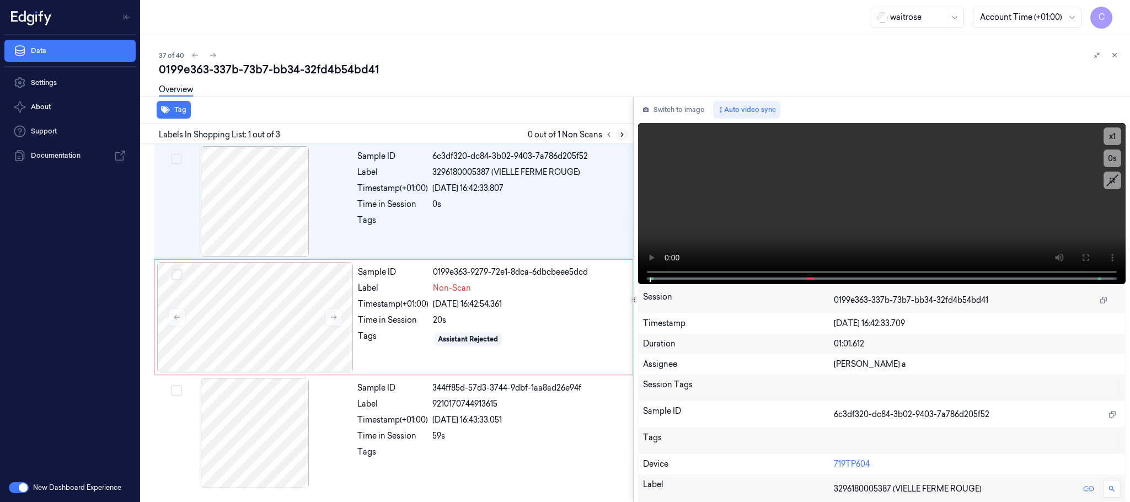
click at [621, 129] on button at bounding box center [622, 134] width 13 height 13
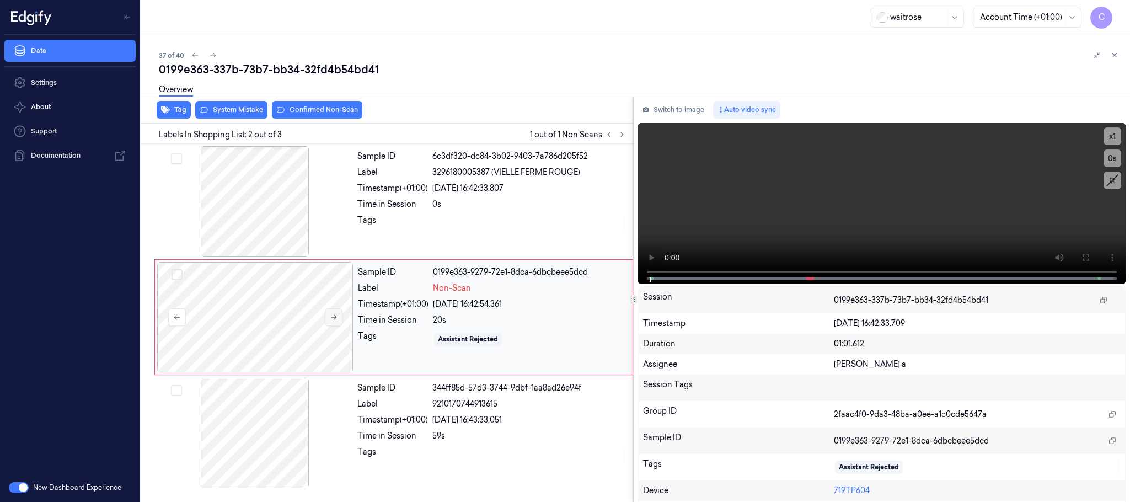
click at [333, 316] on icon at bounding box center [334, 317] width 8 height 8
click at [235, 186] on div at bounding box center [255, 201] width 196 height 110
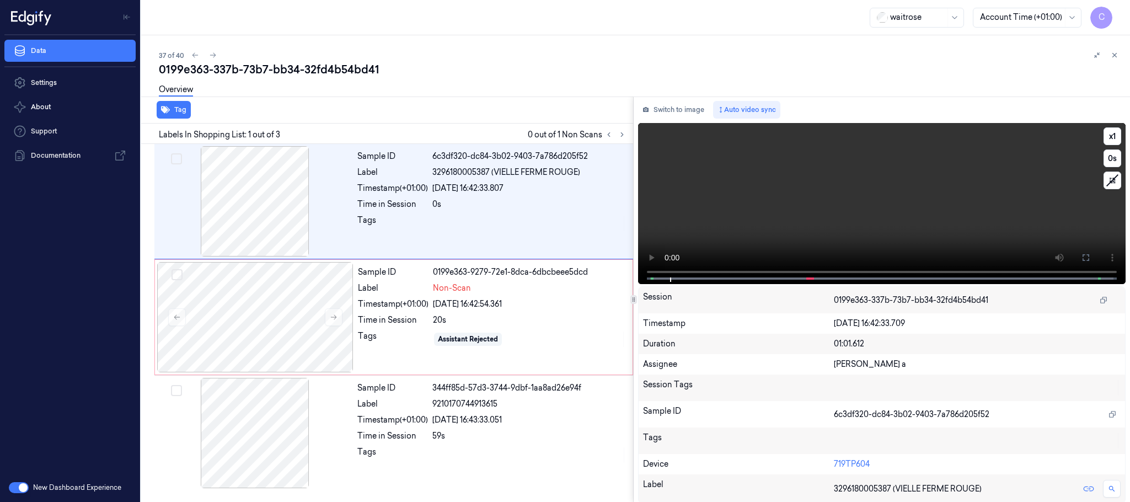
click at [751, 209] on video at bounding box center [882, 203] width 488 height 161
click at [266, 355] on div at bounding box center [255, 317] width 196 height 110
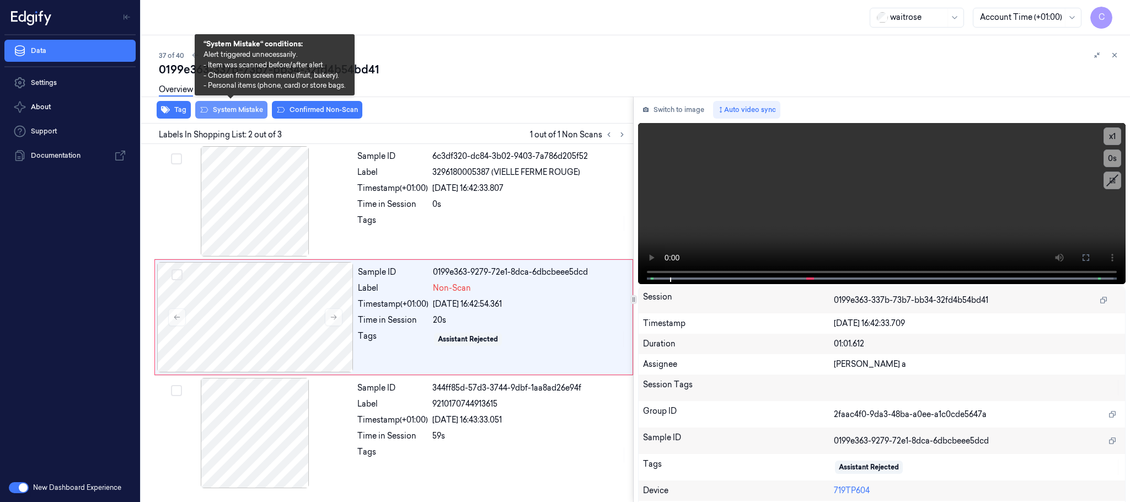
click at [228, 113] on button "System Mistake" at bounding box center [231, 110] width 72 height 18
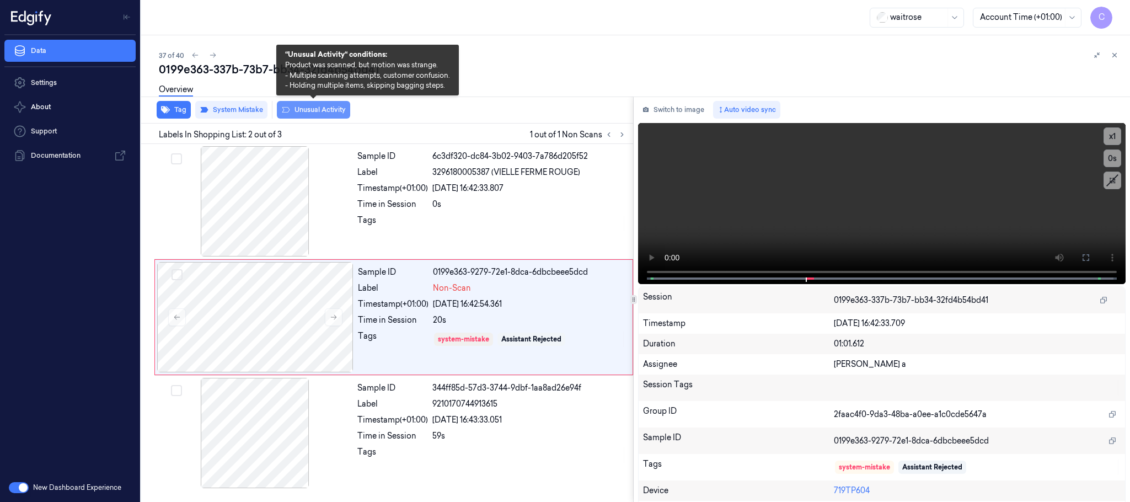
click at [312, 113] on button "Unusual Activity" at bounding box center [313, 110] width 73 height 18
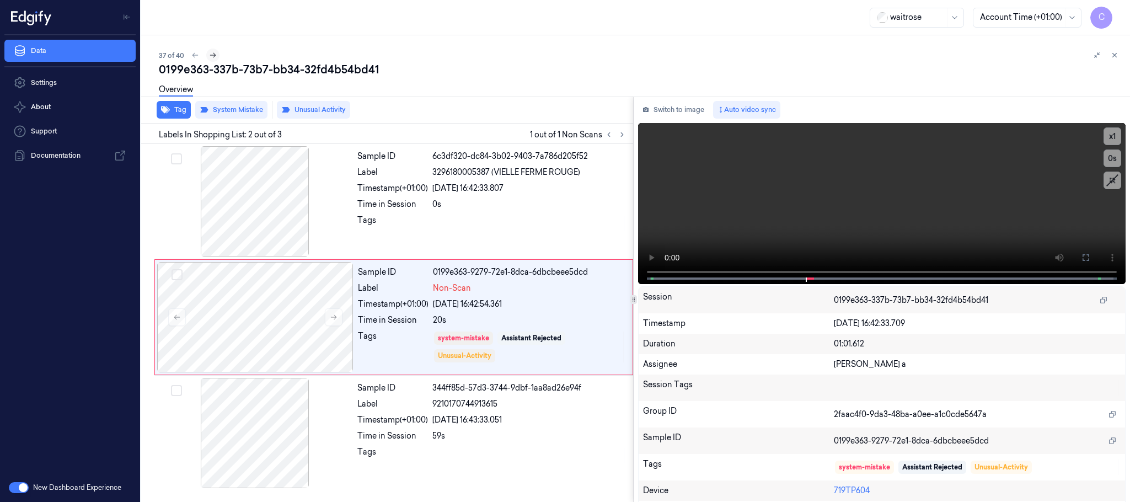
click at [213, 53] on icon at bounding box center [213, 55] width 8 height 8
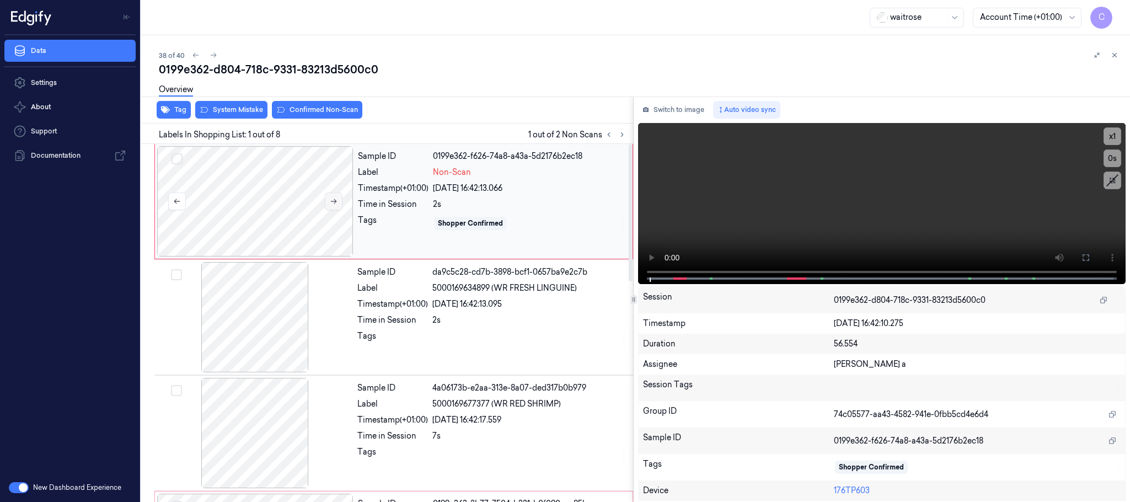
click at [338, 202] on button at bounding box center [334, 202] width 18 height 18
click at [229, 209] on div at bounding box center [255, 201] width 196 height 110
click at [1082, 257] on icon at bounding box center [1086, 257] width 9 height 9
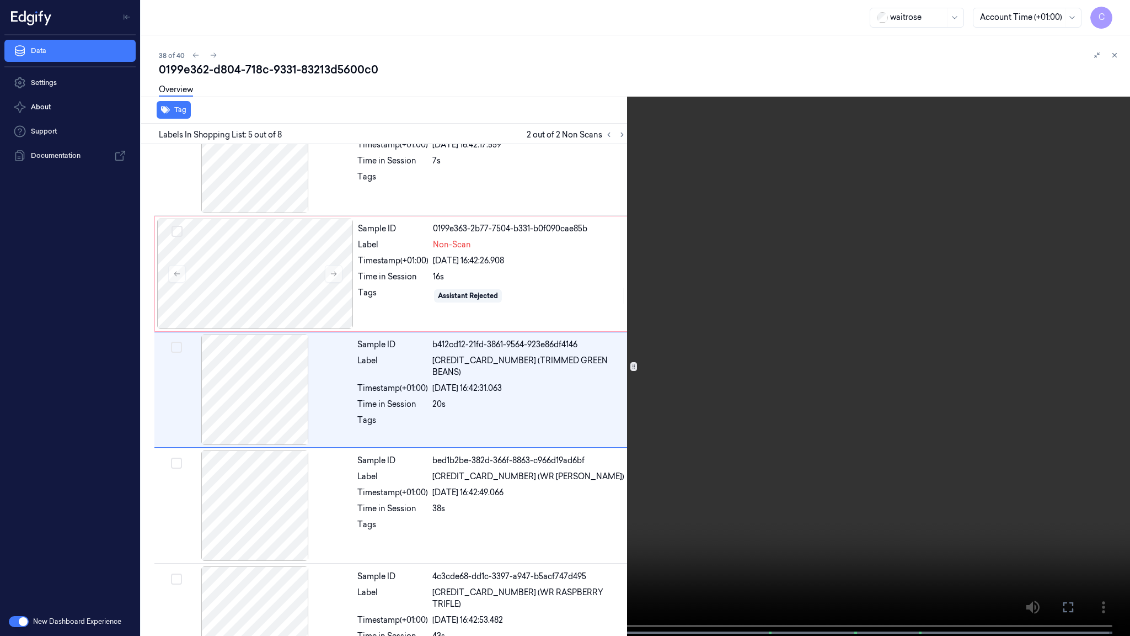
scroll to position [277, 0]
click at [338, 427] on video at bounding box center [565, 319] width 1130 height 638
click at [591, 278] on video at bounding box center [565, 319] width 1130 height 638
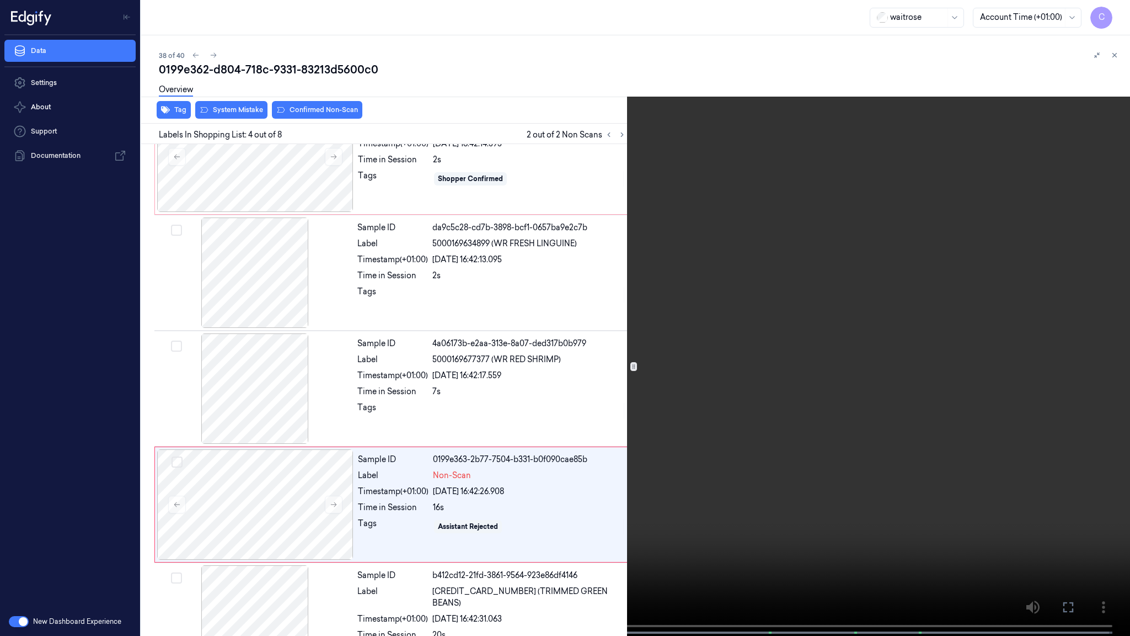
scroll to position [161, 0]
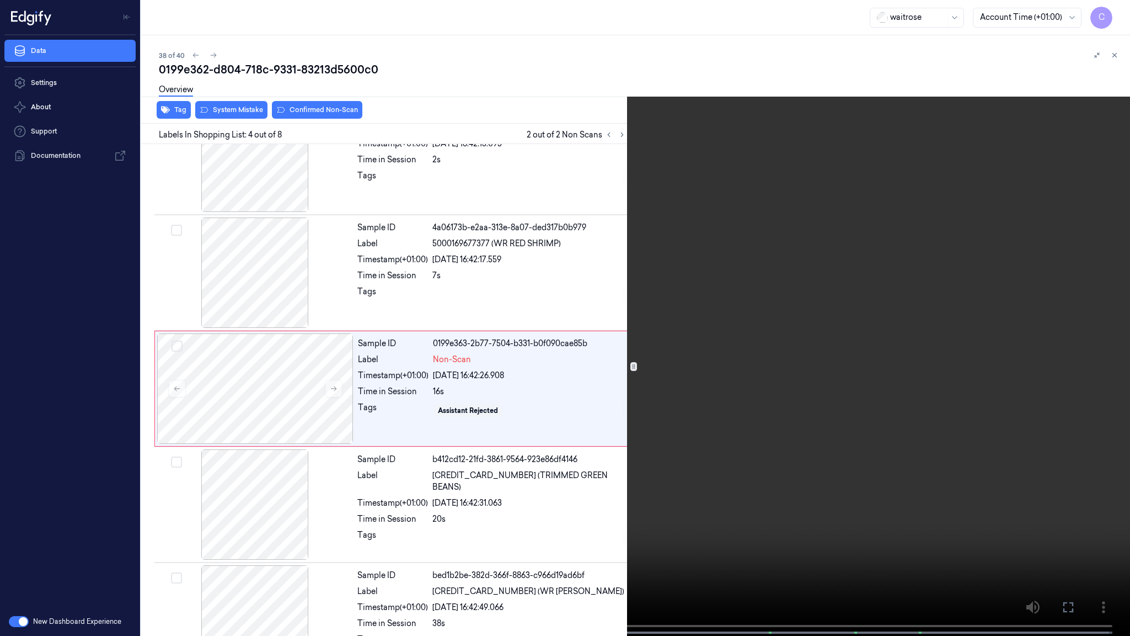
click at [652, 446] on video at bounding box center [565, 319] width 1130 height 638
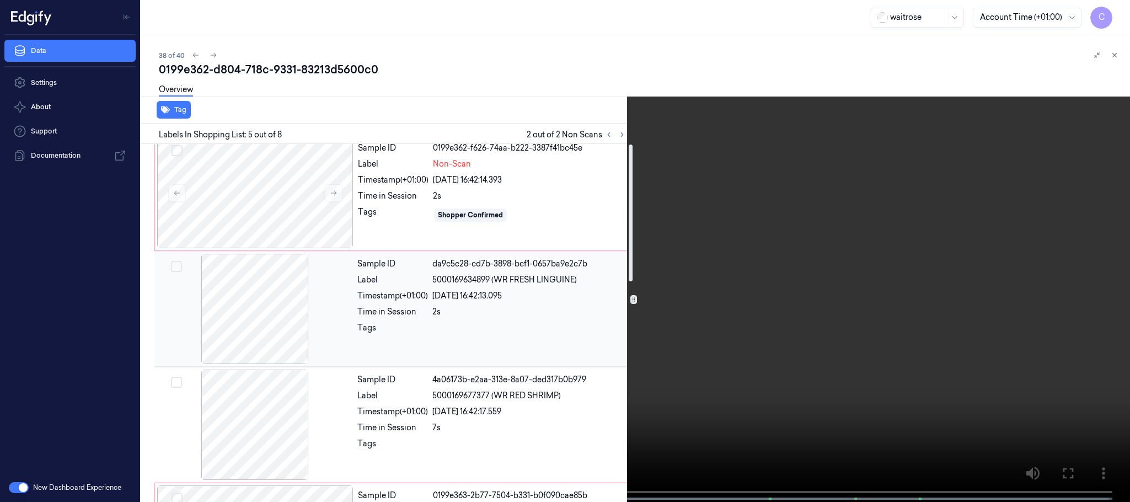
scroll to position [0, 0]
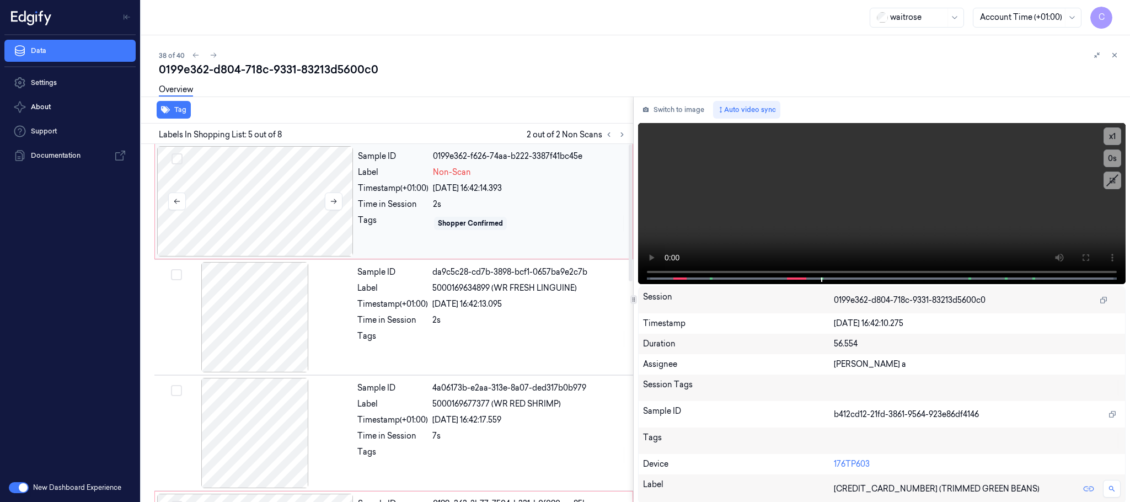
click at [270, 207] on div at bounding box center [255, 201] width 196 height 110
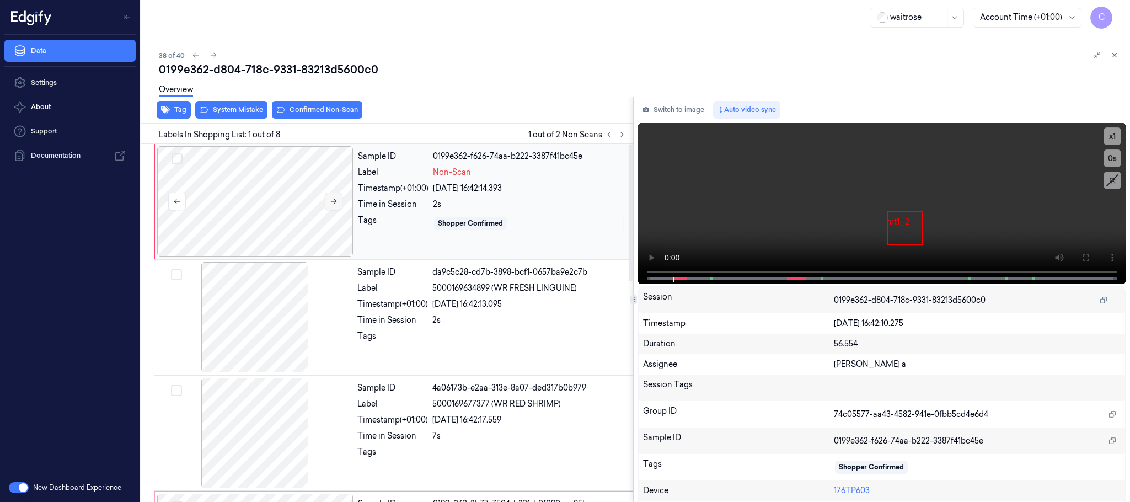
click at [332, 204] on icon at bounding box center [334, 201] width 8 height 8
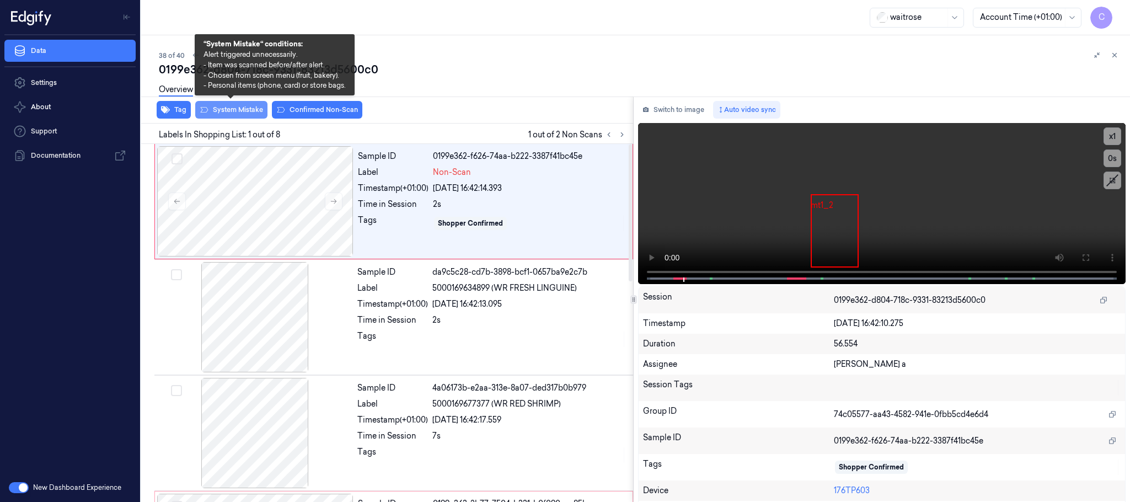
click at [248, 109] on button "System Mistake" at bounding box center [231, 110] width 72 height 18
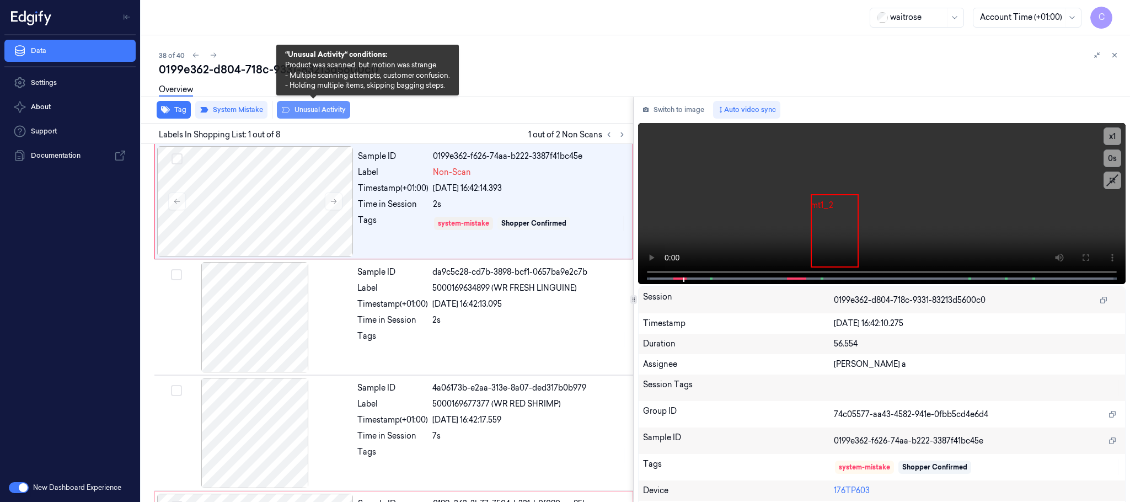
click at [295, 108] on button "Unusual Activity" at bounding box center [313, 110] width 73 height 18
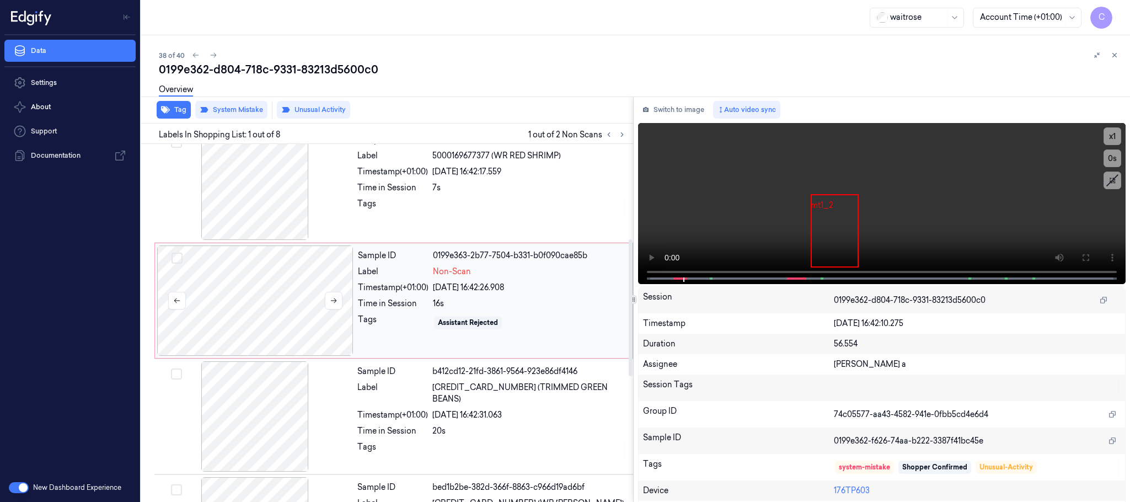
click at [284, 318] on div at bounding box center [255, 300] width 196 height 110
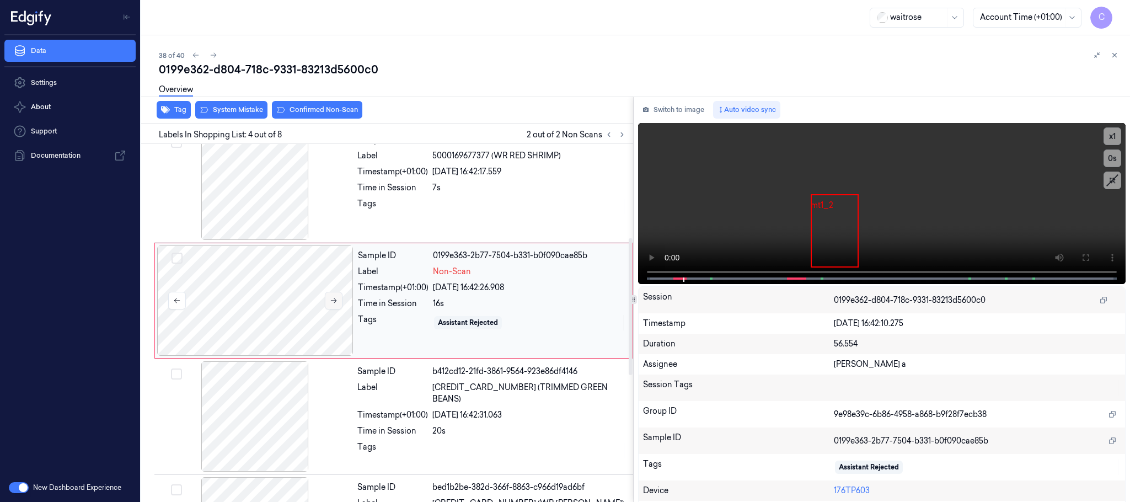
scroll to position [227, 0]
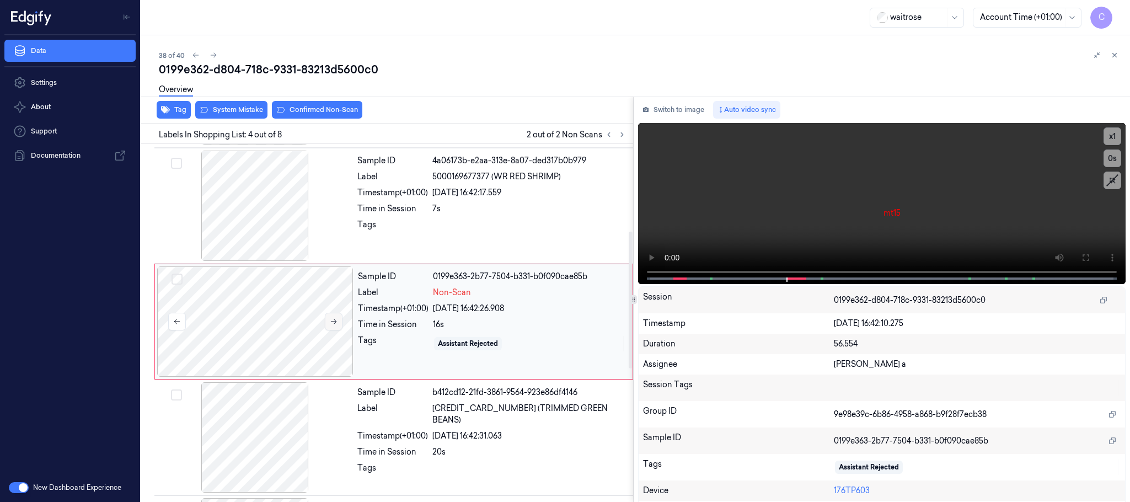
click at [338, 323] on button at bounding box center [334, 322] width 18 height 18
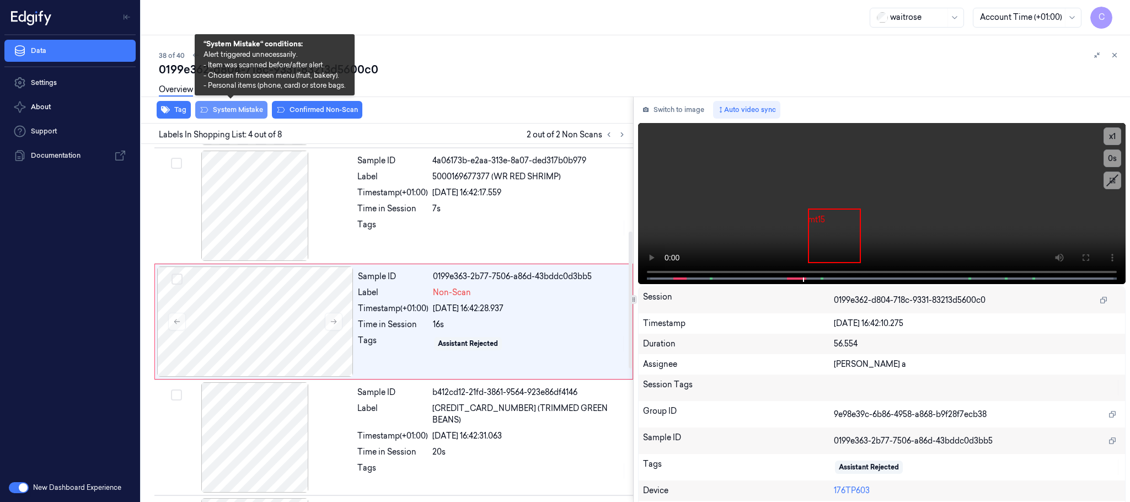
click at [238, 113] on button "System Mistake" at bounding box center [231, 110] width 72 height 18
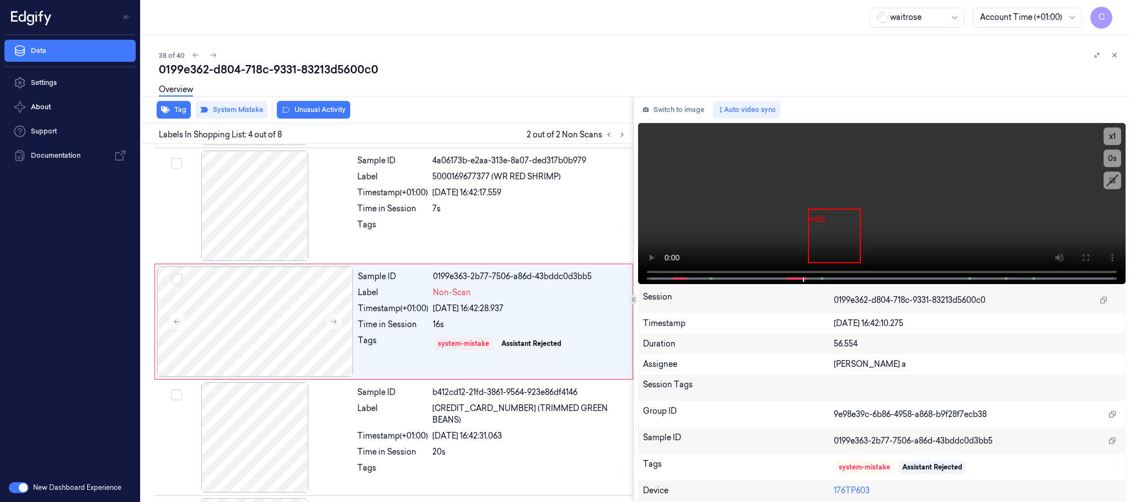
click at [297, 106] on button "Unusual Activity" at bounding box center [313, 110] width 73 height 18
click at [210, 55] on icon at bounding box center [214, 55] width 8 height 8
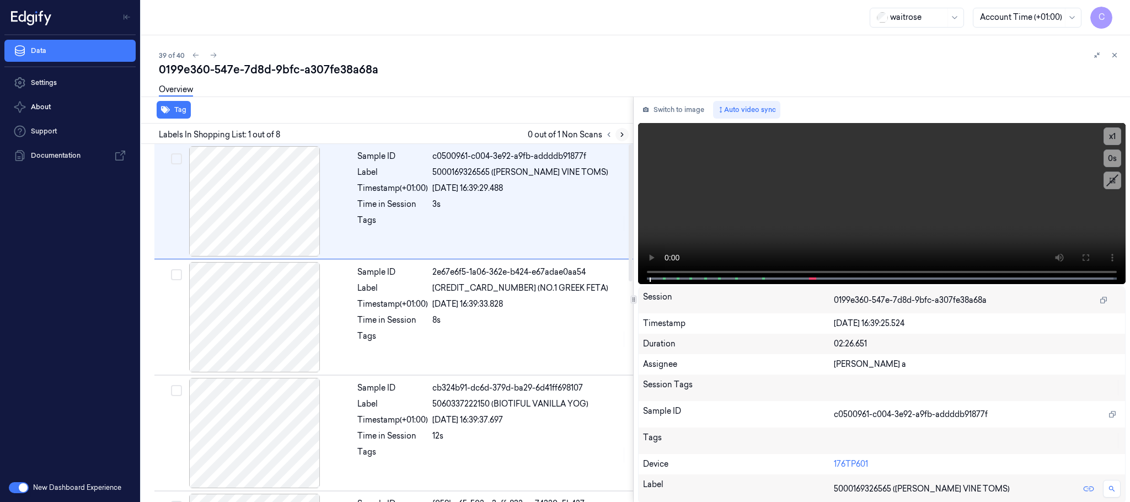
click at [621, 129] on button at bounding box center [622, 134] width 13 height 13
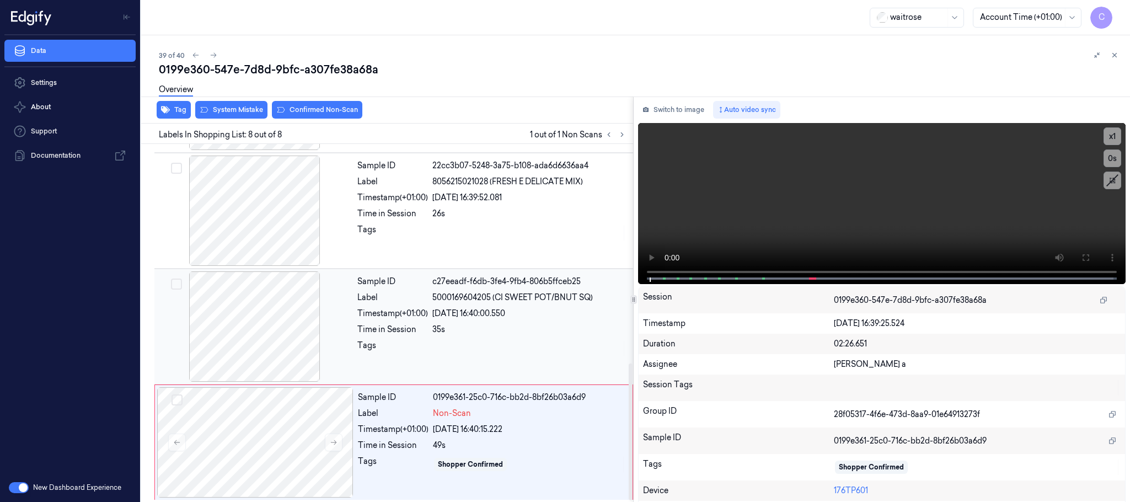
scroll to position [575, 0]
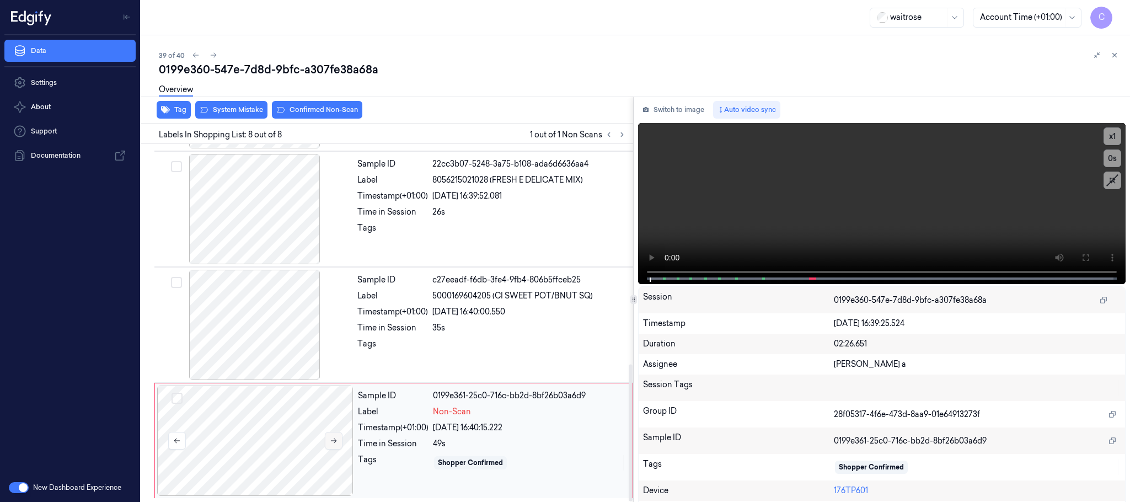
click at [333, 440] on icon at bounding box center [334, 441] width 8 height 8
click at [333, 441] on icon at bounding box center [334, 441] width 6 height 5
click at [261, 204] on div at bounding box center [255, 209] width 196 height 110
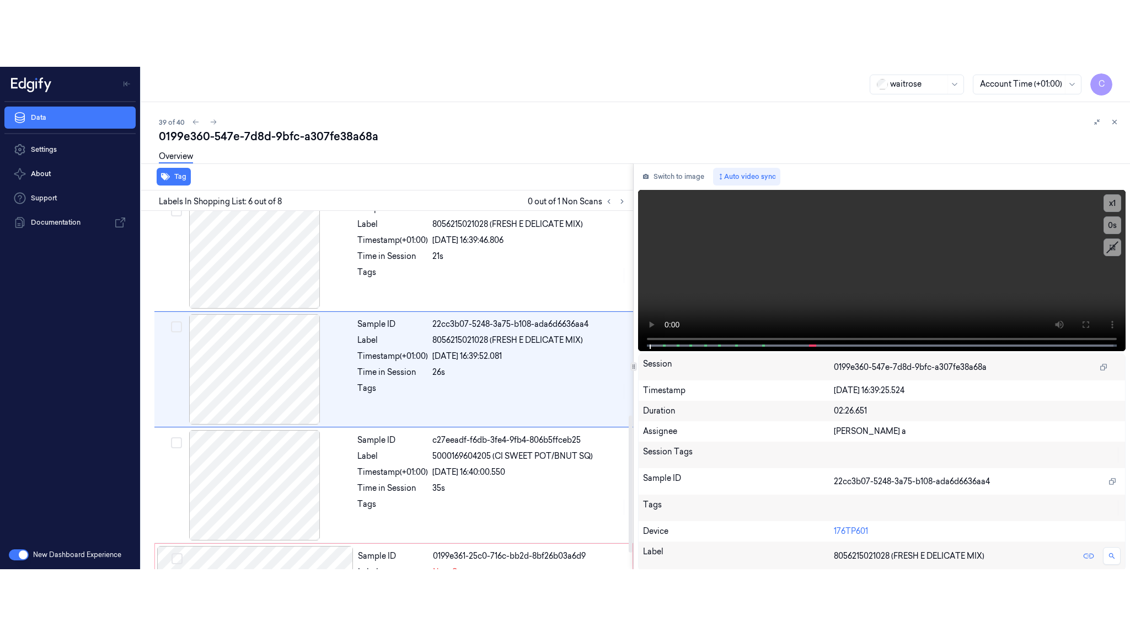
scroll to position [460, 0]
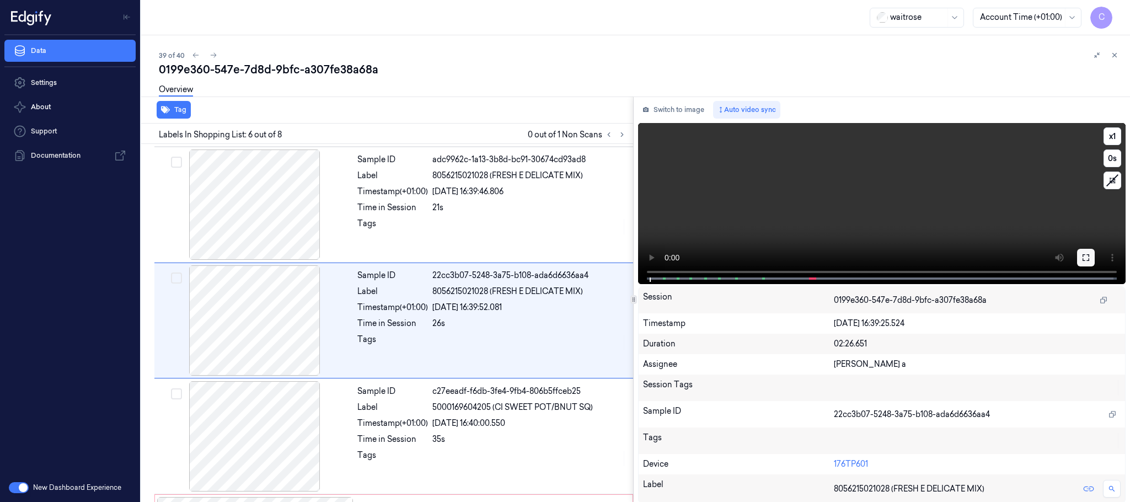
click at [1084, 257] on icon at bounding box center [1086, 257] width 9 height 9
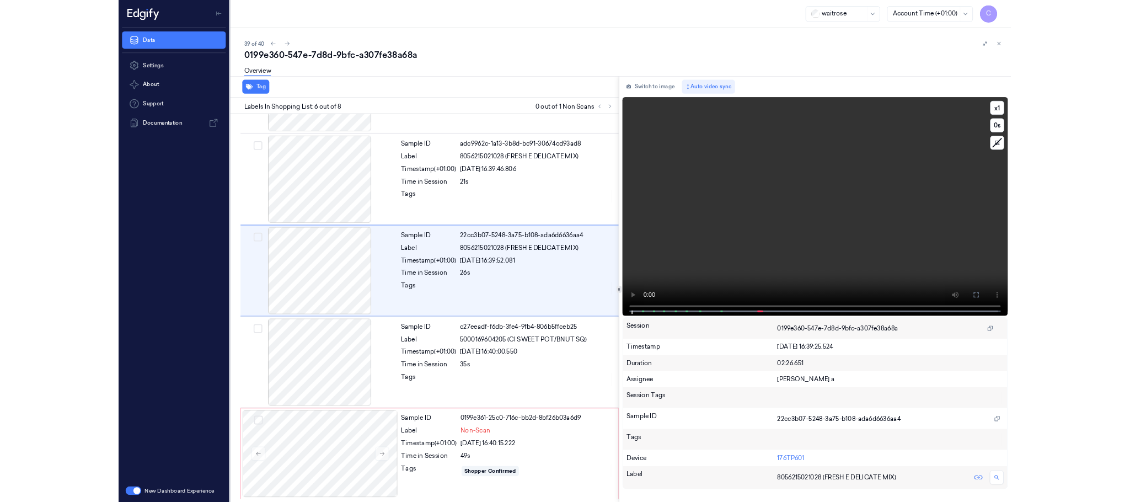
scroll to position [442, 0]
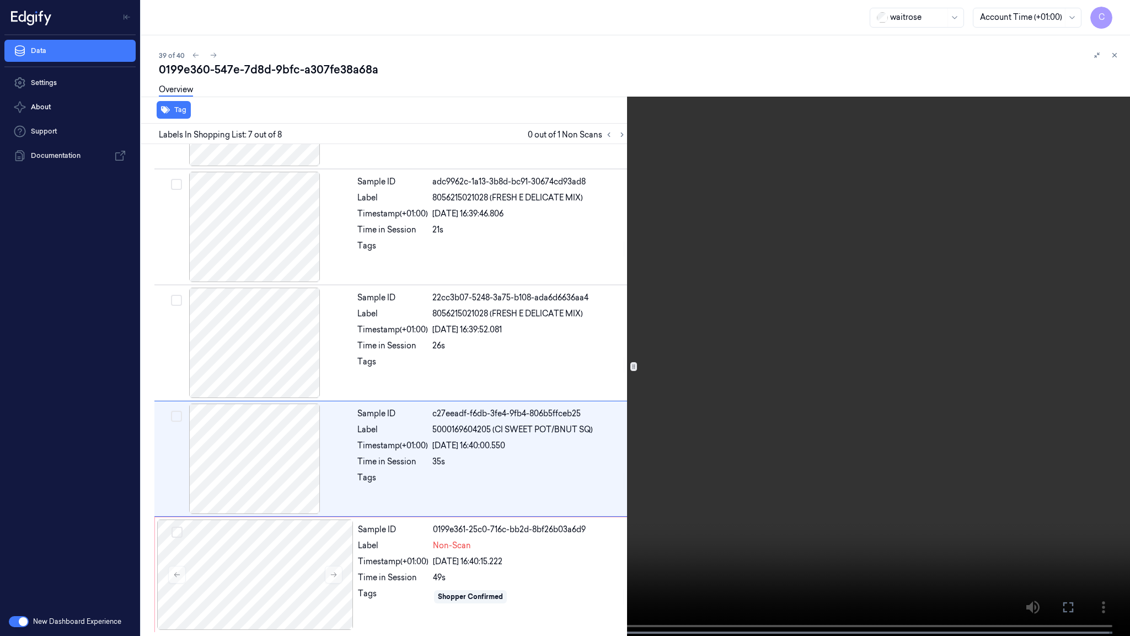
drag, startPoint x: 548, startPoint y: 392, endPoint x: 575, endPoint y: 349, distance: 50.8
click at [562, 380] on video at bounding box center [565, 319] width 1130 height 638
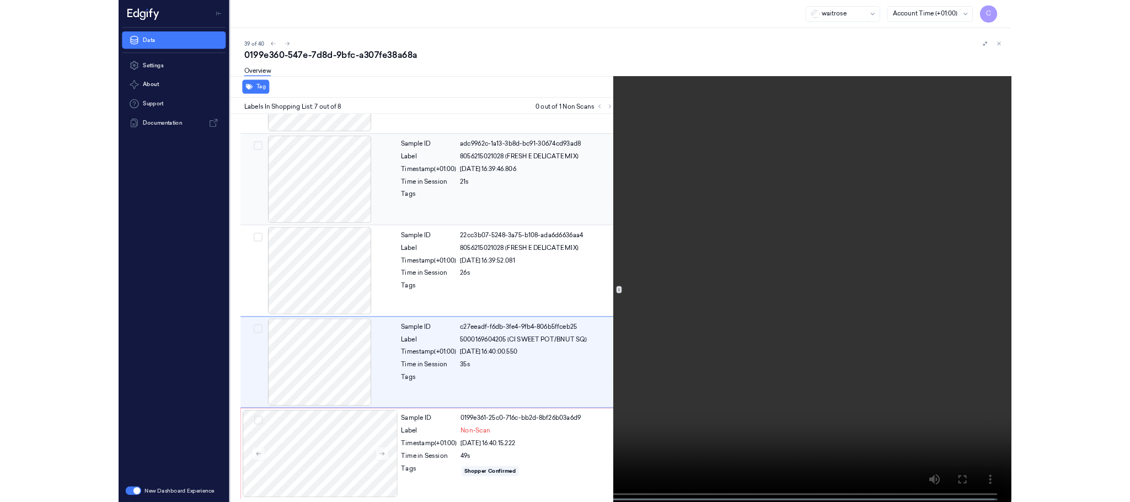
scroll to position [460, 0]
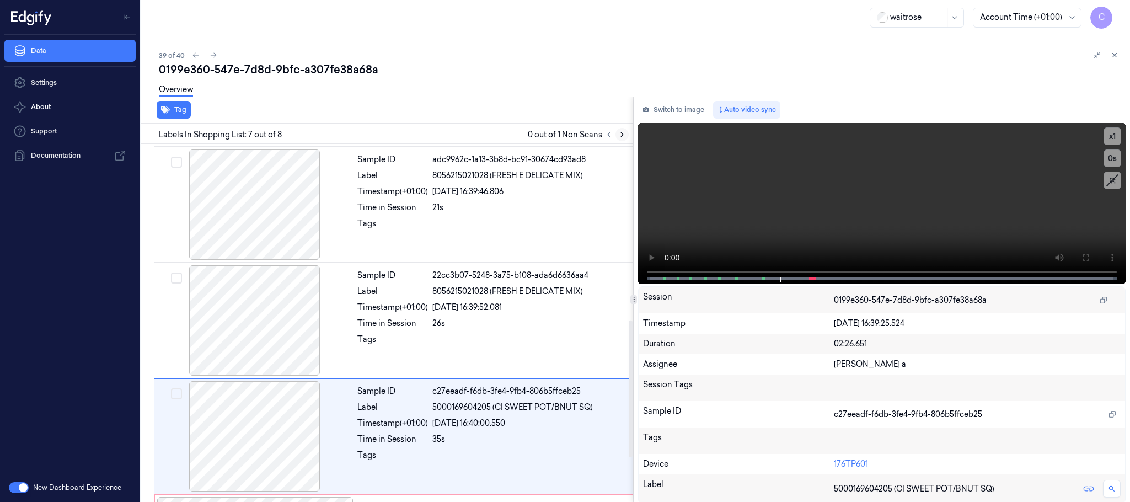
click at [622, 133] on icon at bounding box center [622, 135] width 2 height 4
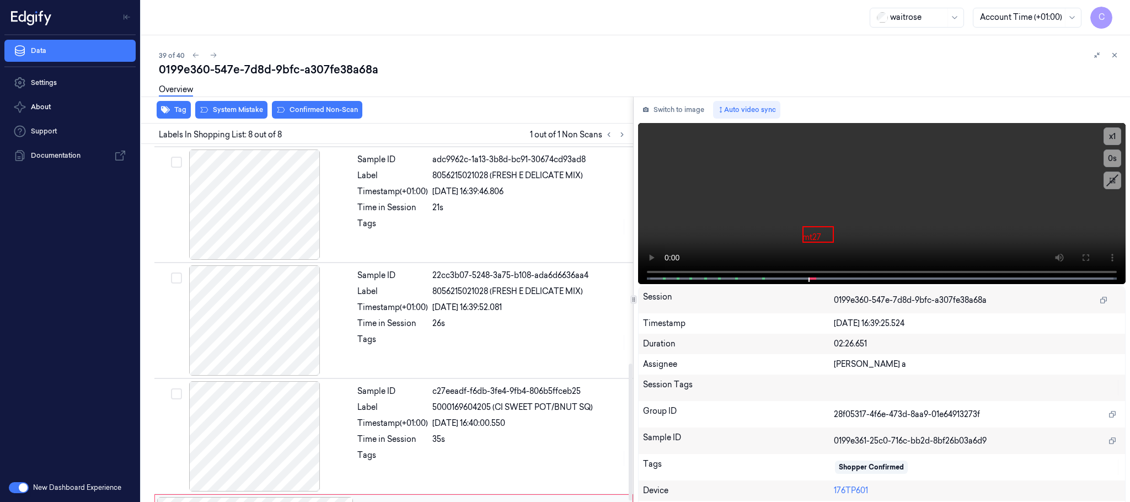
scroll to position [575, 0]
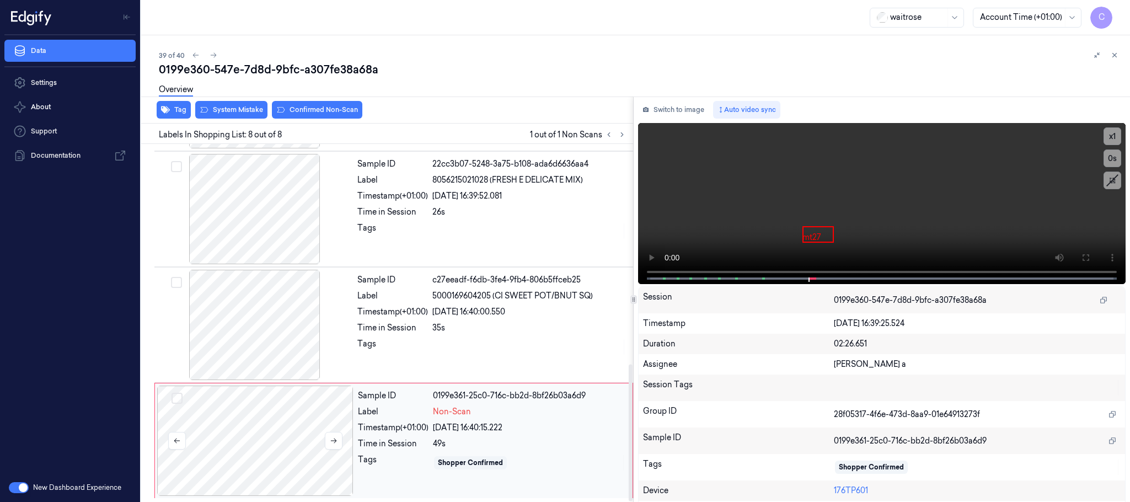
click at [260, 415] on div at bounding box center [255, 441] width 196 height 110
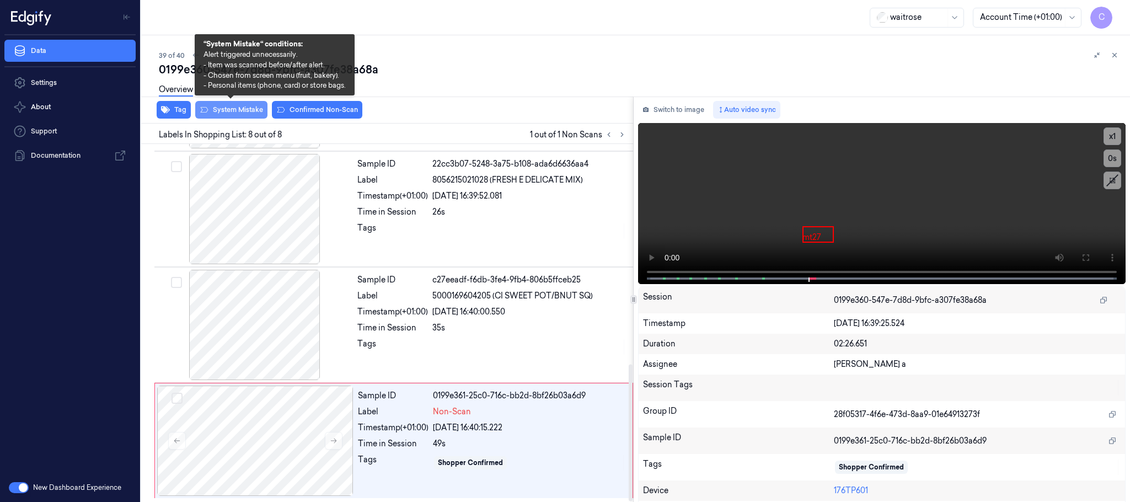
click at [250, 113] on button "System Mistake" at bounding box center [231, 110] width 72 height 18
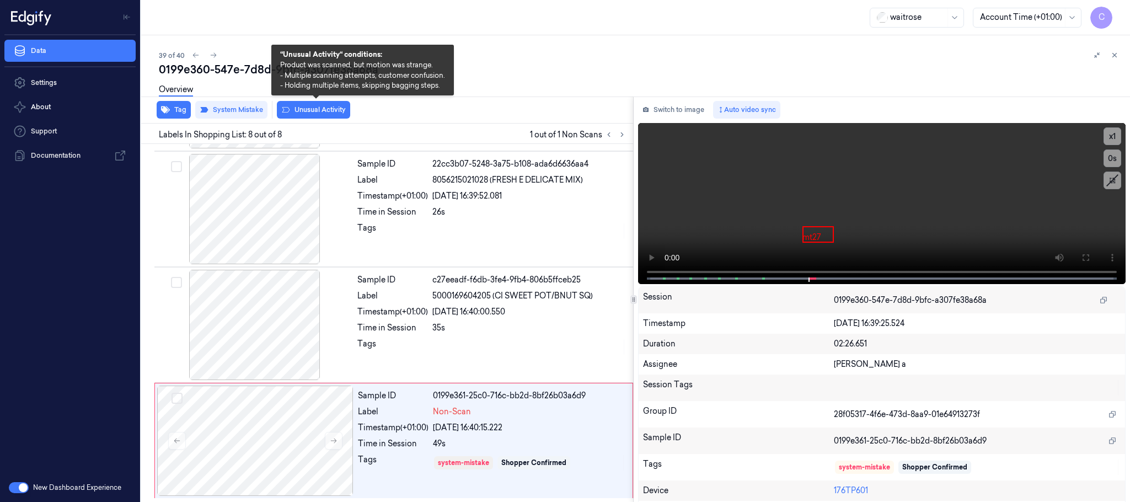
click at [314, 109] on button "Unusual Activity" at bounding box center [313, 110] width 73 height 18
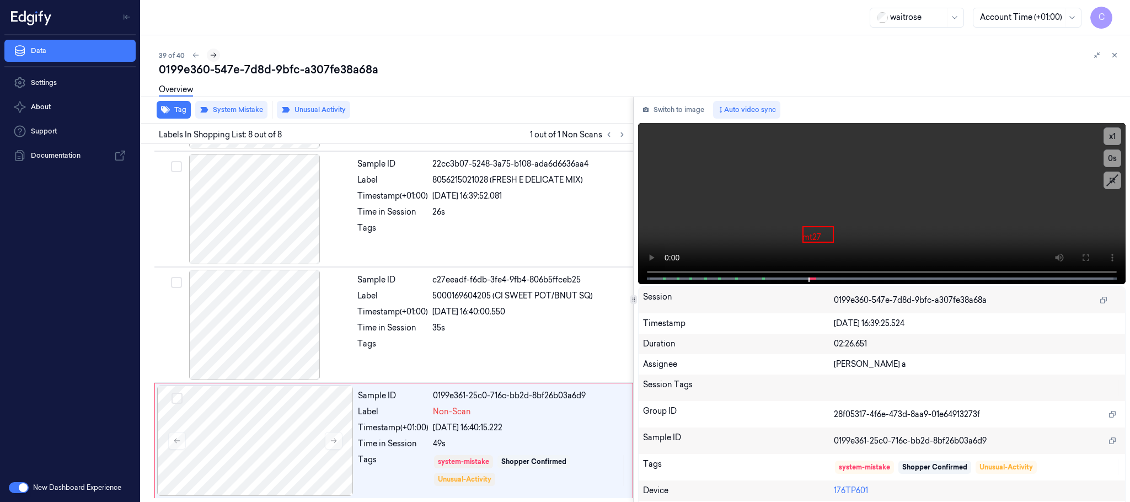
click at [210, 51] on icon at bounding box center [214, 55] width 8 height 8
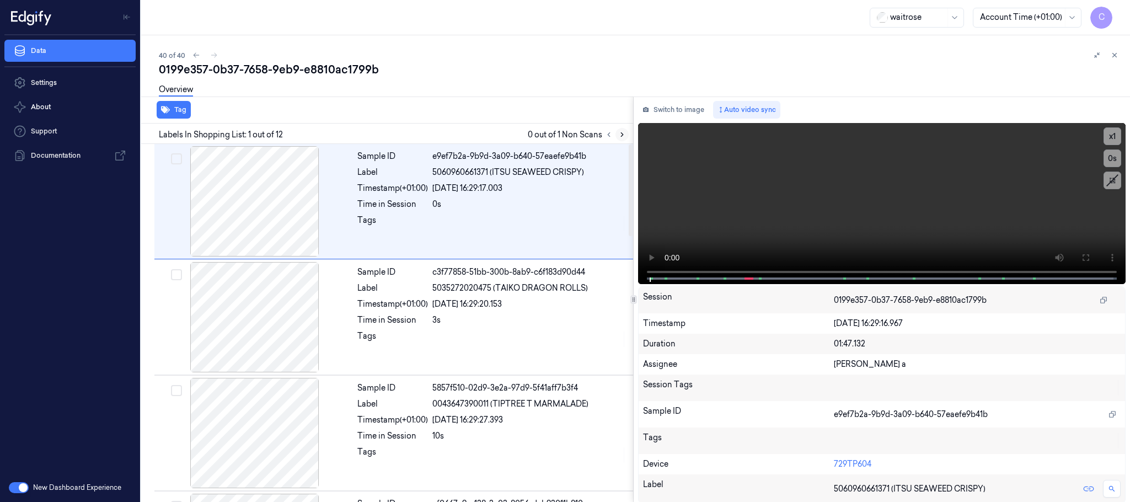
click at [621, 133] on icon at bounding box center [622, 135] width 8 height 8
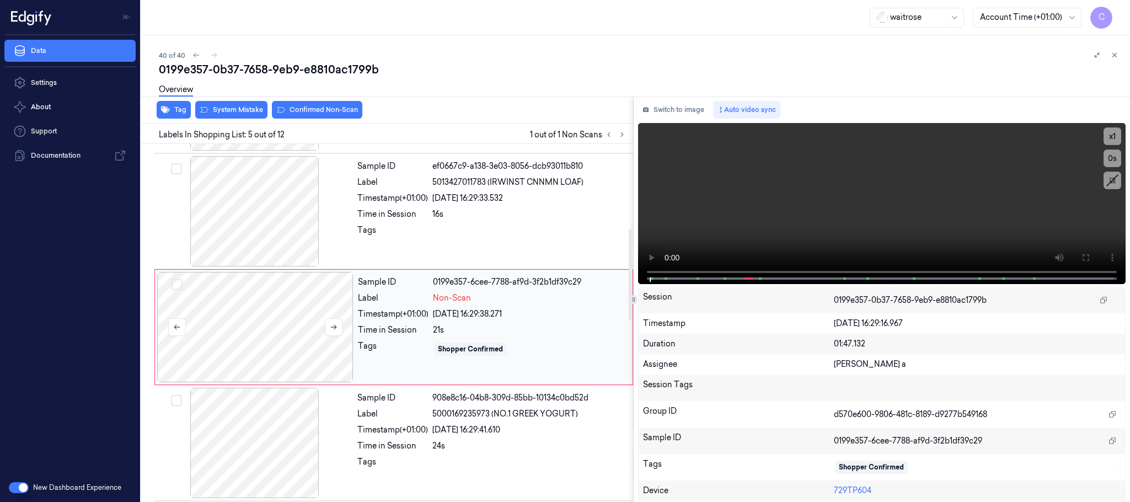
scroll to position [344, 0]
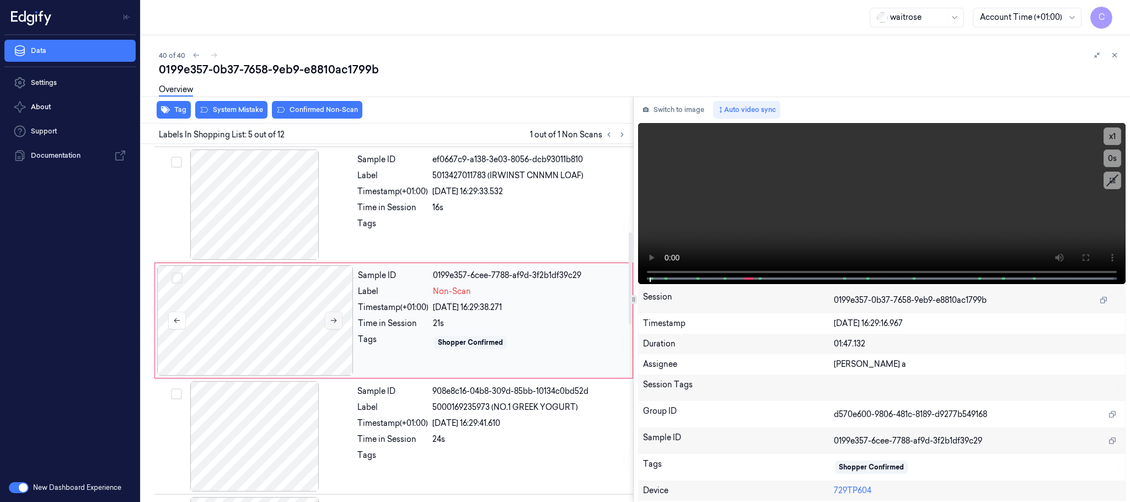
click at [333, 329] on button at bounding box center [334, 321] width 18 height 18
click at [333, 324] on icon at bounding box center [334, 321] width 8 height 8
click at [279, 224] on div at bounding box center [255, 204] width 196 height 110
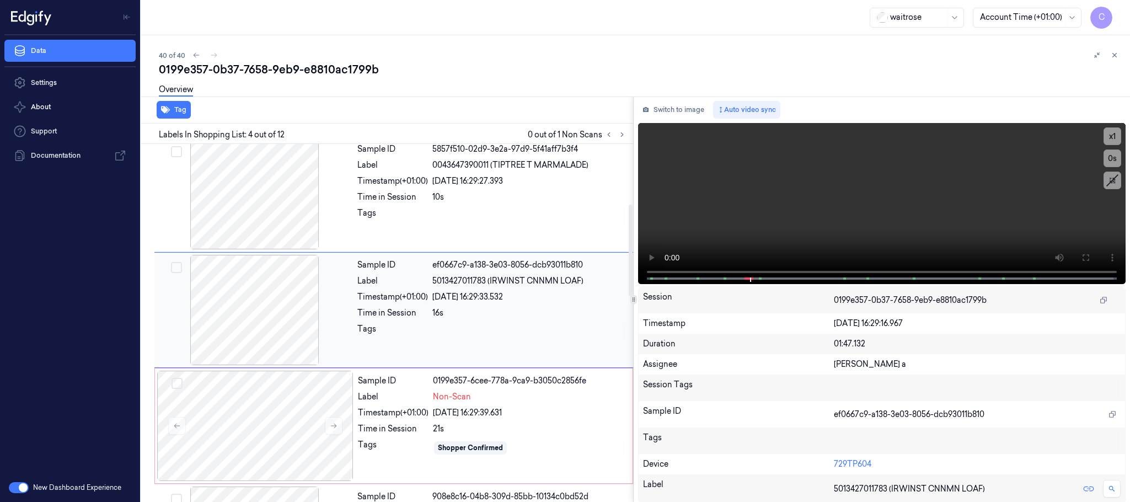
scroll to position [227, 0]
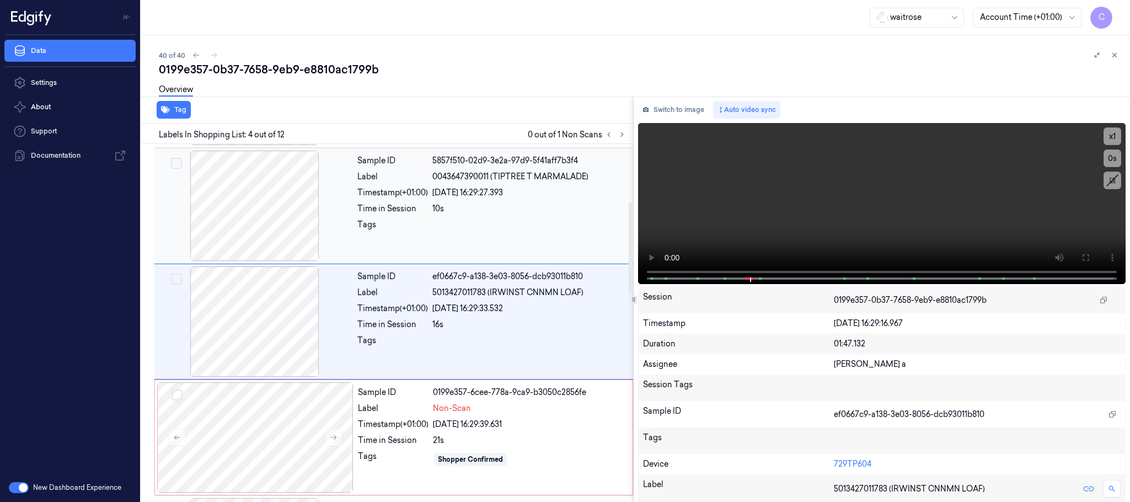
click at [264, 231] on div at bounding box center [255, 206] width 196 height 110
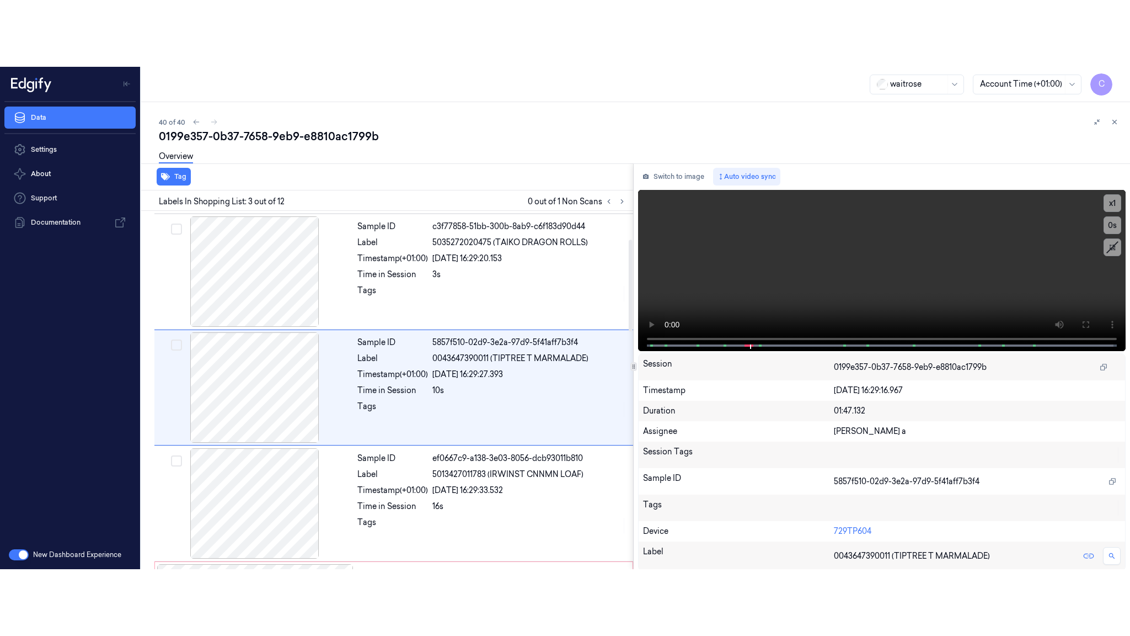
scroll to position [111, 0]
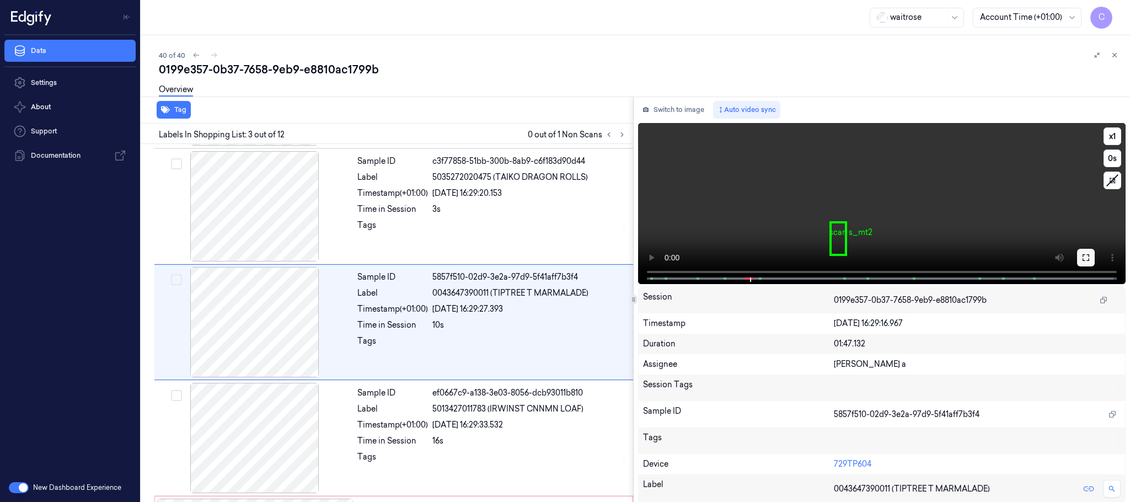
click at [1082, 261] on icon at bounding box center [1086, 257] width 9 height 9
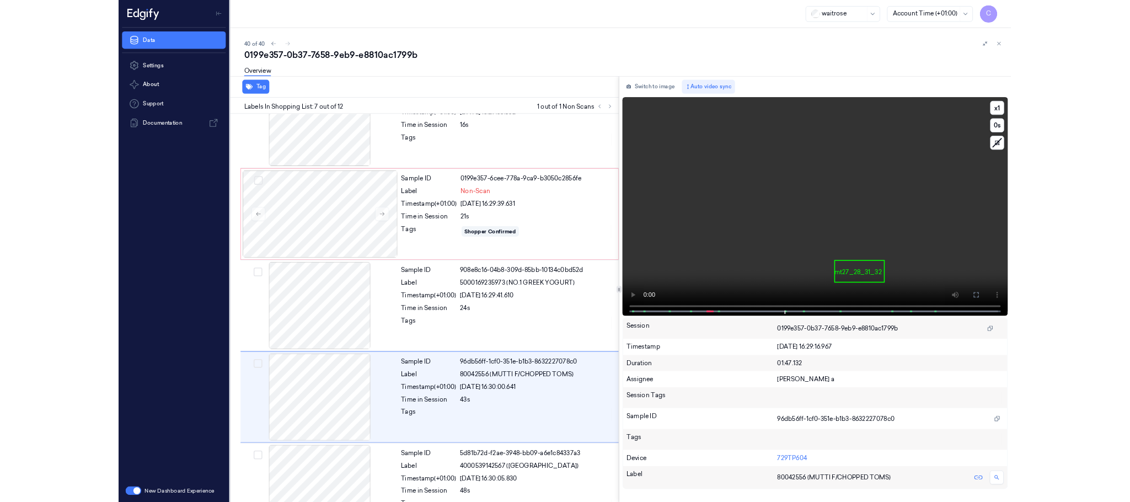
scroll to position [510, 0]
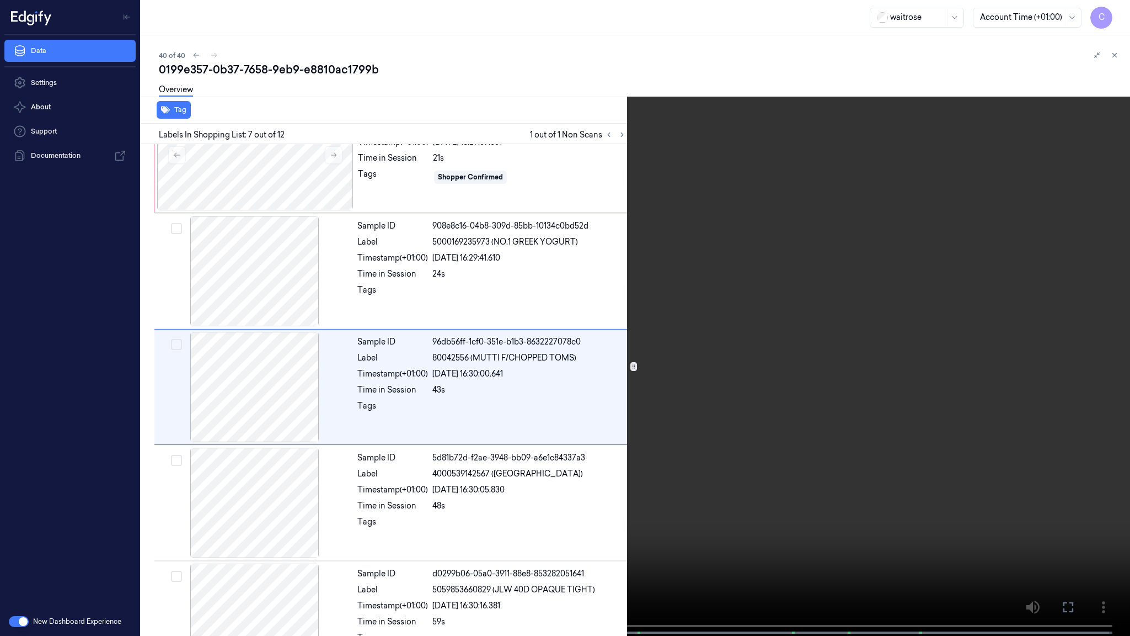
click at [326, 298] on video at bounding box center [565, 319] width 1130 height 638
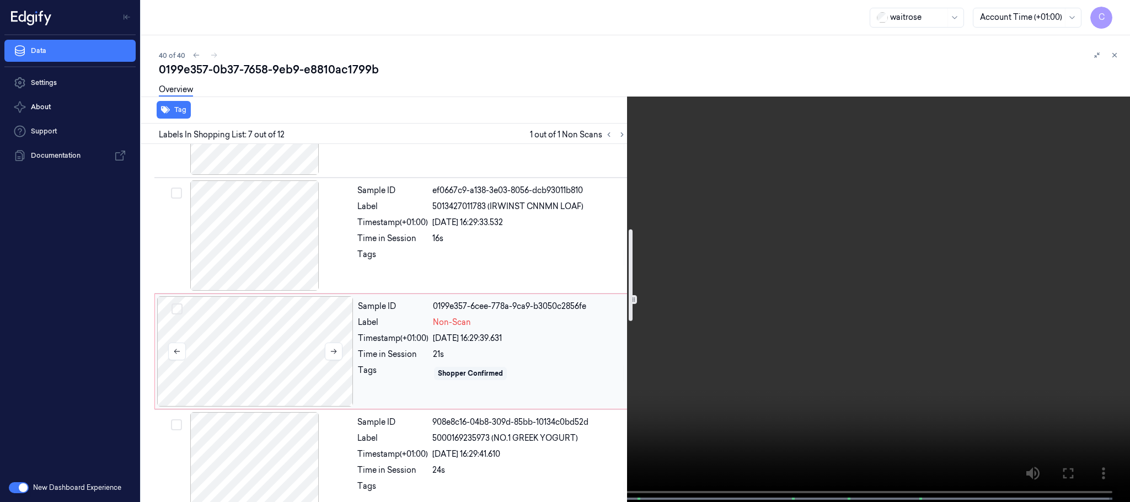
scroll to position [344, 0]
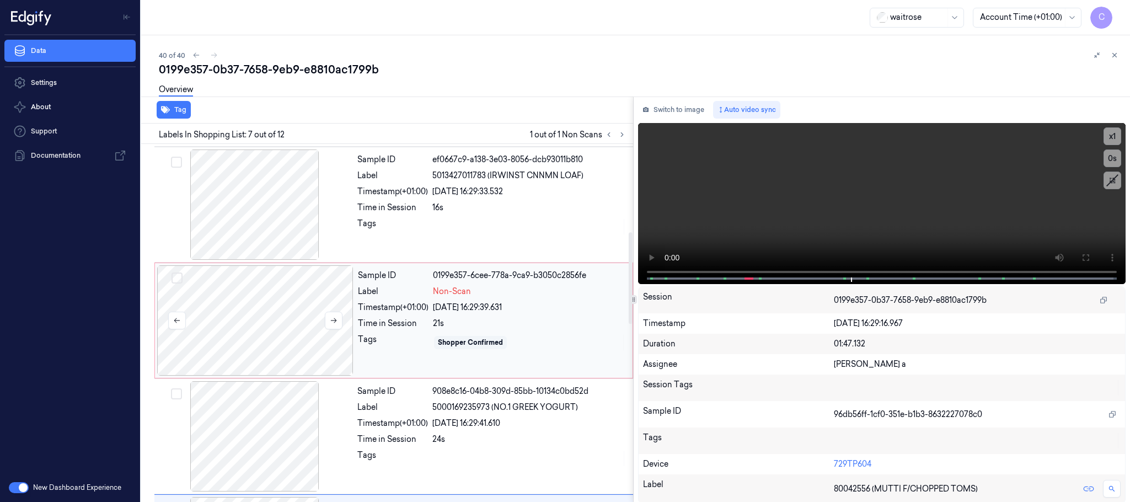
click at [306, 314] on div at bounding box center [255, 320] width 196 height 110
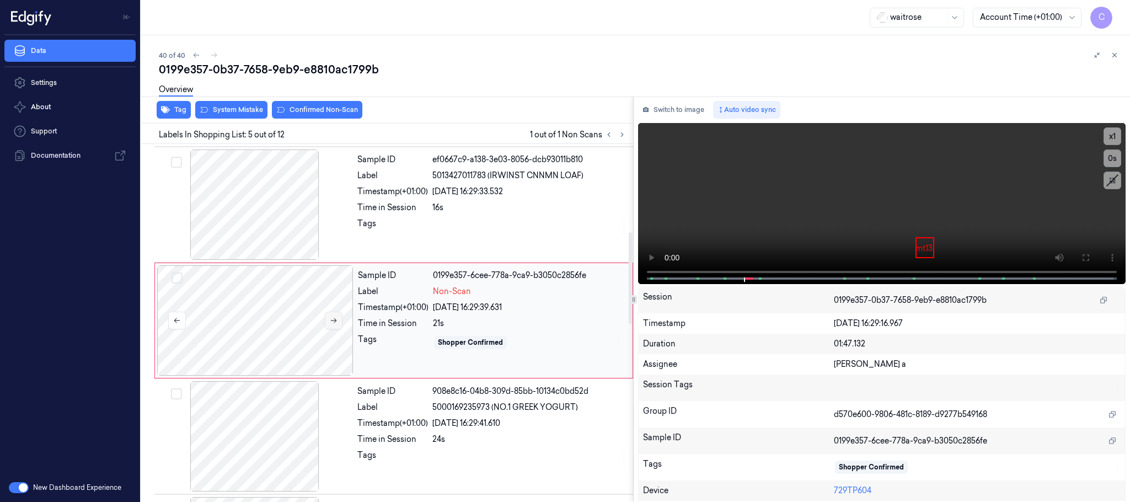
click at [331, 327] on button at bounding box center [334, 321] width 18 height 18
click at [335, 324] on icon at bounding box center [334, 321] width 8 height 8
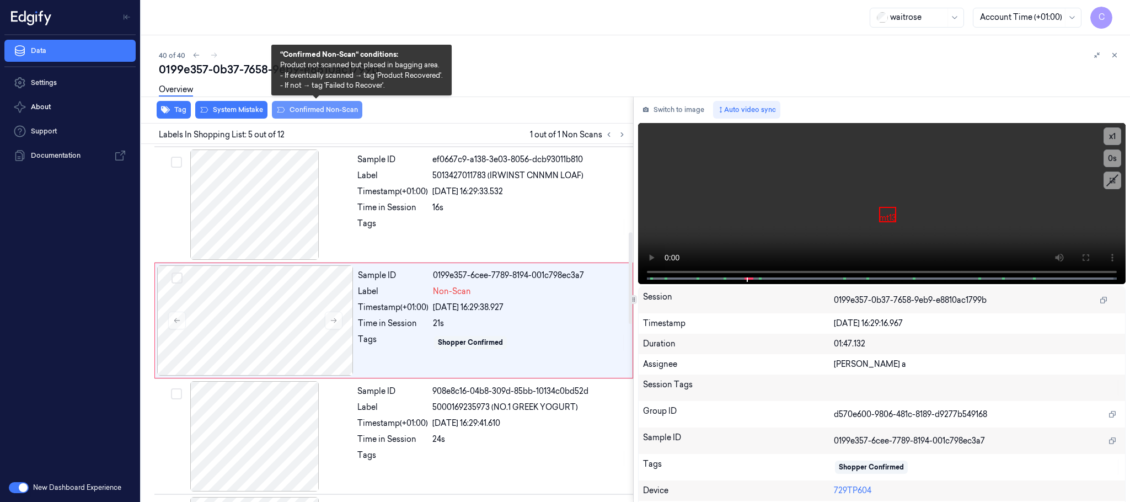
click at [302, 113] on button "Confirmed Non-Scan" at bounding box center [317, 110] width 90 height 18
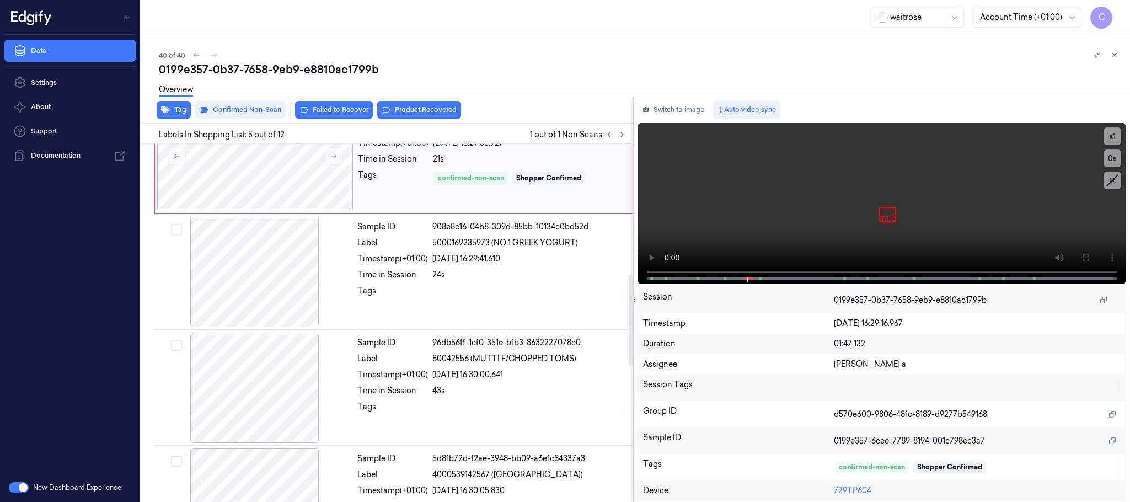
scroll to position [510, 0]
click at [434, 108] on button "Product Recovered" at bounding box center [419, 110] width 84 height 18
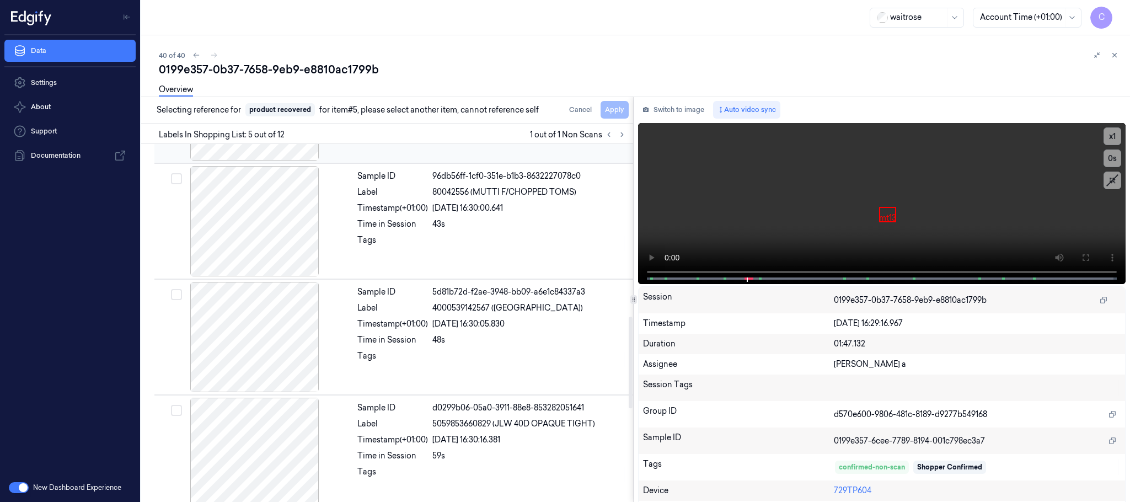
scroll to position [592, 0]
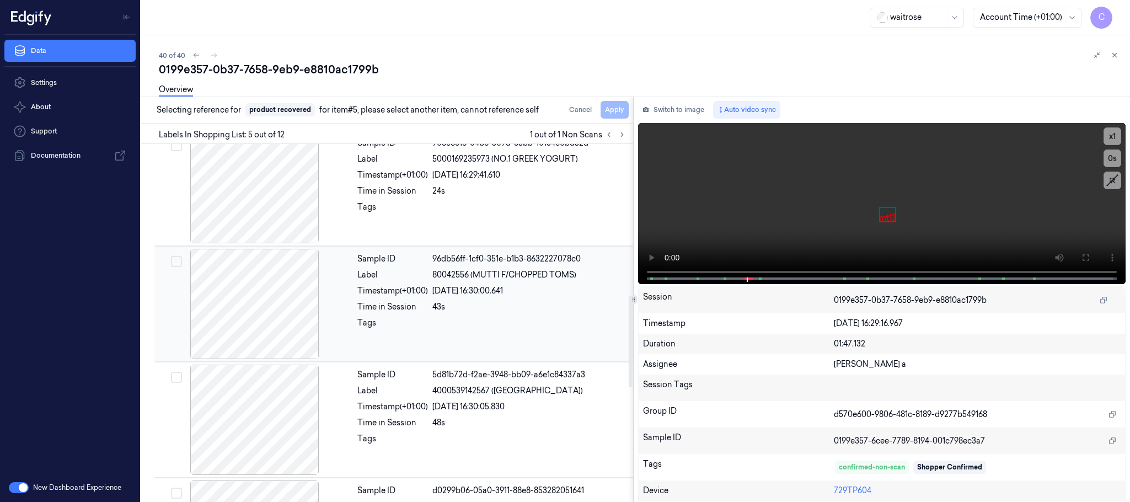
click at [280, 295] on div at bounding box center [255, 304] width 196 height 110
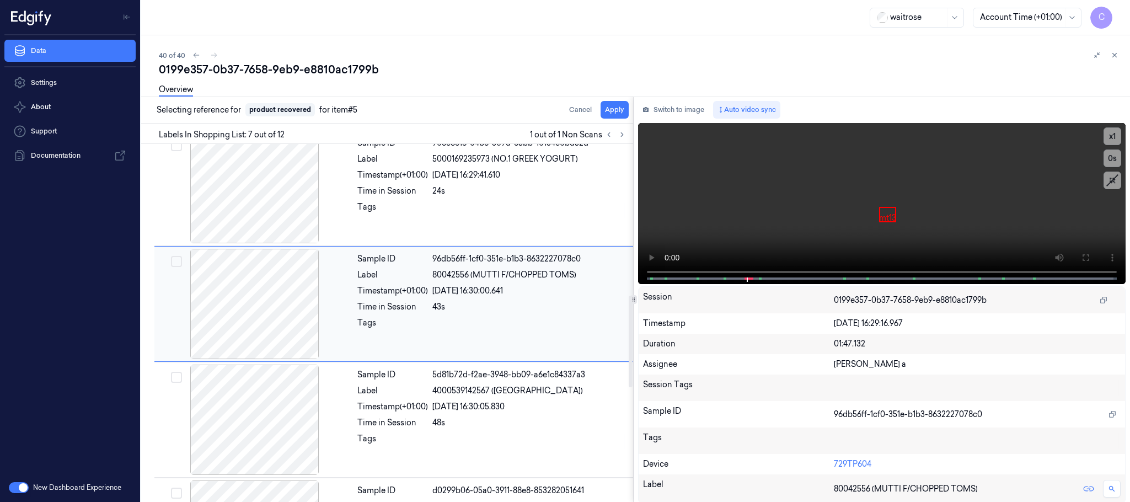
scroll to position [576, 0]
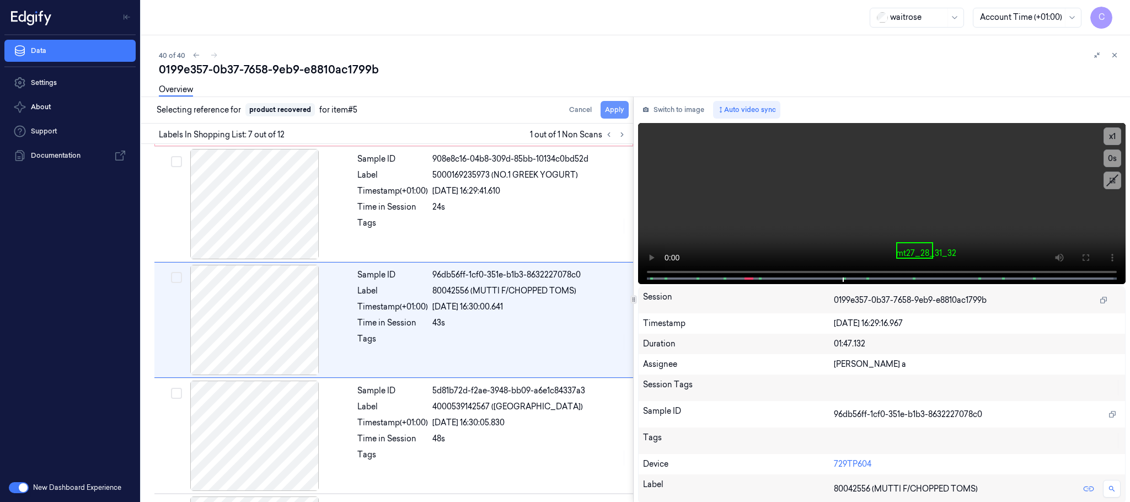
click at [618, 111] on button "Apply" at bounding box center [615, 110] width 28 height 18
click at [211, 55] on div "40 of 40" at bounding box center [640, 55] width 963 height 13
click at [217, 57] on div "40 of 40" at bounding box center [640, 55] width 963 height 13
click at [211, 55] on div "40 of 40" at bounding box center [640, 55] width 963 height 13
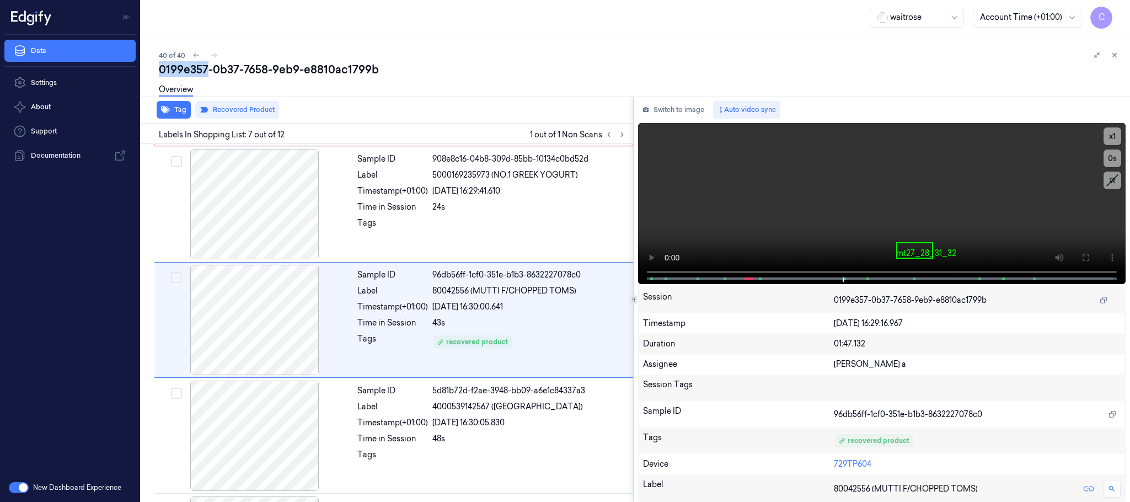
click at [211, 55] on div "40 of 40" at bounding box center [640, 55] width 963 height 13
click at [370, 55] on div "40 of 40" at bounding box center [640, 55] width 963 height 13
click at [211, 58] on div "40 of 40" at bounding box center [640, 55] width 963 height 13
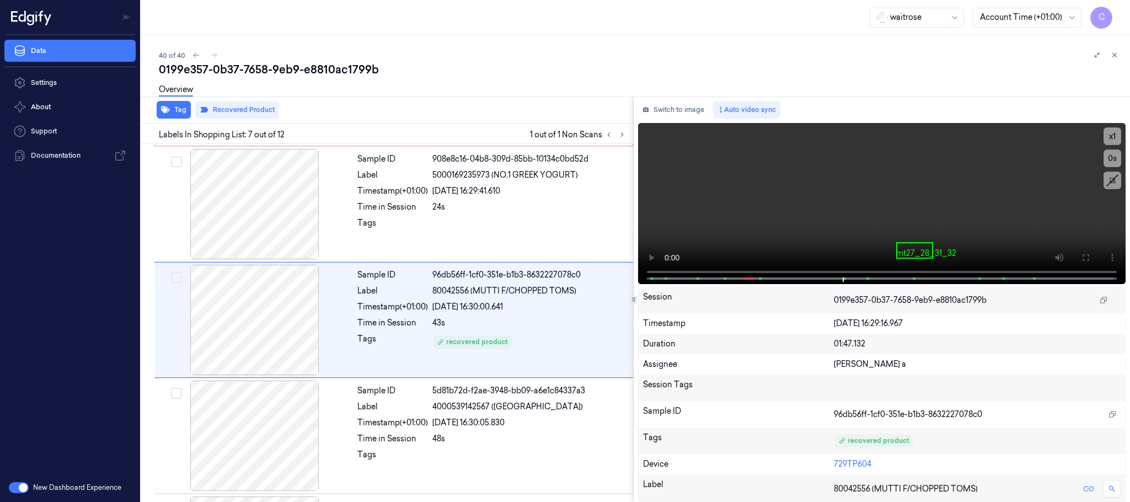
click at [215, 53] on div "40 of 40" at bounding box center [640, 55] width 963 height 13
click at [197, 55] on icon at bounding box center [197, 55] width 8 height 8
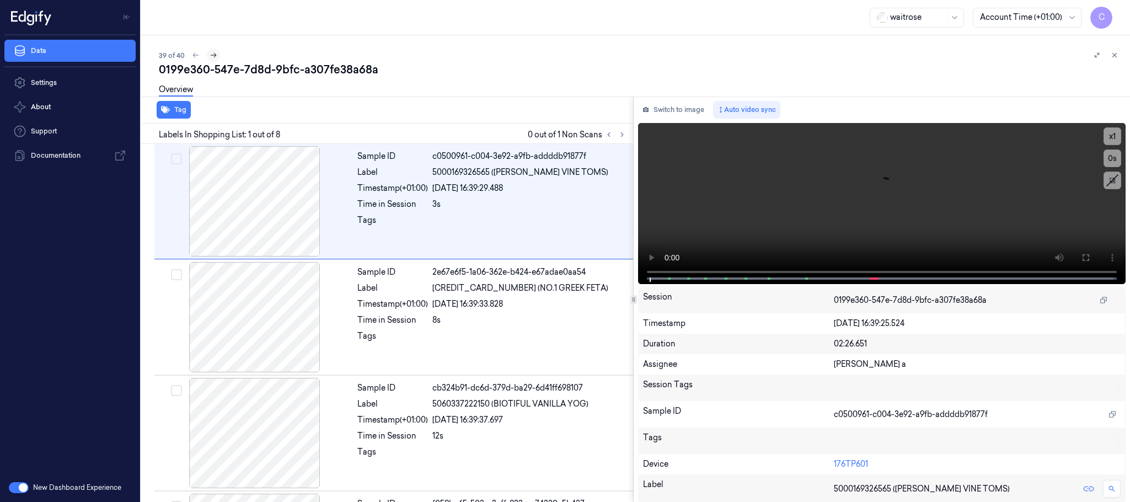
click at [213, 55] on icon at bounding box center [214, 55] width 8 height 8
click at [199, 56] on icon at bounding box center [197, 55] width 8 height 8
click at [212, 56] on icon at bounding box center [214, 55] width 8 height 8
click at [213, 56] on div "40 of 40" at bounding box center [640, 55] width 963 height 13
click at [193, 55] on icon at bounding box center [197, 55] width 8 height 8
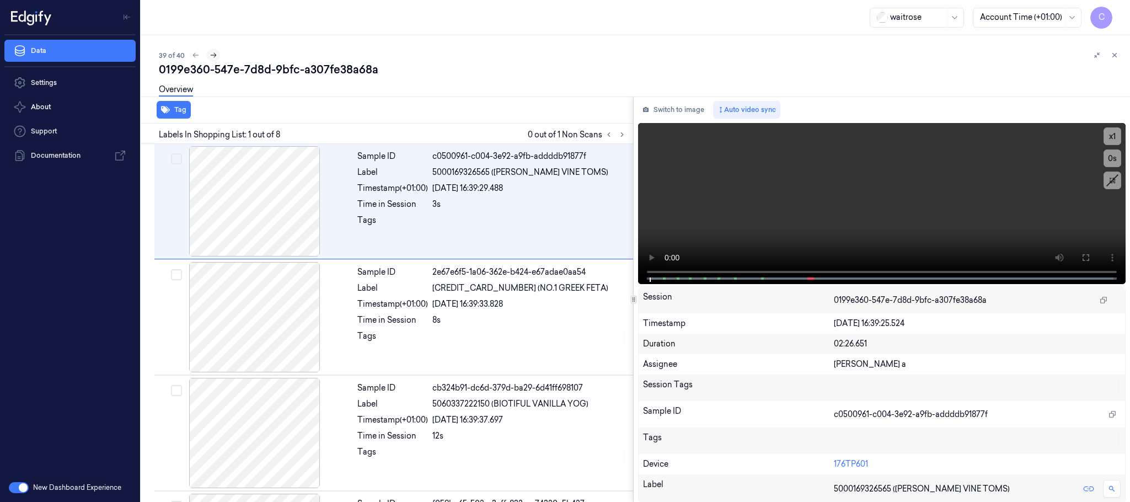
click at [213, 58] on icon at bounding box center [214, 55] width 8 height 8
click at [215, 58] on div "40 of 40" at bounding box center [640, 55] width 963 height 13
click at [194, 52] on icon at bounding box center [197, 55] width 8 height 8
click at [210, 55] on icon at bounding box center [214, 55] width 8 height 8
click at [210, 55] on div "40 of 40" at bounding box center [640, 55] width 963 height 13
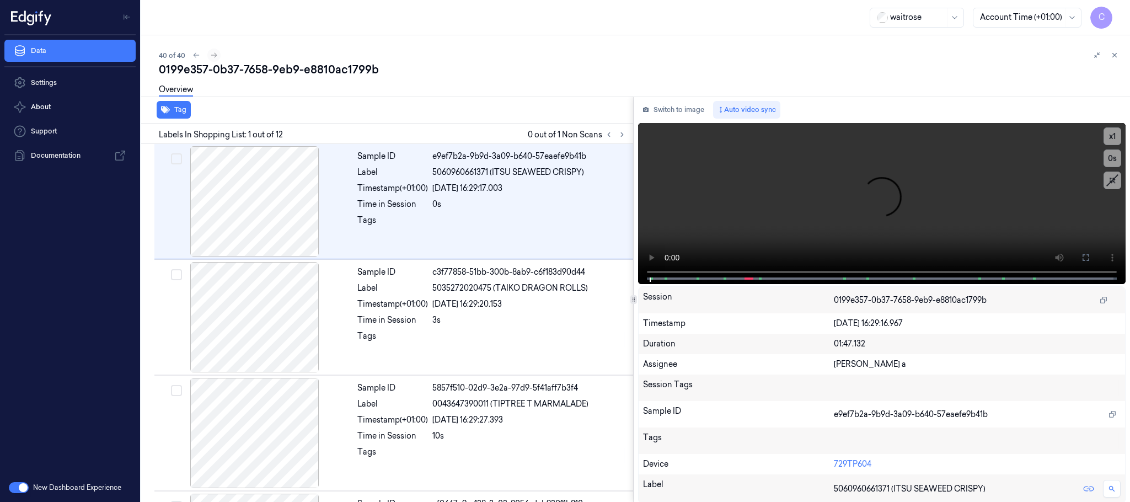
click at [210, 55] on div "40 of 40" at bounding box center [640, 55] width 963 height 13
click at [217, 55] on div "40 of 40" at bounding box center [640, 55] width 963 height 13
click at [215, 55] on div "40 of 40" at bounding box center [640, 55] width 963 height 13
click at [212, 53] on div "40 of 40" at bounding box center [640, 55] width 963 height 13
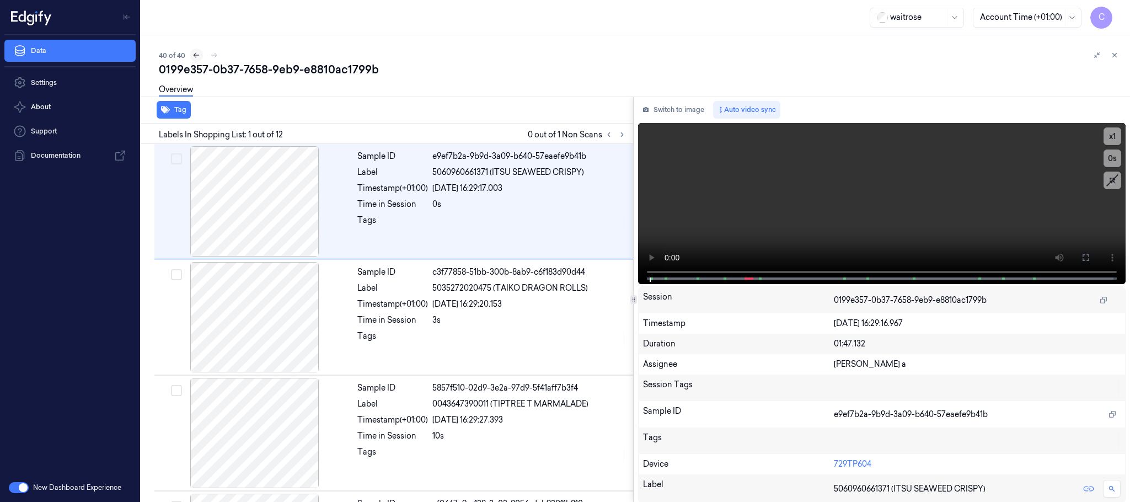
click at [194, 56] on icon at bounding box center [197, 55] width 6 height 5
click at [212, 54] on icon at bounding box center [214, 55] width 8 height 8
click at [216, 57] on div "40 of 40" at bounding box center [640, 55] width 963 height 13
click at [216, 56] on div "40 of 40" at bounding box center [640, 55] width 963 height 13
click at [214, 53] on div "40 of 40" at bounding box center [640, 55] width 963 height 13
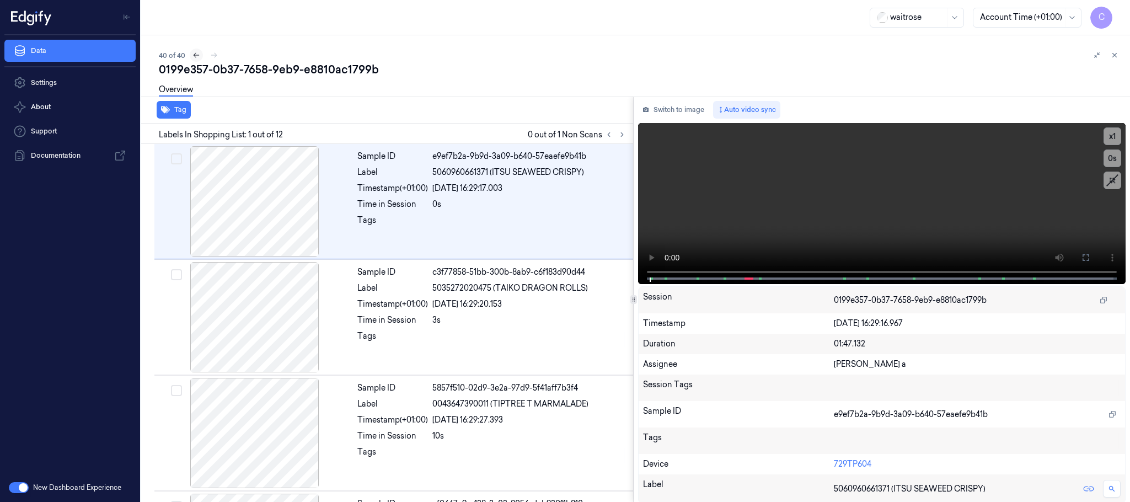
click at [200, 56] on button at bounding box center [196, 55] width 13 height 13
click at [213, 52] on icon at bounding box center [214, 55] width 8 height 8
click at [209, 55] on div "40 of 40" at bounding box center [640, 55] width 963 height 13
click at [209, 56] on div "40 of 40" at bounding box center [640, 55] width 963 height 13
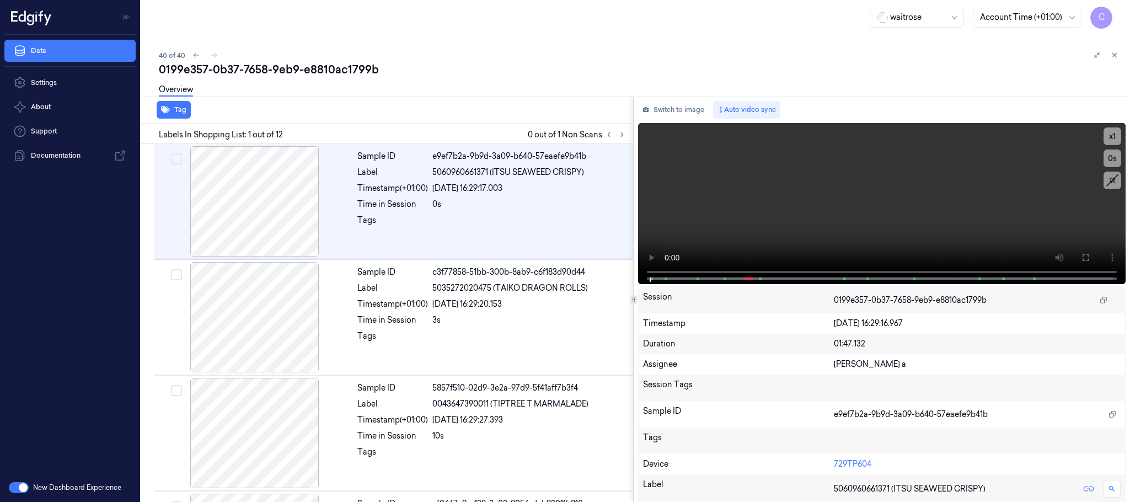
click at [212, 56] on div "40 of 40" at bounding box center [640, 55] width 963 height 13
click at [199, 55] on icon at bounding box center [197, 55] width 8 height 8
click at [215, 54] on icon at bounding box center [214, 55] width 8 height 8
click at [215, 54] on div "40 of 40" at bounding box center [640, 55] width 963 height 13
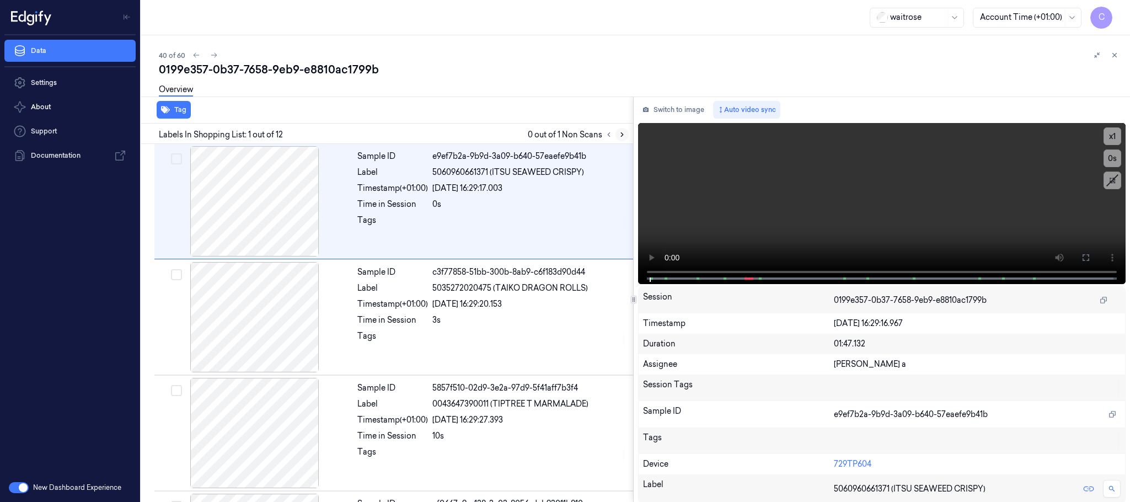
click at [622, 131] on icon at bounding box center [622, 135] width 8 height 8
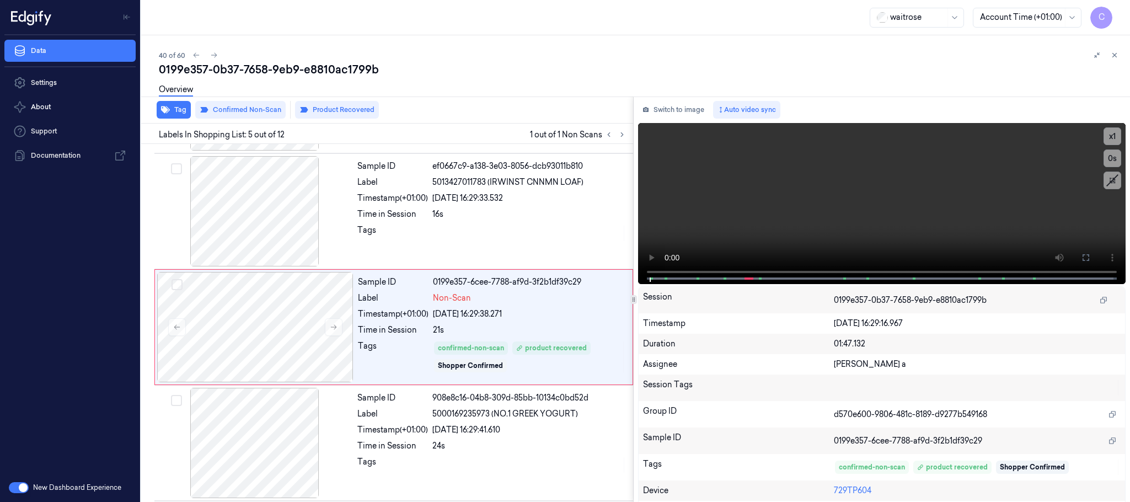
scroll to position [344, 0]
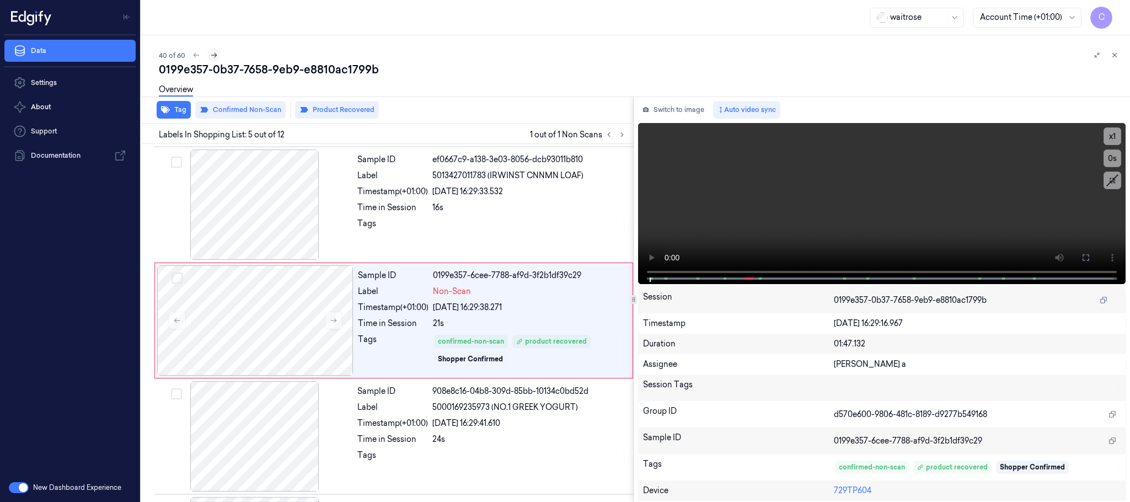
click at [212, 55] on icon at bounding box center [214, 55] width 8 height 8
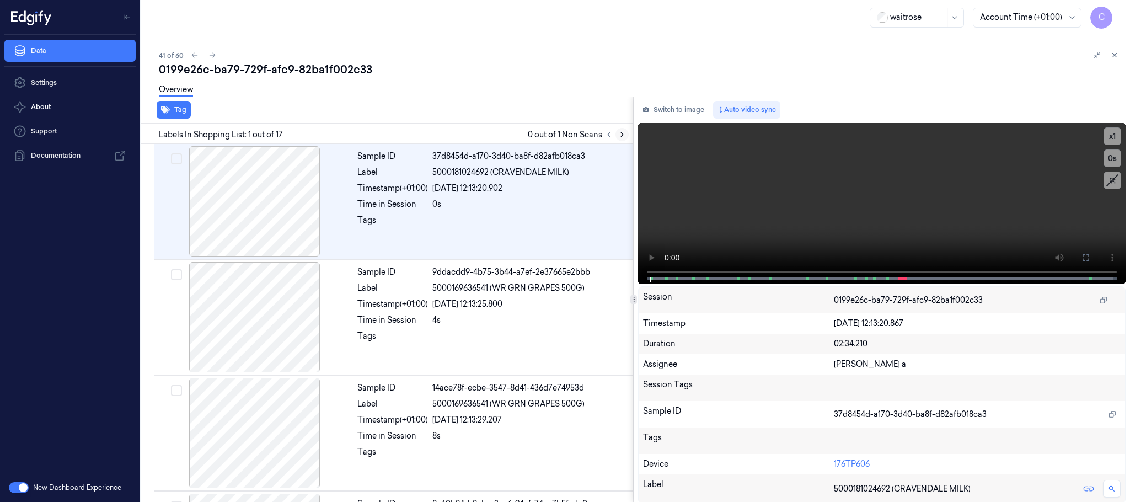
click at [619, 136] on icon at bounding box center [622, 135] width 8 height 8
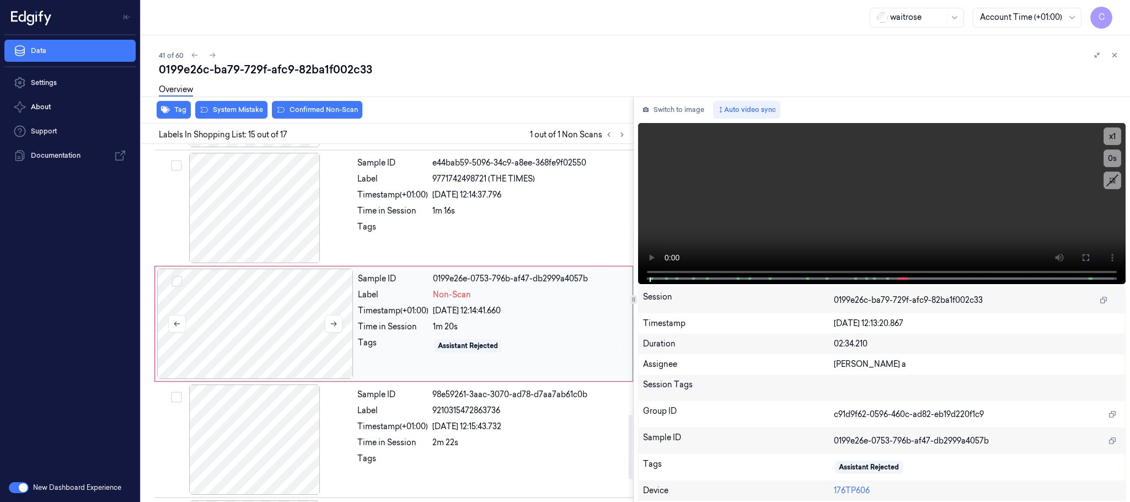
scroll to position [1508, 0]
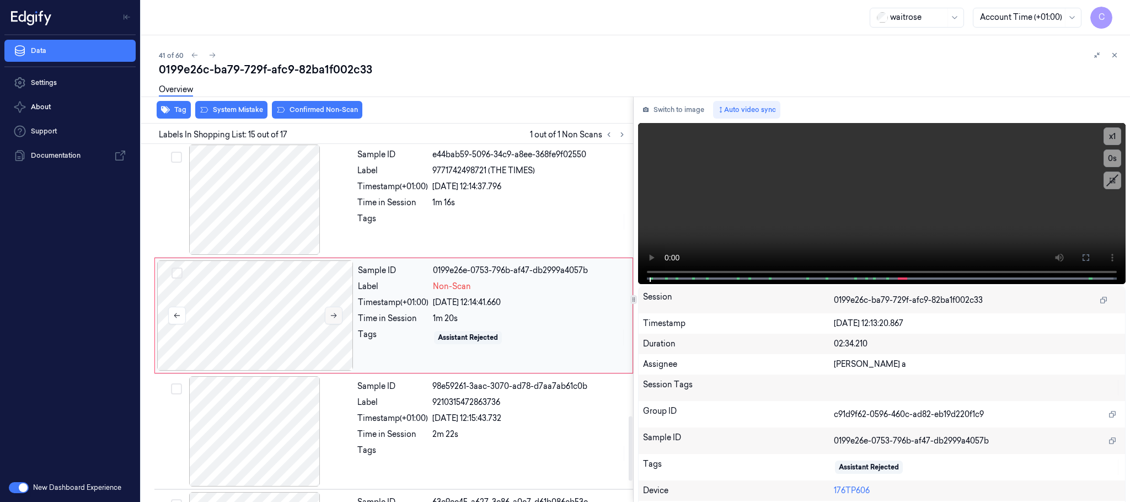
click at [337, 319] on icon at bounding box center [334, 316] width 8 height 8
click at [331, 319] on icon at bounding box center [334, 316] width 8 height 8
click at [257, 210] on div at bounding box center [255, 200] width 196 height 110
click at [907, 206] on video at bounding box center [882, 203] width 488 height 161
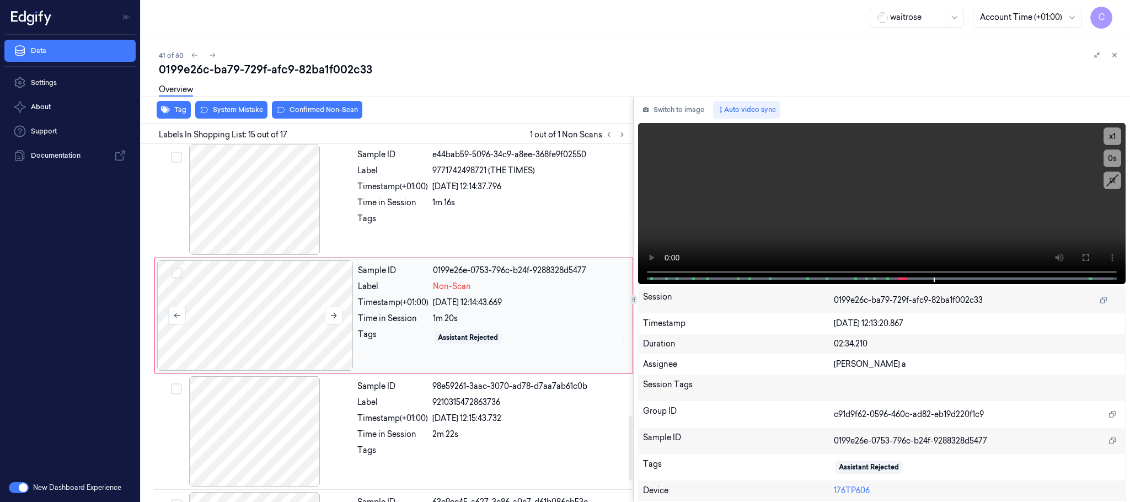
click at [255, 317] on div at bounding box center [255, 315] width 196 height 110
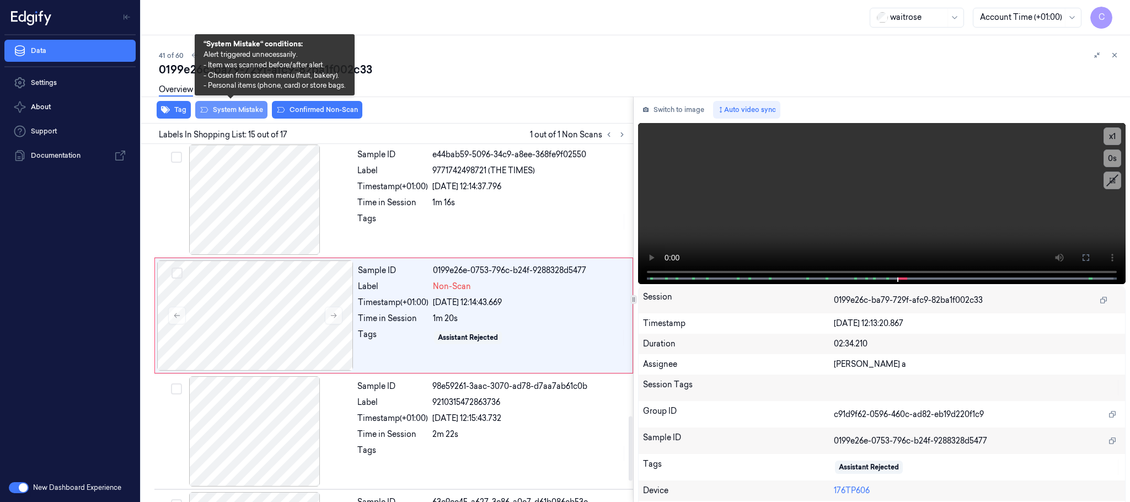
click at [236, 113] on button "System Mistake" at bounding box center [231, 110] width 72 height 18
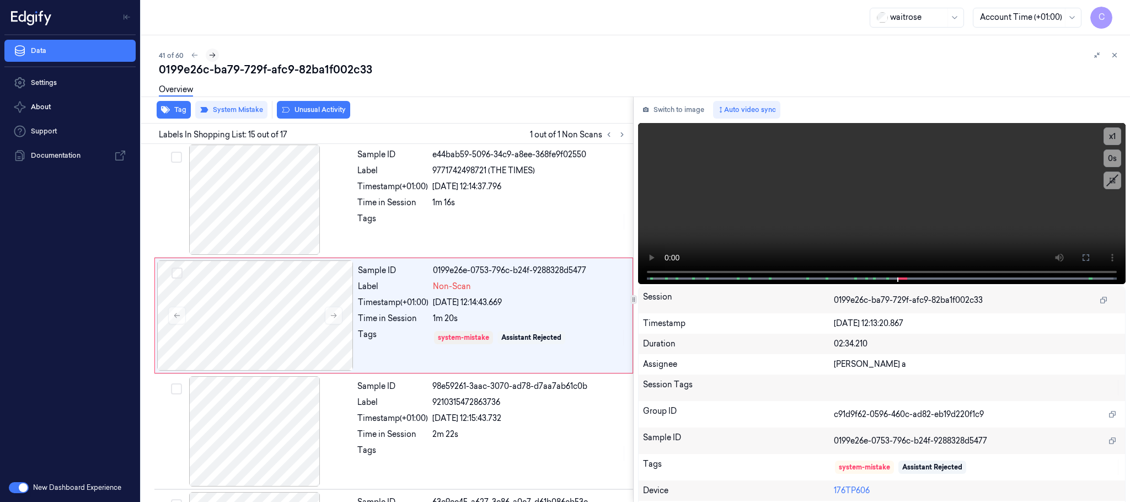
click at [207, 54] on button at bounding box center [212, 55] width 13 height 13
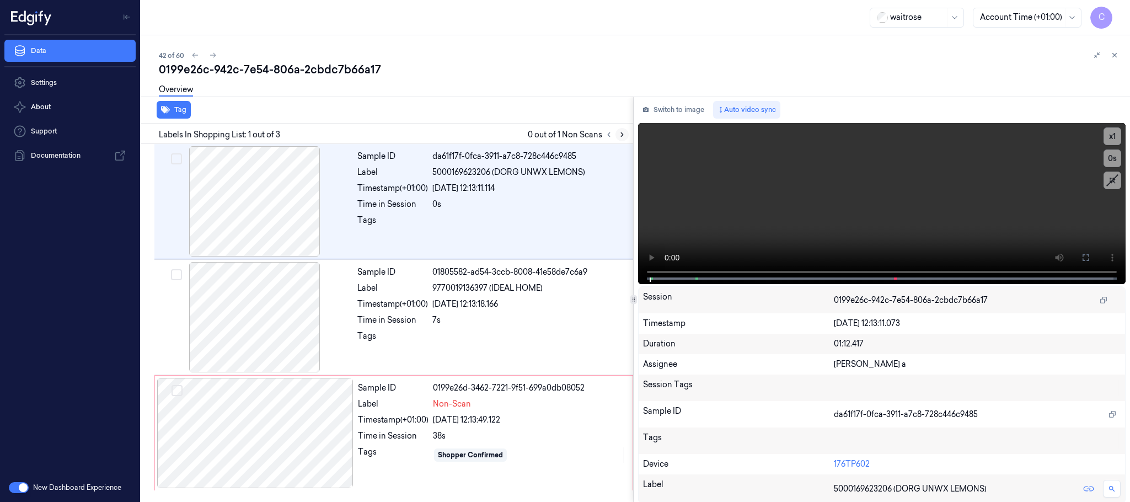
click at [626, 134] on icon at bounding box center [622, 135] width 8 height 8
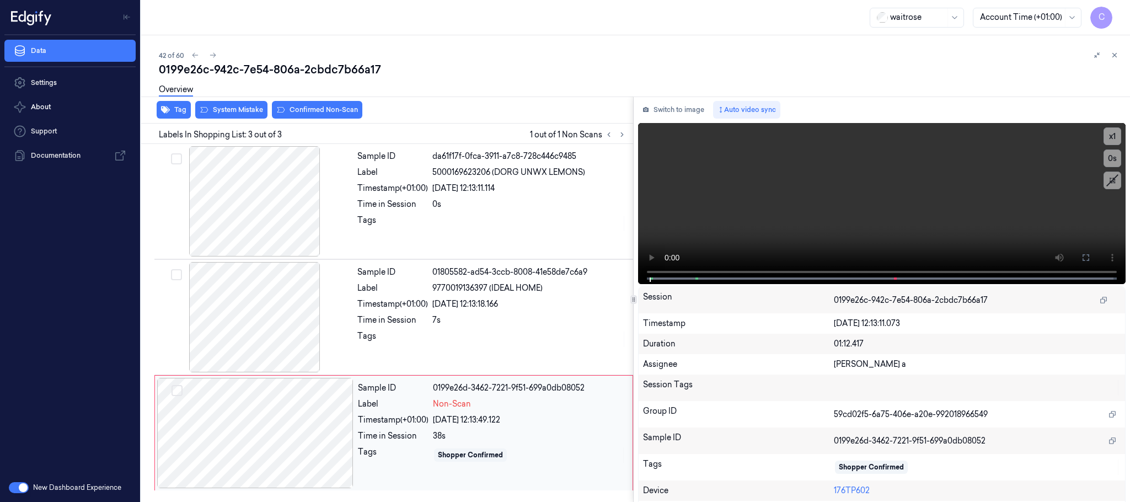
click at [333, 447] on div at bounding box center [255, 433] width 196 height 110
click at [300, 444] on div at bounding box center [255, 433] width 196 height 110
click at [297, 444] on div at bounding box center [255, 433] width 196 height 110
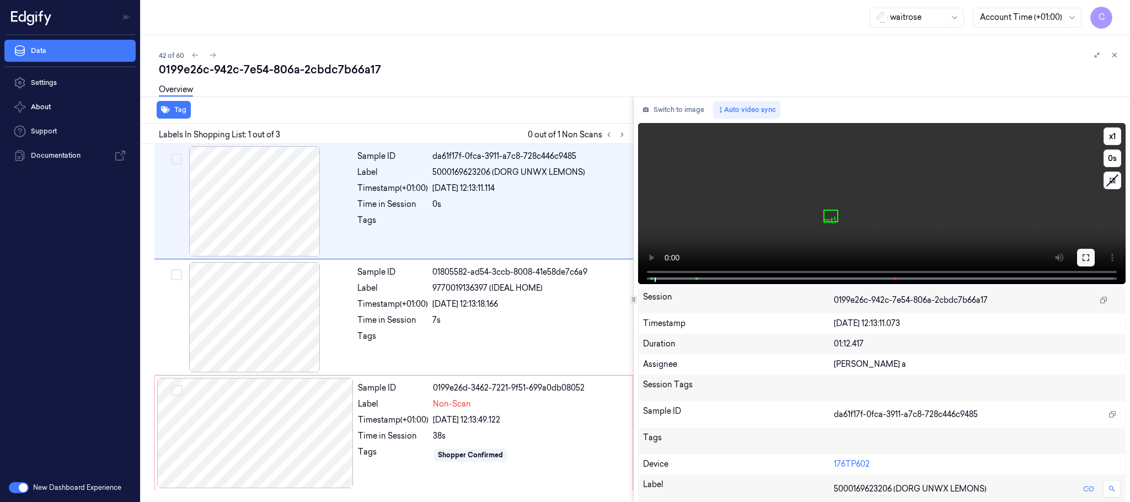
click at [1083, 258] on icon at bounding box center [1086, 257] width 7 height 7
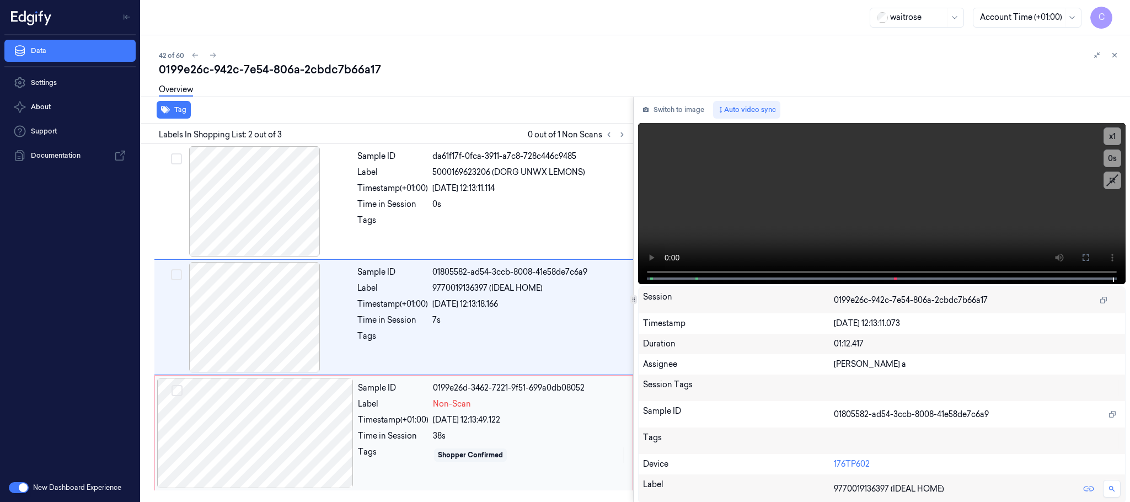
click at [222, 432] on div at bounding box center [255, 433] width 196 height 110
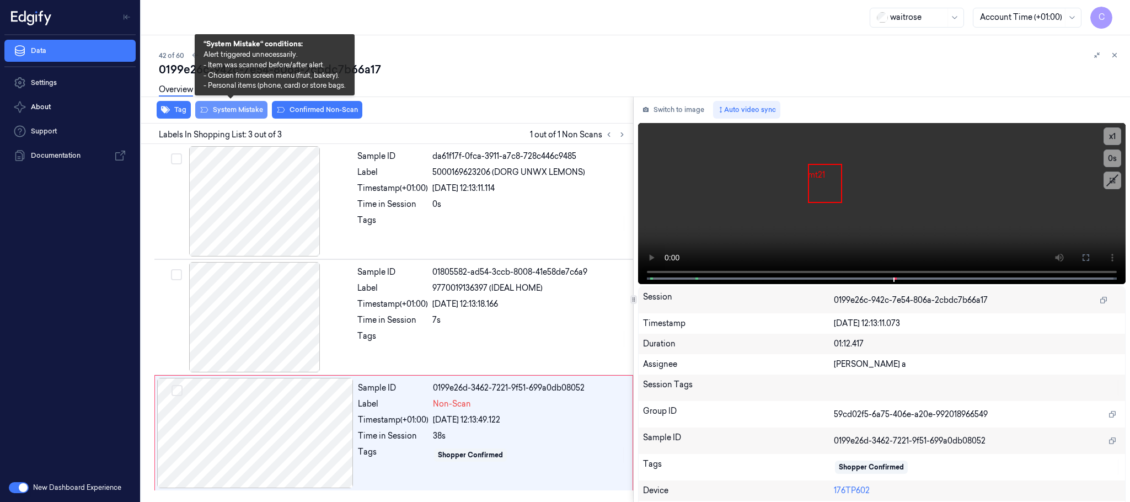
click at [210, 110] on button "System Mistake" at bounding box center [231, 110] width 72 height 18
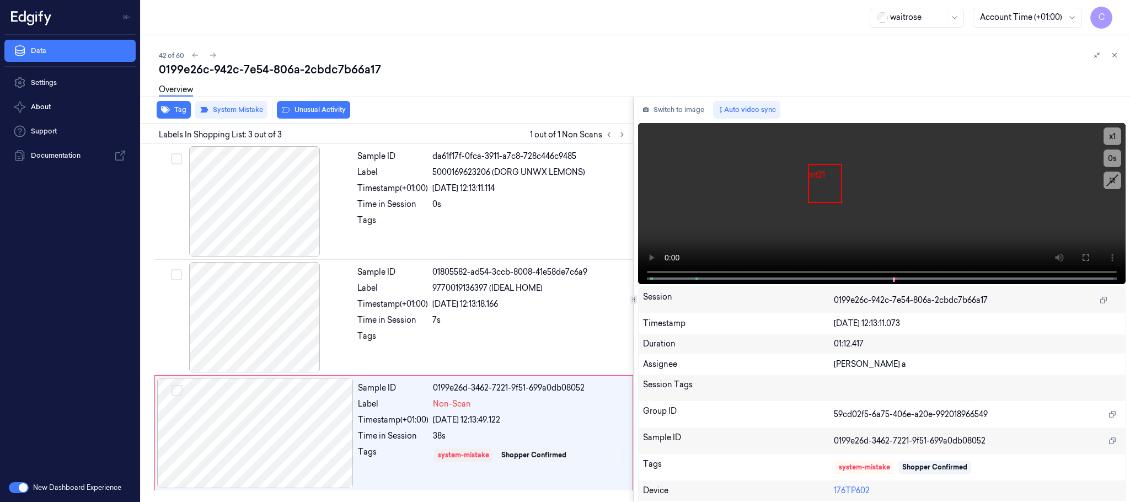
click at [301, 111] on button "Unusual Activity" at bounding box center [313, 110] width 73 height 18
click at [212, 54] on icon at bounding box center [213, 55] width 8 height 8
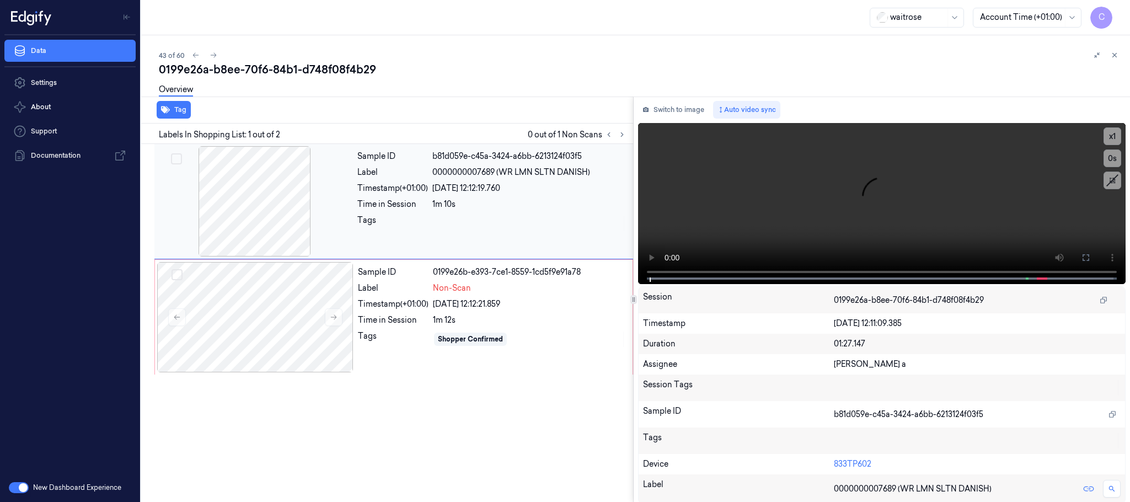
drag, startPoint x: 623, startPoint y: 132, endPoint x: 375, endPoint y: 237, distance: 269.5
click at [623, 133] on icon at bounding box center [622, 135] width 8 height 8
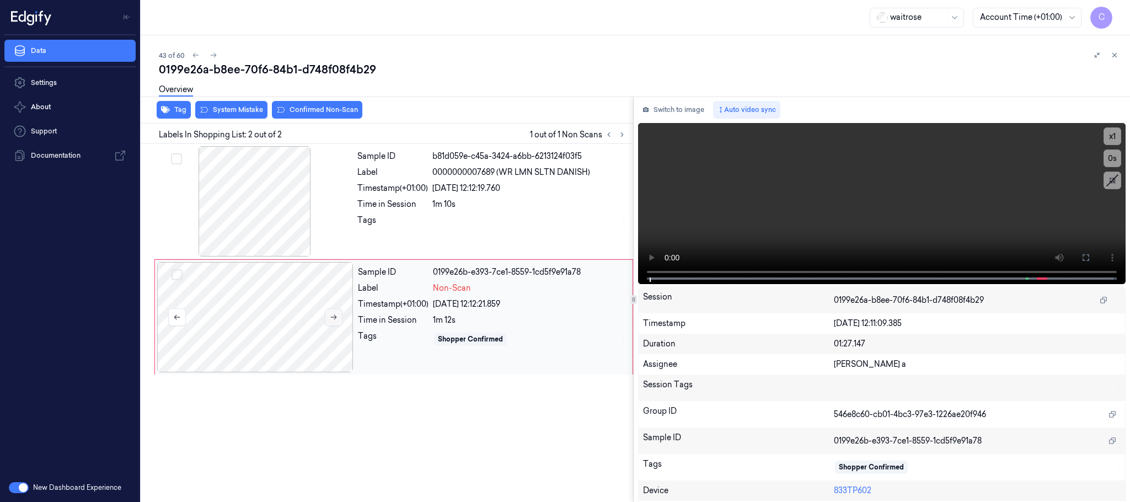
click at [332, 318] on icon at bounding box center [334, 317] width 6 height 5
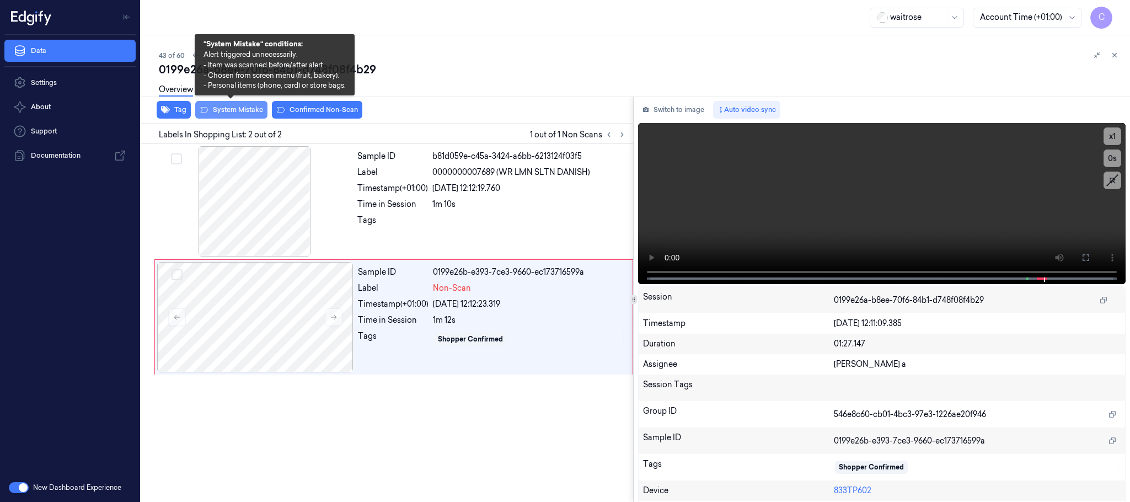
click at [254, 111] on button "System Mistake" at bounding box center [231, 110] width 72 height 18
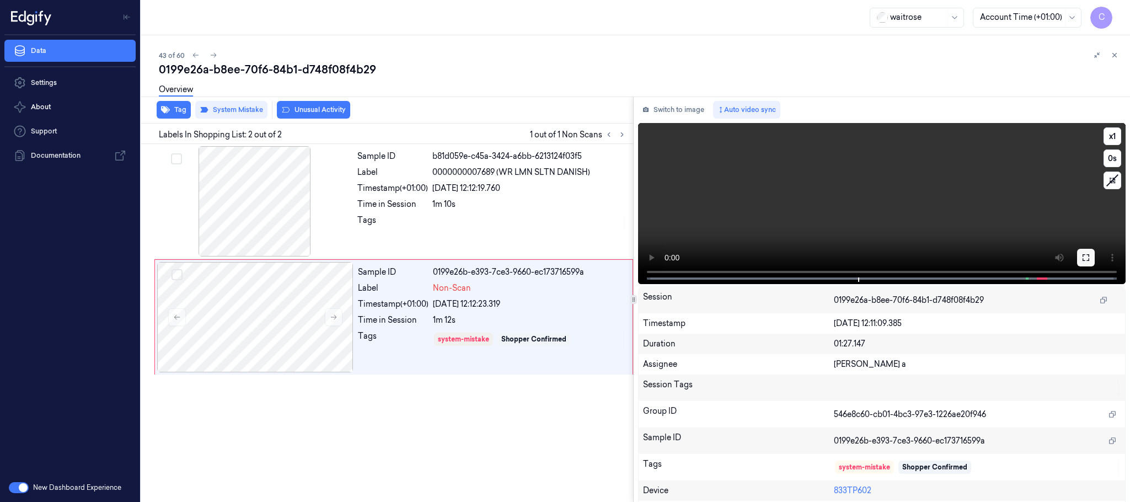
click at [1084, 260] on icon at bounding box center [1086, 257] width 9 height 9
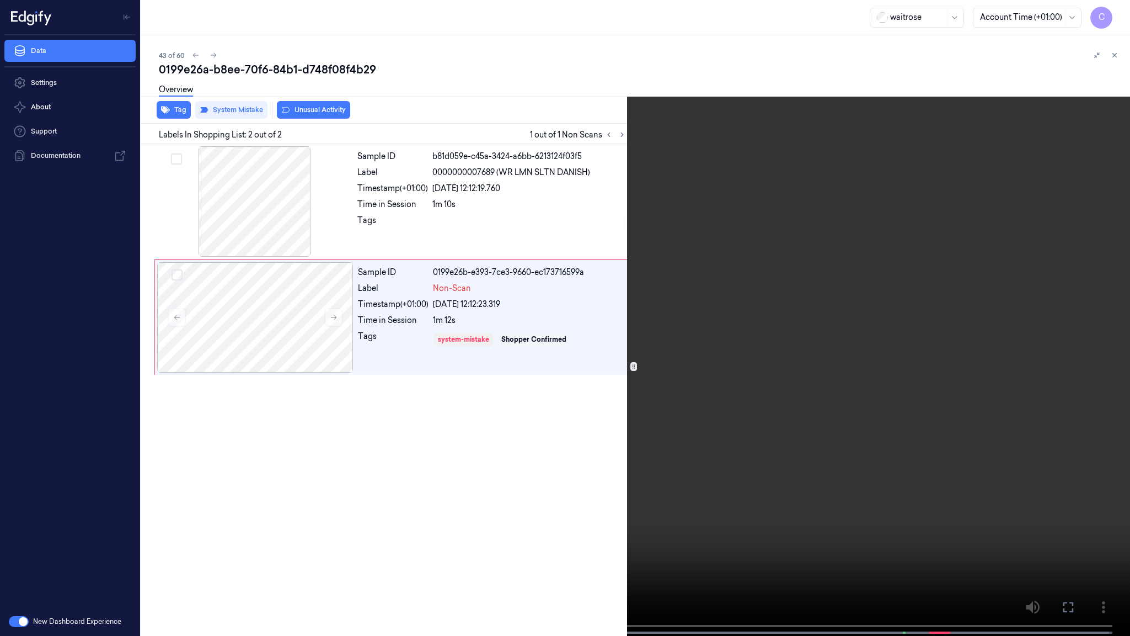
click at [598, 325] on video at bounding box center [565, 319] width 1130 height 638
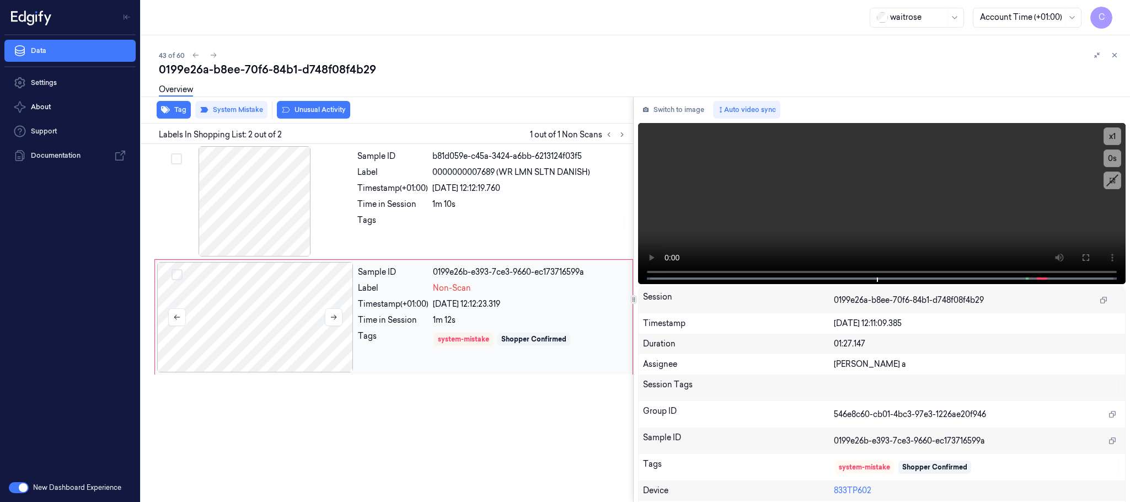
click at [231, 323] on div at bounding box center [255, 317] width 196 height 110
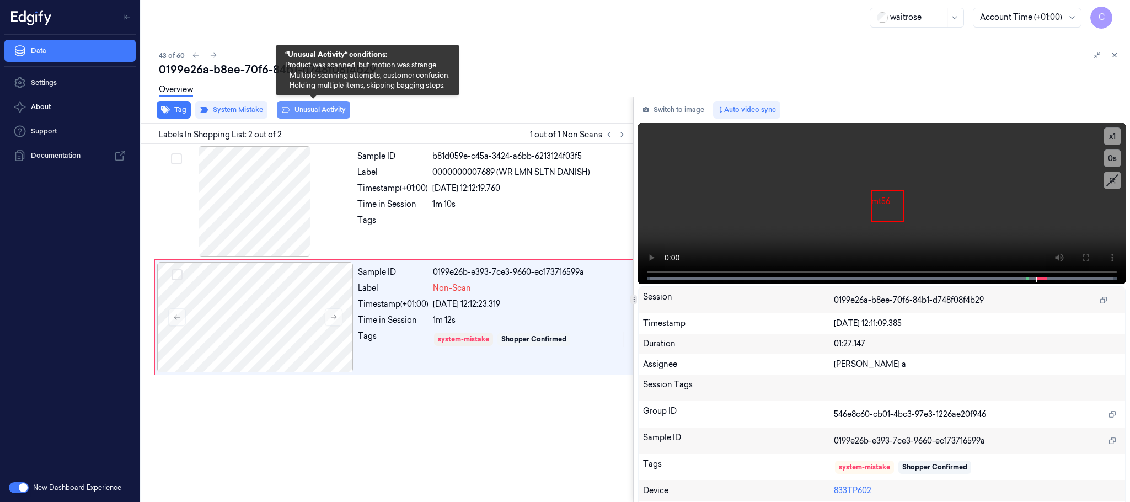
click at [305, 114] on button "Unusual Activity" at bounding box center [313, 110] width 73 height 18
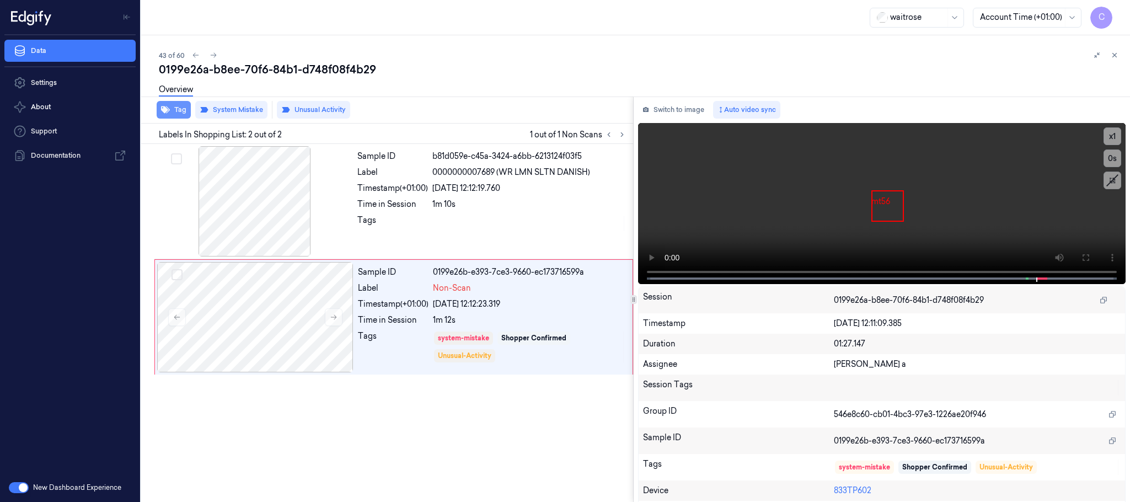
click at [162, 109] on icon "button" at bounding box center [165, 109] width 9 height 7
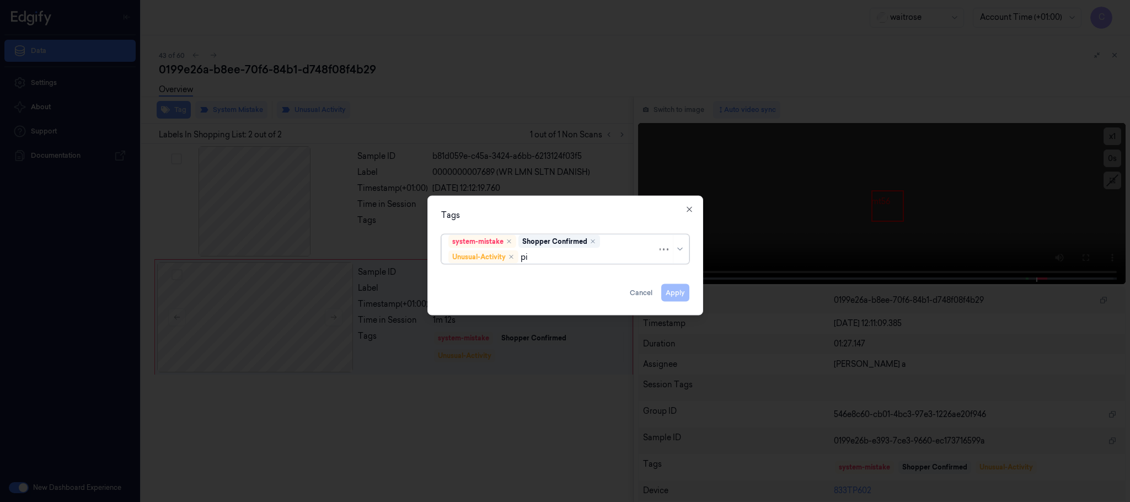
type input "pic"
click at [515, 277] on div "Picklist item alert" at bounding box center [564, 279] width 233 height 12
click at [553, 213] on div "Tags" at bounding box center [565, 216] width 248 height 12
click at [677, 292] on button "Apply" at bounding box center [675, 293] width 28 height 18
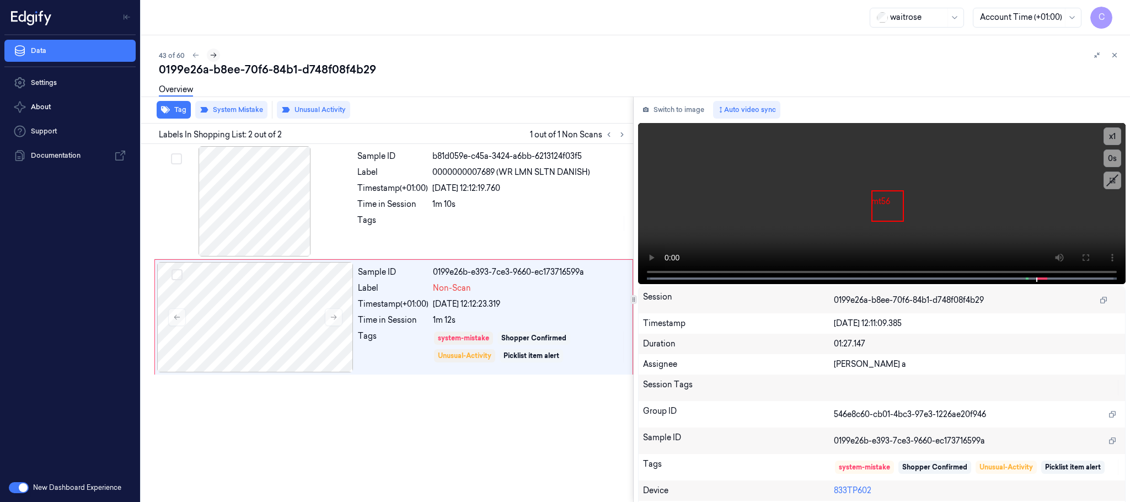
click at [213, 51] on icon at bounding box center [214, 55] width 8 height 8
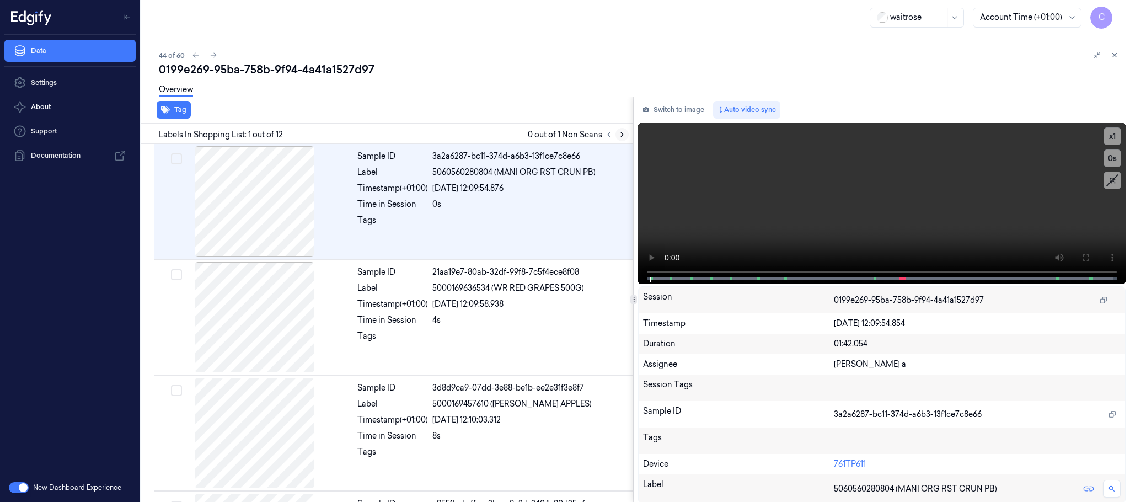
click at [621, 135] on icon at bounding box center [622, 135] width 8 height 8
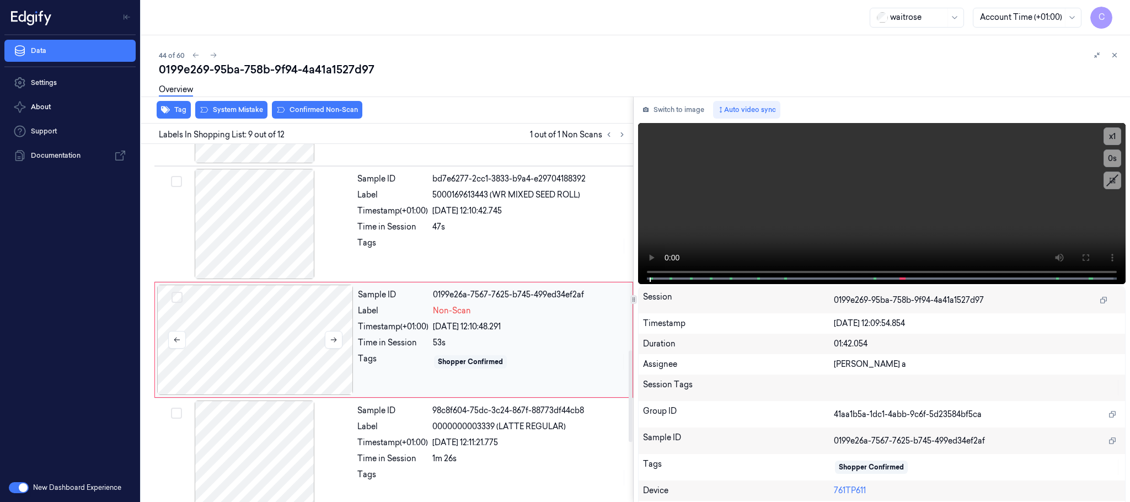
scroll to position [809, 0]
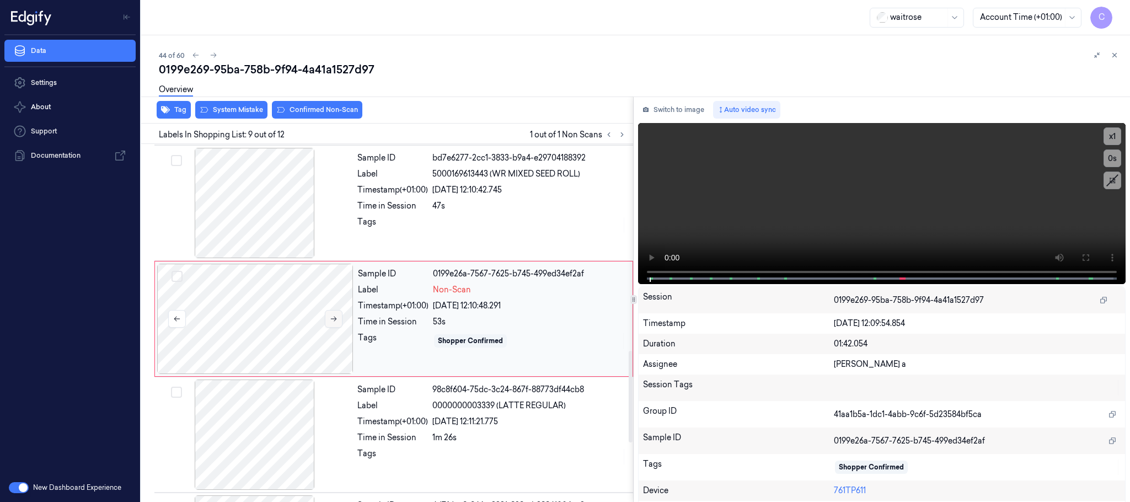
click at [330, 323] on icon at bounding box center [334, 319] width 8 height 8
click at [275, 327] on div at bounding box center [255, 319] width 196 height 110
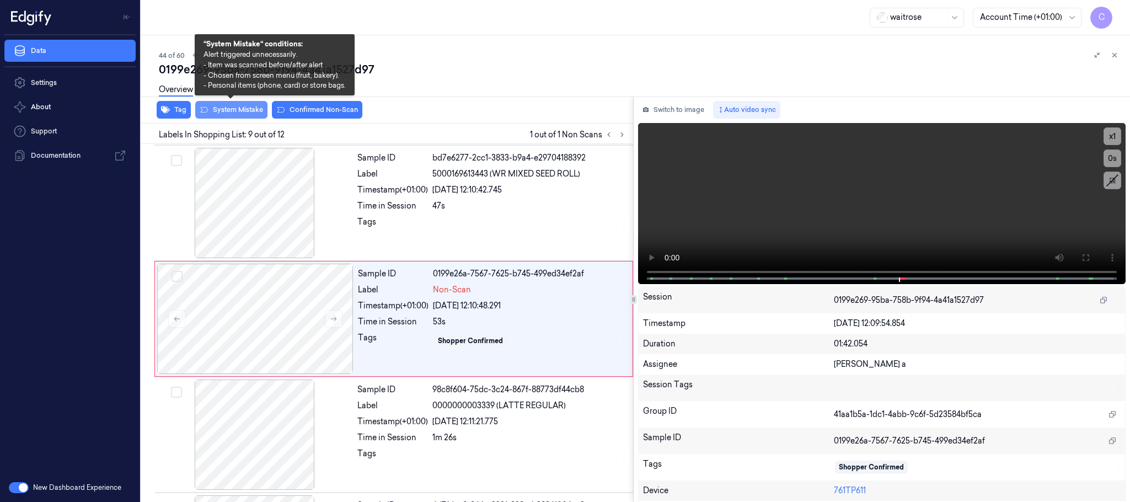
click at [222, 111] on button "System Mistake" at bounding box center [231, 110] width 72 height 18
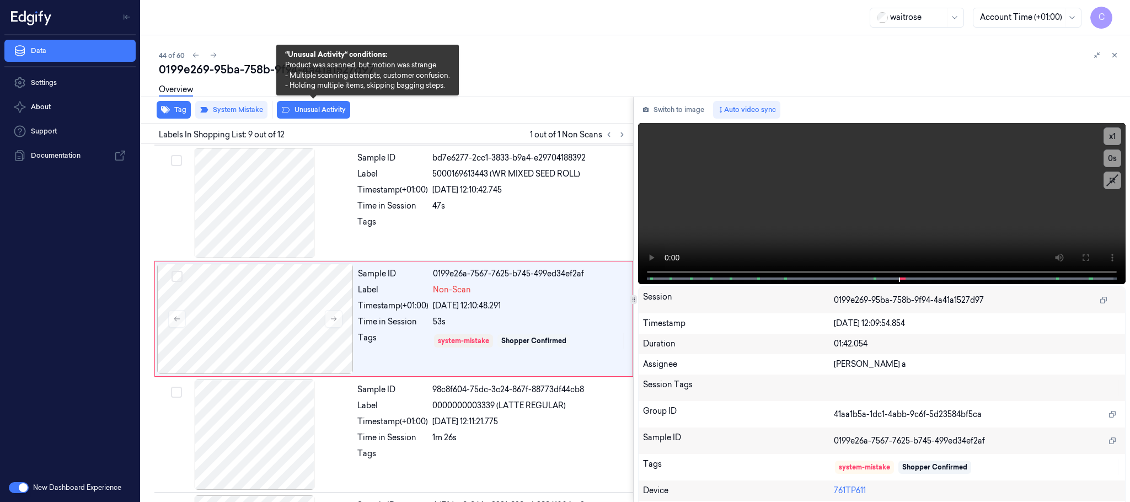
click at [338, 106] on button "Unusual Activity" at bounding box center [313, 110] width 73 height 18
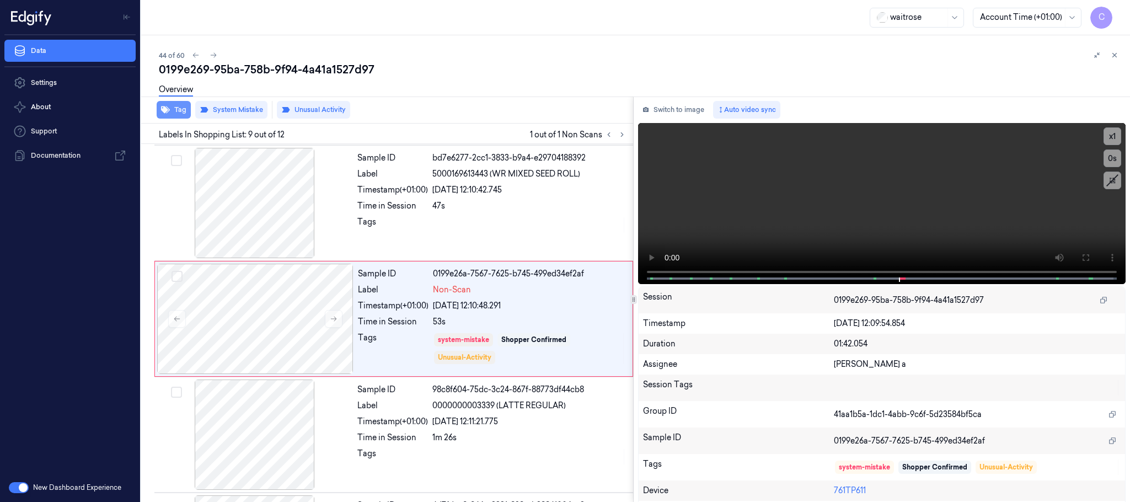
click at [164, 108] on icon "button" at bounding box center [165, 109] width 9 height 7
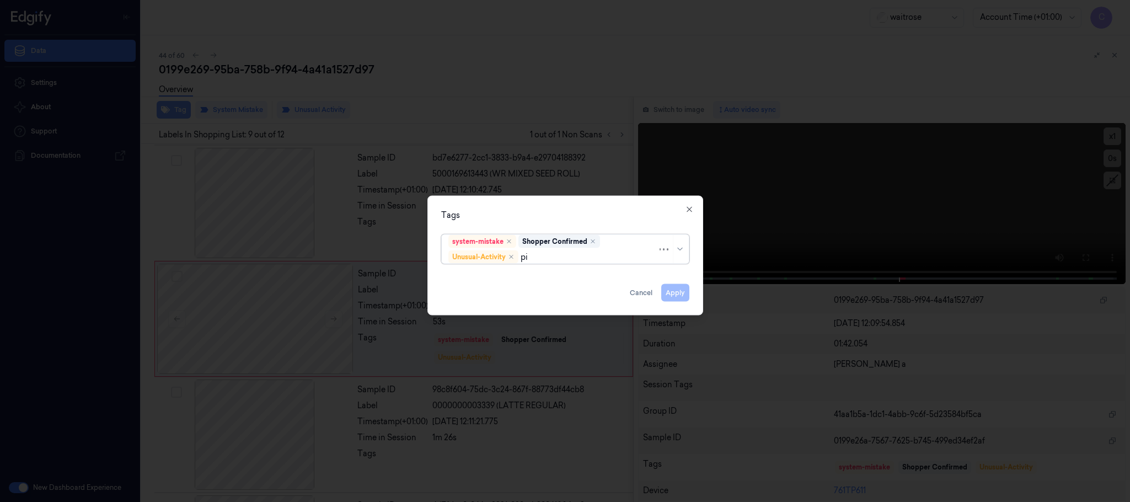
type input "pic"
click at [462, 275] on div "Picklist item alert" at bounding box center [479, 279] width 63 height 12
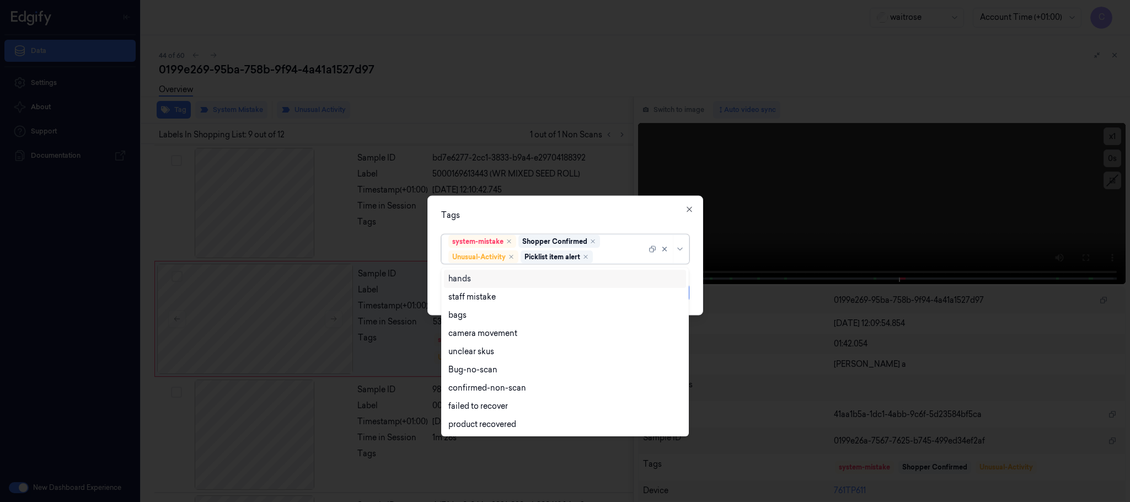
click at [510, 196] on div "Tags option Picklist item alert, selected. 9 results available. Use Up and Down…" at bounding box center [566, 256] width 276 height 120
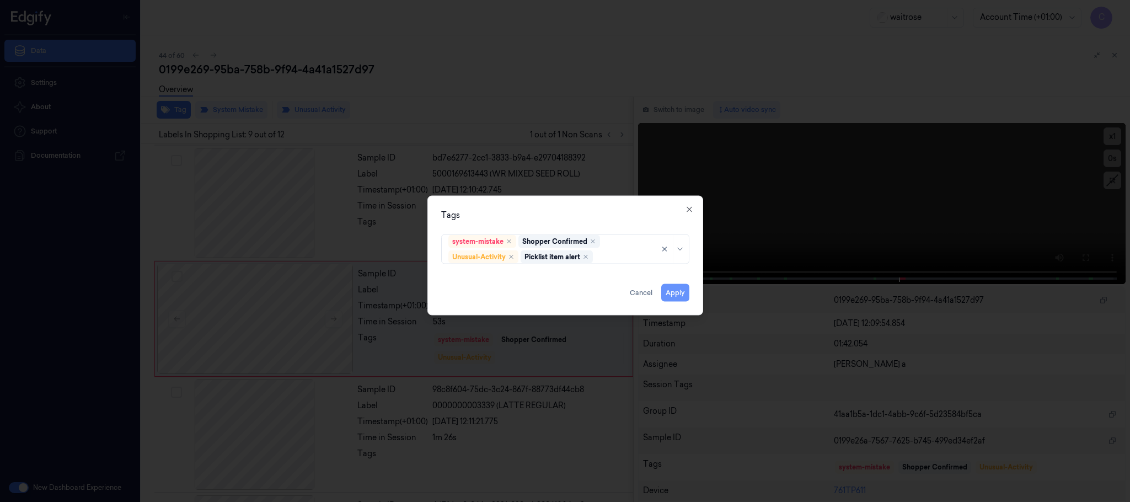
click at [677, 289] on button "Apply" at bounding box center [675, 293] width 28 height 18
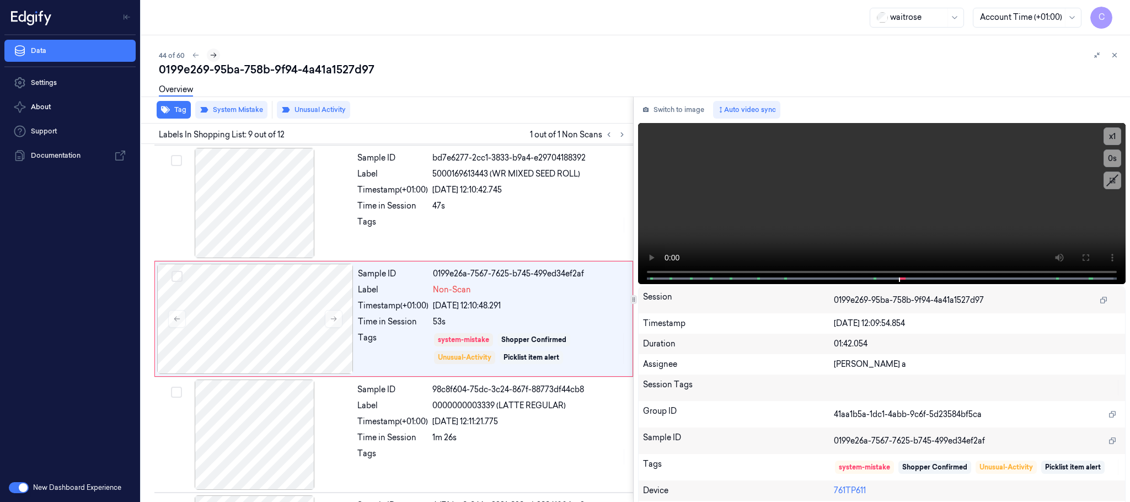
click at [212, 54] on icon at bounding box center [214, 55] width 8 height 8
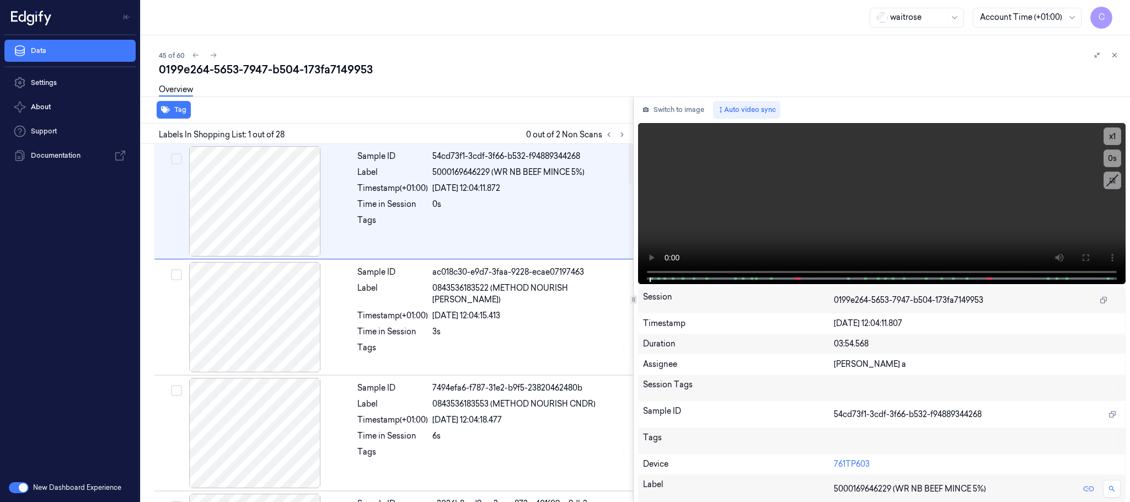
click at [624, 125] on div "Labels In Shopping List: 1 out of 28 0 out of 2 Non Scans" at bounding box center [385, 134] width 496 height 20
click at [615, 134] on button at bounding box center [608, 134] width 13 height 13
click at [619, 134] on icon at bounding box center [622, 135] width 8 height 8
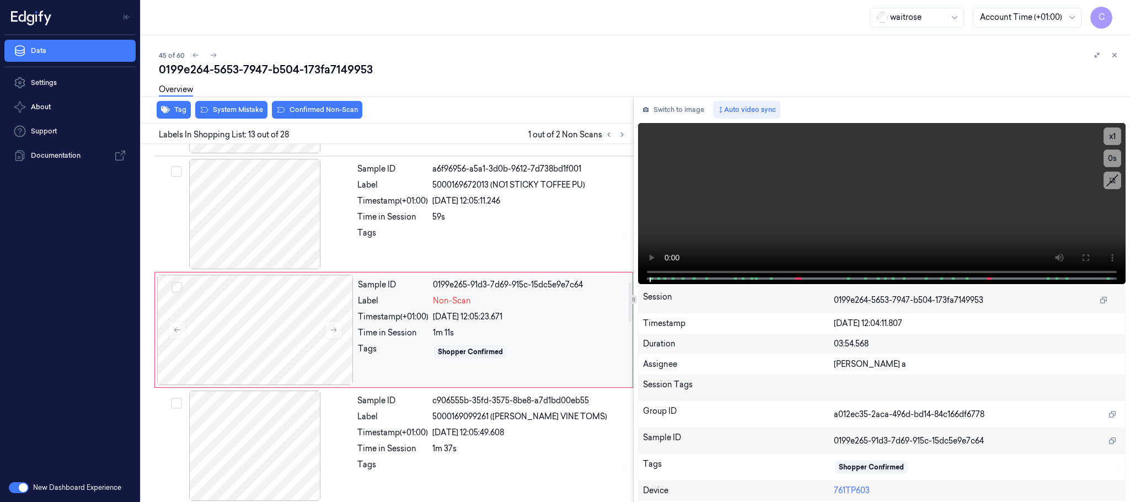
scroll to position [1275, 0]
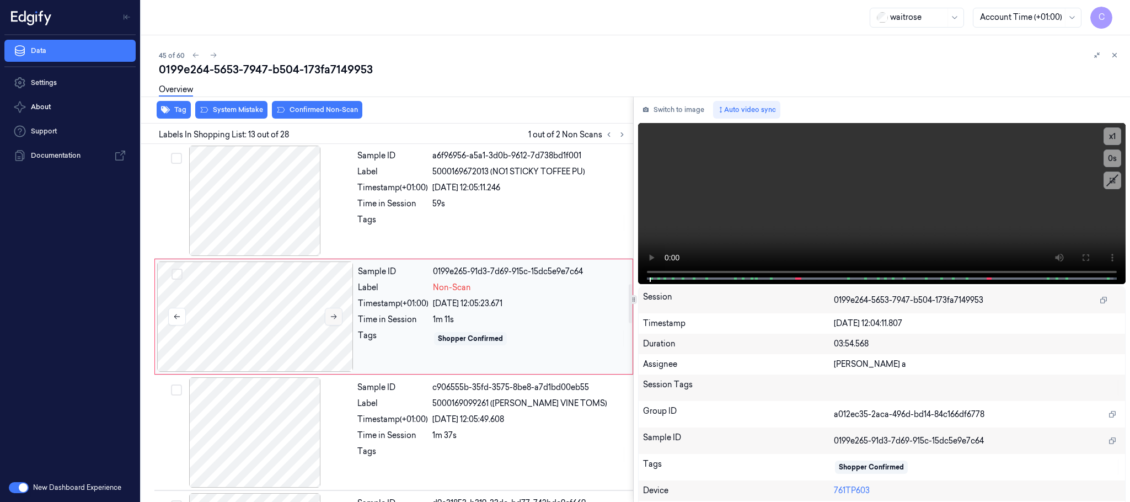
click at [335, 315] on button at bounding box center [334, 317] width 18 height 18
click at [338, 319] on button at bounding box center [334, 317] width 18 height 18
click at [338, 321] on icon at bounding box center [334, 317] width 8 height 8
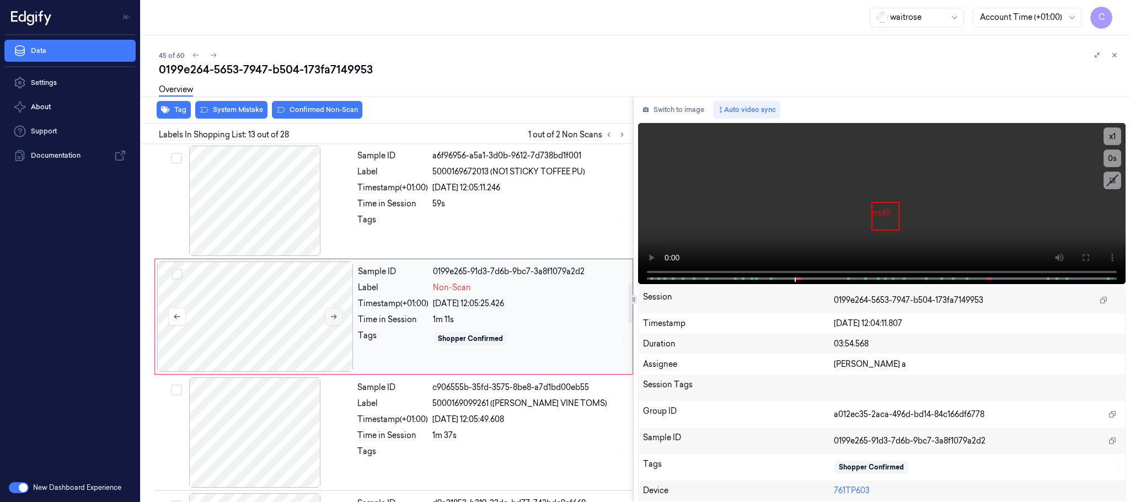
click at [338, 321] on icon at bounding box center [334, 317] width 8 height 8
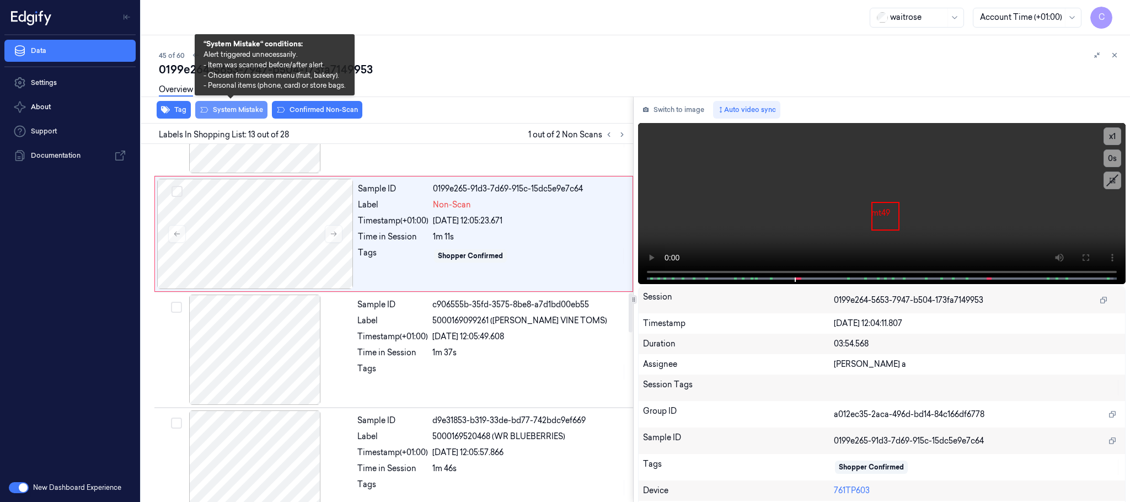
click at [240, 108] on button "System Mistake" at bounding box center [231, 110] width 72 height 18
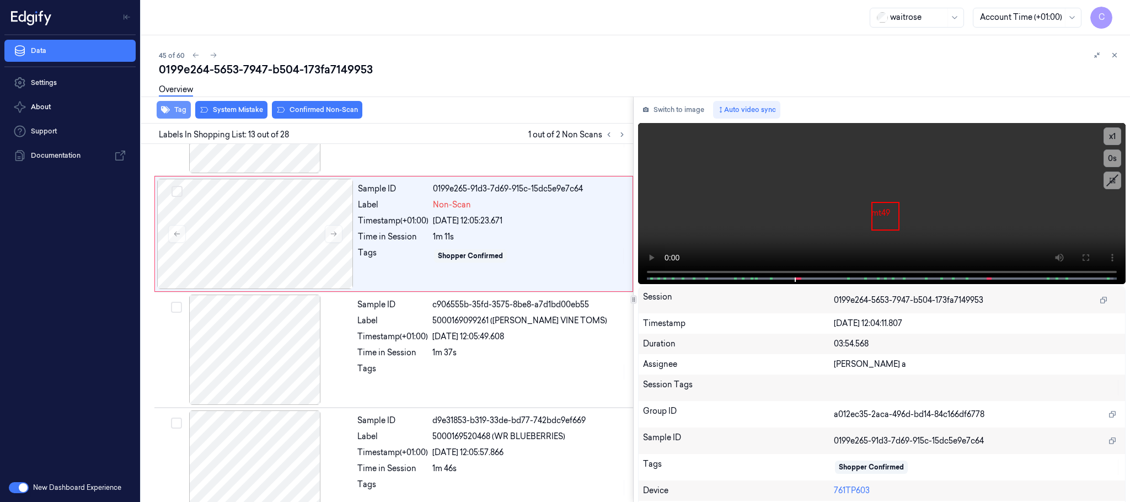
scroll to position [1275, 0]
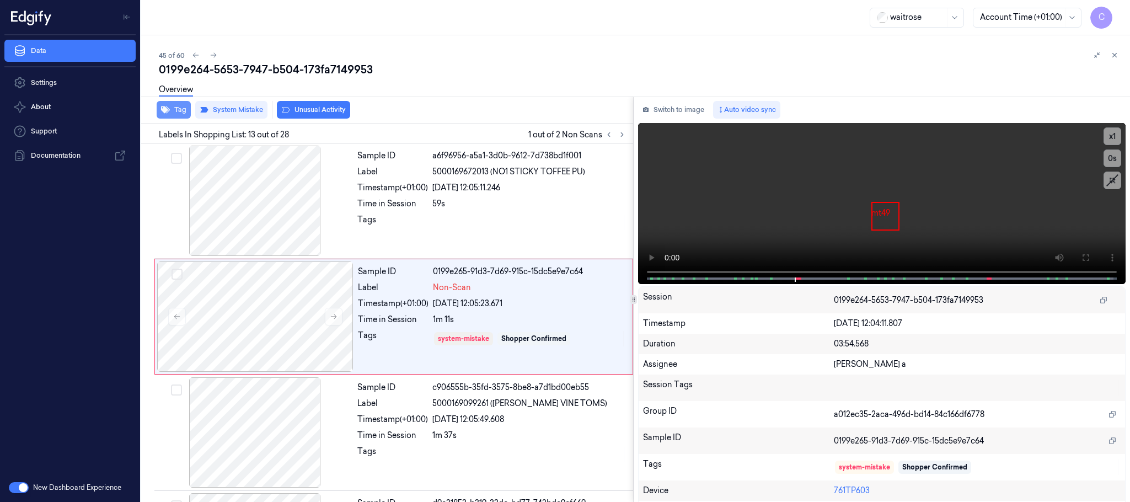
click at [175, 105] on button "Tag" at bounding box center [174, 110] width 34 height 18
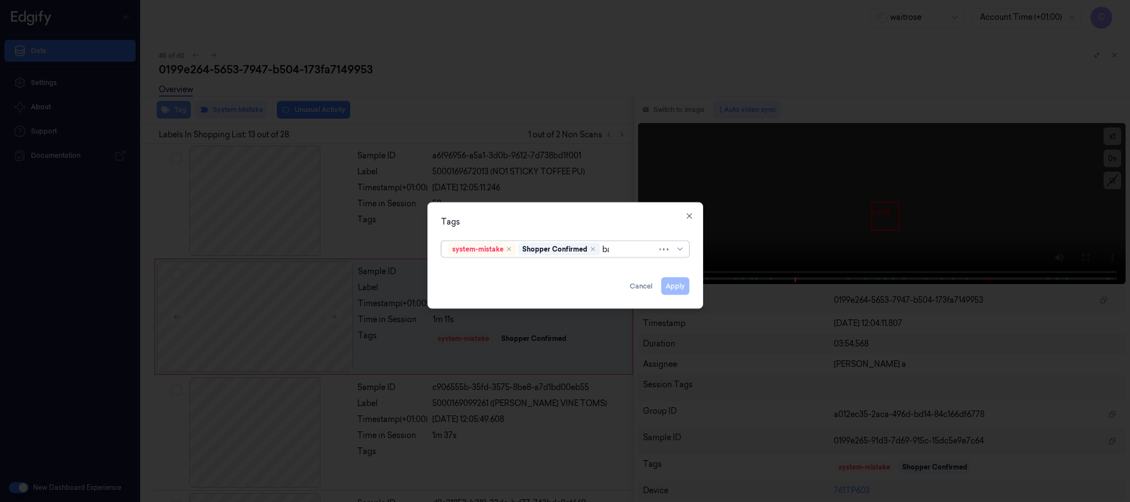
type input "bag"
click at [464, 270] on div "bags" at bounding box center [457, 272] width 18 height 12
click at [479, 232] on div "Tags system-mistake Shopper Confirmed bags Apply Cancel Close" at bounding box center [566, 255] width 276 height 106
click at [689, 289] on div "Tags system-mistake Shopper Confirmed bags Apply Cancel Close" at bounding box center [566, 255] width 276 height 106
click at [681, 288] on button "Apply" at bounding box center [675, 286] width 28 height 18
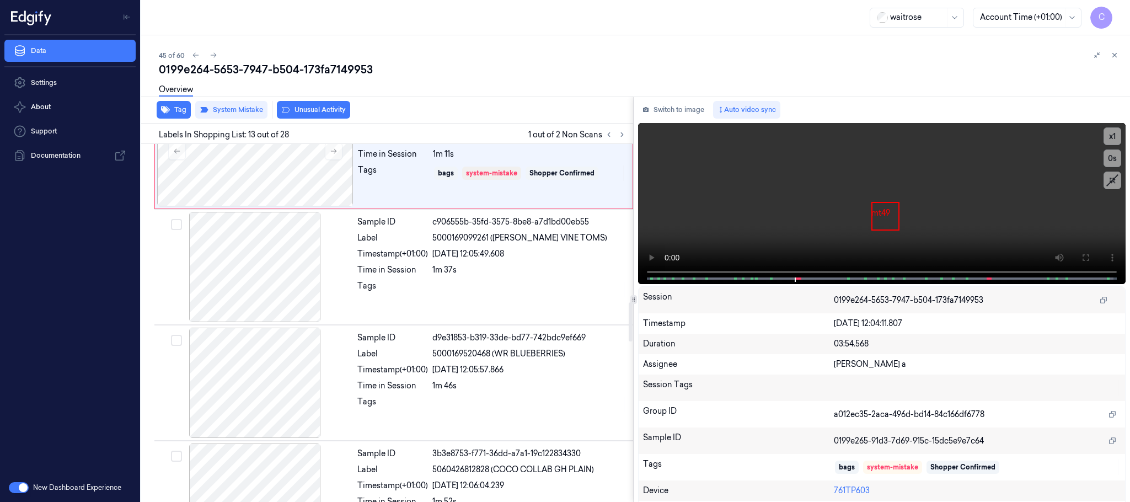
scroll to position [1523, 0]
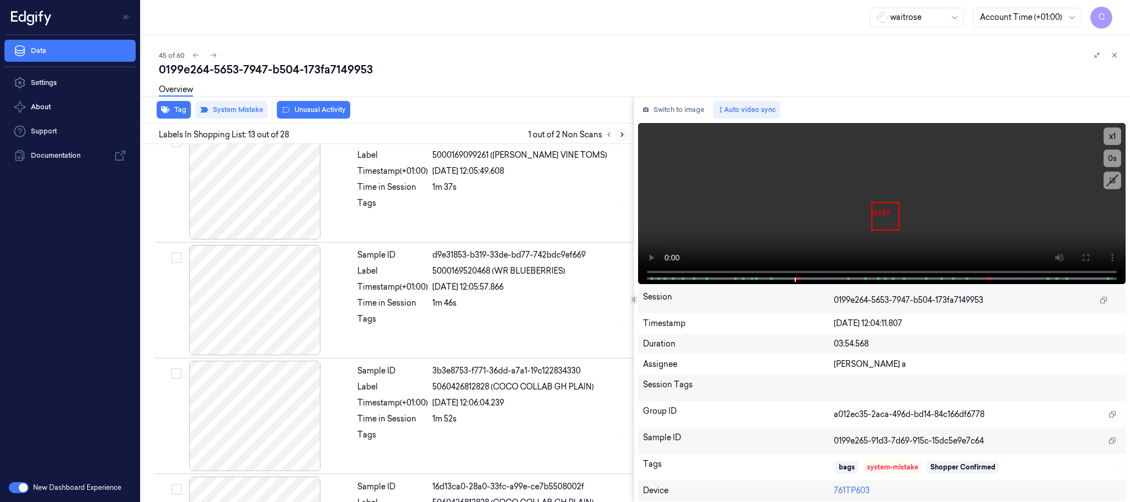
click at [624, 136] on icon at bounding box center [622, 135] width 8 height 8
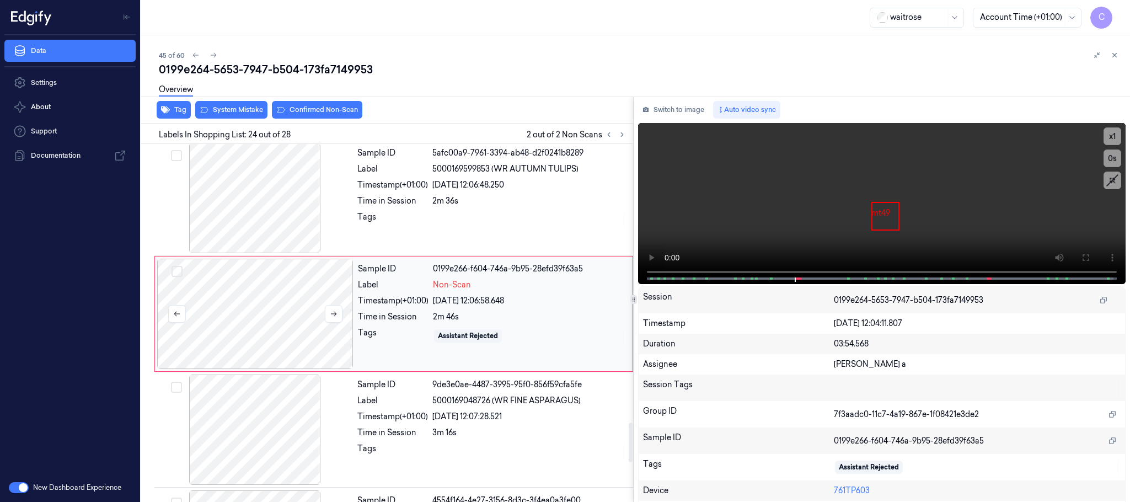
scroll to position [2555, 0]
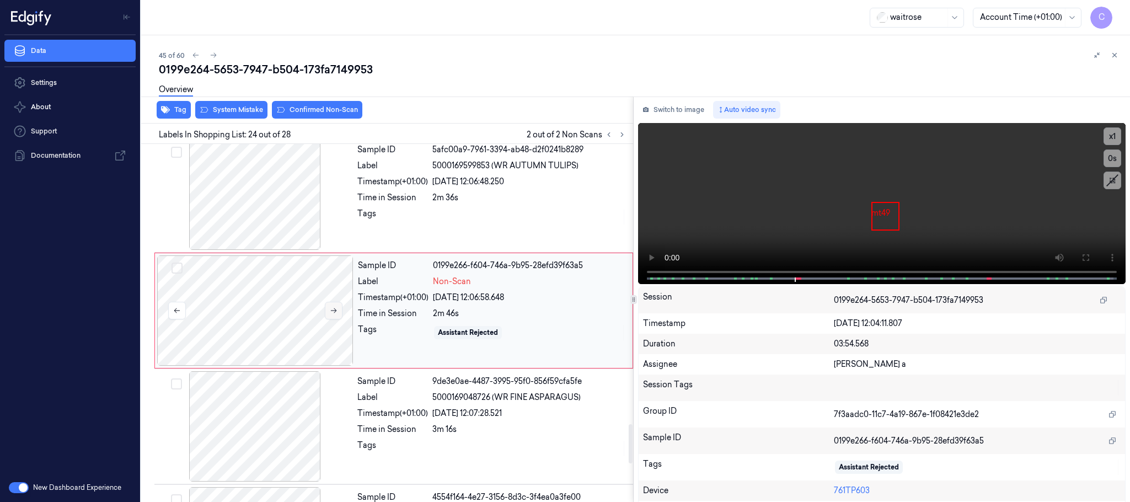
click at [337, 314] on icon at bounding box center [334, 311] width 8 height 8
click at [333, 314] on icon at bounding box center [334, 311] width 8 height 8
click at [255, 205] on div at bounding box center [255, 195] width 196 height 110
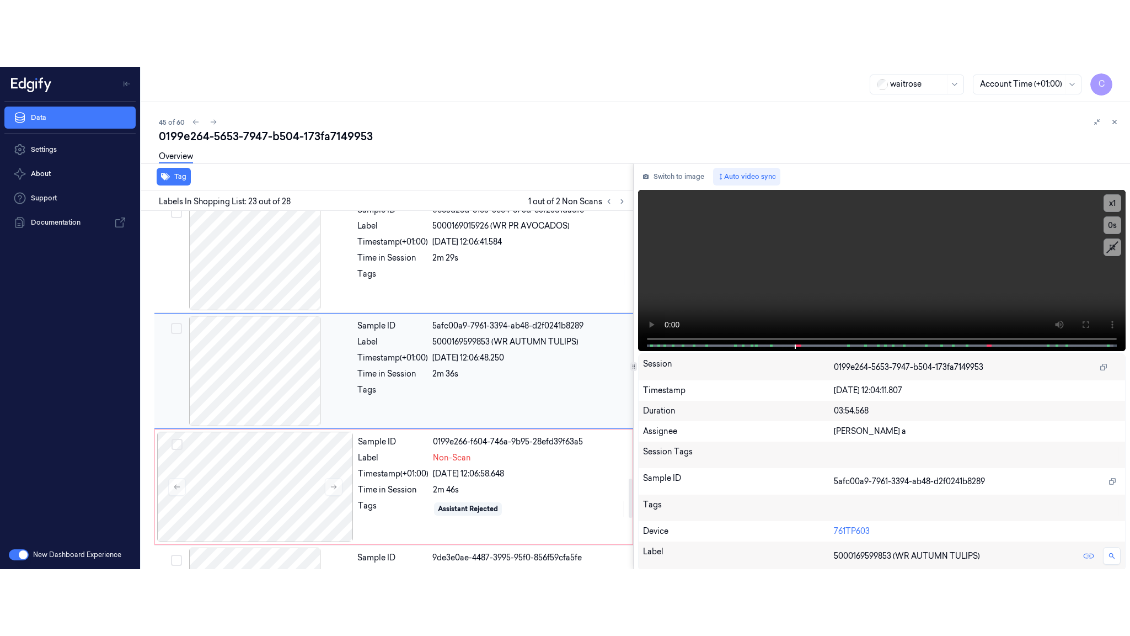
scroll to position [2438, 0]
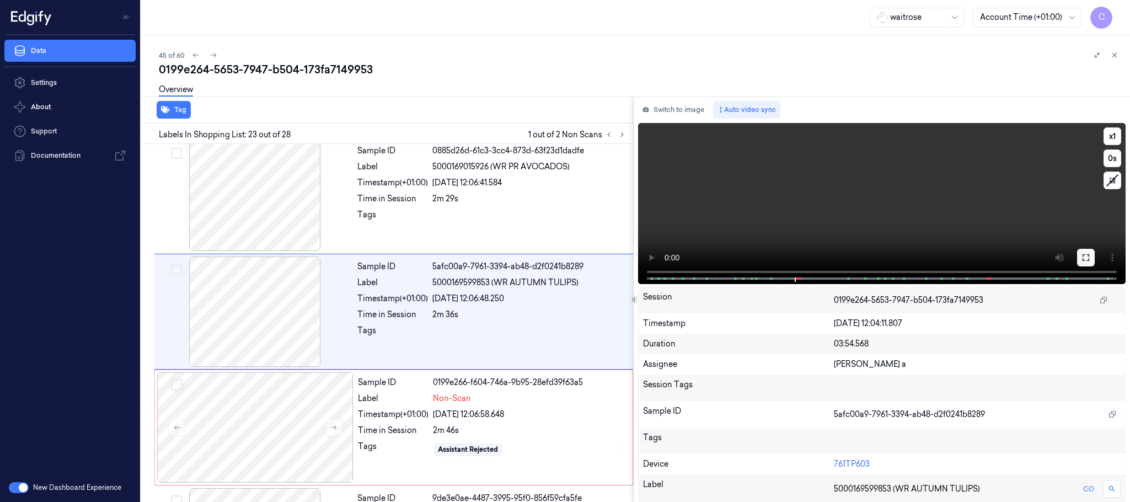
click at [1086, 260] on icon at bounding box center [1086, 257] width 7 height 7
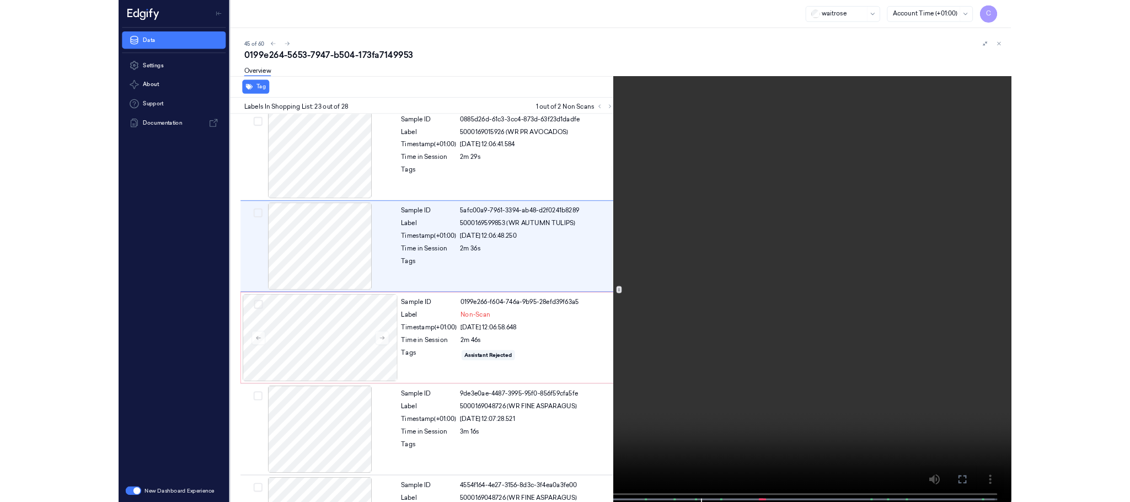
scroll to position [2372, 0]
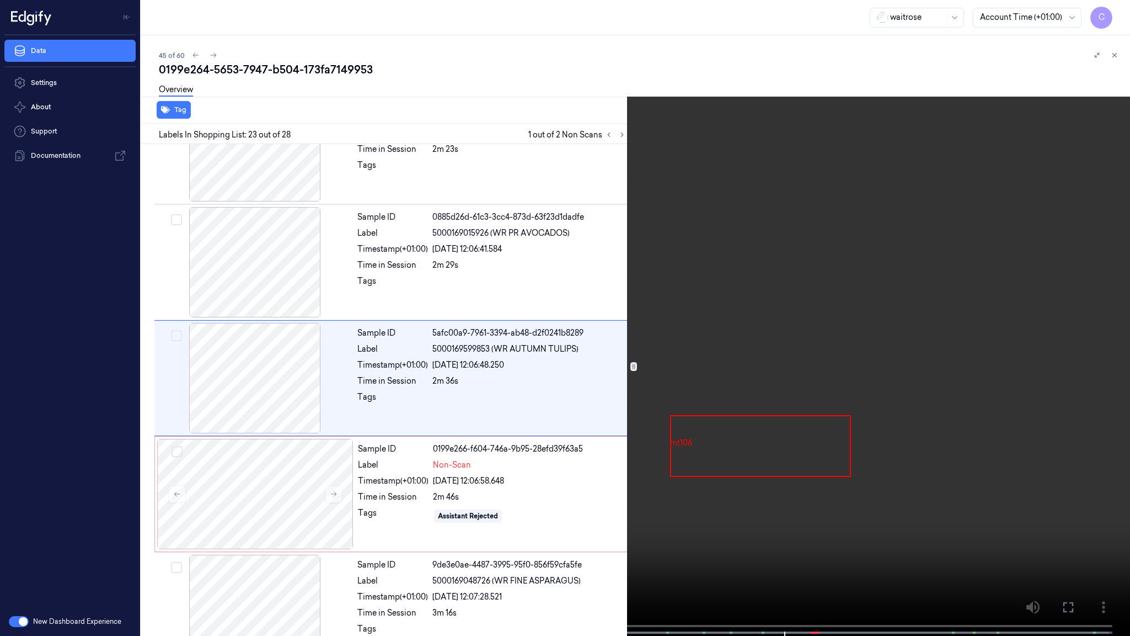
click at [611, 268] on video at bounding box center [565, 319] width 1130 height 638
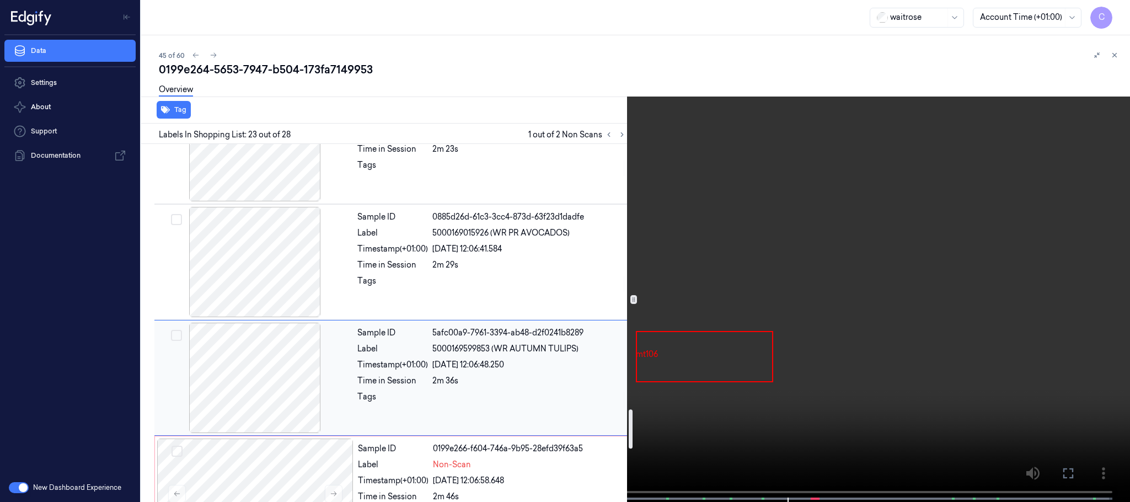
scroll to position [2703, 0]
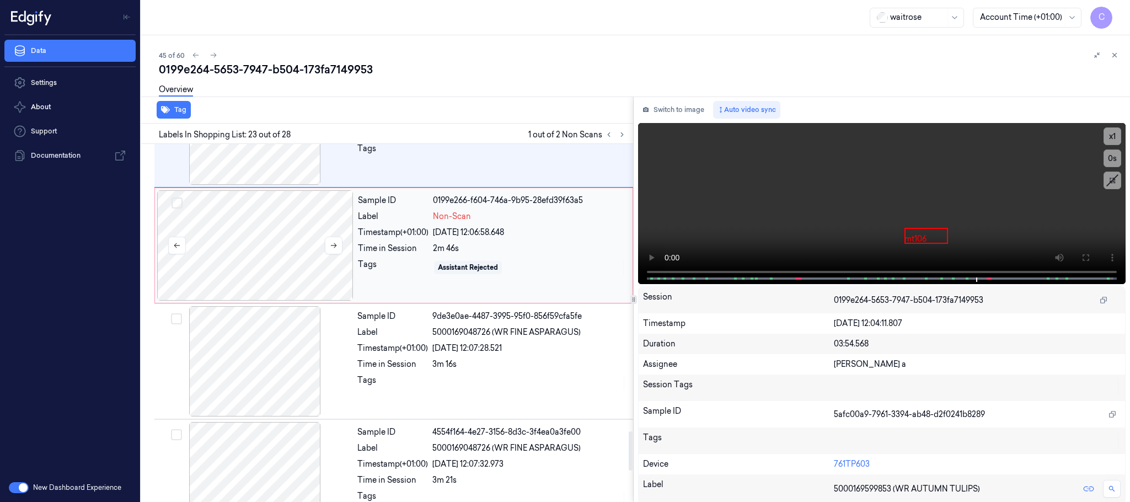
click at [250, 221] on div at bounding box center [255, 245] width 196 height 110
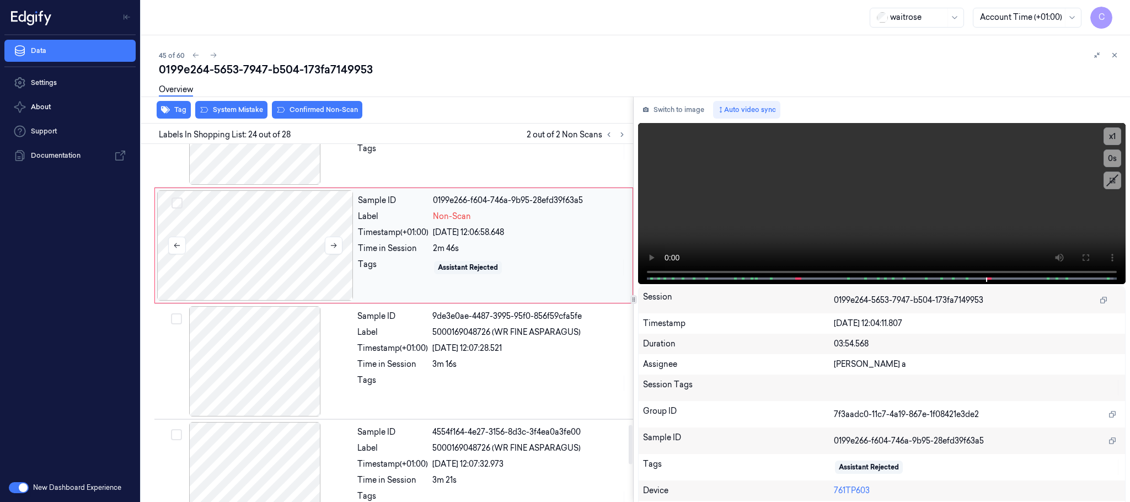
scroll to position [2555, 0]
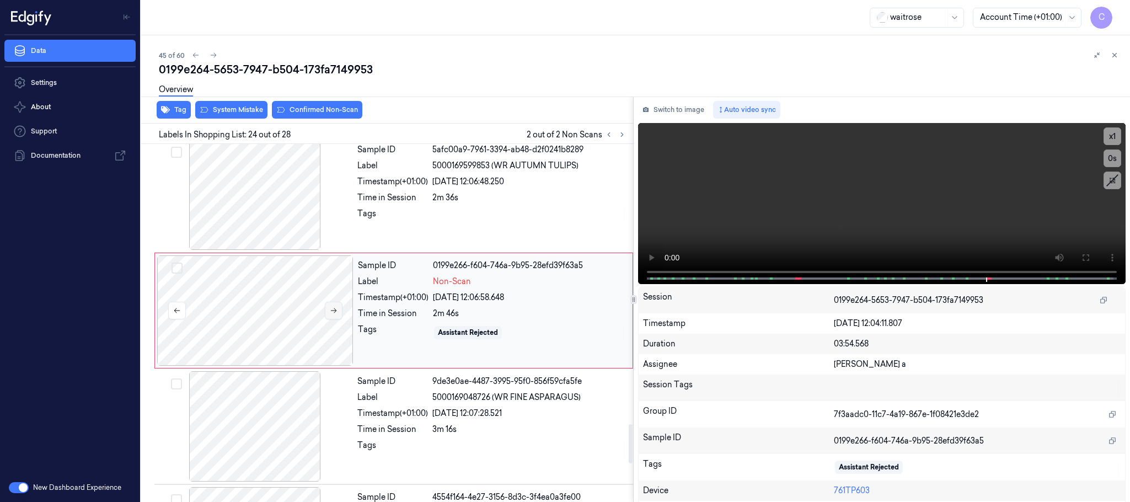
click at [333, 314] on icon at bounding box center [334, 311] width 8 height 8
click at [223, 109] on button "System Mistake" at bounding box center [231, 110] width 72 height 18
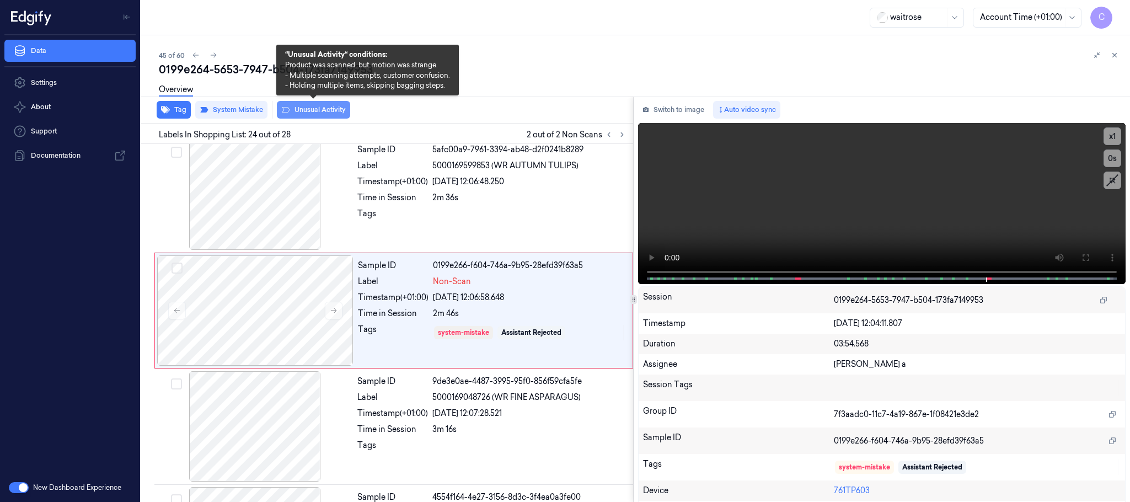
click at [322, 108] on button "Unusual Activity" at bounding box center [313, 110] width 73 height 18
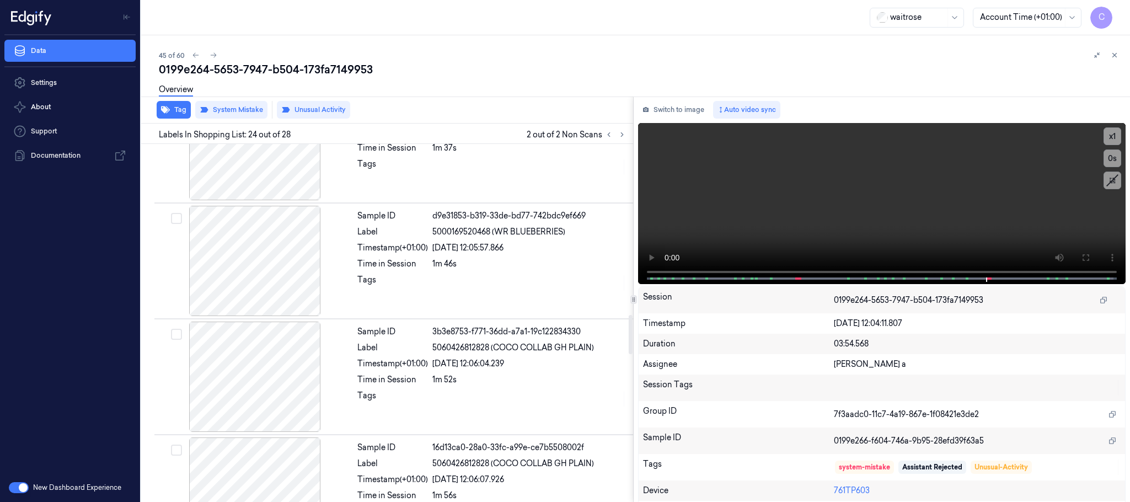
scroll to position [1149, 0]
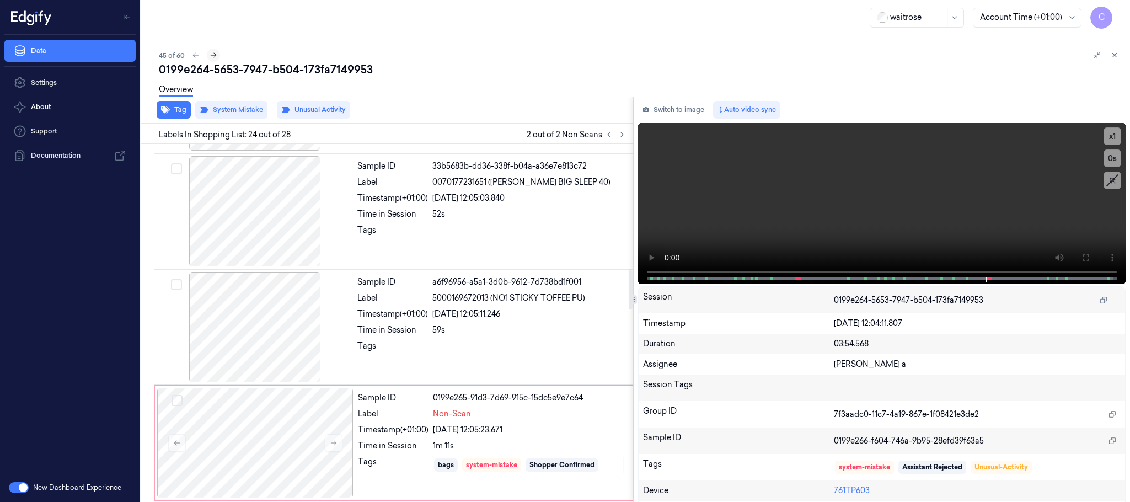
click at [210, 55] on icon at bounding box center [214, 55] width 8 height 8
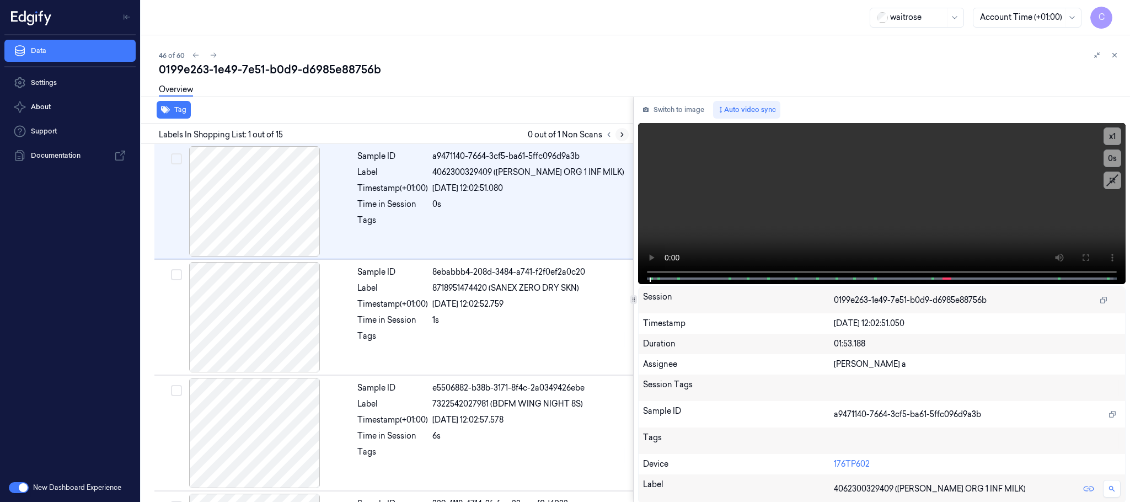
click at [621, 136] on icon at bounding box center [622, 135] width 8 height 8
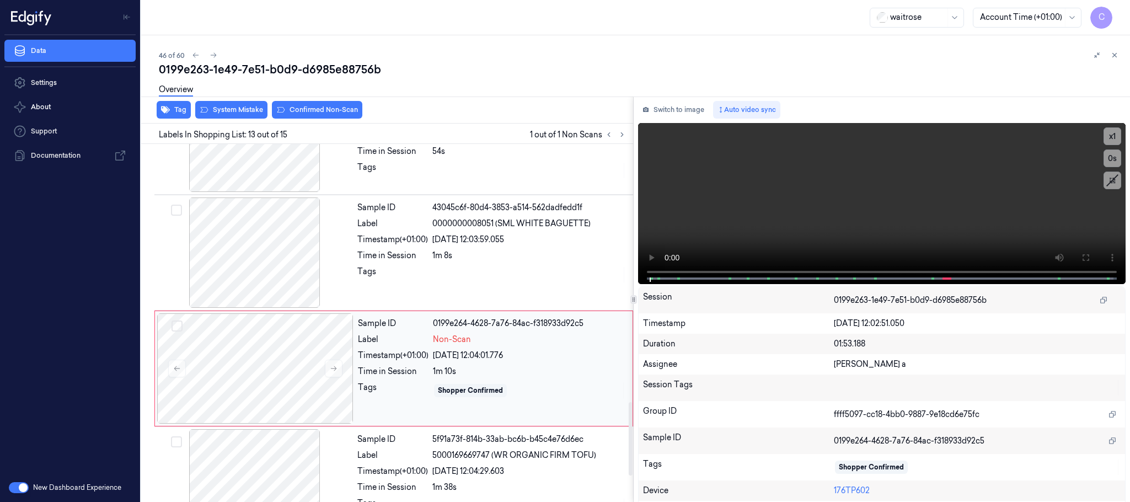
scroll to position [1275, 0]
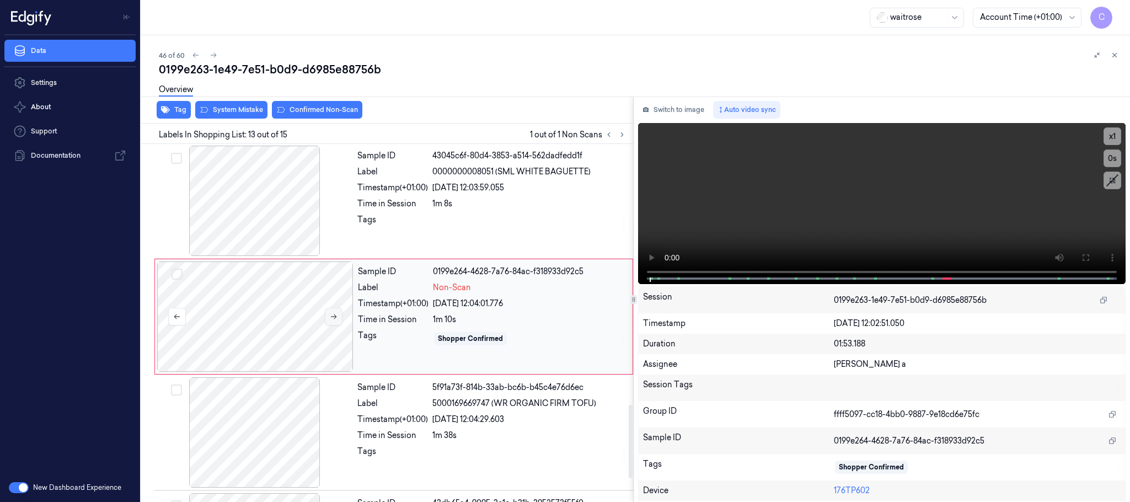
click at [333, 325] on button at bounding box center [334, 317] width 18 height 18
click at [333, 319] on icon at bounding box center [334, 316] width 6 height 5
click at [293, 218] on div at bounding box center [255, 201] width 196 height 110
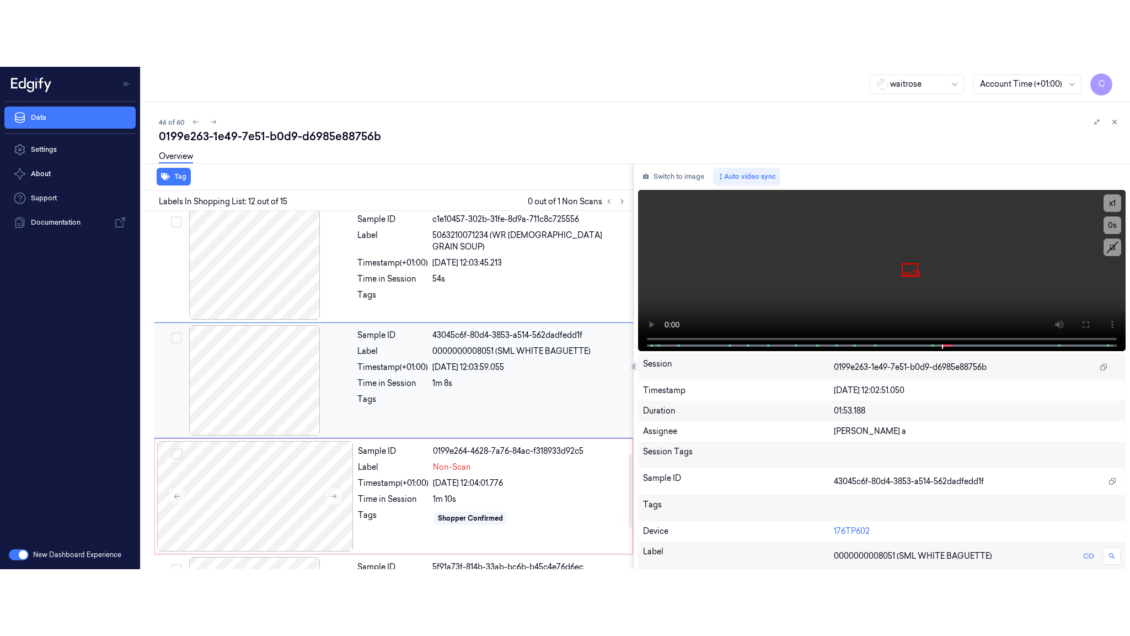
scroll to position [1158, 0]
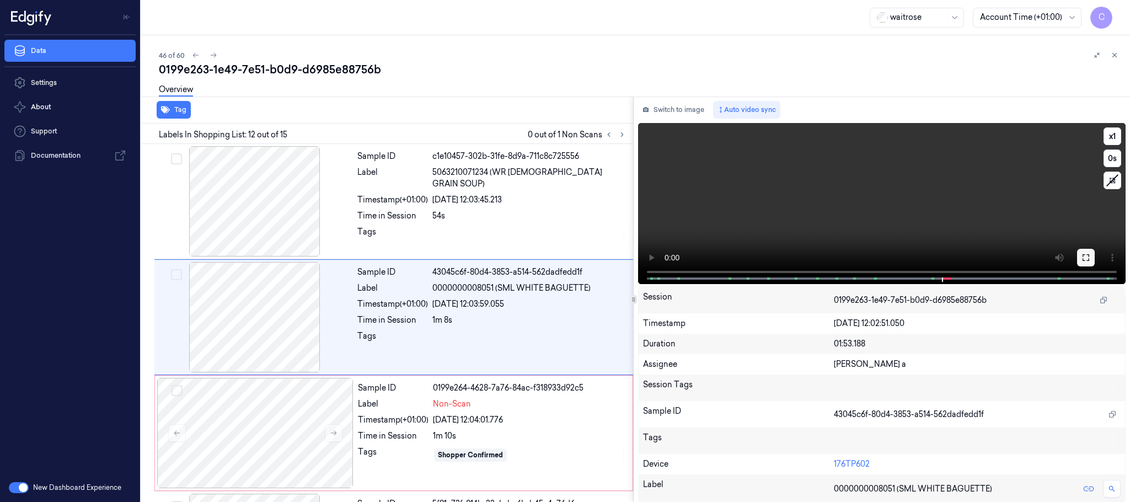
click at [1086, 262] on button at bounding box center [1086, 258] width 18 height 18
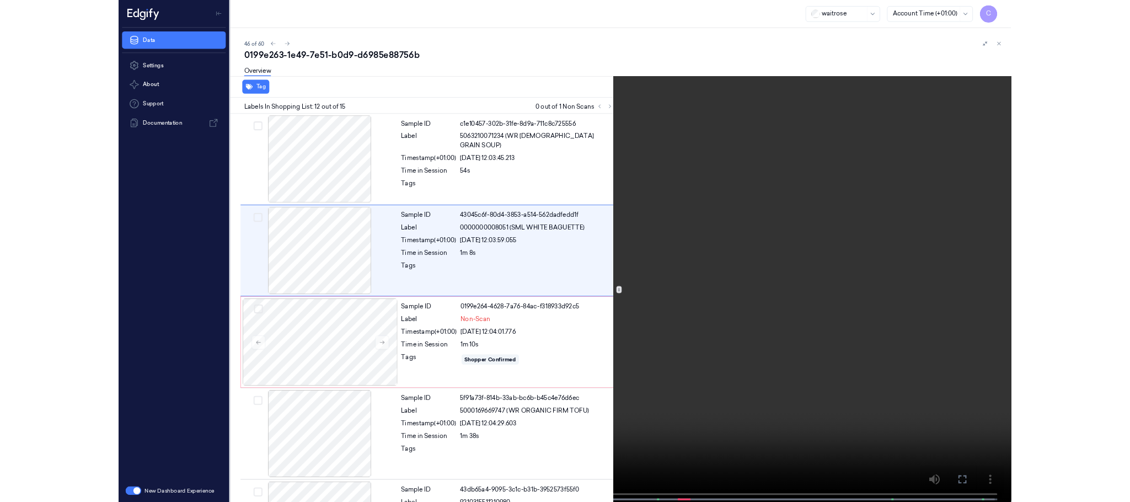
scroll to position [1092, 0]
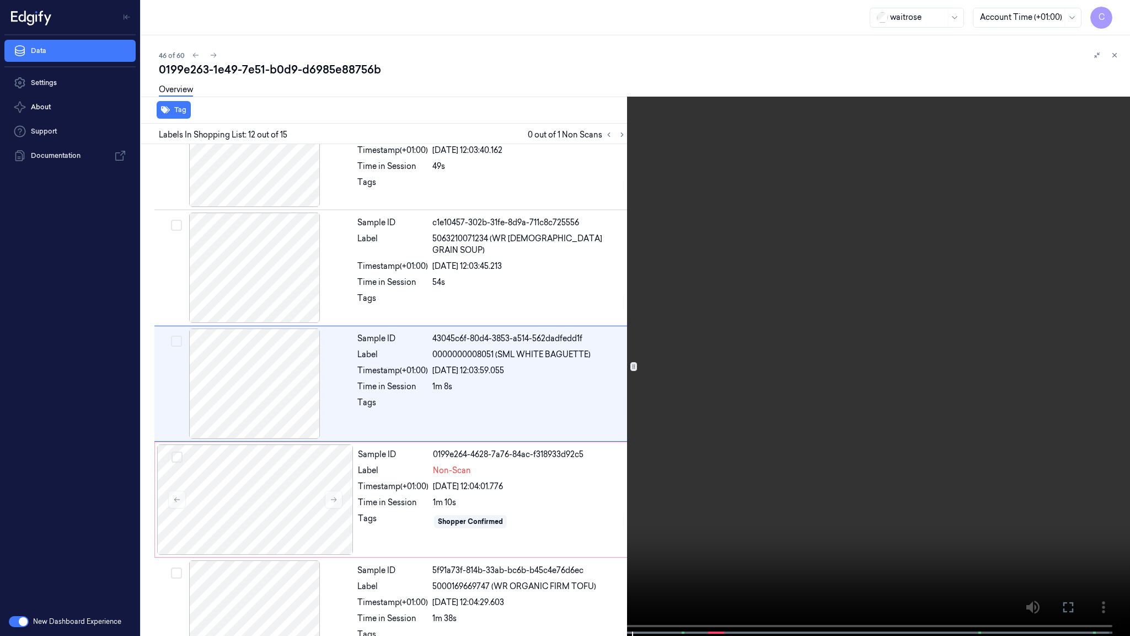
click at [503, 187] on video at bounding box center [565, 319] width 1130 height 638
click at [557, 255] on video at bounding box center [565, 318] width 1130 height 637
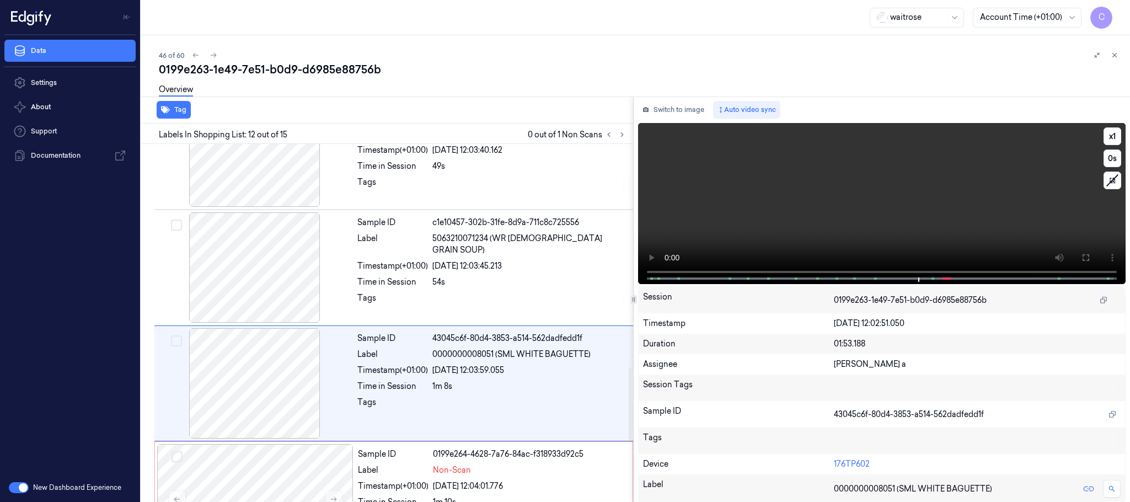
click at [766, 184] on video at bounding box center [882, 203] width 488 height 161
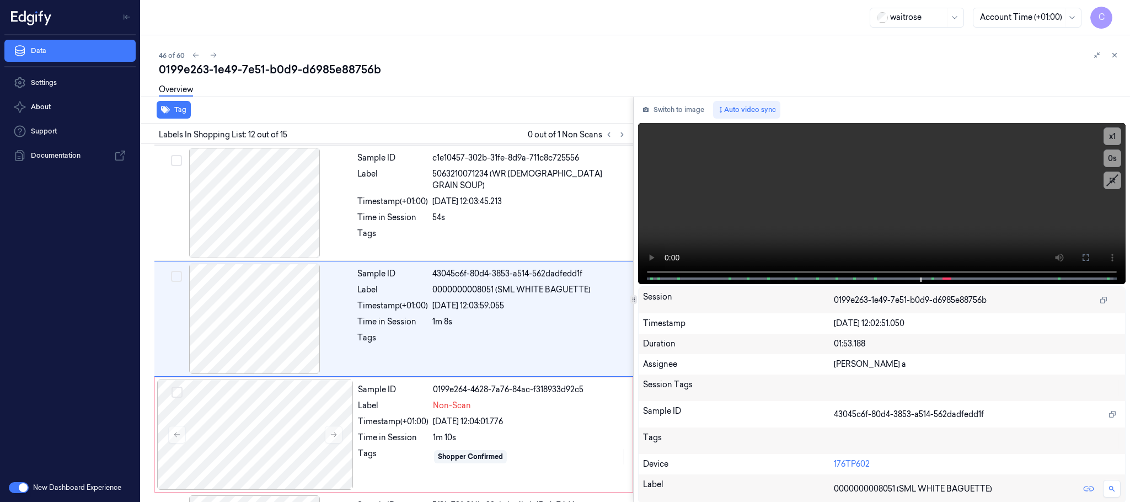
scroll to position [1158, 0]
click at [620, 135] on icon at bounding box center [622, 135] width 8 height 8
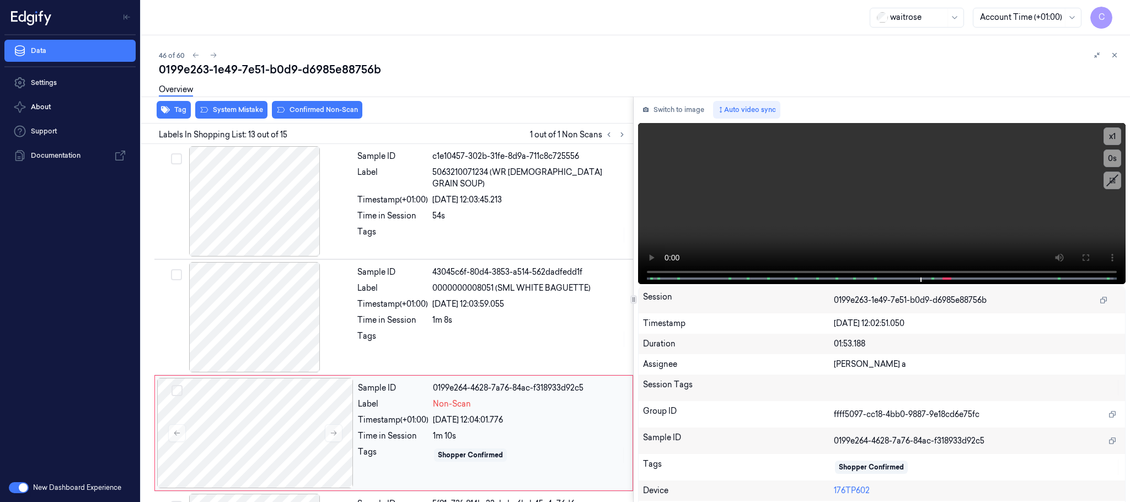
scroll to position [1275, 0]
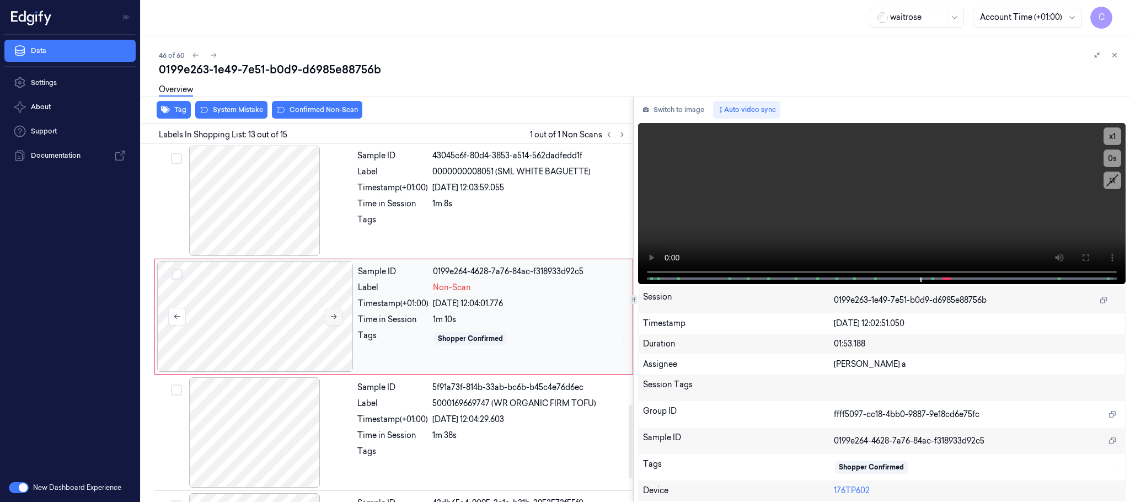
click at [337, 320] on icon at bounding box center [334, 317] width 8 height 8
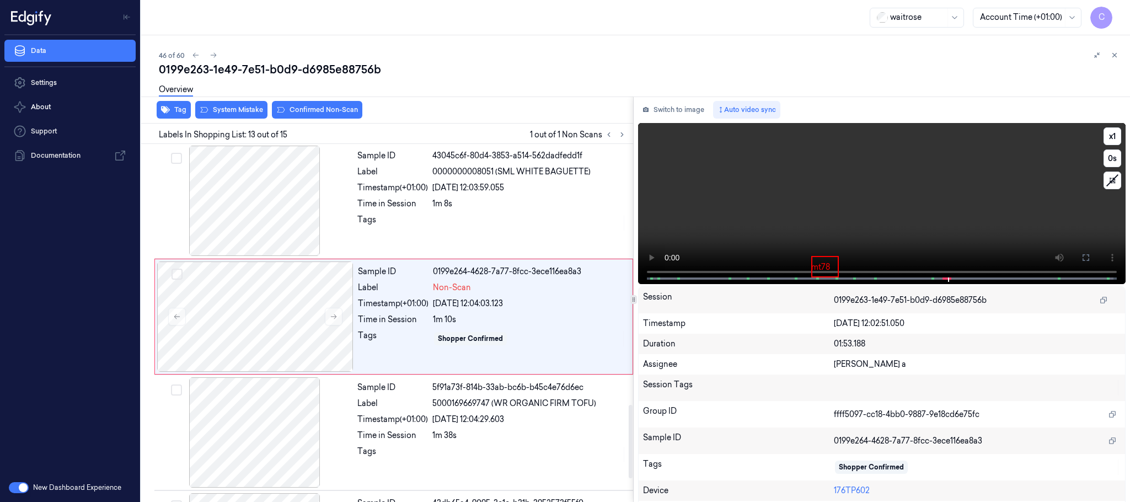
click at [985, 241] on video at bounding box center [882, 203] width 488 height 161
click at [936, 207] on video at bounding box center [882, 203] width 488 height 161
click at [247, 113] on button "System Mistake" at bounding box center [231, 110] width 72 height 18
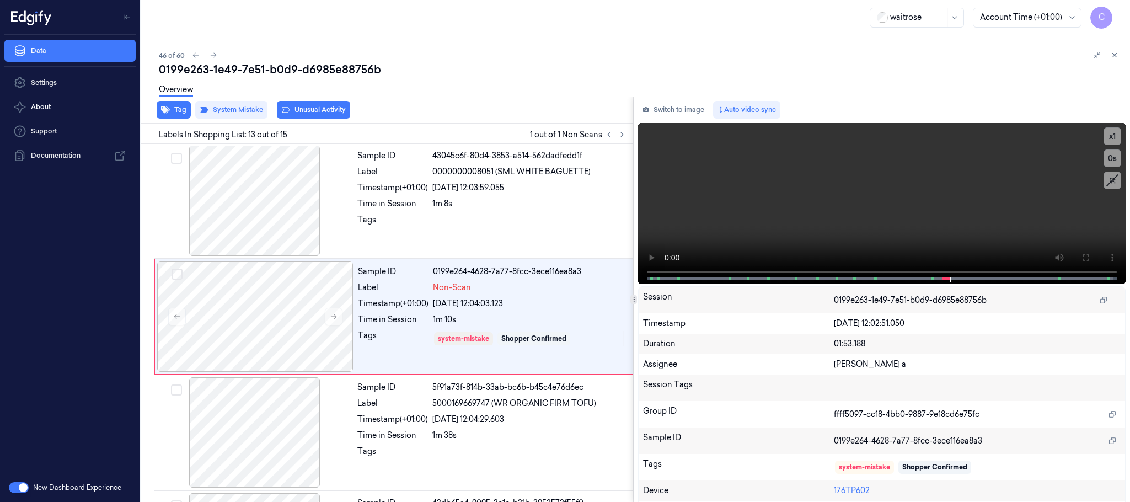
click at [302, 111] on button "Unusual Activity" at bounding box center [313, 110] width 73 height 18
click at [163, 108] on icon "button" at bounding box center [165, 109] width 9 height 7
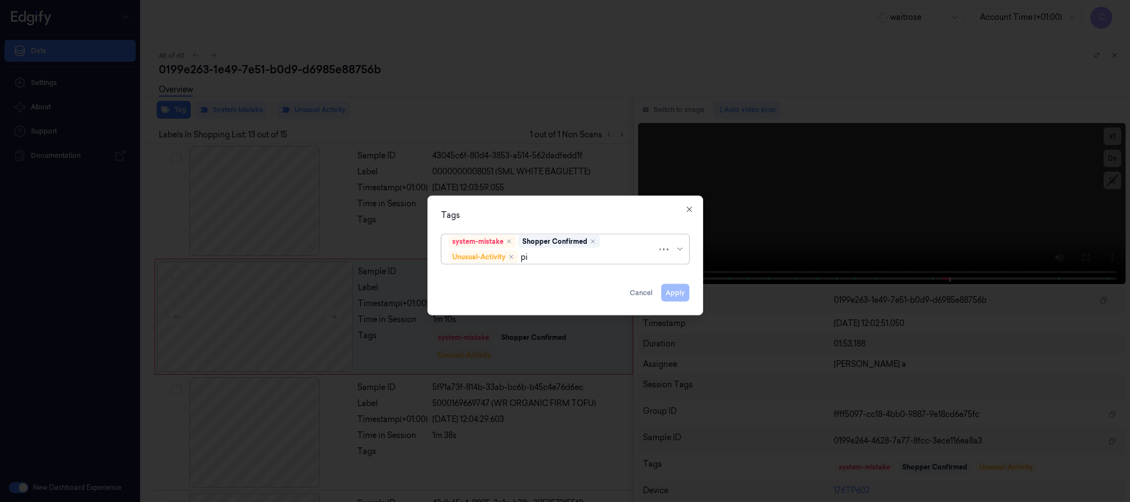
type input "pic"
click at [524, 280] on div "Picklist item alert" at bounding box center [564, 279] width 233 height 12
click at [555, 197] on div "Tags option Picklist item alert, selected. Use Up and Down to choose options, p…" at bounding box center [566, 256] width 276 height 120
click at [679, 288] on button "Apply" at bounding box center [675, 293] width 28 height 18
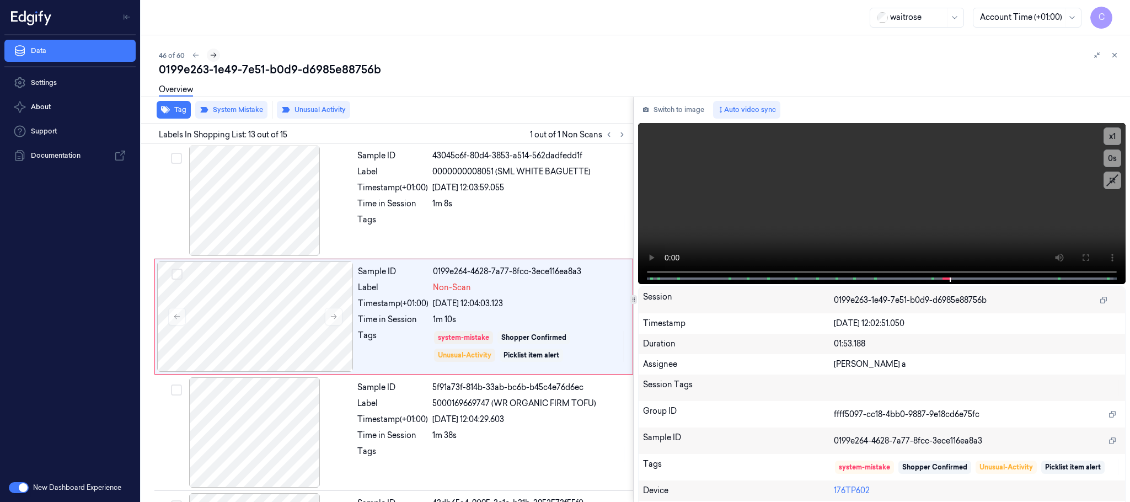
click at [216, 55] on icon at bounding box center [214, 55] width 8 height 8
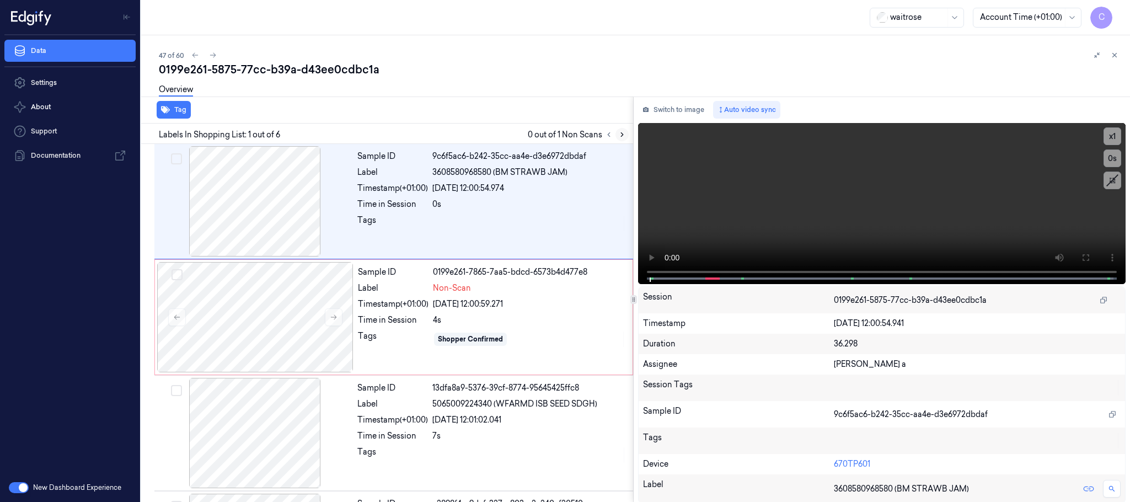
click at [624, 134] on icon at bounding box center [622, 135] width 8 height 8
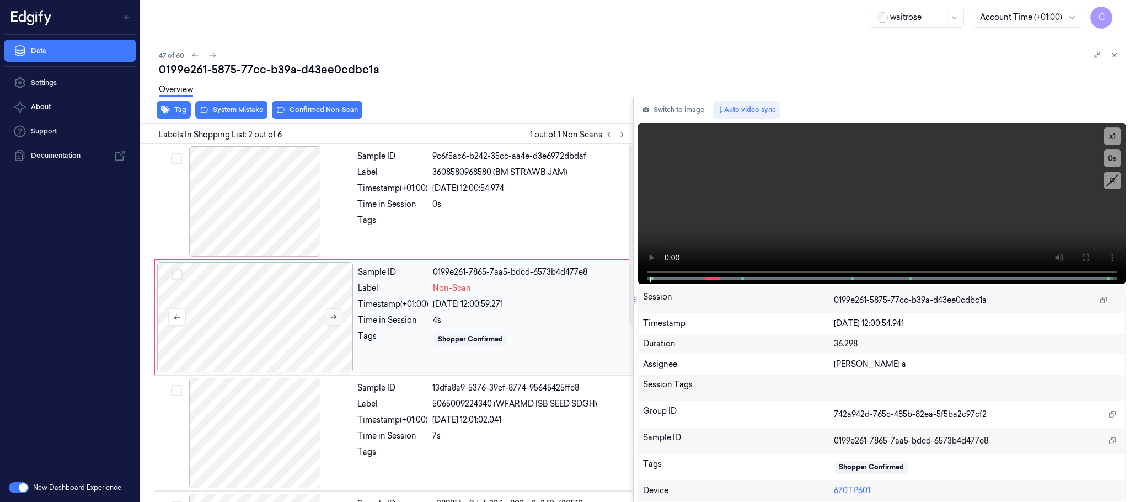
click at [337, 323] on button at bounding box center [334, 317] width 18 height 18
click at [334, 320] on icon at bounding box center [334, 317] width 6 height 5
click at [236, 116] on button "System Mistake" at bounding box center [231, 110] width 72 height 18
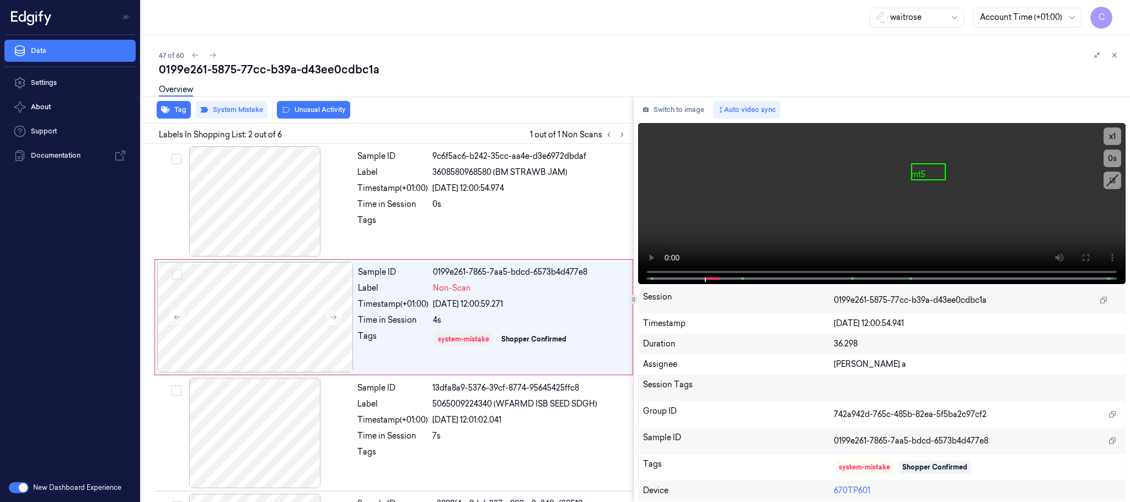
click at [307, 116] on button "Unusual Activity" at bounding box center [313, 110] width 73 height 18
click at [214, 55] on icon at bounding box center [213, 55] width 8 height 8
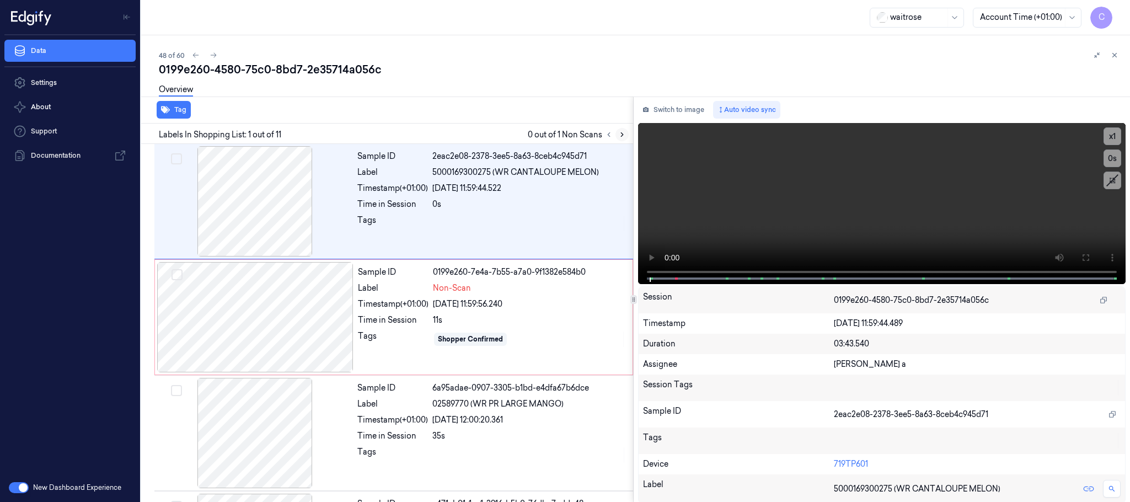
click at [622, 134] on icon at bounding box center [622, 135] width 8 height 8
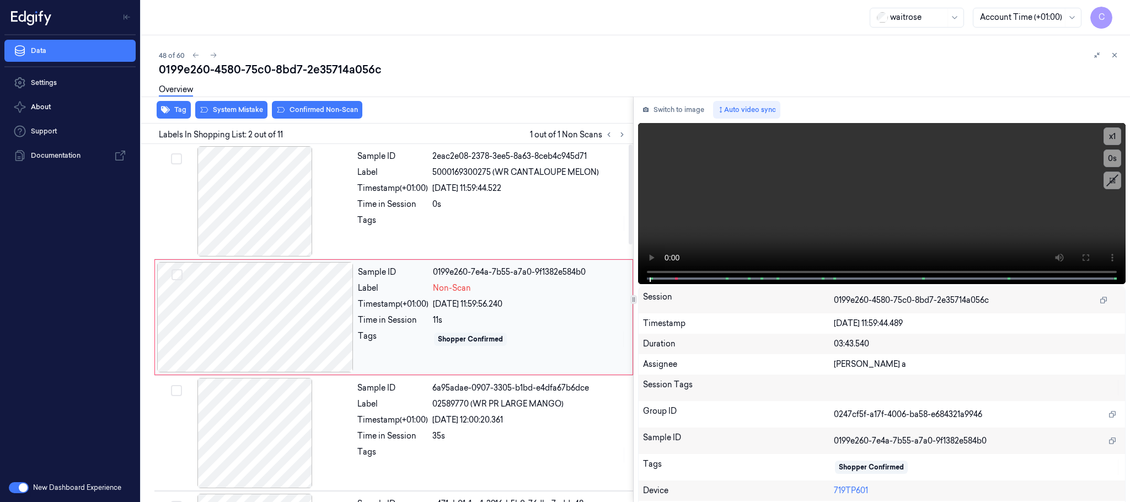
click at [323, 318] on div at bounding box center [255, 317] width 196 height 110
click at [275, 207] on div at bounding box center [255, 201] width 196 height 110
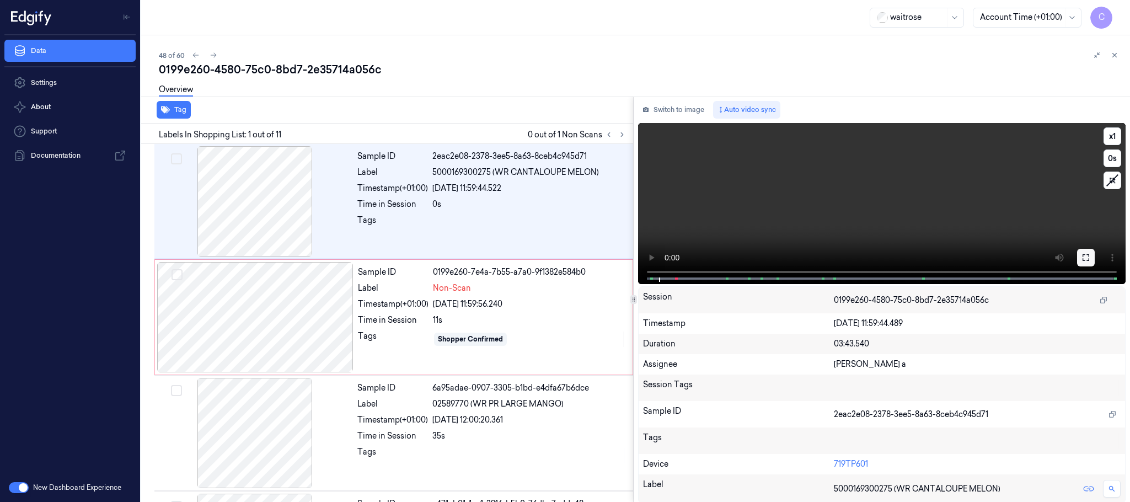
click at [1083, 250] on button at bounding box center [1086, 258] width 18 height 18
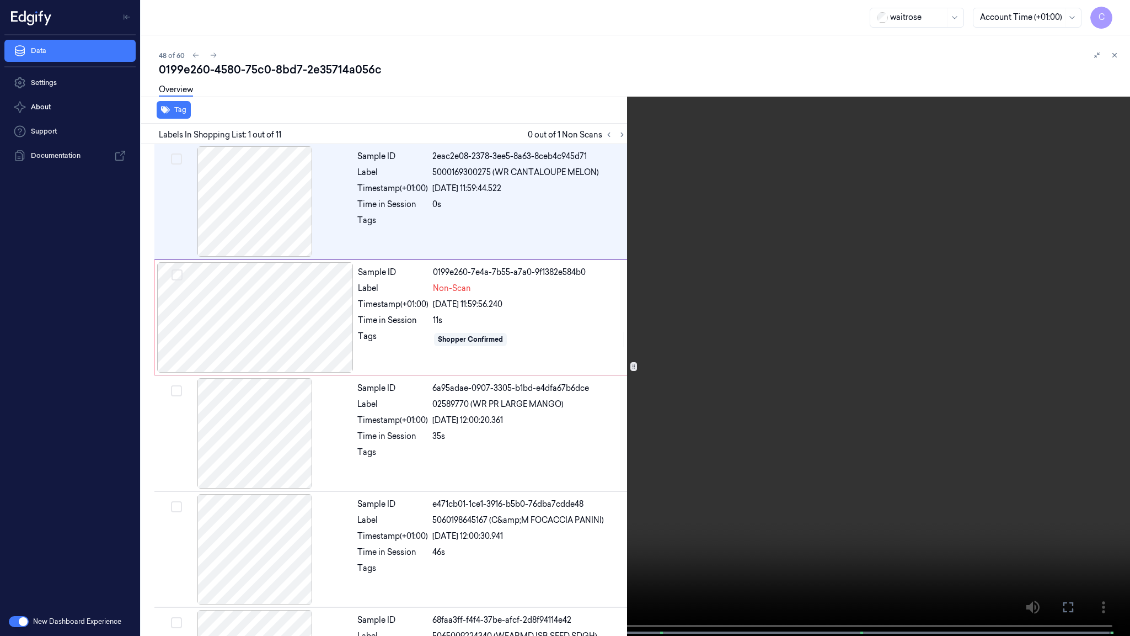
click at [54, 501] on video at bounding box center [565, 319] width 1130 height 638
drag, startPoint x: 463, startPoint y: 313, endPoint x: 477, endPoint y: 118, distance: 195.8
click at [463, 314] on video at bounding box center [565, 319] width 1130 height 638
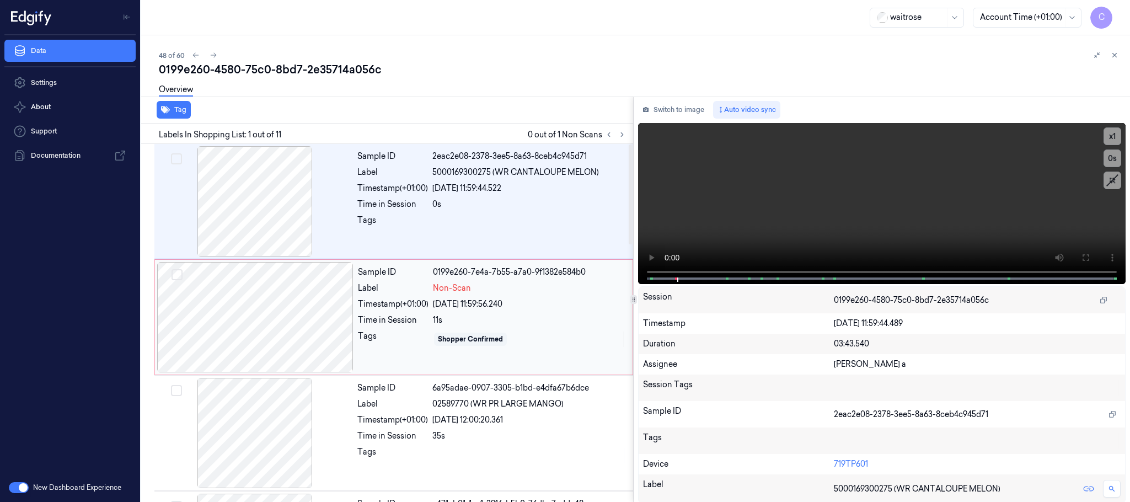
click at [265, 317] on div at bounding box center [255, 317] width 196 height 110
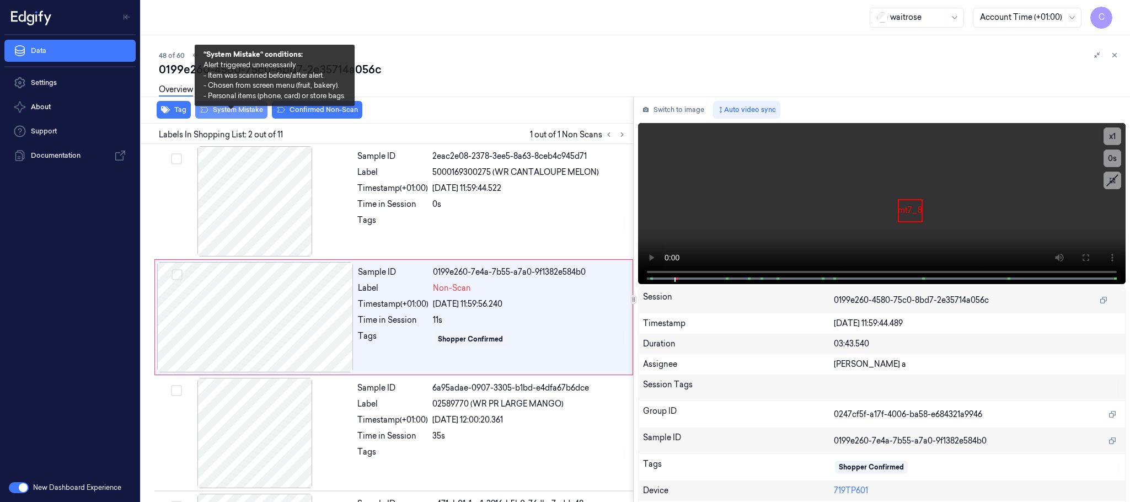
click at [248, 111] on button "System Mistake" at bounding box center [231, 110] width 72 height 18
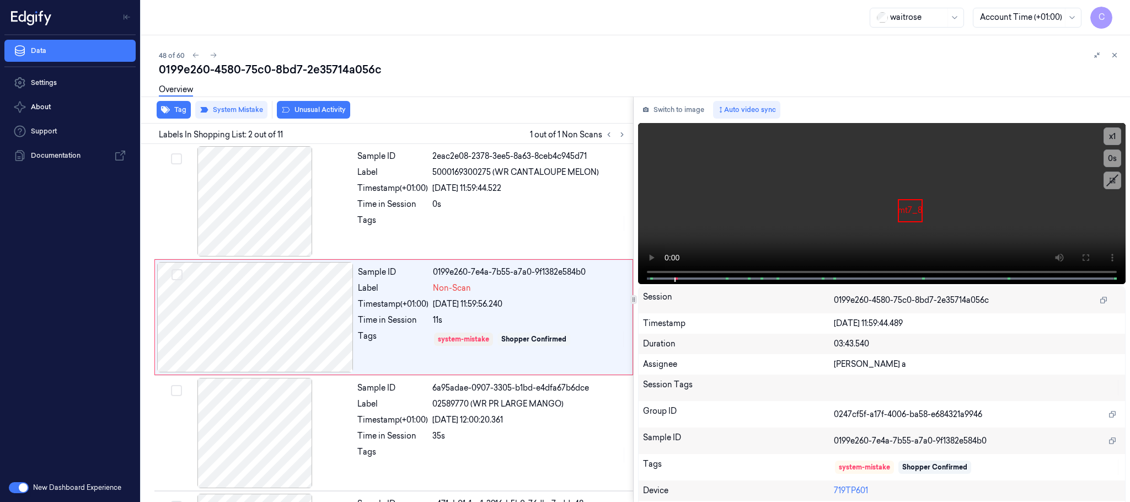
click at [314, 111] on button "Unusual Activity" at bounding box center [313, 110] width 73 height 18
click at [210, 55] on icon at bounding box center [214, 55] width 8 height 8
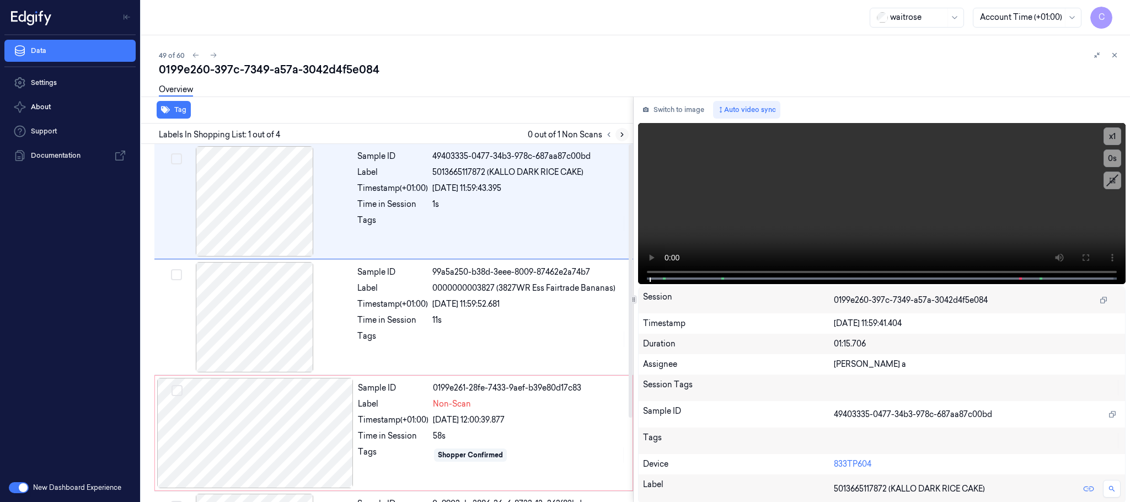
click at [620, 131] on icon at bounding box center [622, 135] width 8 height 8
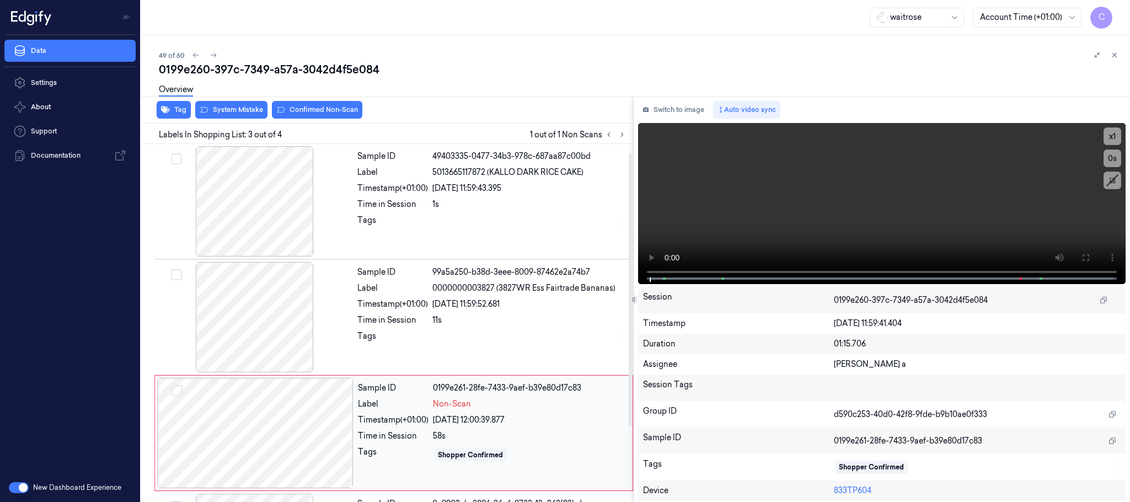
scroll to position [110, 0]
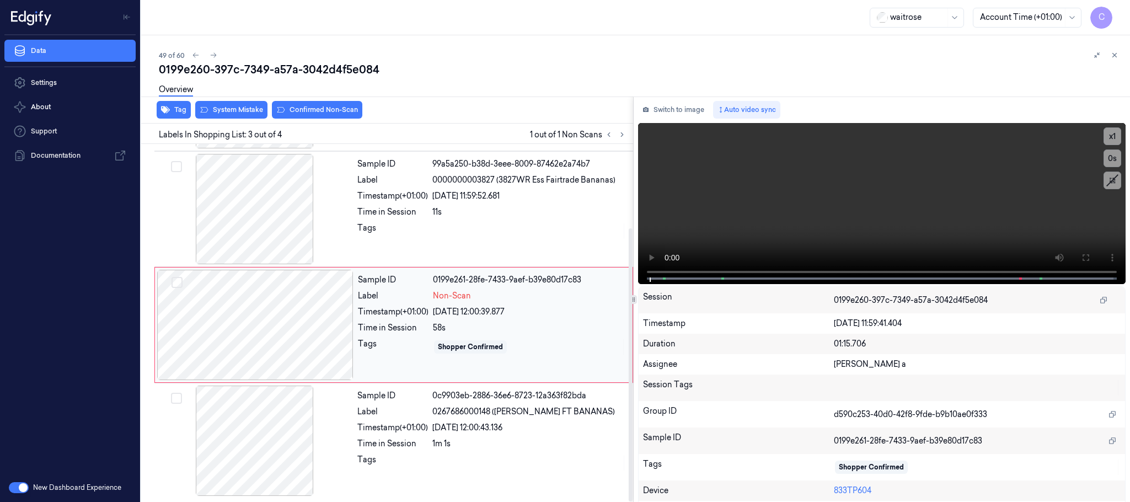
click at [334, 325] on div at bounding box center [255, 325] width 196 height 110
click at [272, 217] on div at bounding box center [255, 209] width 196 height 110
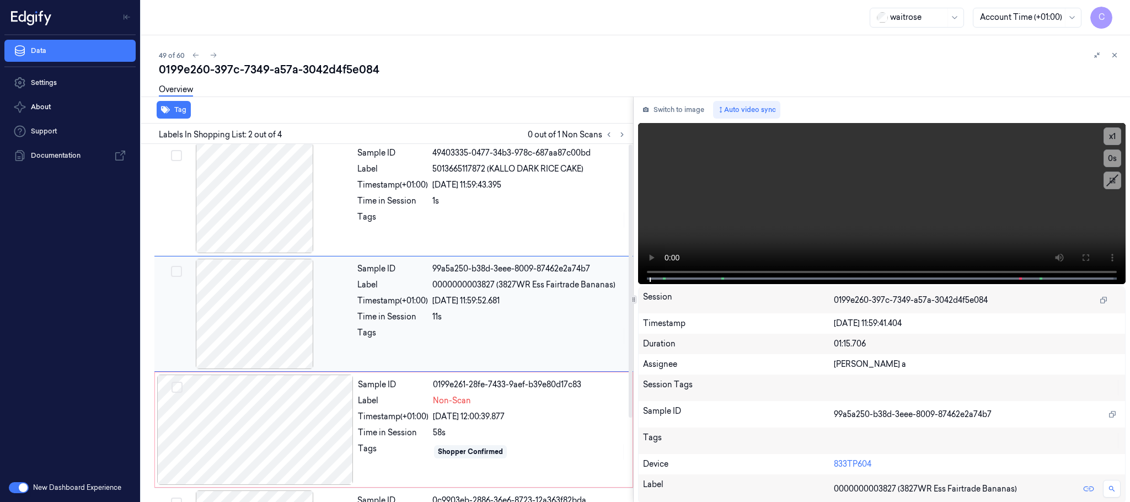
scroll to position [0, 0]
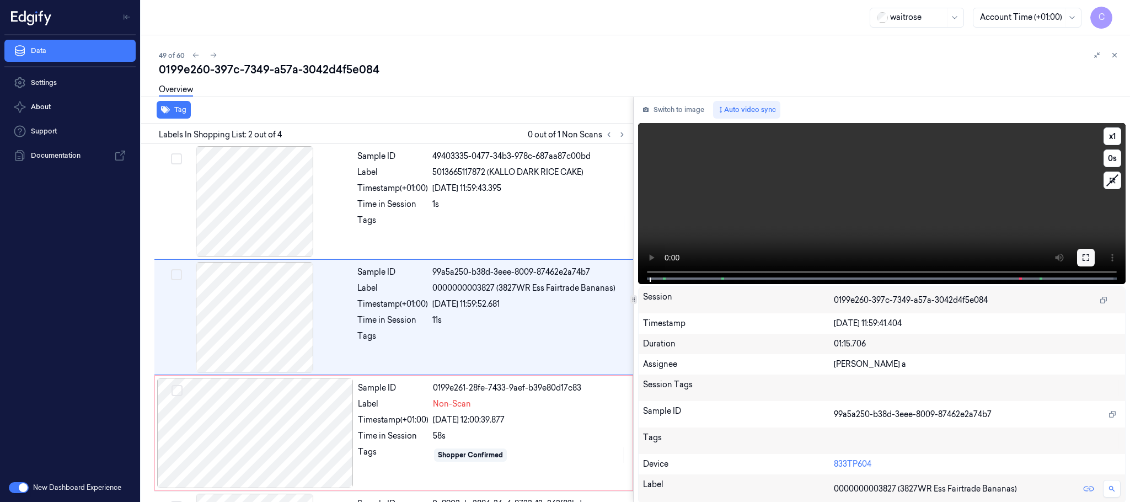
click at [1091, 258] on button at bounding box center [1086, 258] width 18 height 18
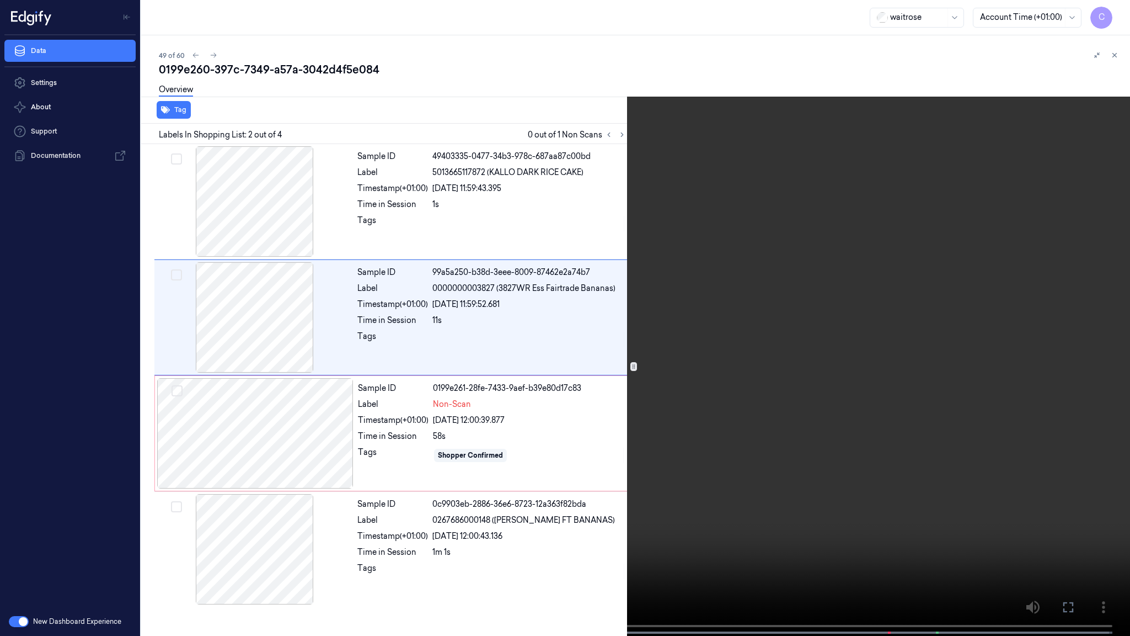
click at [1111, 12] on button "x 1" at bounding box center [1117, 13] width 18 height 18
click at [558, 418] on video at bounding box center [565, 319] width 1130 height 638
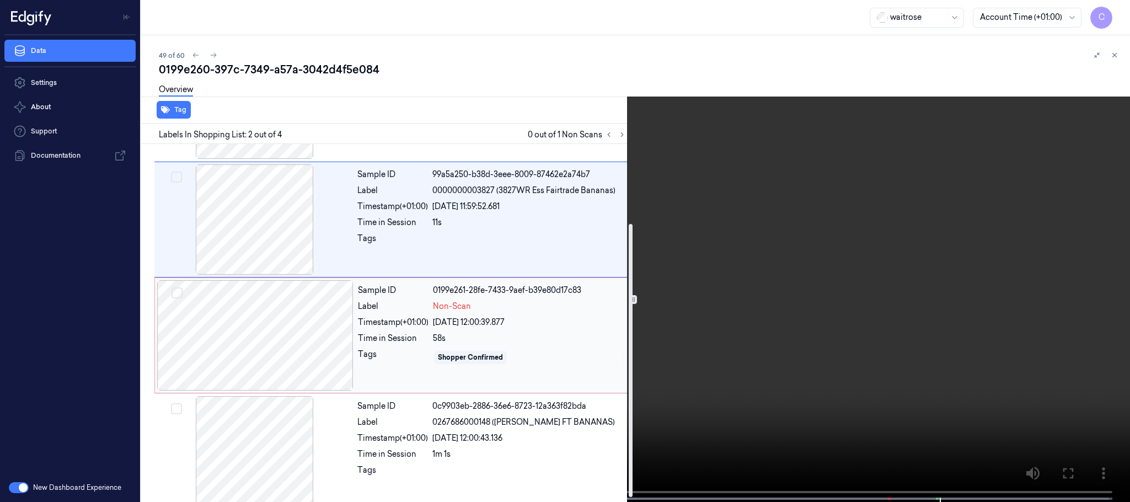
scroll to position [110, 0]
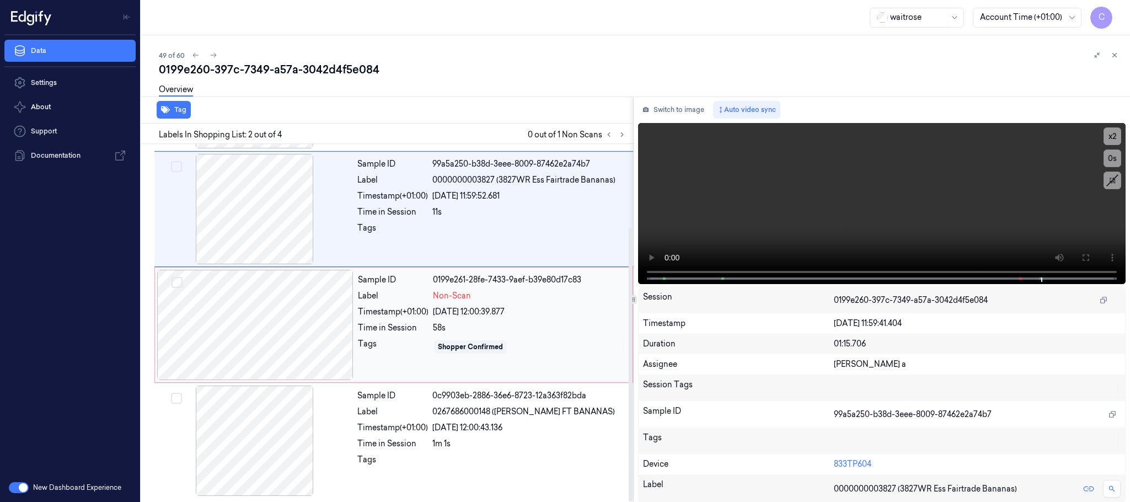
click at [264, 300] on div at bounding box center [255, 325] width 196 height 110
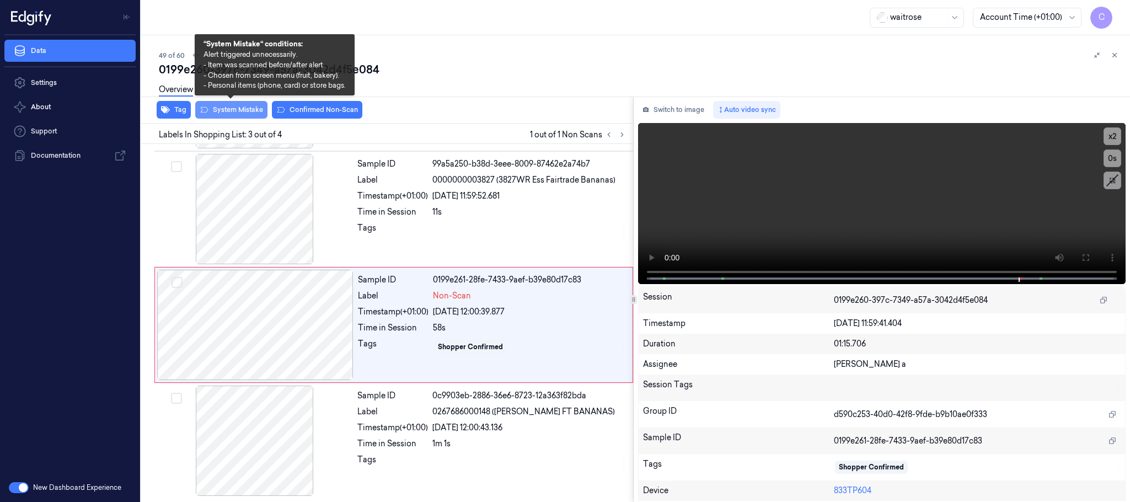
click at [253, 113] on button "System Mistake" at bounding box center [231, 110] width 72 height 18
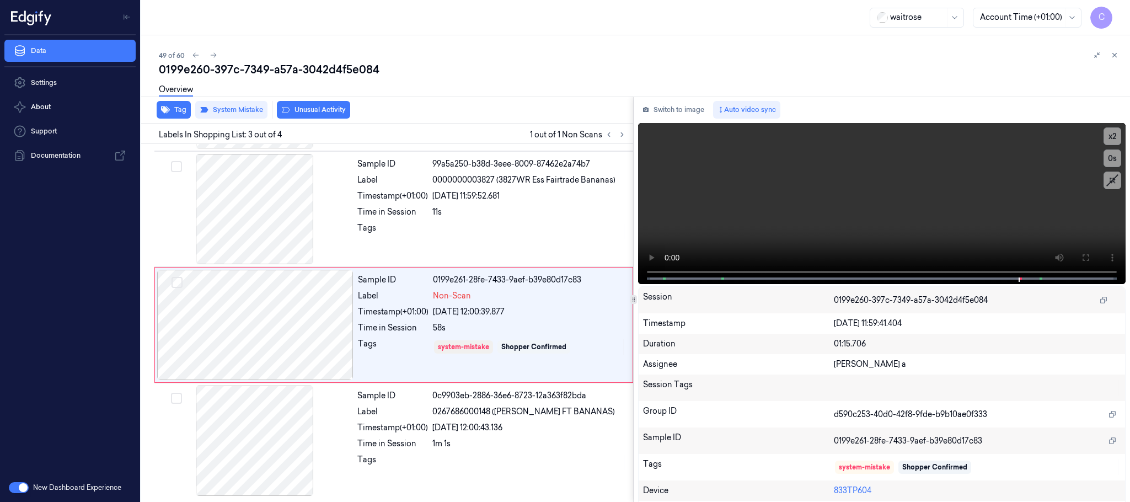
click at [318, 106] on button "Unusual Activity" at bounding box center [313, 110] width 73 height 18
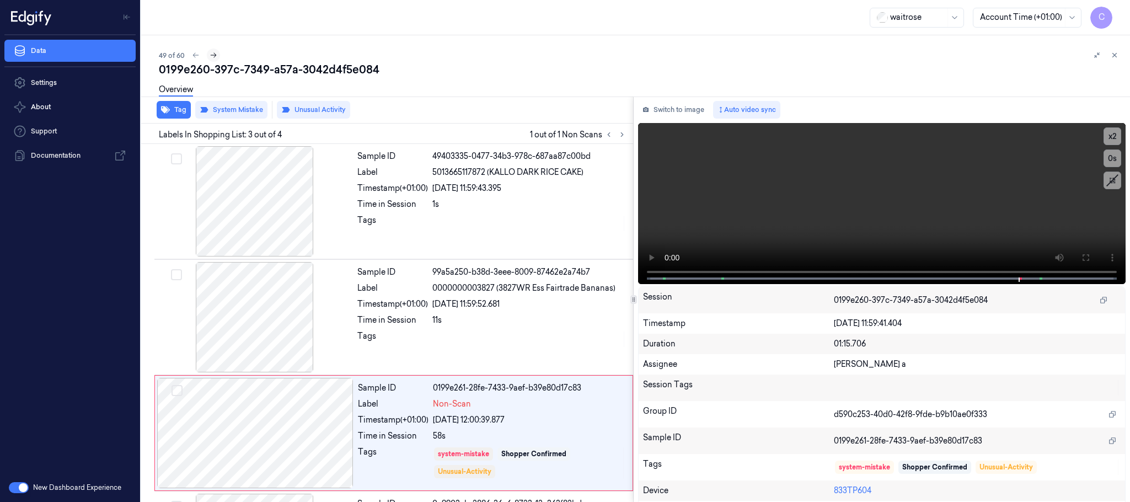
click at [217, 55] on icon at bounding box center [214, 55] width 8 height 8
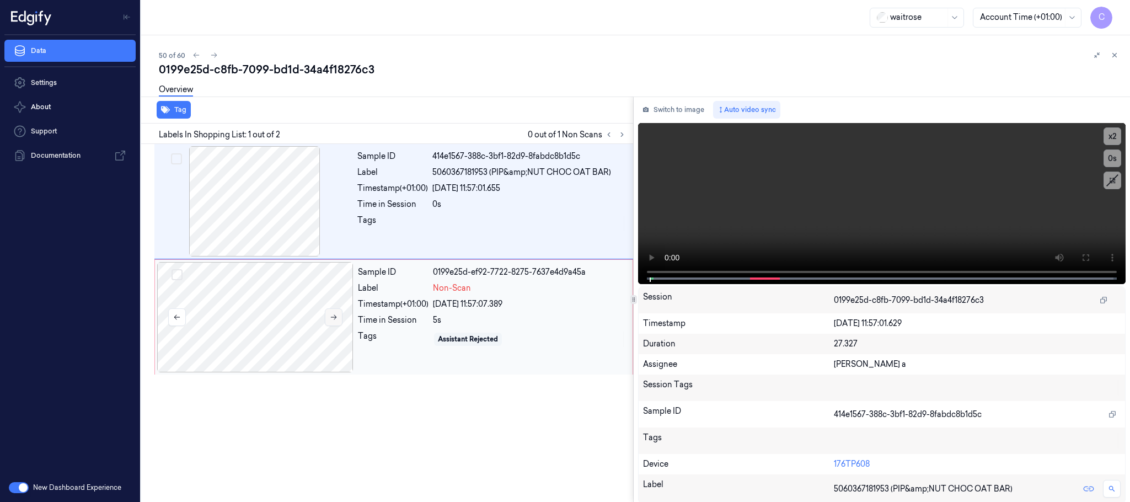
click at [338, 317] on icon at bounding box center [334, 317] width 8 height 8
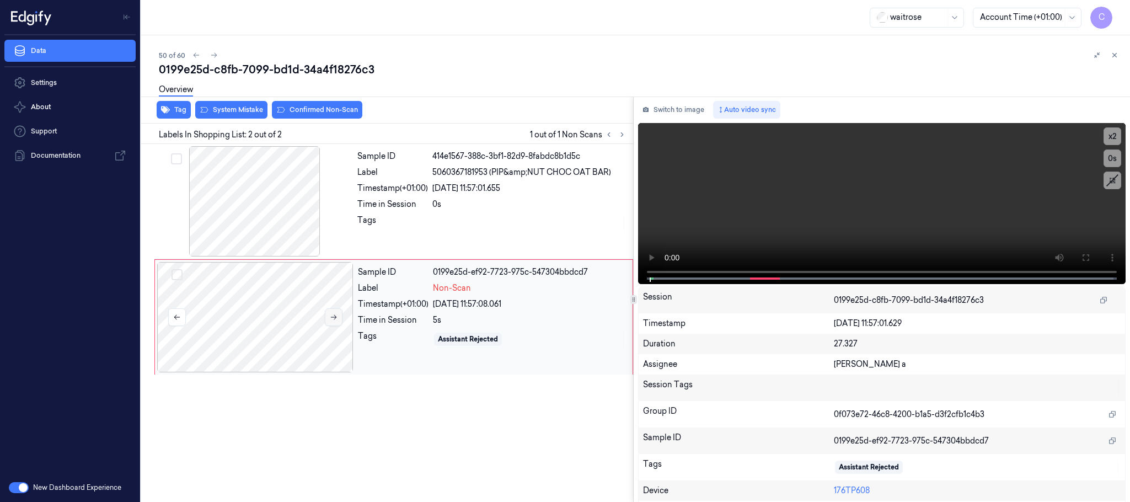
click at [338, 317] on icon at bounding box center [334, 317] width 8 height 8
click at [278, 207] on div at bounding box center [255, 201] width 196 height 110
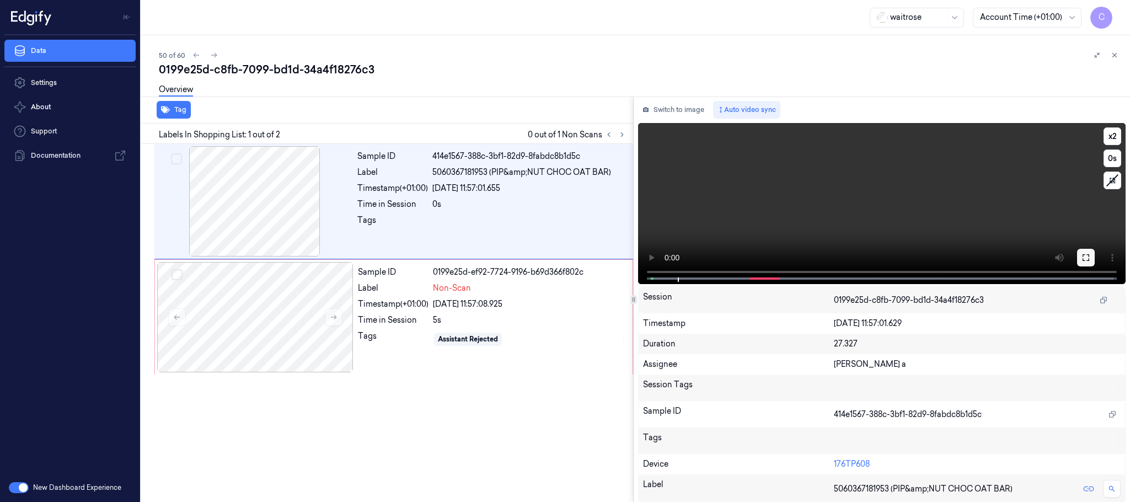
click at [1082, 257] on icon at bounding box center [1086, 257] width 9 height 9
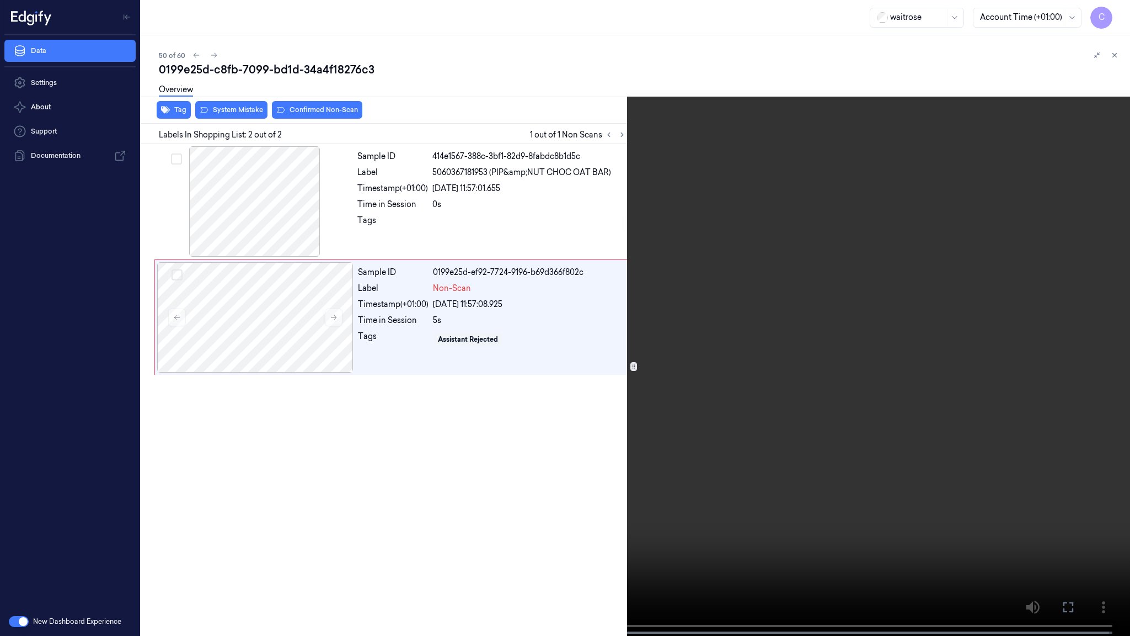
click at [459, 405] on video at bounding box center [565, 319] width 1130 height 638
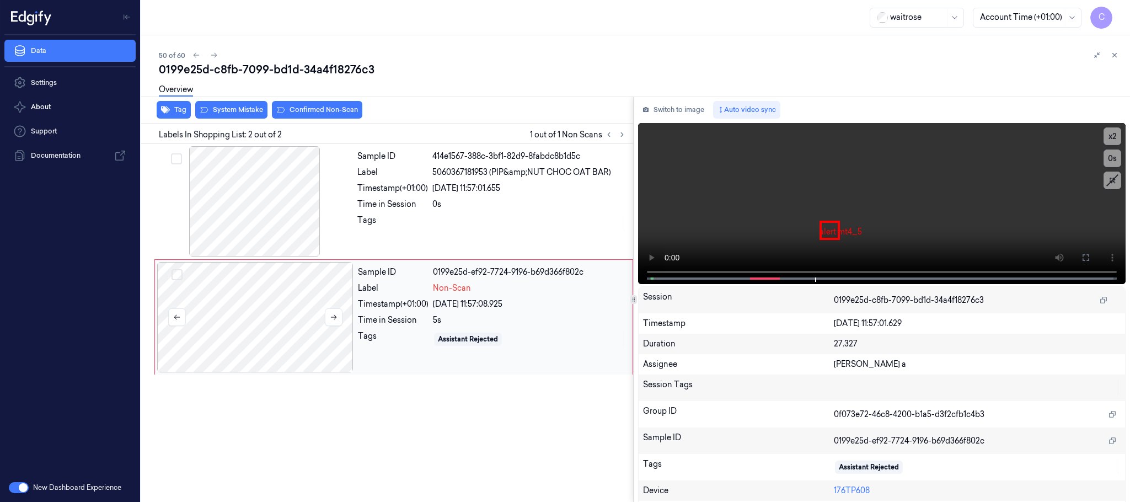
click at [269, 326] on div at bounding box center [255, 317] width 196 height 110
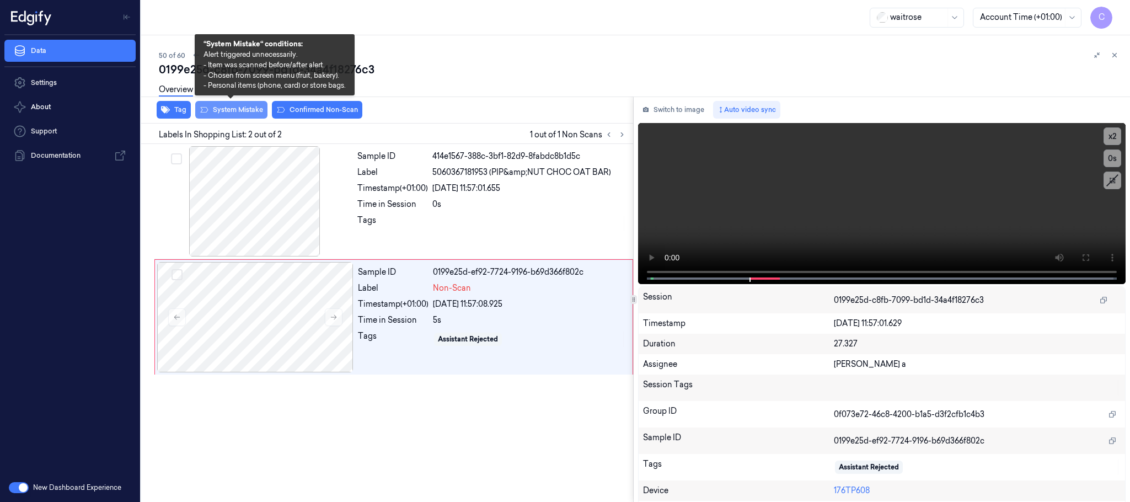
click at [245, 111] on button "System Mistake" at bounding box center [231, 110] width 72 height 18
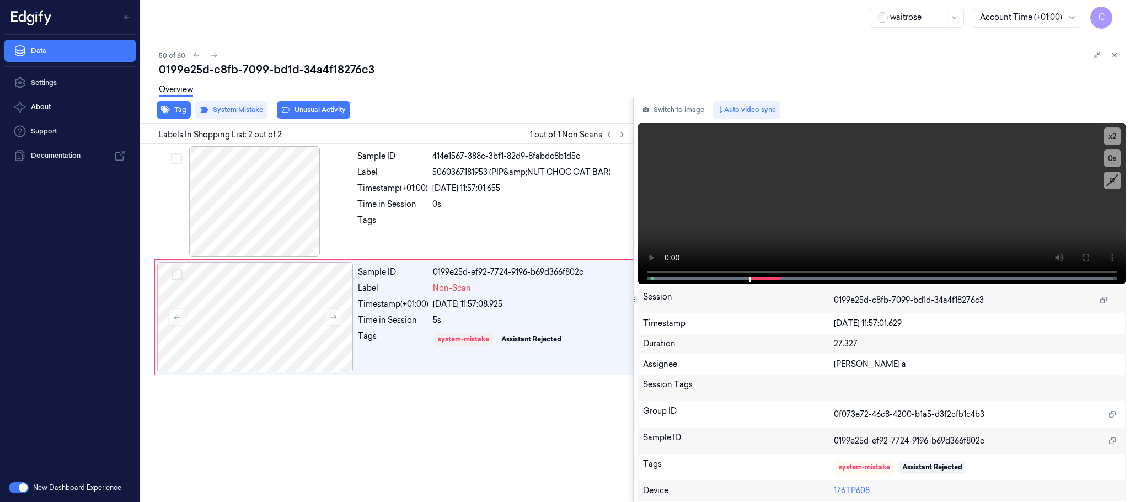
click at [318, 111] on button "Unusual Activity" at bounding box center [313, 110] width 73 height 18
click at [212, 54] on icon at bounding box center [214, 55] width 8 height 8
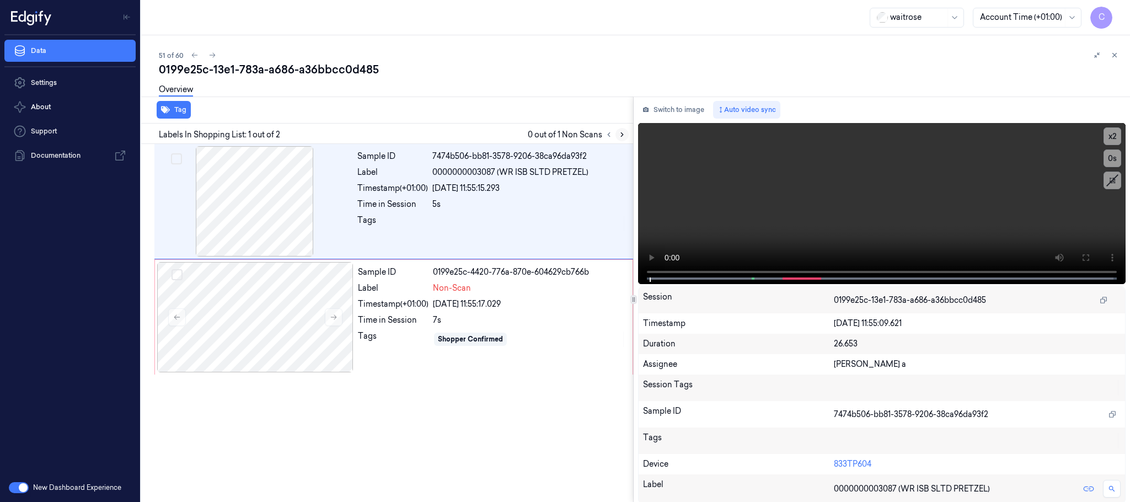
click at [622, 134] on icon at bounding box center [622, 135] width 8 height 8
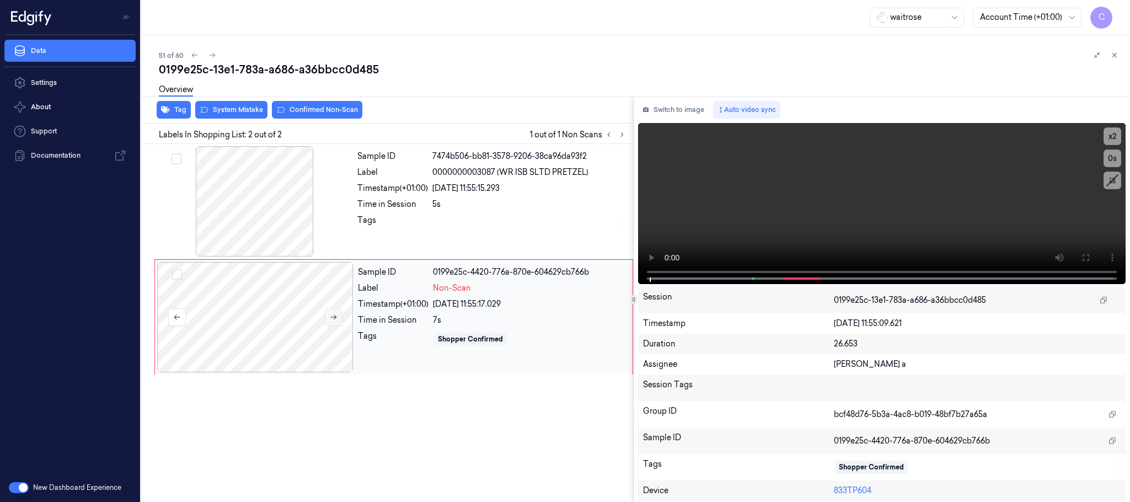
click at [338, 317] on button at bounding box center [334, 317] width 18 height 18
click at [338, 317] on icon at bounding box center [334, 317] width 8 height 8
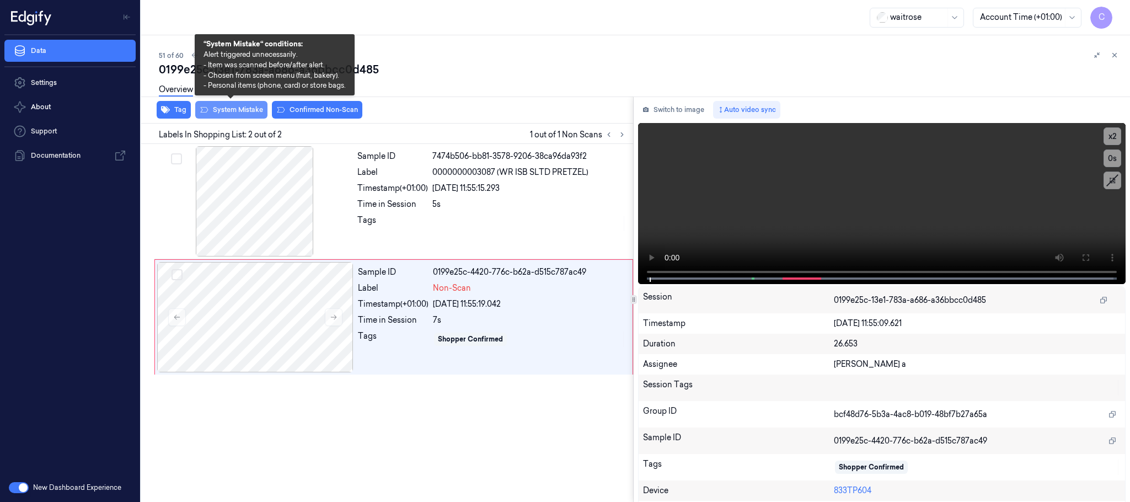
click at [218, 111] on button "System Mistake" at bounding box center [231, 110] width 72 height 18
click at [231, 106] on button "System Mistake" at bounding box center [231, 110] width 72 height 18
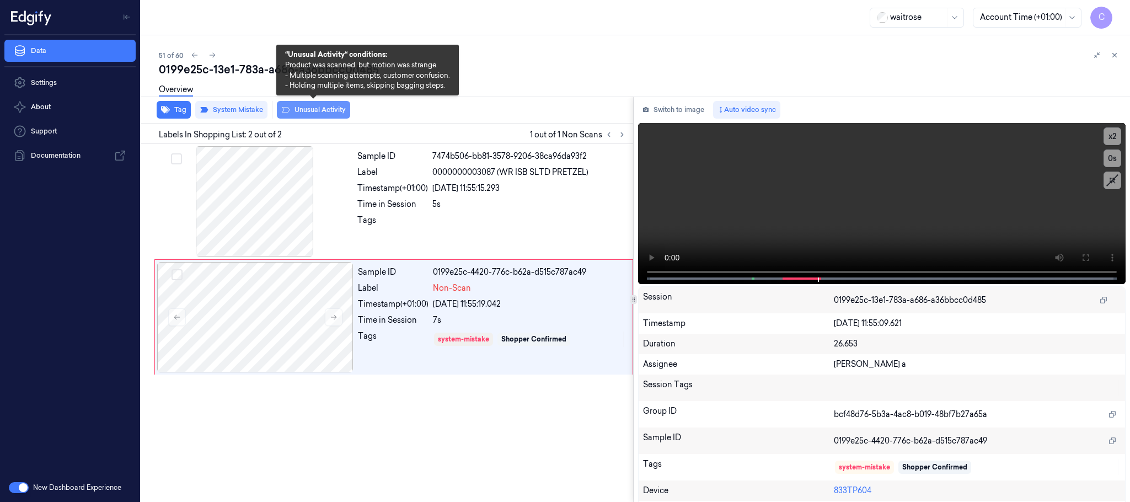
click at [311, 111] on button "Unusual Activity" at bounding box center [313, 110] width 73 height 18
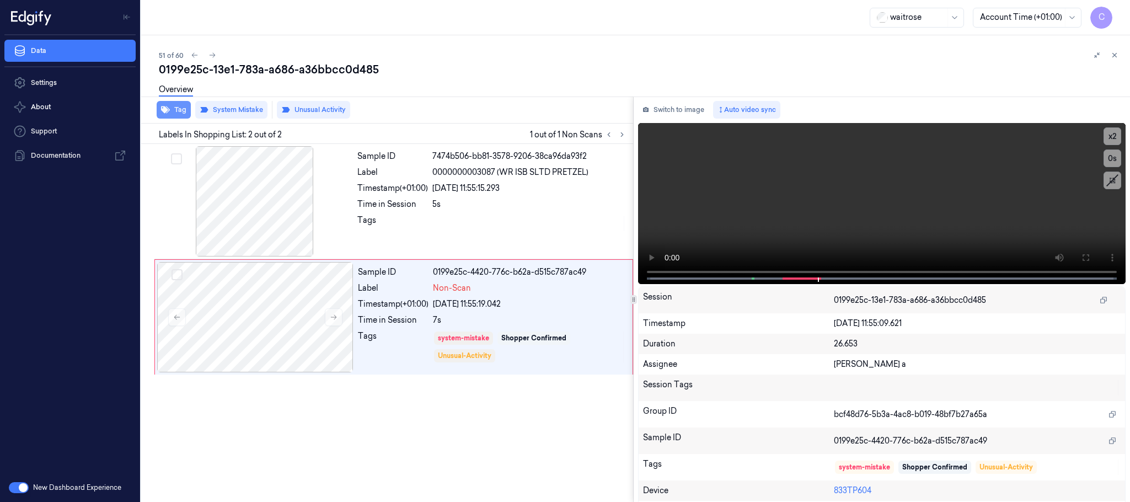
click at [179, 108] on button "Tag" at bounding box center [174, 110] width 34 height 18
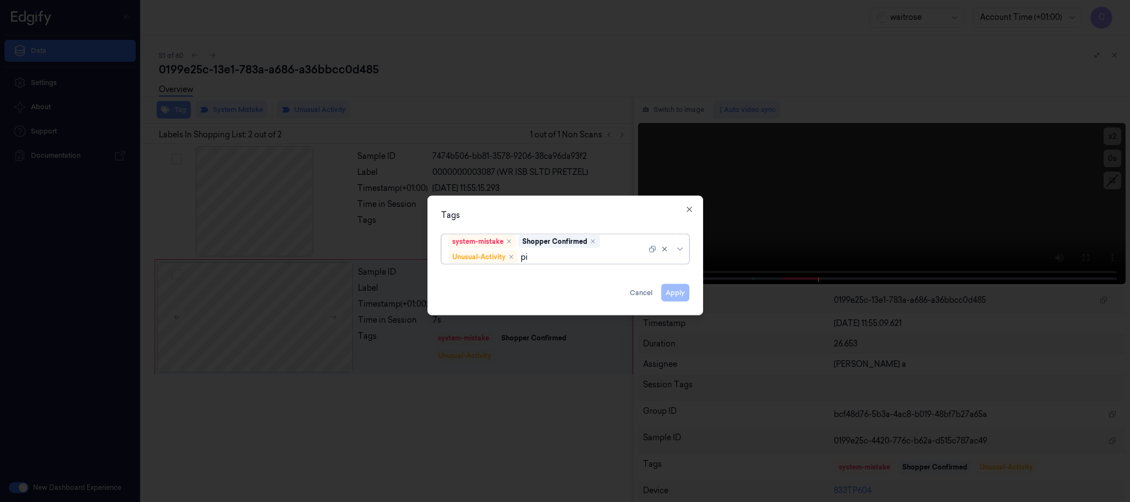
type input "pic"
click at [472, 272] on div "Picklist item alert" at bounding box center [565, 279] width 242 height 18
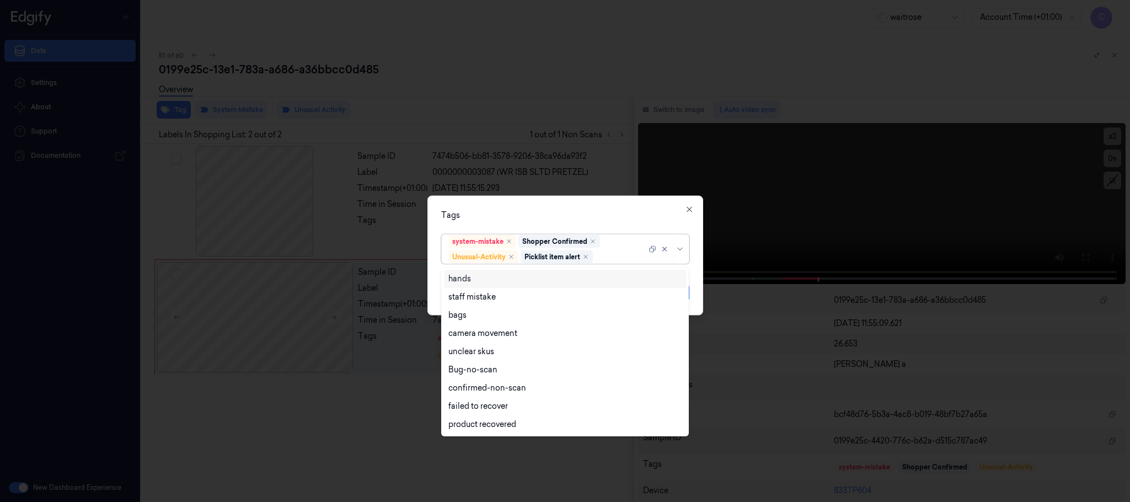
click at [519, 211] on div "Tags" at bounding box center [565, 216] width 248 height 12
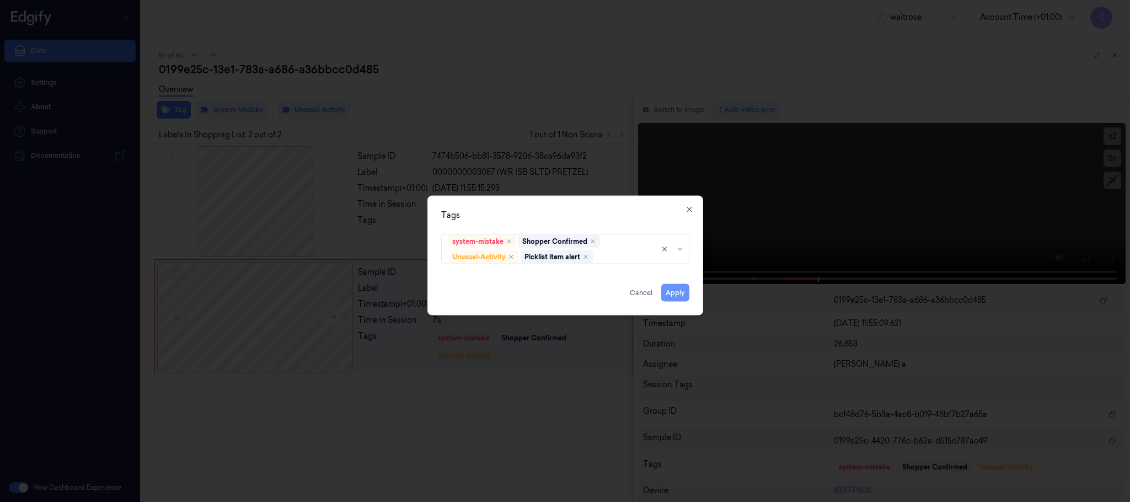
click at [669, 291] on button "Apply" at bounding box center [675, 293] width 28 height 18
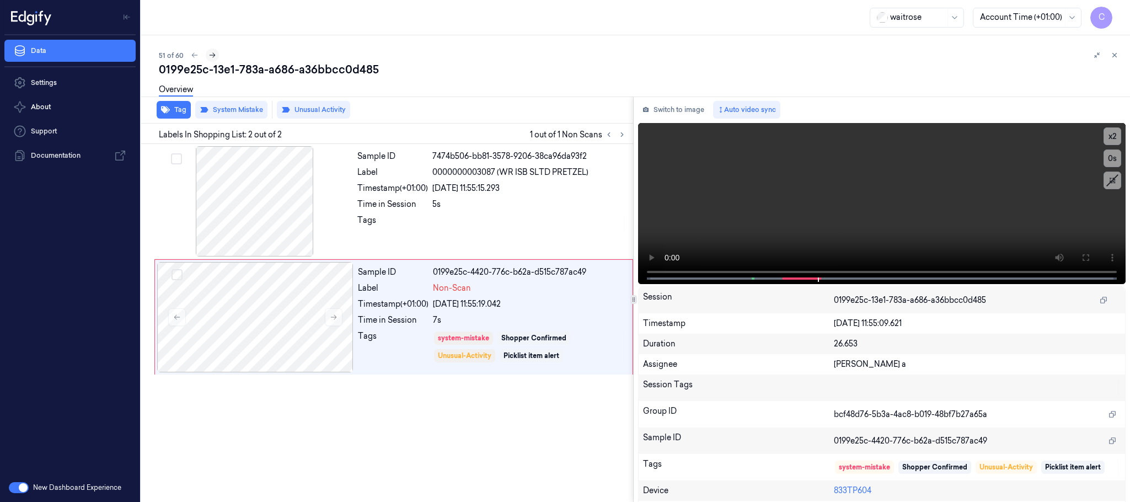
click at [214, 55] on icon at bounding box center [213, 55] width 8 height 8
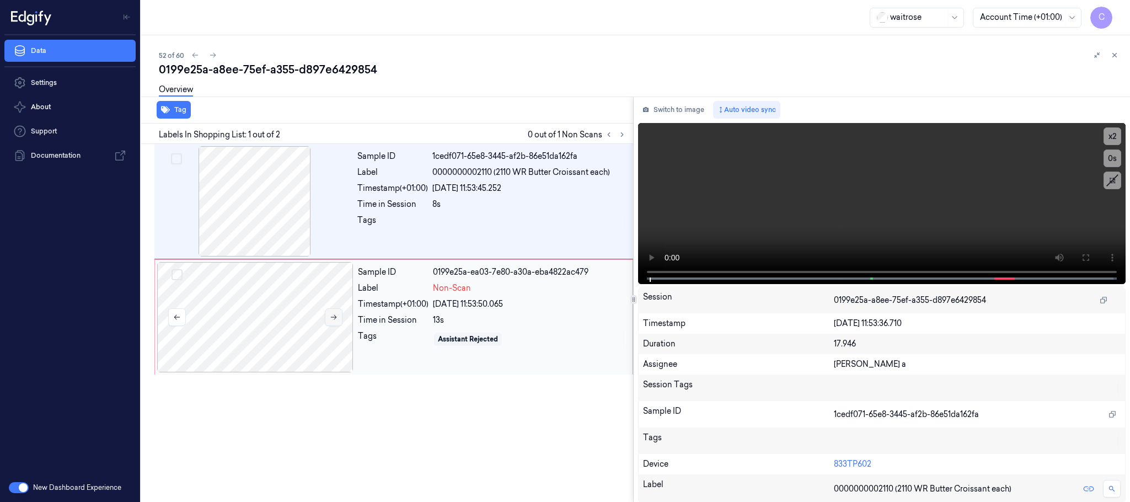
click at [337, 318] on icon at bounding box center [334, 317] width 6 height 5
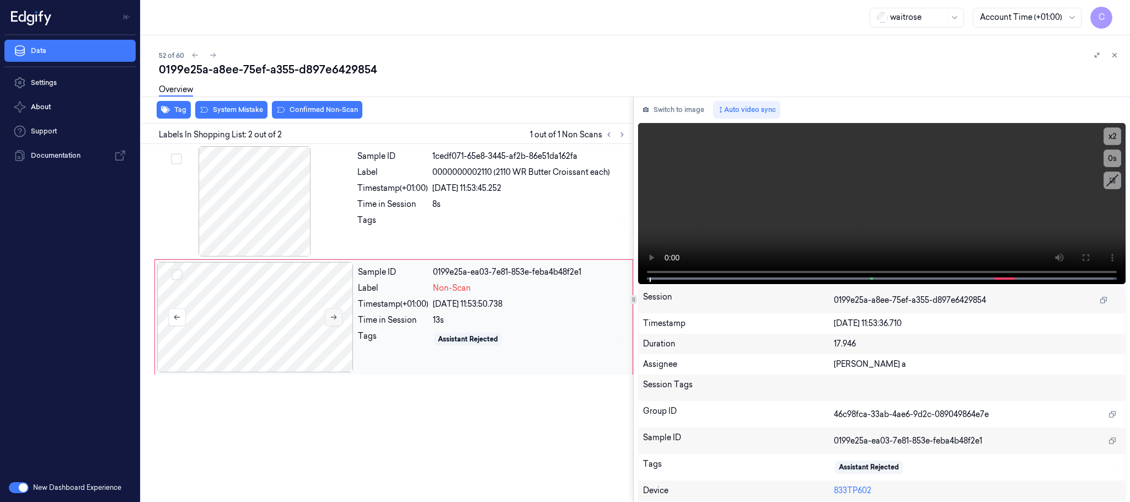
click at [337, 318] on icon at bounding box center [334, 317] width 6 height 5
click at [303, 222] on div at bounding box center [255, 201] width 196 height 110
click at [915, 209] on video at bounding box center [882, 203] width 488 height 161
click at [284, 323] on div at bounding box center [255, 317] width 196 height 110
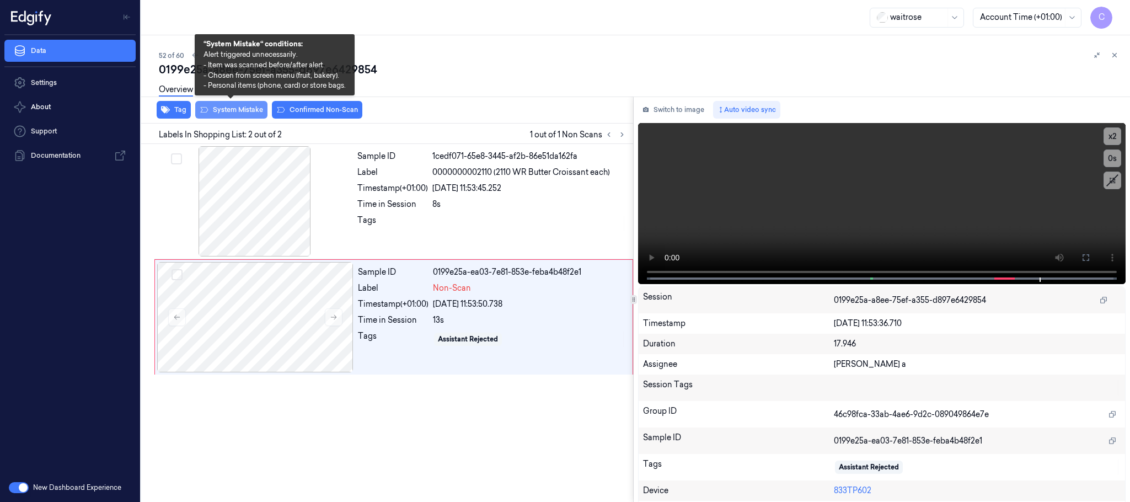
click at [228, 115] on button "System Mistake" at bounding box center [231, 110] width 72 height 18
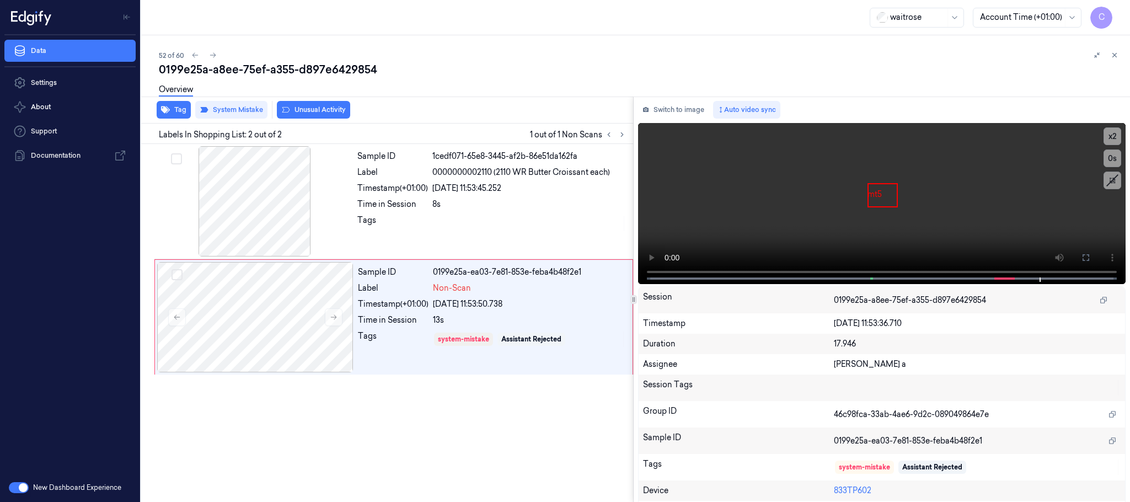
click at [323, 106] on button "Unusual Activity" at bounding box center [313, 110] width 73 height 18
click at [177, 110] on button "Tag" at bounding box center [174, 110] width 34 height 18
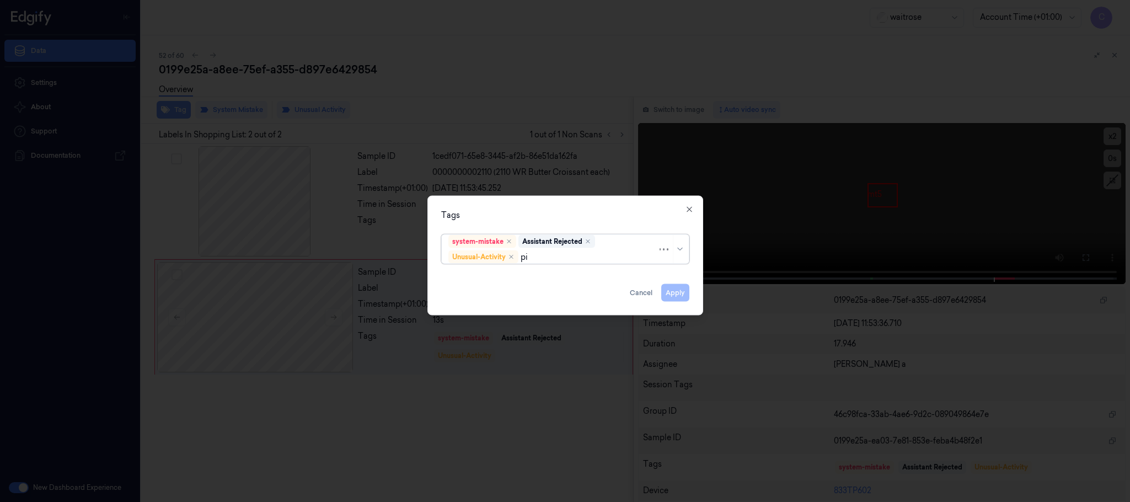
type input "pic"
click at [474, 283] on div "Picklist item alert" at bounding box center [479, 279] width 63 height 12
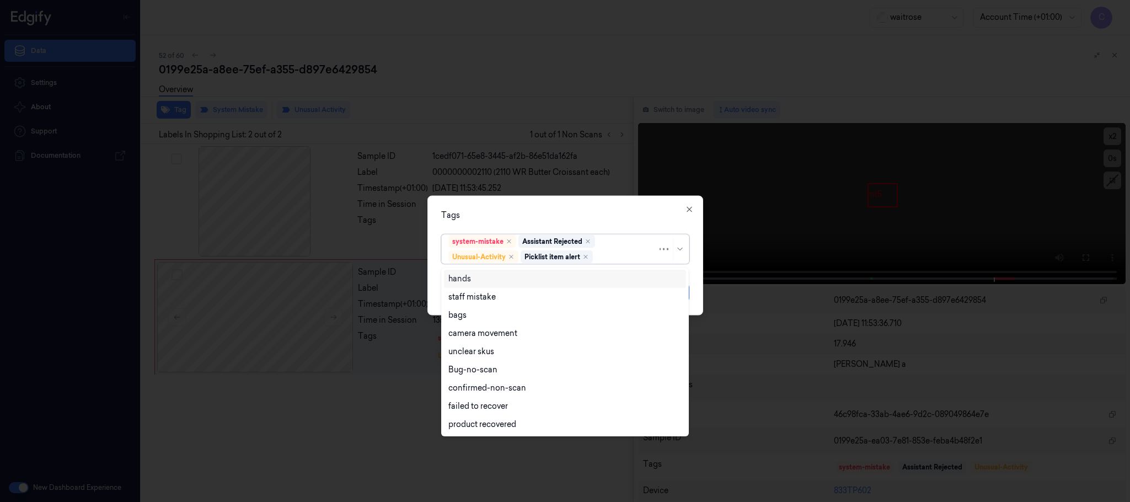
click at [558, 214] on div "Tags" at bounding box center [565, 216] width 248 height 12
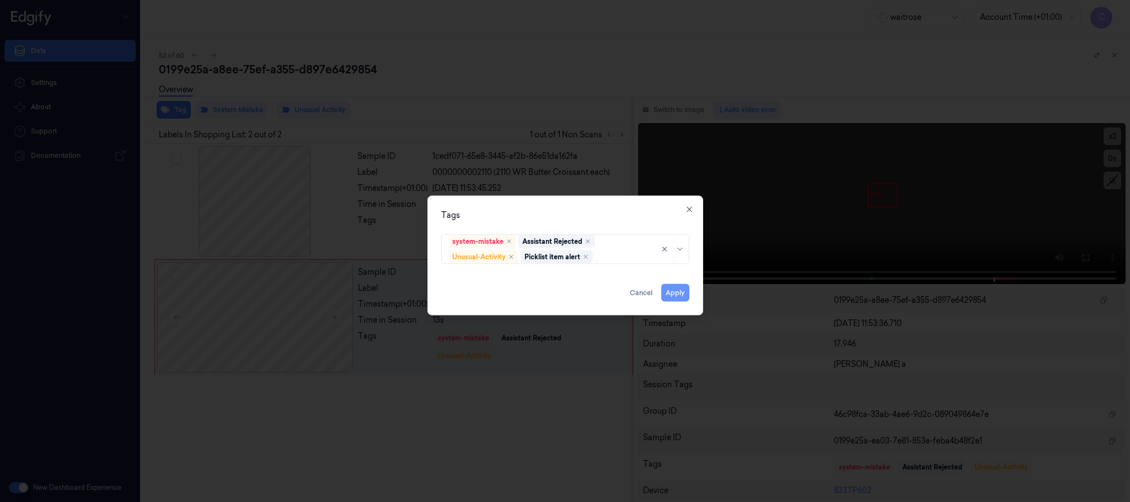
click at [672, 289] on button "Apply" at bounding box center [675, 293] width 28 height 18
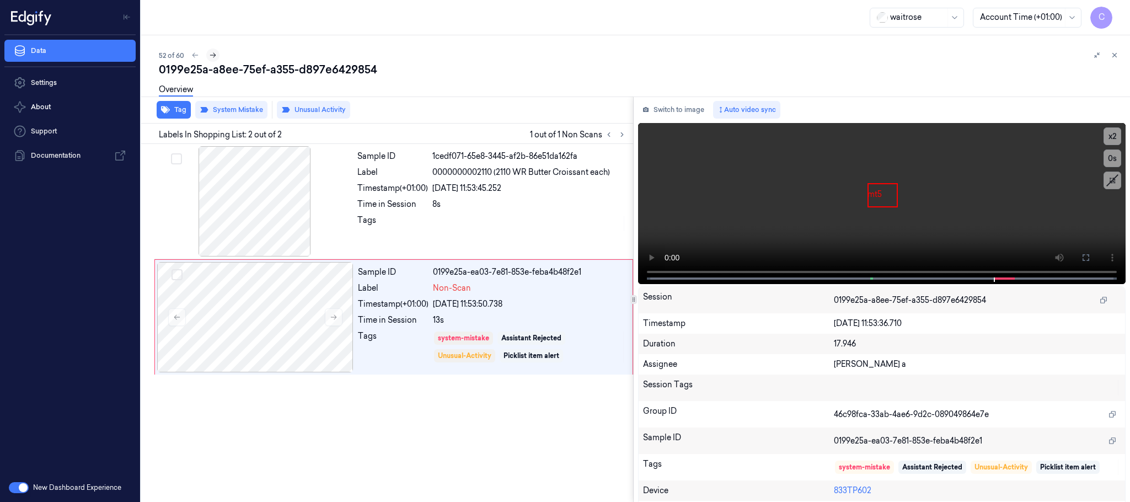
click at [210, 57] on icon at bounding box center [213, 55] width 8 height 8
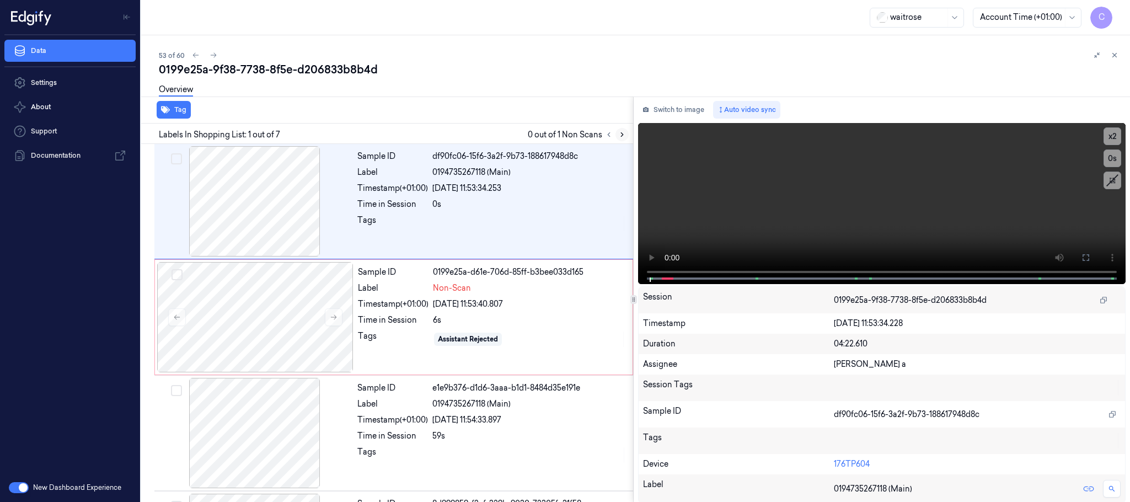
click at [621, 133] on icon at bounding box center [622, 135] width 2 height 4
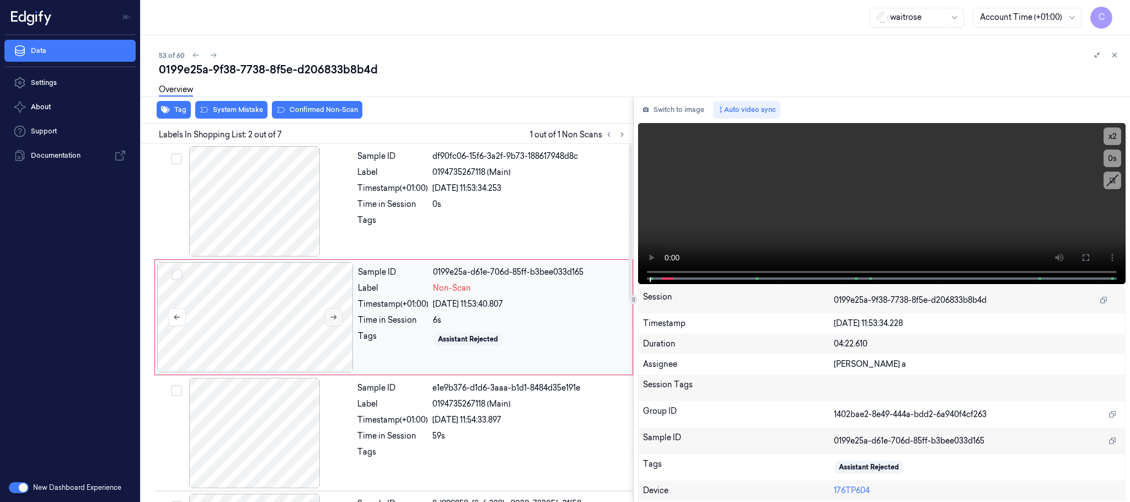
click at [338, 315] on button at bounding box center [334, 317] width 18 height 18
click at [274, 199] on div at bounding box center [255, 201] width 196 height 110
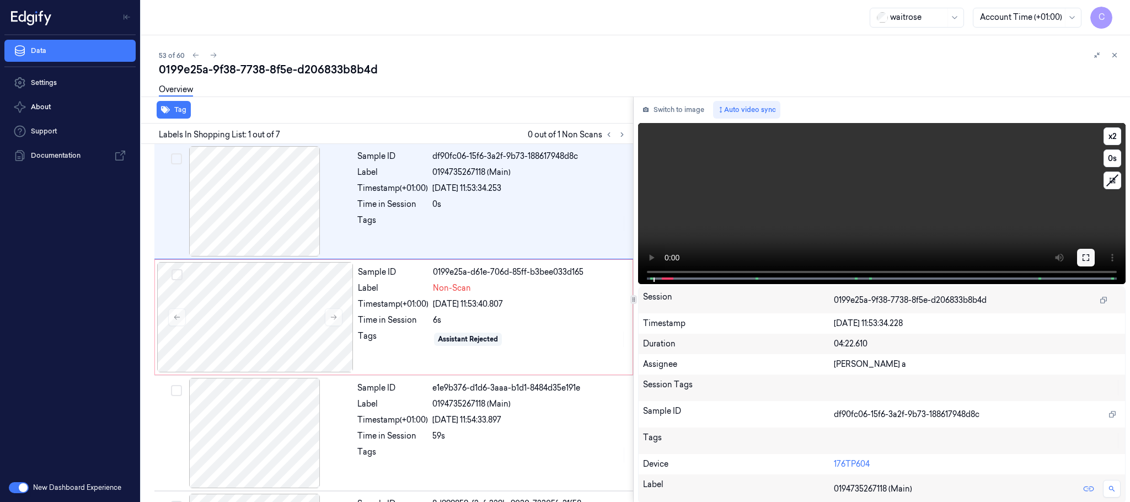
click at [1084, 254] on icon at bounding box center [1086, 257] width 7 height 7
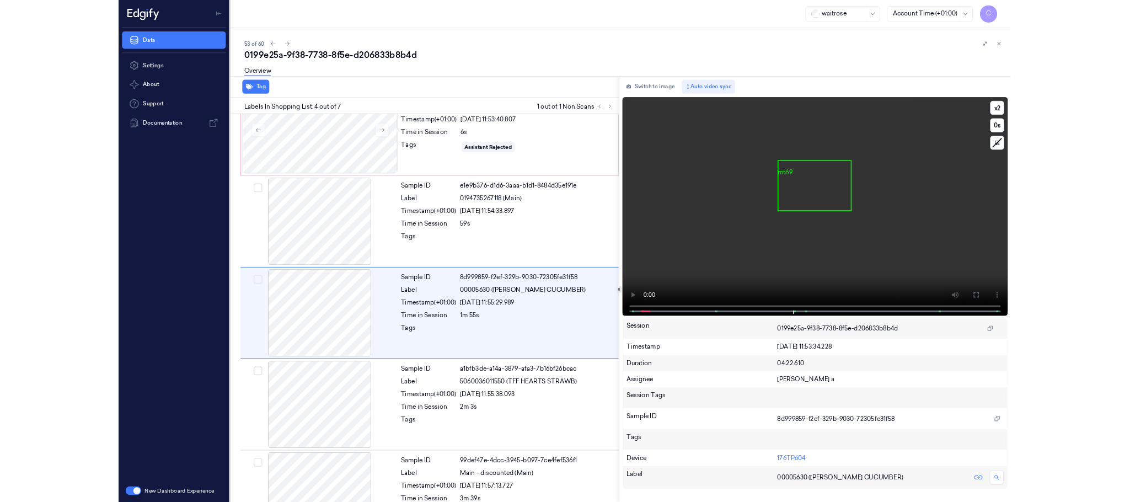
scroll to position [161, 0]
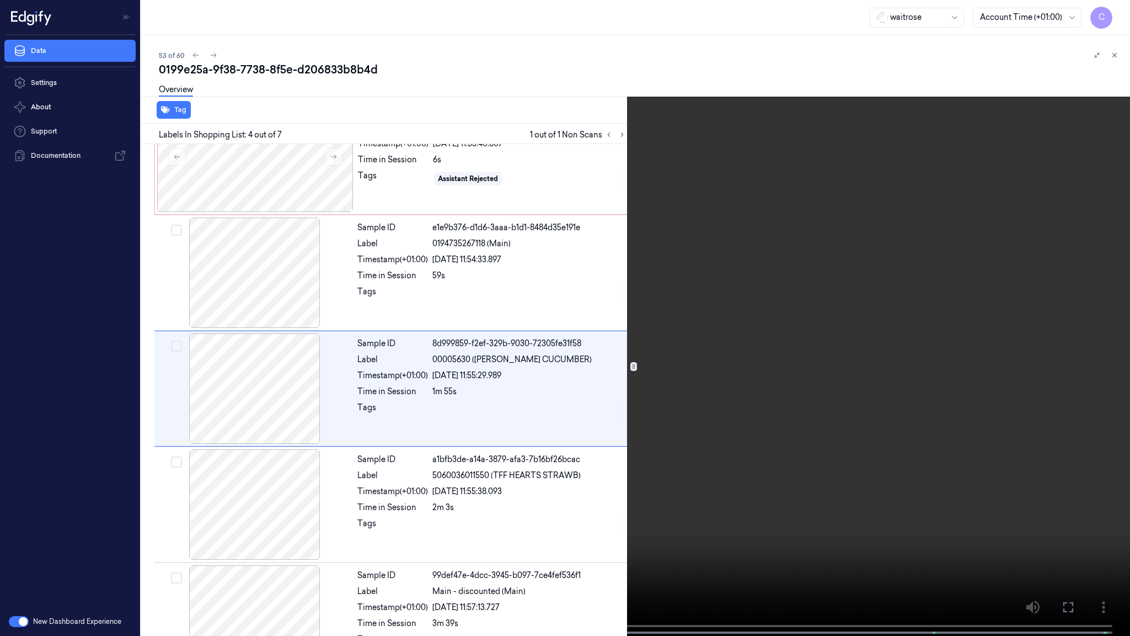
click at [479, 305] on video at bounding box center [565, 319] width 1130 height 638
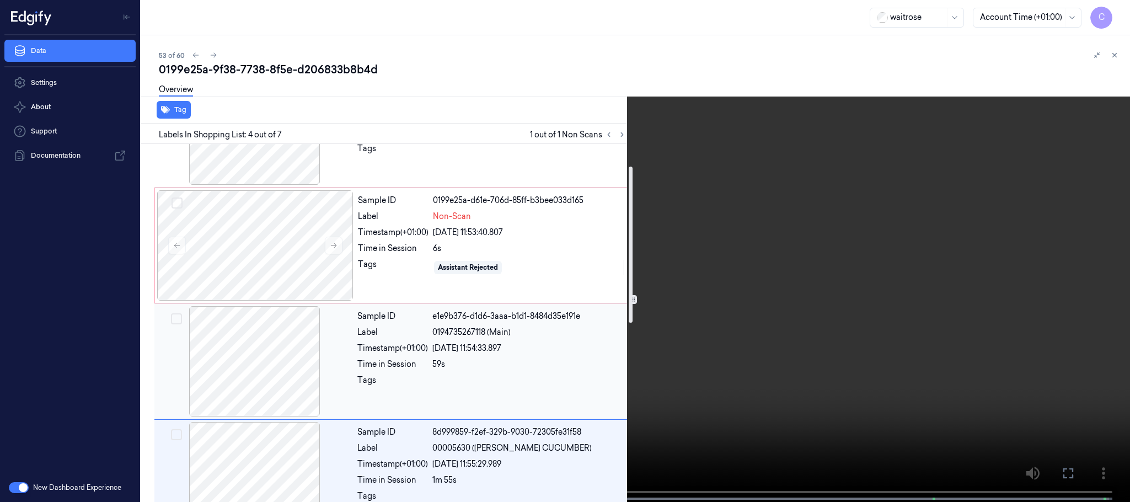
scroll to position [0, 0]
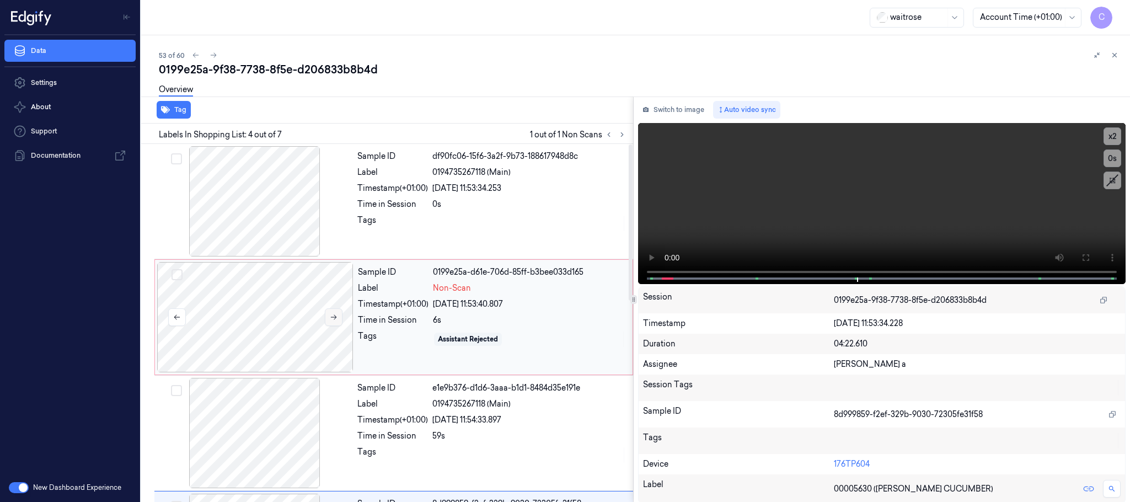
click at [332, 317] on icon at bounding box center [334, 317] width 8 height 8
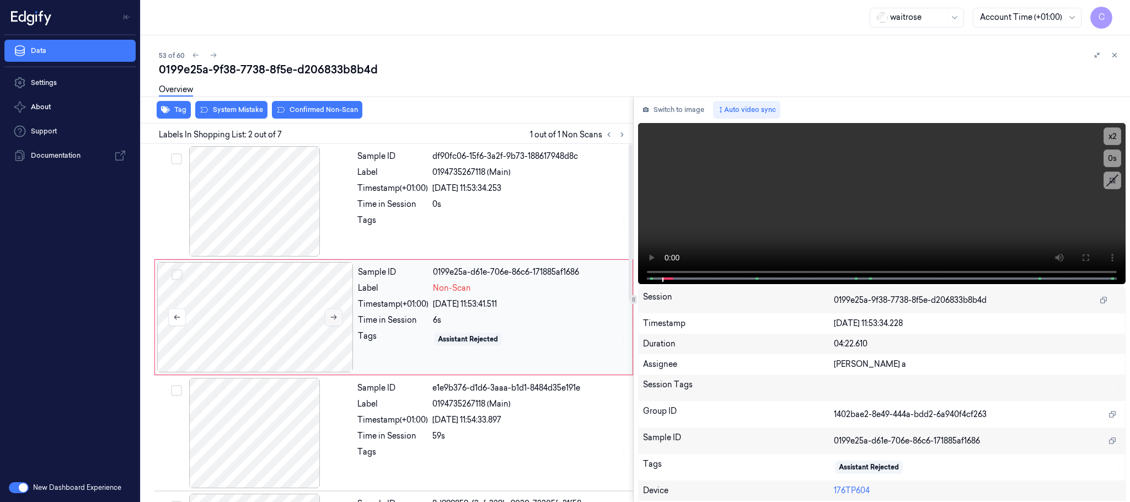
click at [332, 317] on icon at bounding box center [334, 317] width 8 height 8
click at [283, 315] on div at bounding box center [255, 317] width 196 height 110
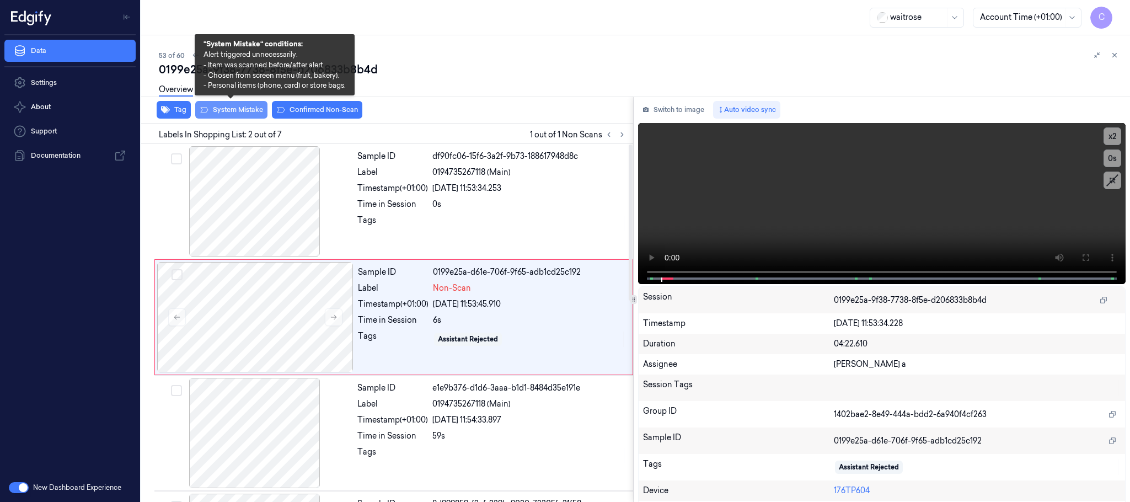
click at [232, 111] on button "System Mistake" at bounding box center [231, 110] width 72 height 18
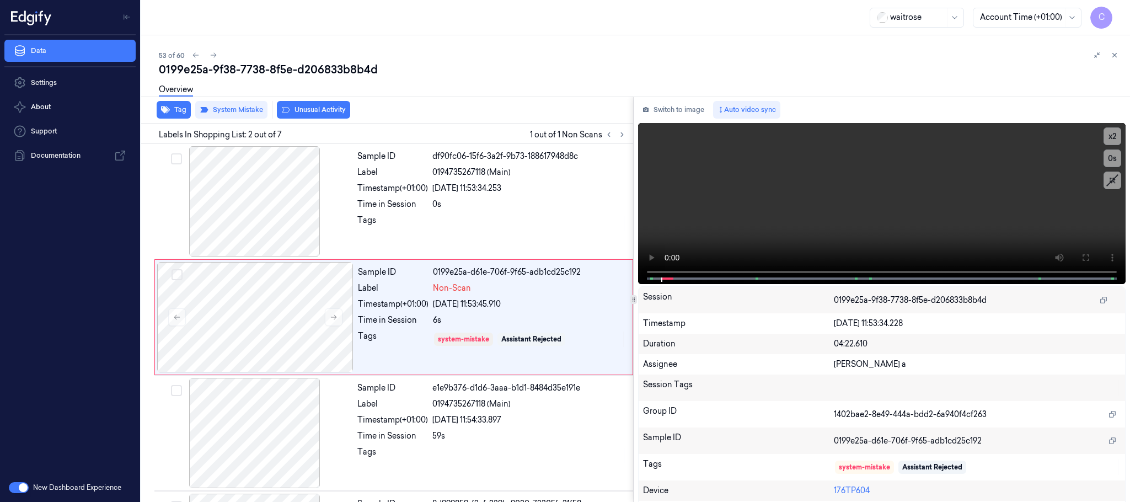
click at [293, 113] on button "Unusual Activity" at bounding box center [313, 110] width 73 height 18
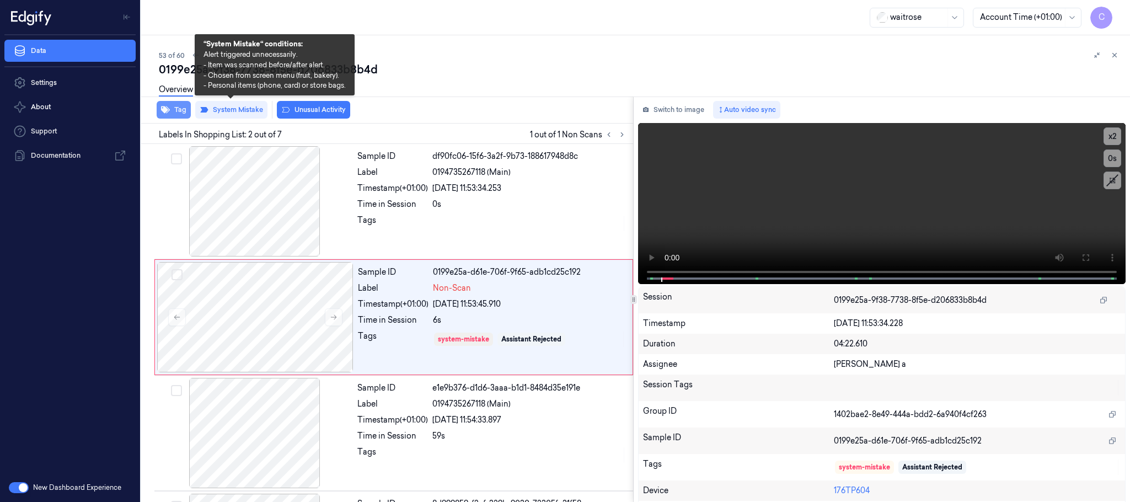
click at [184, 113] on button "Tag" at bounding box center [174, 110] width 34 height 18
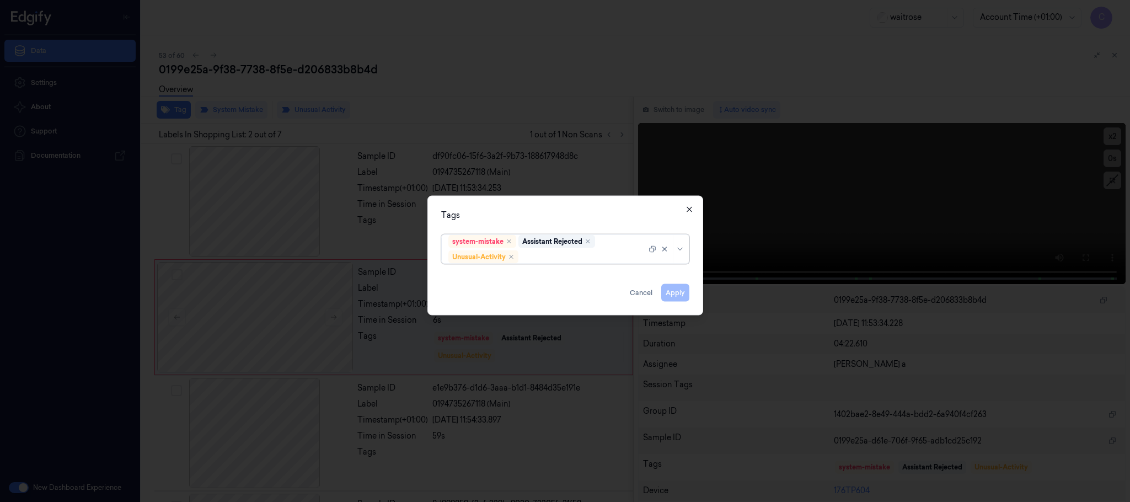
click at [685, 207] on icon "button" at bounding box center [689, 209] width 9 height 9
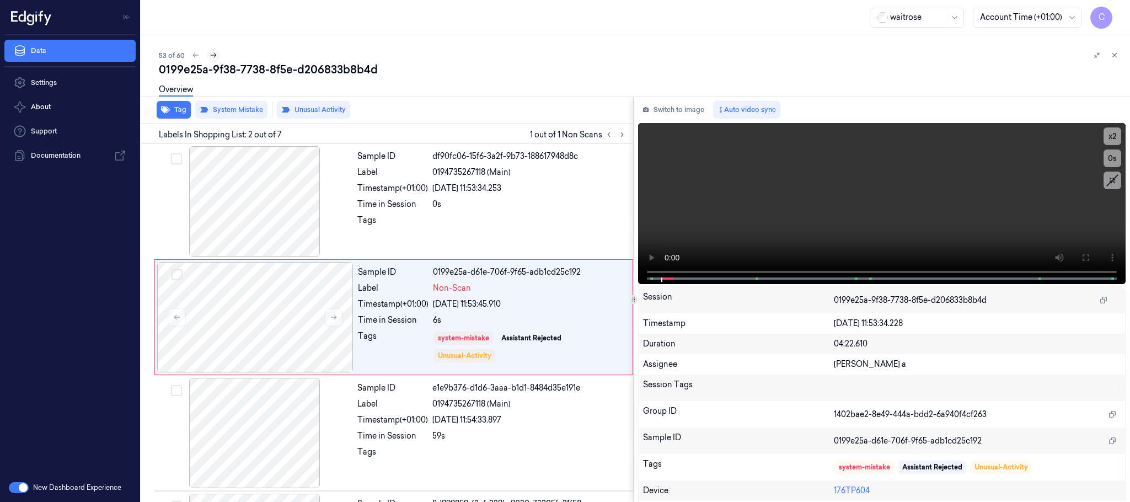
click at [212, 57] on icon at bounding box center [214, 55] width 8 height 8
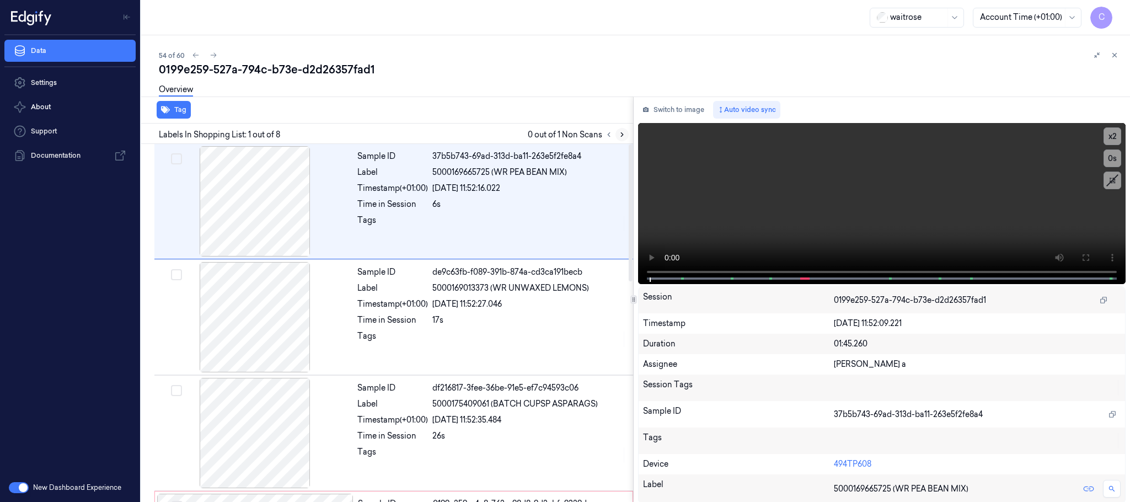
click at [626, 136] on icon at bounding box center [622, 135] width 8 height 8
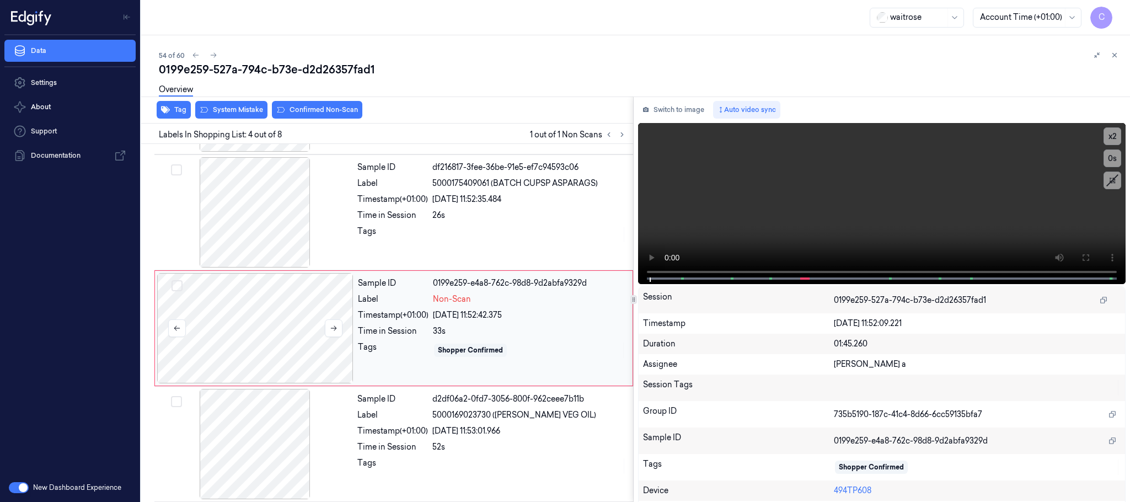
scroll to position [227, 0]
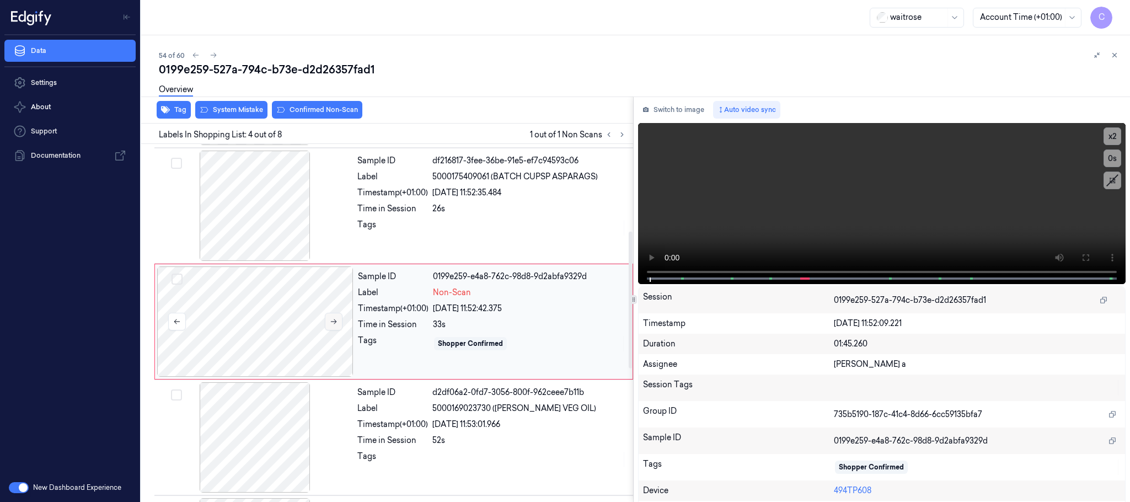
click at [335, 325] on icon at bounding box center [334, 322] width 8 height 8
click at [333, 325] on icon at bounding box center [334, 322] width 8 height 8
click at [266, 237] on div at bounding box center [255, 206] width 196 height 110
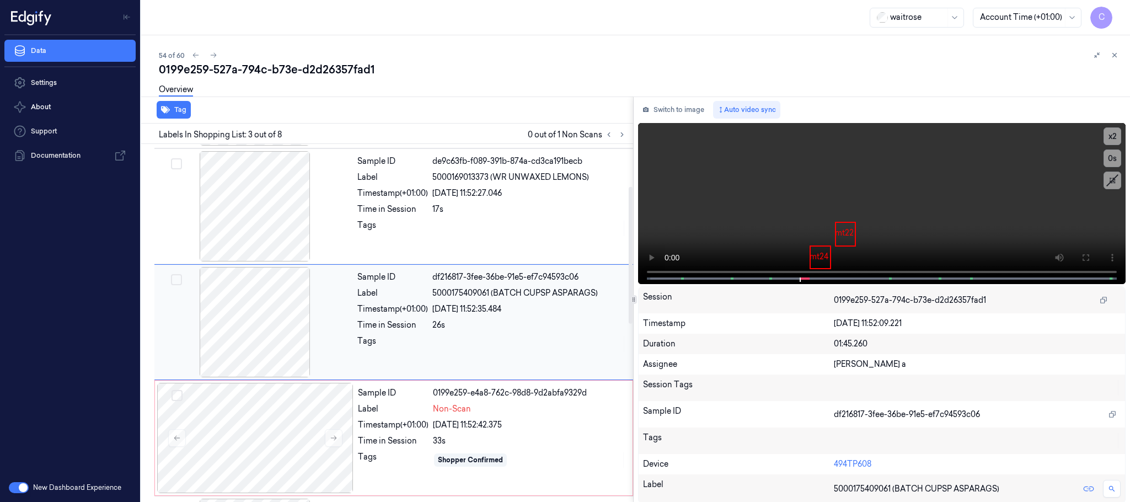
click at [266, 237] on div at bounding box center [255, 206] width 196 height 110
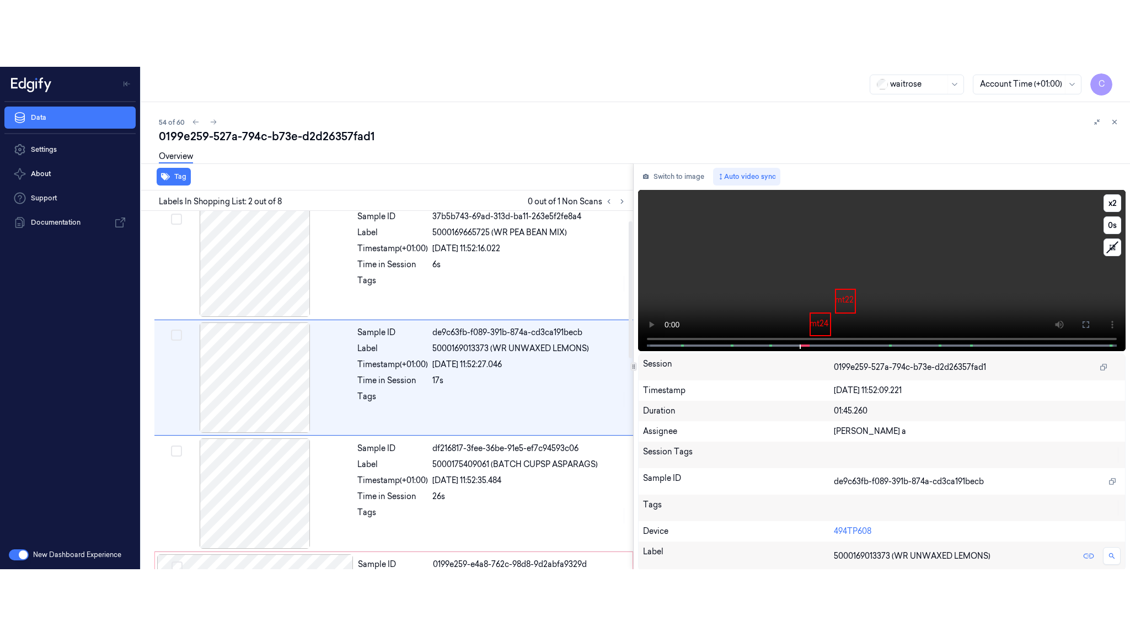
scroll to position [0, 0]
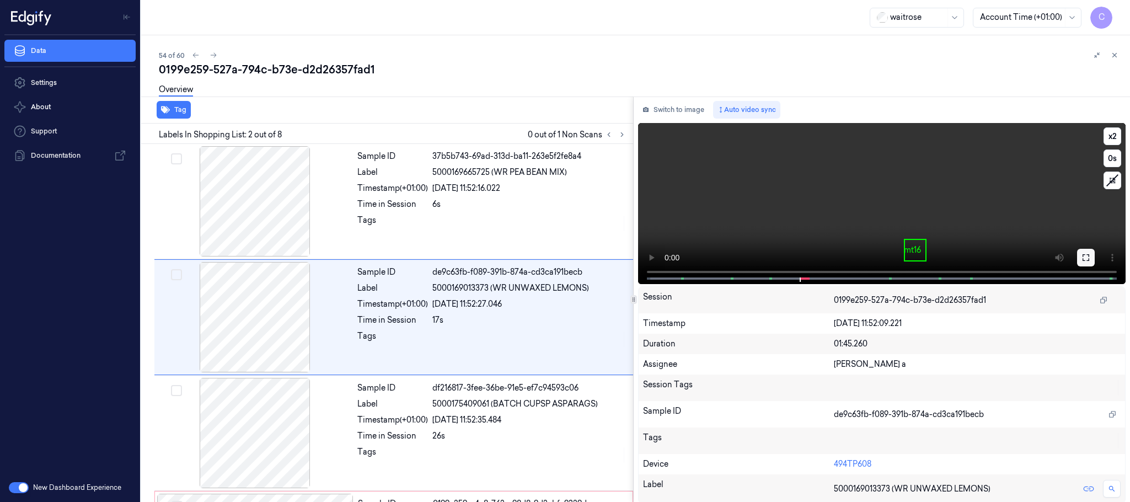
click at [1086, 262] on button at bounding box center [1086, 258] width 18 height 18
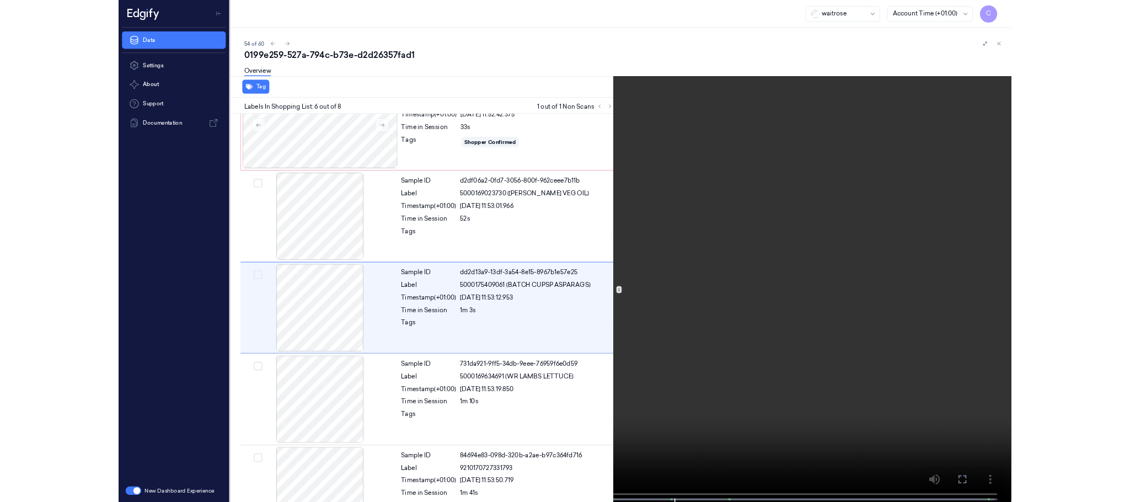
scroll to position [394, 0]
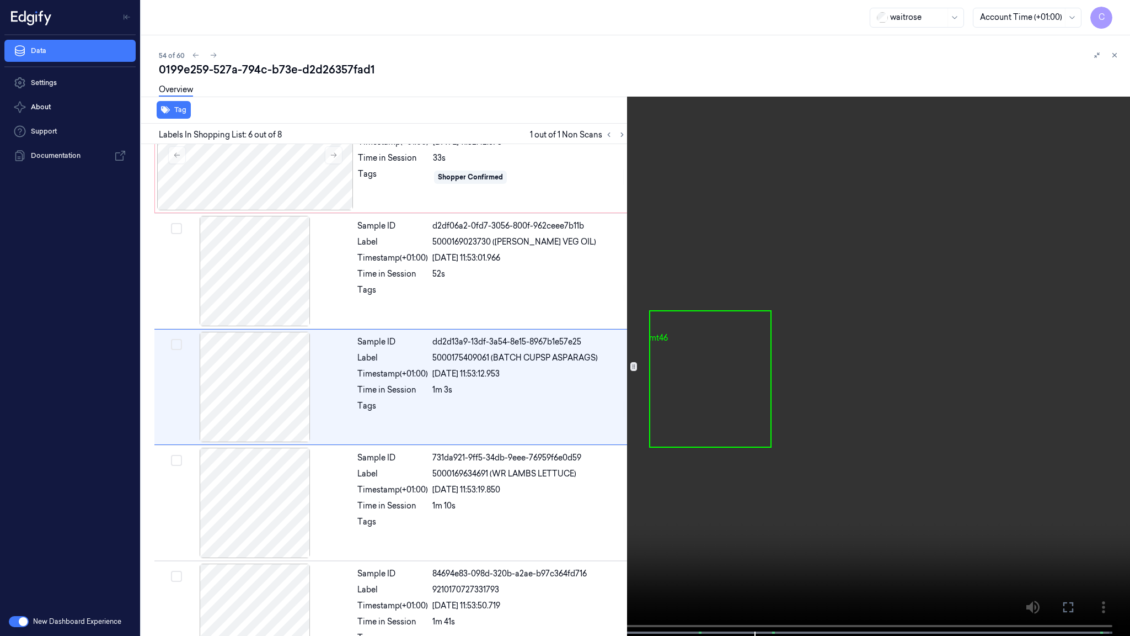
click at [401, 354] on video at bounding box center [565, 319] width 1130 height 638
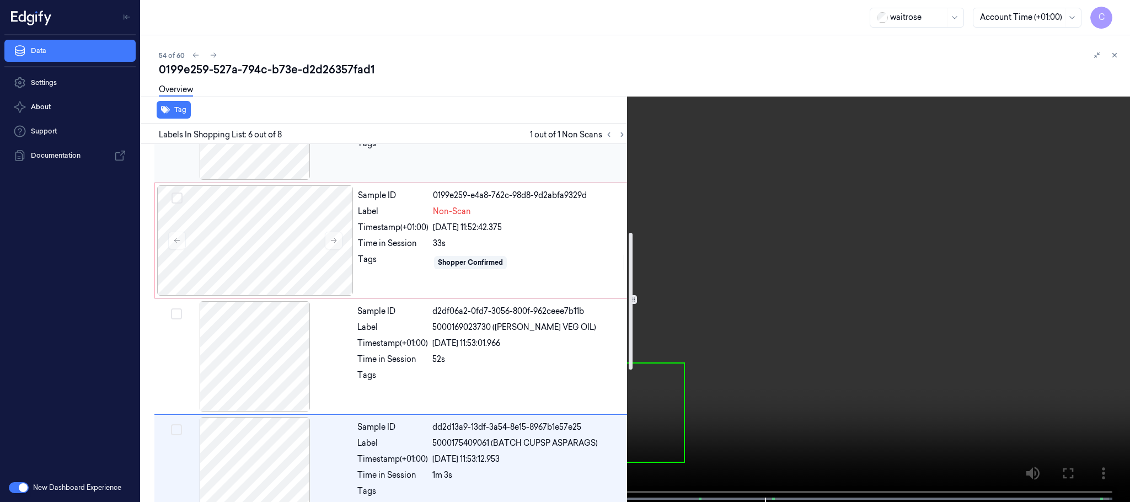
scroll to position [228, 0]
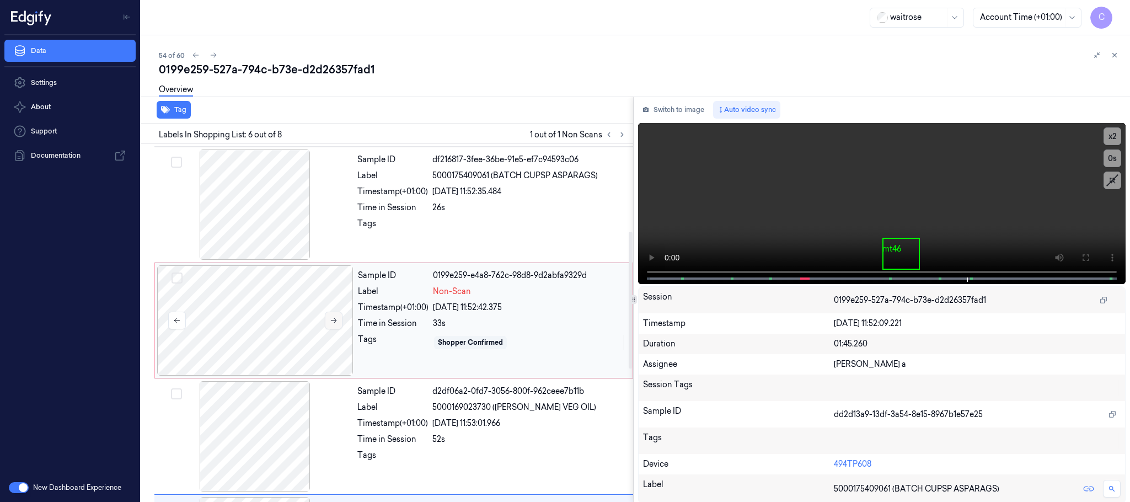
click at [338, 317] on button at bounding box center [334, 321] width 18 height 18
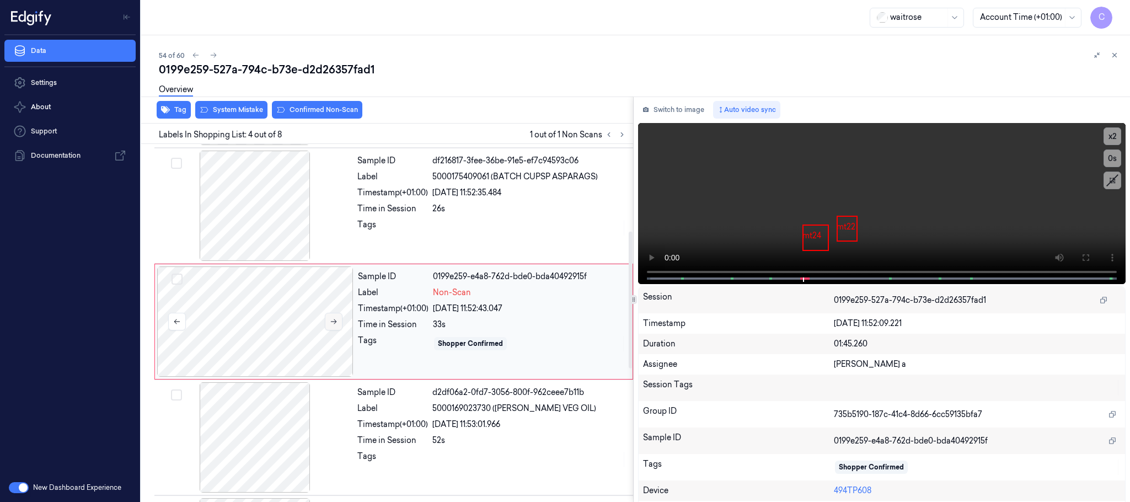
click at [330, 321] on icon at bounding box center [334, 322] width 8 height 8
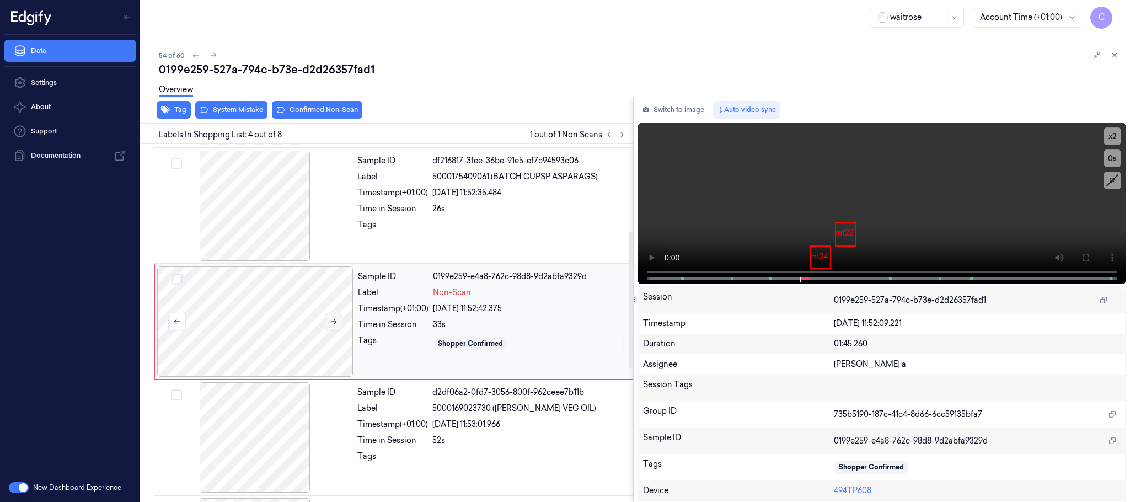
click at [330, 321] on icon at bounding box center [334, 322] width 8 height 8
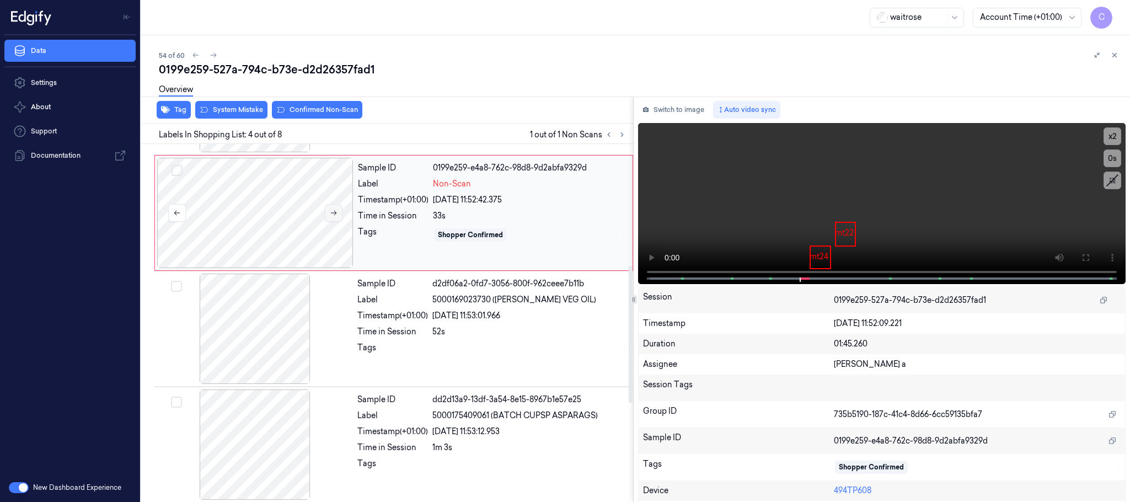
scroll to position [310, 0]
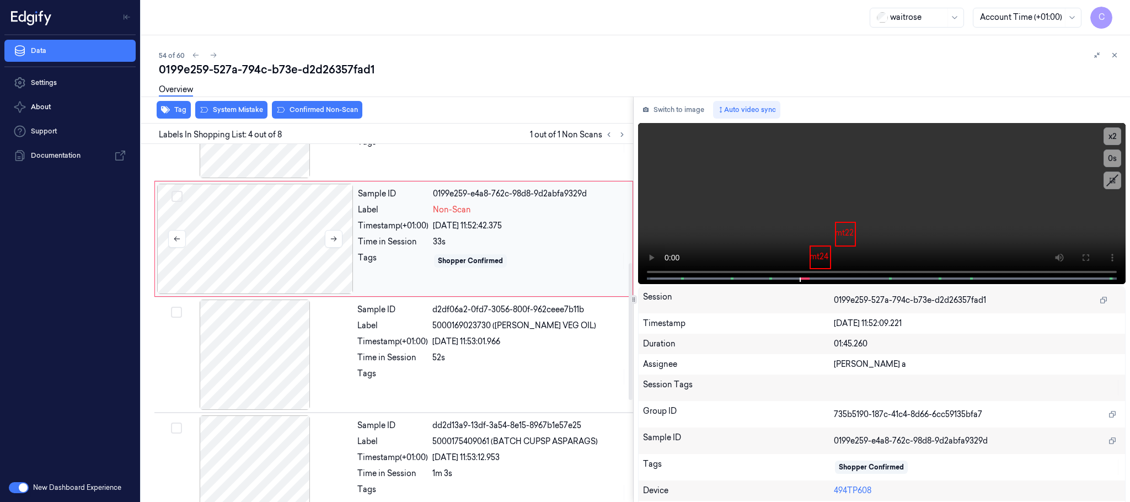
click at [303, 227] on div at bounding box center [255, 239] width 196 height 110
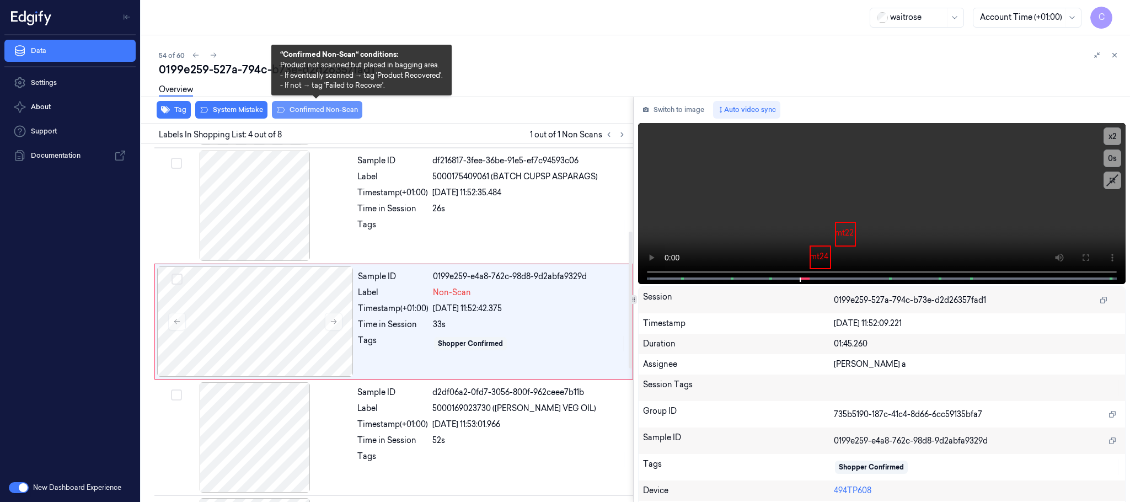
click at [285, 109] on button "Confirmed Non-Scan" at bounding box center [317, 110] width 90 height 18
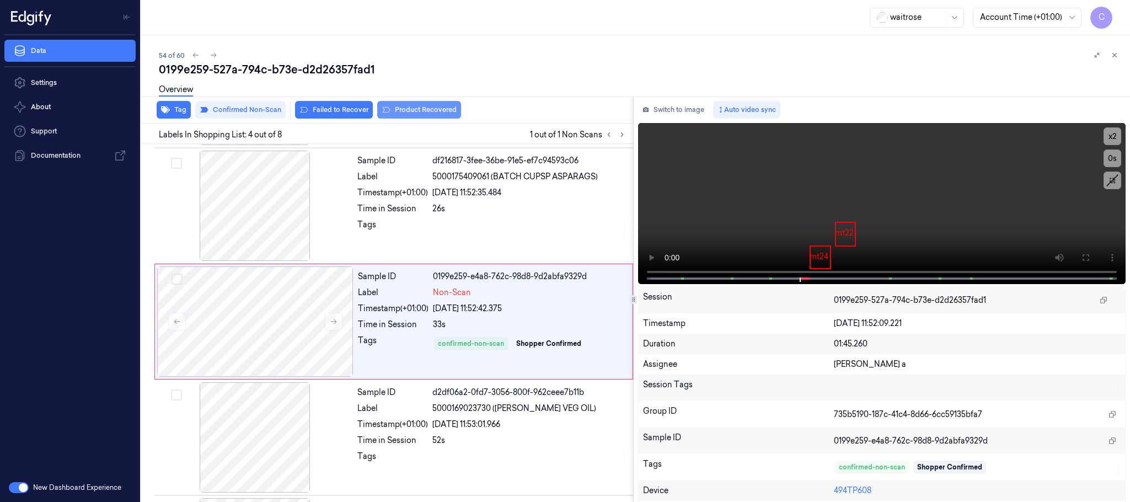
click at [424, 110] on button "Product Recovered" at bounding box center [419, 110] width 84 height 18
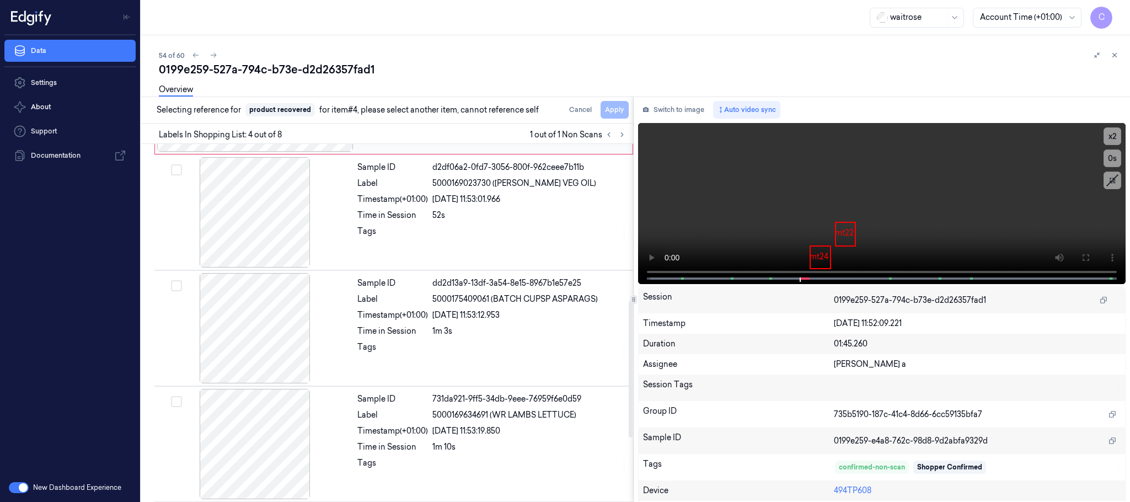
scroll to position [476, 0]
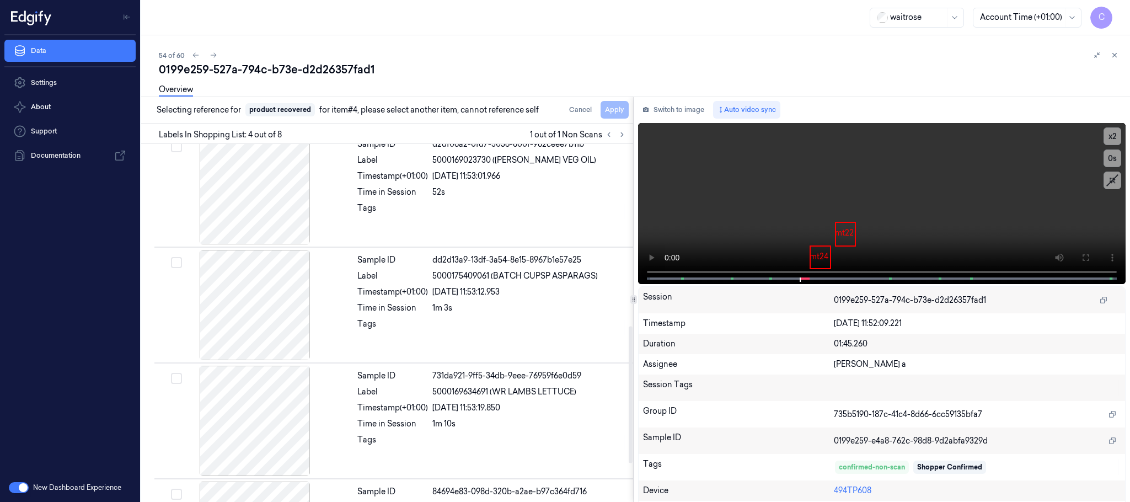
click at [274, 320] on div at bounding box center [255, 305] width 196 height 110
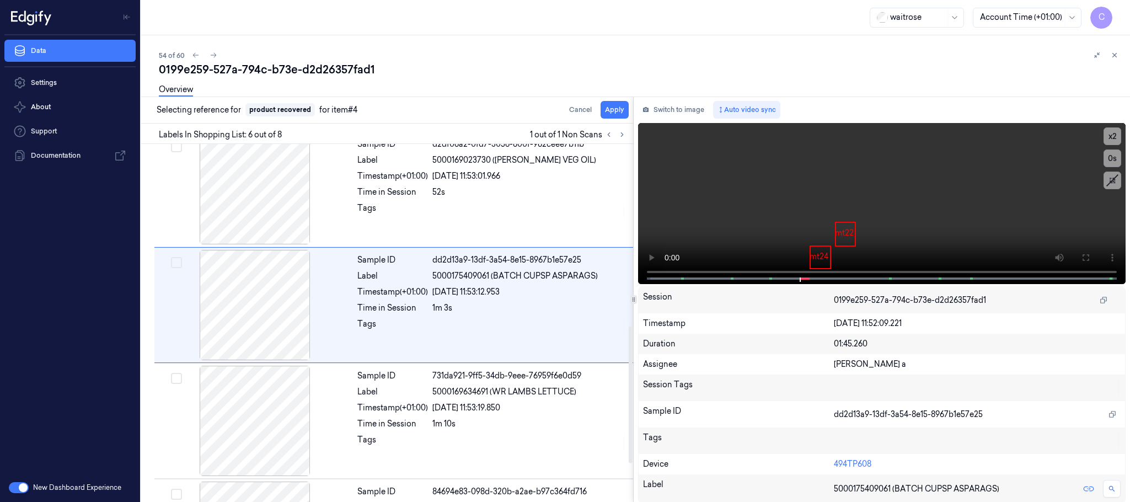
scroll to position [460, 0]
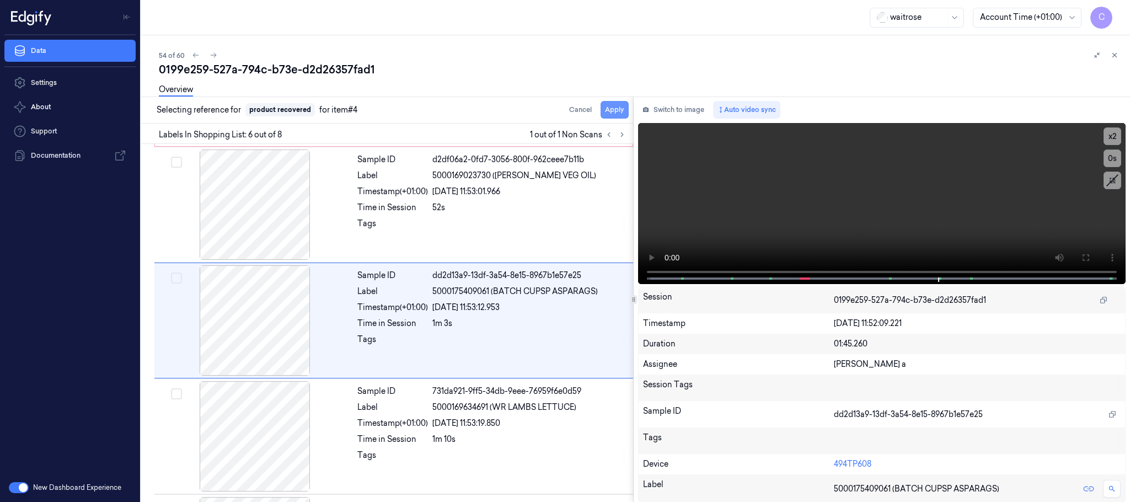
click at [619, 111] on button "Apply" at bounding box center [615, 110] width 28 height 18
click at [212, 57] on icon at bounding box center [214, 55] width 8 height 8
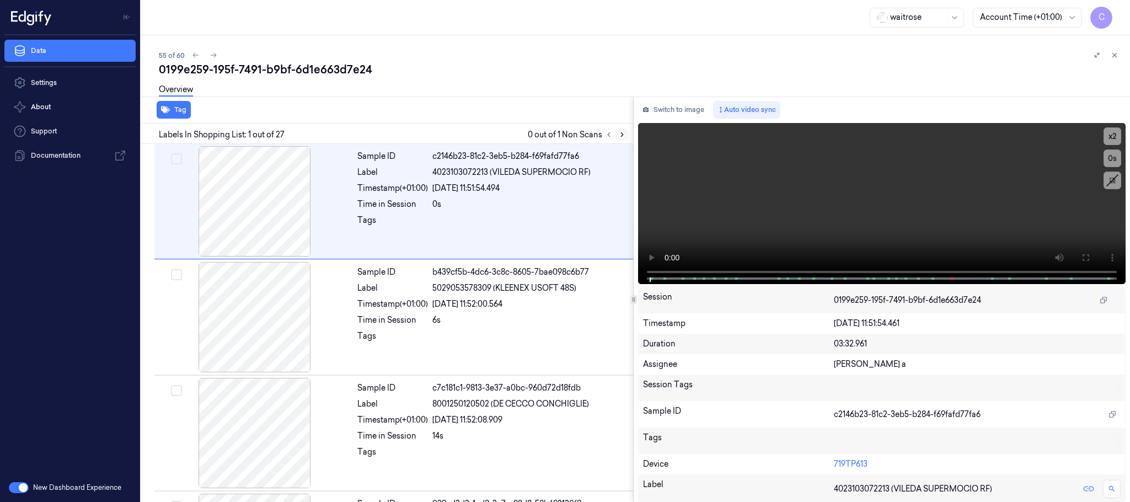
click at [618, 133] on icon at bounding box center [622, 135] width 8 height 8
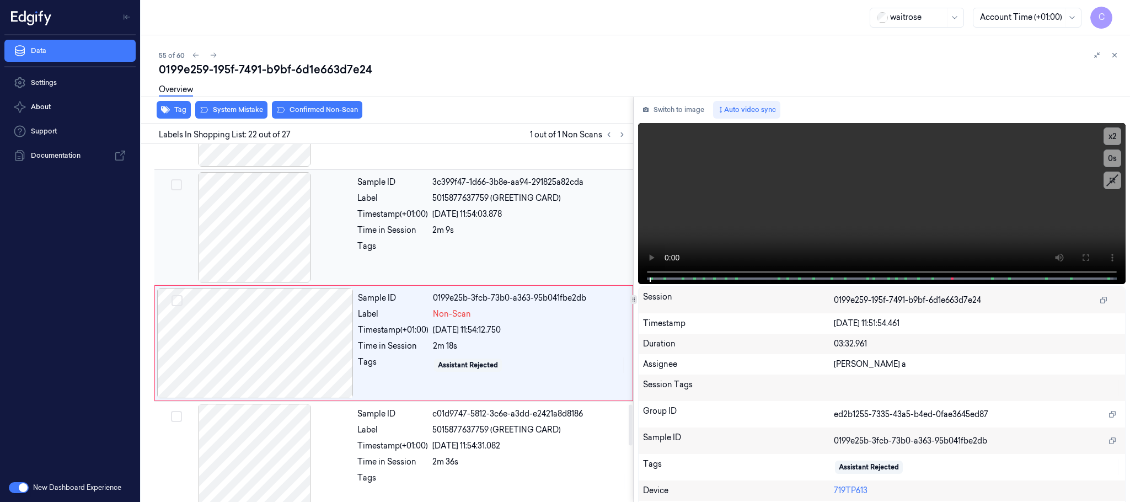
scroll to position [2322, 0]
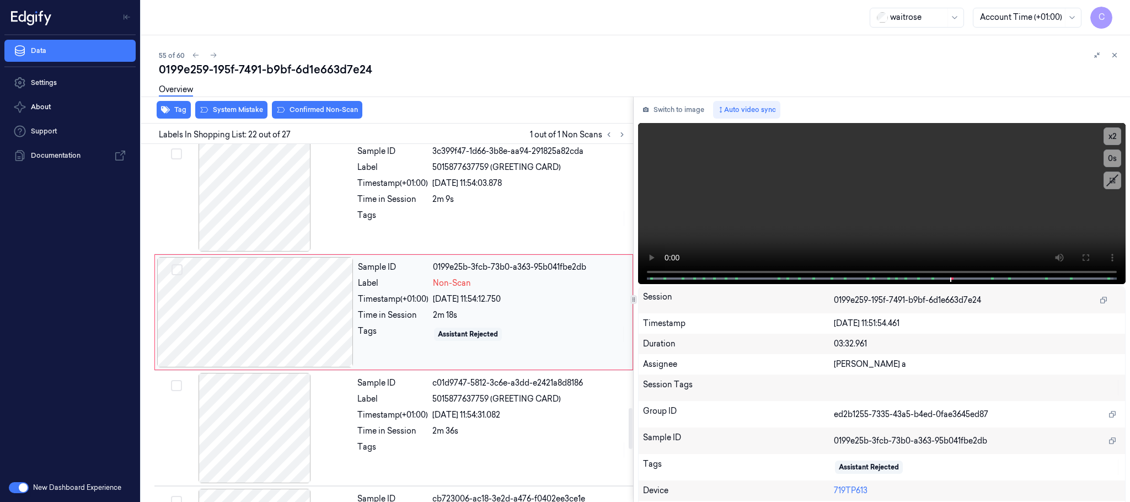
click at [336, 318] on div at bounding box center [255, 312] width 196 height 110
click at [233, 207] on div at bounding box center [255, 196] width 196 height 110
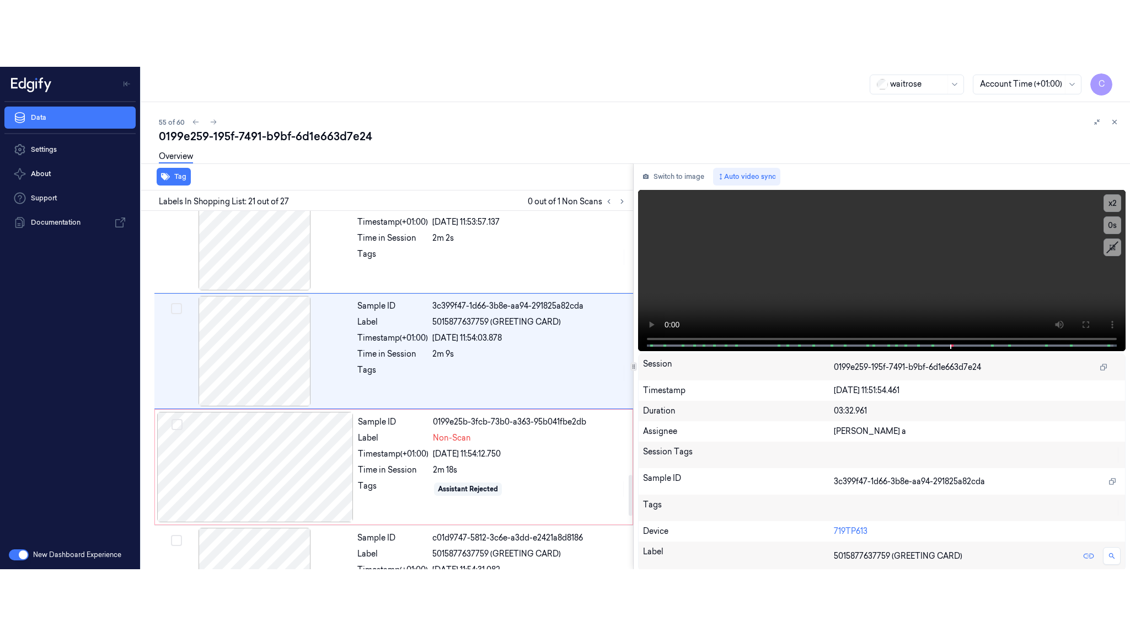
scroll to position [2206, 0]
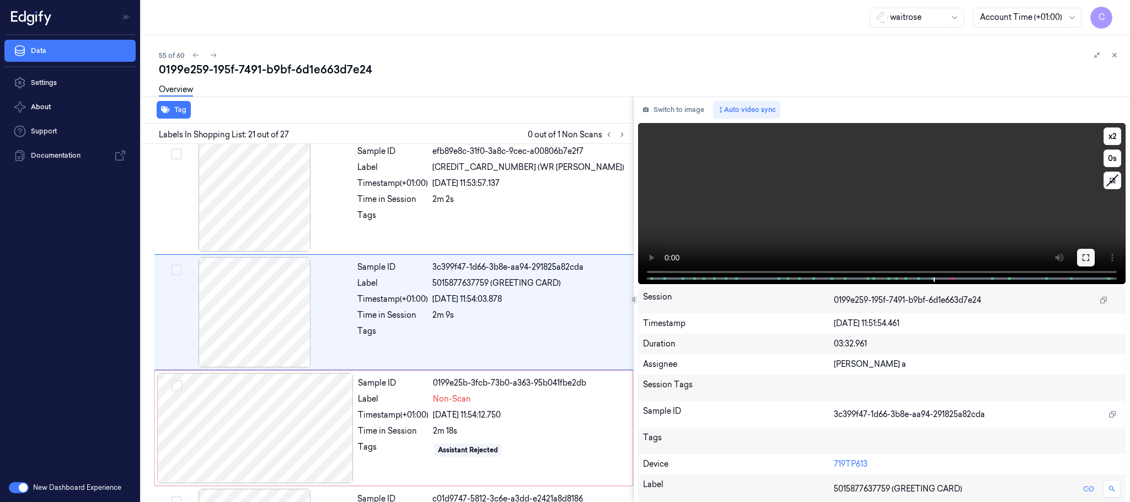
click at [1082, 253] on icon at bounding box center [1086, 257] width 9 height 9
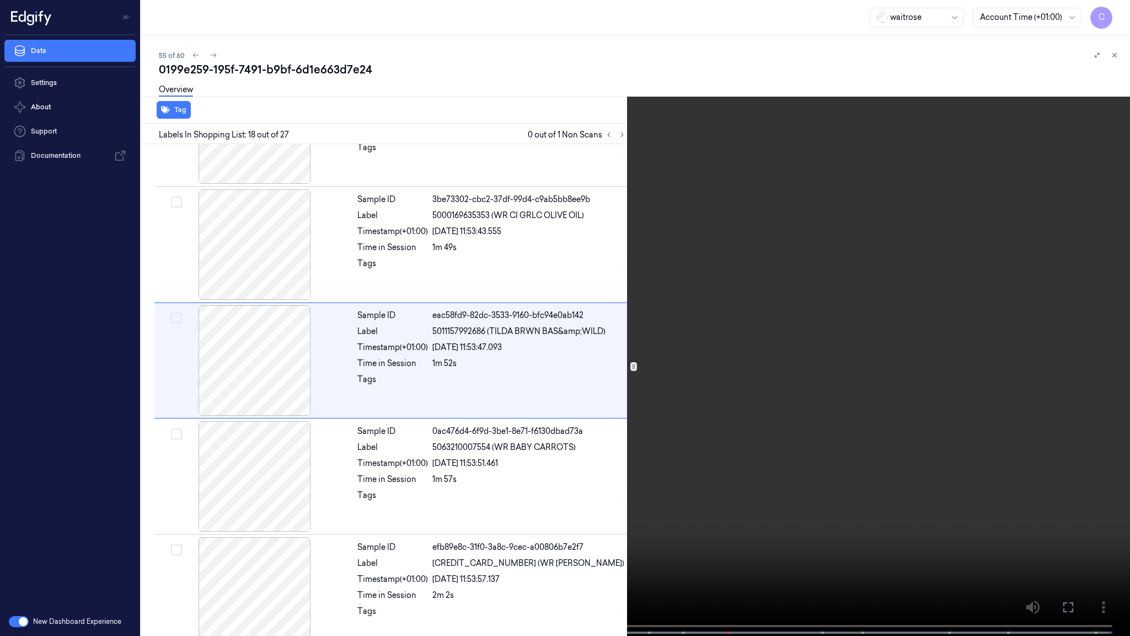
scroll to position [1790, 0]
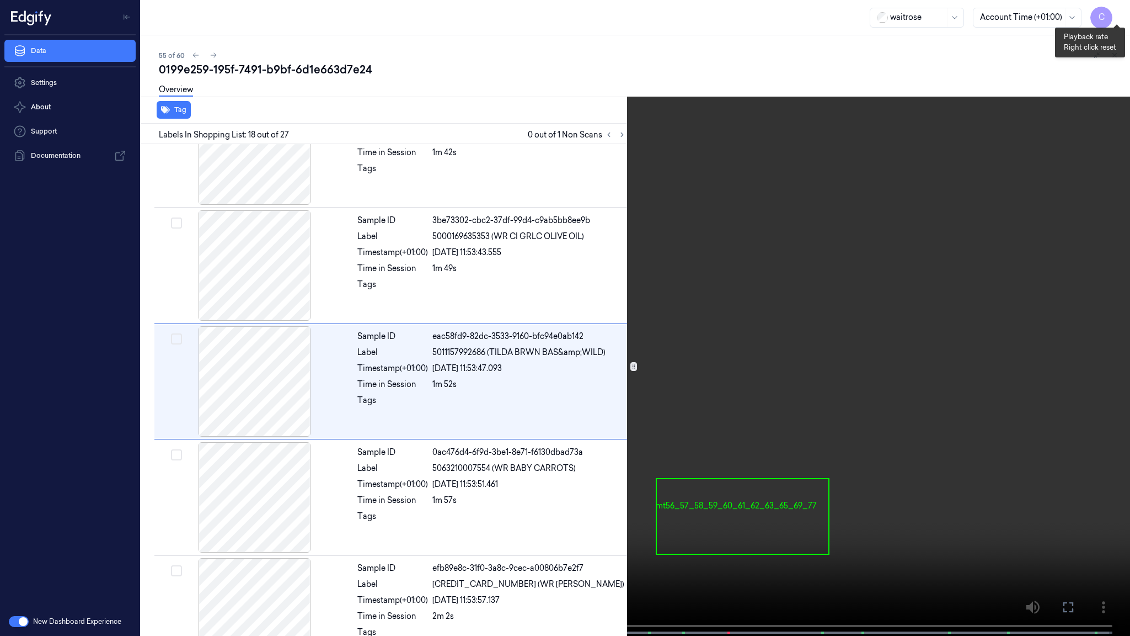
click at [1118, 8] on button "x 2" at bounding box center [1117, 13] width 18 height 18
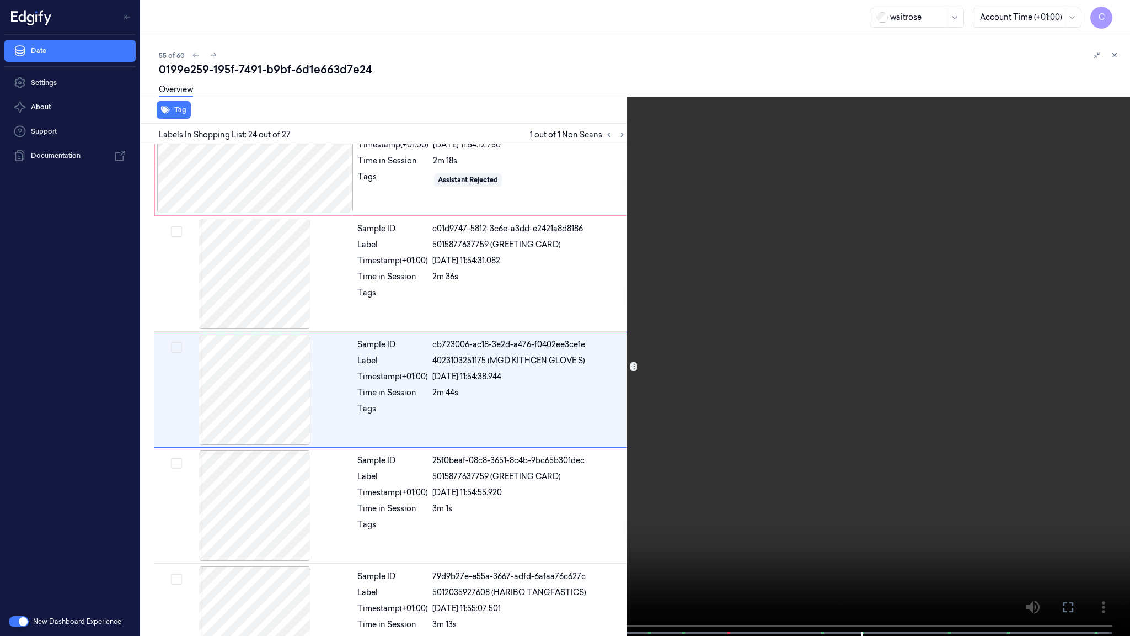
scroll to position [2488, 0]
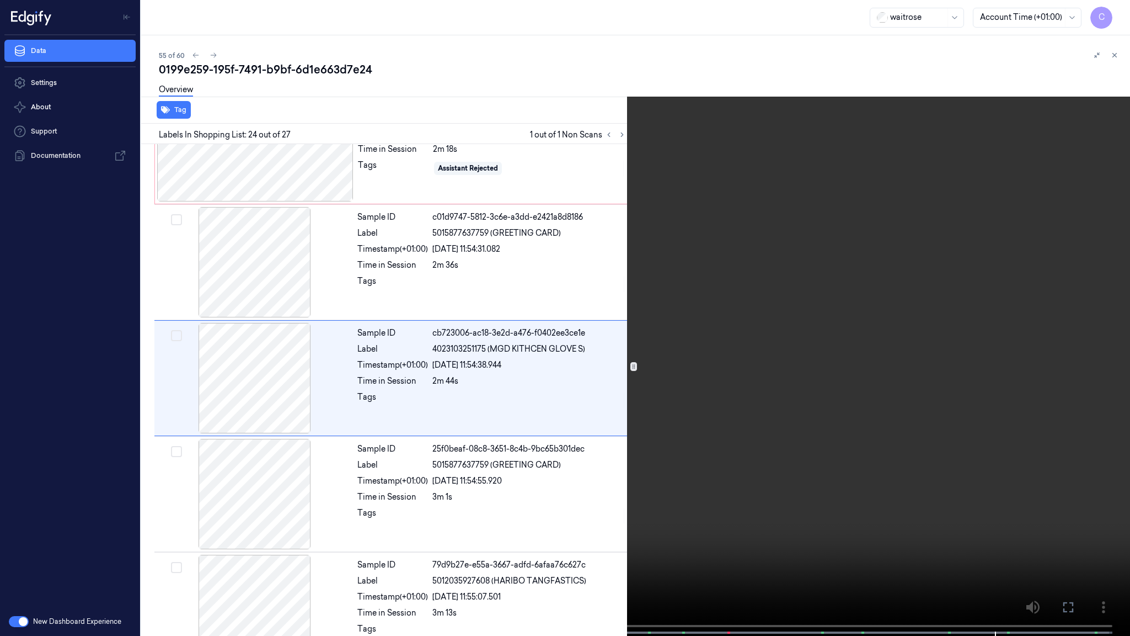
click at [501, 354] on video at bounding box center [565, 319] width 1130 height 638
click at [627, 437] on video at bounding box center [565, 319] width 1130 height 638
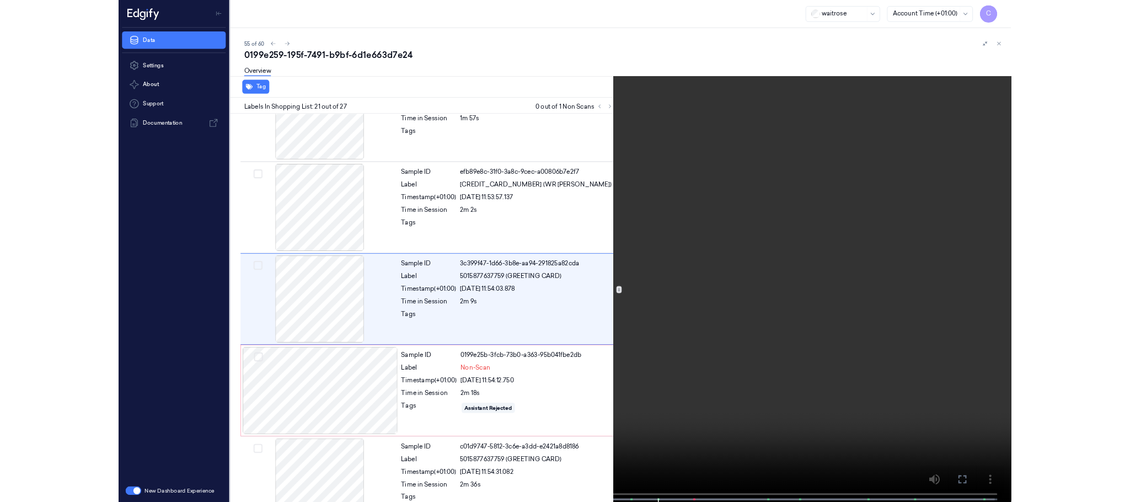
scroll to position [2139, 0]
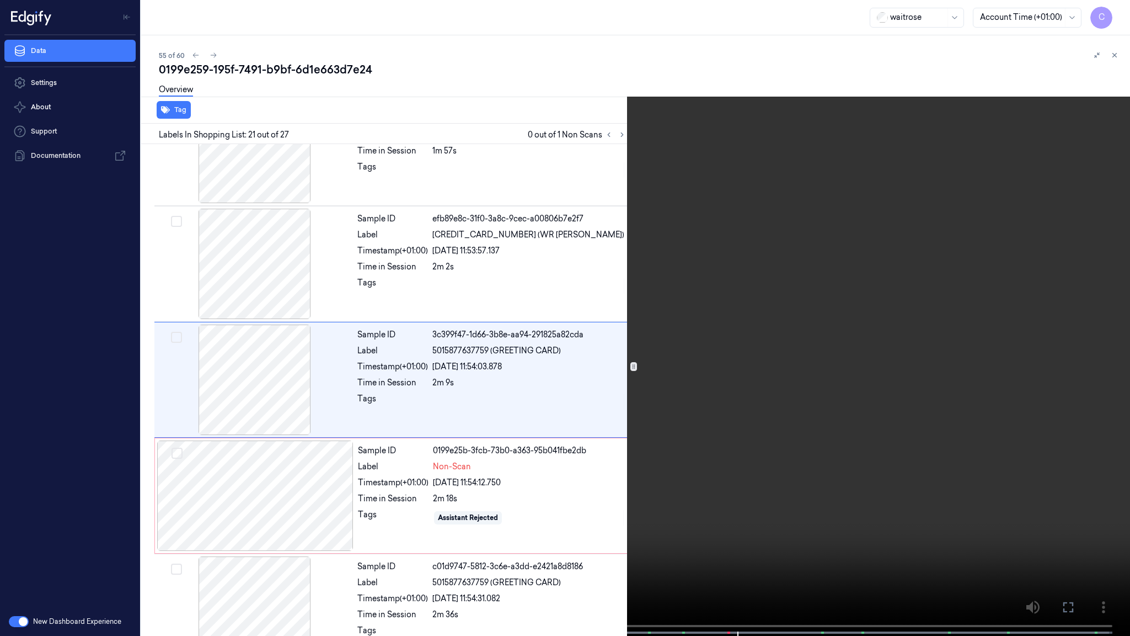
click at [561, 346] on video at bounding box center [565, 319] width 1130 height 638
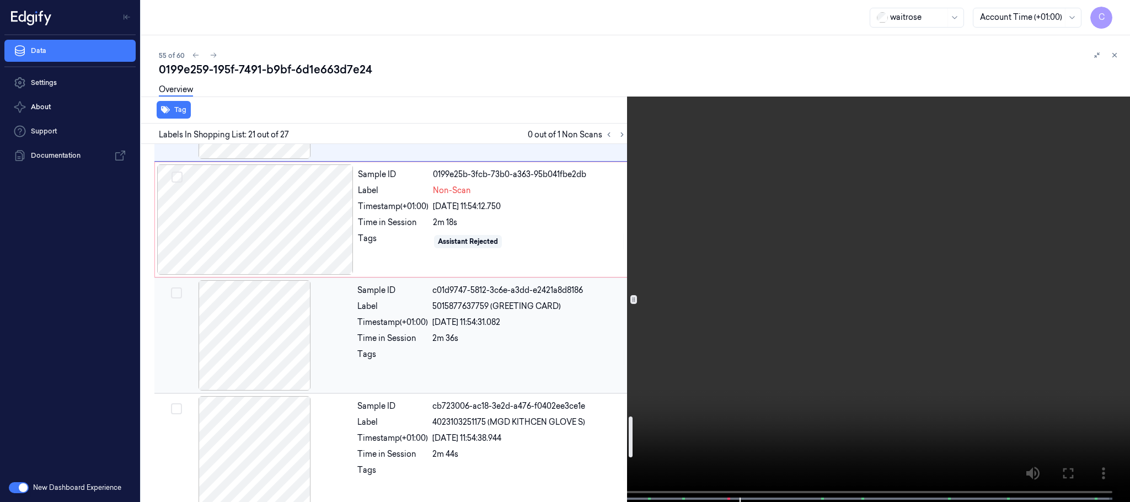
scroll to position [2387, 0]
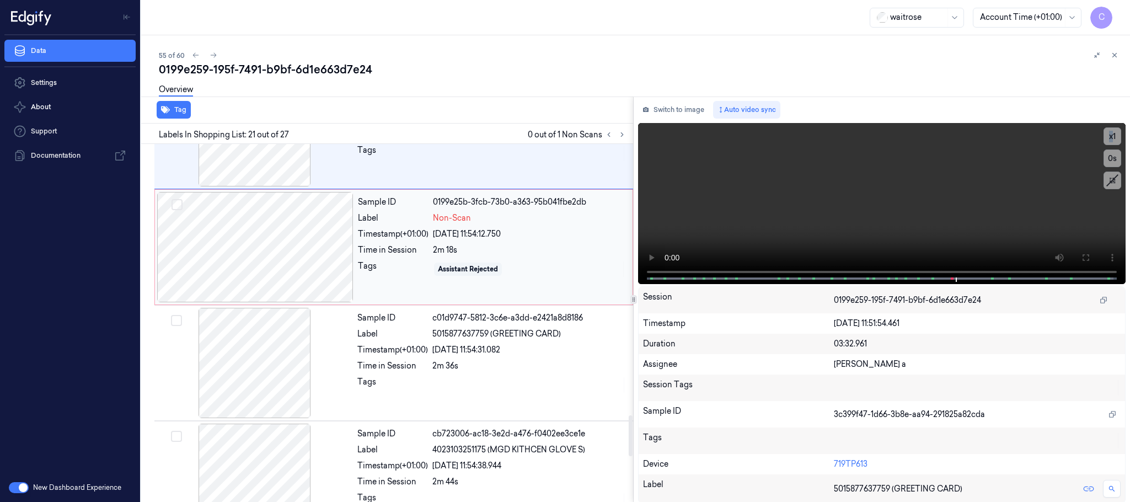
click at [316, 265] on div at bounding box center [255, 247] width 196 height 110
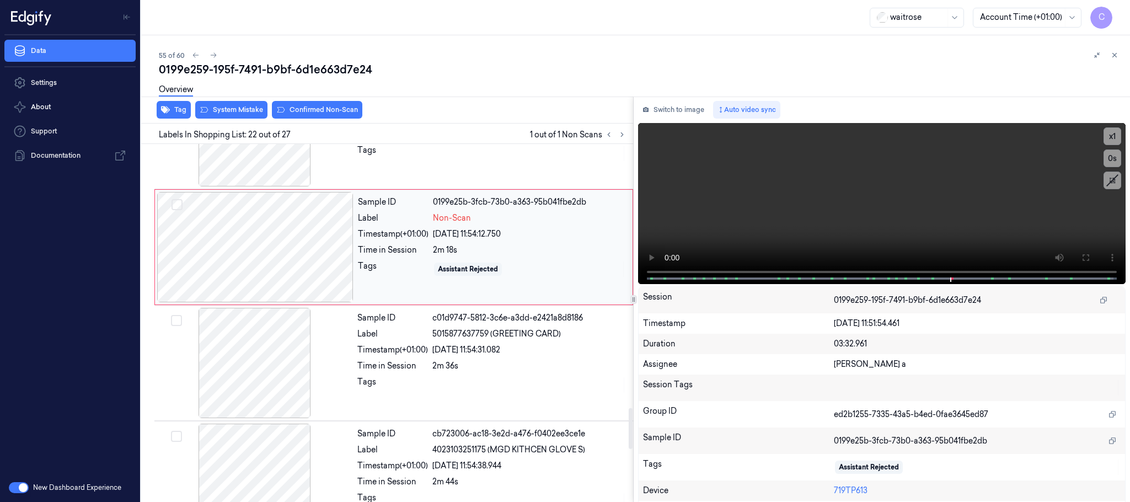
scroll to position [2322, 0]
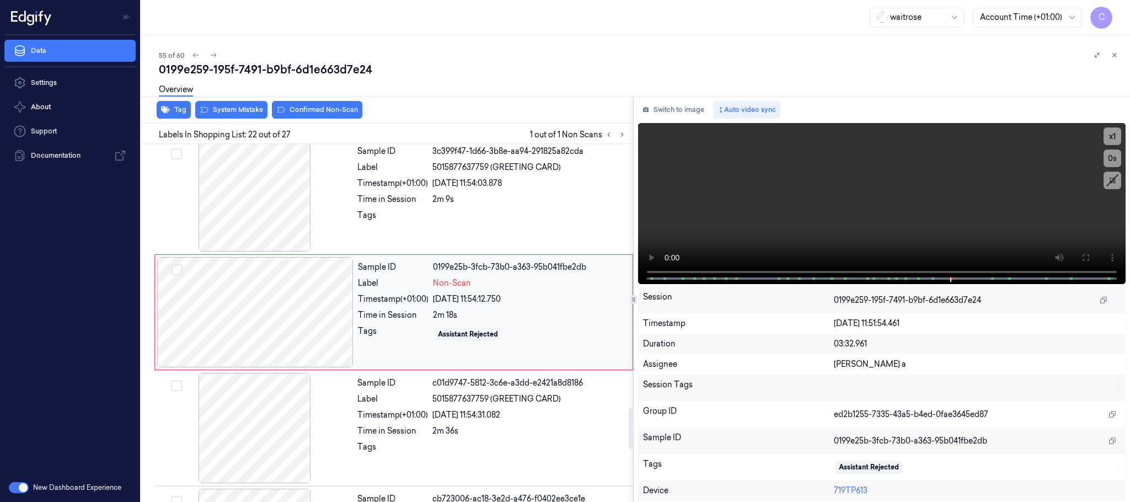
click at [335, 317] on div at bounding box center [255, 312] width 196 height 110
click at [328, 323] on div at bounding box center [255, 312] width 196 height 110
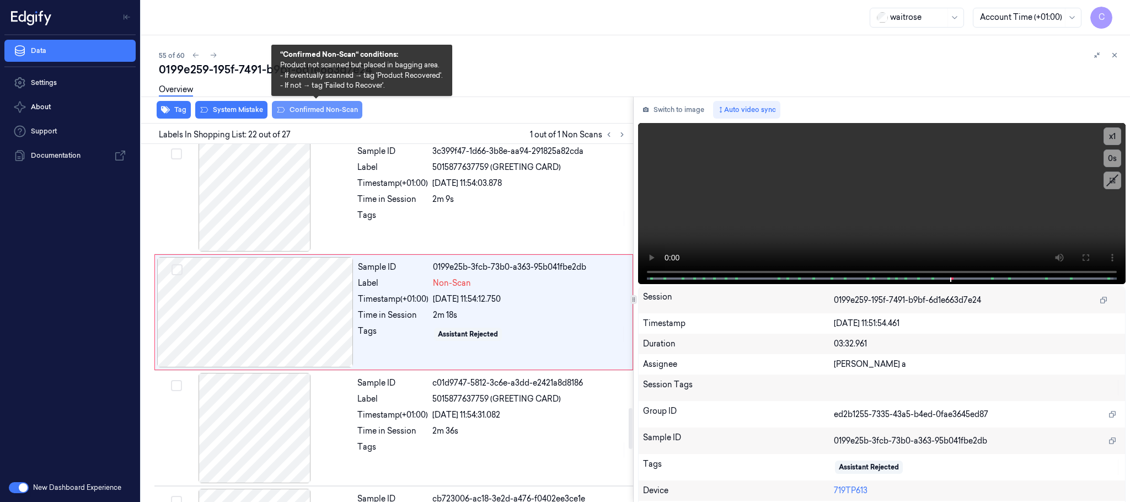
click at [290, 113] on button "Confirmed Non-Scan" at bounding box center [317, 110] width 90 height 18
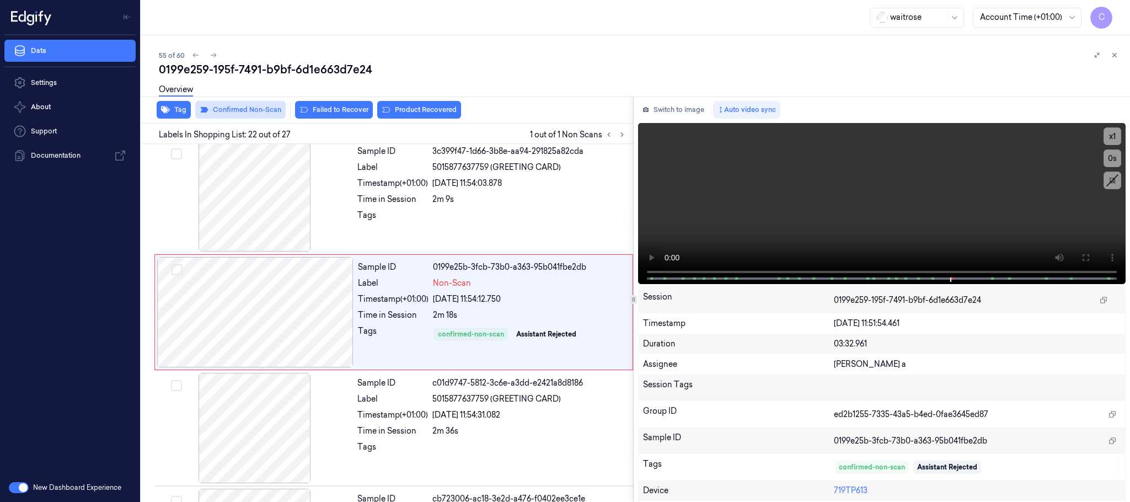
click at [343, 113] on button "Failed to Recover" at bounding box center [334, 110] width 78 height 18
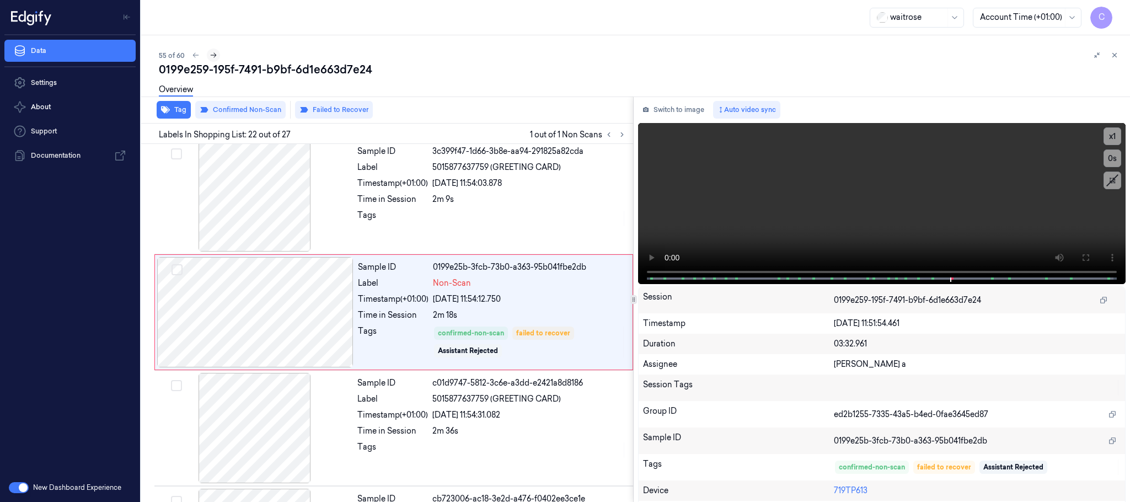
click at [211, 57] on icon at bounding box center [214, 55] width 8 height 8
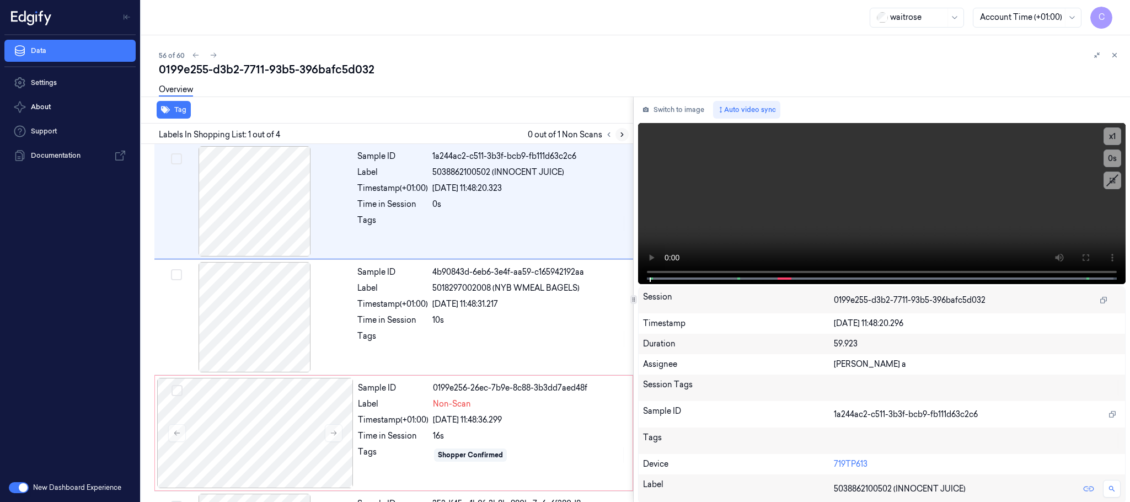
click at [624, 132] on icon at bounding box center [622, 135] width 8 height 8
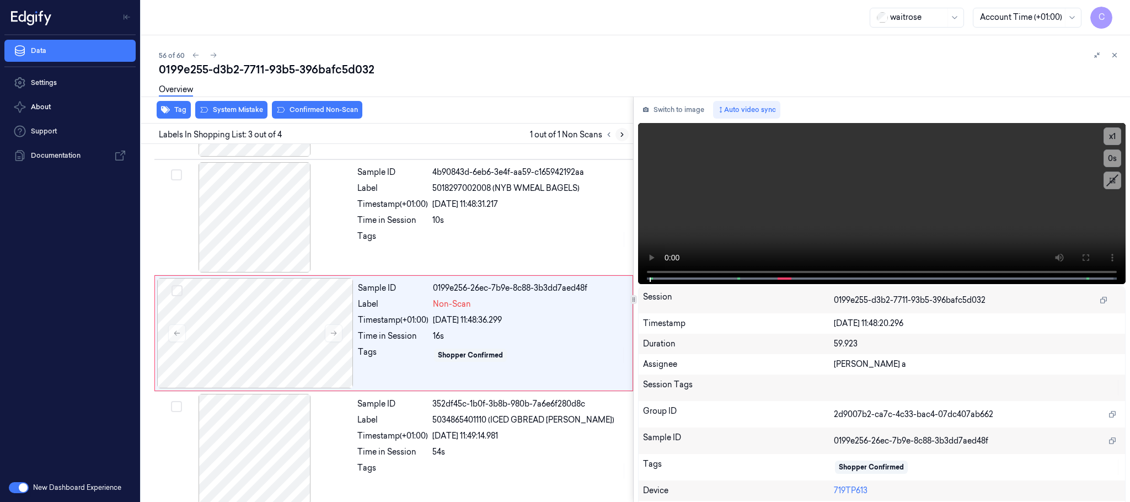
scroll to position [110, 0]
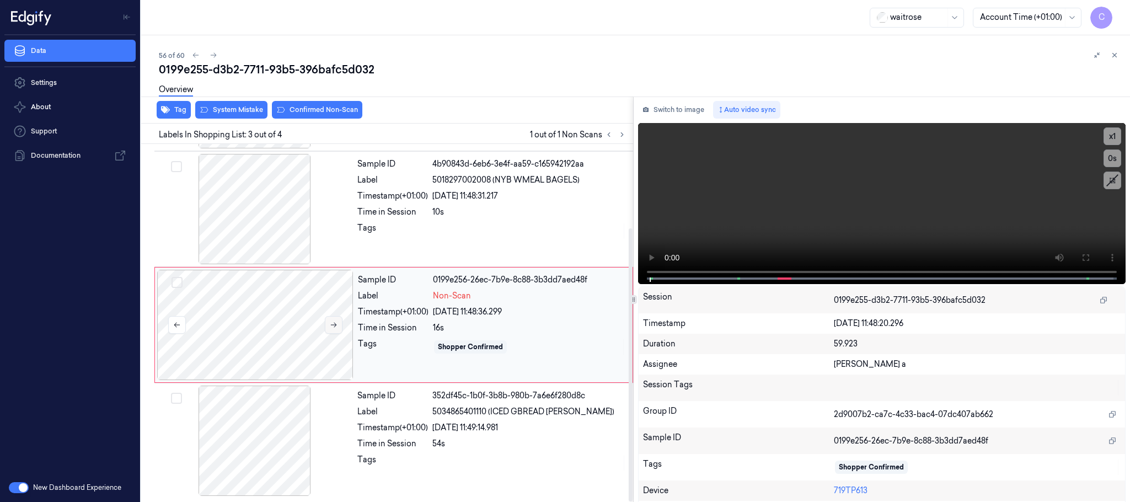
click at [334, 327] on icon at bounding box center [334, 325] width 8 height 8
click at [275, 212] on div at bounding box center [255, 209] width 196 height 110
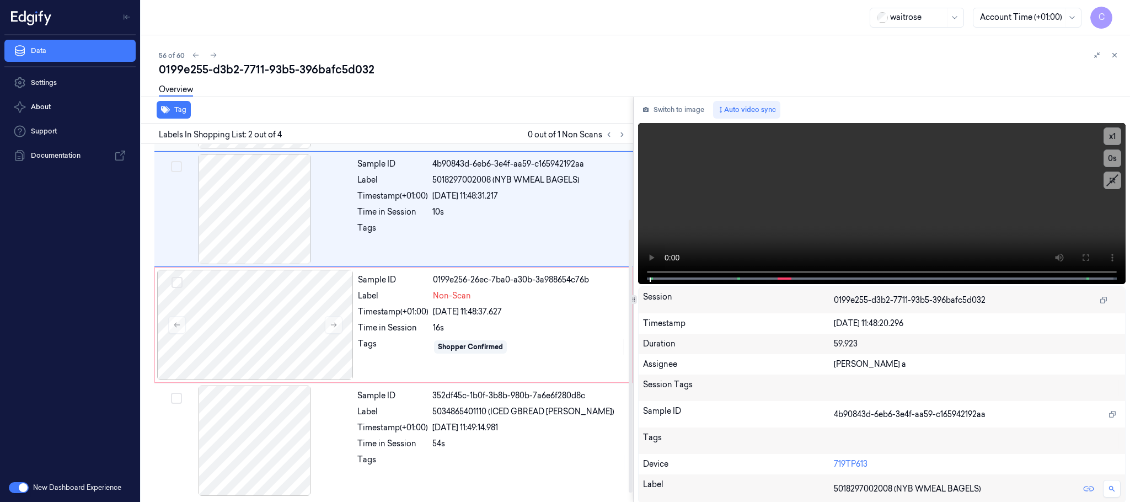
scroll to position [0, 0]
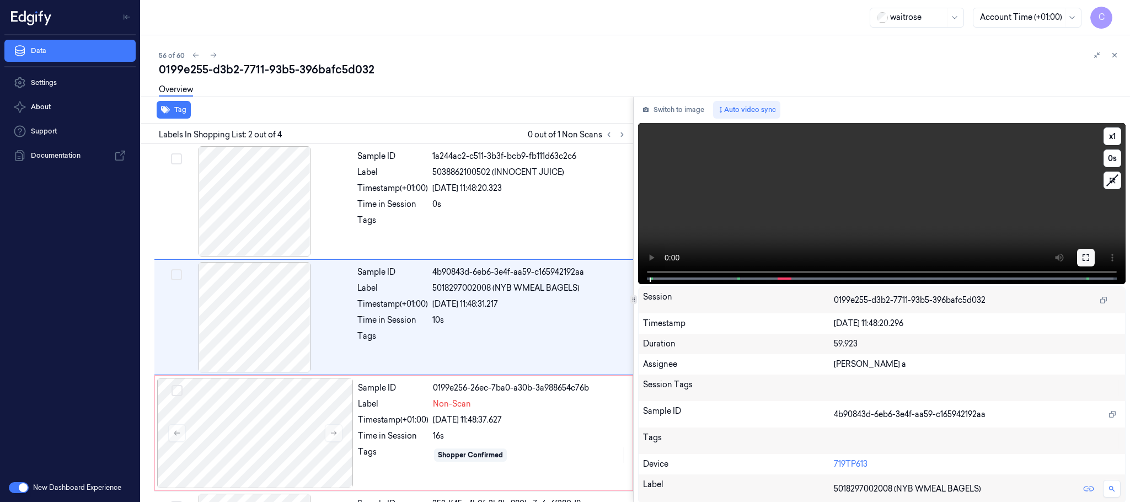
click at [1085, 257] on icon at bounding box center [1086, 257] width 9 height 9
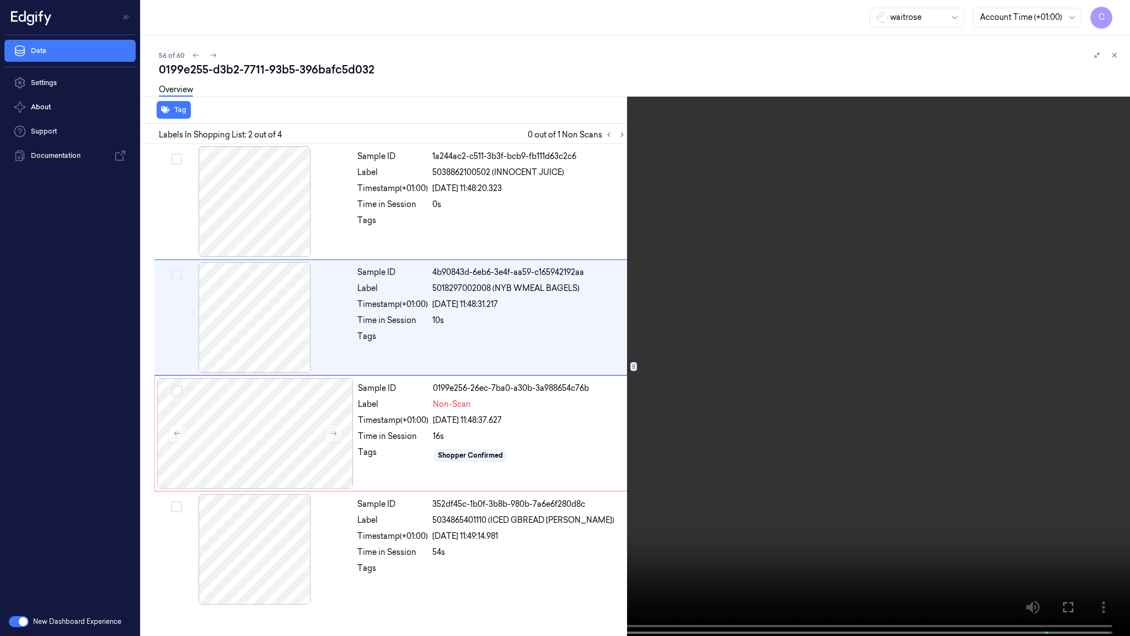
click at [611, 389] on video at bounding box center [565, 319] width 1130 height 638
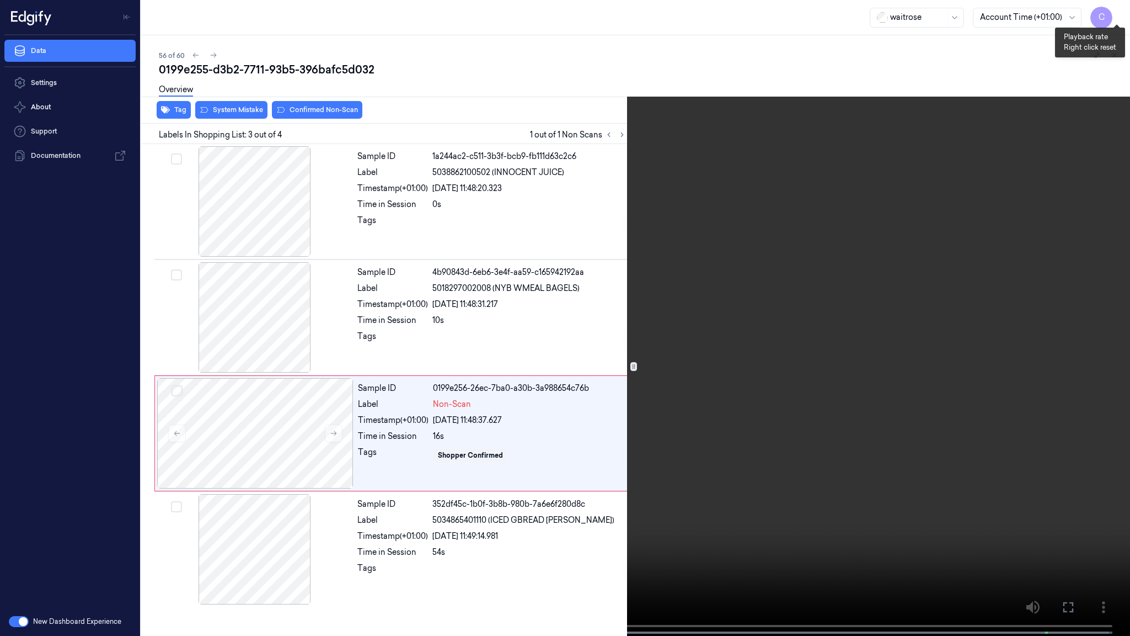
click at [1122, 12] on button "x 1" at bounding box center [1117, 13] width 18 height 18
click at [1122, 12] on button "x 2" at bounding box center [1117, 13] width 18 height 18
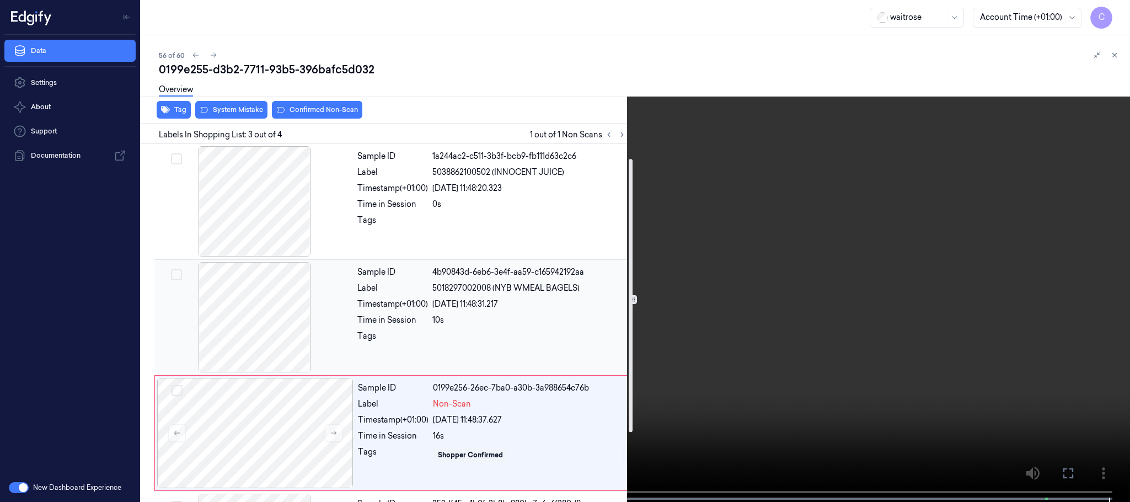
scroll to position [110, 0]
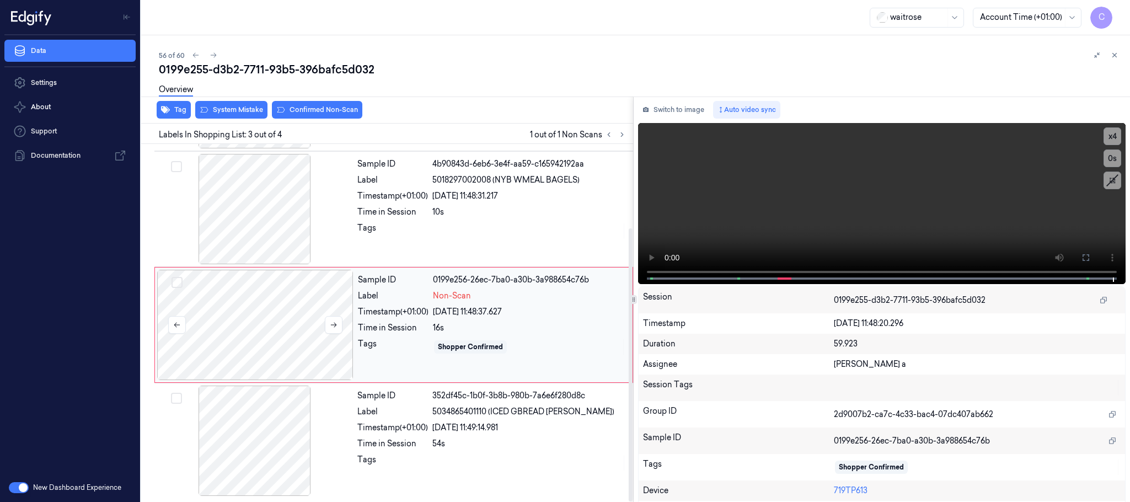
click at [257, 307] on div at bounding box center [255, 325] width 196 height 110
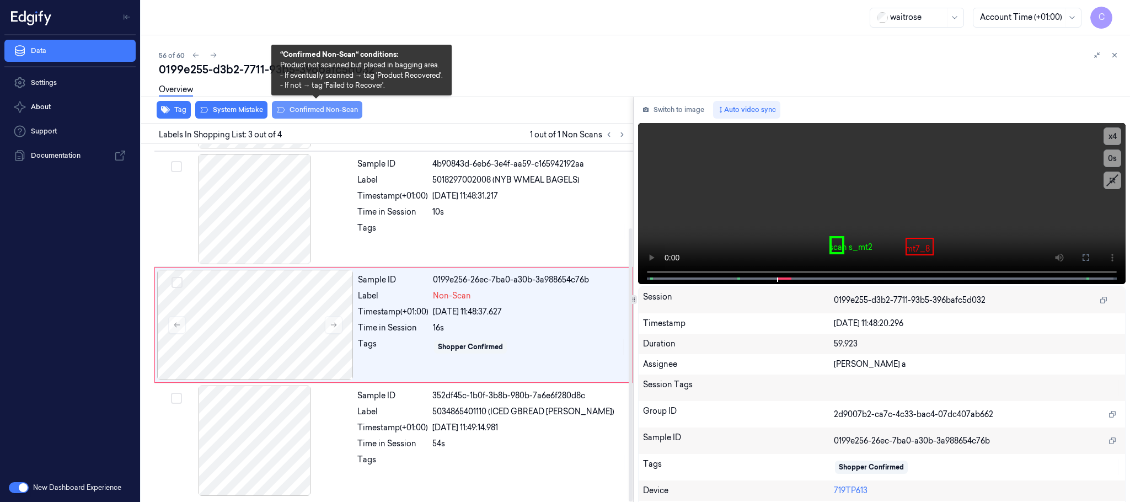
click at [302, 106] on button "Confirmed Non-Scan" at bounding box center [317, 110] width 90 height 18
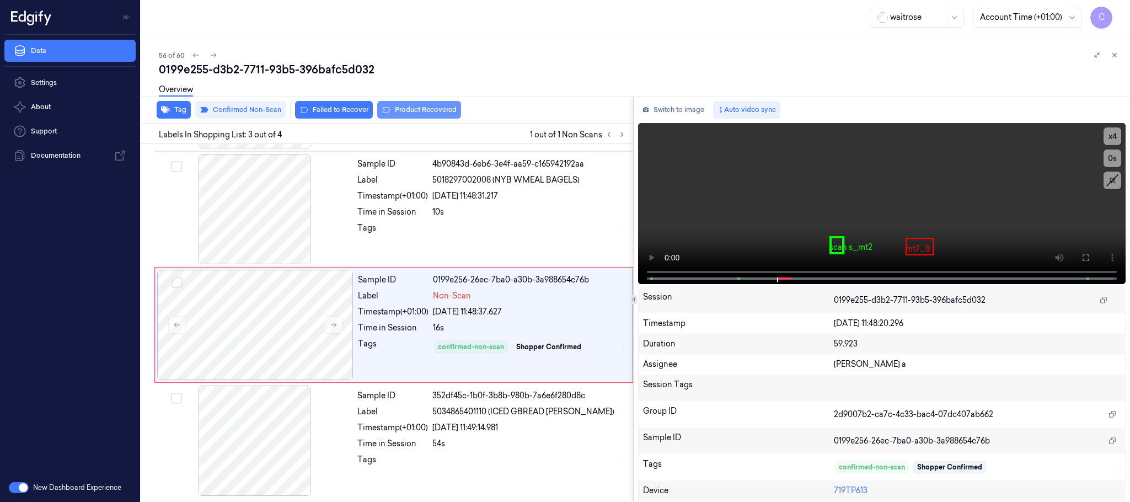
click at [411, 106] on button "Product Recovered" at bounding box center [419, 110] width 84 height 18
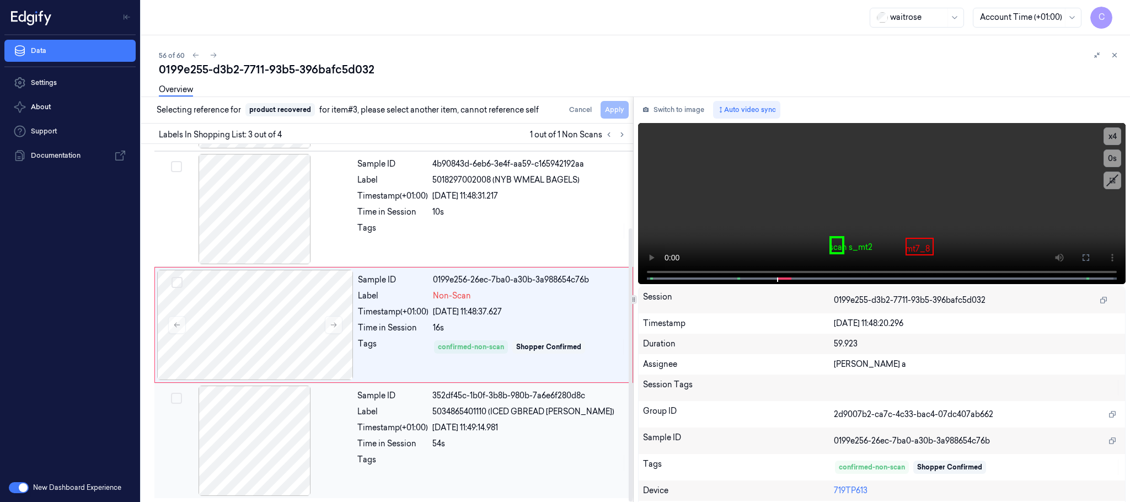
click at [263, 425] on div at bounding box center [255, 441] width 196 height 110
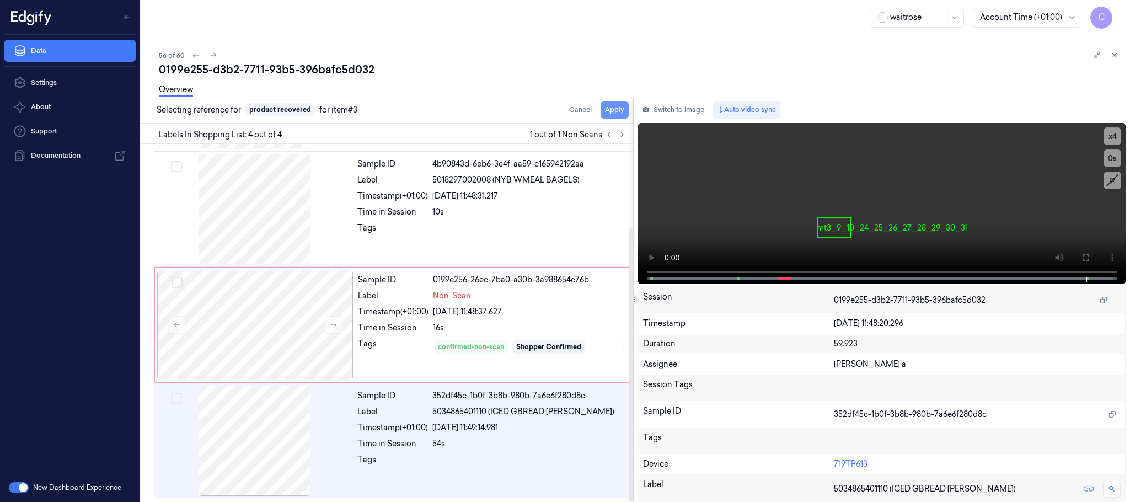
click at [624, 114] on button "Apply" at bounding box center [615, 110] width 28 height 18
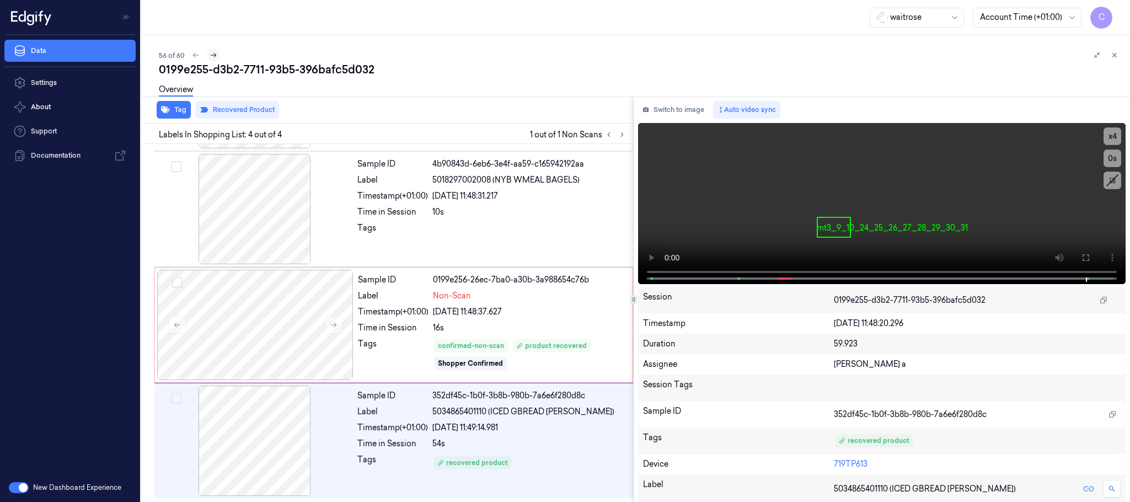
click at [211, 55] on icon at bounding box center [214, 55] width 8 height 8
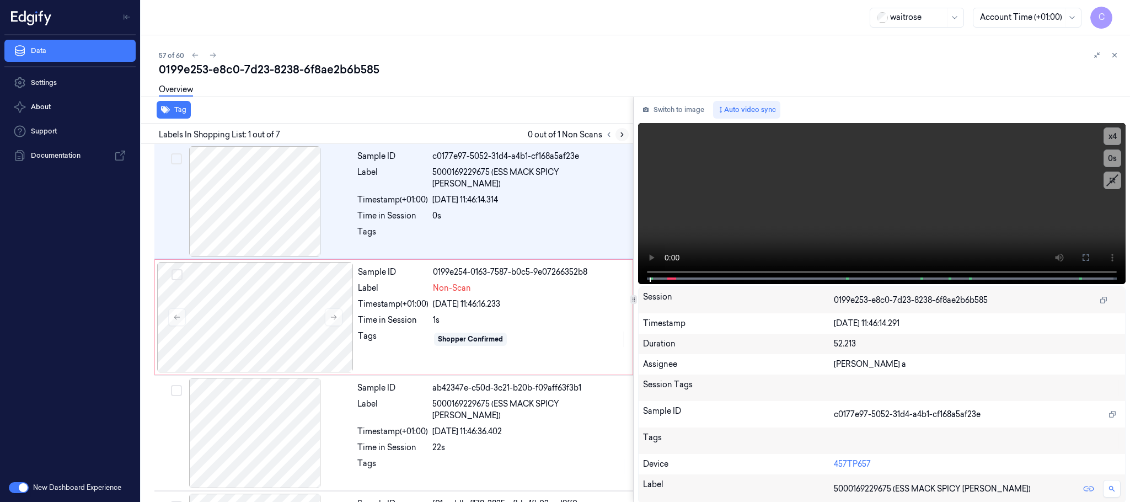
click at [621, 136] on icon at bounding box center [622, 135] width 8 height 8
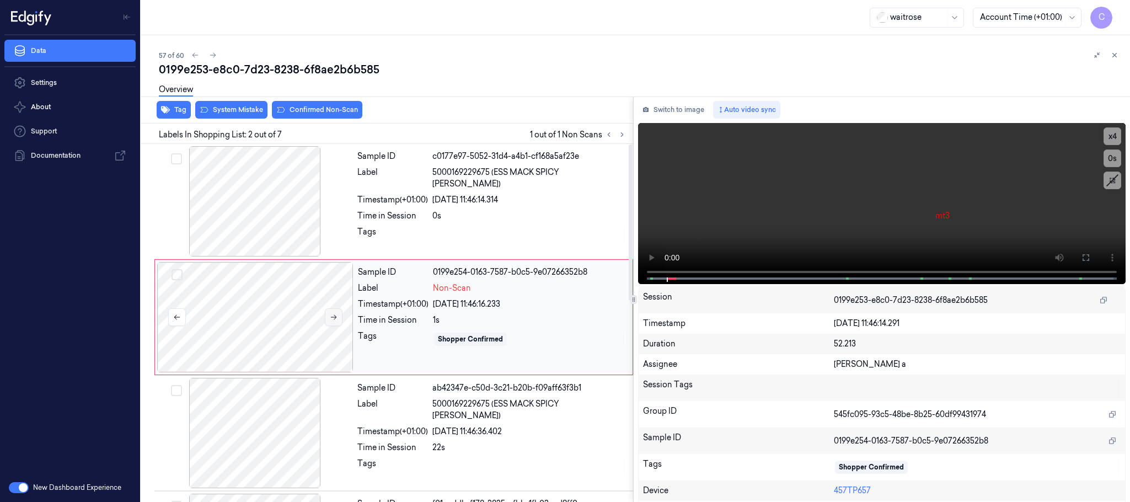
click at [333, 318] on icon at bounding box center [334, 317] width 6 height 5
click at [335, 318] on icon at bounding box center [334, 317] width 6 height 5
click at [333, 319] on icon at bounding box center [334, 317] width 8 height 8
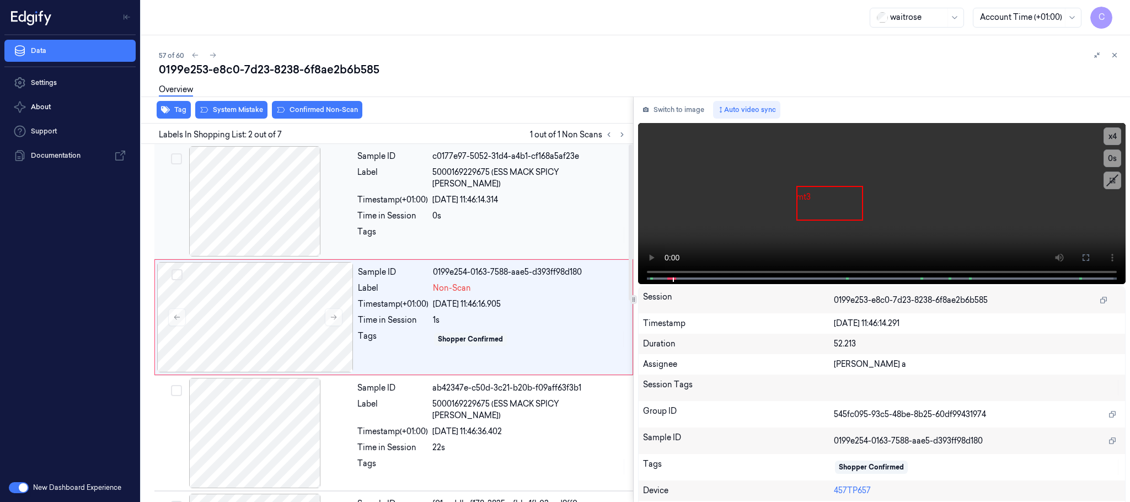
click at [279, 209] on div at bounding box center [255, 201] width 196 height 110
click at [1081, 250] on button at bounding box center [1086, 258] width 18 height 18
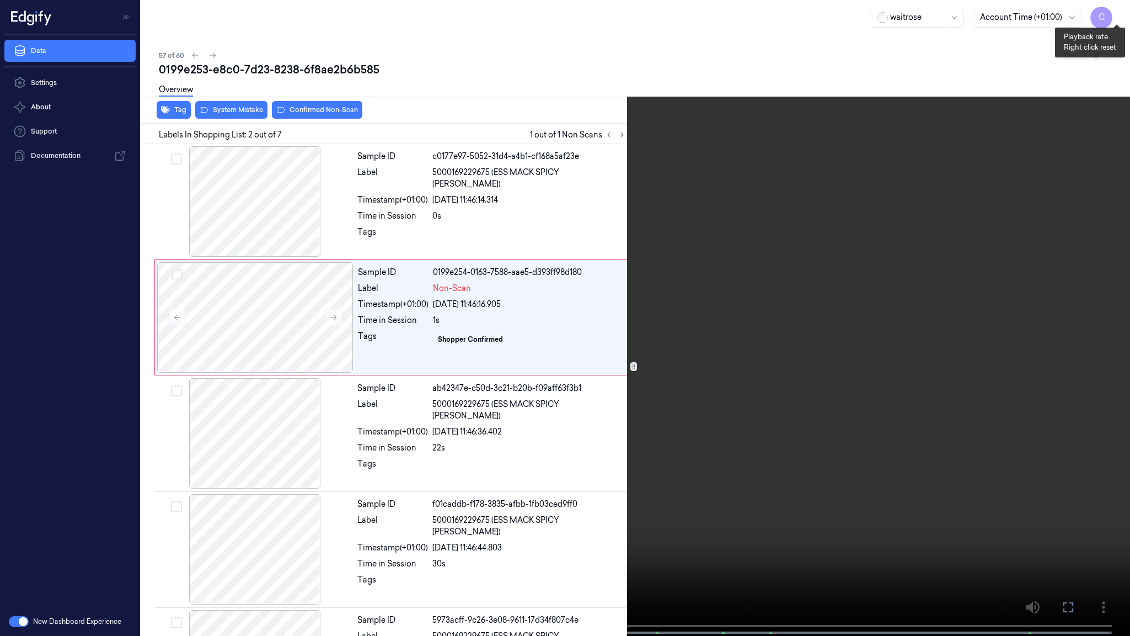
click at [1116, 8] on button "x 4" at bounding box center [1117, 13] width 18 height 18
click at [1116, 8] on button "x 1" at bounding box center [1117, 13] width 18 height 18
click at [636, 325] on video at bounding box center [565, 319] width 1130 height 638
click at [631, 436] on video at bounding box center [565, 319] width 1130 height 638
click at [589, 414] on video at bounding box center [565, 319] width 1130 height 638
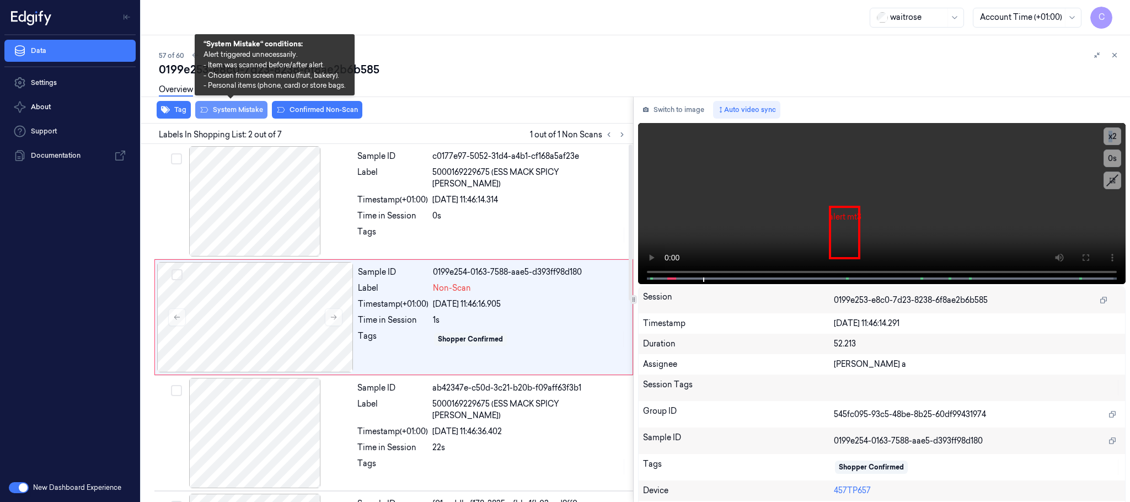
click at [237, 105] on button "System Mistake" at bounding box center [231, 110] width 72 height 18
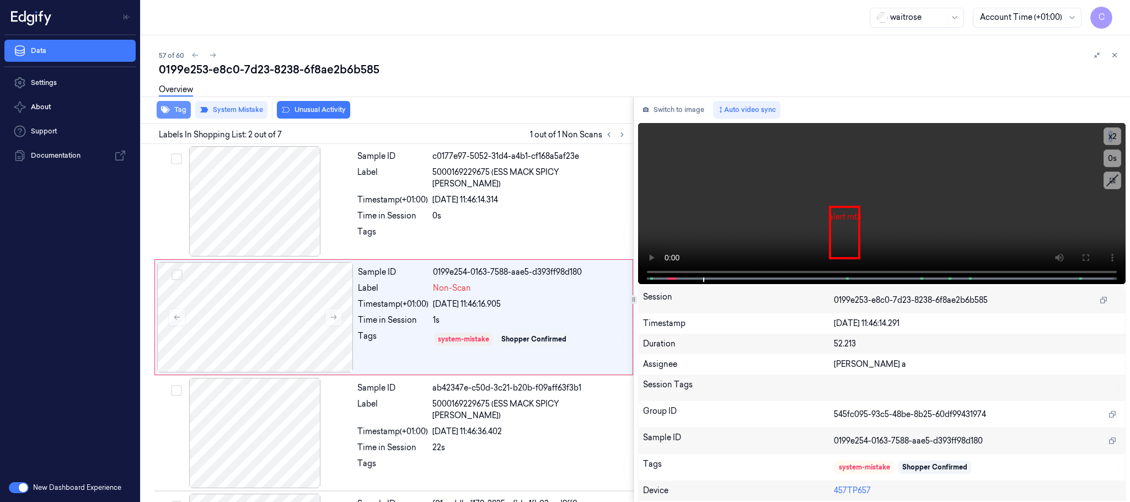
click at [180, 110] on button "Tag" at bounding box center [174, 110] width 34 height 18
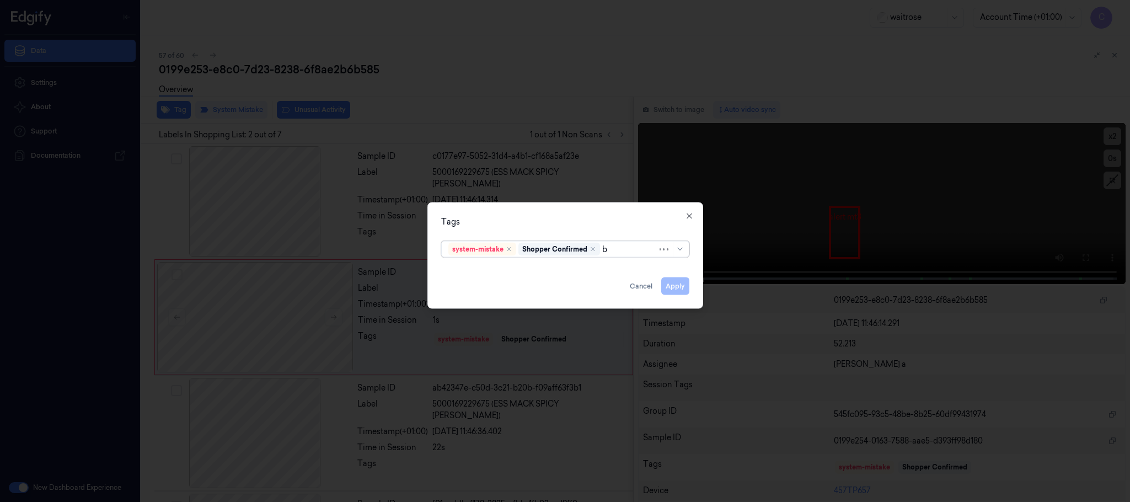
type input "ba"
click at [462, 270] on div "bags" at bounding box center [457, 272] width 18 height 12
click at [542, 226] on div "Tags" at bounding box center [565, 222] width 248 height 12
click at [675, 287] on button "Apply" at bounding box center [675, 286] width 28 height 18
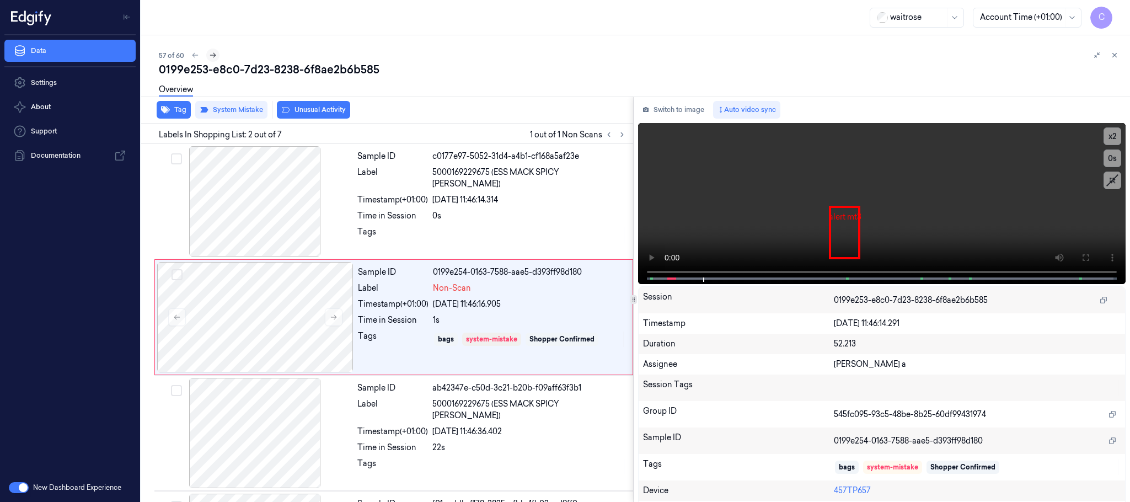
click at [213, 54] on icon at bounding box center [213, 55] width 6 height 5
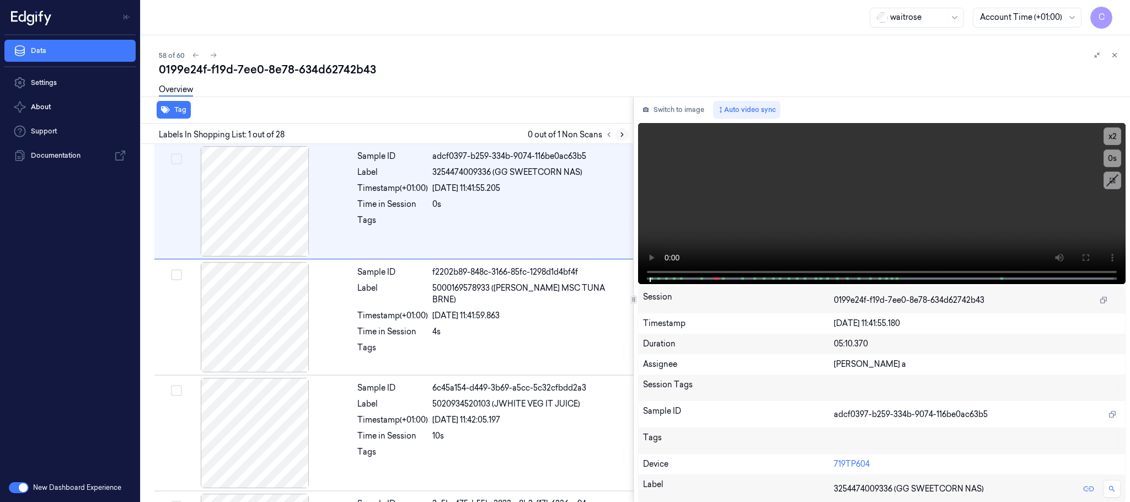
click at [623, 131] on icon at bounding box center [622, 135] width 8 height 8
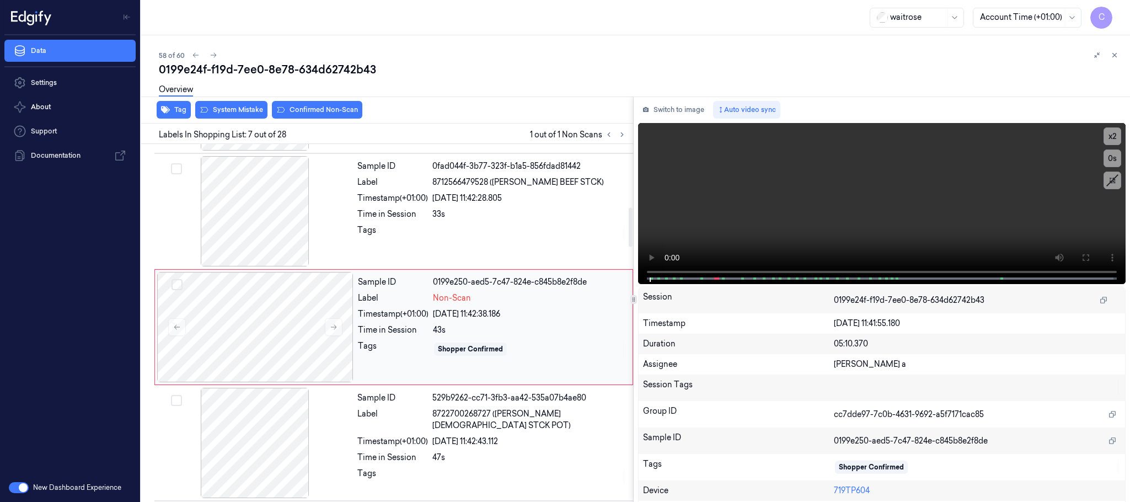
scroll to position [576, 0]
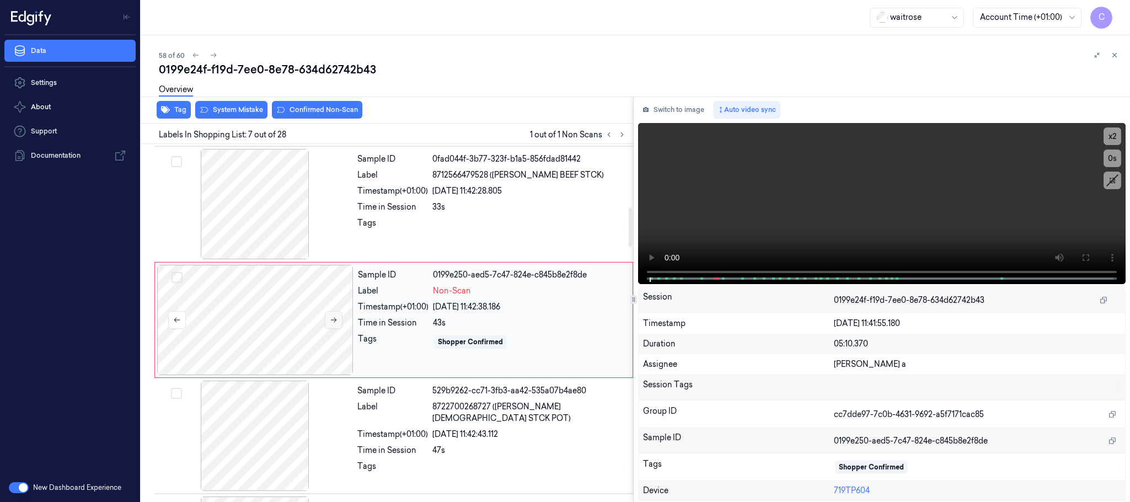
click at [336, 323] on icon at bounding box center [334, 320] width 6 height 5
click at [335, 323] on icon at bounding box center [334, 320] width 8 height 8
click at [258, 194] on div at bounding box center [255, 204] width 196 height 110
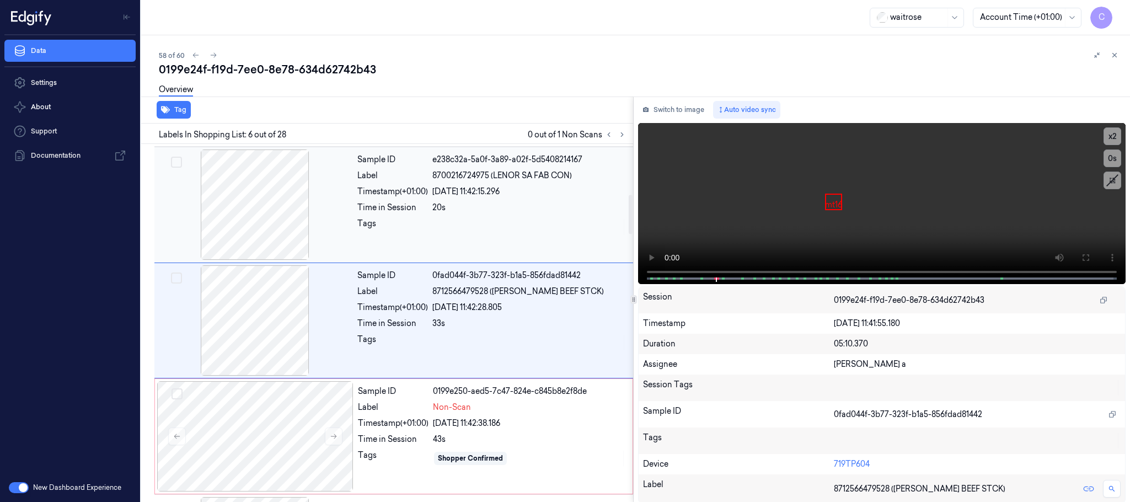
click at [257, 218] on div at bounding box center [255, 204] width 196 height 110
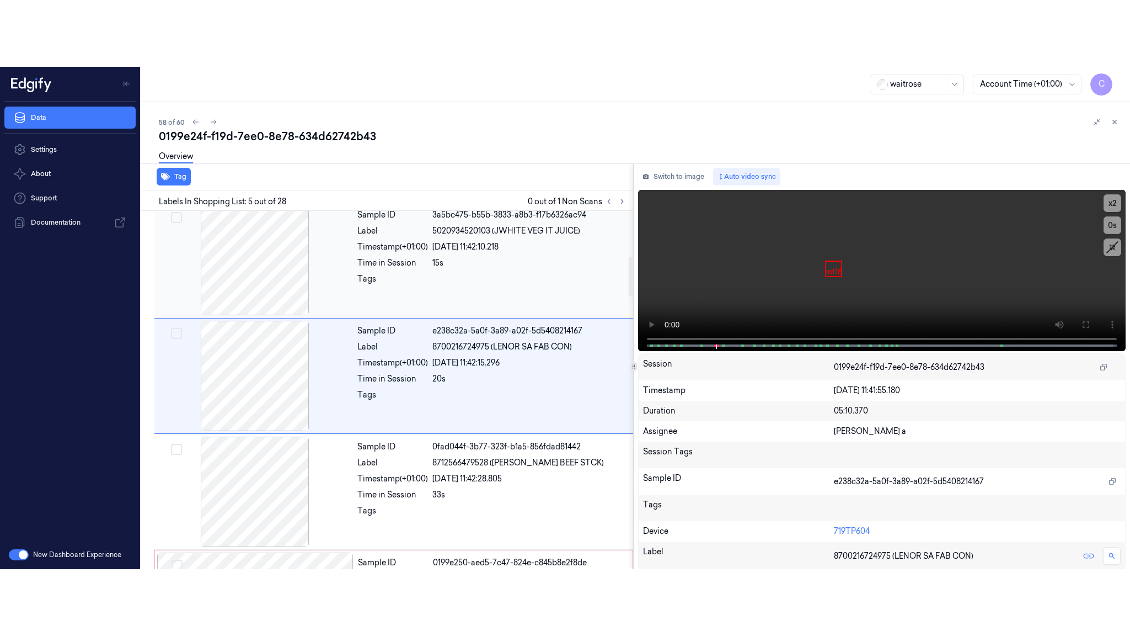
scroll to position [344, 0]
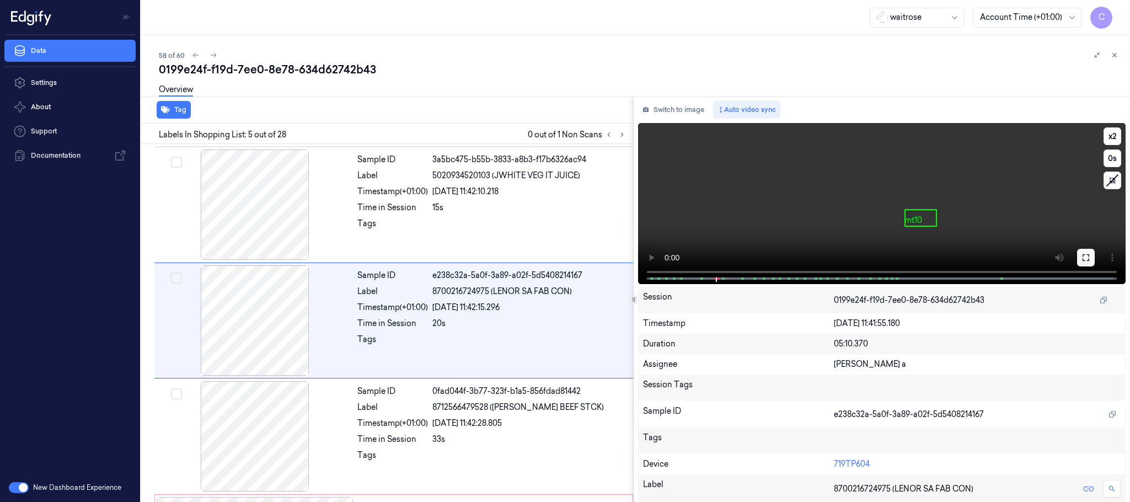
click at [1082, 258] on icon at bounding box center [1086, 257] width 9 height 9
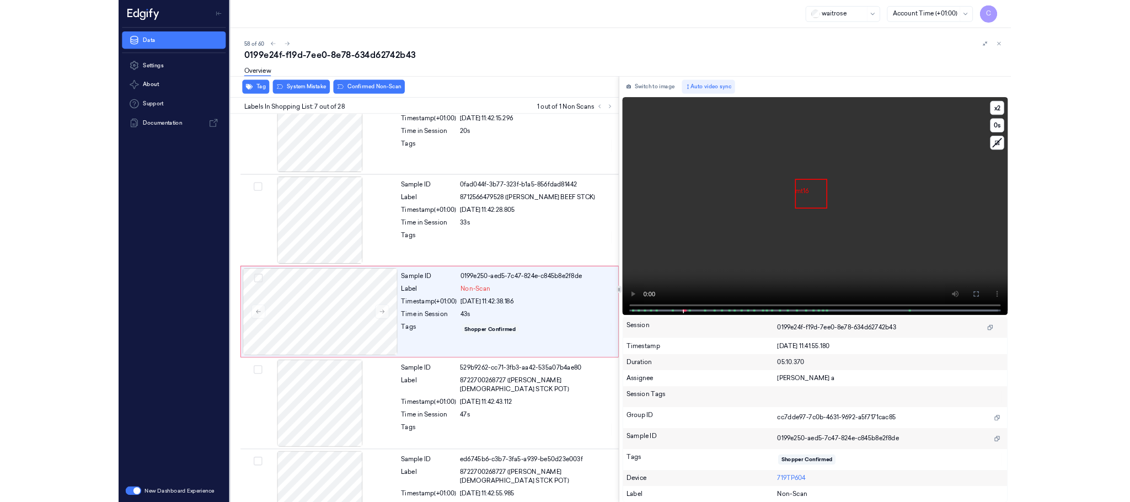
scroll to position [510, 0]
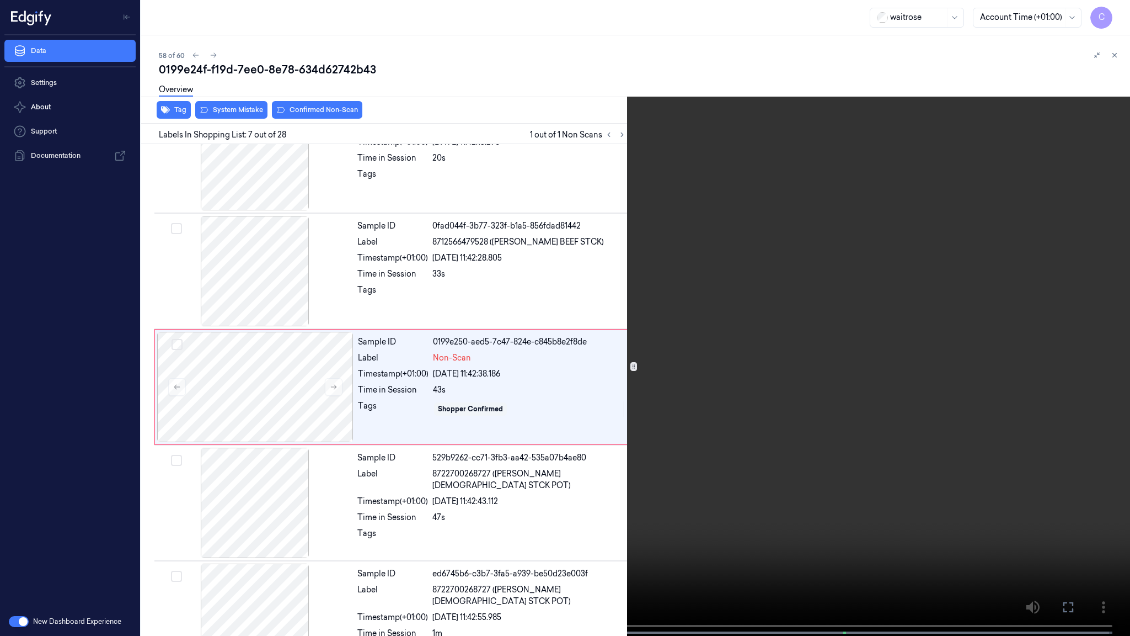
click at [575, 334] on video at bounding box center [565, 319] width 1130 height 638
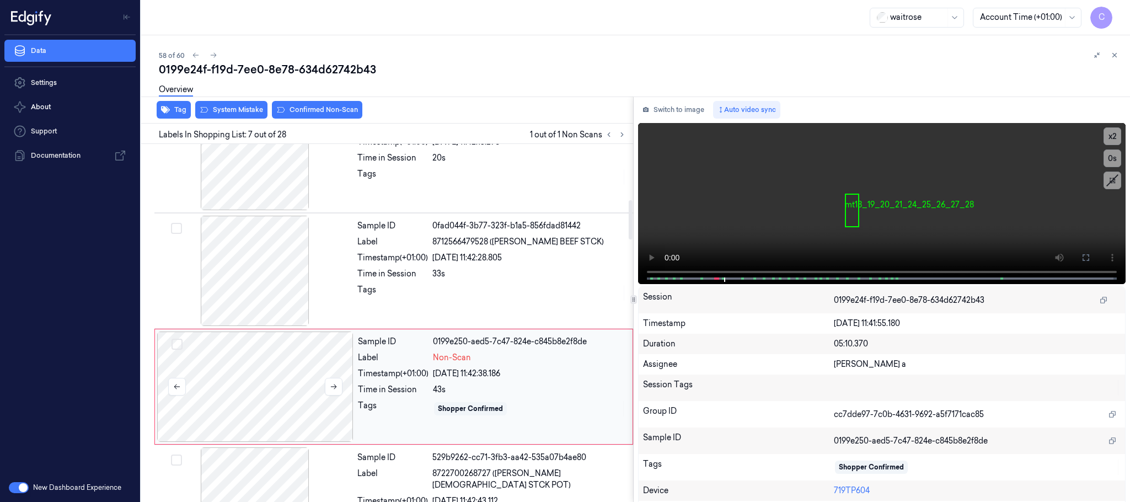
click at [283, 366] on div at bounding box center [255, 387] width 196 height 110
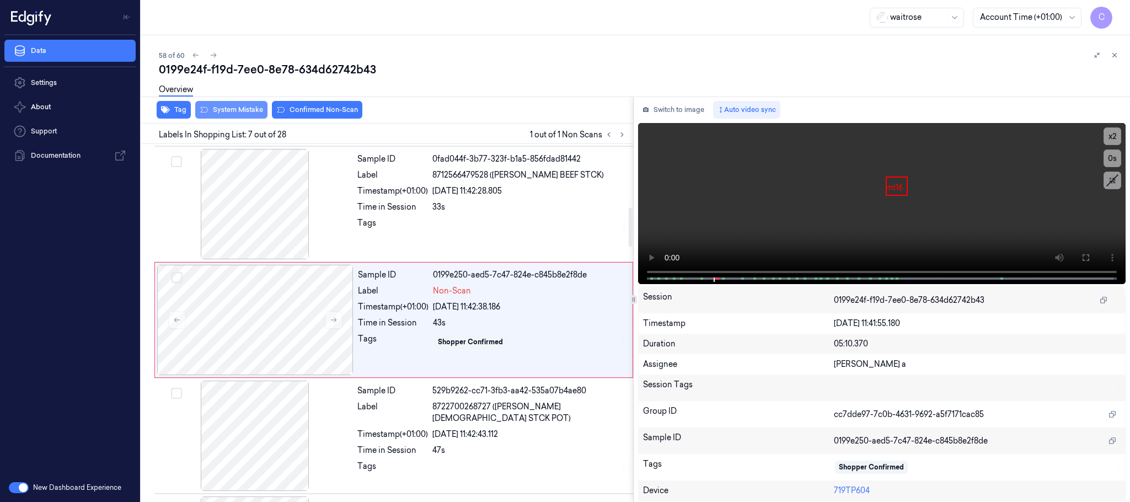
click at [245, 111] on button "System Mistake" at bounding box center [231, 110] width 72 height 18
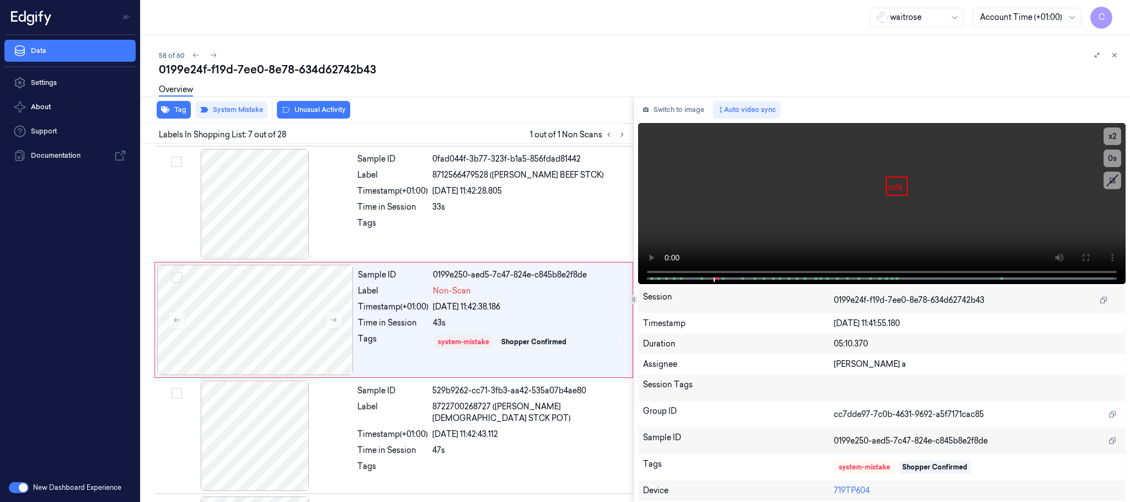
click at [301, 108] on button "Unusual Activity" at bounding box center [313, 110] width 73 height 18
click at [210, 54] on icon at bounding box center [214, 55] width 8 height 8
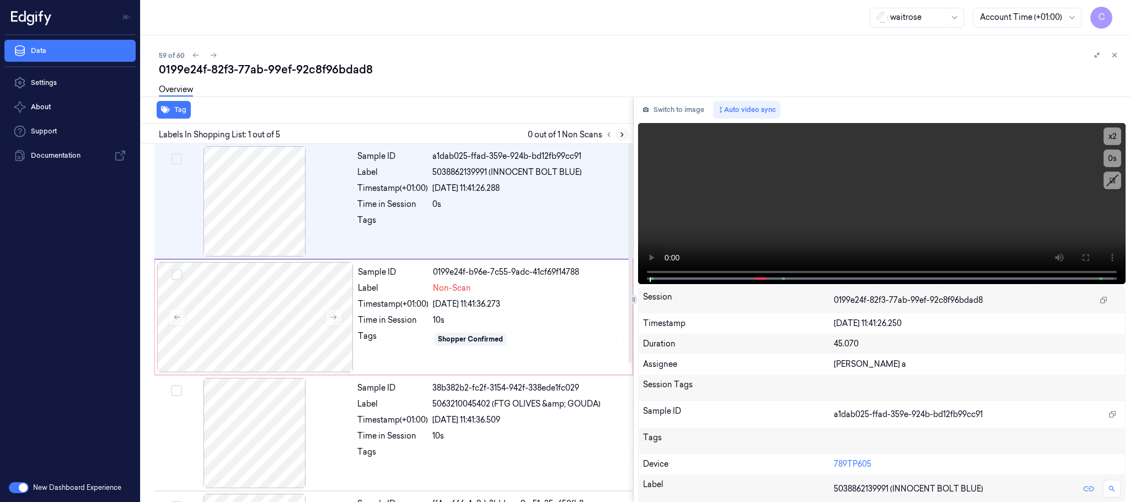
click at [621, 135] on icon at bounding box center [622, 135] width 8 height 8
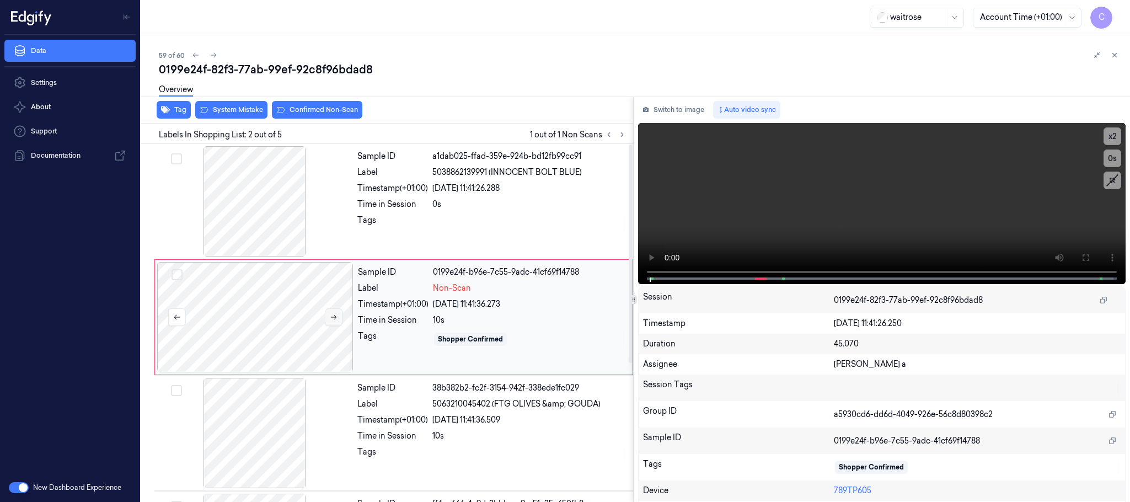
click at [334, 320] on icon at bounding box center [334, 317] width 6 height 5
click at [216, 201] on div at bounding box center [255, 201] width 196 height 110
click at [869, 209] on video at bounding box center [882, 203] width 488 height 161
click at [875, 211] on video at bounding box center [882, 203] width 488 height 161
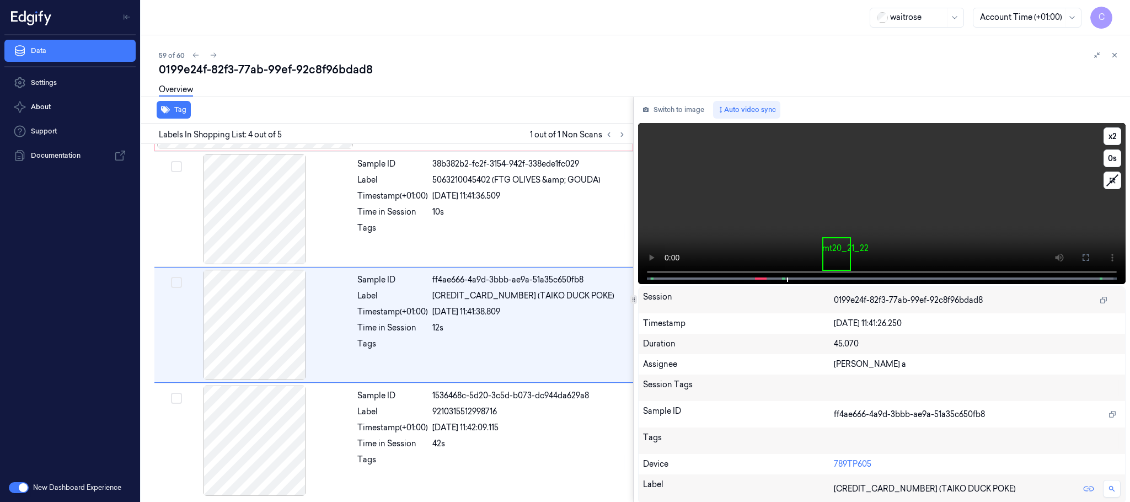
scroll to position [227, 0]
click at [875, 211] on video at bounding box center [882, 203] width 488 height 161
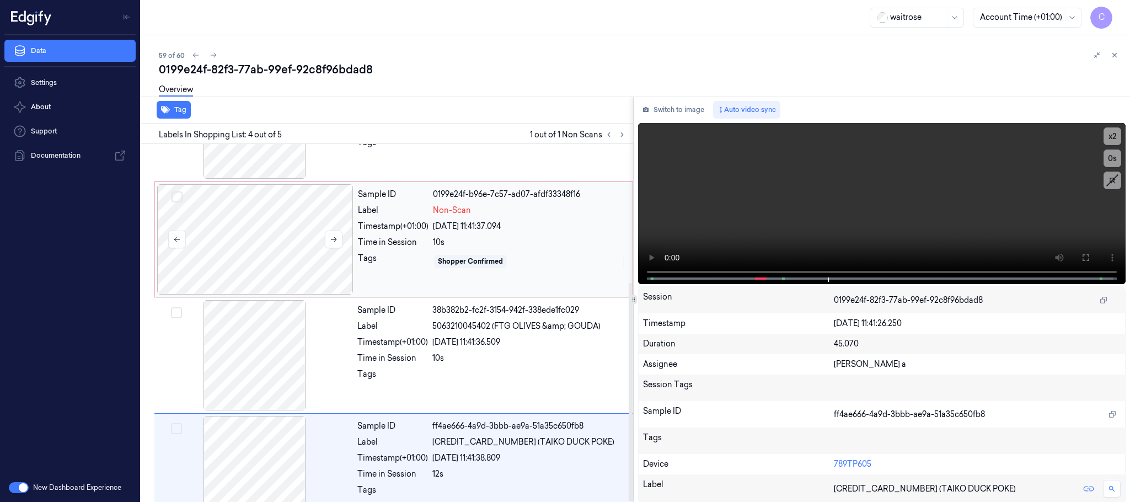
scroll to position [0, 0]
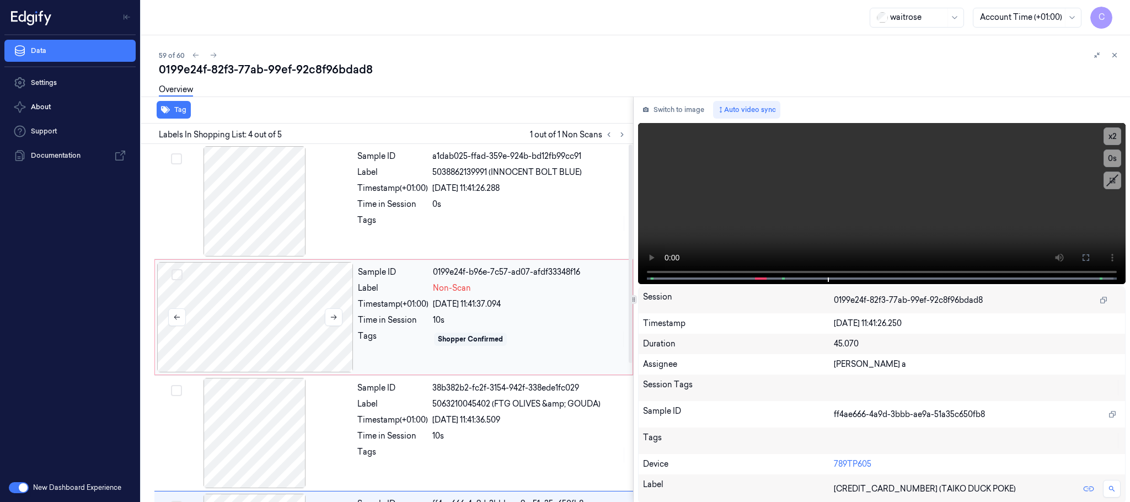
click at [216, 303] on div at bounding box center [255, 317] width 196 height 110
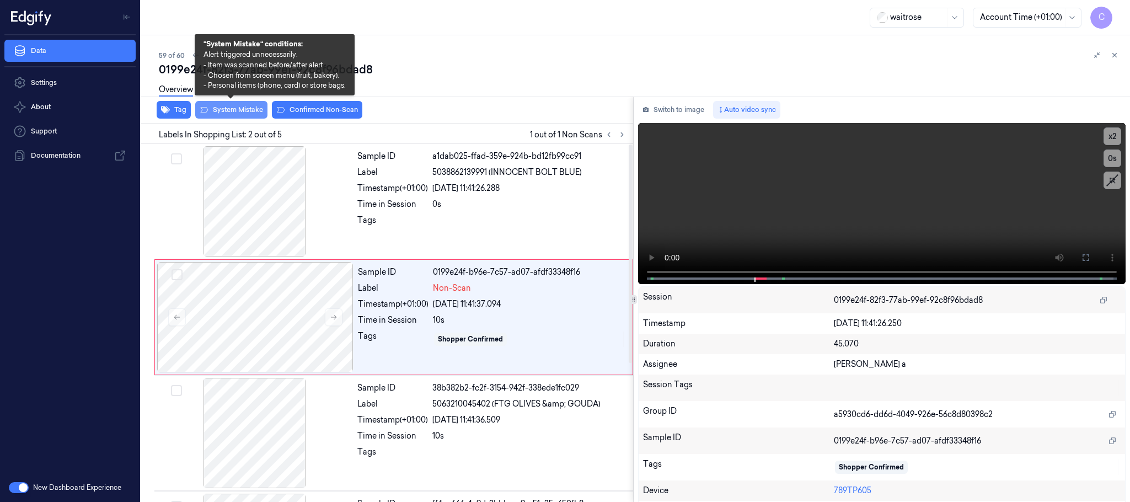
click at [240, 113] on button "System Mistake" at bounding box center [231, 110] width 72 height 18
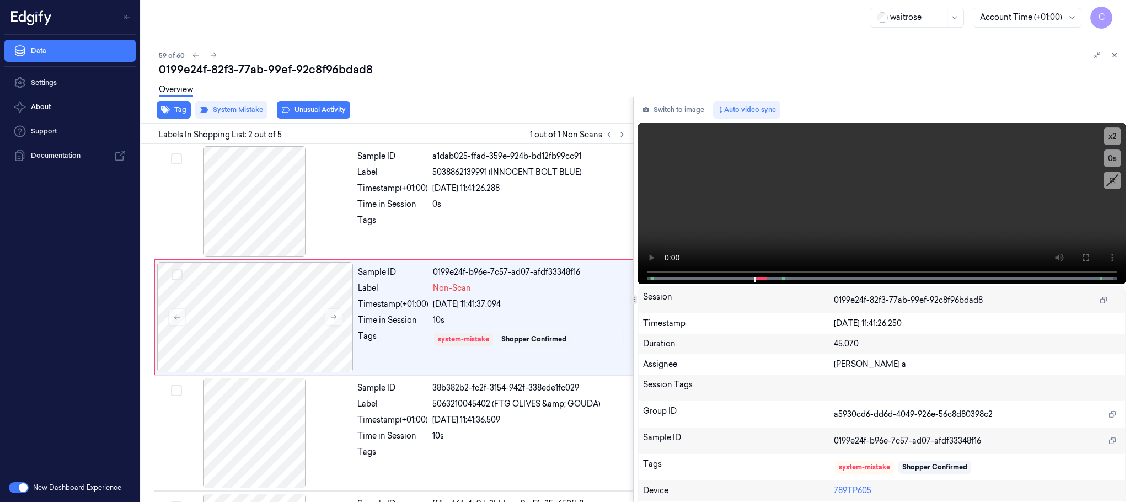
click at [341, 113] on button "Unusual Activity" at bounding box center [313, 110] width 73 height 18
click at [212, 54] on icon at bounding box center [214, 55] width 8 height 8
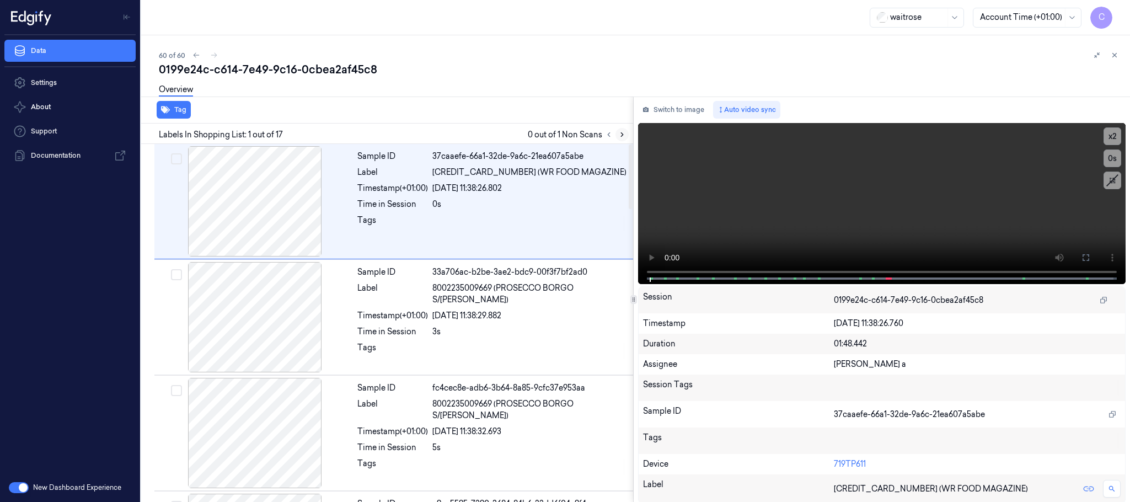
click at [618, 135] on icon at bounding box center [622, 135] width 8 height 8
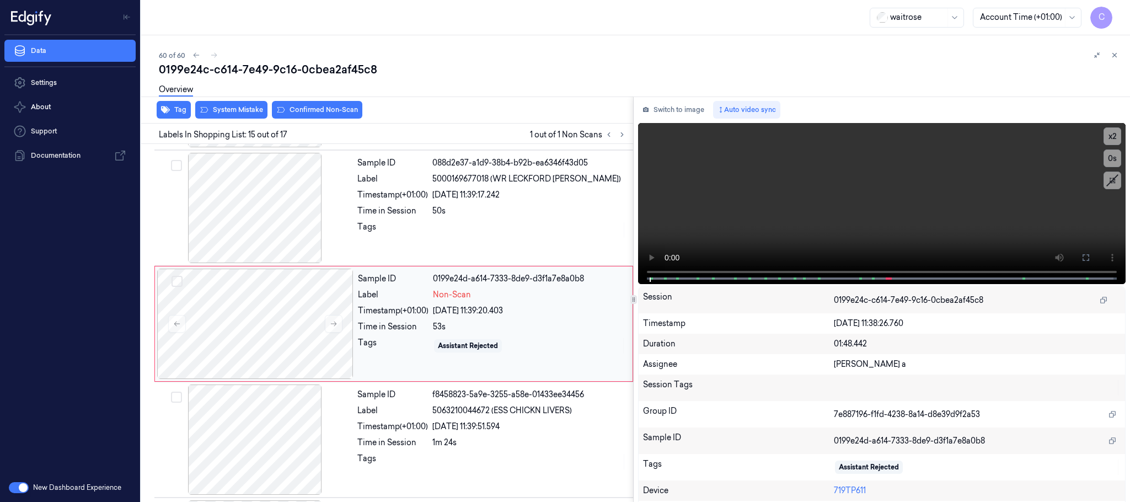
scroll to position [1508, 0]
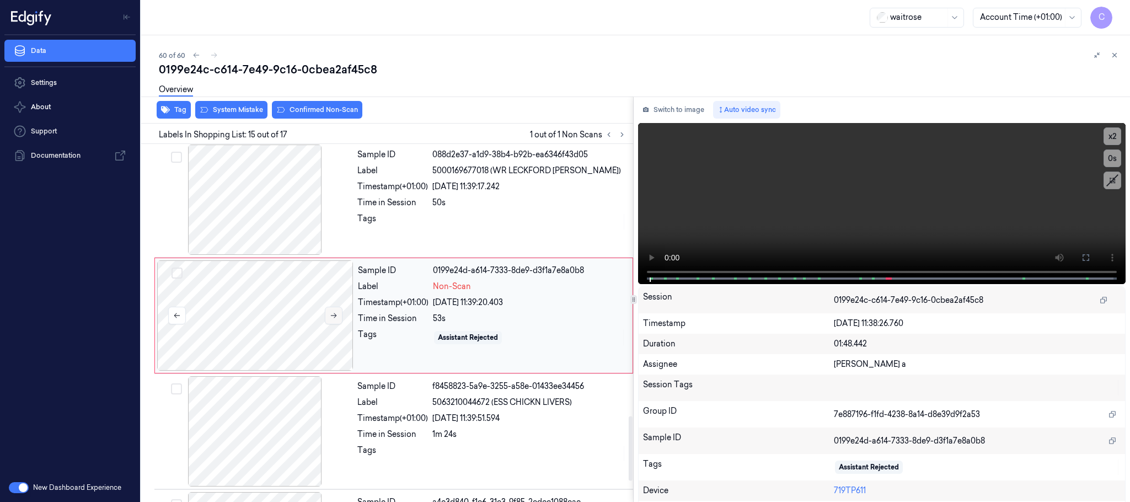
click at [332, 319] on icon at bounding box center [334, 316] width 8 height 8
click at [271, 236] on div at bounding box center [255, 200] width 196 height 110
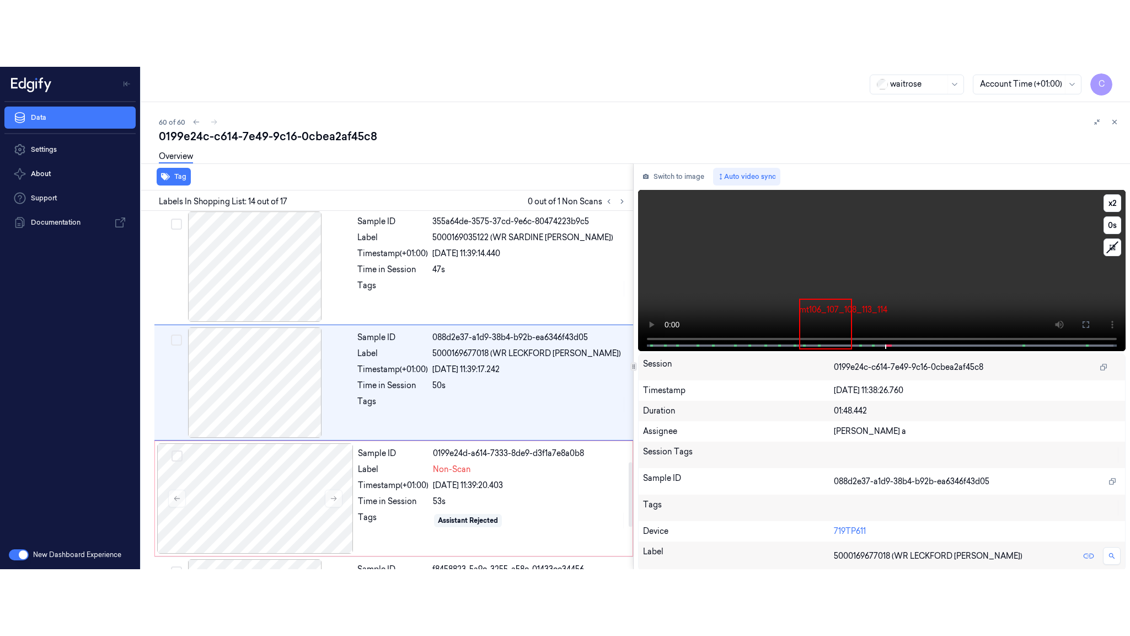
scroll to position [1391, 0]
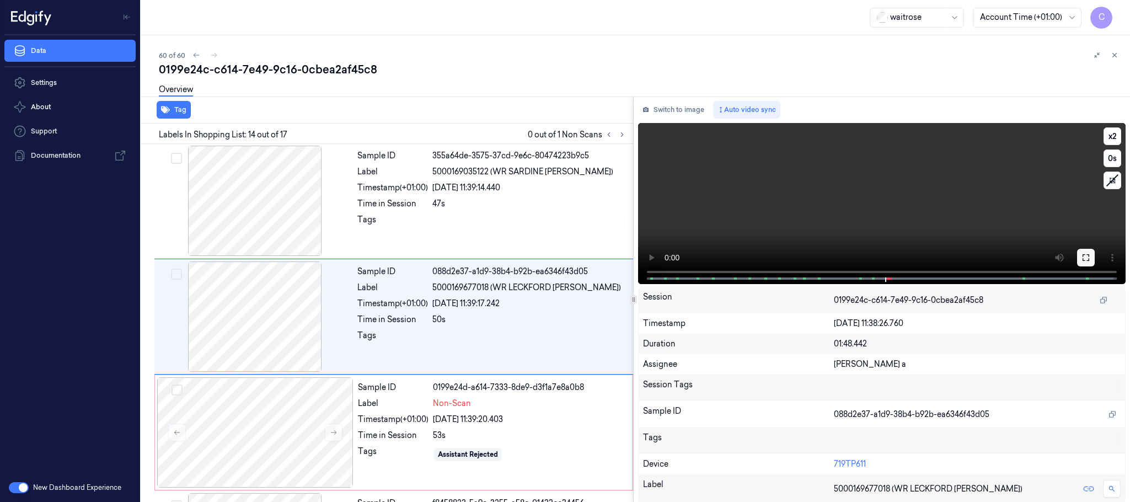
click at [1087, 258] on icon at bounding box center [1086, 257] width 9 height 9
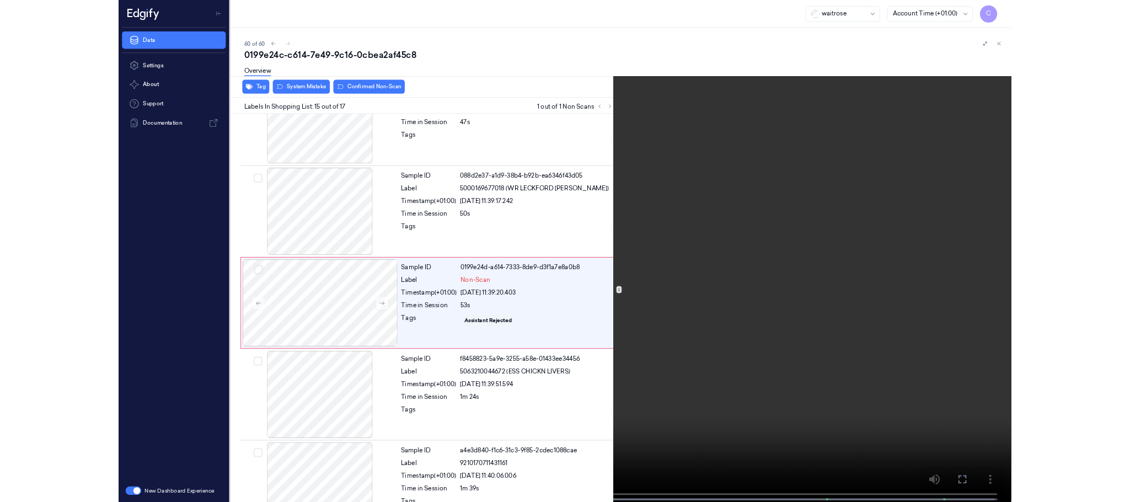
scroll to position [1440, 0]
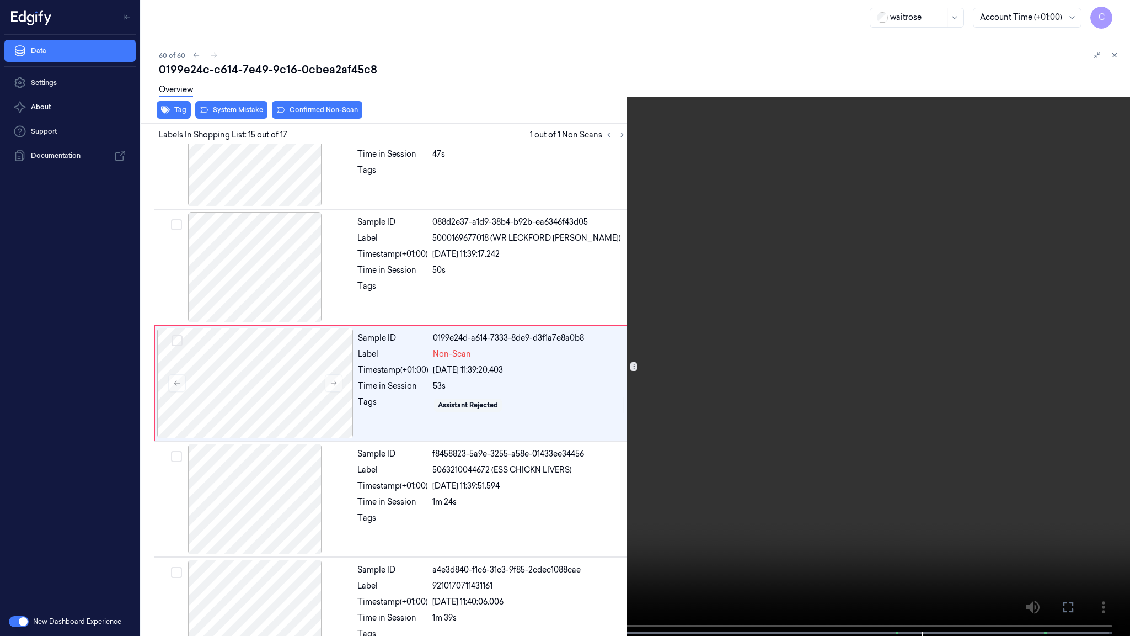
click at [550, 404] on video at bounding box center [565, 319] width 1130 height 638
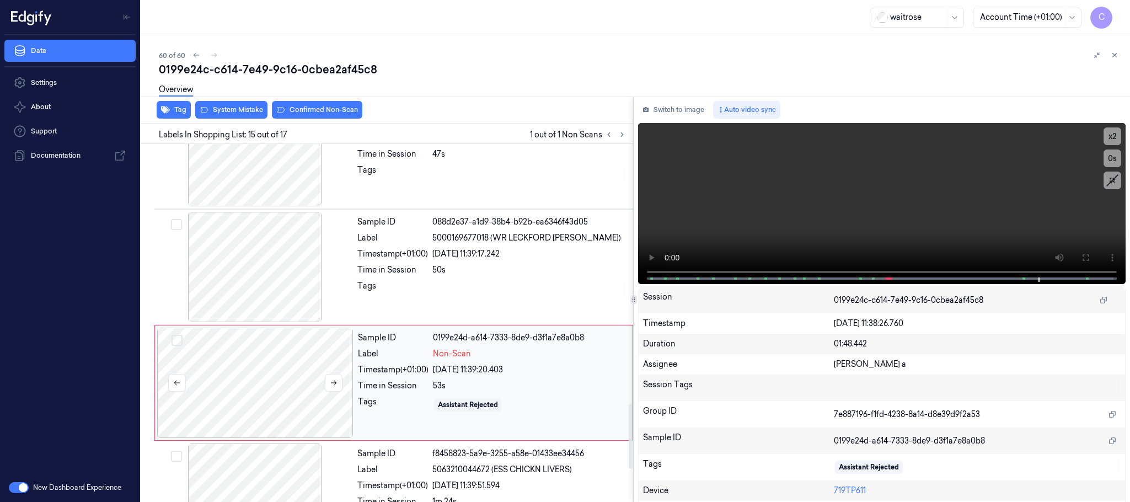
click at [258, 368] on div at bounding box center [255, 383] width 196 height 110
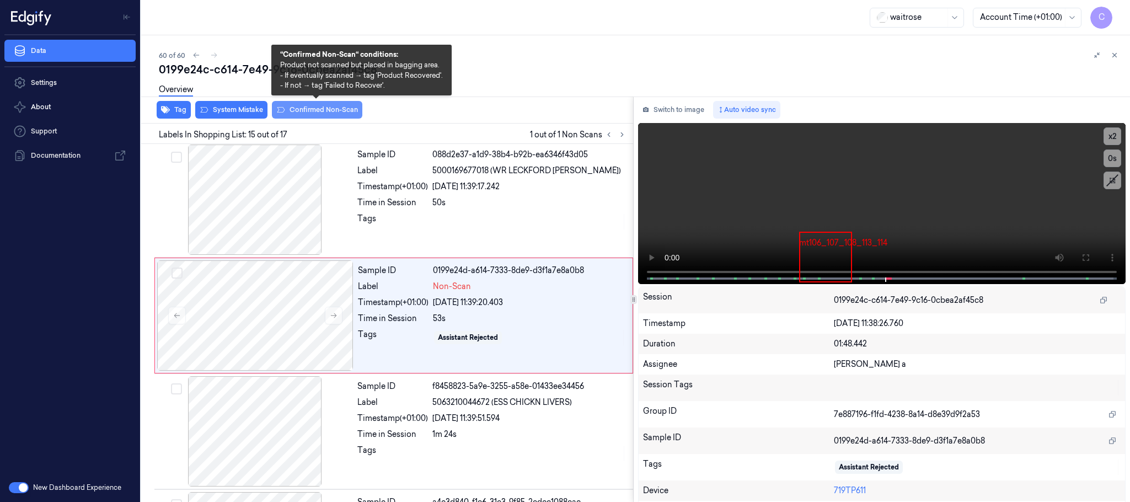
click at [314, 113] on button "Confirmed Non-Scan" at bounding box center [317, 110] width 90 height 18
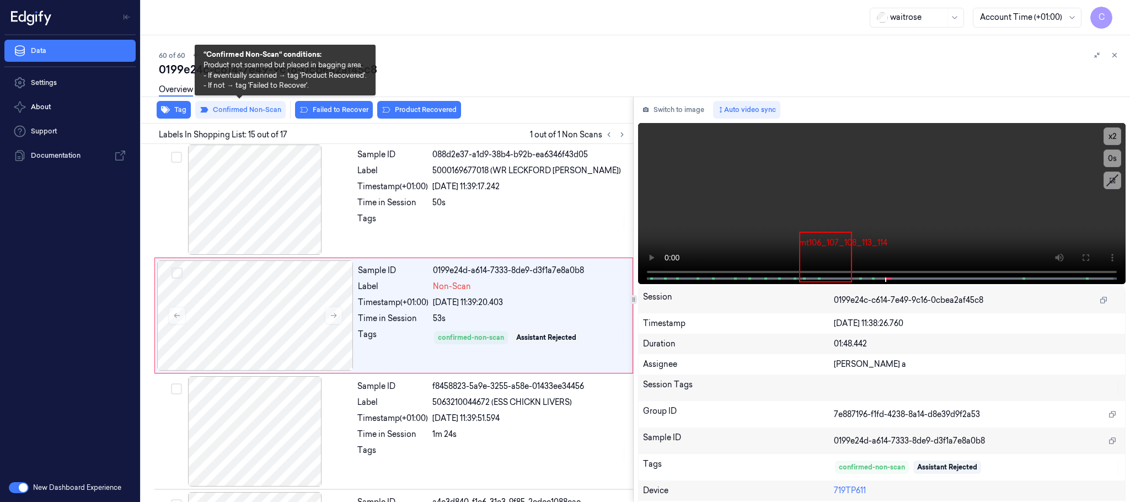
click at [241, 108] on button "Confirmed Non-Scan" at bounding box center [240, 110] width 90 height 18
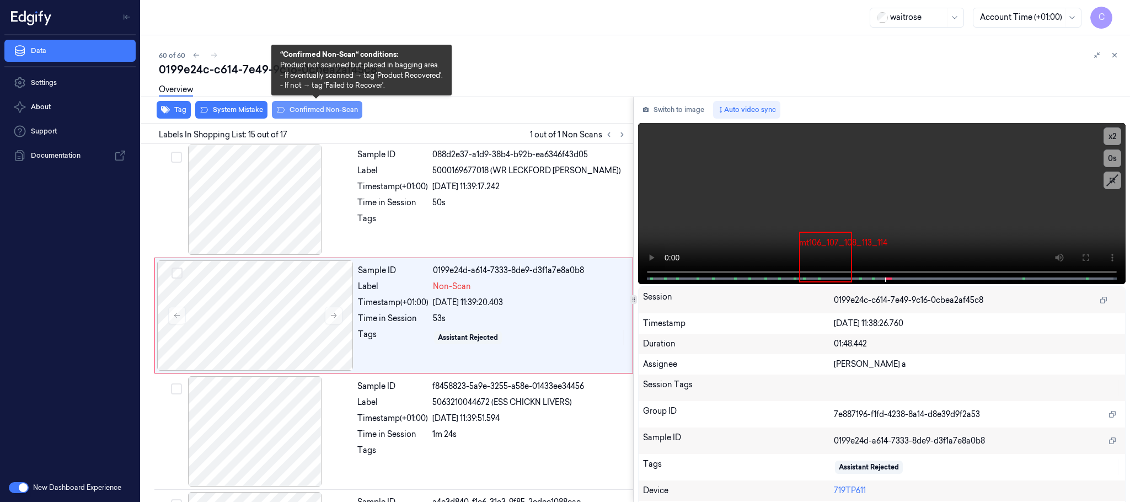
click at [288, 109] on button "Confirmed Non-Scan" at bounding box center [317, 110] width 90 height 18
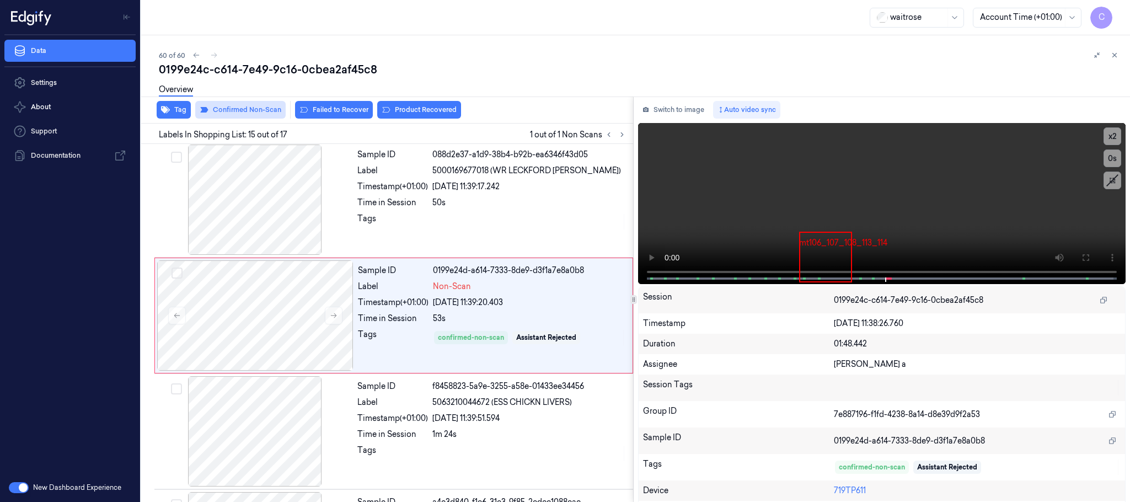
click at [318, 110] on button "Failed to Recover" at bounding box center [334, 110] width 78 height 18
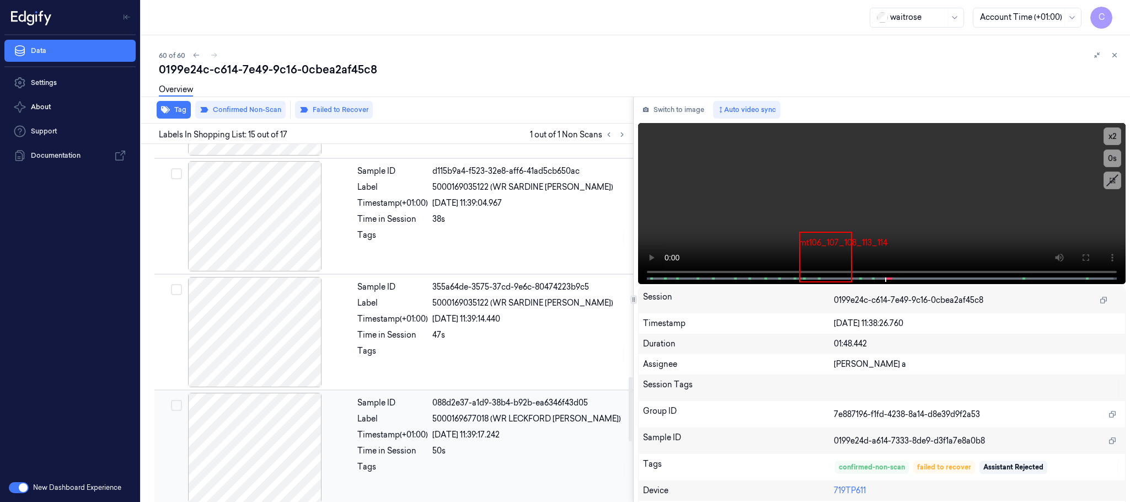
scroll to position [1342, 0]
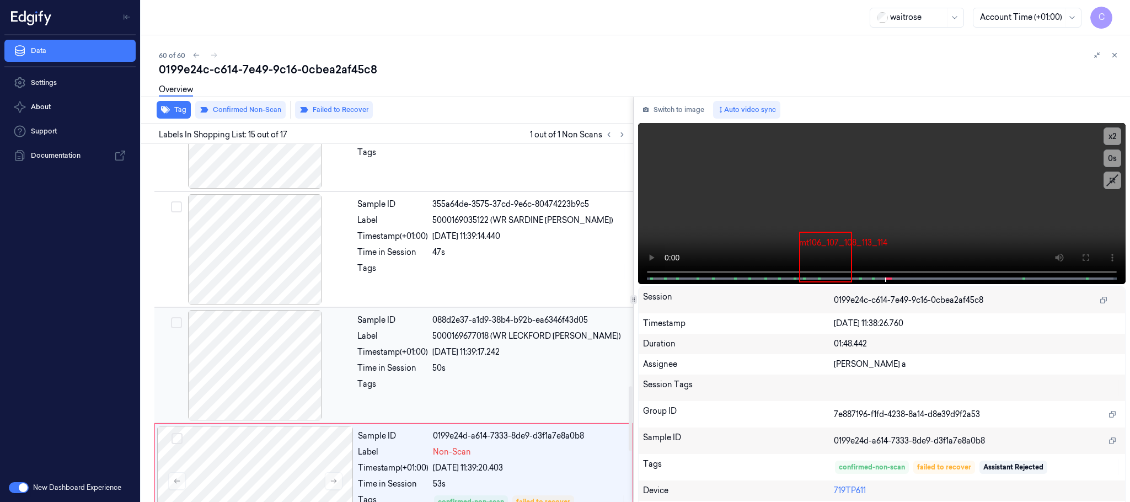
click at [276, 361] on div at bounding box center [255, 365] width 196 height 110
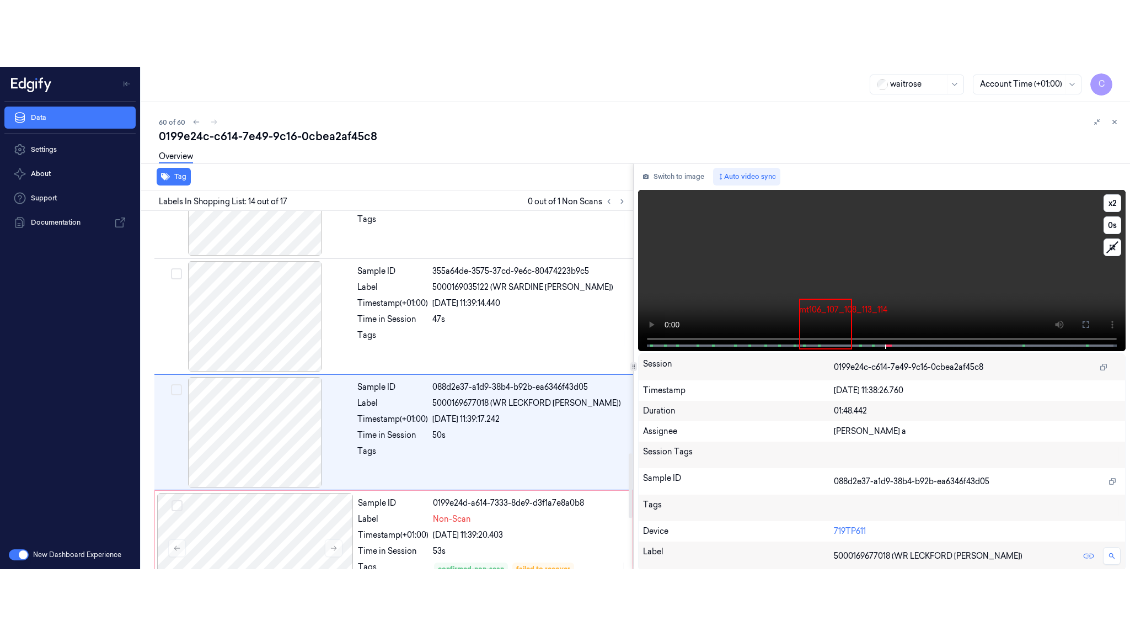
scroll to position [1391, 0]
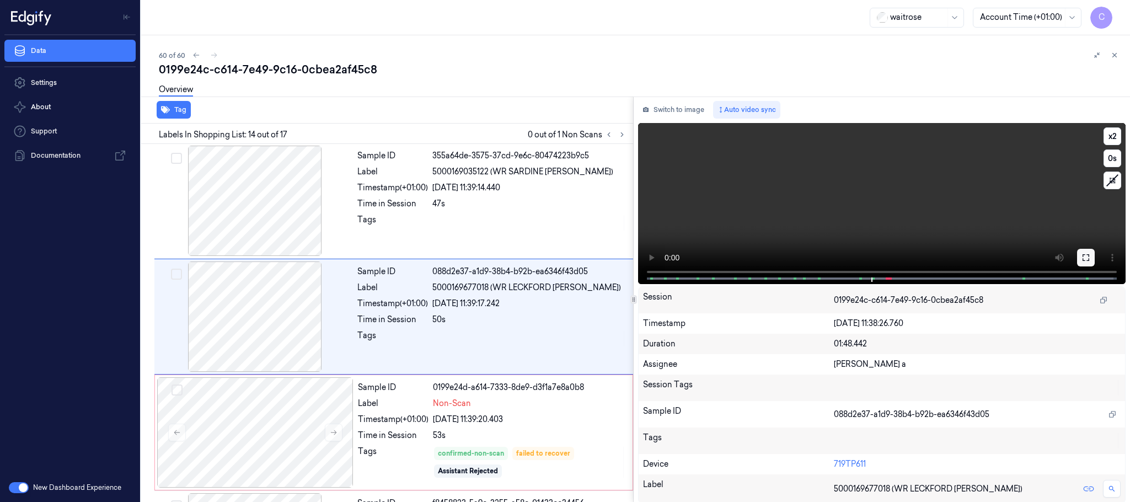
click at [1080, 264] on button at bounding box center [1086, 258] width 18 height 18
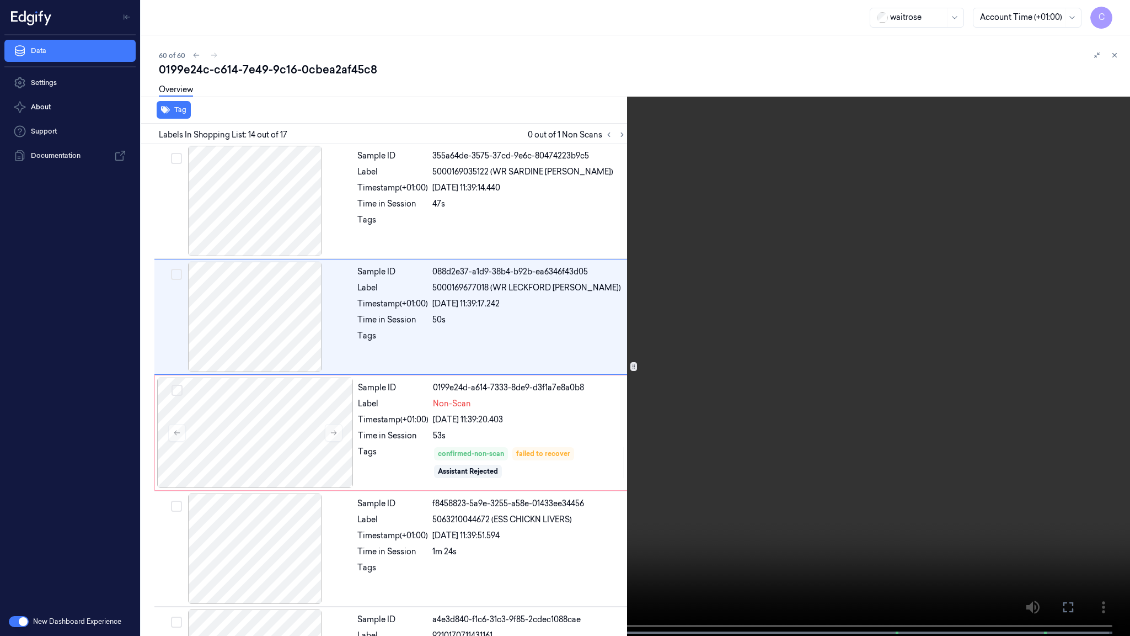
click at [314, 442] on video at bounding box center [565, 319] width 1130 height 638
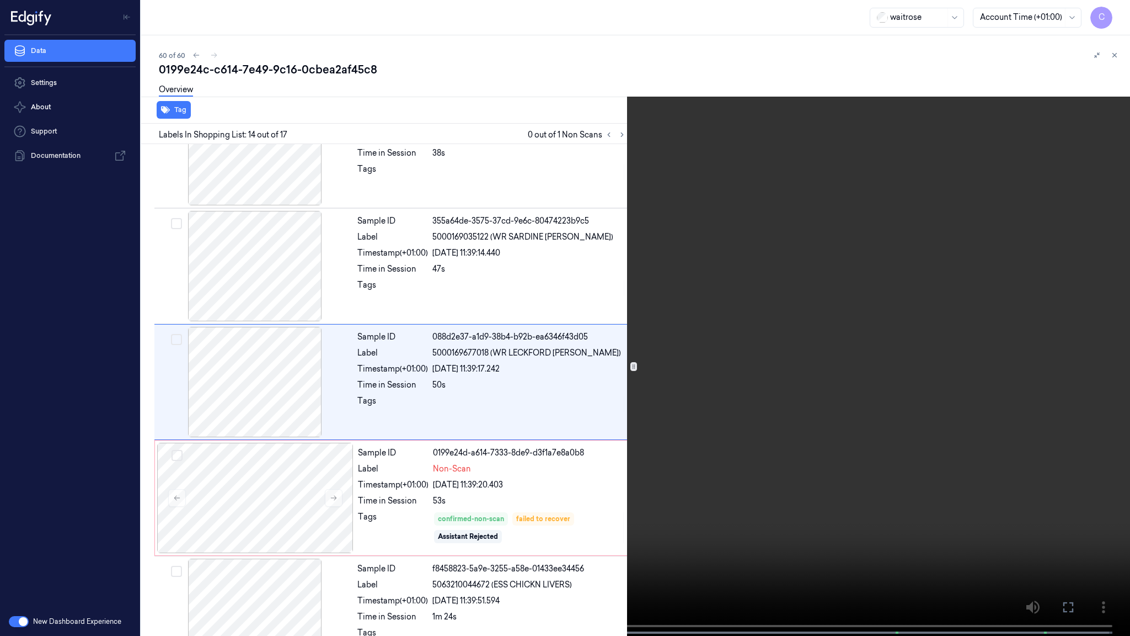
scroll to position [1325, 0]
click at [452, 399] on video at bounding box center [565, 319] width 1130 height 638
click at [611, 406] on video at bounding box center [565, 319] width 1130 height 638
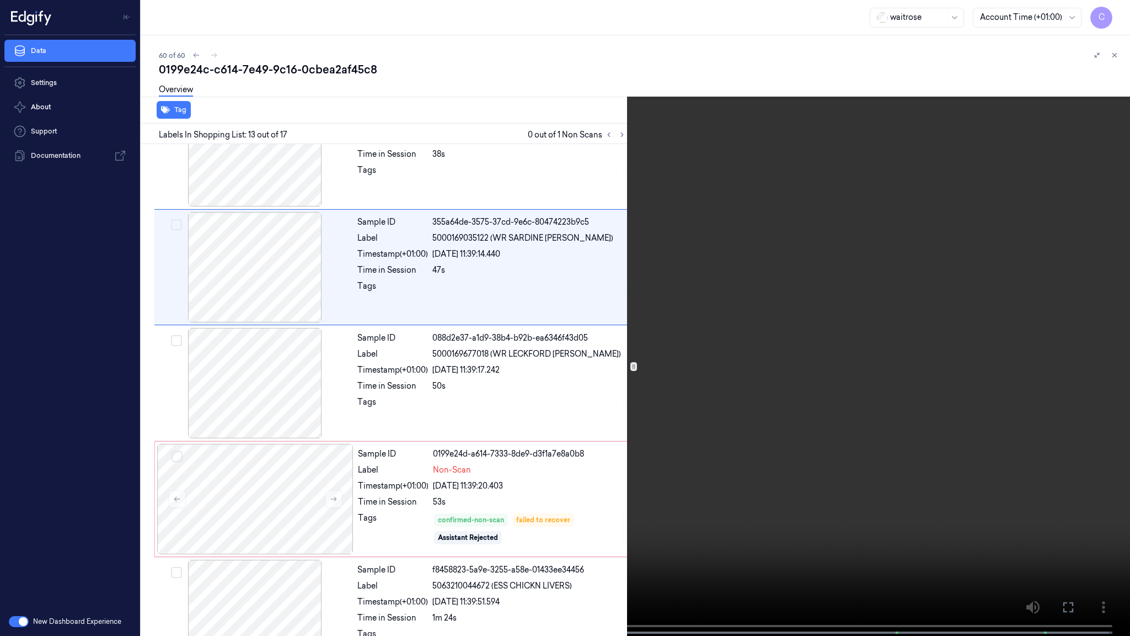
scroll to position [1208, 0]
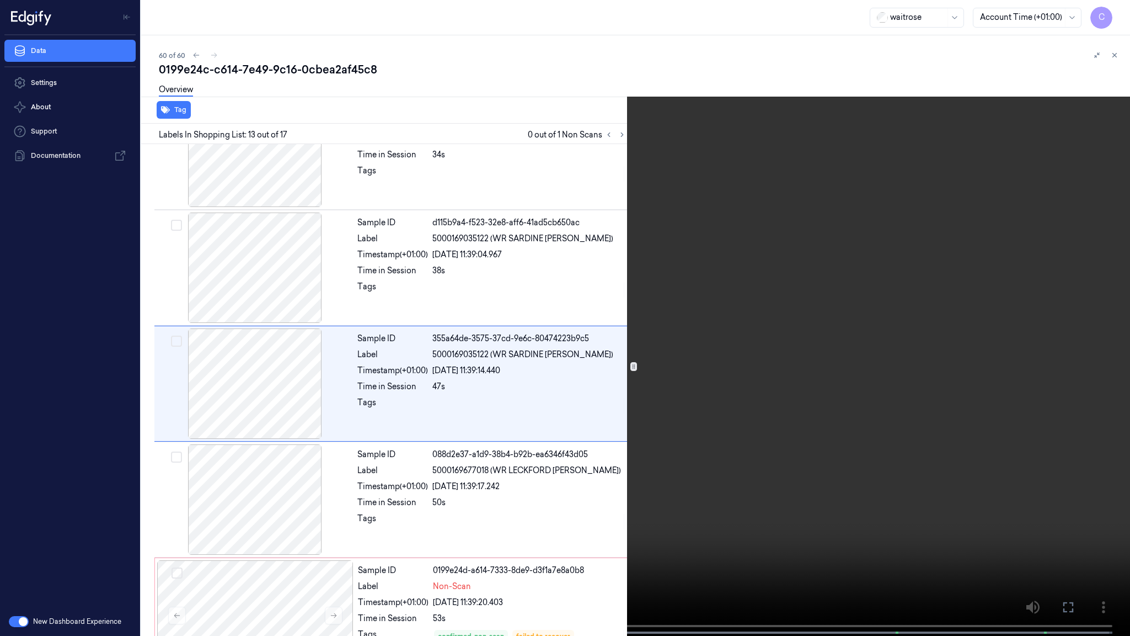
click at [611, 406] on video at bounding box center [565, 319] width 1130 height 638
click at [596, 490] on video at bounding box center [565, 319] width 1130 height 638
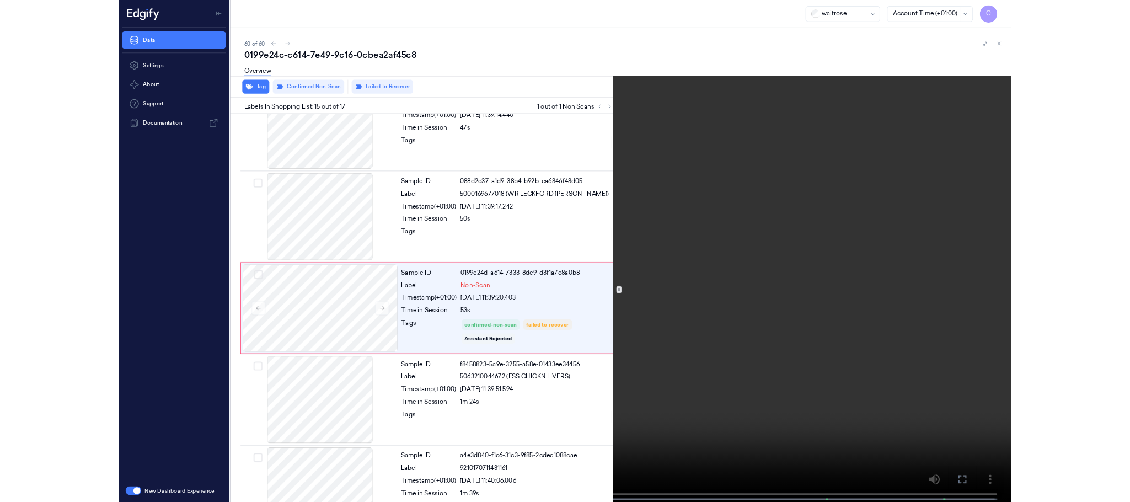
scroll to position [1440, 0]
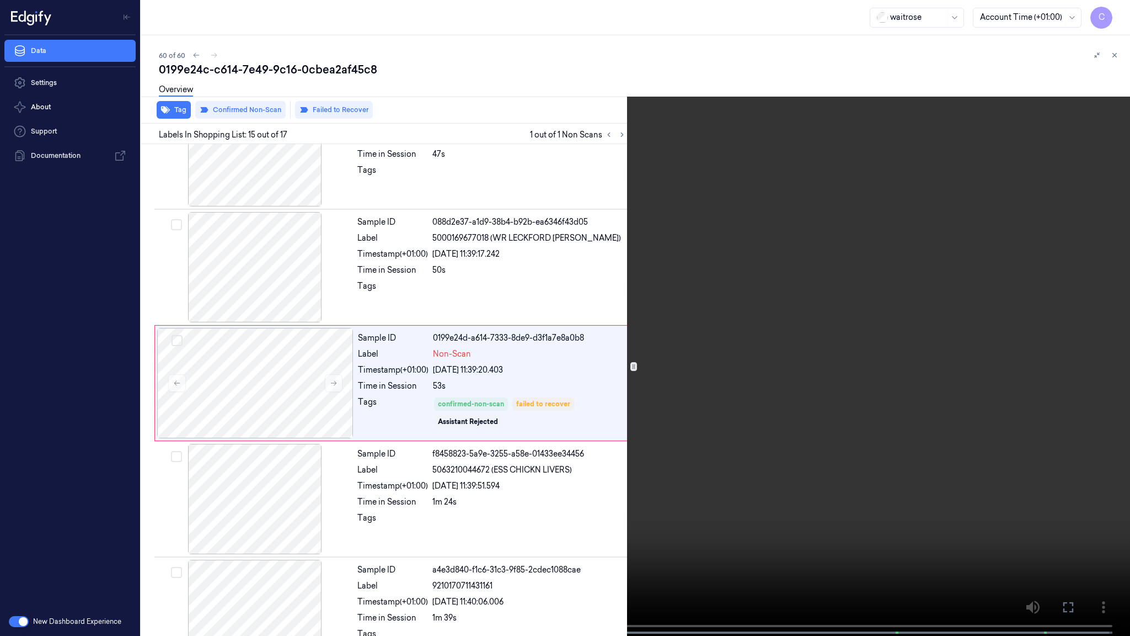
click at [561, 452] on video at bounding box center [565, 319] width 1130 height 638
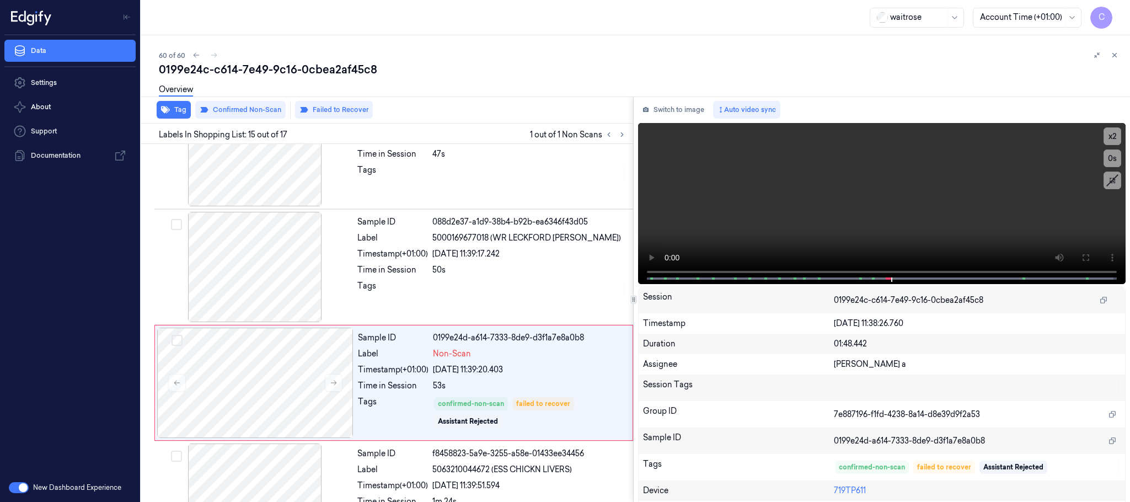
scroll to position [1508, 0]
